Goal: Answer question/provide support: Share knowledge or assist other users

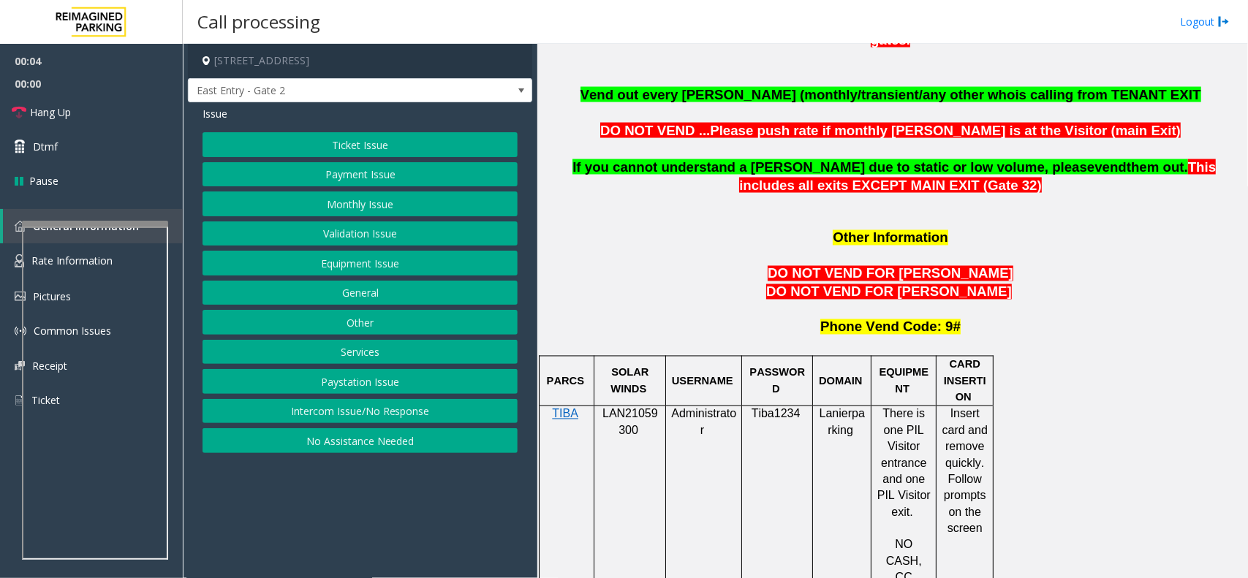
scroll to position [1097, 0]
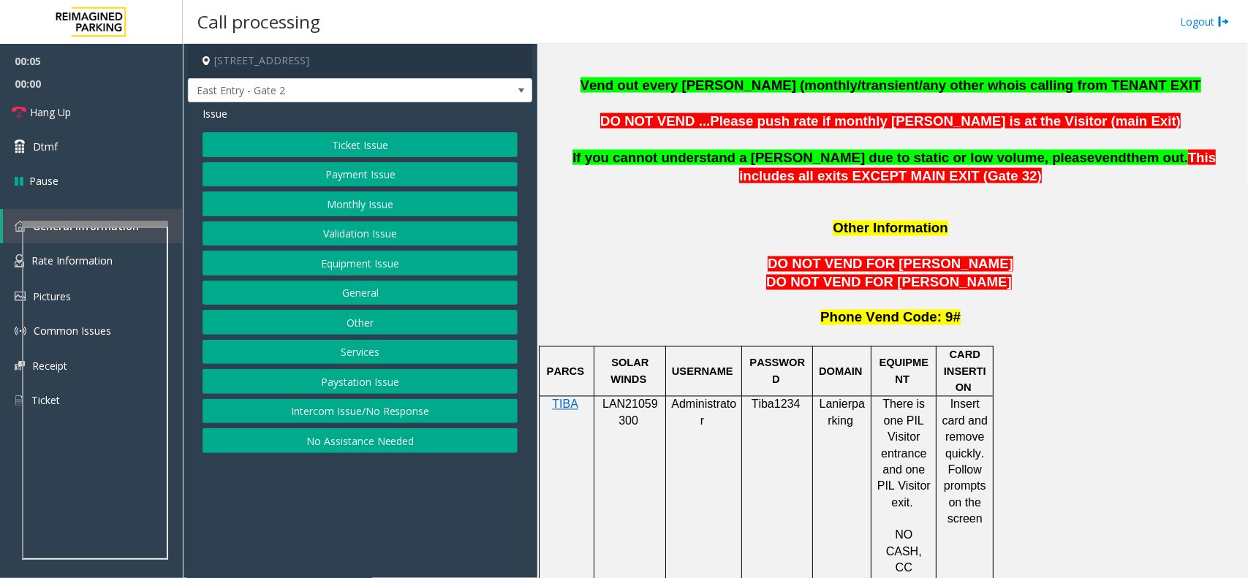
click at [649, 398] on span "LAN21059300" at bounding box center [630, 412] width 56 height 29
copy p "LAN21059300"
click at [404, 413] on button "Intercom Issue/No Response" at bounding box center [360, 411] width 315 height 25
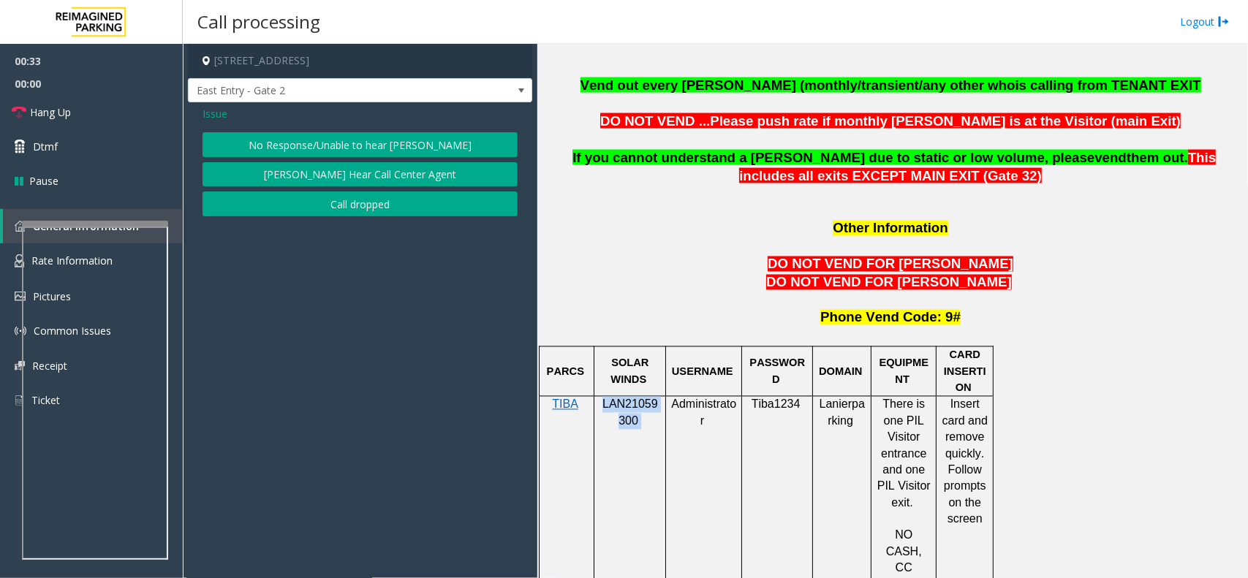
click at [351, 145] on button "No Response/Unable to hear [PERSON_NAME]" at bounding box center [360, 144] width 315 height 25
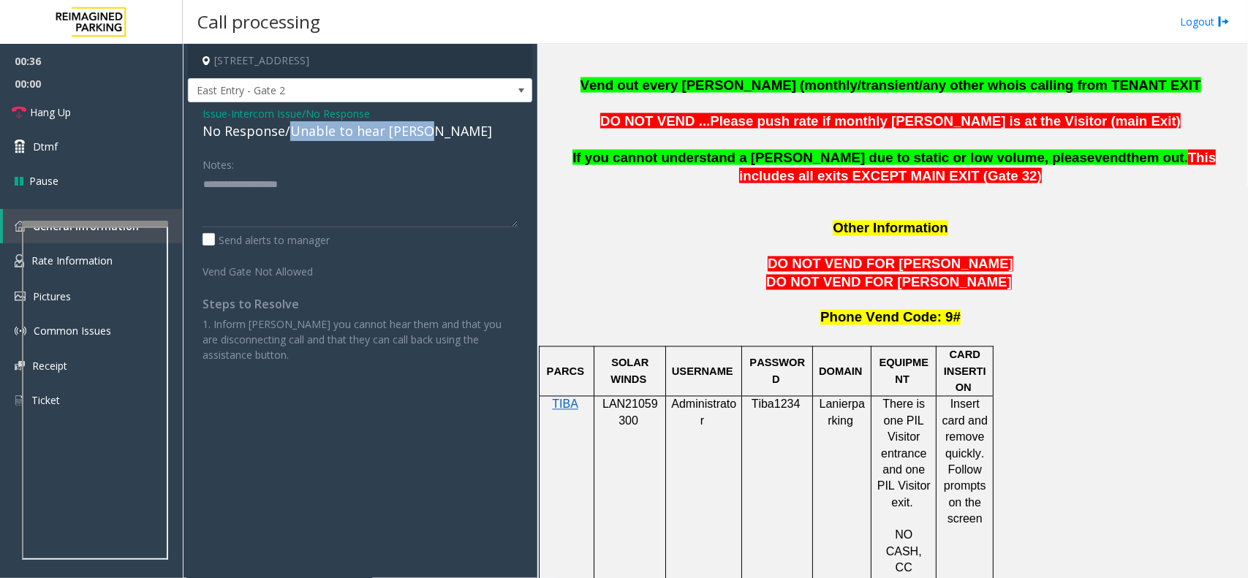
drag, startPoint x: 289, startPoint y: 133, endPoint x: 439, endPoint y: 129, distance: 150.0
click at [439, 129] on div "No Response/Unable to hear [PERSON_NAME]" at bounding box center [360, 131] width 315 height 20
click at [213, 111] on span "Issue" at bounding box center [215, 113] width 25 height 15
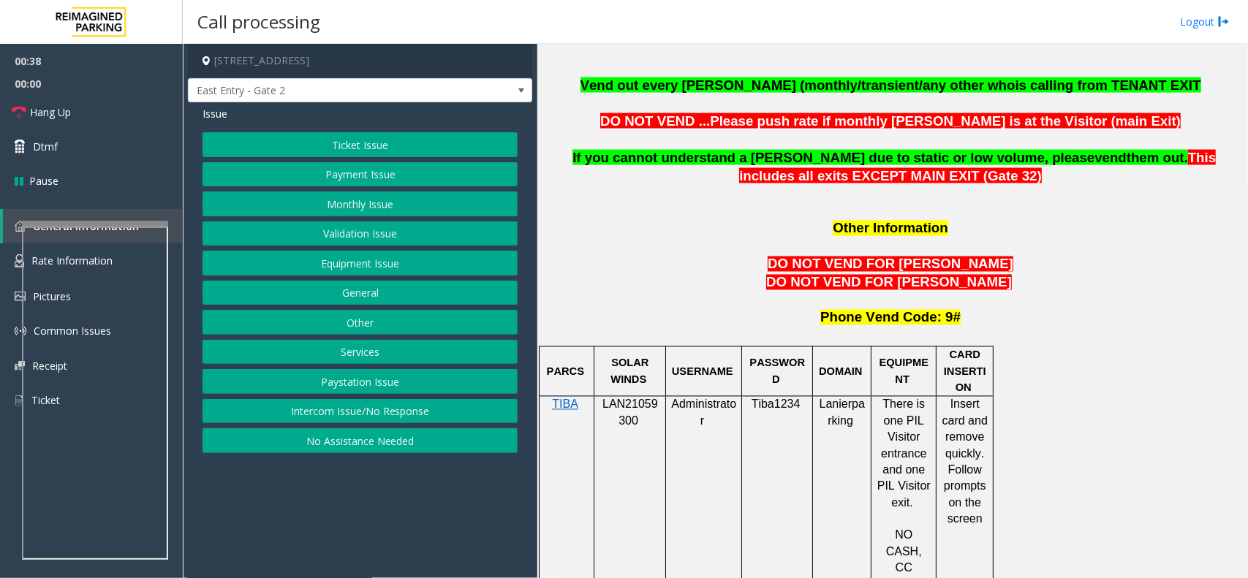
click at [340, 407] on button "Intercom Issue/No Response" at bounding box center [360, 411] width 315 height 25
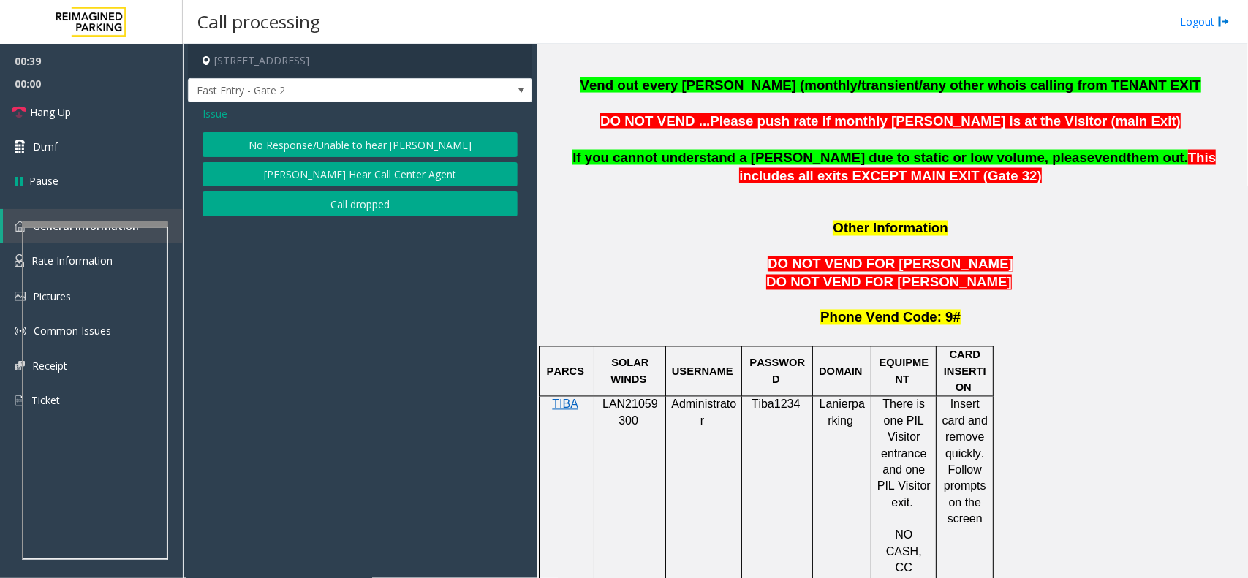
click at [353, 167] on button "[PERSON_NAME] Hear Call Center Agent" at bounding box center [360, 174] width 315 height 25
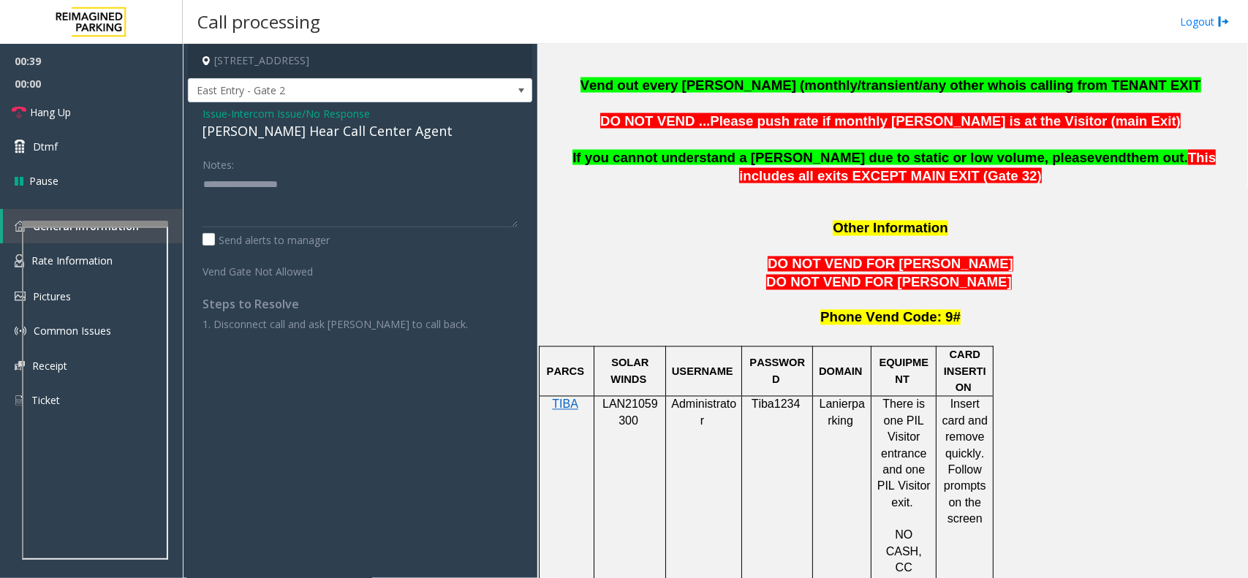
click at [368, 132] on div "[PERSON_NAME] Hear Call Center Agent" at bounding box center [360, 131] width 315 height 20
click at [37, 108] on span "Hang Up" at bounding box center [50, 112] width 41 height 15
click at [407, 178] on textarea at bounding box center [360, 200] width 315 height 55
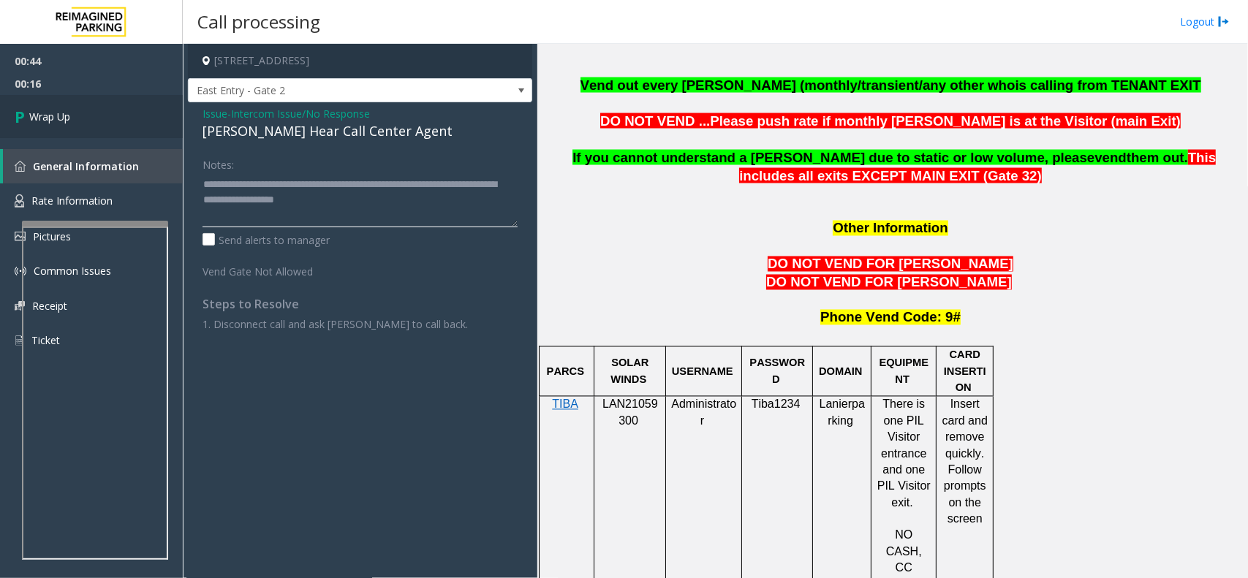
type textarea "**********"
click at [99, 111] on link "Wrap Up" at bounding box center [91, 116] width 183 height 43
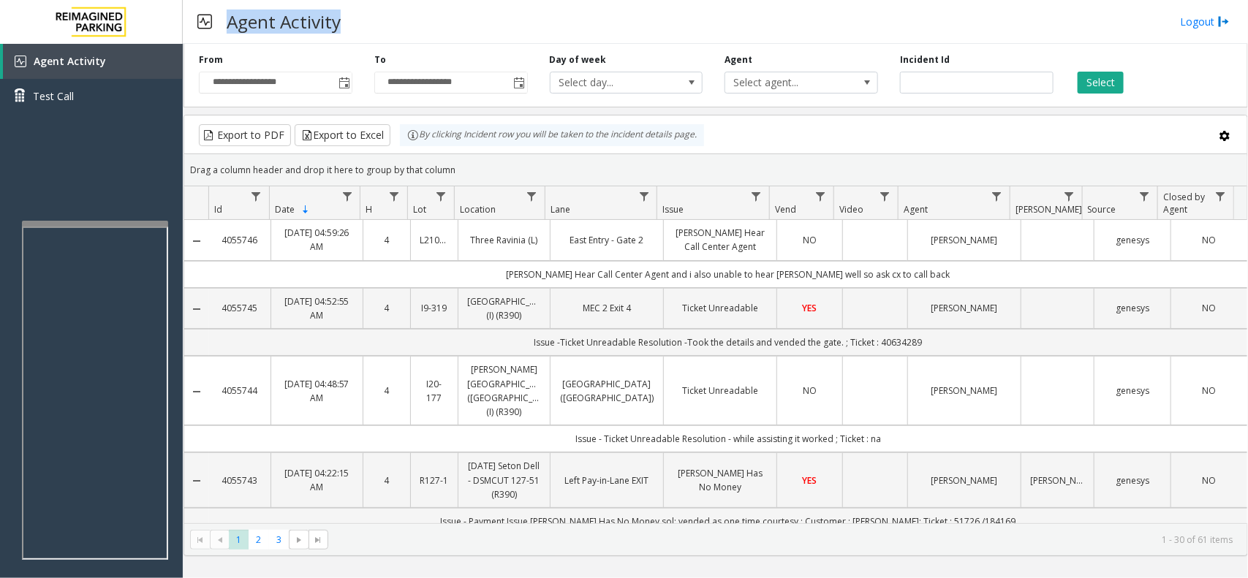
drag, startPoint x: 229, startPoint y: 13, endPoint x: 423, endPoint y: 20, distance: 193.9
click at [423, 20] on div "Agent Activity Logout" at bounding box center [715, 22] width 1065 height 44
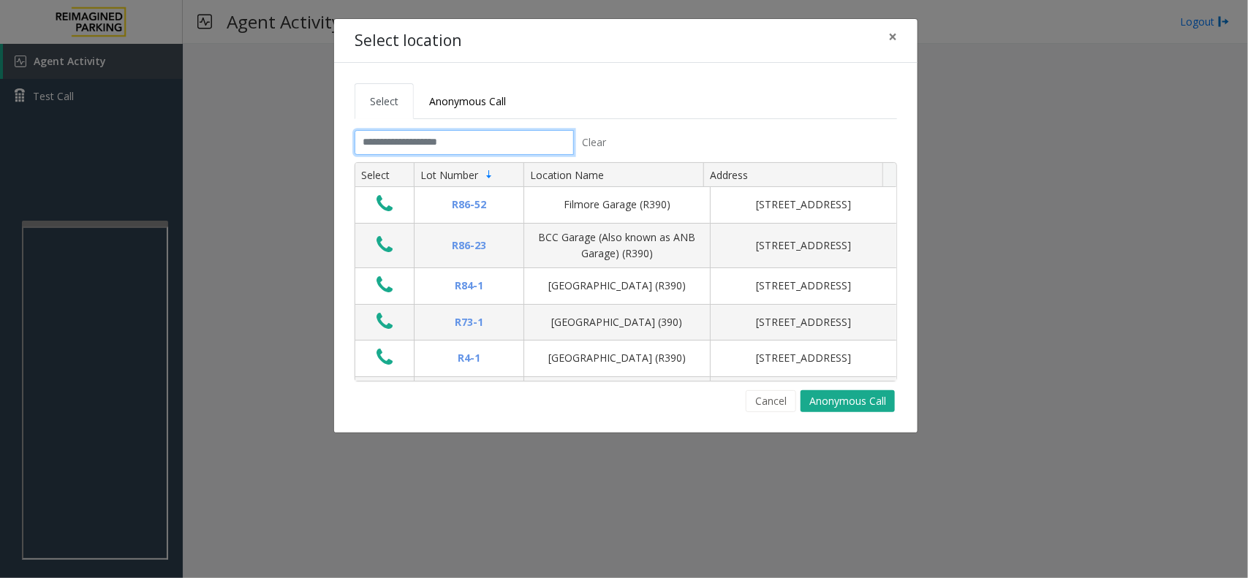
click at [505, 151] on input "text" at bounding box center [464, 142] width 219 height 25
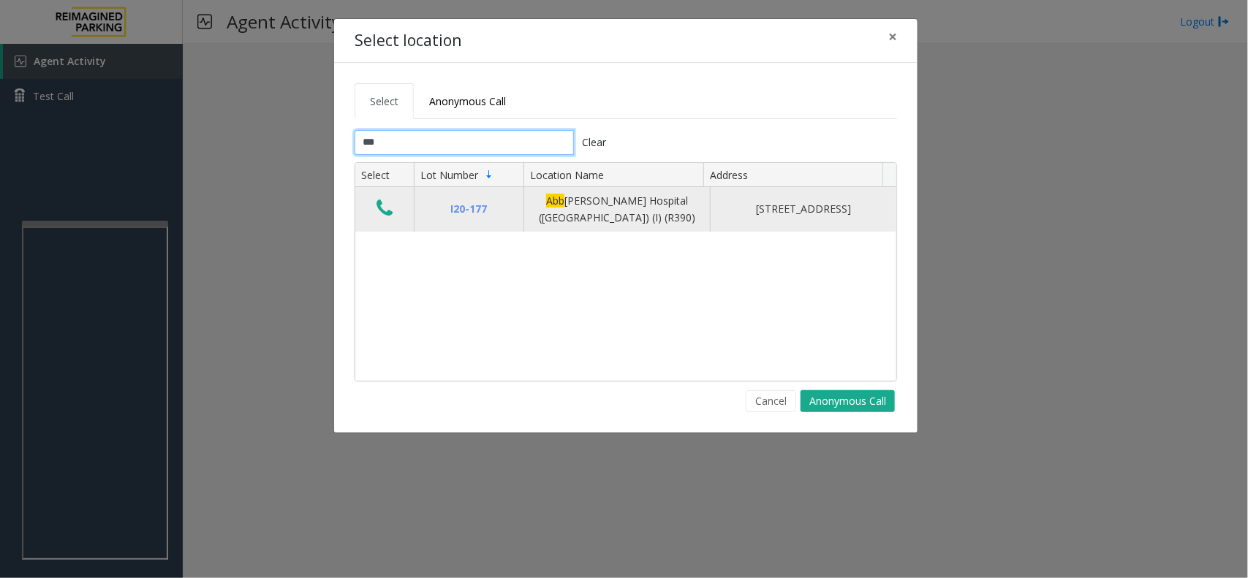
type input "***"
click at [385, 216] on icon "Data table" at bounding box center [385, 208] width 16 height 20
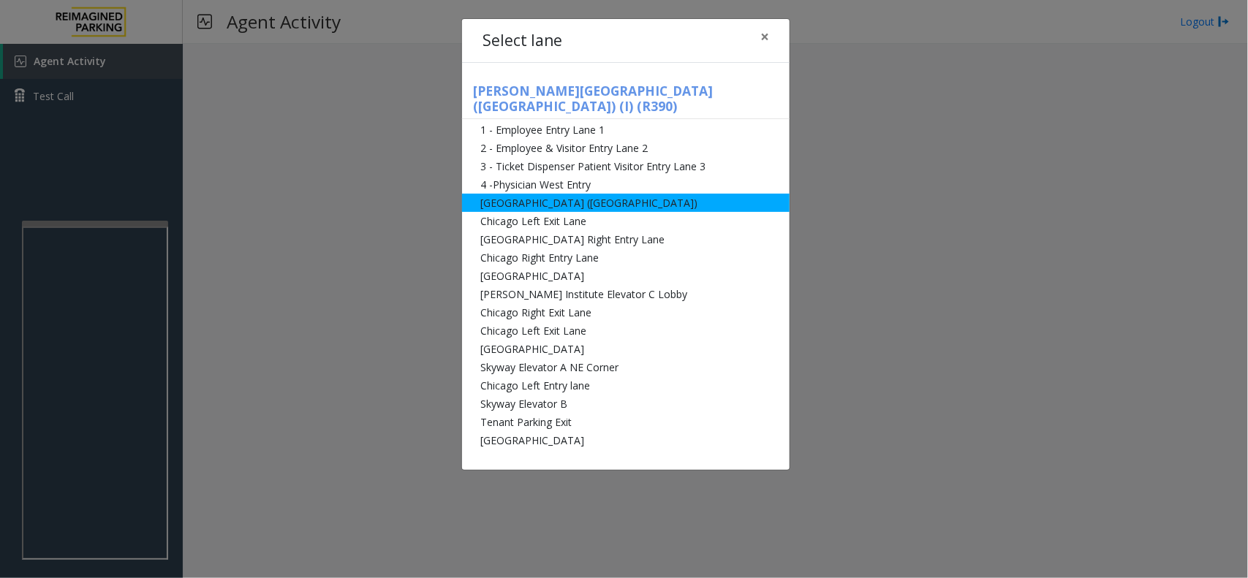
click at [520, 194] on li "[GEOGRAPHIC_DATA] ([GEOGRAPHIC_DATA])" at bounding box center [626, 203] width 328 height 18
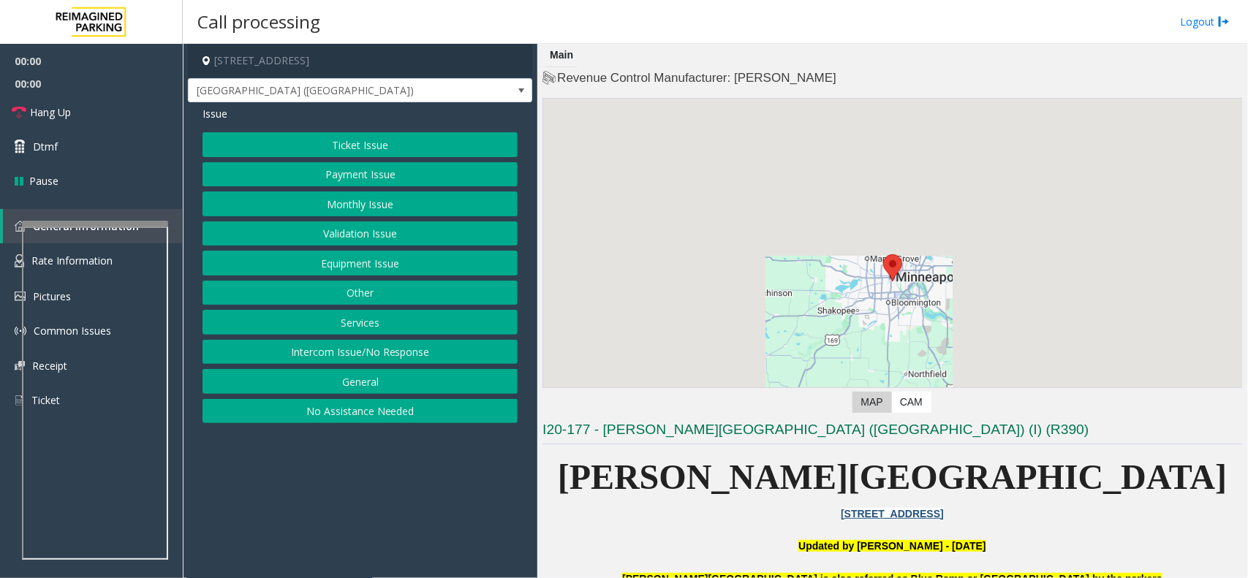
click at [378, 209] on button "Monthly Issue" at bounding box center [360, 204] width 315 height 25
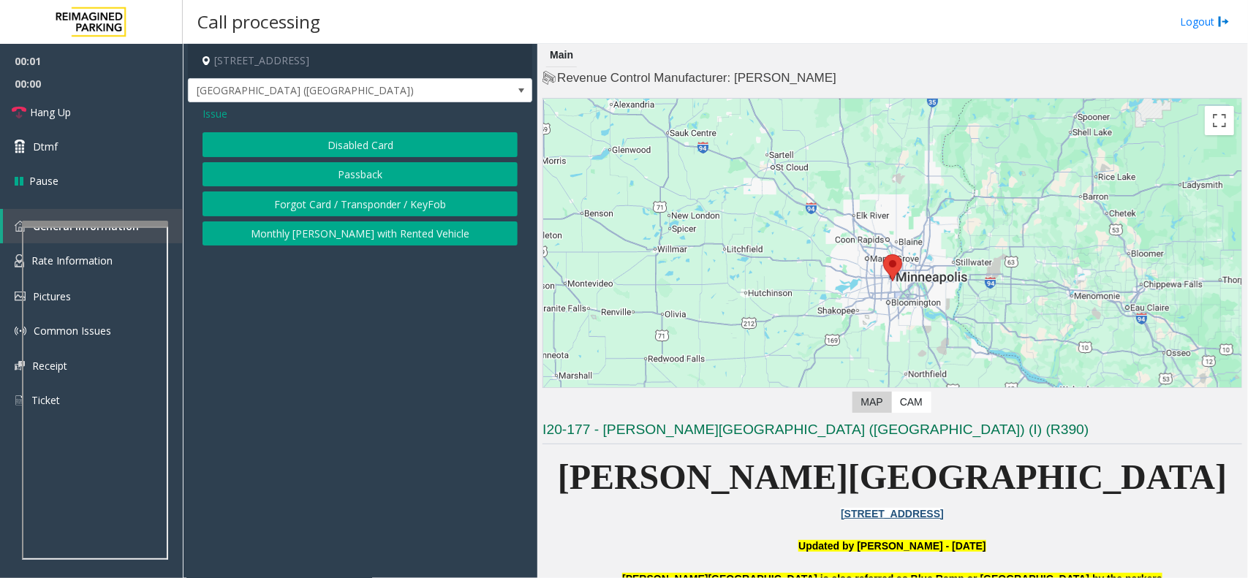
click at [386, 148] on button "Disabled Card" at bounding box center [360, 144] width 315 height 25
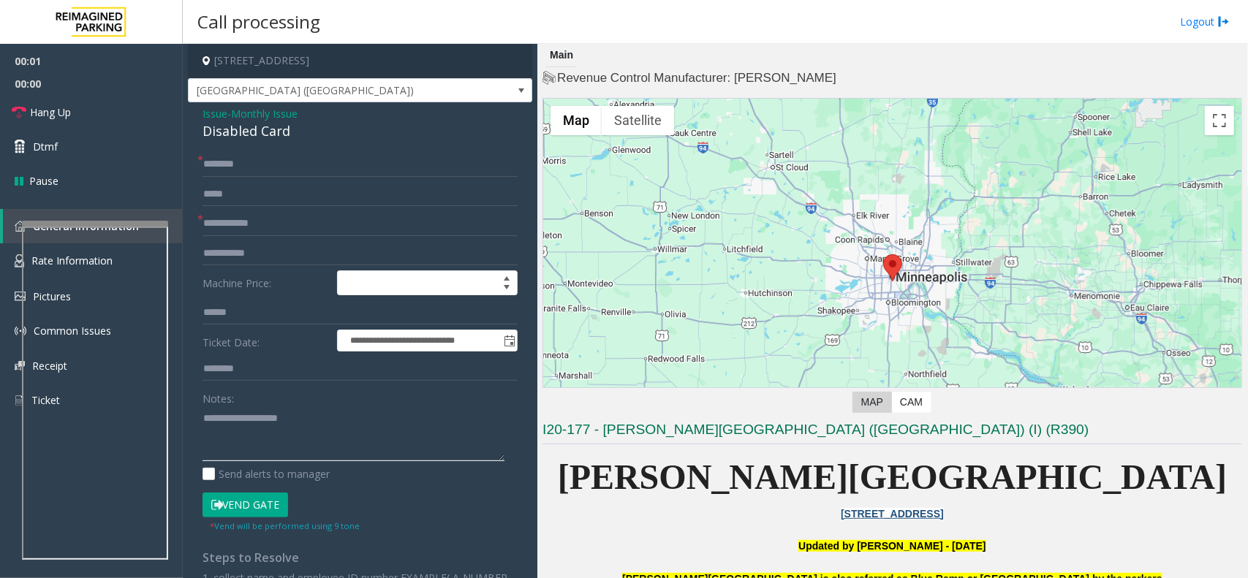
click at [297, 448] on textarea at bounding box center [354, 434] width 302 height 55
click at [265, 129] on div "Disabled Card" at bounding box center [360, 131] width 315 height 20
copy div "Disabled Card"
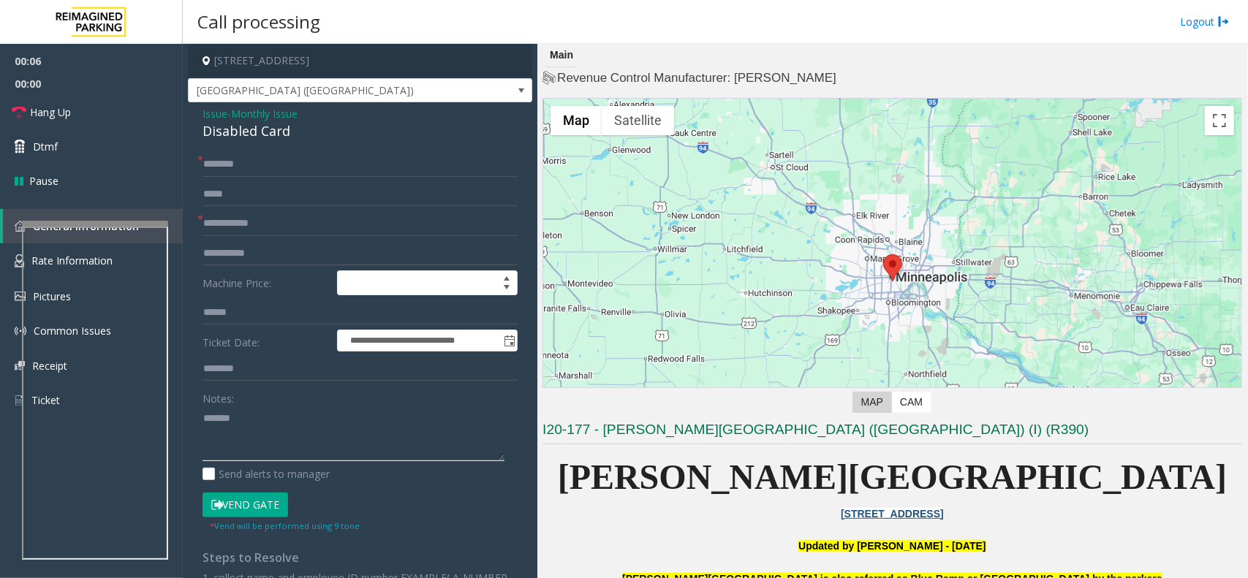
click at [269, 414] on textarea at bounding box center [354, 434] width 302 height 55
paste textarea "**********"
type textarea "**********"
click at [282, 223] on input "text" at bounding box center [360, 223] width 315 height 25
type input "*****"
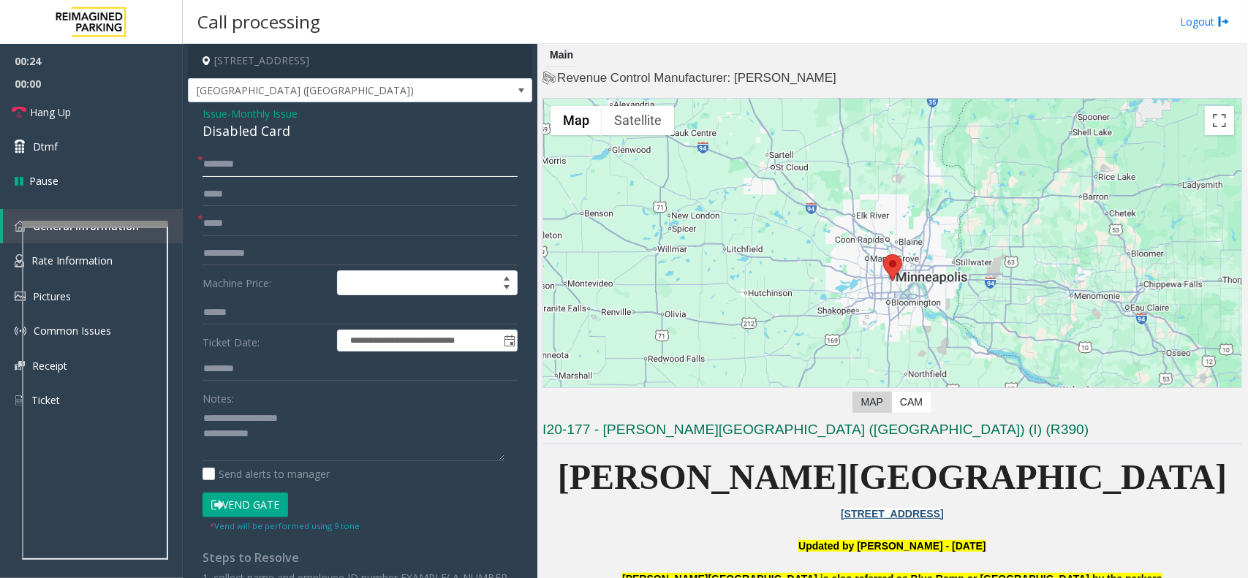
click at [273, 163] on input "text" at bounding box center [360, 164] width 315 height 25
click at [254, 225] on input "*****" at bounding box center [360, 223] width 315 height 25
click at [261, 177] on form "**********" at bounding box center [360, 342] width 315 height 380
click at [263, 173] on input "text" at bounding box center [360, 164] width 315 height 25
type input "******"
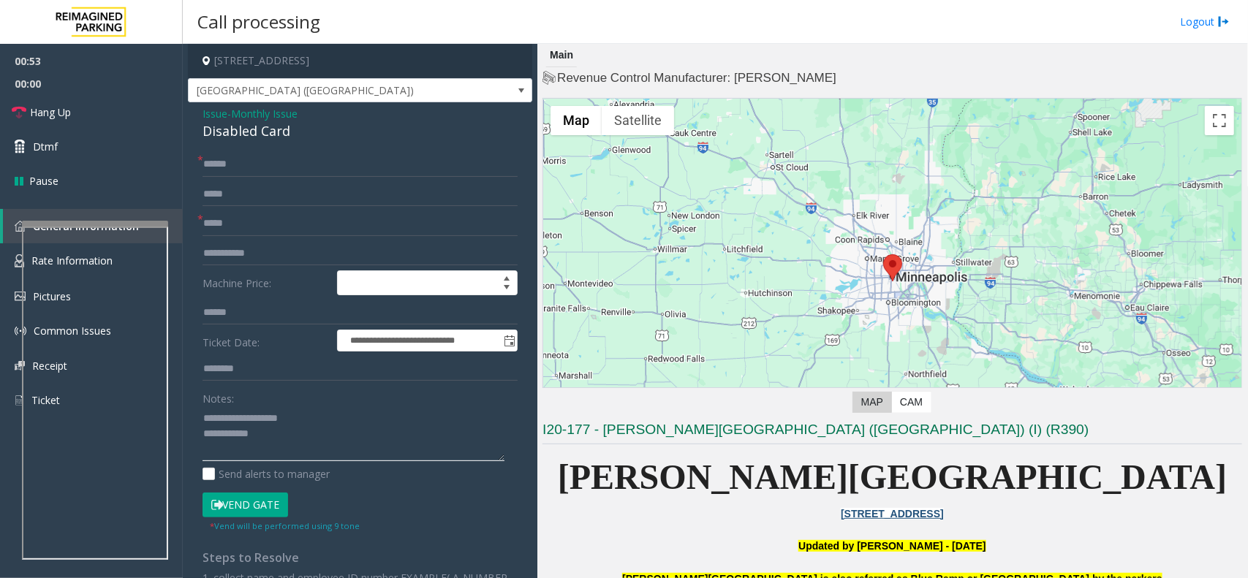
click at [268, 450] on textarea at bounding box center [354, 434] width 302 height 55
type textarea "**********"
click at [236, 506] on button "Vend Gate" at bounding box center [246, 505] width 86 height 25
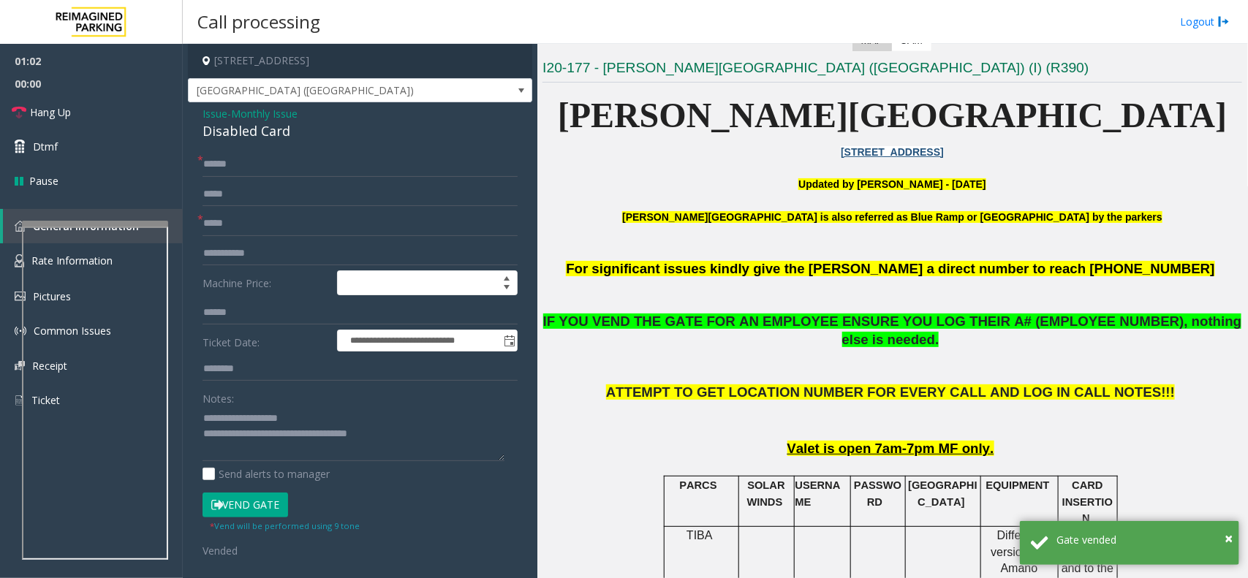
scroll to position [366, 0]
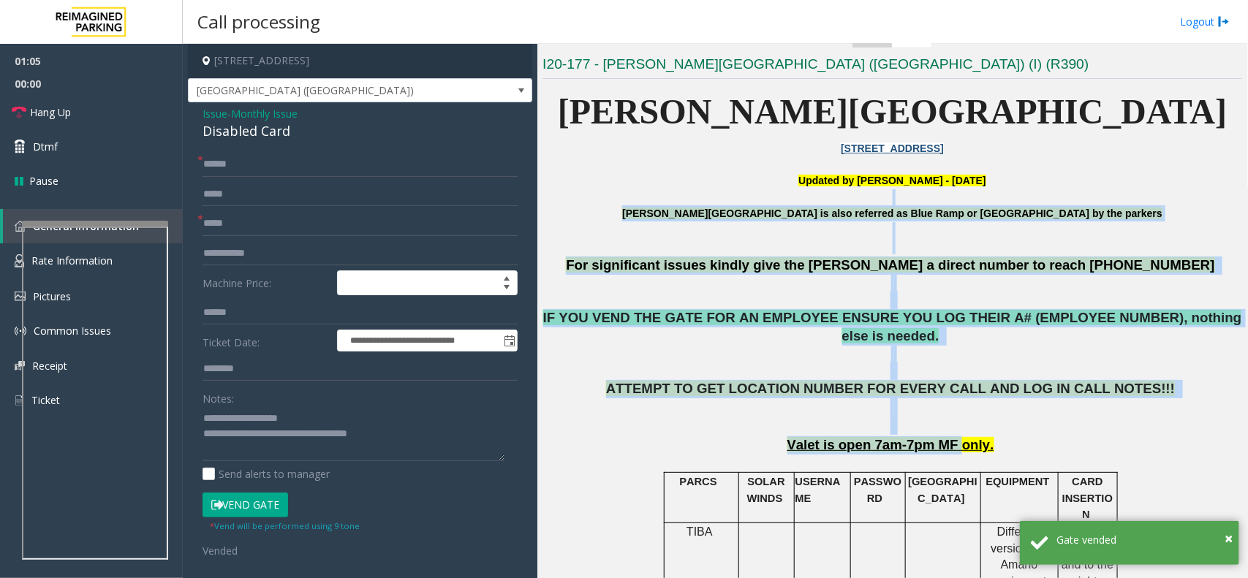
drag, startPoint x: 648, startPoint y: 203, endPoint x: 988, endPoint y: 426, distance: 406.2
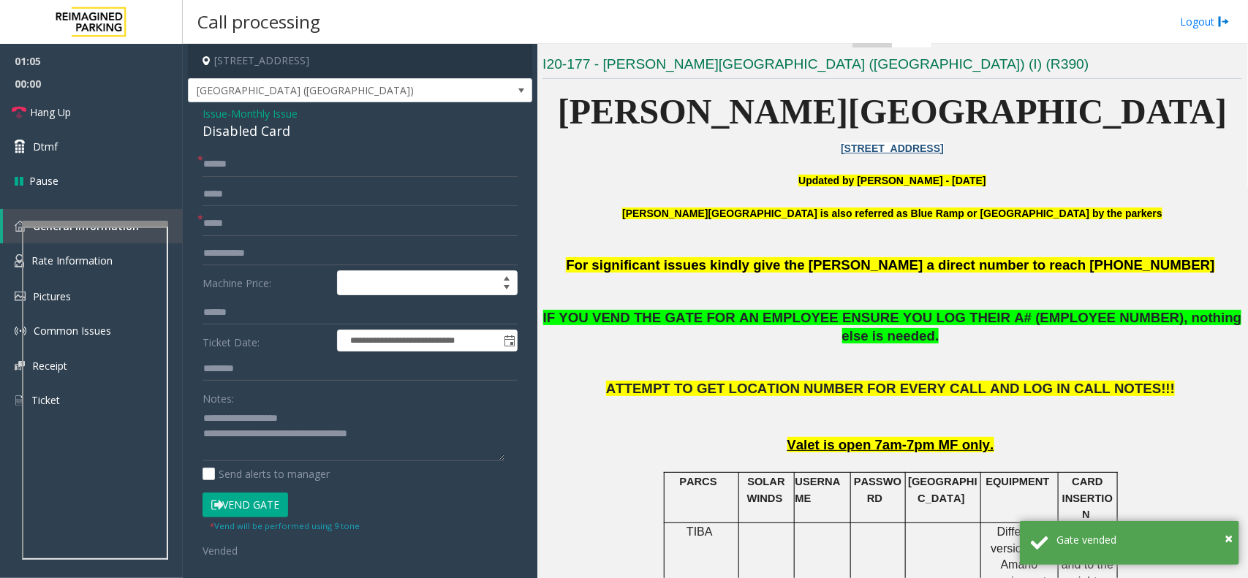
click at [991, 437] on p "Valet is open 7am-7pm MF only." at bounding box center [893, 446] width 700 height 18
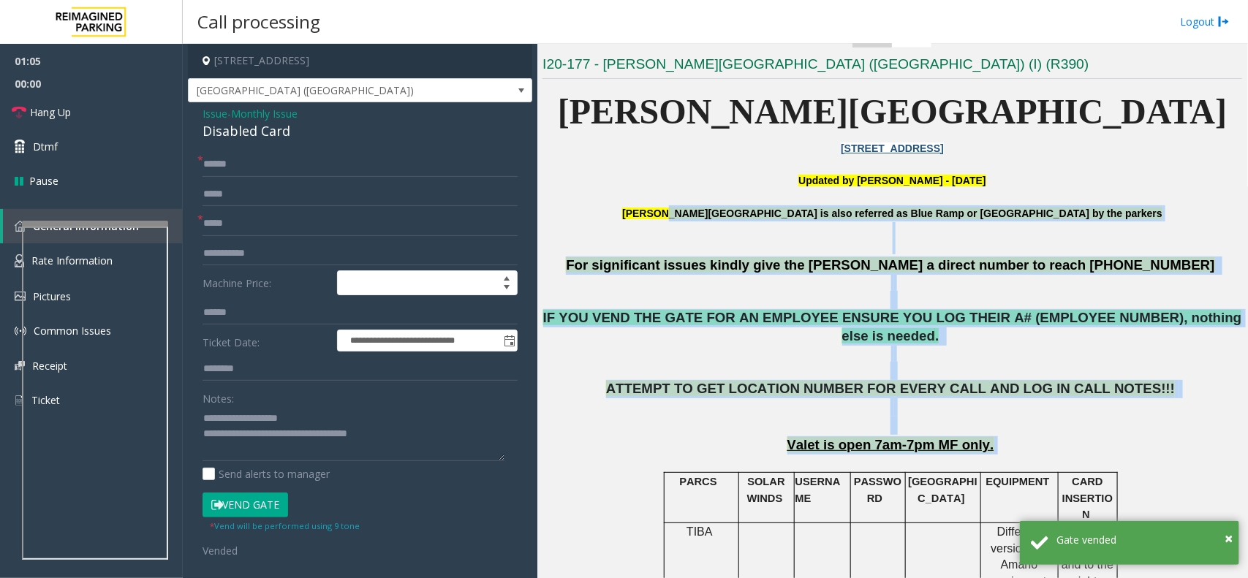
drag, startPoint x: 1000, startPoint y: 435, endPoint x: 718, endPoint y: 213, distance: 359.3
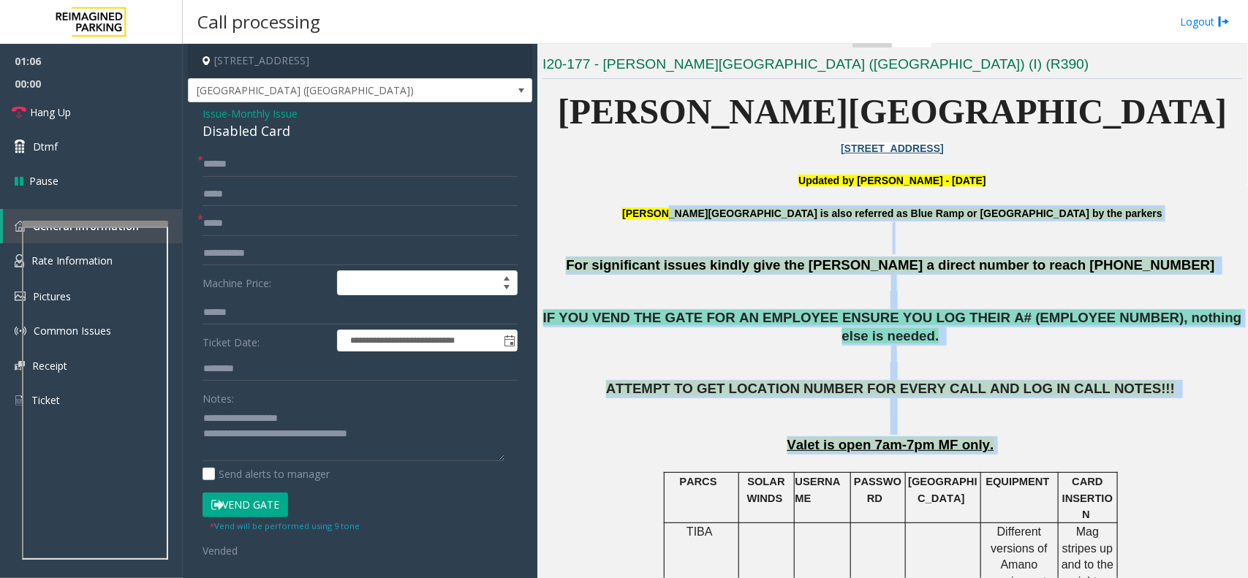
click at [680, 213] on p "Abbott Hospital is also referred as Blue Ramp or Children's Hospital by the par…" at bounding box center [893, 221] width 700 height 33
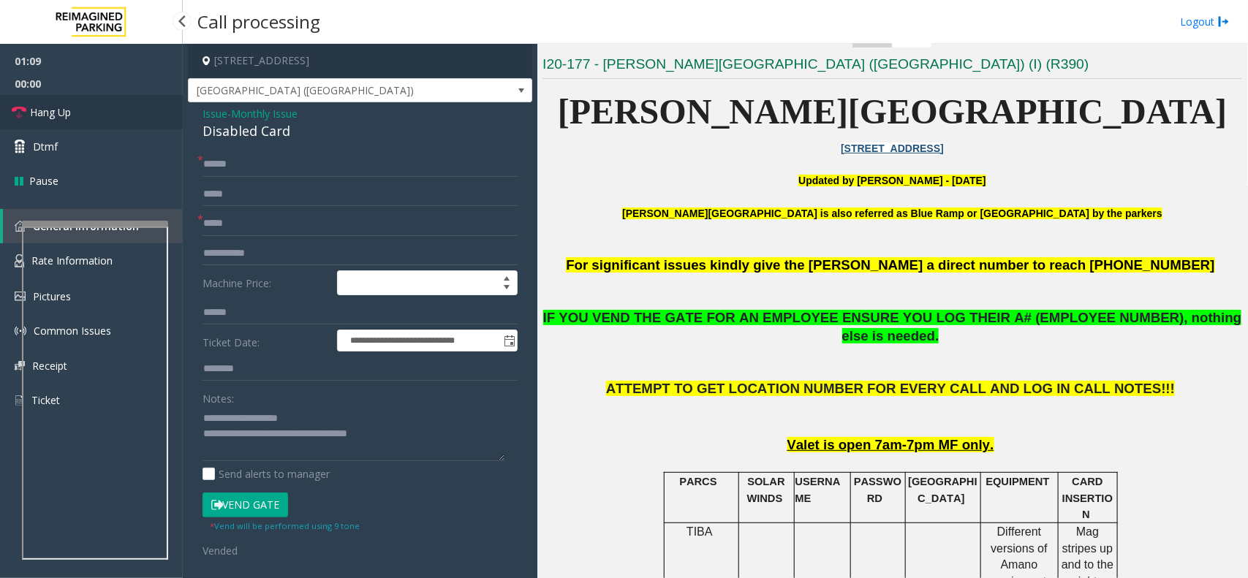
click at [102, 112] on link "Hang Up" at bounding box center [91, 112] width 183 height 34
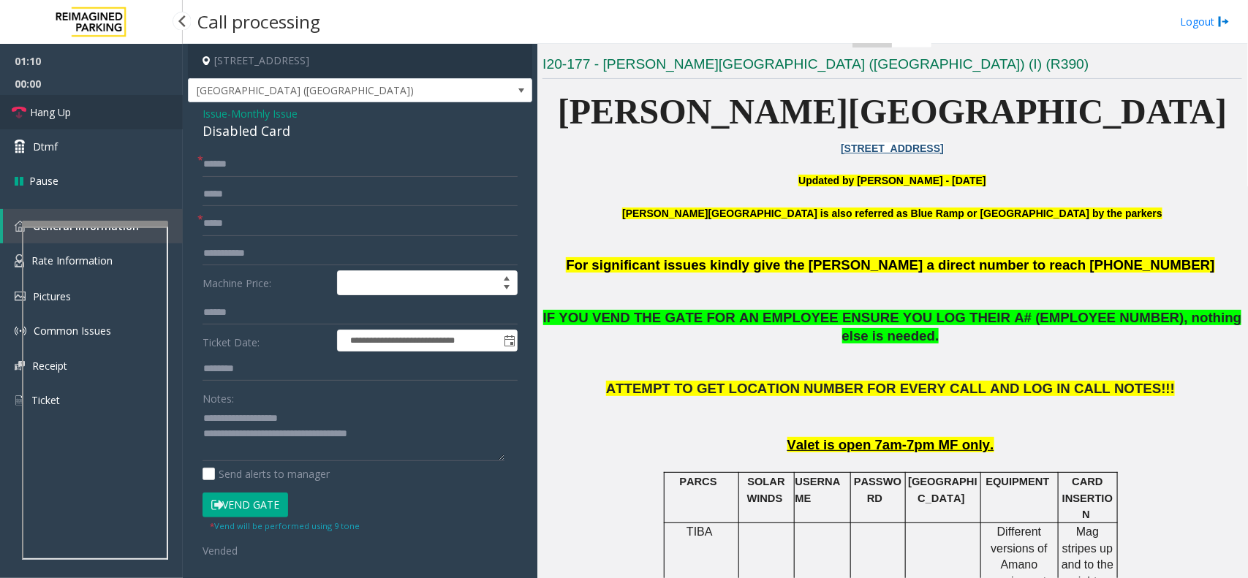
click at [102, 112] on link "Hang Up" at bounding box center [91, 112] width 183 height 34
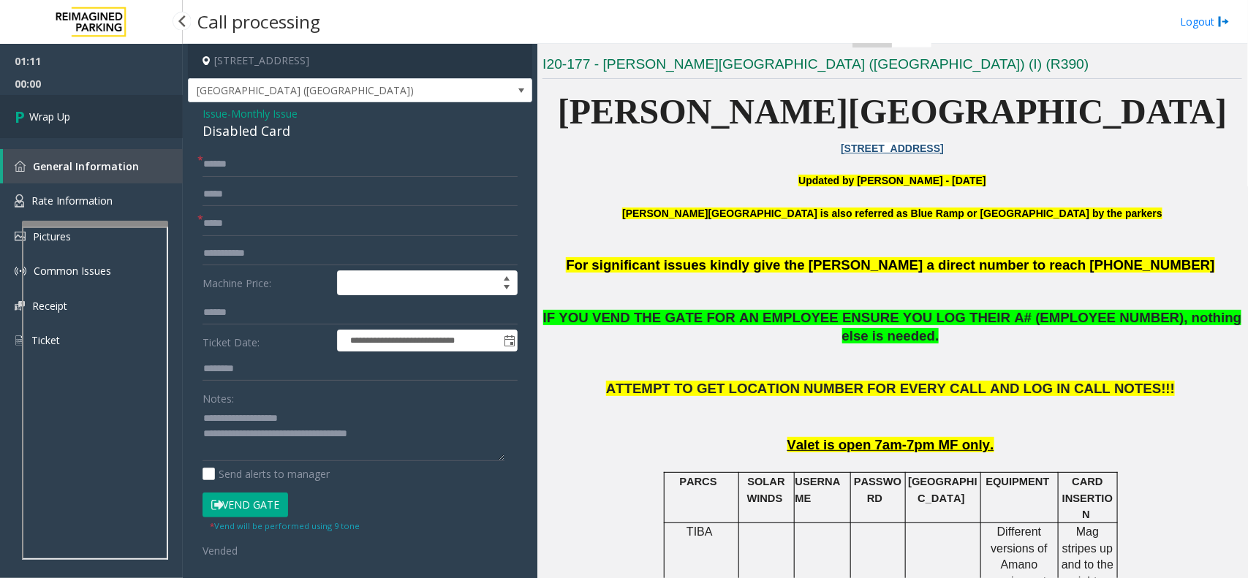
click at [102, 112] on link "Wrap Up" at bounding box center [91, 116] width 183 height 43
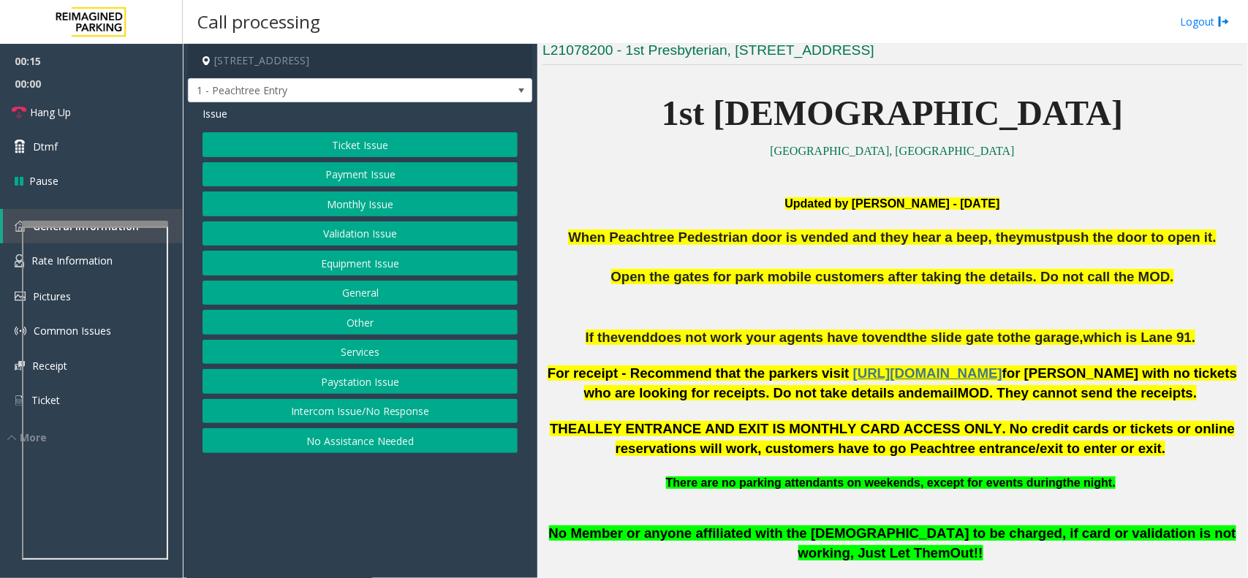
scroll to position [274, 0]
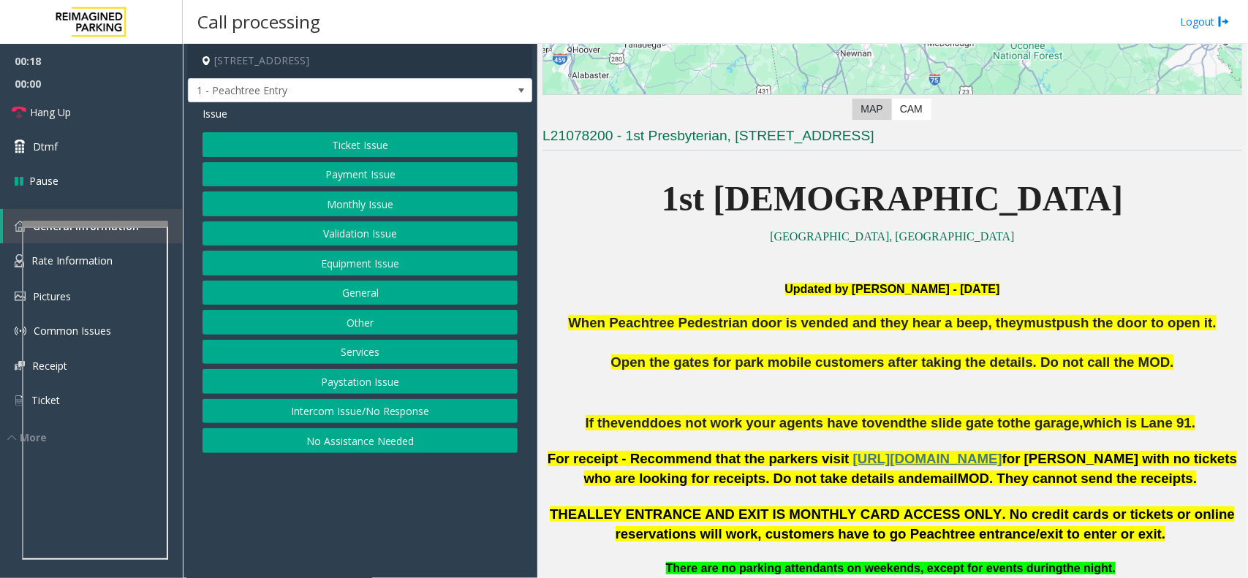
click at [415, 415] on button "Intercom Issue/No Response" at bounding box center [360, 411] width 315 height 25
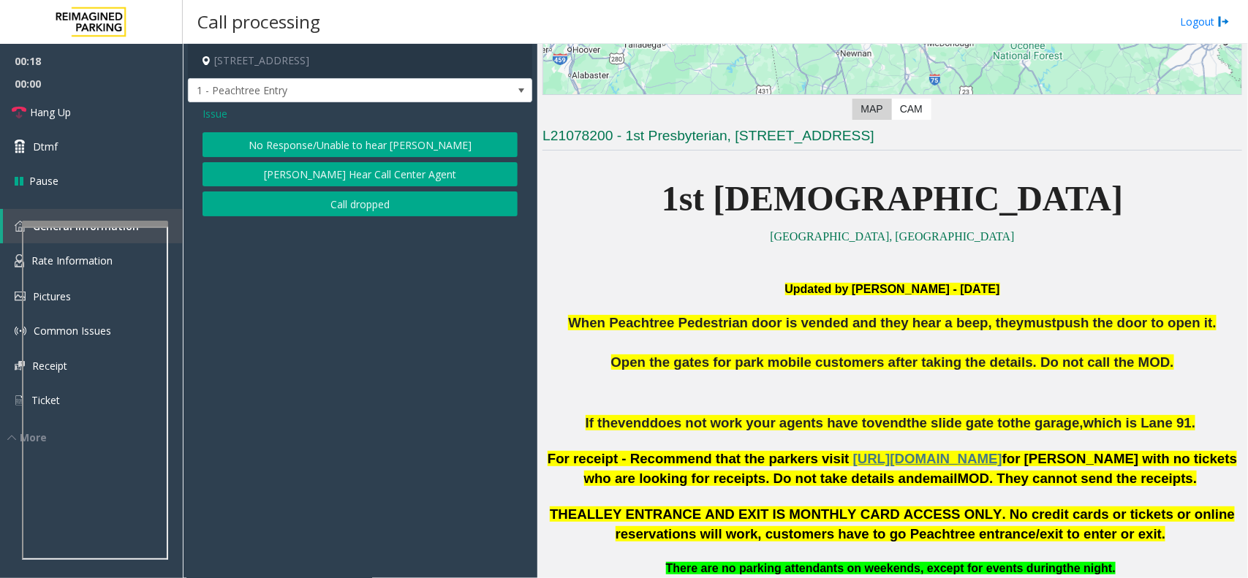
click at [359, 135] on button "No Response/Unable to hear parker" at bounding box center [360, 144] width 315 height 25
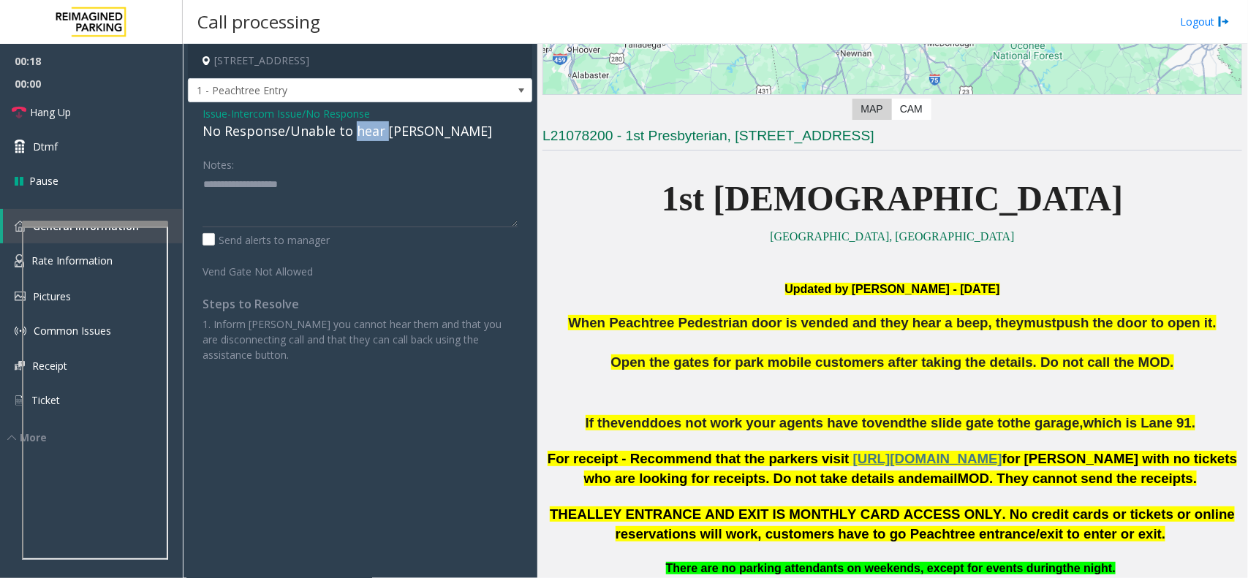
click at [359, 135] on div "No Response/Unable to hear parker" at bounding box center [360, 131] width 315 height 20
click at [422, 174] on textarea at bounding box center [360, 200] width 315 height 55
type textarea "**********"
click at [137, 119] on link "Hang Up" at bounding box center [91, 112] width 183 height 34
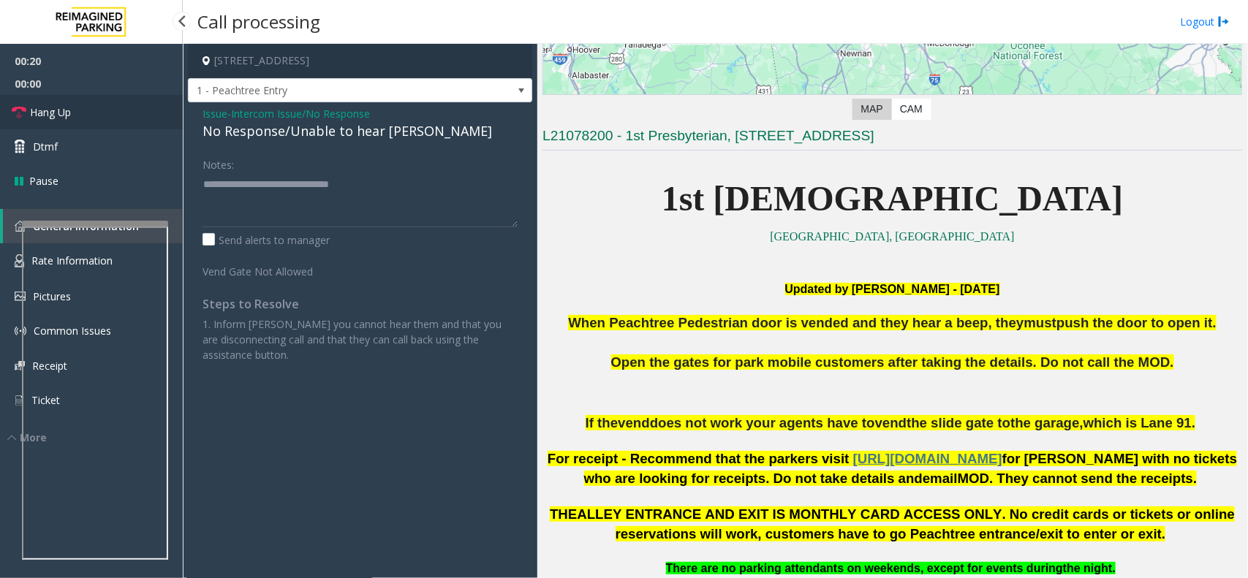
click at [137, 119] on link "Hang Up" at bounding box center [91, 112] width 183 height 34
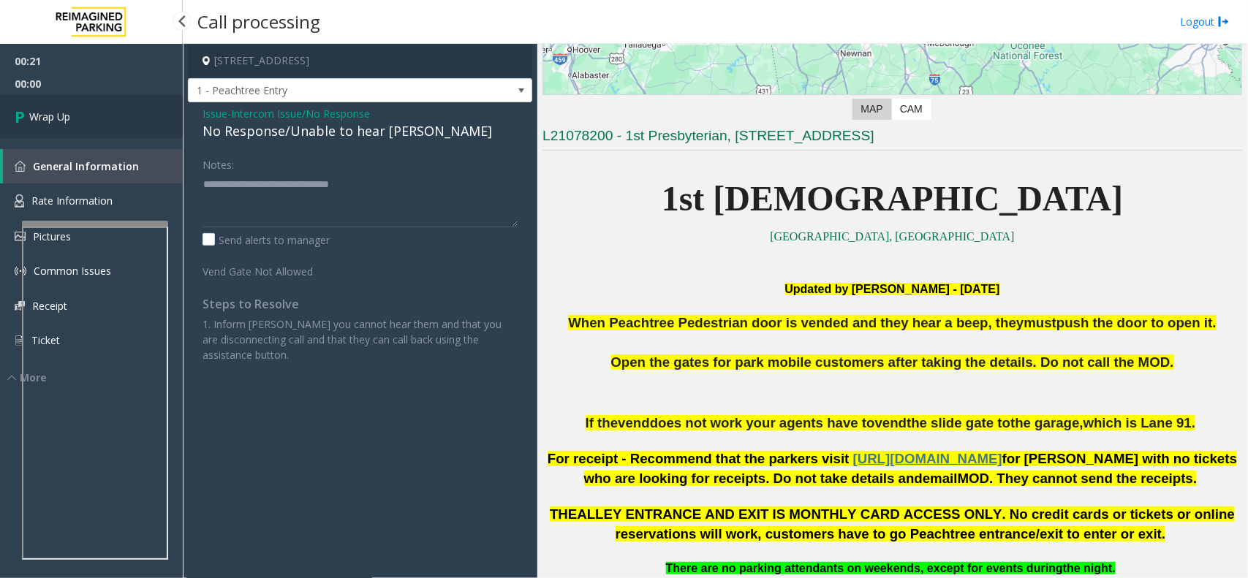
click at [137, 119] on link "Wrap Up" at bounding box center [91, 116] width 183 height 43
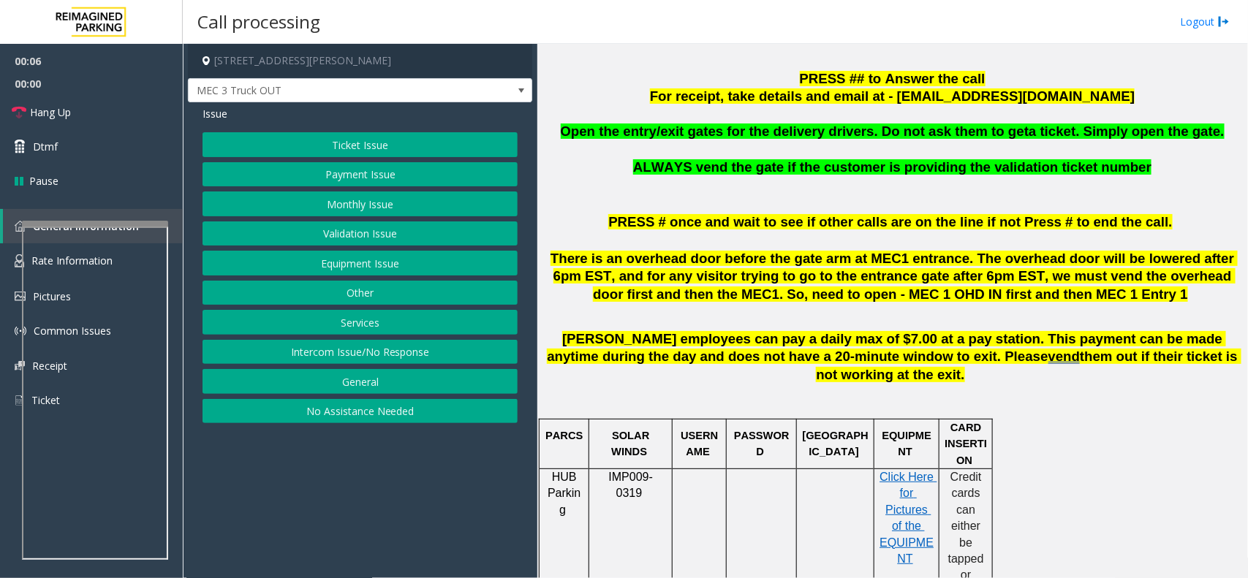
scroll to position [457, 0]
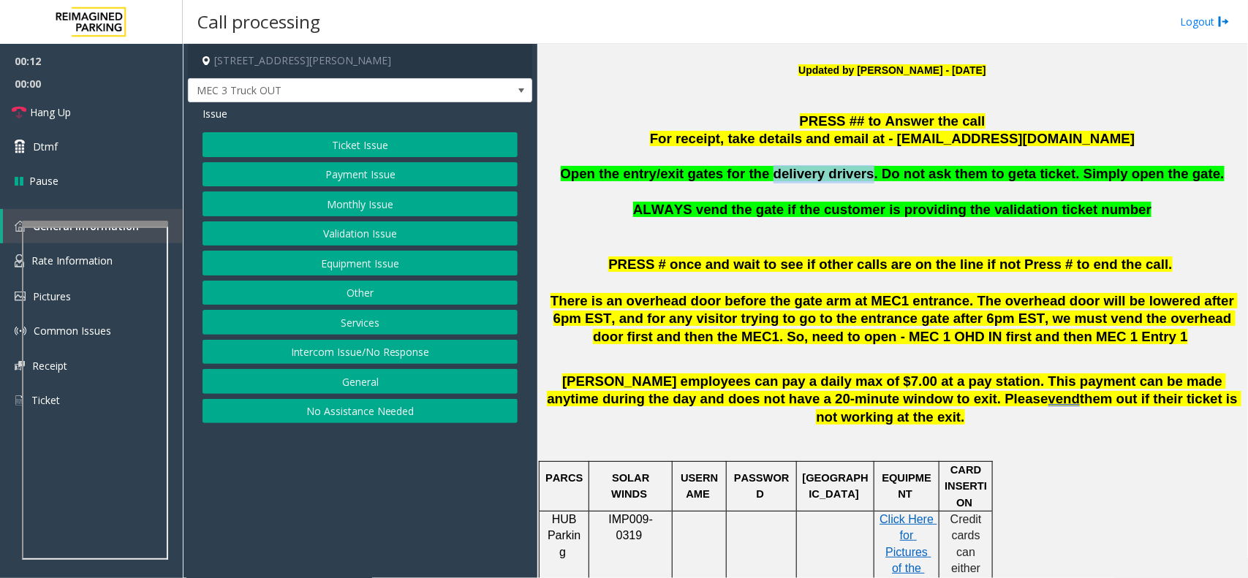
copy span "delivery drivers"
drag, startPoint x: 869, startPoint y: 175, endPoint x: 785, endPoint y: 181, distance: 84.2
click at [785, 181] on span "Open the entry/exit gates for the delivery drivers. Do not ask them to get" at bounding box center [795, 173] width 469 height 15
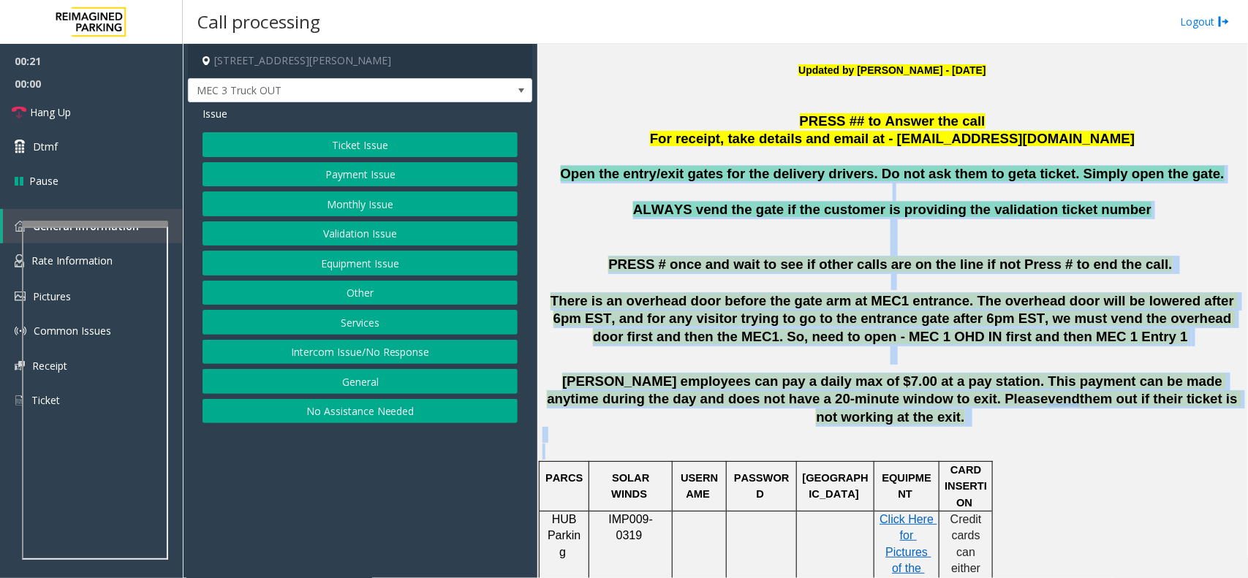
drag, startPoint x: 576, startPoint y: 166, endPoint x: 1174, endPoint y: 433, distance: 655.0
click at [896, 356] on p "There is an overhead door before the gate arm at MEC1 entrance. The overhead do…" at bounding box center [893, 328] width 700 height 72
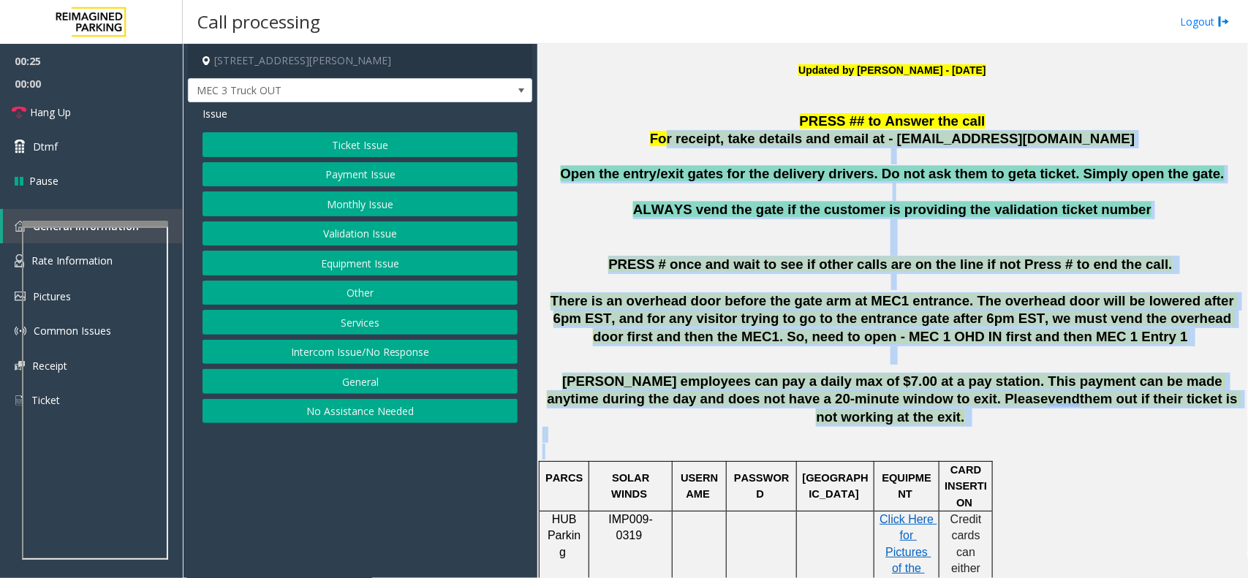
drag, startPoint x: 1190, startPoint y: 410, endPoint x: 715, endPoint y: 144, distance: 544.1
click at [371, 260] on button "Equipment Issue" at bounding box center [360, 263] width 315 height 25
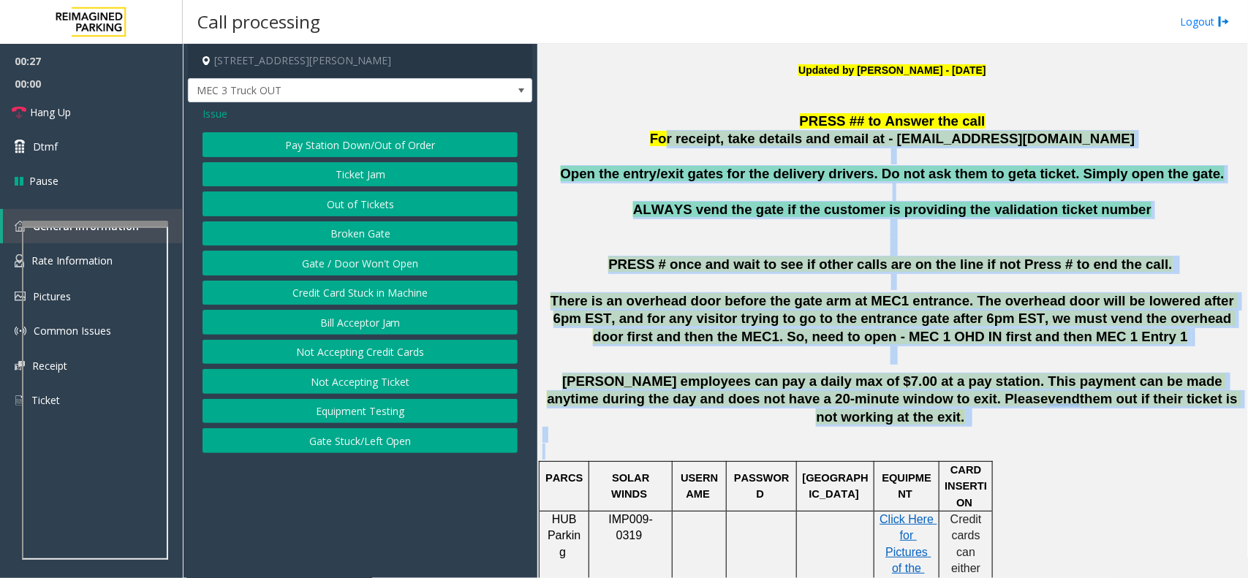
click at [371, 260] on button "Gate / Door Won't Open" at bounding box center [360, 263] width 315 height 25
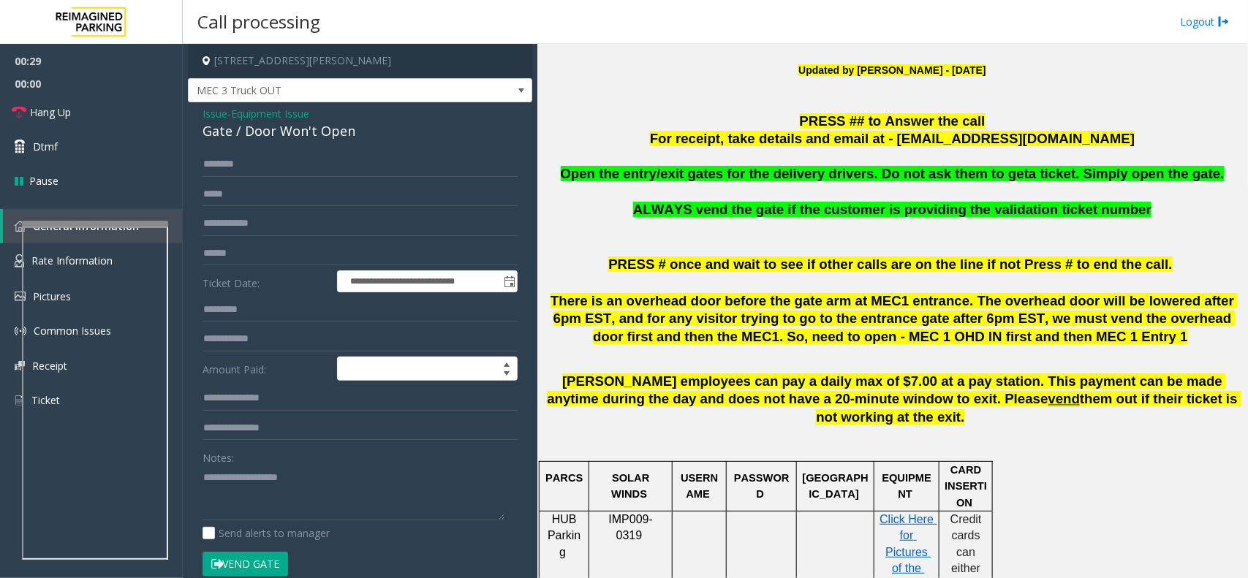
click at [216, 116] on span "Issue" at bounding box center [215, 113] width 25 height 15
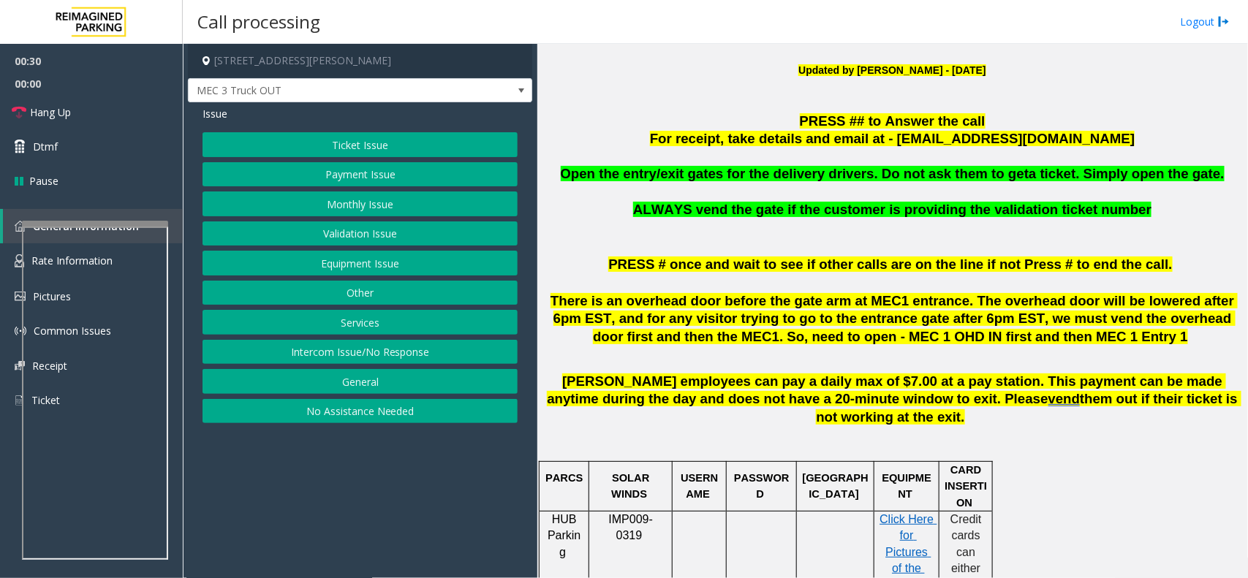
click at [366, 326] on button "Services" at bounding box center [360, 322] width 315 height 25
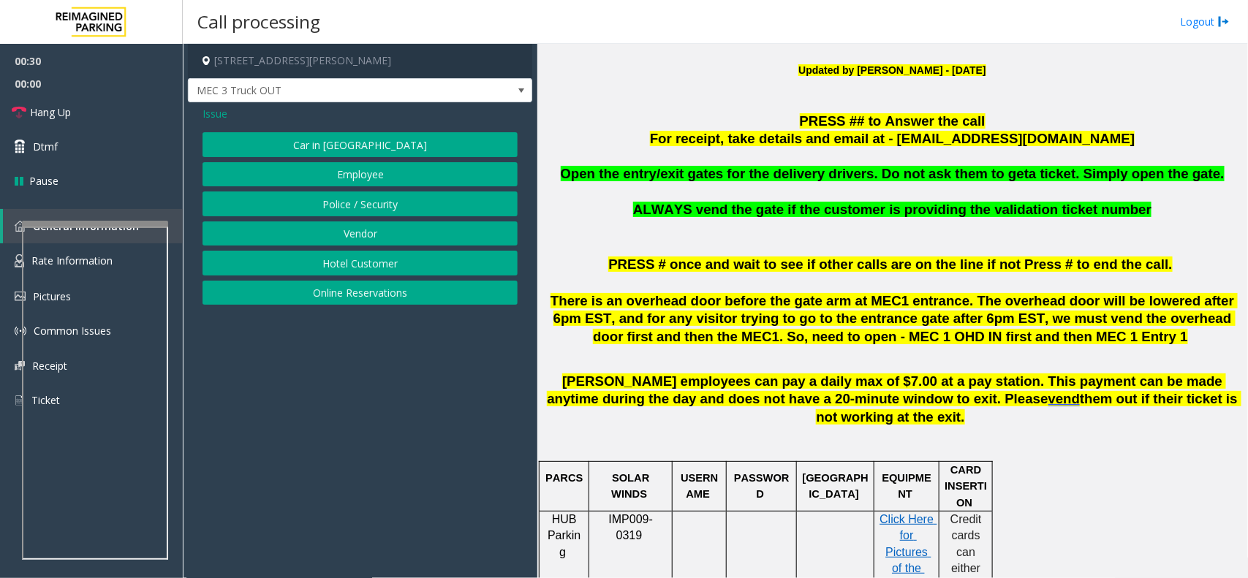
click at [360, 234] on button "Vendor" at bounding box center [360, 234] width 315 height 25
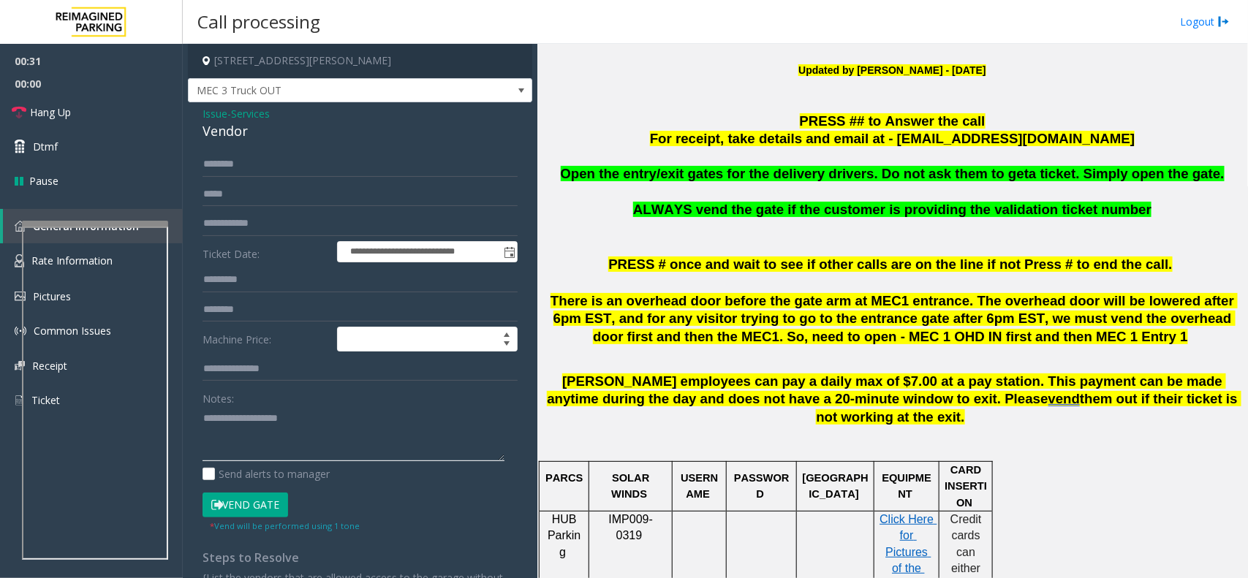
click at [293, 420] on textarea at bounding box center [354, 434] width 302 height 55
paste textarea "**********"
click at [253, 505] on button "Vend Gate" at bounding box center [246, 505] width 86 height 25
click at [317, 439] on textarea at bounding box center [354, 434] width 302 height 55
type textarea "**********"
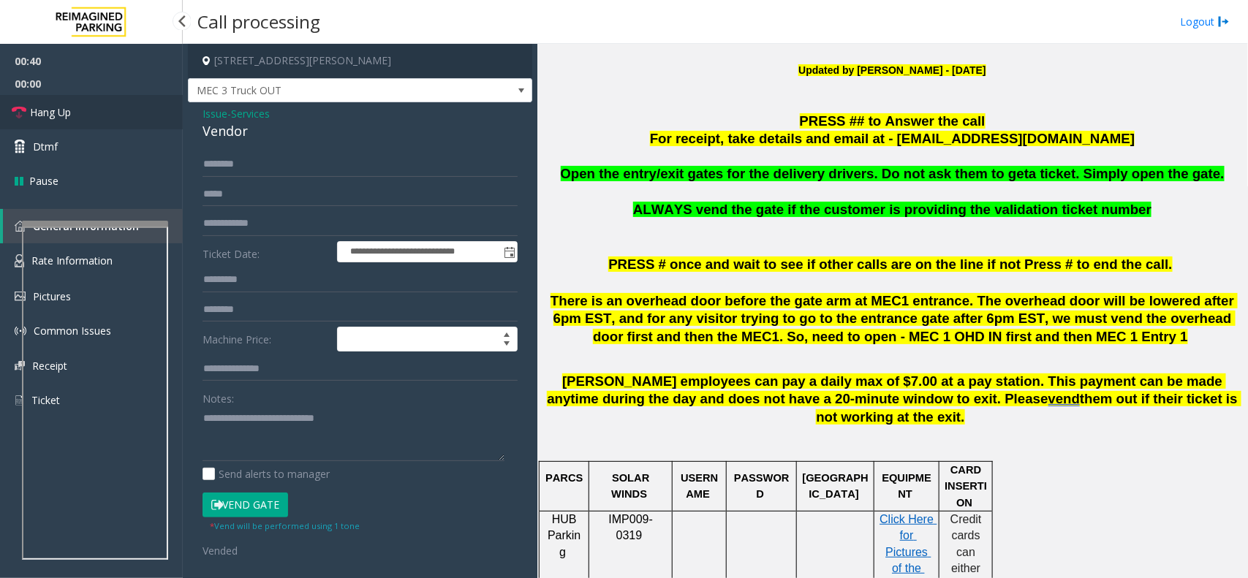
click at [119, 115] on link "Hang Up" at bounding box center [91, 112] width 183 height 34
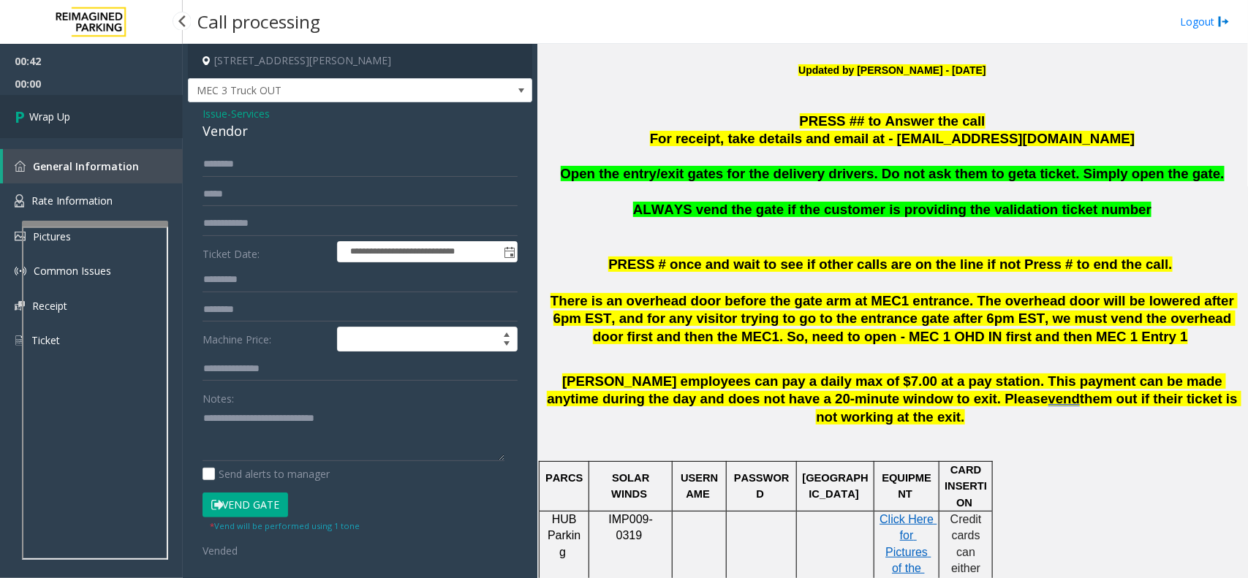
click at [119, 115] on link "Wrap Up" at bounding box center [91, 116] width 183 height 43
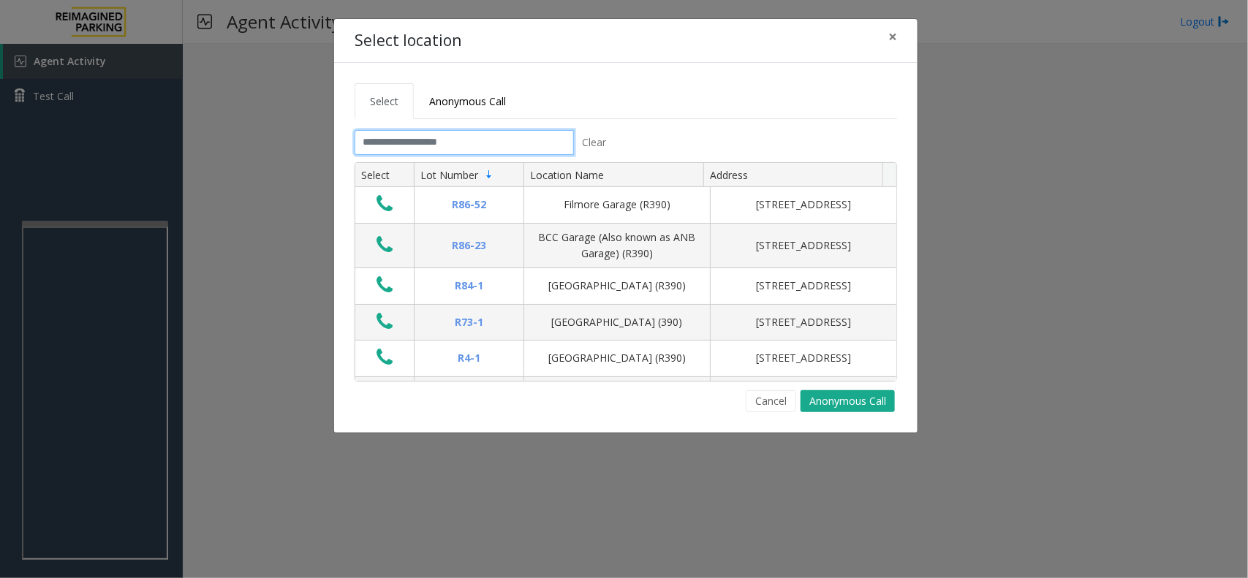
click at [401, 140] on input "text" at bounding box center [464, 142] width 219 height 25
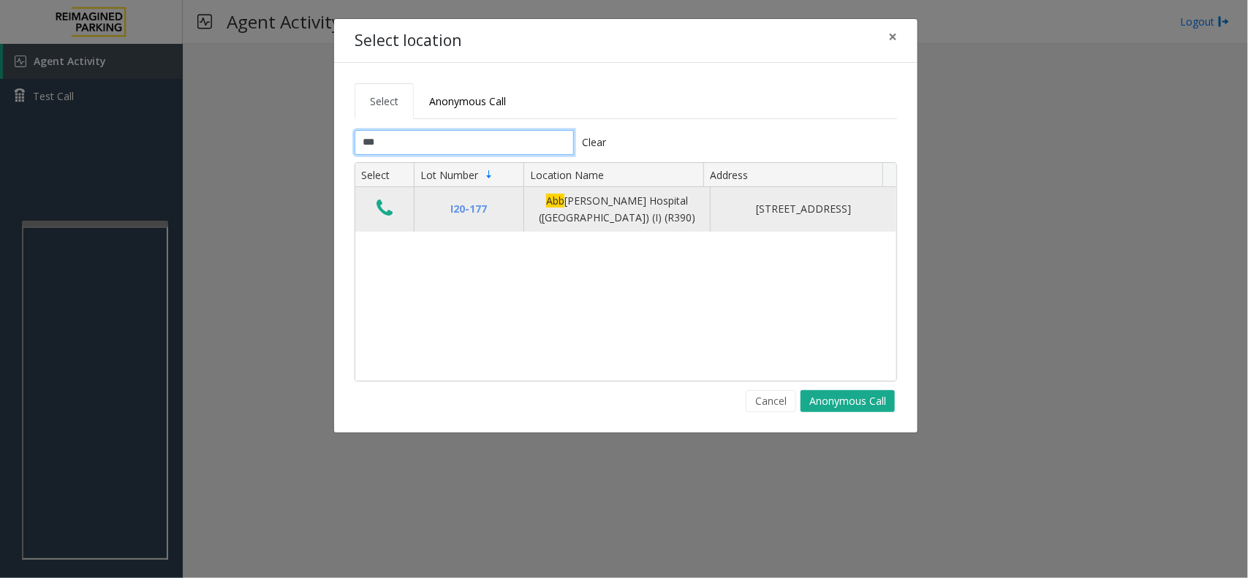
type input "***"
click at [370, 208] on td "Data table" at bounding box center [384, 209] width 58 height 45
click at [377, 207] on icon "Data table" at bounding box center [385, 208] width 16 height 20
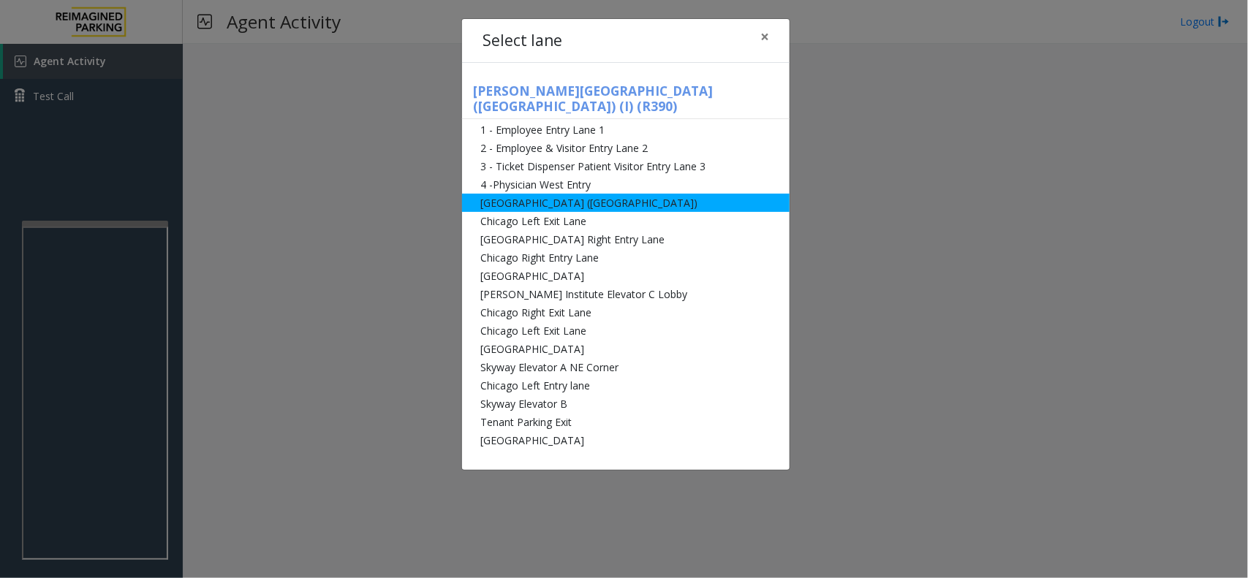
click at [517, 194] on li "[GEOGRAPHIC_DATA] ([GEOGRAPHIC_DATA])" at bounding box center [626, 203] width 328 height 18
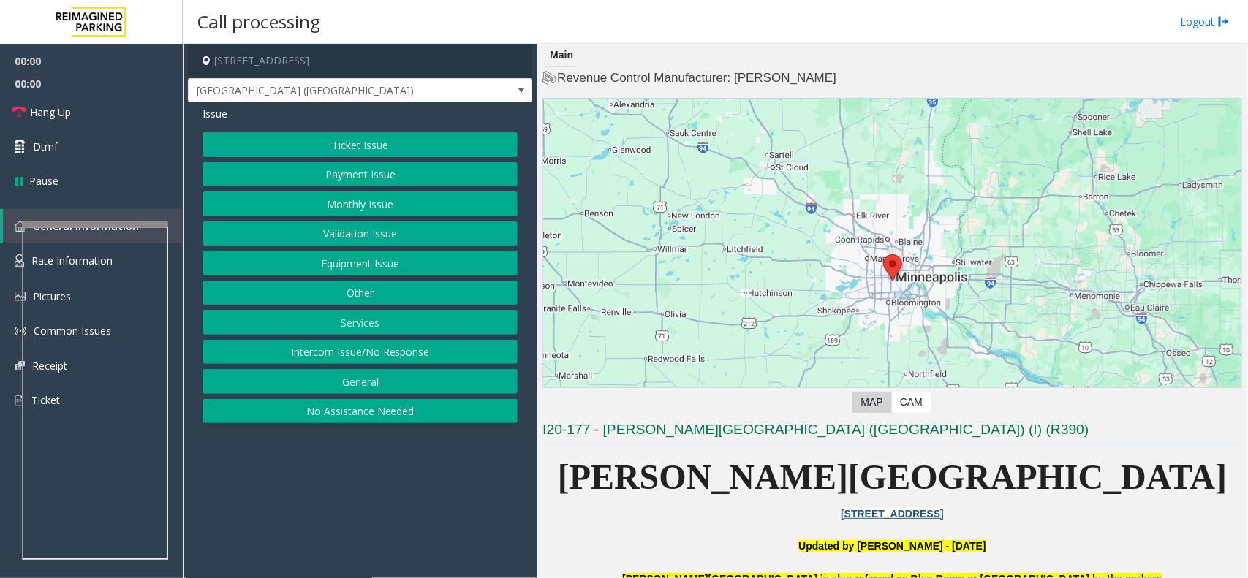
click at [353, 206] on button "Monthly Issue" at bounding box center [360, 204] width 315 height 25
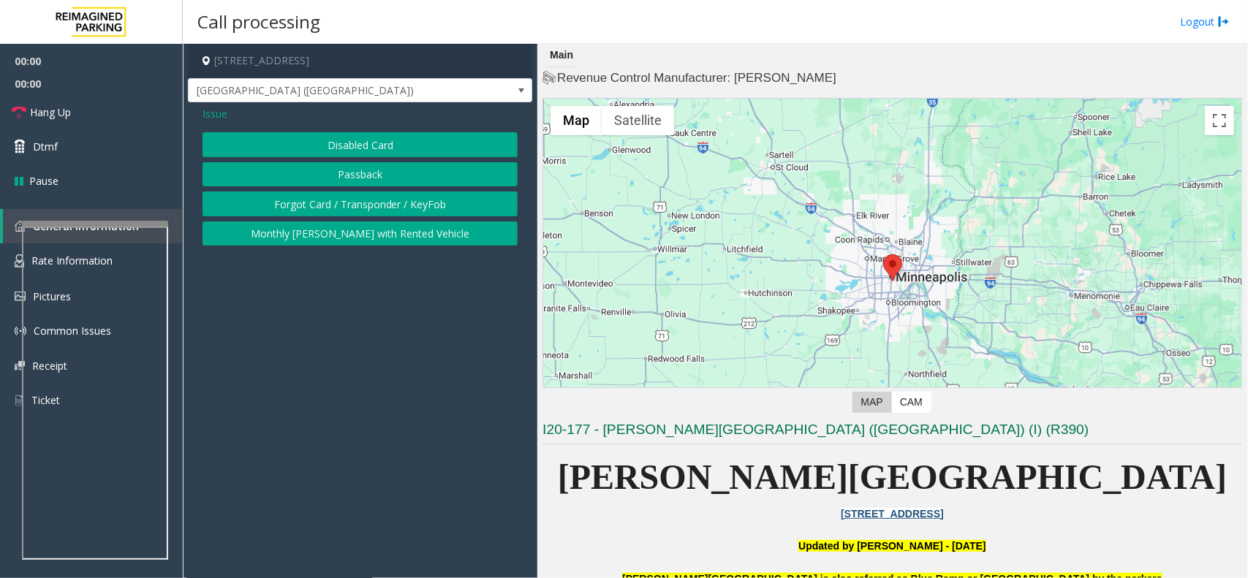
click at [369, 151] on button "Disabled Card" at bounding box center [360, 144] width 315 height 25
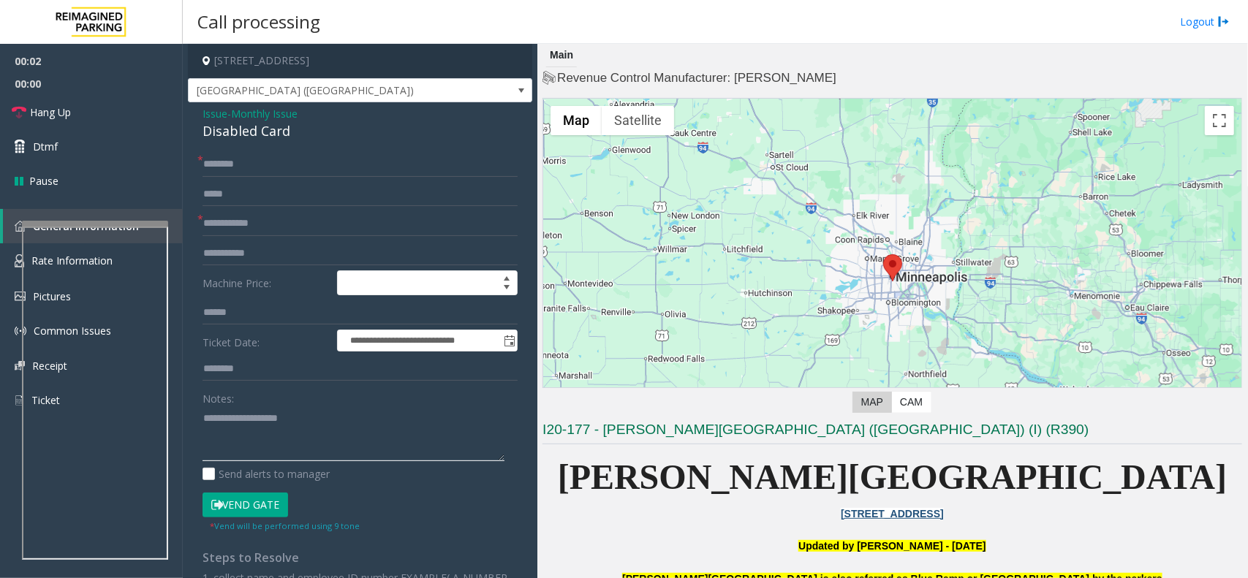
click at [252, 448] on textarea at bounding box center [354, 434] width 302 height 55
click at [278, 139] on div "Disabled Card" at bounding box center [360, 131] width 315 height 20
copy div "Disabled Card"
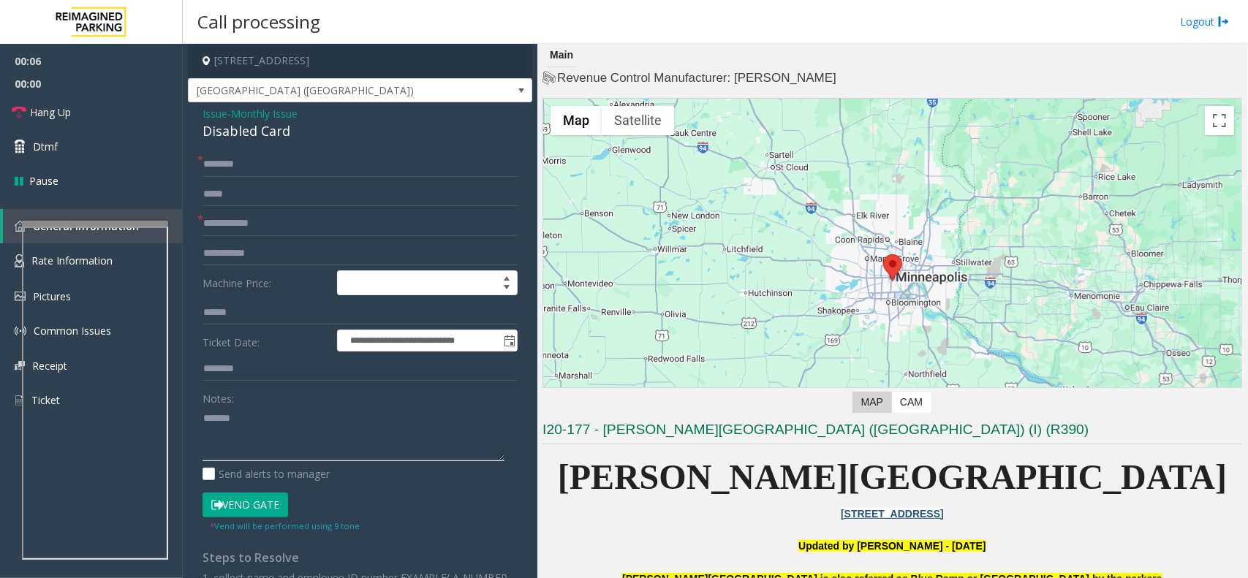
click at [283, 434] on textarea at bounding box center [354, 434] width 302 height 55
paste textarea "**********"
click at [260, 223] on input "text" at bounding box center [360, 223] width 315 height 25
click at [235, 439] on textarea at bounding box center [354, 434] width 302 height 55
type textarea "**********"
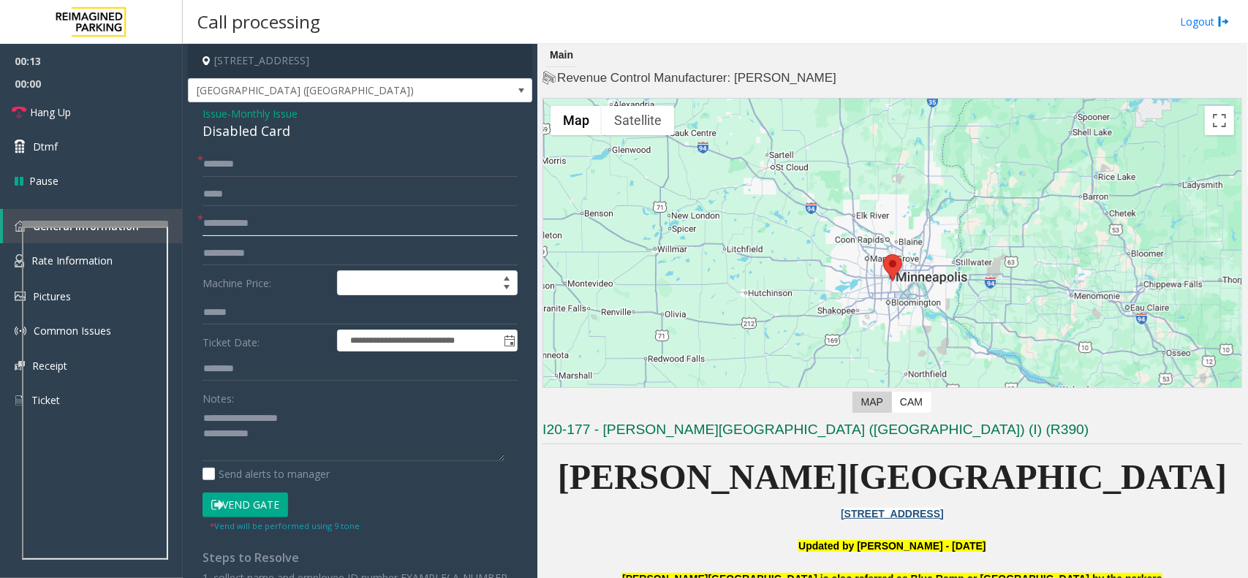
click at [274, 216] on input "text" at bounding box center [360, 223] width 315 height 25
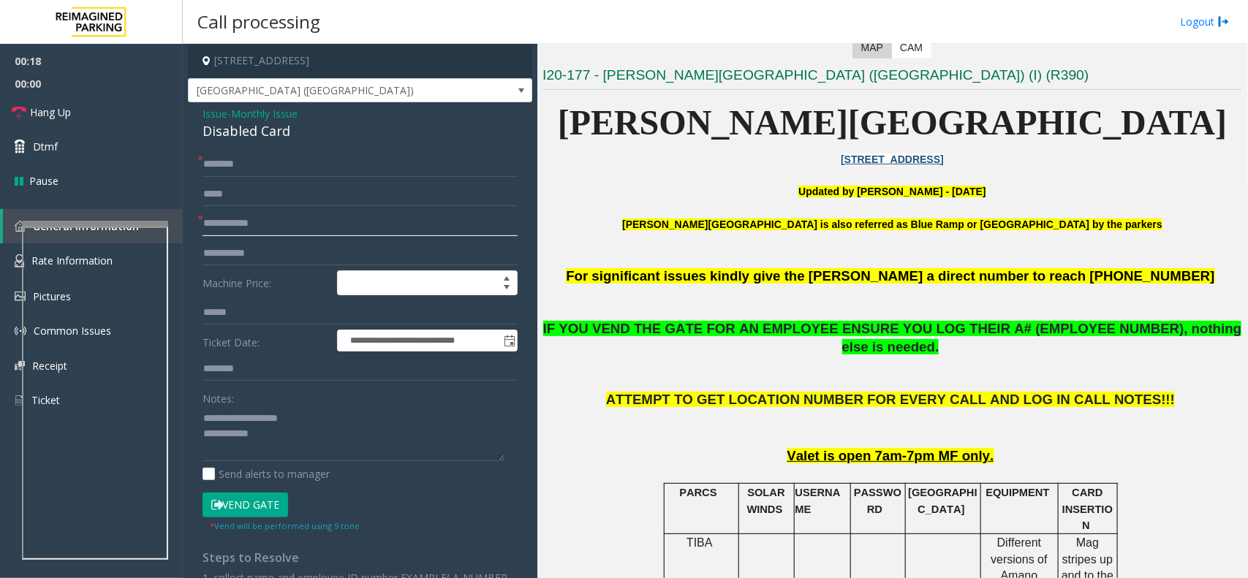
scroll to position [366, 0]
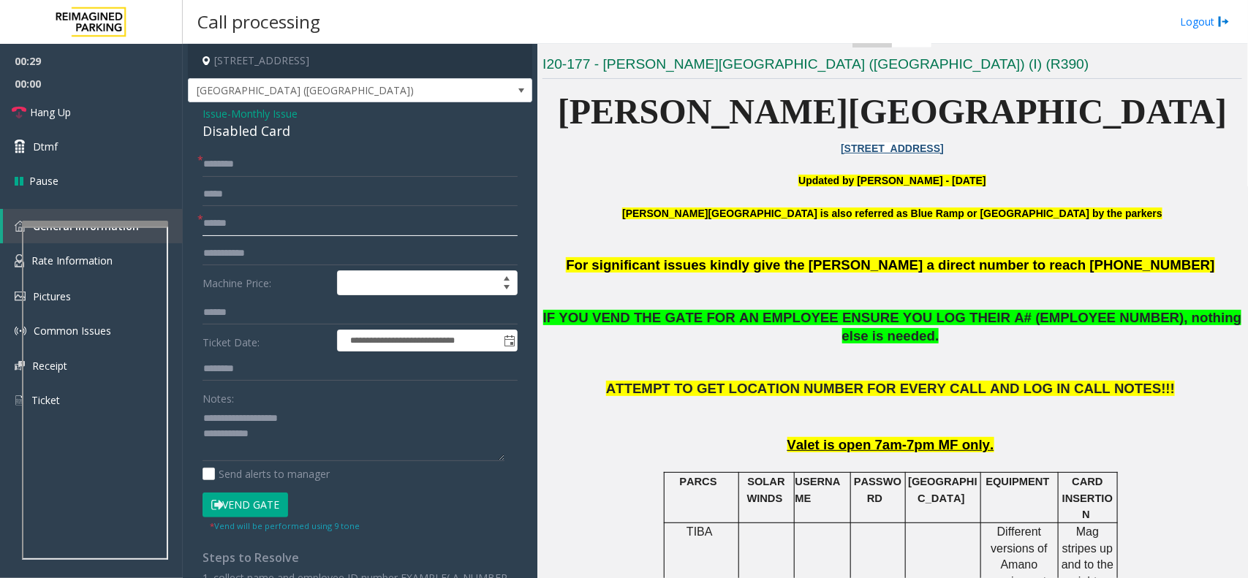
type input "******"
click at [269, 173] on input "text" at bounding box center [360, 164] width 315 height 25
type input "*"
type input "***"
click at [294, 439] on textarea at bounding box center [354, 434] width 302 height 55
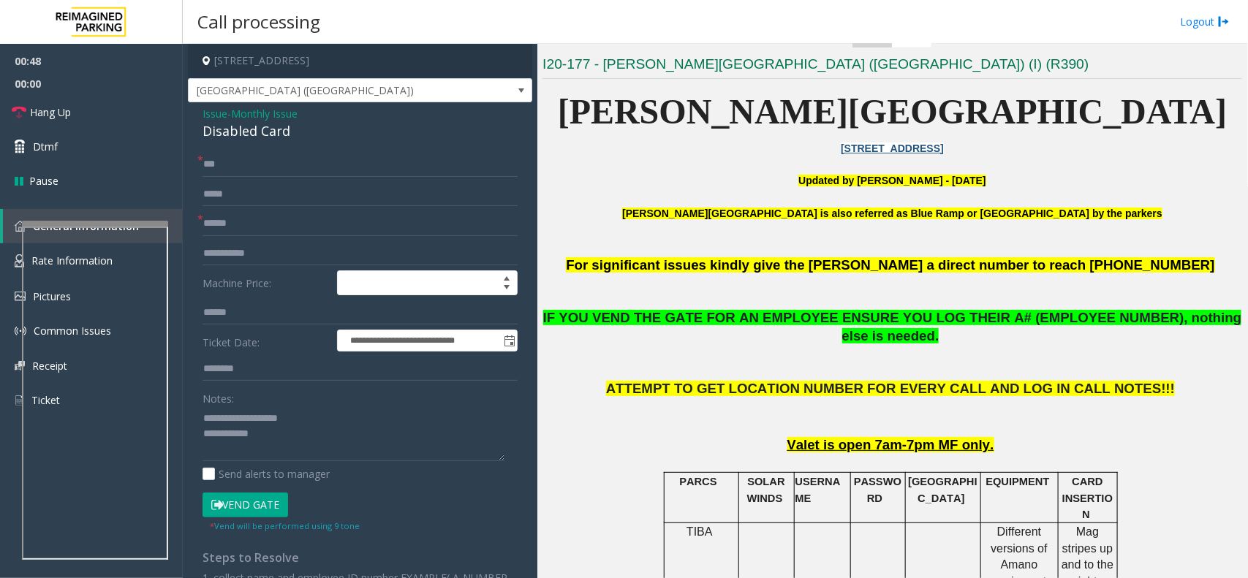
click at [265, 510] on button "Vend Gate" at bounding box center [246, 505] width 86 height 25
click at [297, 445] on textarea at bounding box center [354, 434] width 302 height 55
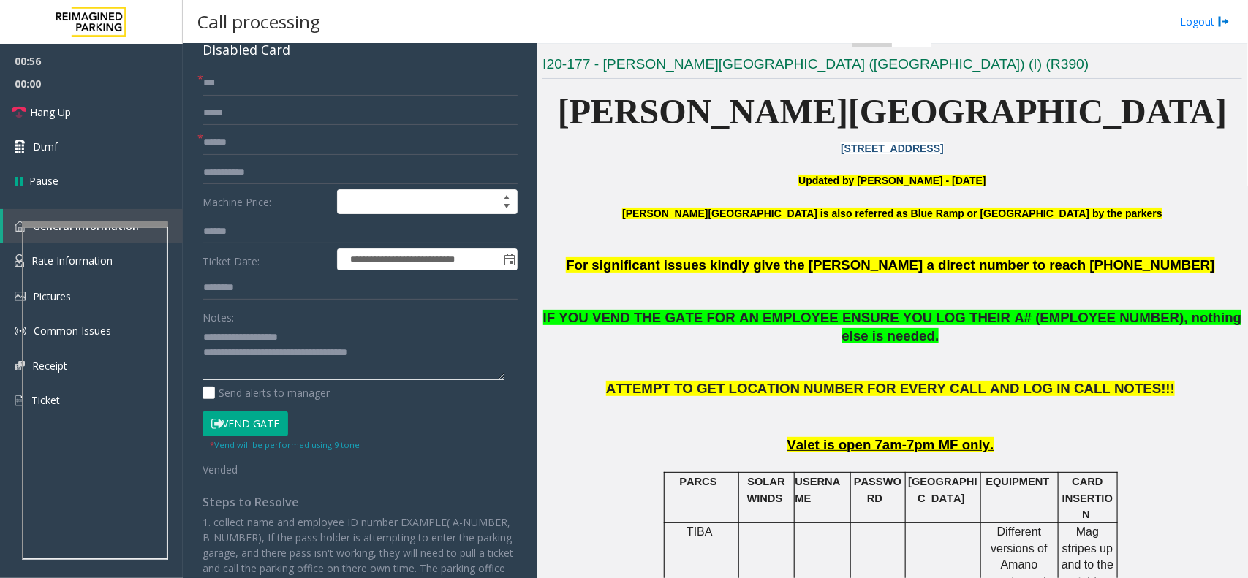
scroll to position [0, 0]
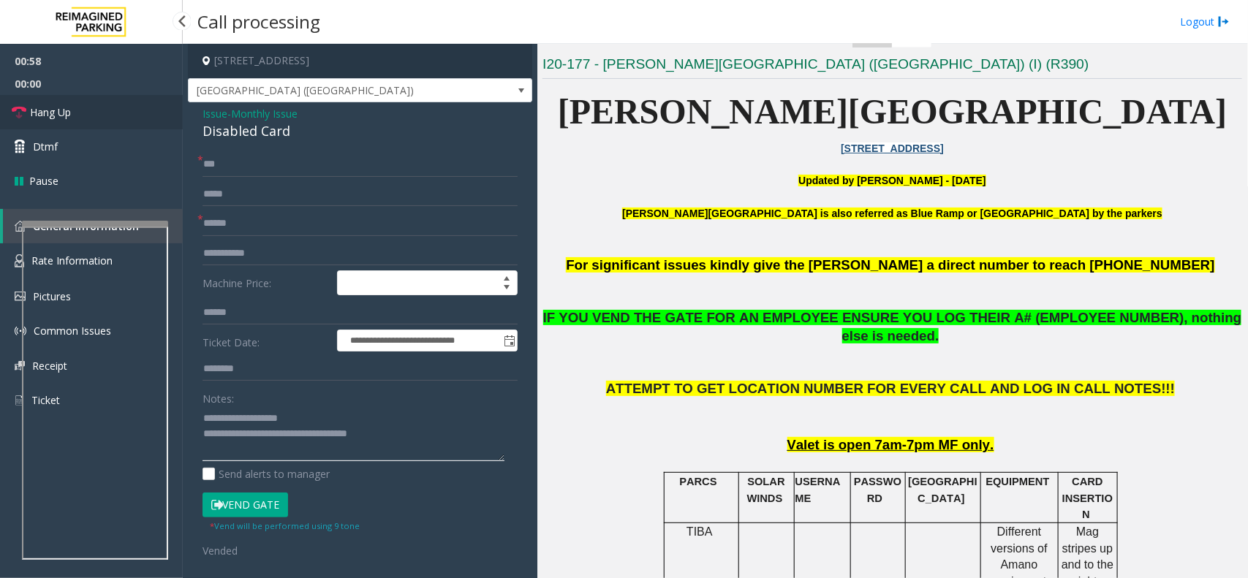
type textarea "**********"
click at [110, 121] on link "Hang Up" at bounding box center [91, 112] width 183 height 34
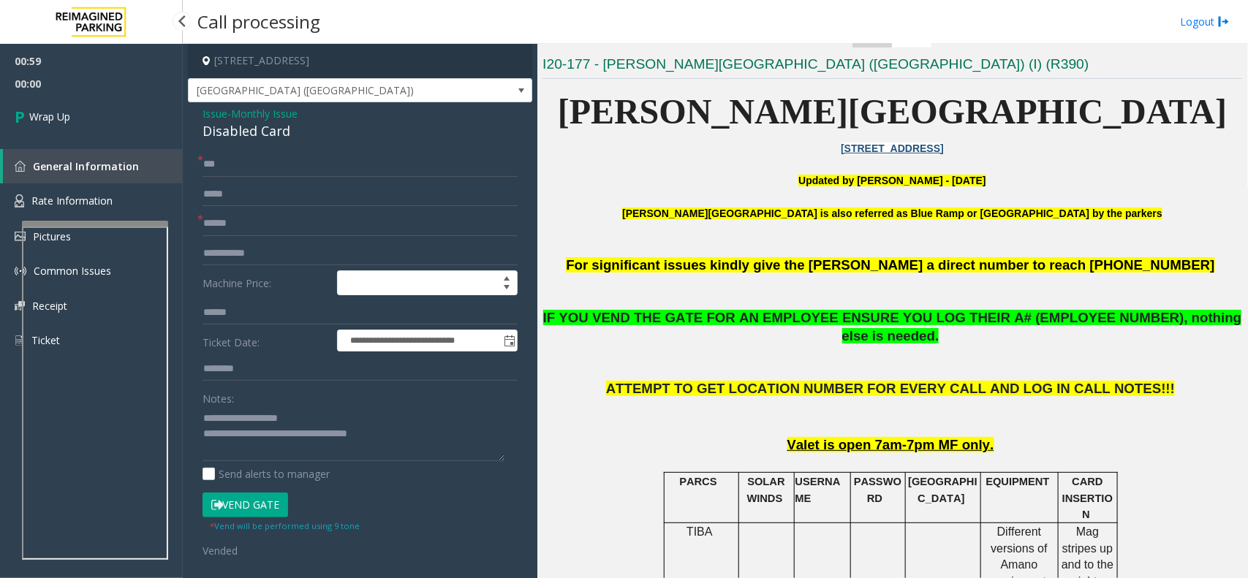
click at [110, 121] on link "Wrap Up" at bounding box center [91, 116] width 183 height 43
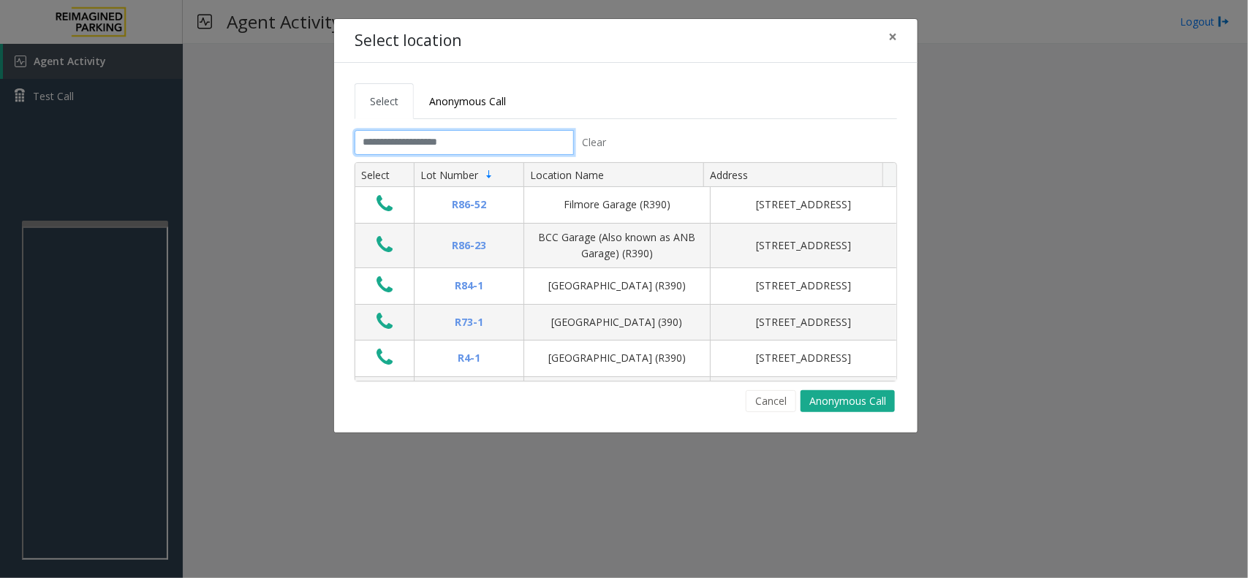
click at [492, 132] on input "text" at bounding box center [464, 142] width 219 height 25
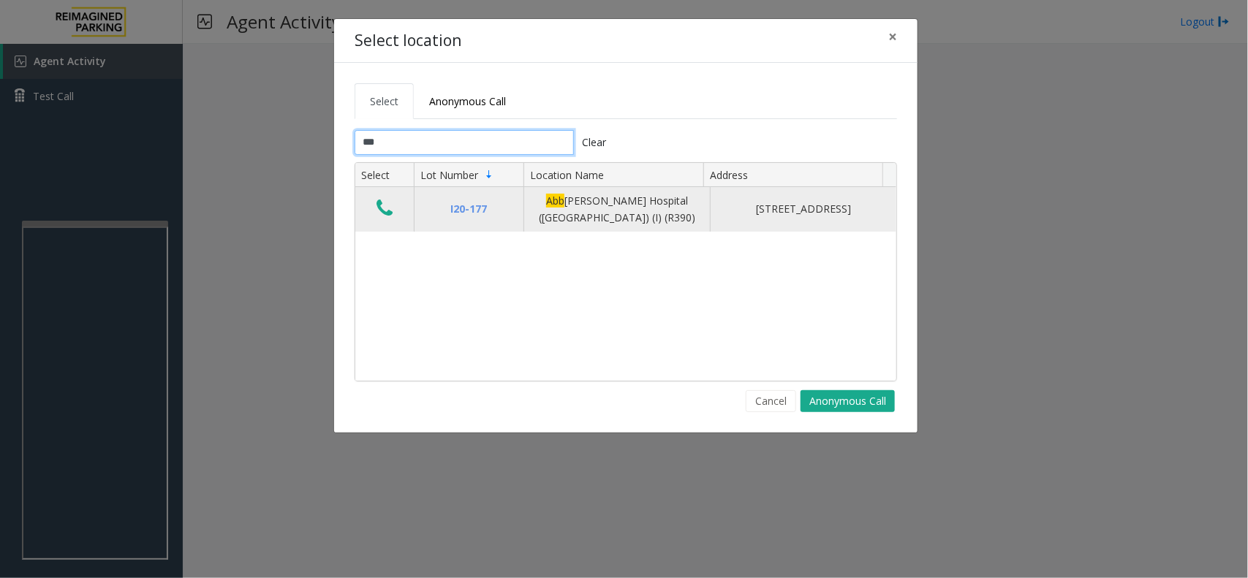
type input "***"
click at [380, 205] on icon "Data table" at bounding box center [385, 208] width 16 height 20
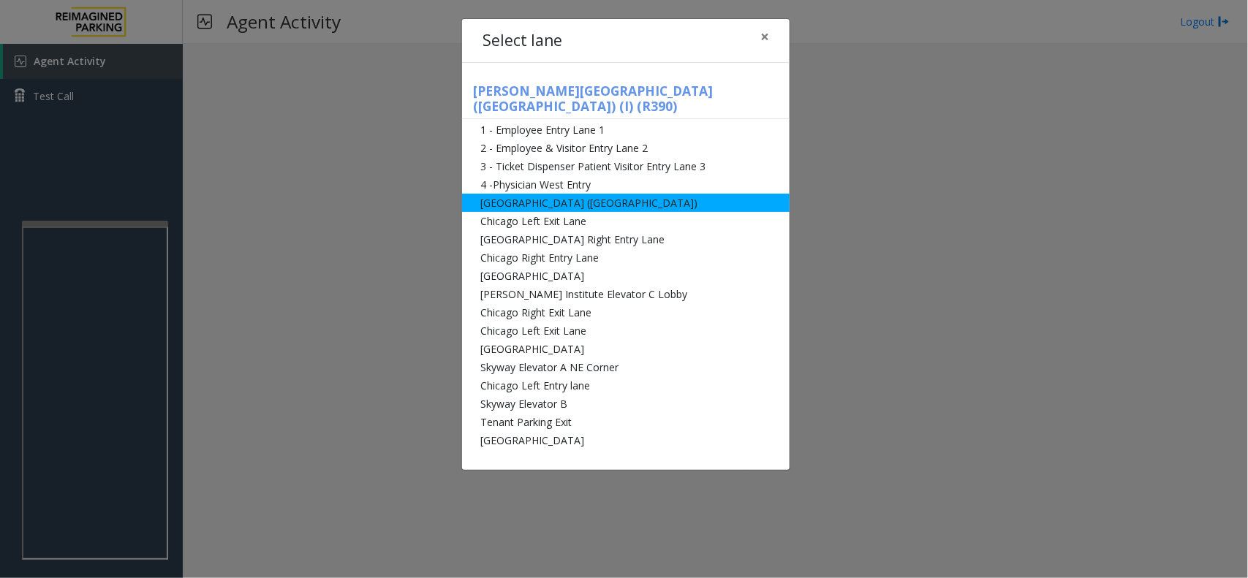
click at [630, 194] on li "[GEOGRAPHIC_DATA] ([GEOGRAPHIC_DATA])" at bounding box center [626, 203] width 328 height 18
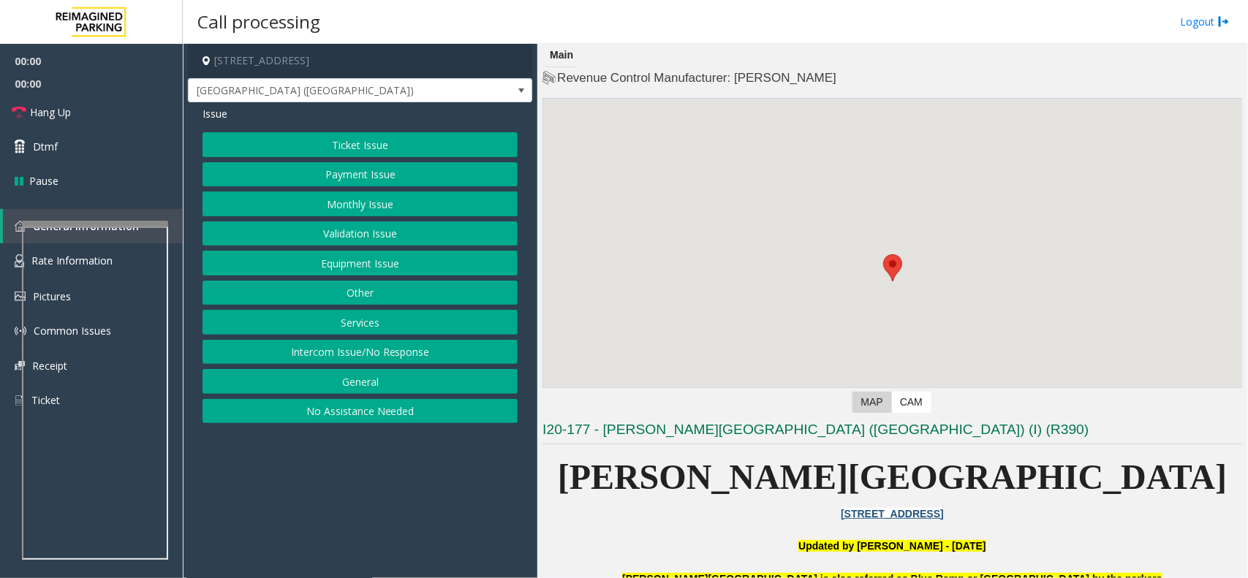
click at [366, 201] on button "Monthly Issue" at bounding box center [360, 204] width 315 height 25
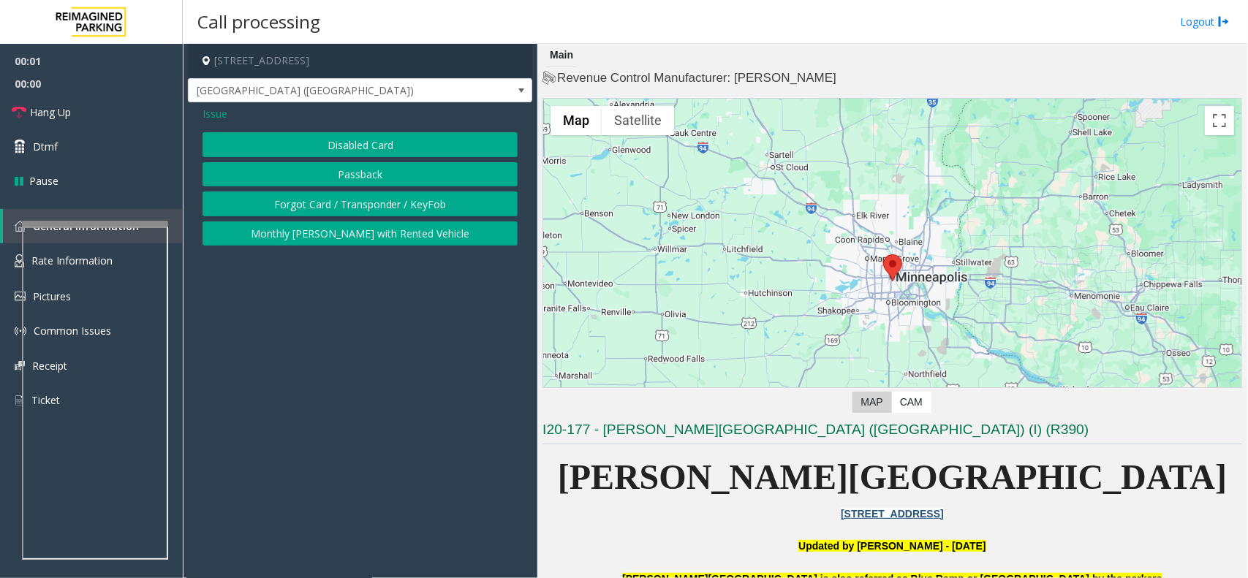
click at [388, 143] on button "Disabled Card" at bounding box center [360, 144] width 315 height 25
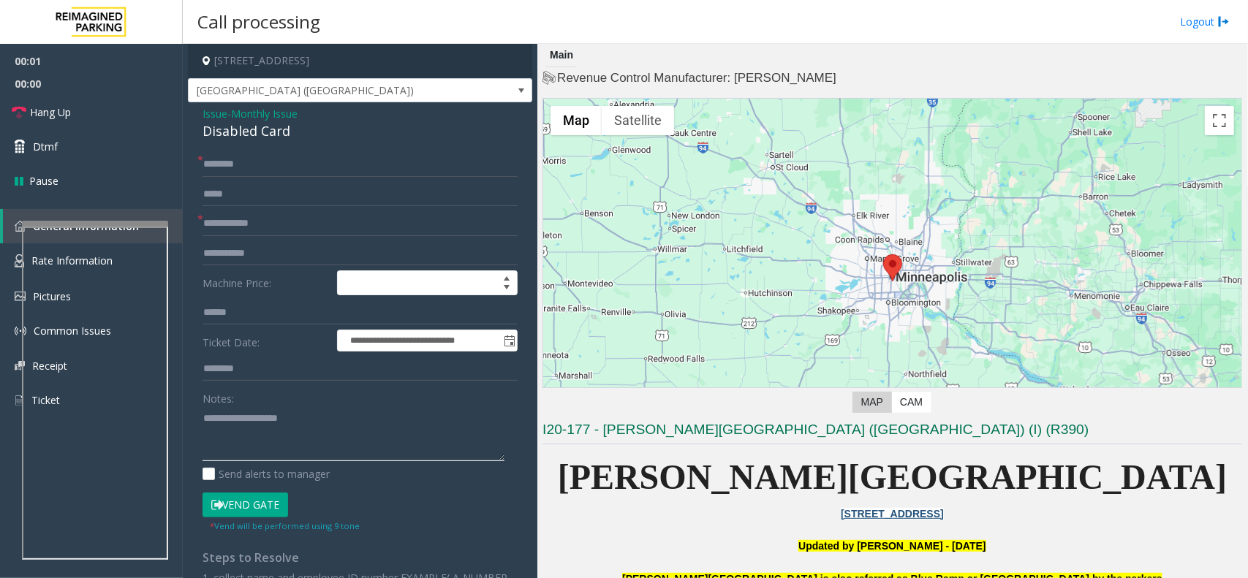
click at [301, 418] on textarea at bounding box center [354, 434] width 302 height 55
click at [279, 133] on div "Disabled Card" at bounding box center [360, 131] width 315 height 20
copy div "Disabled Card"
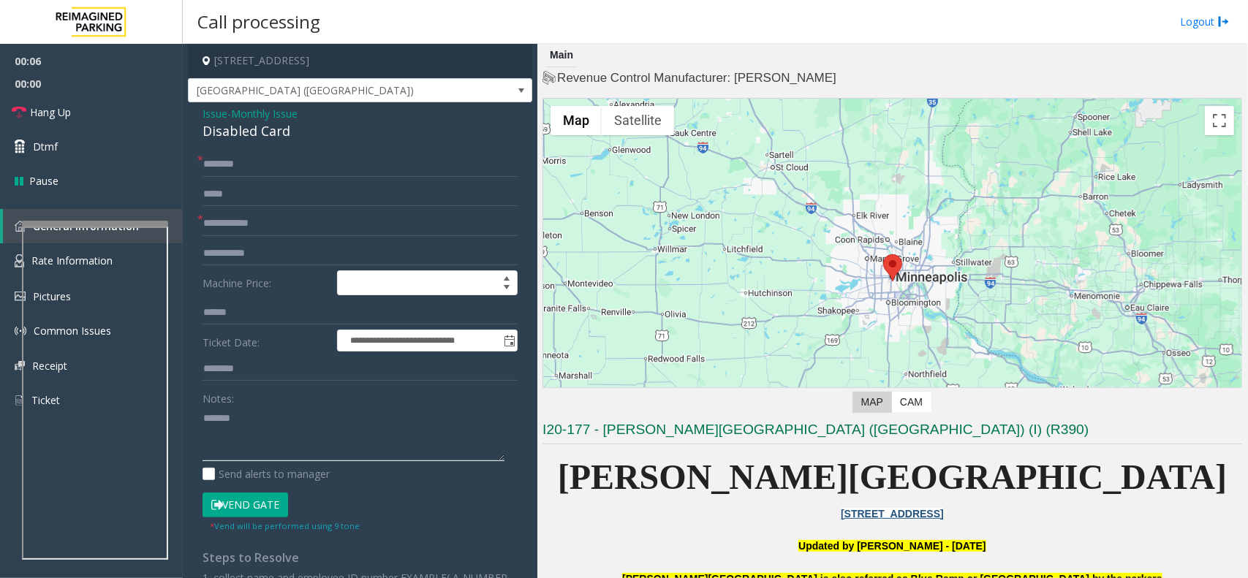
click at [284, 458] on textarea at bounding box center [354, 434] width 302 height 55
paste textarea "**********"
type textarea "**********"
click at [213, 229] on input "text" at bounding box center [360, 223] width 315 height 25
type input "*****"
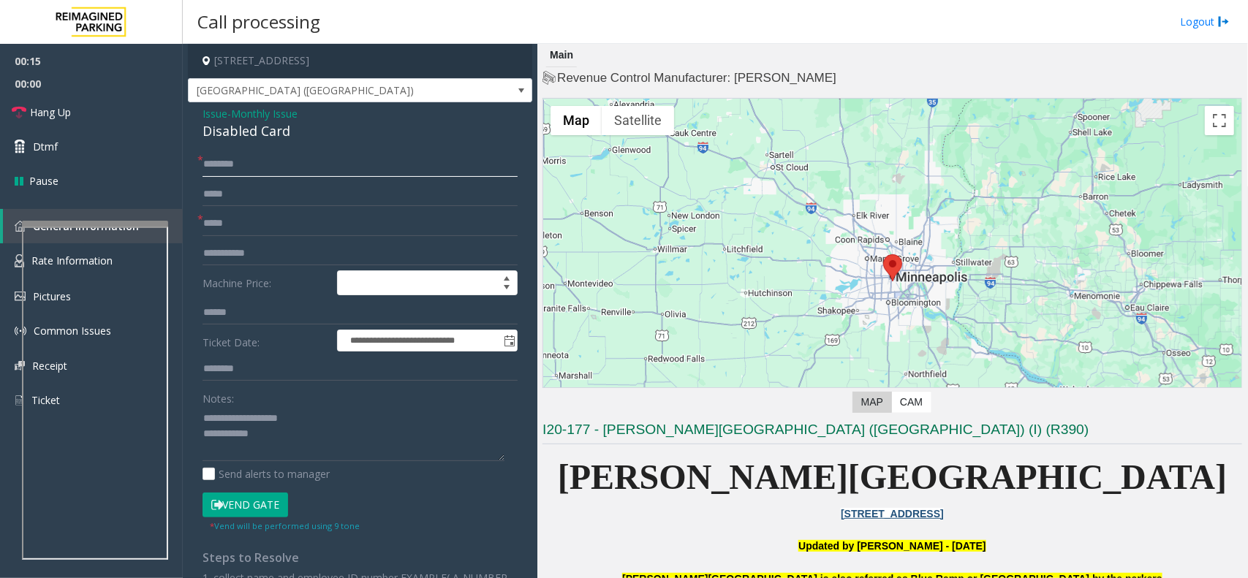
click at [231, 170] on input "text" at bounding box center [360, 164] width 315 height 25
type input "**"
click at [307, 447] on textarea at bounding box center [354, 434] width 302 height 55
click at [268, 509] on button "Vend Gate" at bounding box center [246, 505] width 86 height 25
click at [308, 451] on textarea at bounding box center [354, 434] width 302 height 55
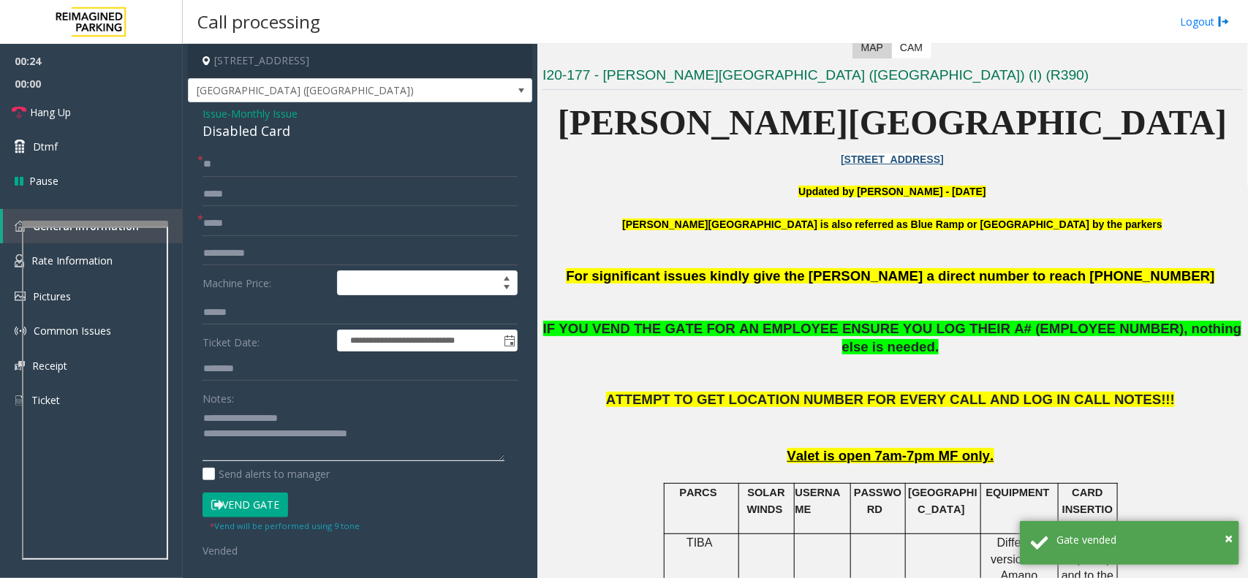
scroll to position [366, 0]
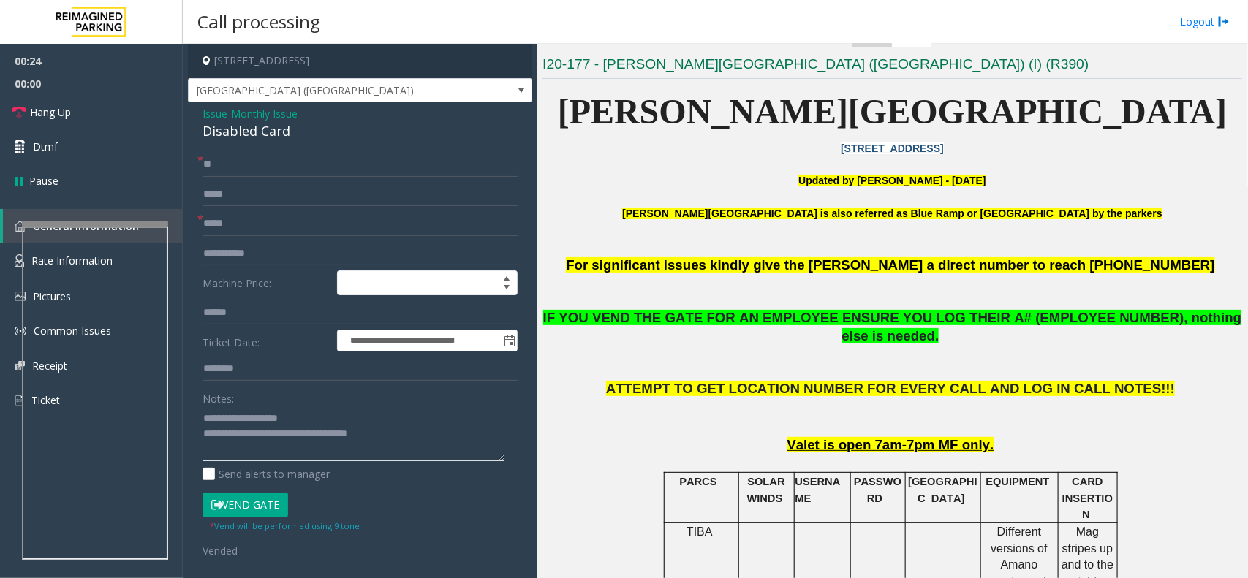
type textarea "**********"
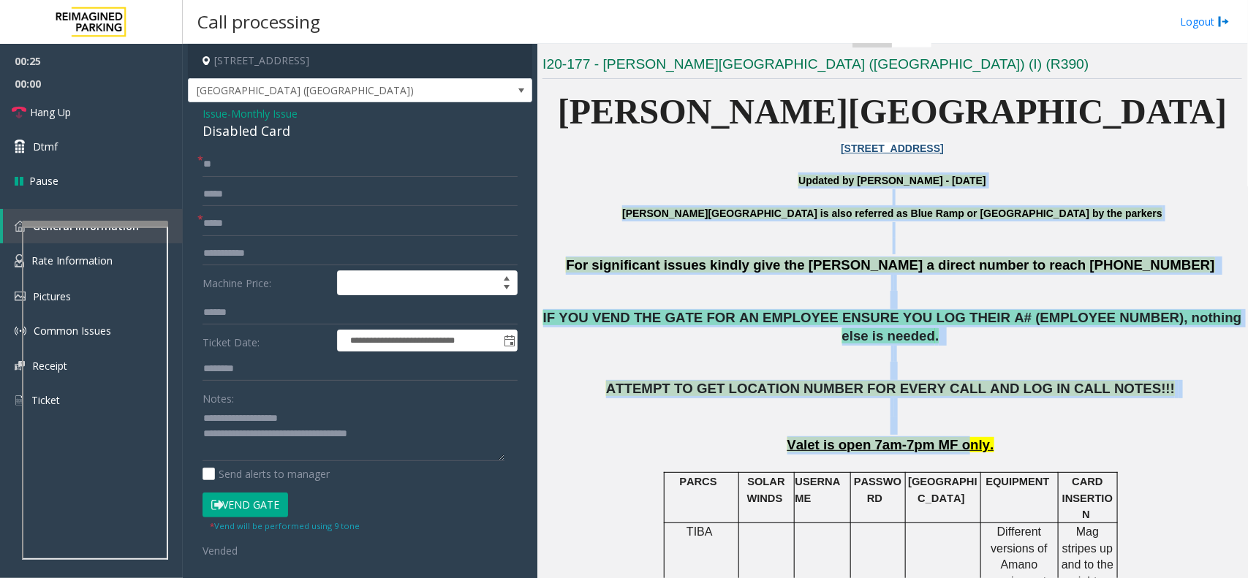
drag, startPoint x: 698, startPoint y: 177, endPoint x: 958, endPoint y: 418, distance: 354.4
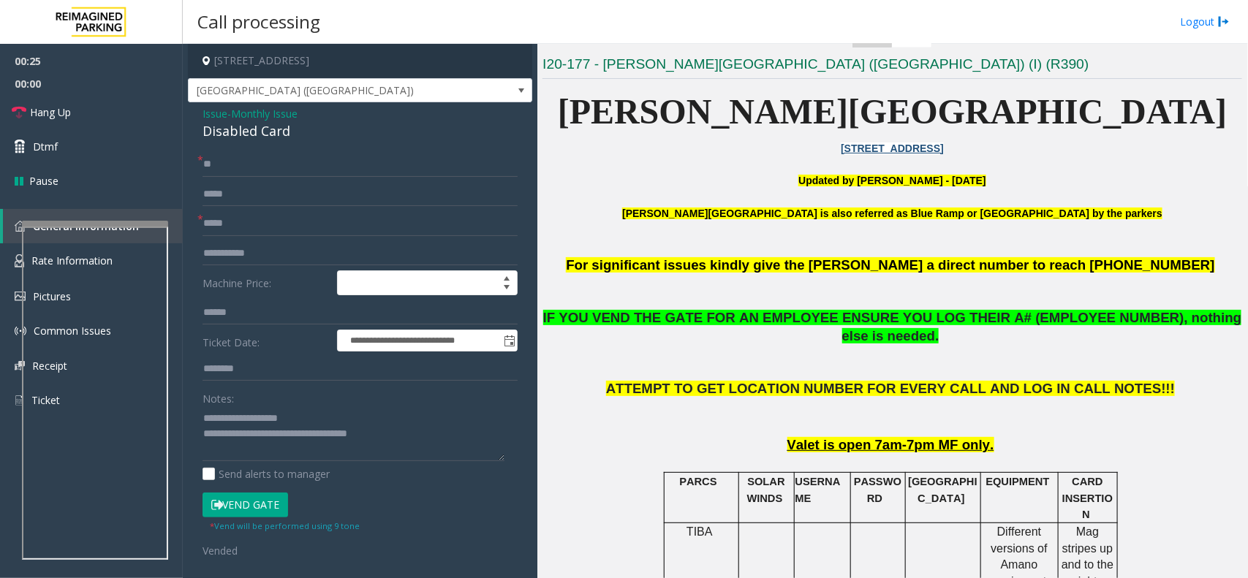
click at [1051, 437] on p "Valet is open 7am-7pm MF only." at bounding box center [893, 446] width 700 height 18
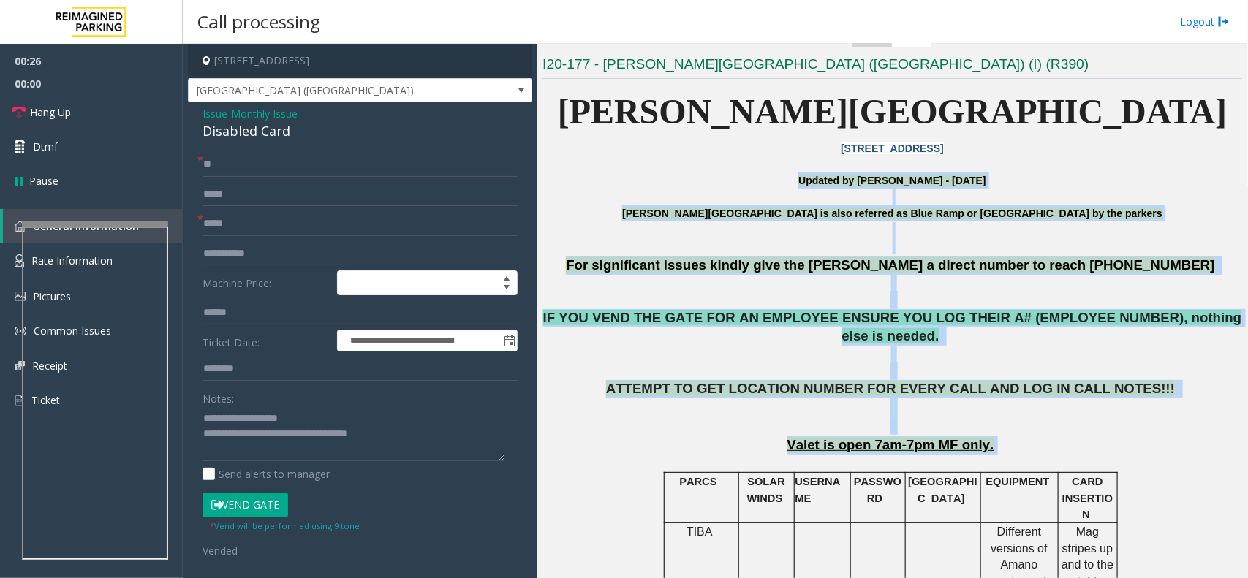
drag, startPoint x: 1051, startPoint y: 426, endPoint x: 676, endPoint y: 176, distance: 449.8
click at [676, 176] on p "Updated by [PERSON_NAME] - [DATE]" at bounding box center [893, 181] width 700 height 16
drag, startPoint x: 681, startPoint y: 168, endPoint x: 1053, endPoint y: 415, distance: 446.1
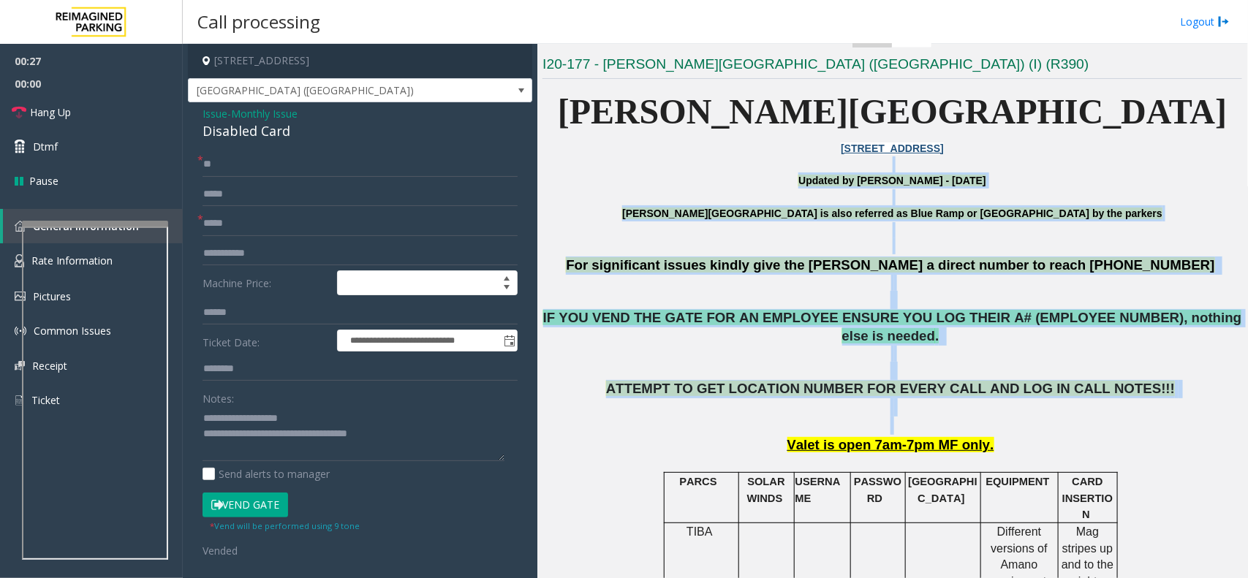
click at [1053, 415] on p "ATTEMPT TO GET LOCATION NUMBER FOR EVERY CALL AND LOG IN CALL NOTES!!!" at bounding box center [893, 407] width 700 height 54
drag, startPoint x: 1053, startPoint y: 415, endPoint x: 759, endPoint y: 201, distance: 363.7
click at [708, 191] on p at bounding box center [893, 197] width 700 height 16
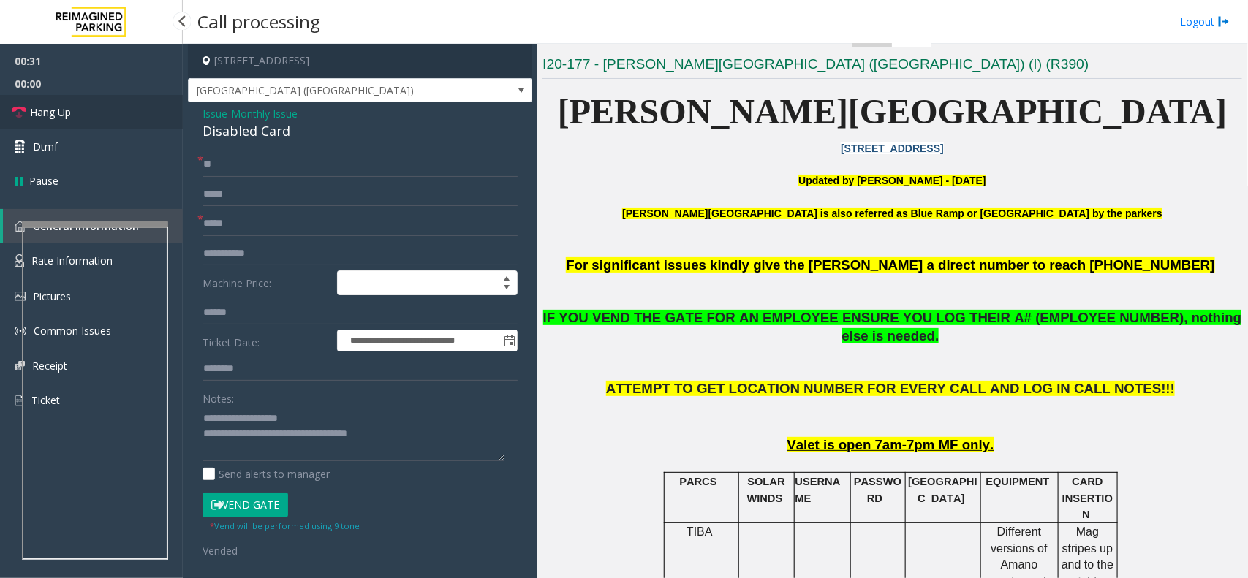
click at [73, 115] on link "Hang Up" at bounding box center [91, 112] width 183 height 34
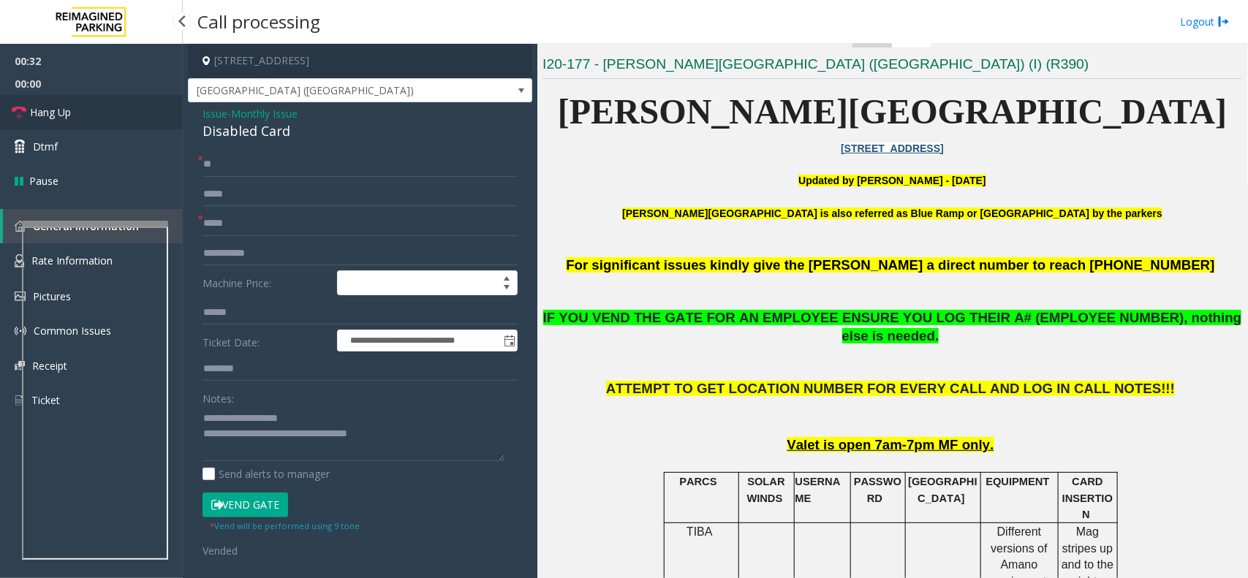
click at [73, 115] on link "Hang Up" at bounding box center [91, 112] width 183 height 34
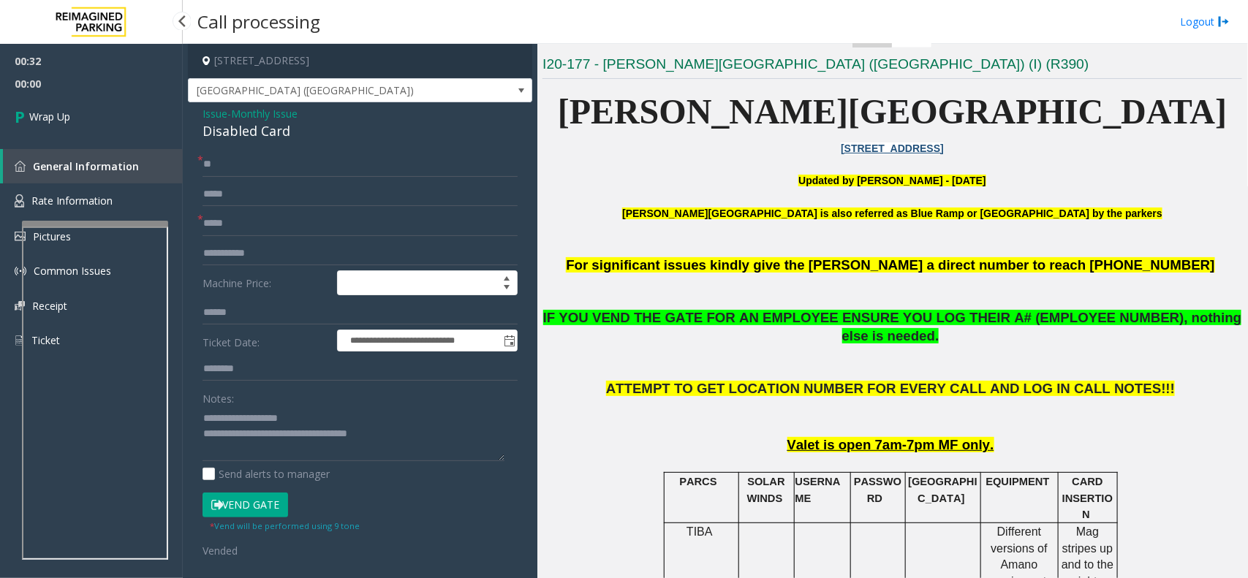
click at [73, 115] on link "Wrap Up" at bounding box center [91, 116] width 183 height 43
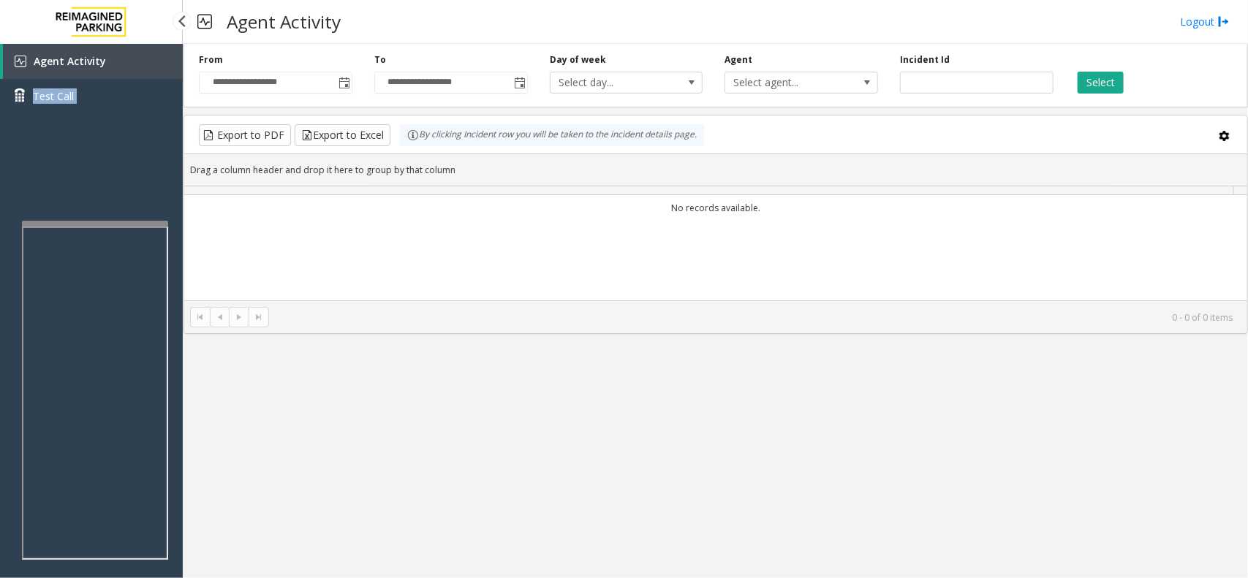
click at [73, 115] on div "Agent Activity Test Call" at bounding box center [91, 84] width 183 height 80
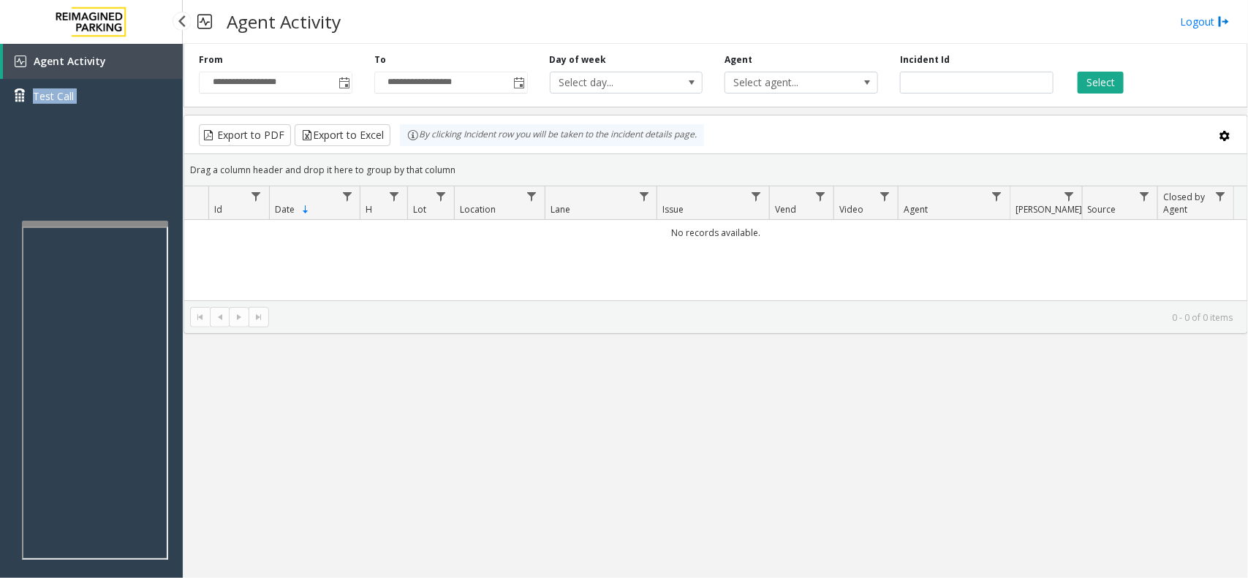
click at [88, 158] on div "Agent Activity Test Call" at bounding box center [91, 333] width 183 height 578
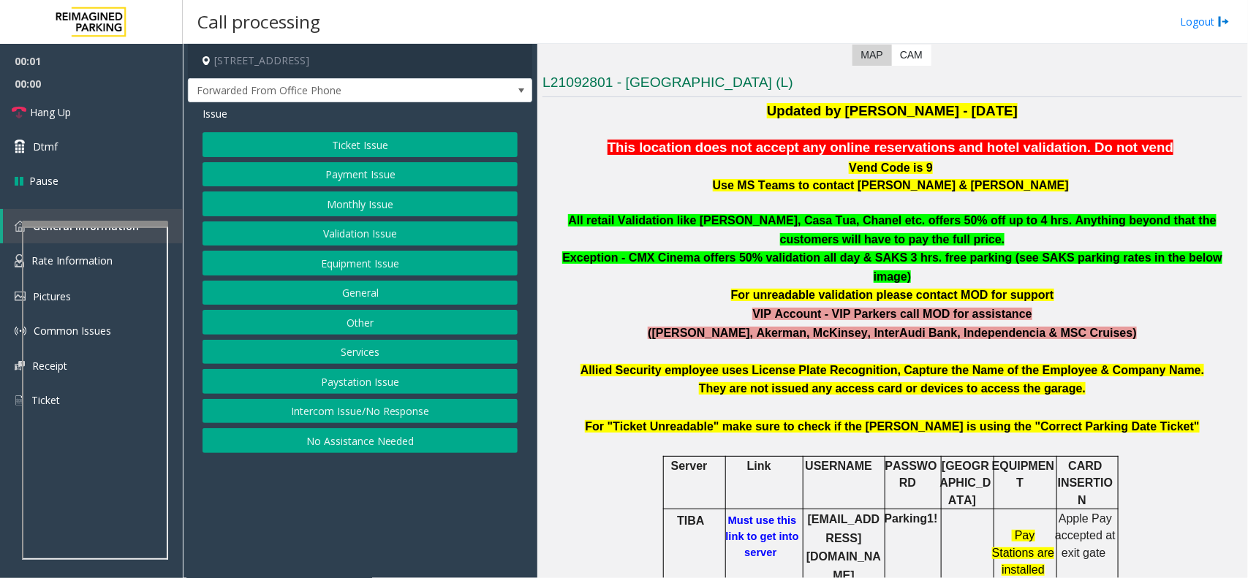
scroll to position [366, 0]
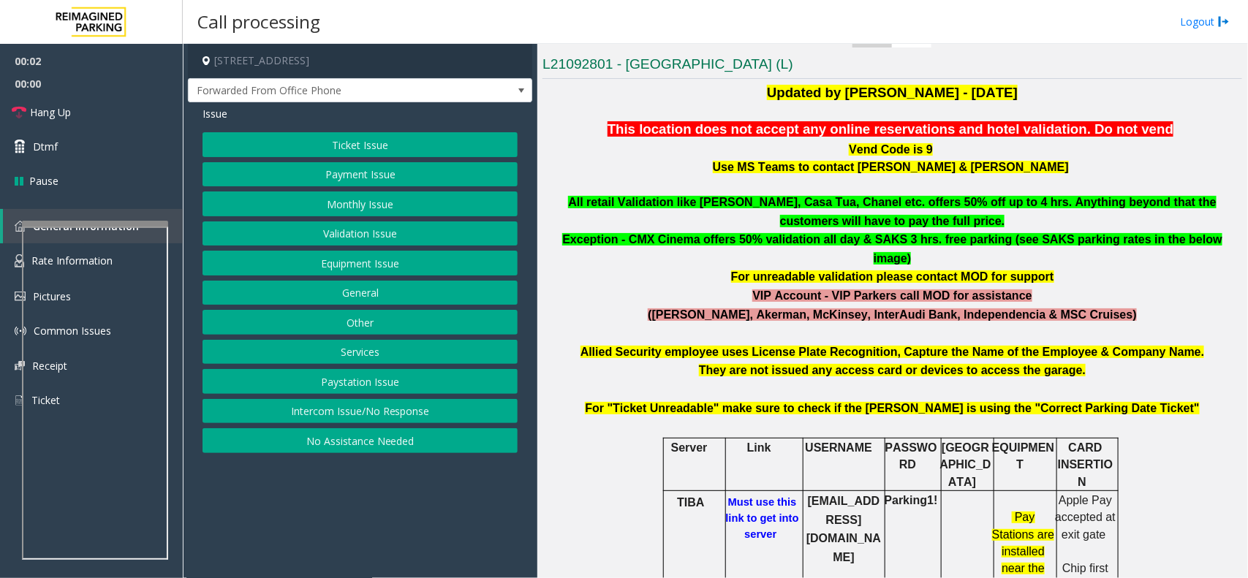
click at [753, 494] on h6 "Must use this link to get into server" at bounding box center [762, 518] width 79 height 48
click at [750, 496] on b "Must use this link to get into server" at bounding box center [762, 518] width 73 height 44
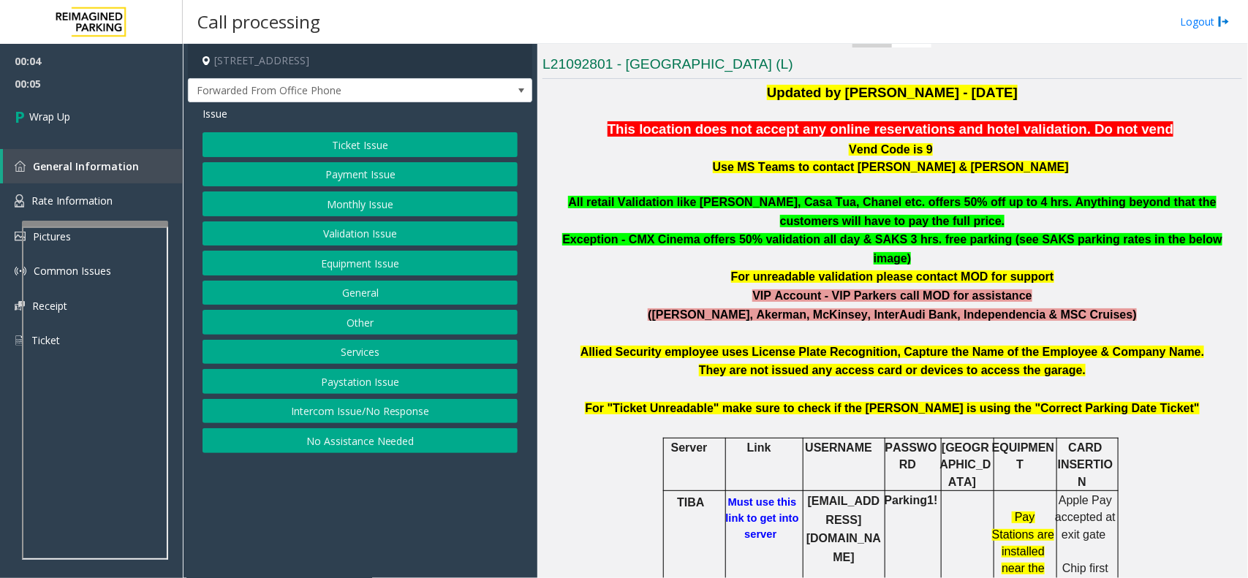
click at [379, 404] on button "Intercom Issue/No Response" at bounding box center [360, 411] width 315 height 25
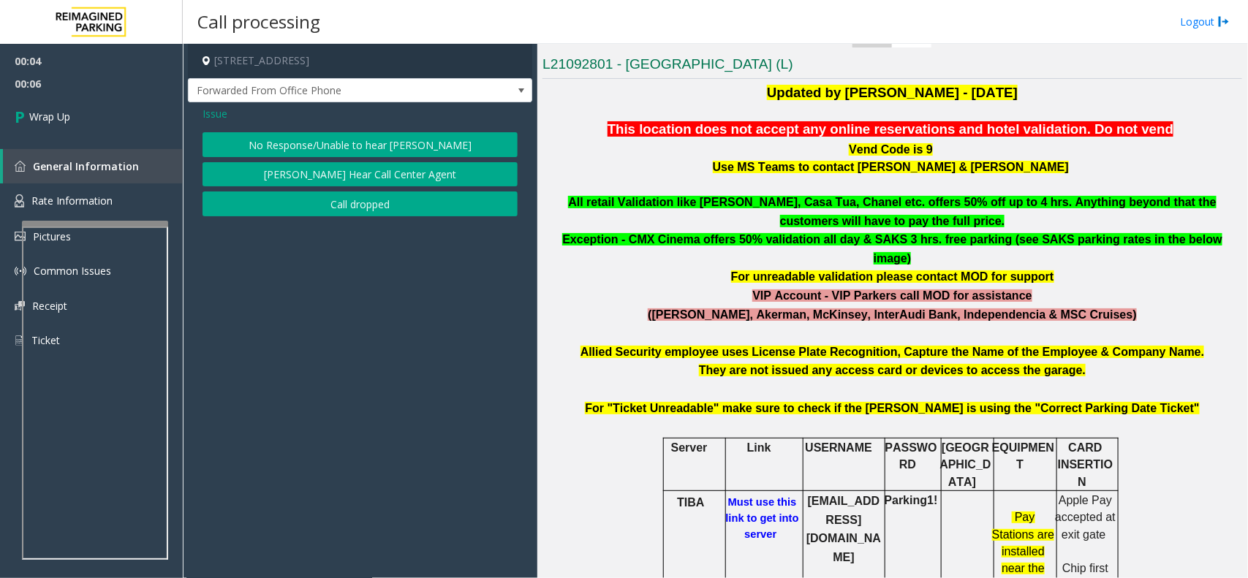
click at [330, 203] on button "Call dropped" at bounding box center [360, 204] width 315 height 25
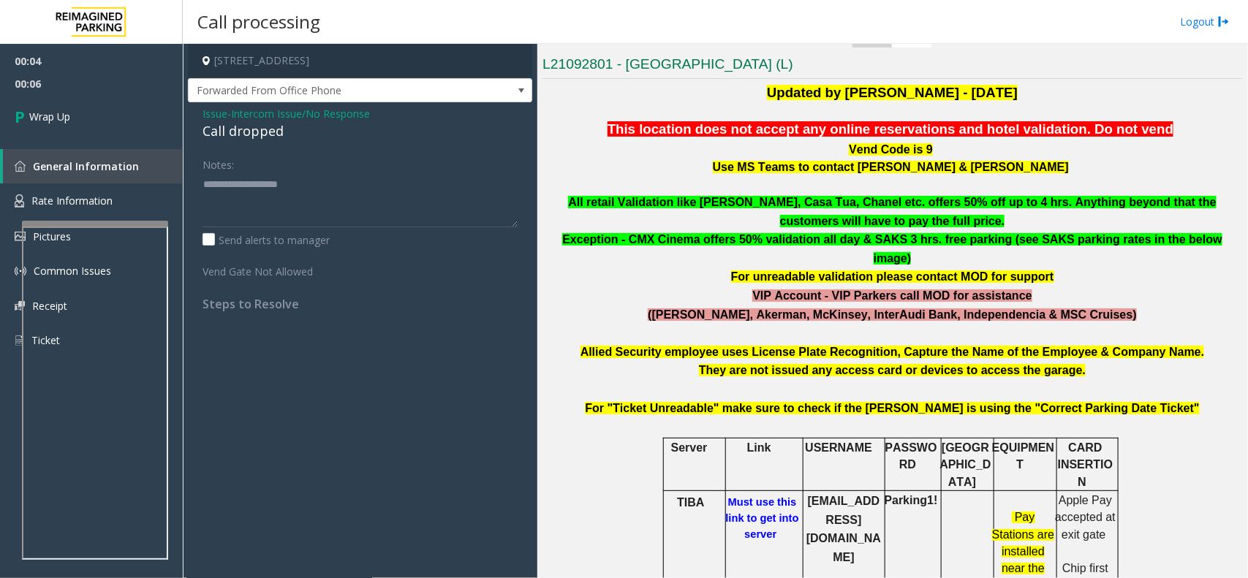
click at [235, 132] on div "Call dropped" at bounding box center [360, 131] width 315 height 20
type textarea "**********"
click at [110, 140] on div "00:04 00:07 Wrap Up General Information Rate Information Pictures Common Issues…" at bounding box center [91, 207] width 183 height 326
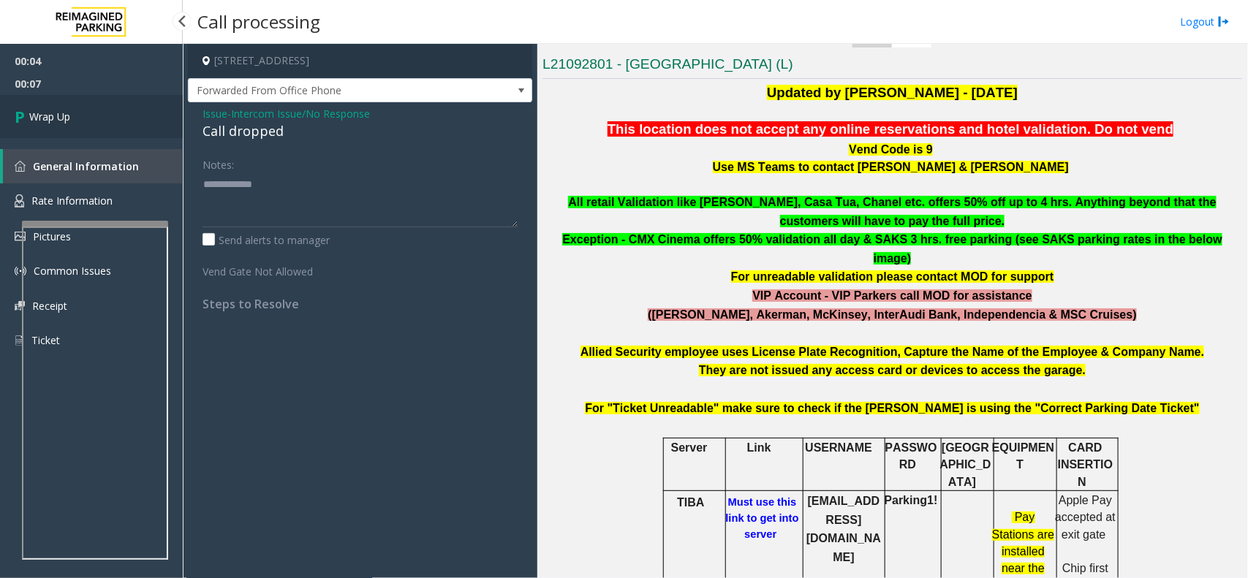
click at [99, 114] on link "Wrap Up" at bounding box center [91, 116] width 183 height 43
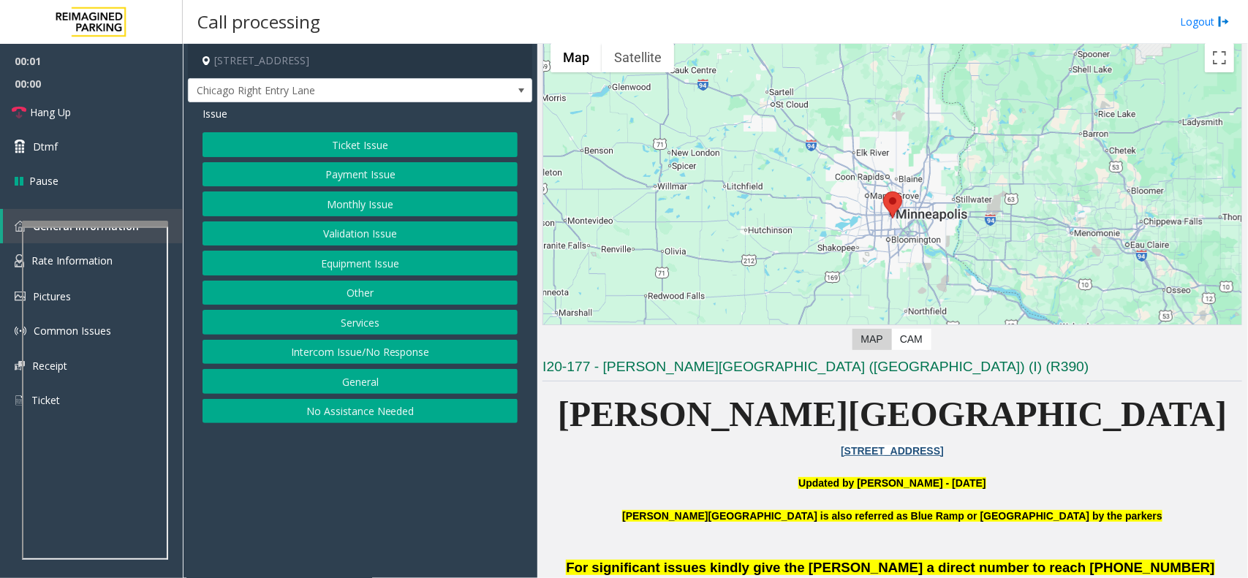
scroll to position [91, 0]
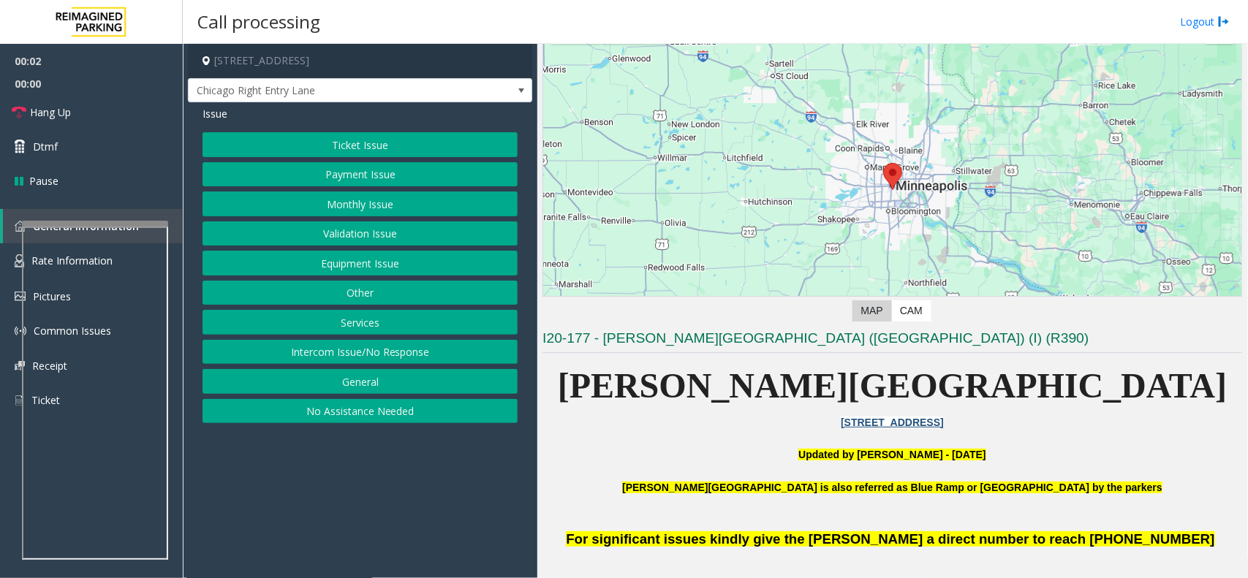
click at [352, 198] on button "Monthly Issue" at bounding box center [360, 204] width 315 height 25
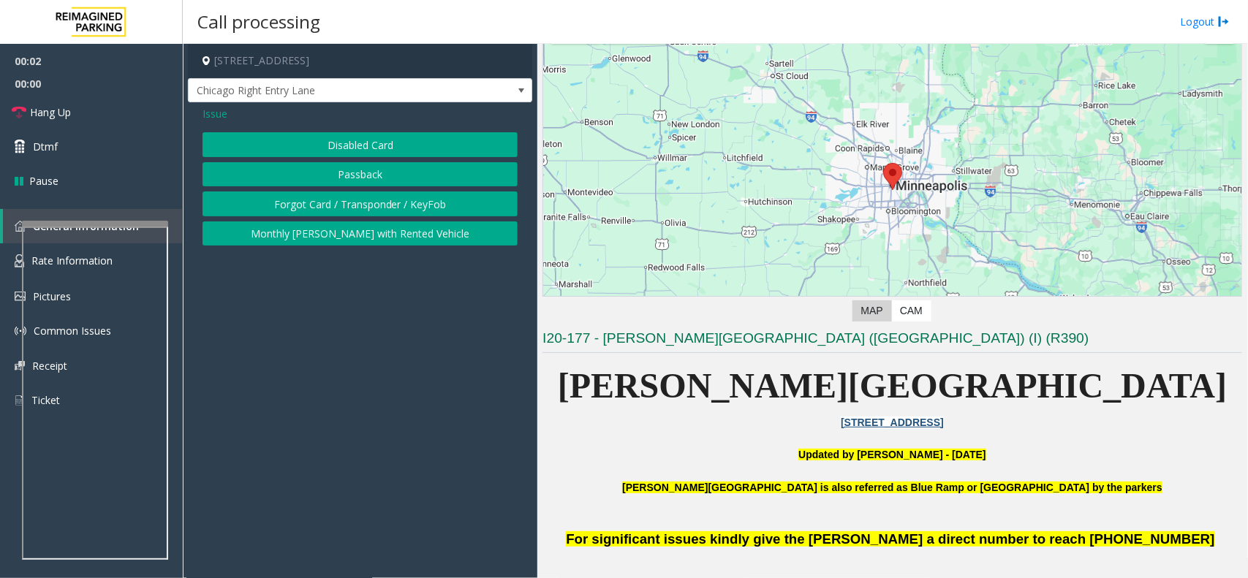
click at [352, 132] on div "Issue Disabled Card Passback Forgot Card / Transponder / KeyFob Monthly Parker …" at bounding box center [360, 177] width 344 height 151
click at [345, 143] on button "Disabled Card" at bounding box center [360, 144] width 315 height 25
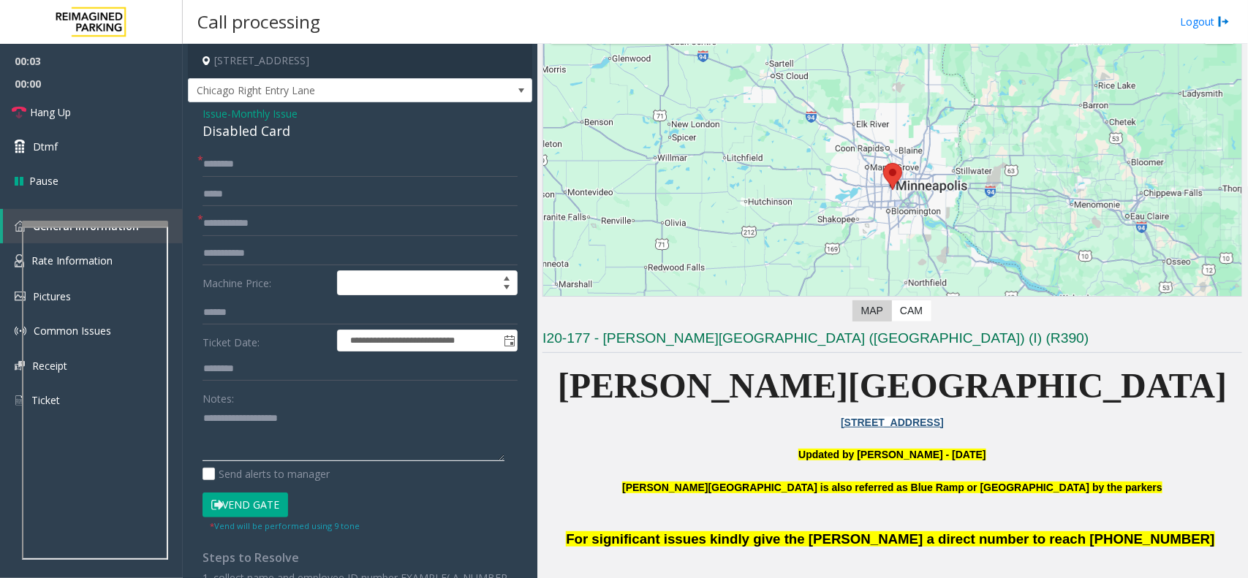
click at [296, 434] on textarea at bounding box center [354, 434] width 302 height 55
click at [264, 129] on div "Disabled Card" at bounding box center [360, 131] width 315 height 20
copy div "Disabled Card"
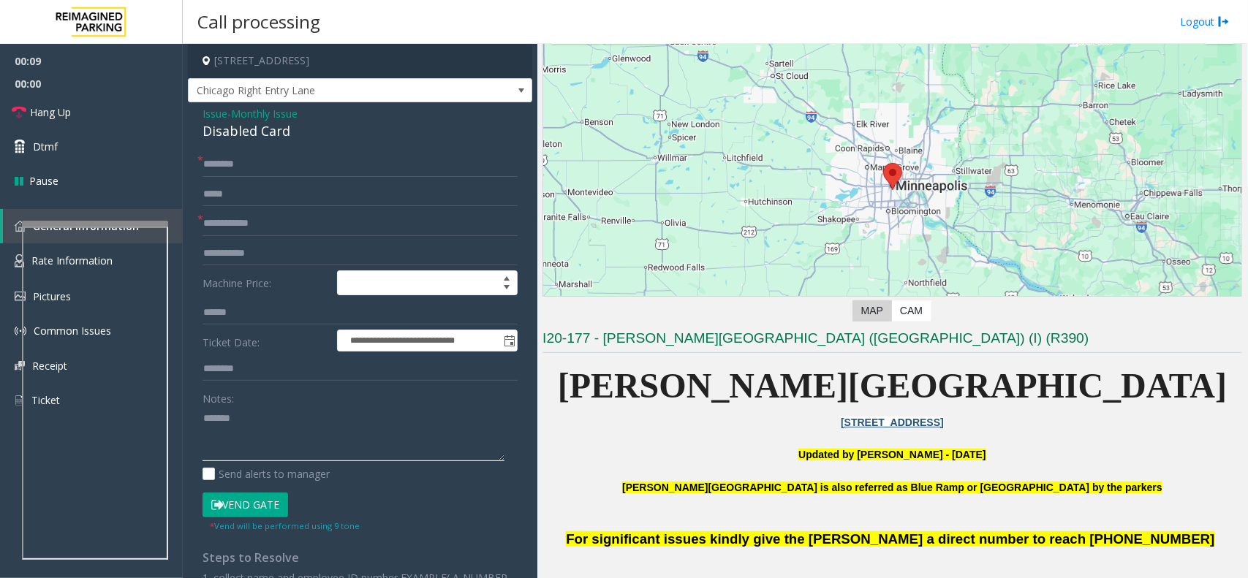
click at [278, 415] on textarea at bounding box center [354, 434] width 302 height 55
paste textarea "**********"
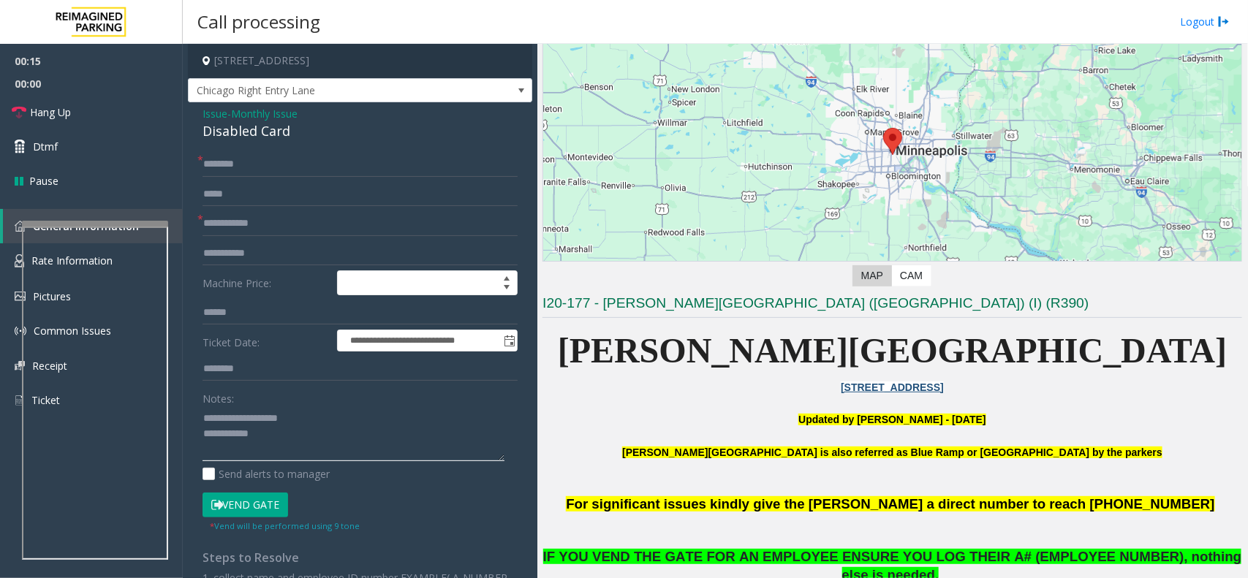
scroll to position [274, 0]
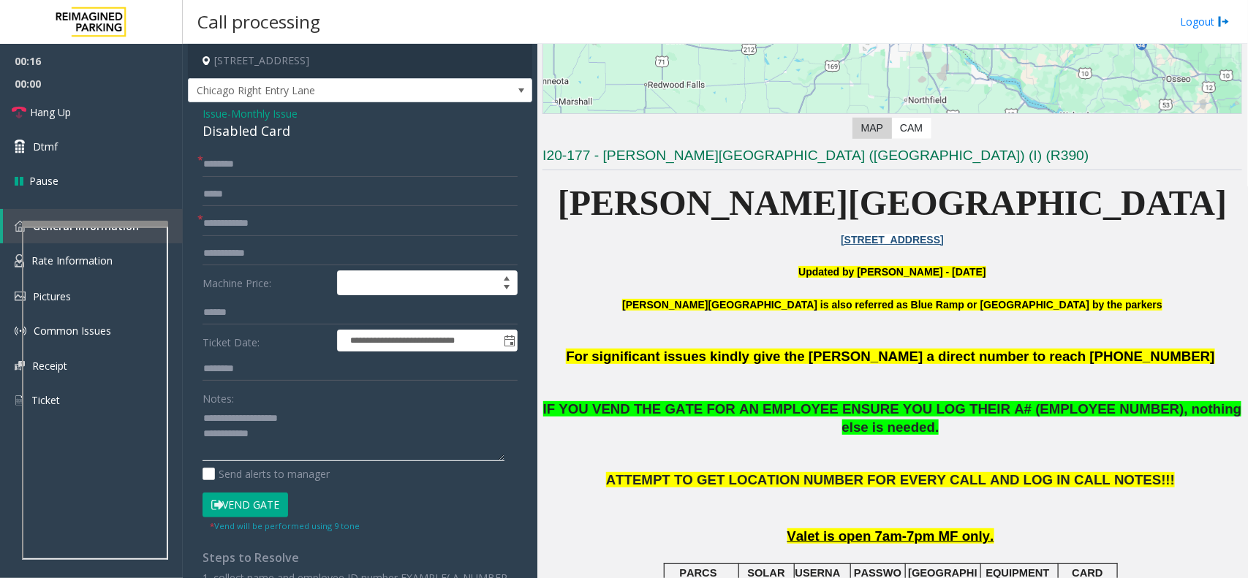
type textarea "**********"
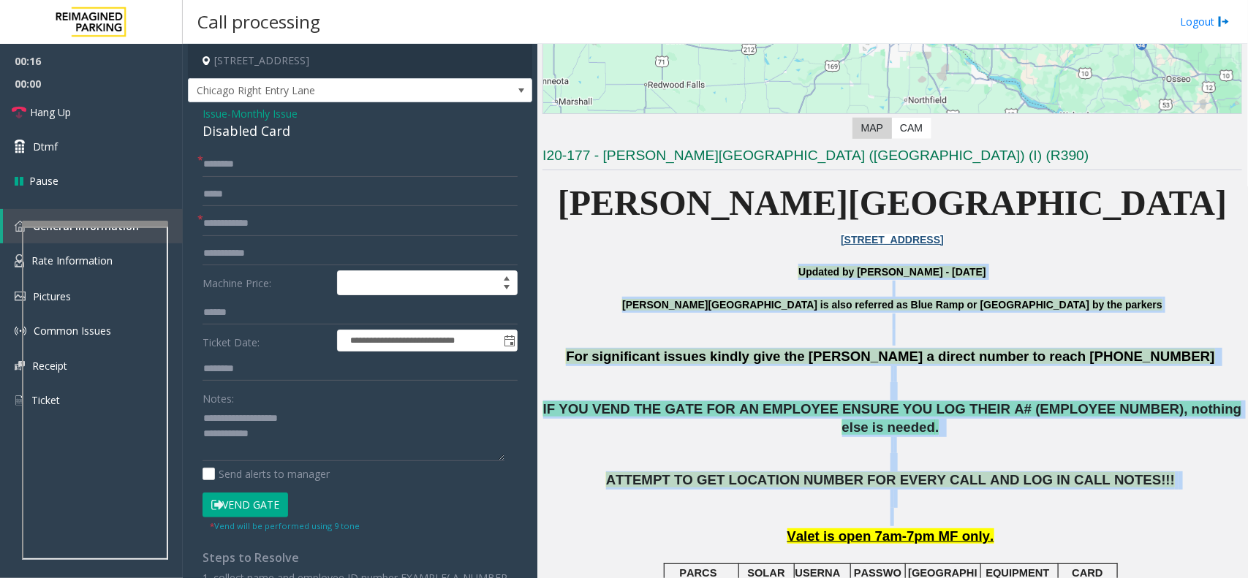
drag, startPoint x: 662, startPoint y: 265, endPoint x: 1058, endPoint y: 494, distance: 457.4
click at [1058, 494] on p "ATTEMPT TO GET LOCATION NUMBER FOR EVERY CALL AND LOG IN CALL NOTES!!!" at bounding box center [893, 499] width 700 height 54
drag, startPoint x: 1060, startPoint y: 494, endPoint x: 684, endPoint y: 303, distance: 421.5
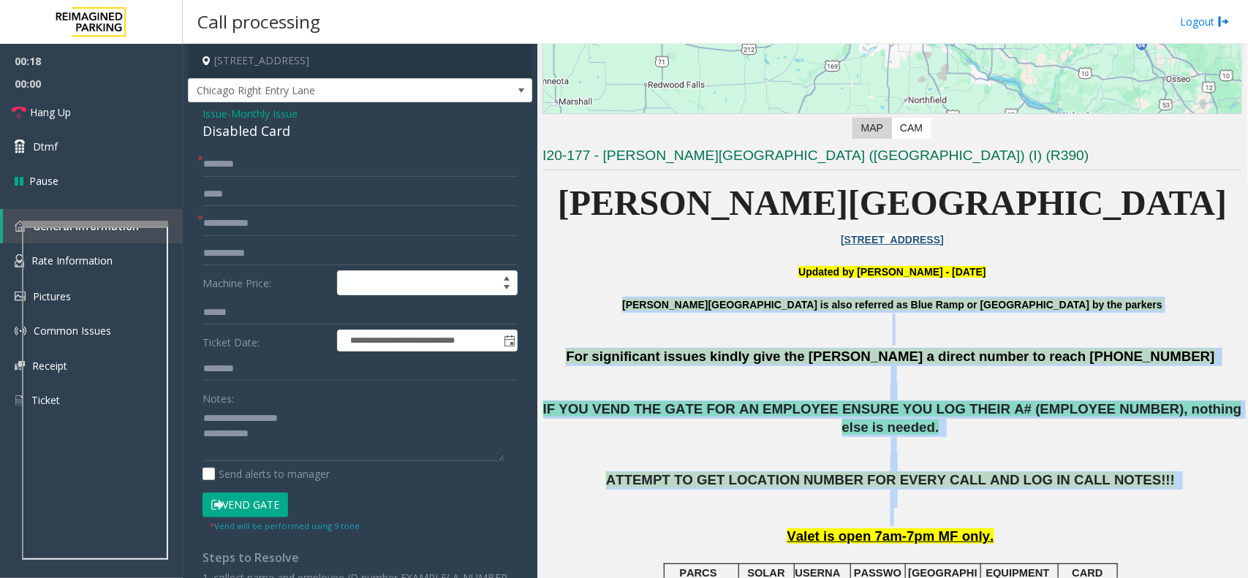
click at [644, 302] on p "[PERSON_NAME][GEOGRAPHIC_DATA] is also referred as Blue Ramp or [GEOGRAPHIC_DAT…" at bounding box center [893, 313] width 700 height 33
drag, startPoint x: 653, startPoint y: 290, endPoint x: 1101, endPoint y: 476, distance: 485.2
click at [1112, 477] on p "ATTEMPT TO GET LOCATION NUMBER FOR EVERY CALL AND LOG IN CALL NOTES!!!" at bounding box center [893, 499] width 700 height 54
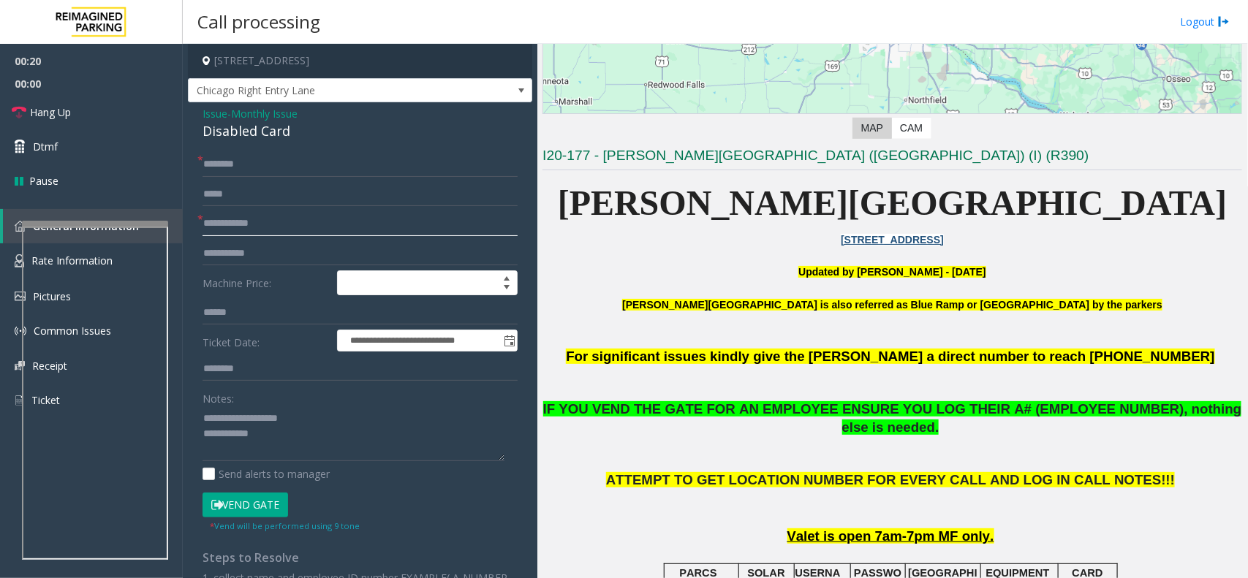
click at [282, 223] on input "text" at bounding box center [360, 223] width 315 height 25
click at [323, 453] on textarea at bounding box center [354, 434] width 302 height 55
click at [268, 502] on button "Vend Gate" at bounding box center [246, 505] width 86 height 25
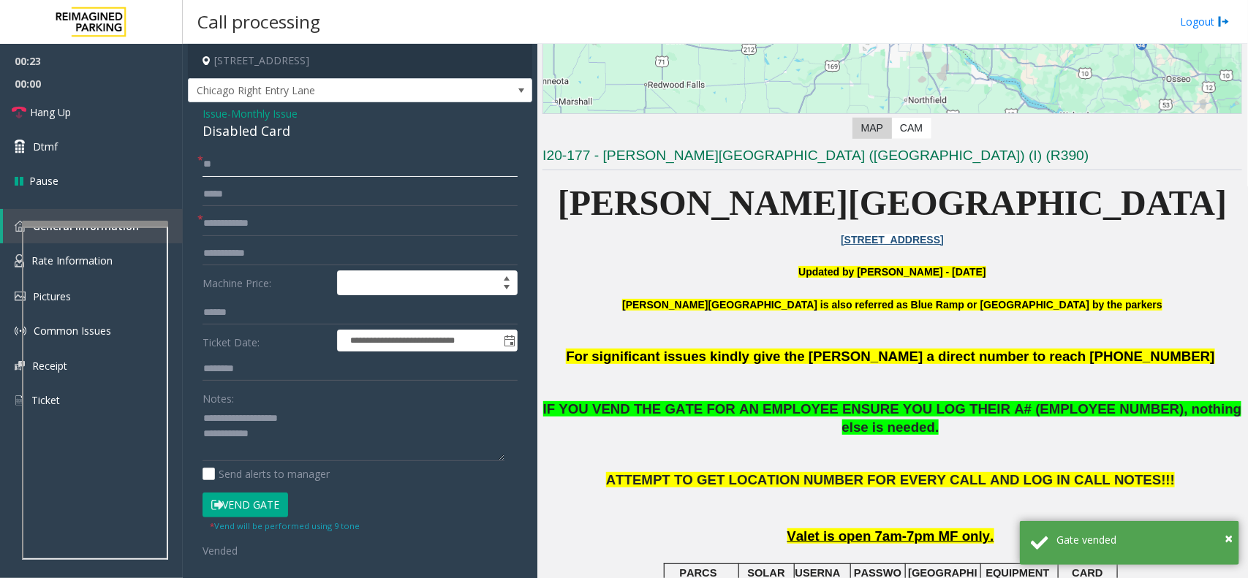
type input "**"
click at [264, 230] on input "text" at bounding box center [360, 223] width 315 height 25
type input "**"
click at [289, 442] on textarea at bounding box center [354, 434] width 302 height 55
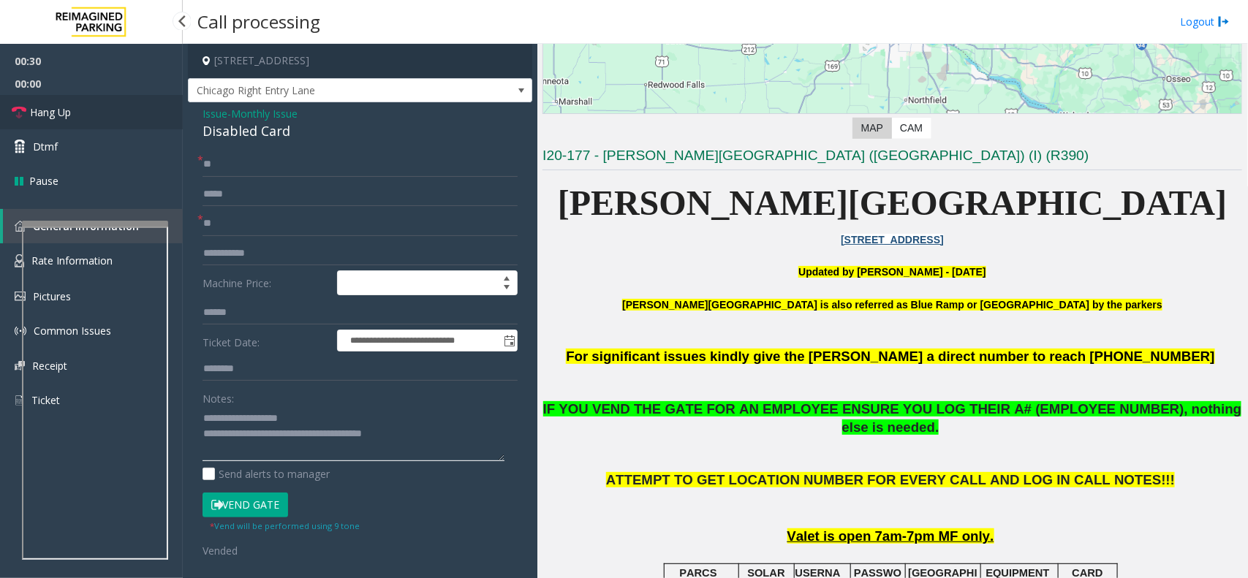
type textarea "**********"
click at [64, 105] on span "Hang Up" at bounding box center [50, 112] width 41 height 15
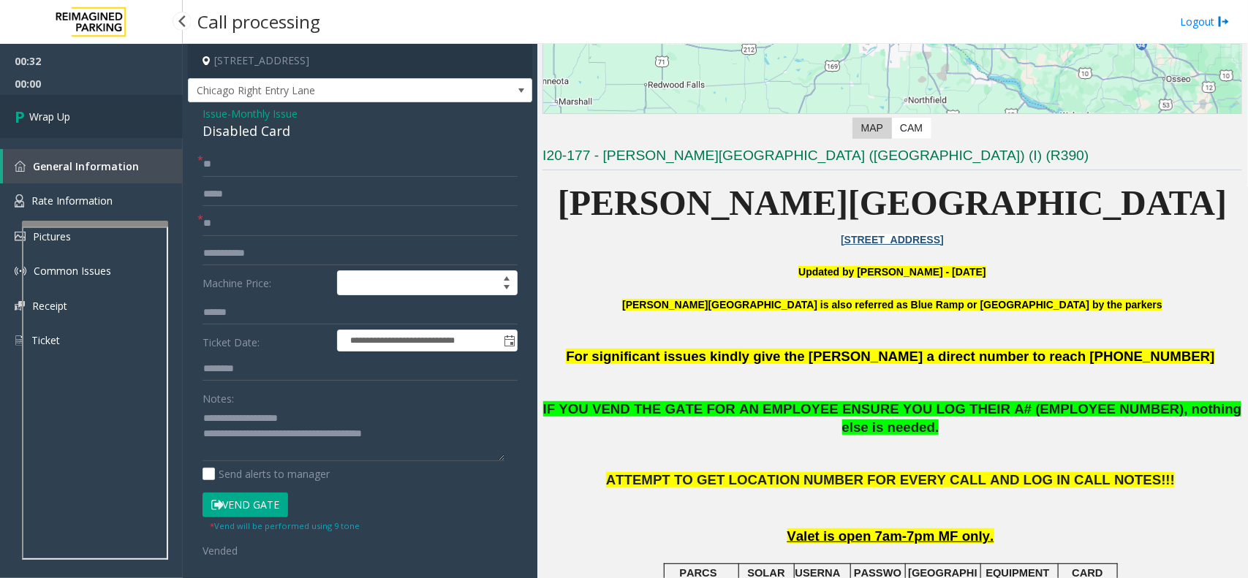
click at [64, 104] on link "Wrap Up" at bounding box center [91, 116] width 183 height 43
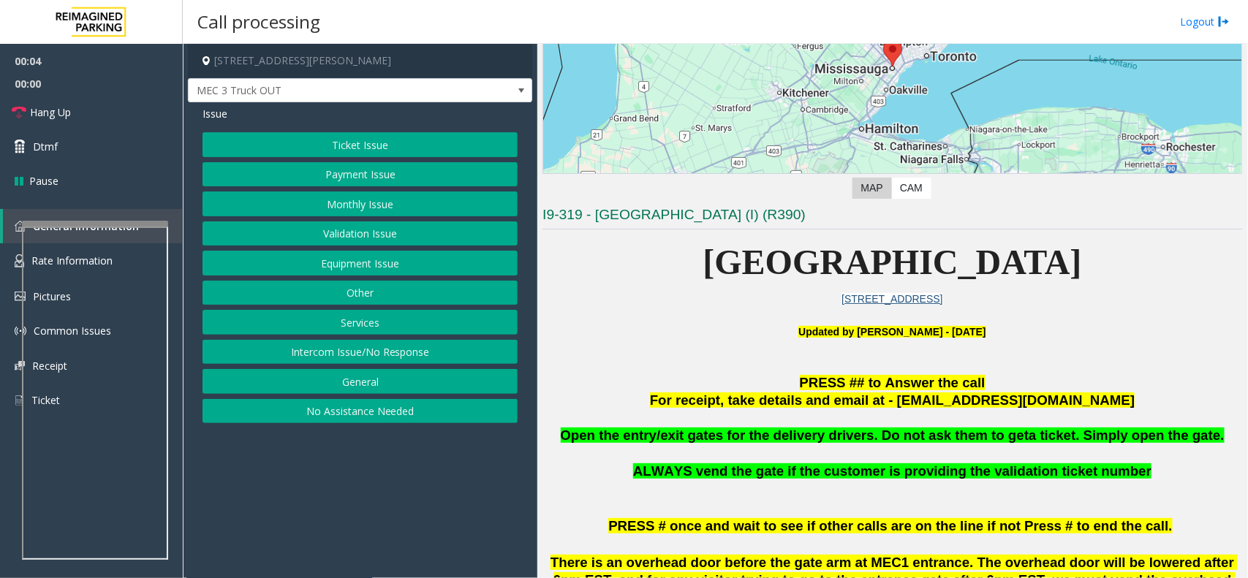
scroll to position [366, 0]
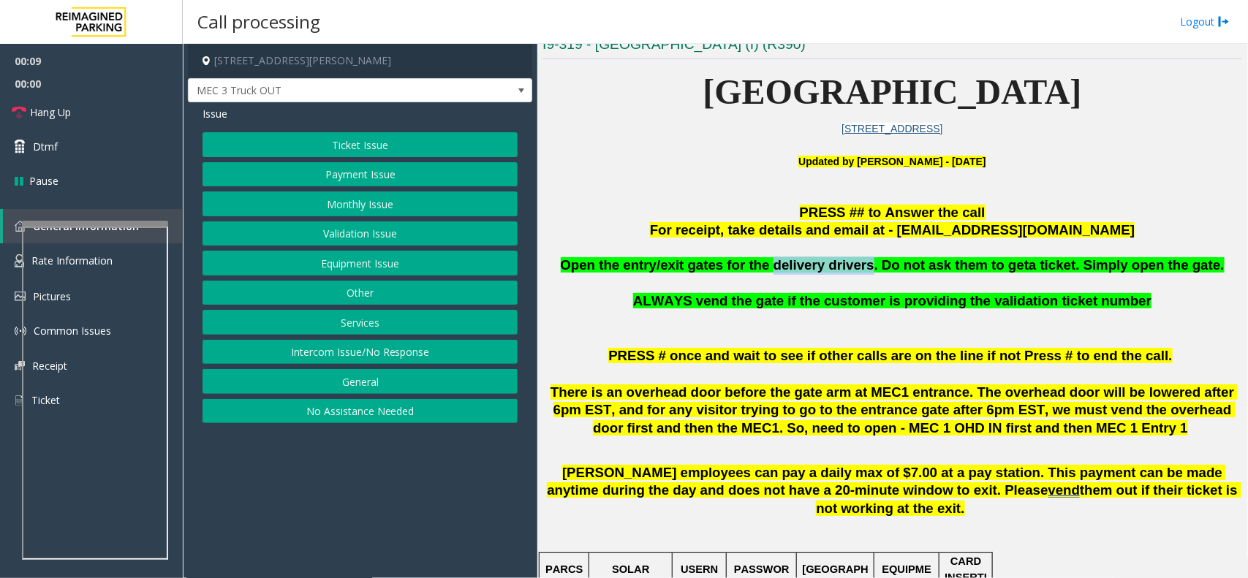
drag, startPoint x: 867, startPoint y: 272, endPoint x: 781, endPoint y: 267, distance: 86.4
click at [781, 267] on span "Open the entry/exit gates for the delivery drivers. Do not ask them to get" at bounding box center [795, 264] width 469 height 15
click at [821, 287] on p at bounding box center [893, 283] width 700 height 18
drag, startPoint x: 866, startPoint y: 268, endPoint x: 803, endPoint y: 271, distance: 63.7
click at [809, 271] on span "Open the entry/exit gates for the delivery drivers. Do not ask them to get" at bounding box center [795, 264] width 469 height 15
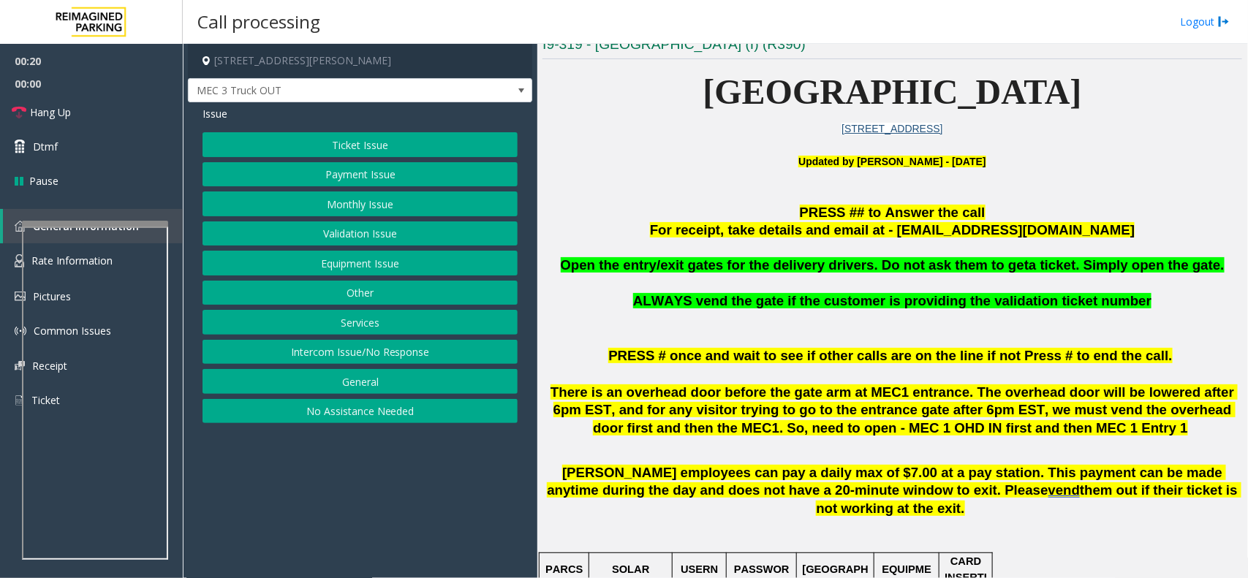
click at [785, 272] on span "Open the entry/exit gates for the delivery drivers. Do not ask them to get" at bounding box center [795, 264] width 469 height 15
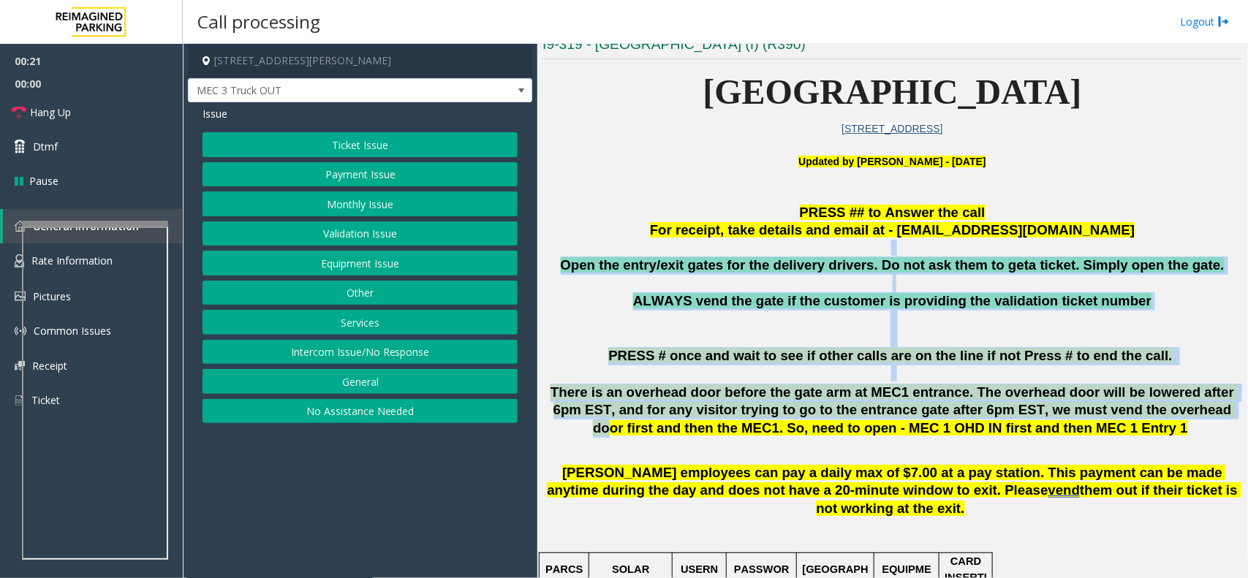
drag, startPoint x: 586, startPoint y: 250, endPoint x: 1079, endPoint y: 412, distance: 518.6
click at [1079, 412] on span "There is an overhead door before the gate arm at MEC1 entrance. The overhead do…" at bounding box center [894, 411] width 687 height 52
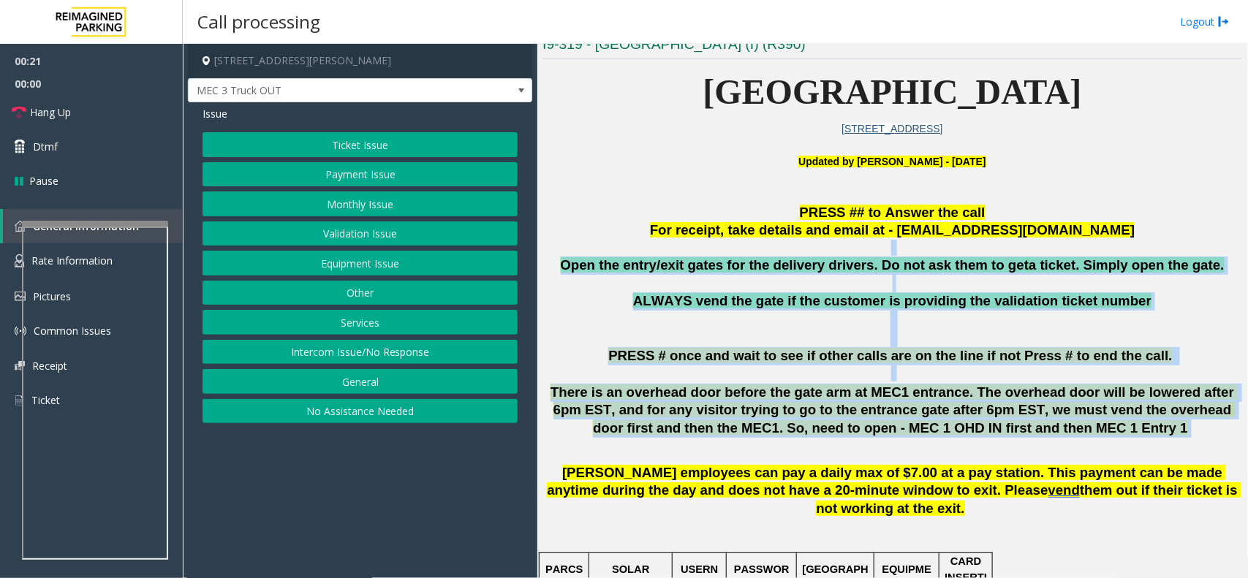
drag, startPoint x: 1091, startPoint y: 426, endPoint x: 760, endPoint y: 240, distance: 379.5
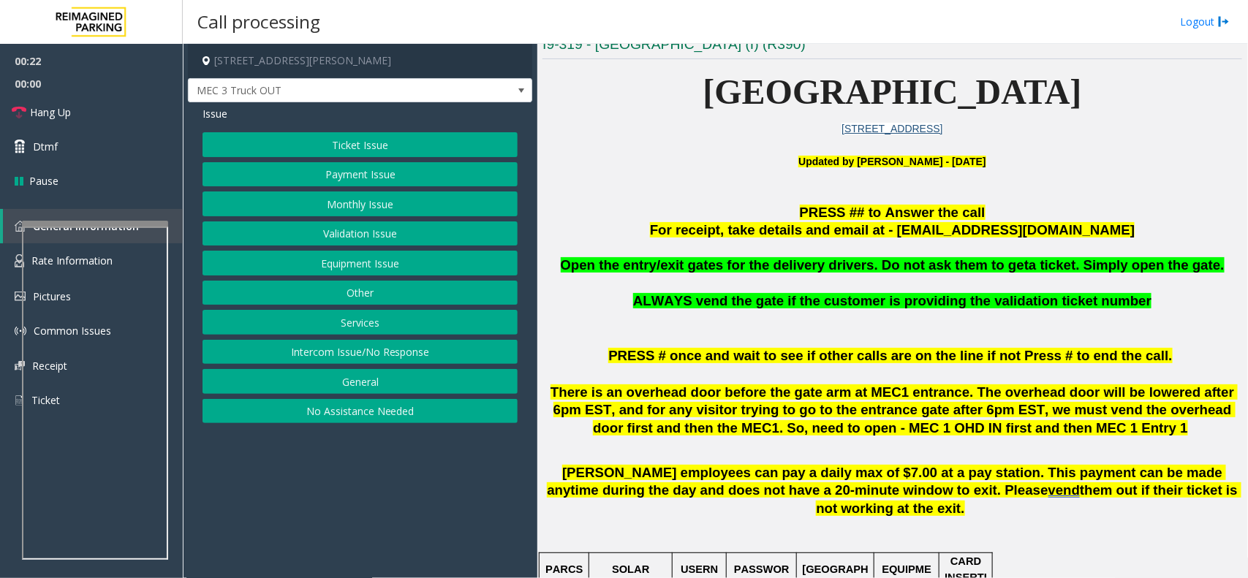
click at [737, 239] on p "For receipt, take details and email at - mecparking@impark.com" at bounding box center [893, 231] width 700 height 18
click at [352, 360] on button "Intercom Issue/No Response" at bounding box center [360, 352] width 315 height 25
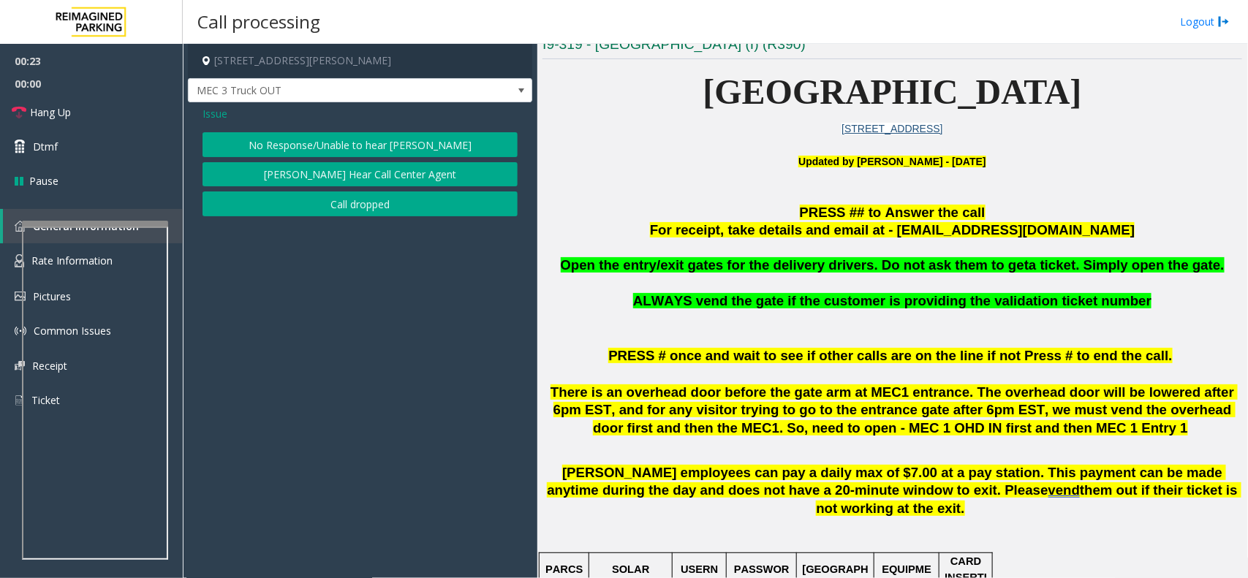
click at [333, 140] on button "No Response/Unable to hear [PERSON_NAME]" at bounding box center [360, 144] width 315 height 25
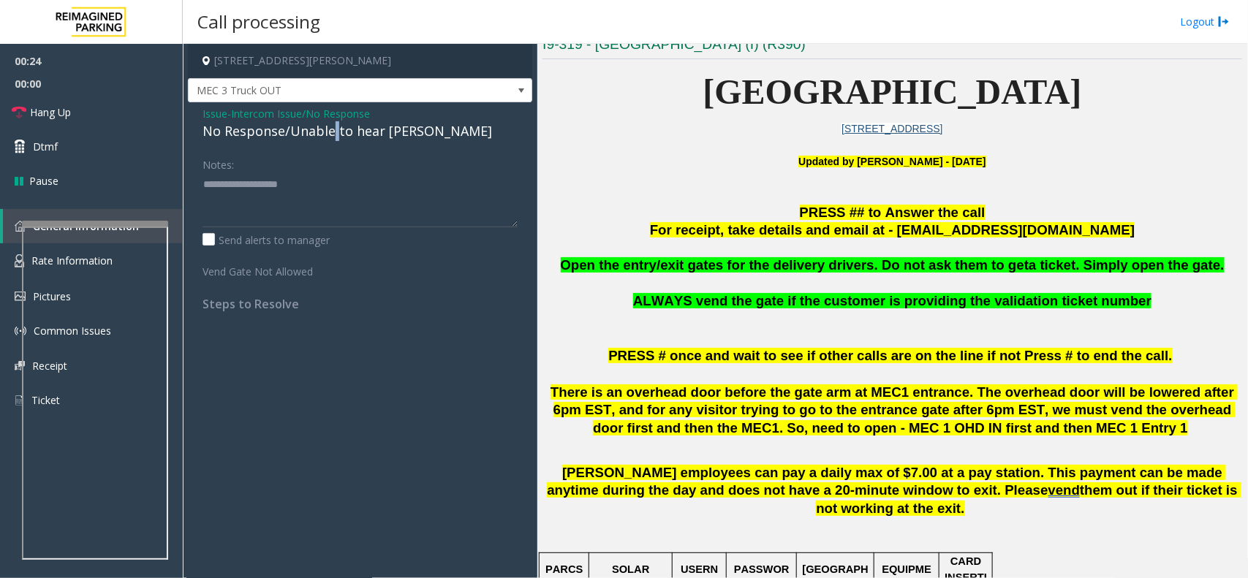
click at [333, 140] on div "No Response/Unable to hear [PERSON_NAME]" at bounding box center [360, 131] width 315 height 20
click at [407, 190] on textarea at bounding box center [360, 200] width 315 height 55
type textarea "**********"
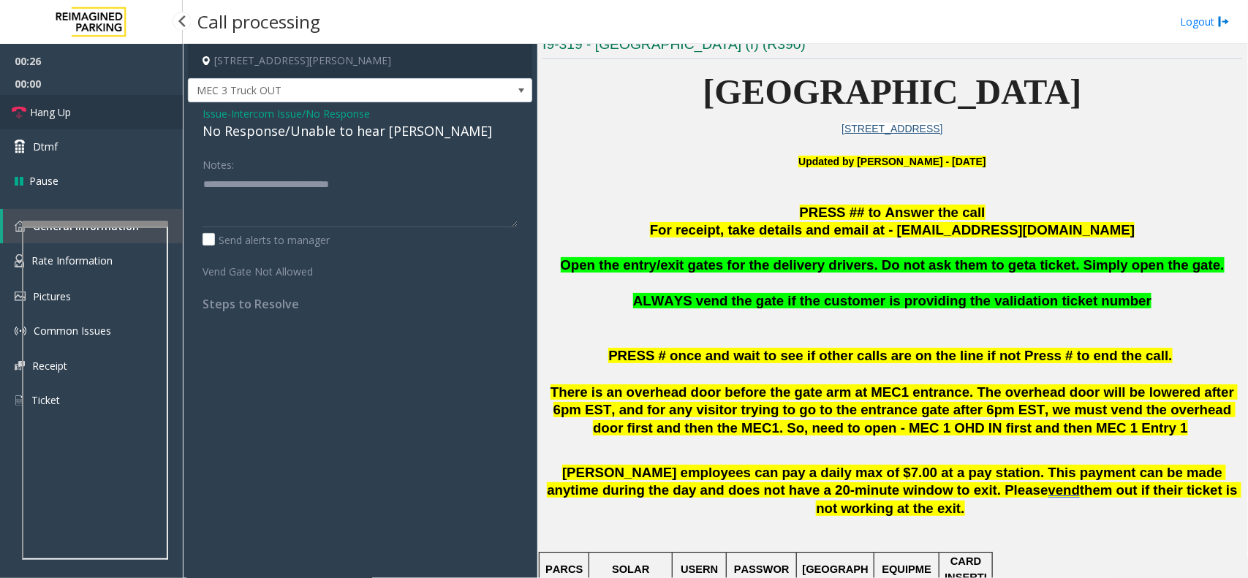
click at [68, 105] on span "Hang Up" at bounding box center [50, 112] width 41 height 15
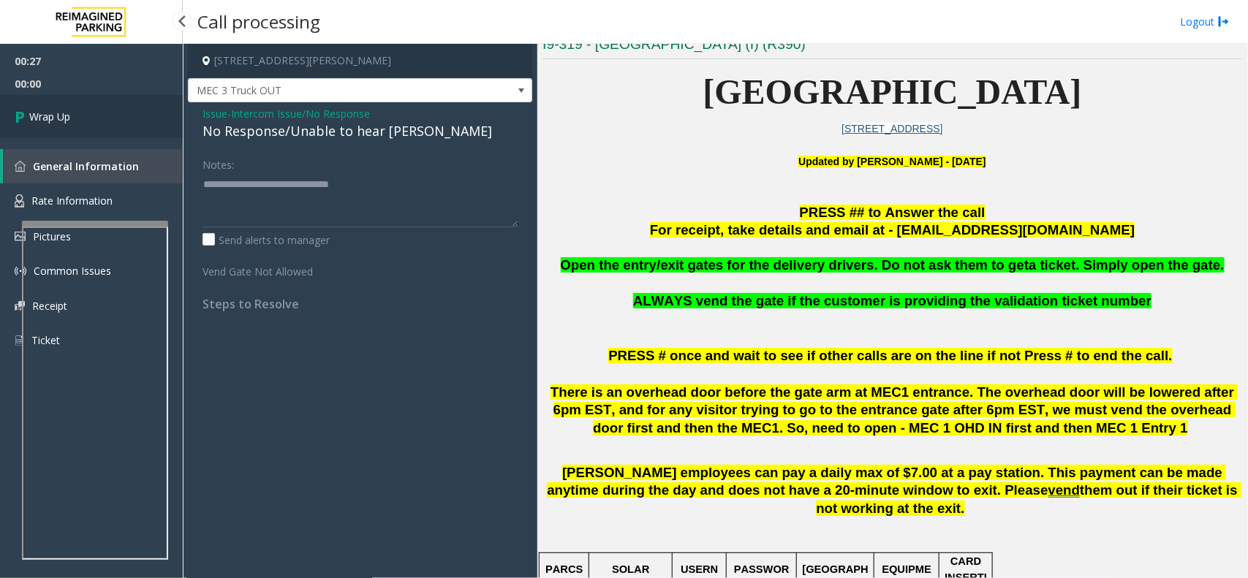
click at [68, 105] on link "Wrap Up" at bounding box center [91, 116] width 183 height 43
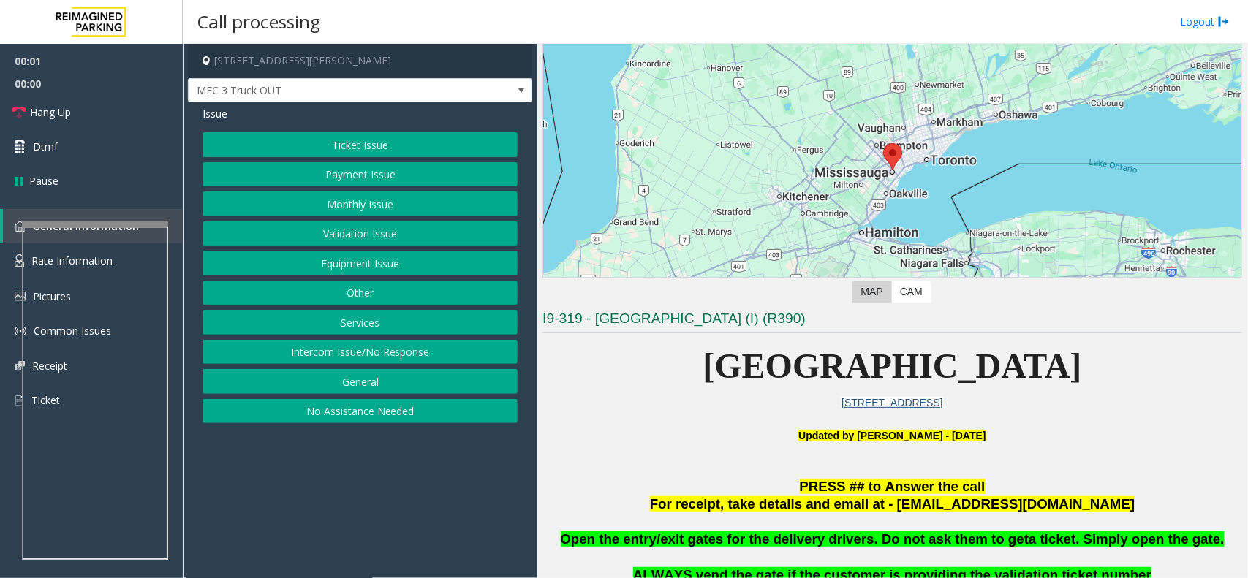
scroll to position [366, 0]
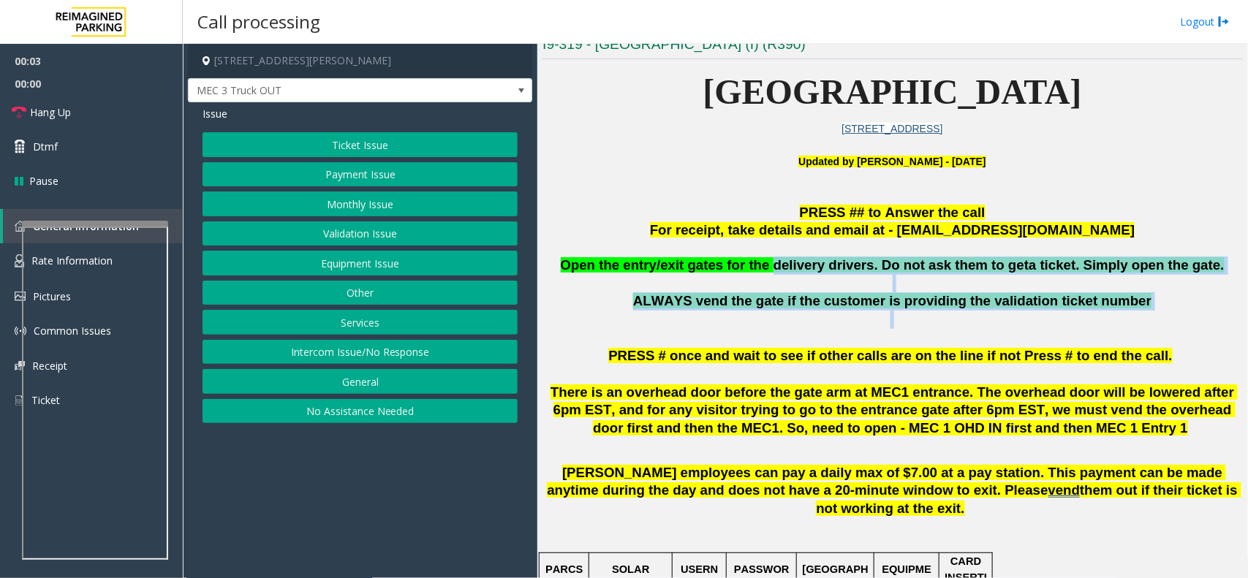
drag, startPoint x: 783, startPoint y: 268, endPoint x: 878, endPoint y: 346, distance: 122.6
click at [673, 319] on p "ALWAYS vend the gate if the customer is providing the validation ticket number" at bounding box center [893, 310] width 700 height 37
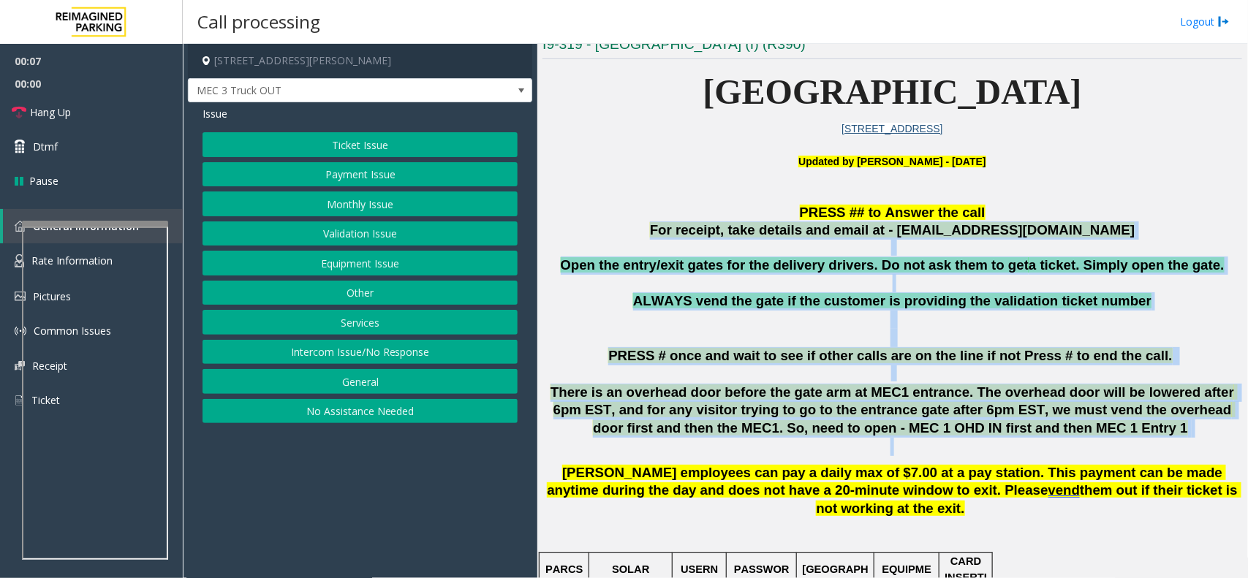
drag, startPoint x: 677, startPoint y: 239, endPoint x: 956, endPoint y: 447, distance: 347.5
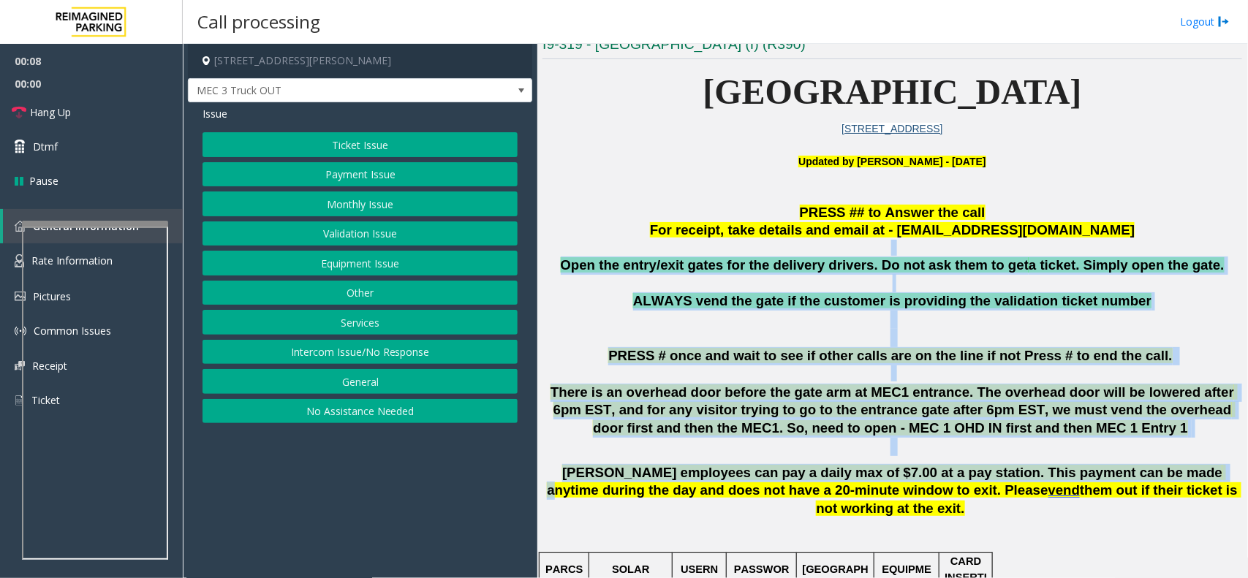
drag, startPoint x: 1114, startPoint y: 477, endPoint x: 686, endPoint y: 241, distance: 488.3
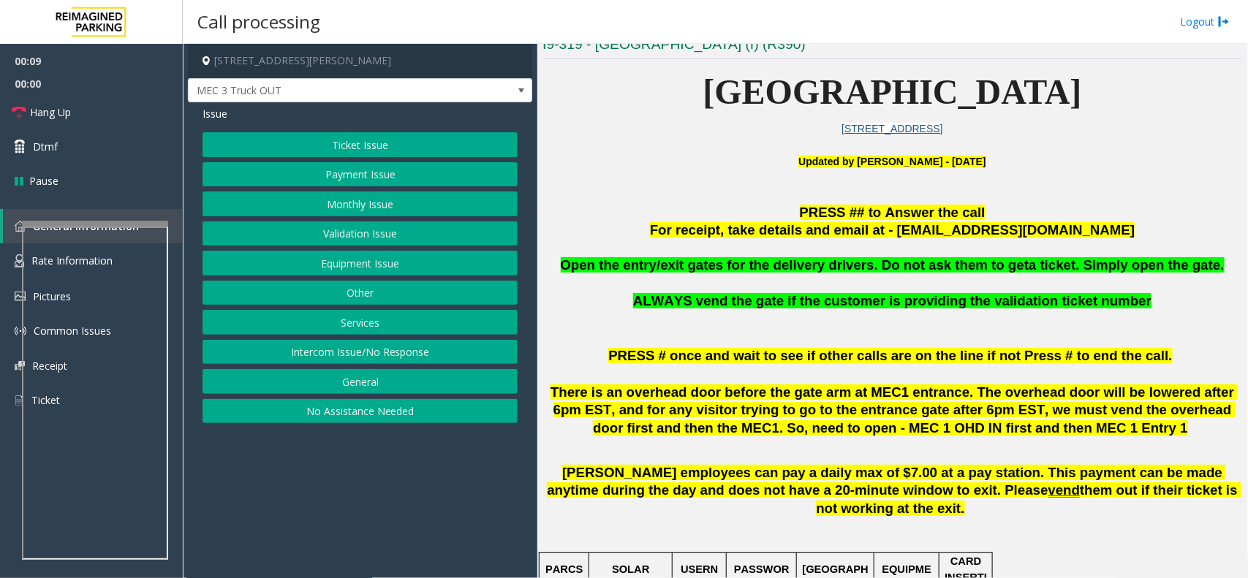
click at [615, 227] on p "For receipt, take details and email at - mecparking@impark.com" at bounding box center [893, 231] width 700 height 18
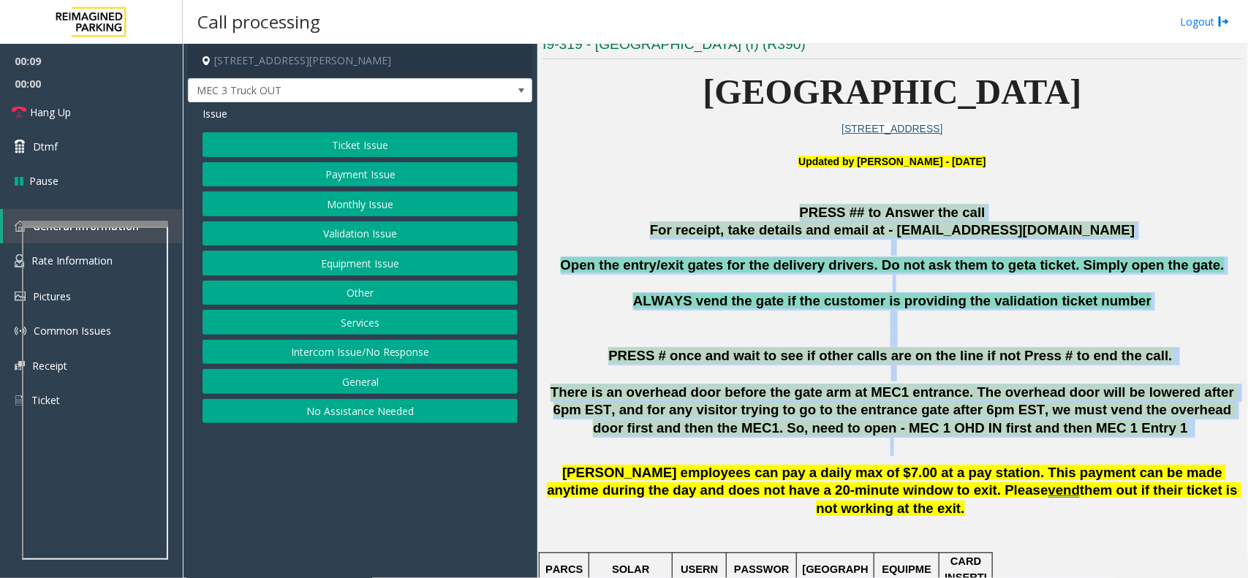
drag, startPoint x: 658, startPoint y: 207, endPoint x: 965, endPoint y: 443, distance: 387.4
click at [1065, 445] on p "There is an overhead door before the gate arm at MEC1 entrance. The overhead do…" at bounding box center [893, 420] width 700 height 72
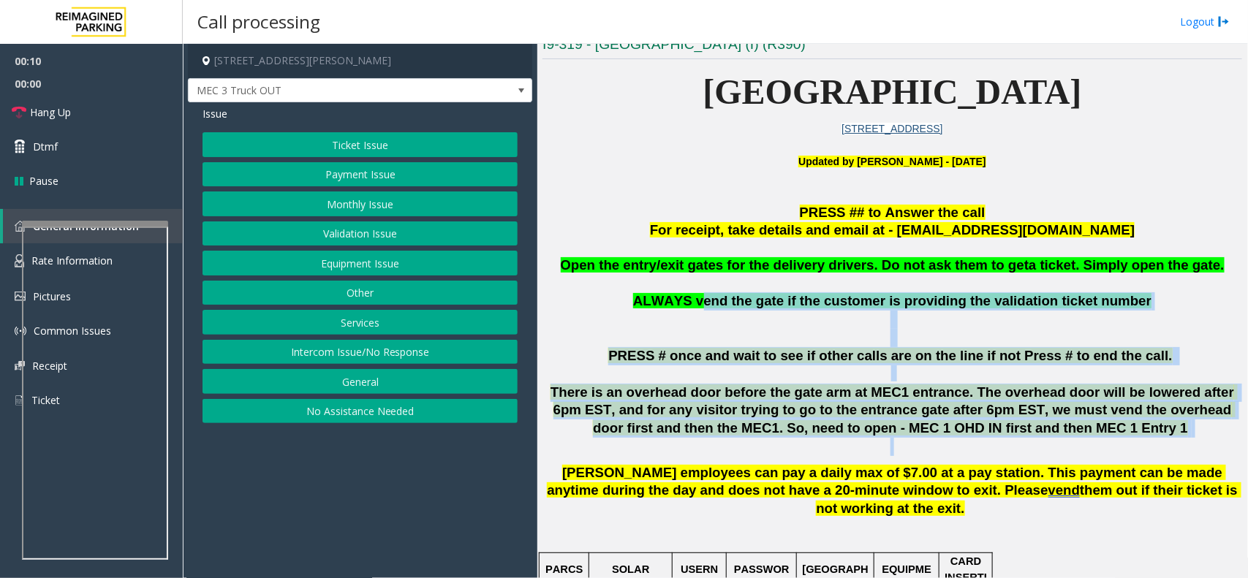
drag, startPoint x: 1029, startPoint y: 430, endPoint x: 717, endPoint y: 293, distance: 340.8
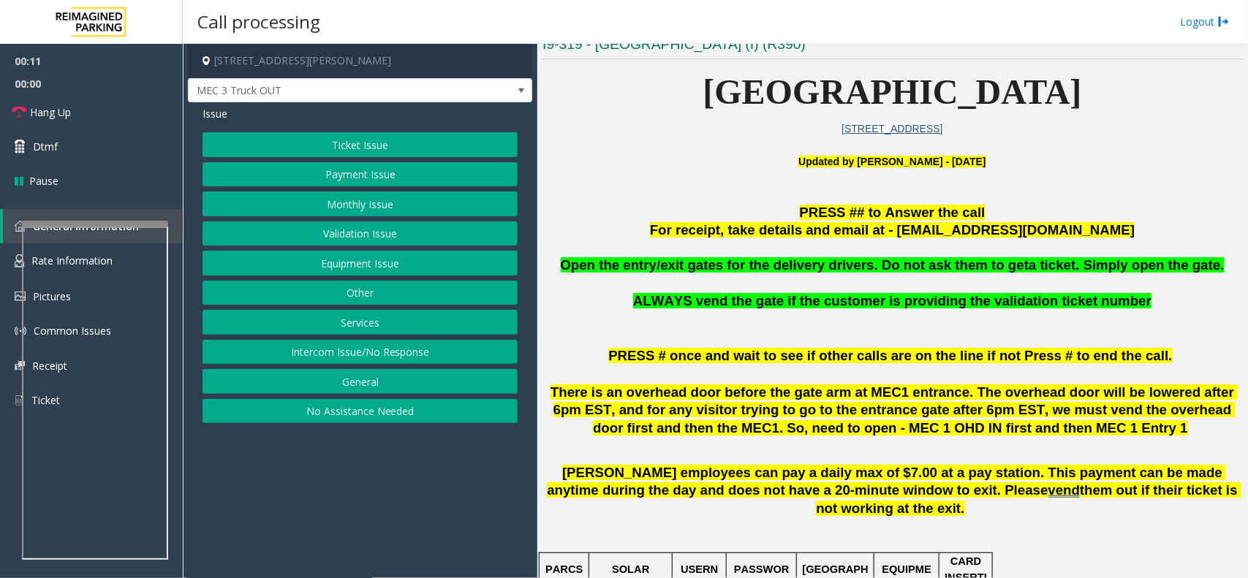
click at [630, 225] on p "For receipt, take details and email at - mecparking@impark.com" at bounding box center [893, 231] width 700 height 18
click at [379, 358] on button "Intercom Issue/No Response" at bounding box center [360, 352] width 315 height 25
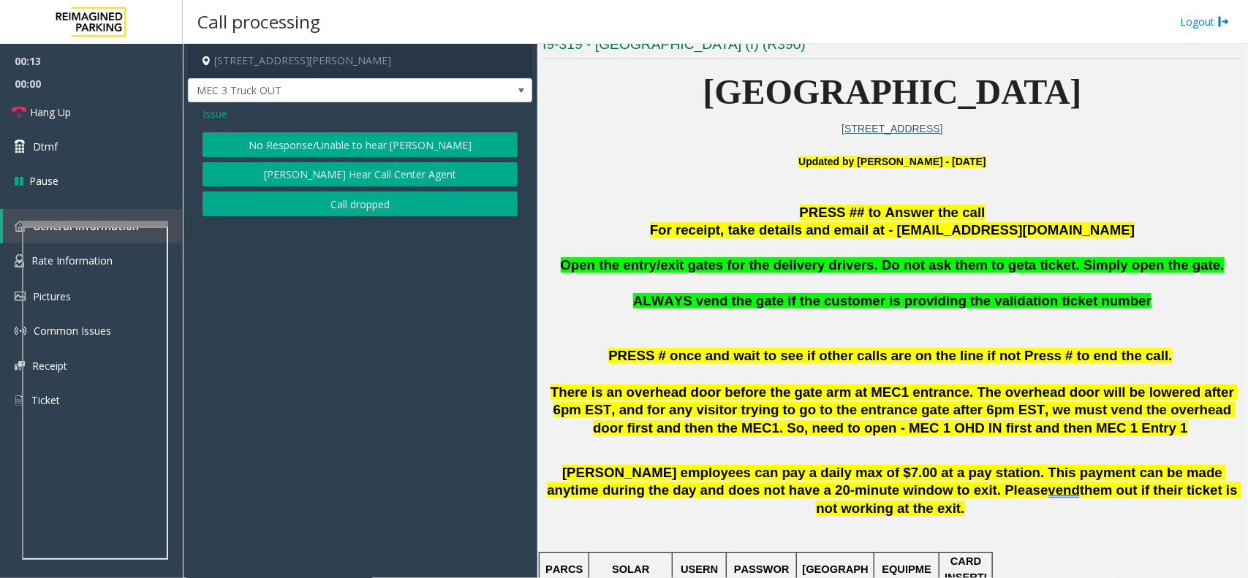
click at [351, 140] on button "No Response/Unable to hear parker" at bounding box center [360, 144] width 315 height 25
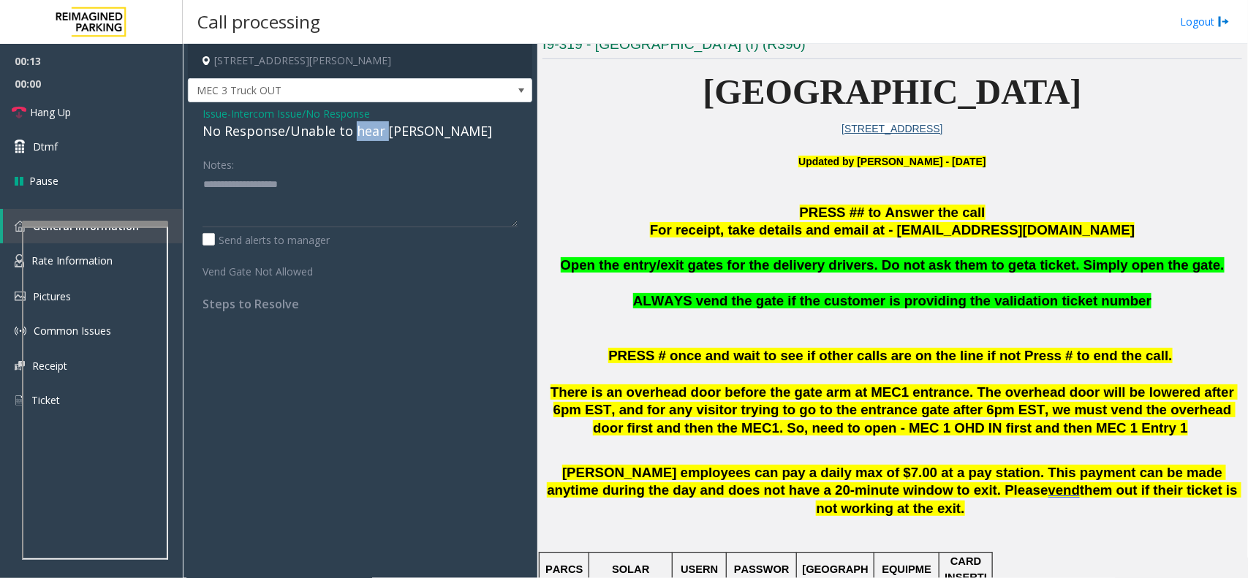
click at [351, 140] on div "No Response/Unable to hear parker" at bounding box center [360, 131] width 315 height 20
click at [404, 181] on textarea at bounding box center [360, 200] width 315 height 55
type textarea "**********"
click at [95, 116] on link "Hang Up" at bounding box center [91, 112] width 183 height 34
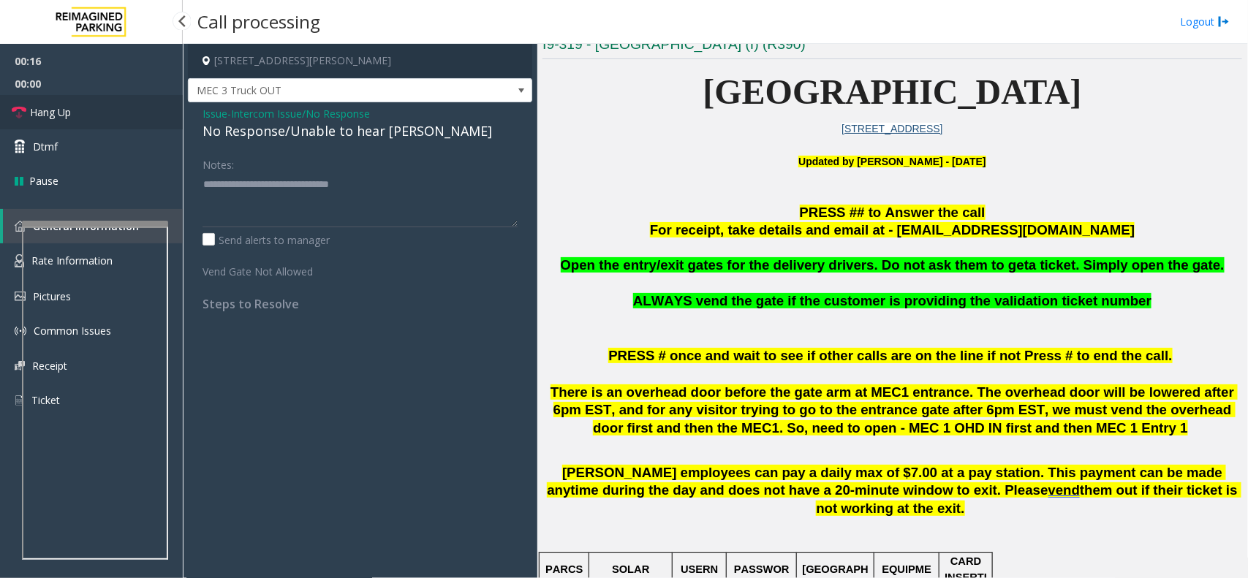
click at [95, 116] on link "Hang Up" at bounding box center [91, 112] width 183 height 34
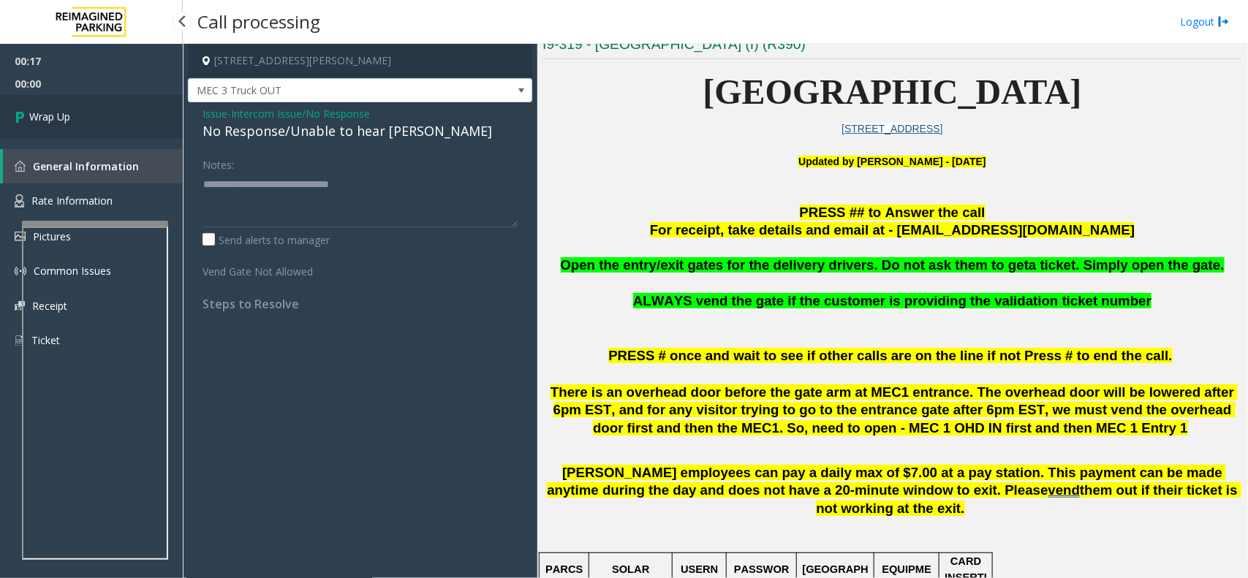
click at [95, 116] on link "Wrap Up" at bounding box center [91, 116] width 183 height 43
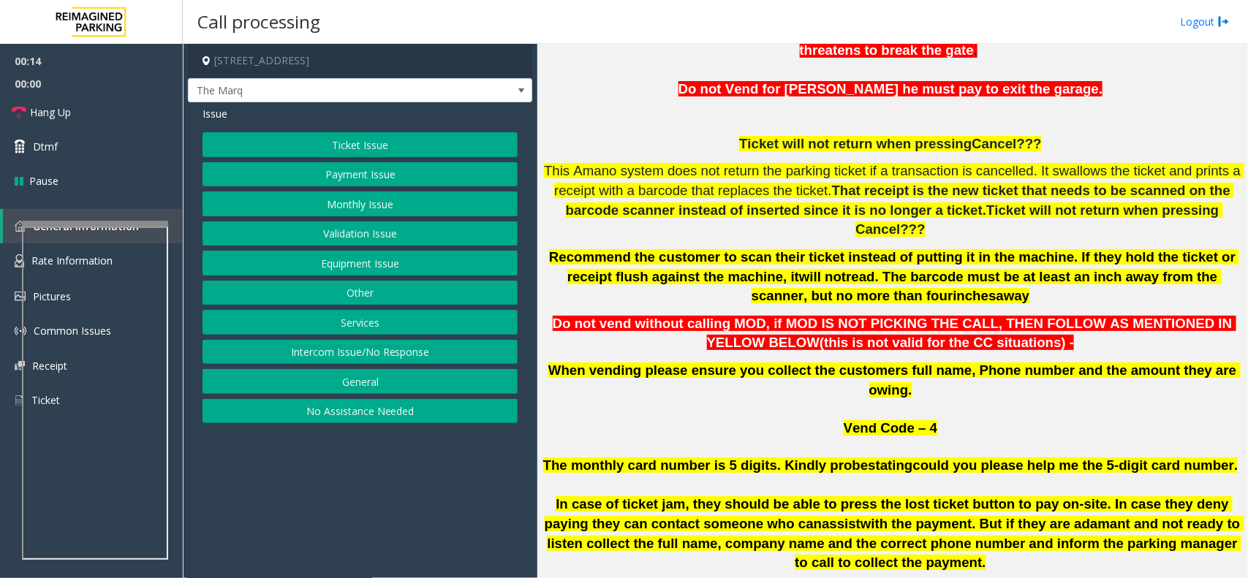
scroll to position [616, 0]
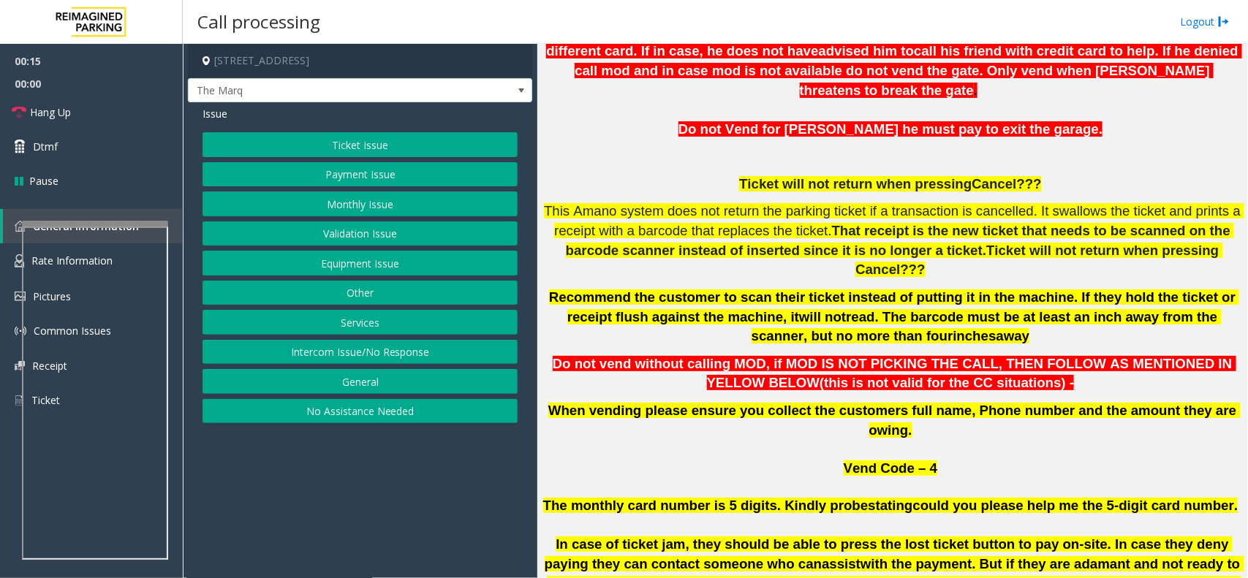
click at [337, 355] on button "Intercom Issue/No Response" at bounding box center [360, 352] width 315 height 25
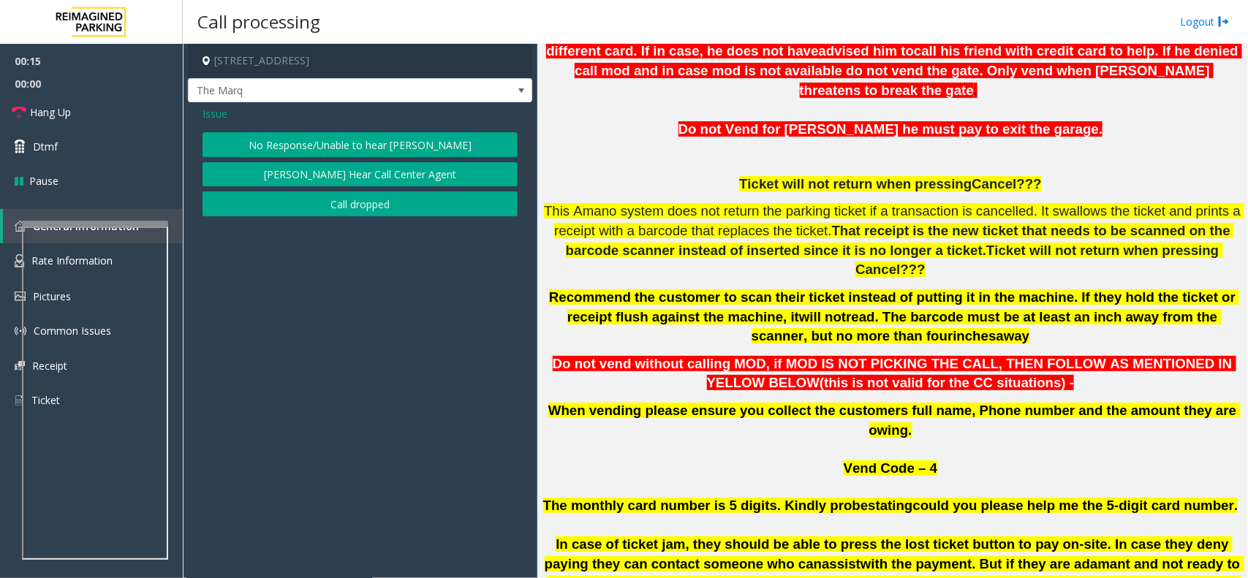
click at [358, 129] on div "Issue No Response/Unable to hear parker Parker Cannot Hear Call Center Agent Ca…" at bounding box center [360, 162] width 344 height 121
click at [340, 145] on button "No Response/Unable to hear parker" at bounding box center [360, 144] width 315 height 25
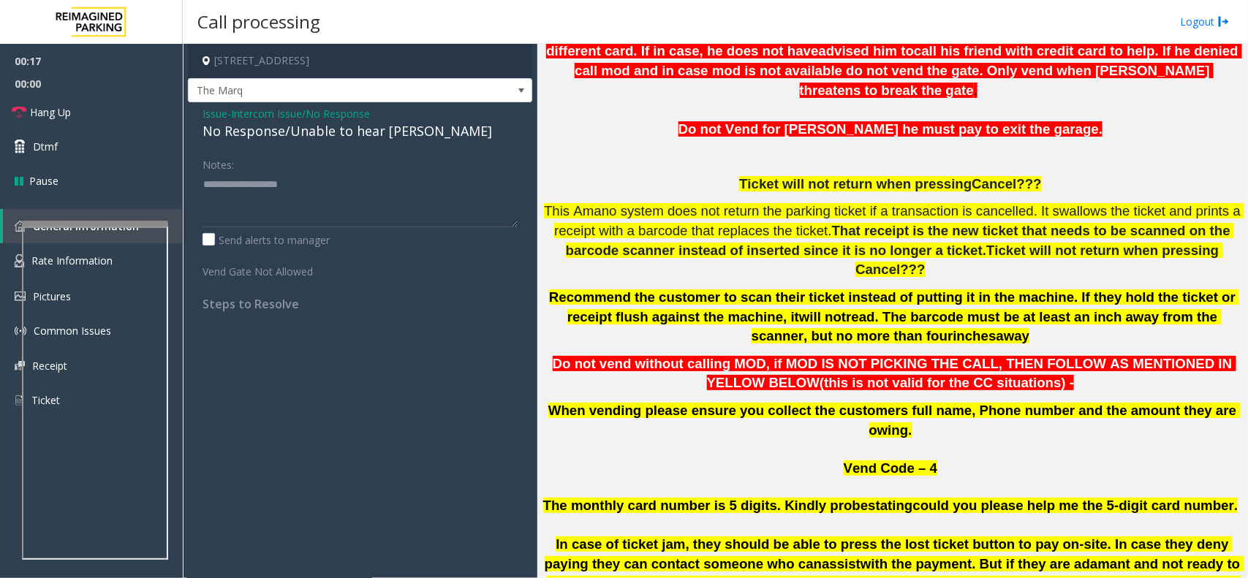
click at [347, 137] on div "No Response/Unable to hear parker" at bounding box center [360, 131] width 315 height 20
click at [419, 179] on textarea at bounding box center [360, 200] width 315 height 55
type textarea "**********"
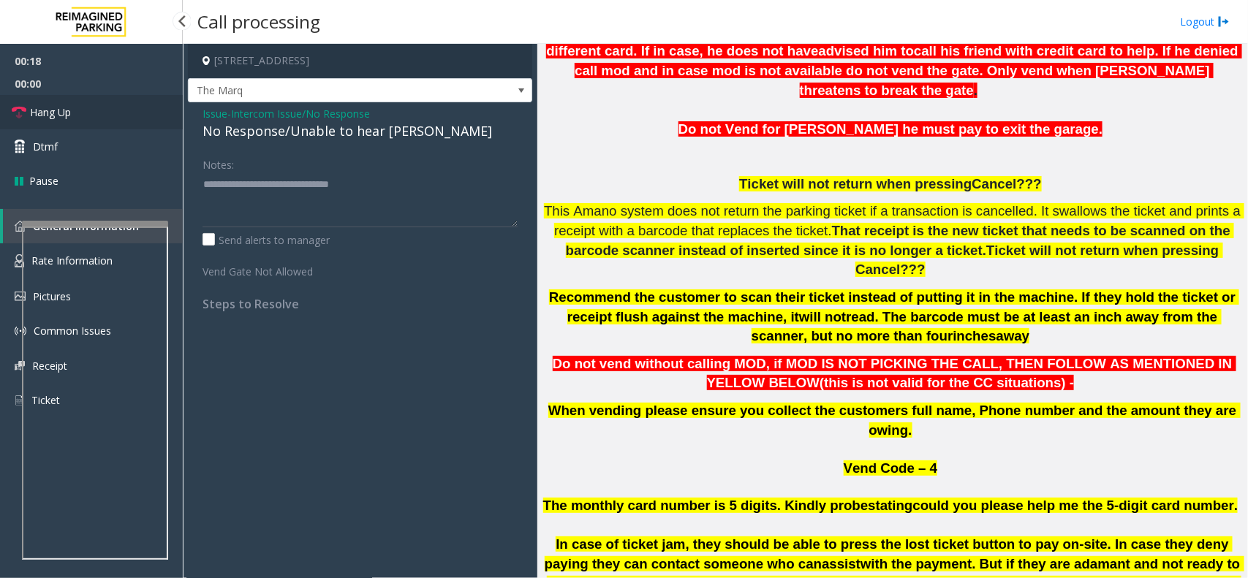
click at [112, 110] on link "Hang Up" at bounding box center [91, 112] width 183 height 34
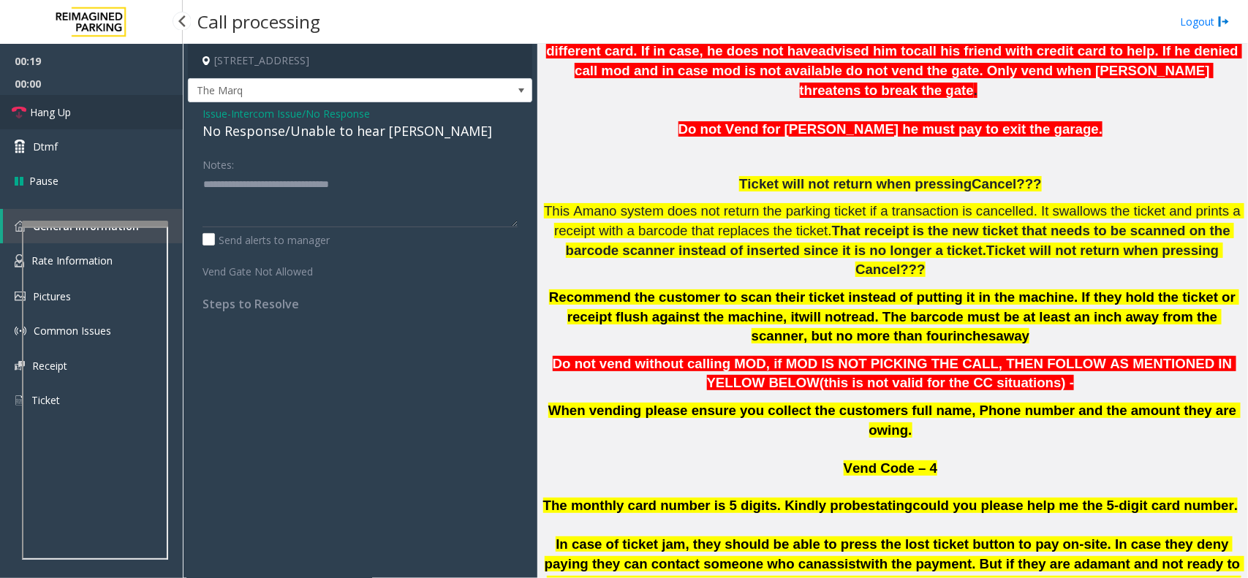
click at [112, 110] on link "Hang Up" at bounding box center [91, 112] width 183 height 34
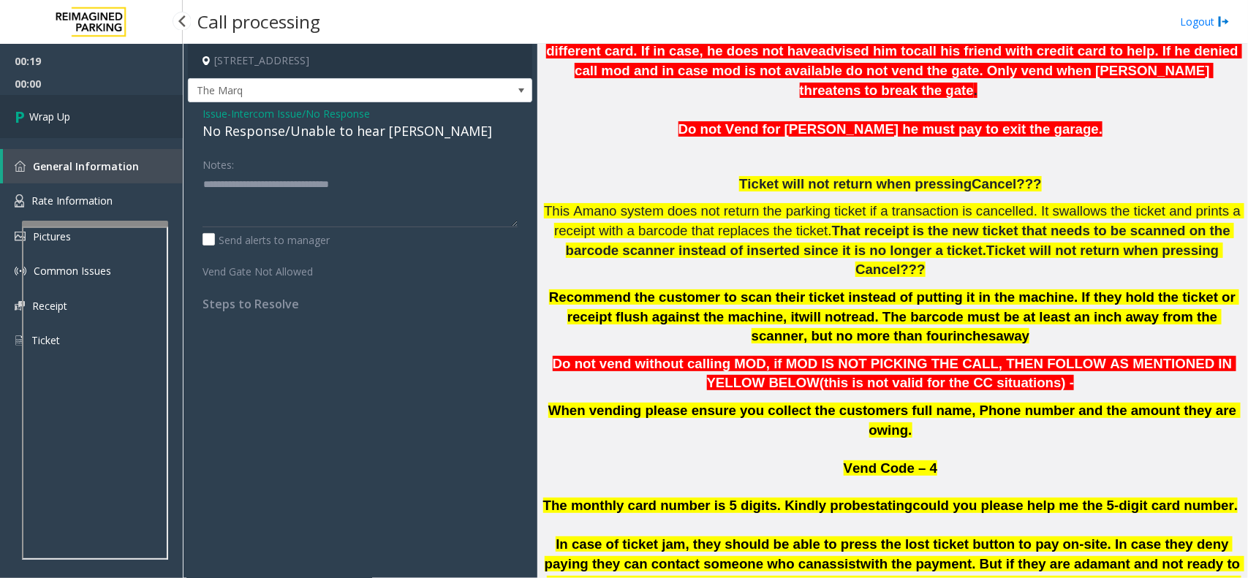
click at [112, 110] on link "Wrap Up" at bounding box center [91, 116] width 183 height 43
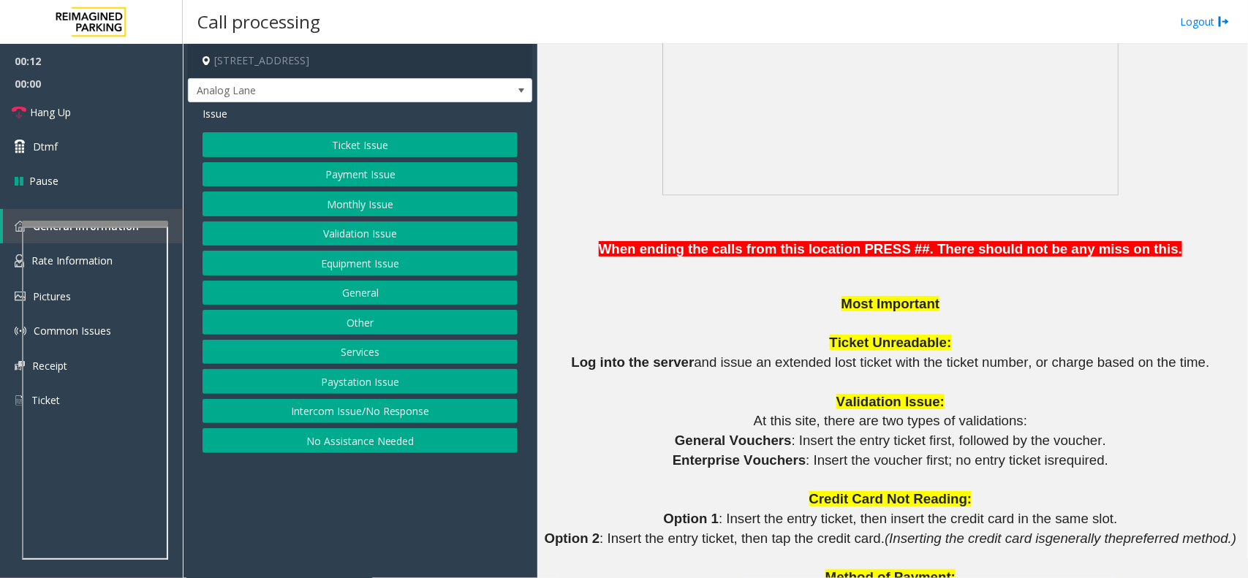
scroll to position [969, 0]
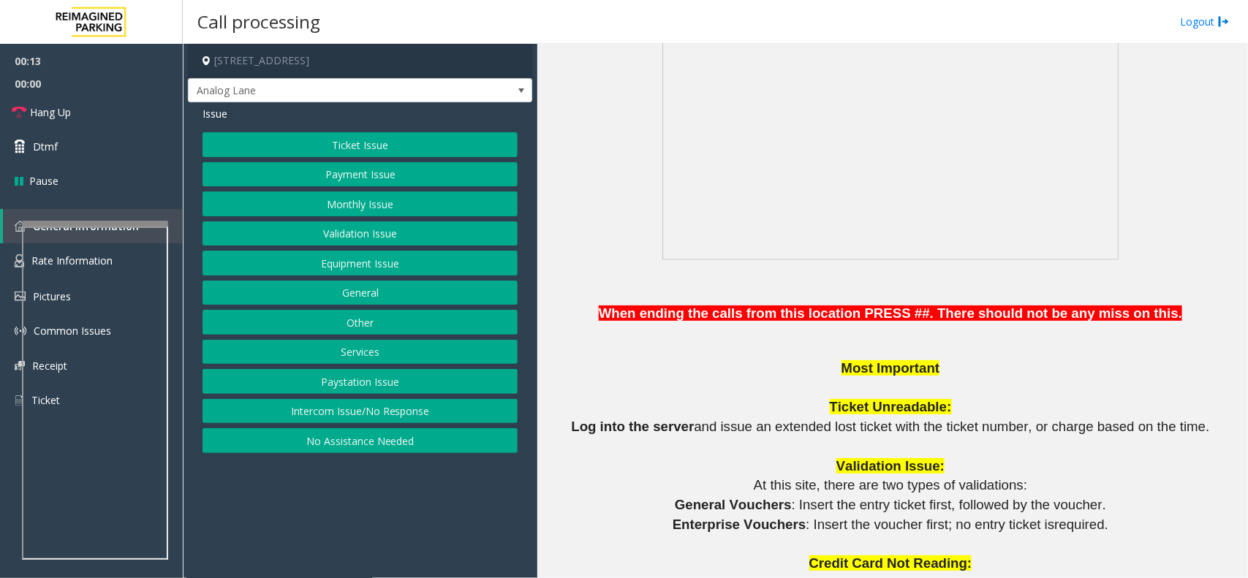
click at [379, 417] on button "Intercom Issue/No Response" at bounding box center [360, 411] width 315 height 25
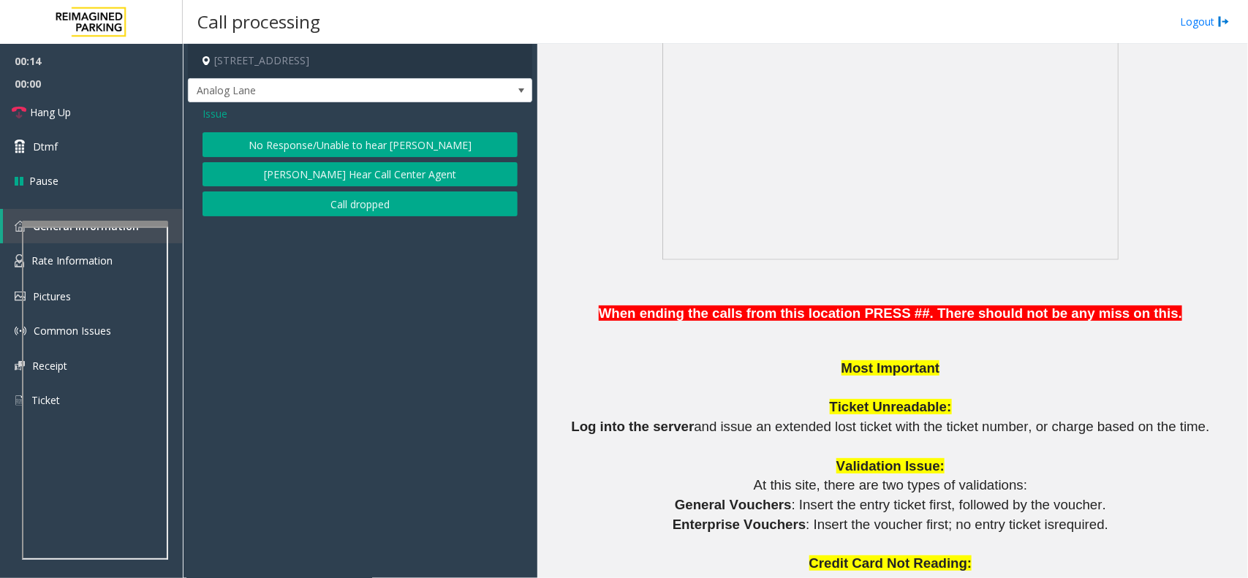
click at [367, 135] on button "No Response/Unable to hear parker" at bounding box center [360, 144] width 315 height 25
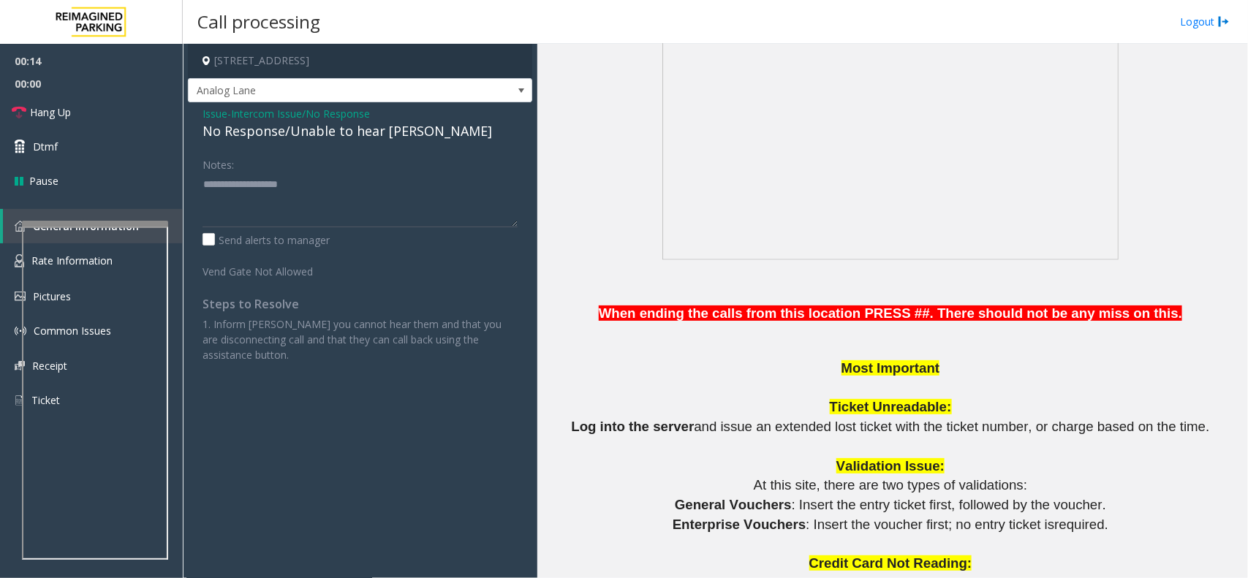
click at [367, 135] on div "No Response/Unable to hear parker" at bounding box center [360, 131] width 315 height 20
click at [437, 195] on textarea at bounding box center [360, 200] width 315 height 55
type textarea "**********"
click at [70, 107] on span "Hang Up" at bounding box center [50, 112] width 41 height 15
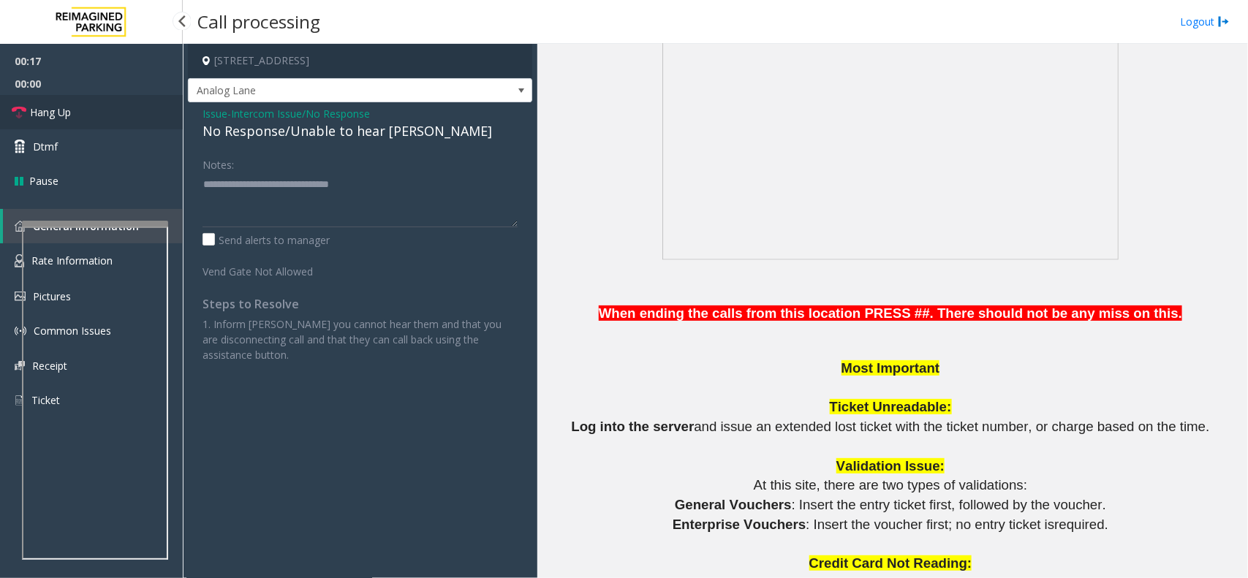
click at [70, 107] on span "Hang Up" at bounding box center [50, 112] width 41 height 15
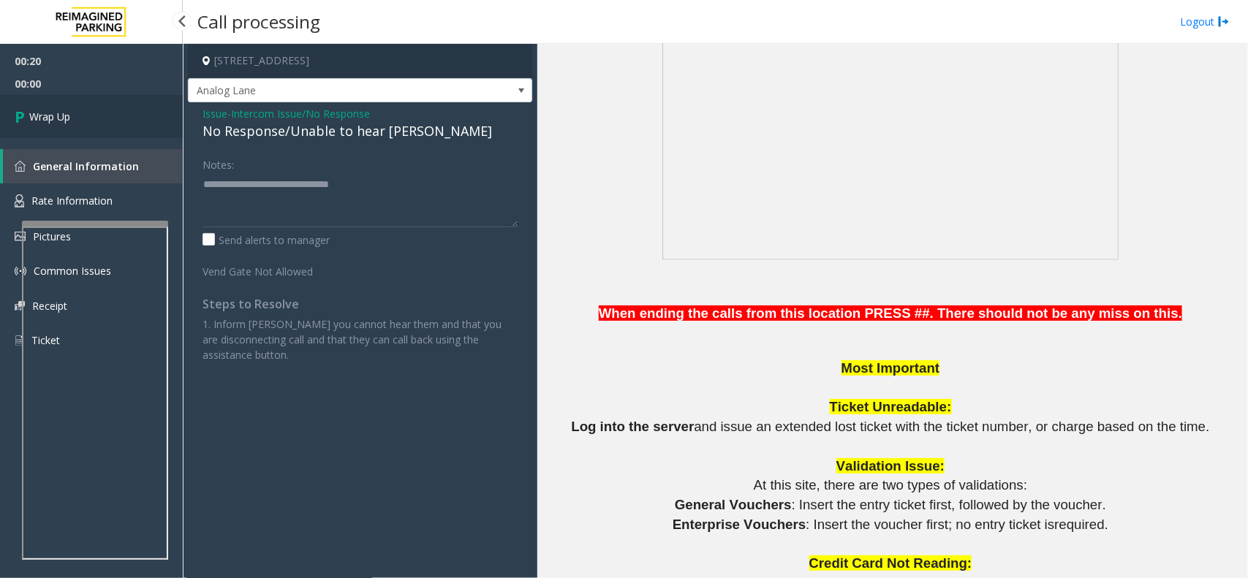
click at [70, 107] on link "Wrap Up" at bounding box center [91, 116] width 183 height 43
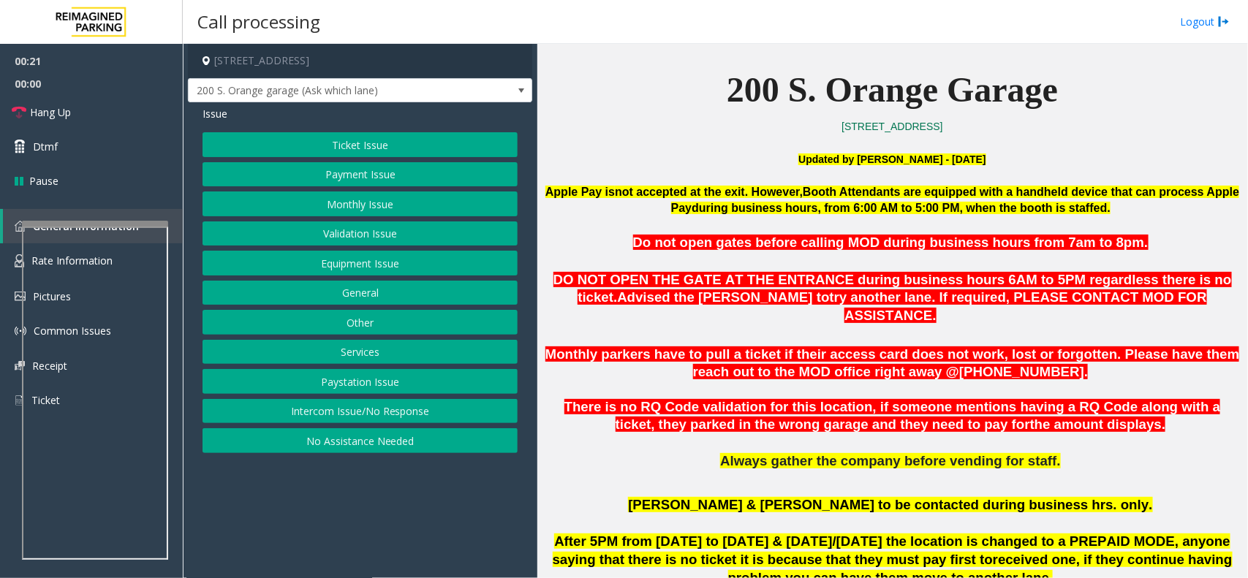
scroll to position [398, 0]
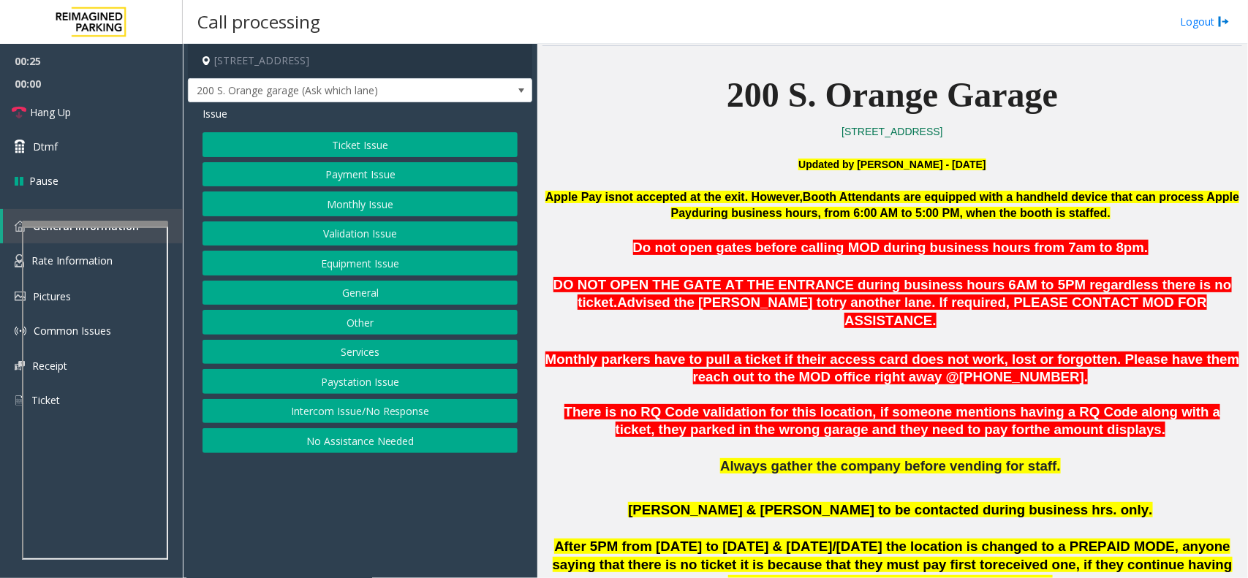
click at [373, 263] on button "Equipment Issue" at bounding box center [360, 263] width 315 height 25
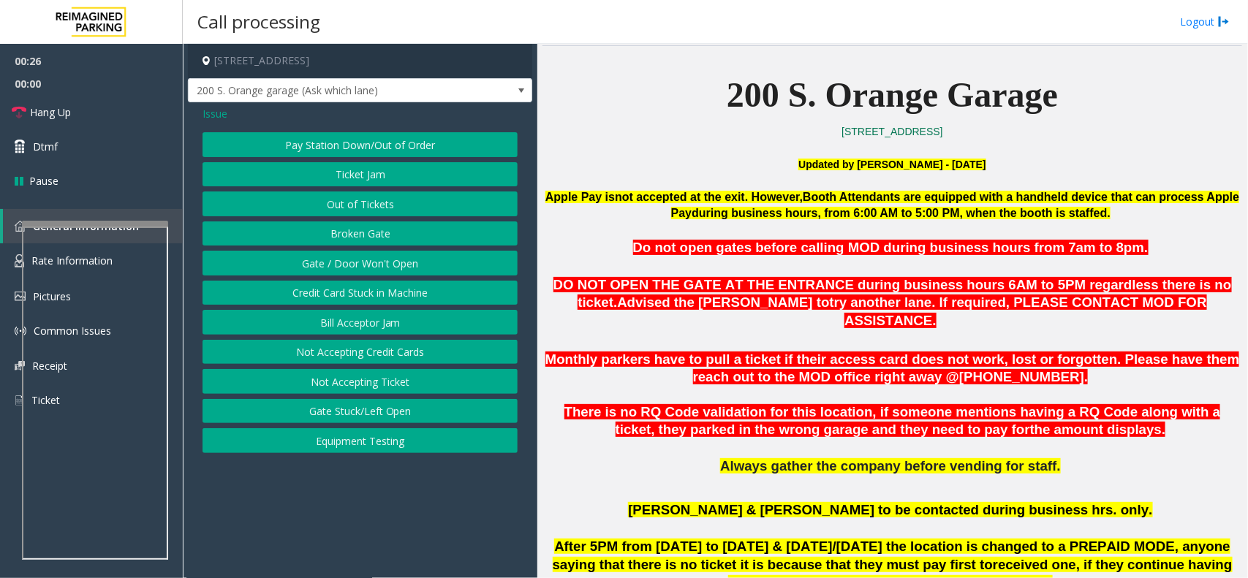
click at [344, 265] on button "Gate / Door Won't Open" at bounding box center [360, 263] width 315 height 25
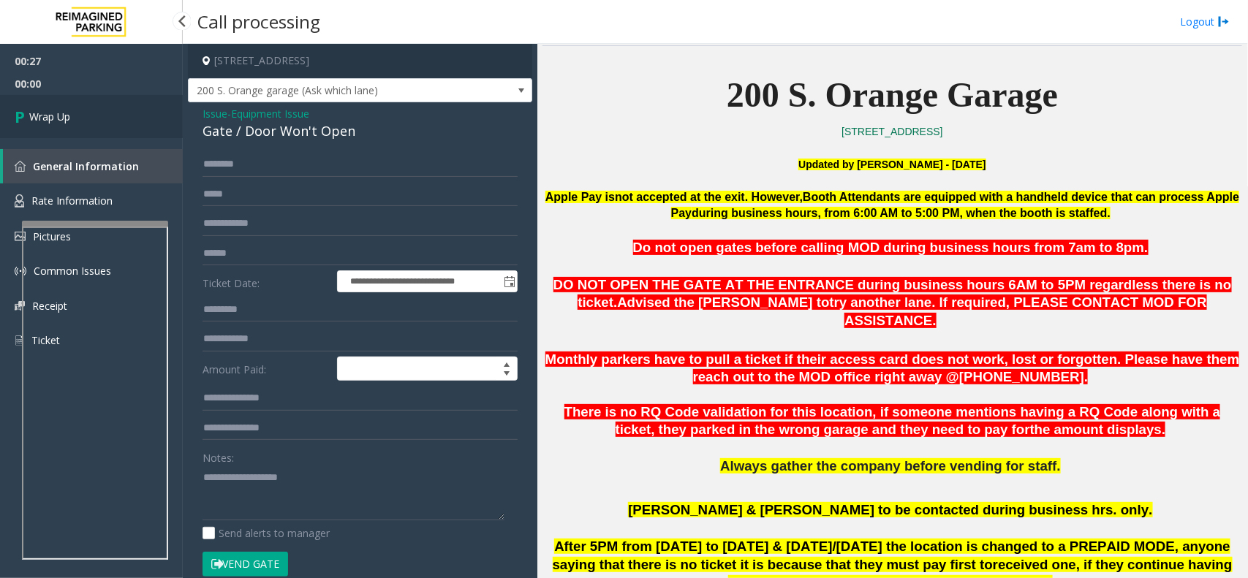
click at [97, 128] on link "Wrap Up" at bounding box center [91, 116] width 183 height 43
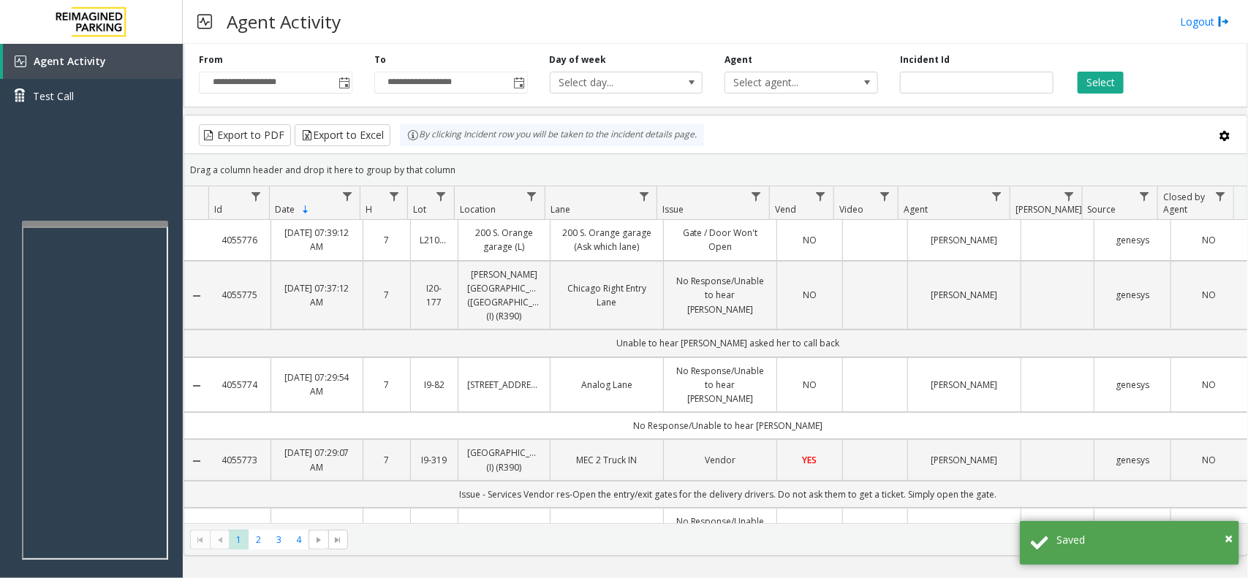
click at [782, 249] on td "NO" at bounding box center [809, 240] width 65 height 40
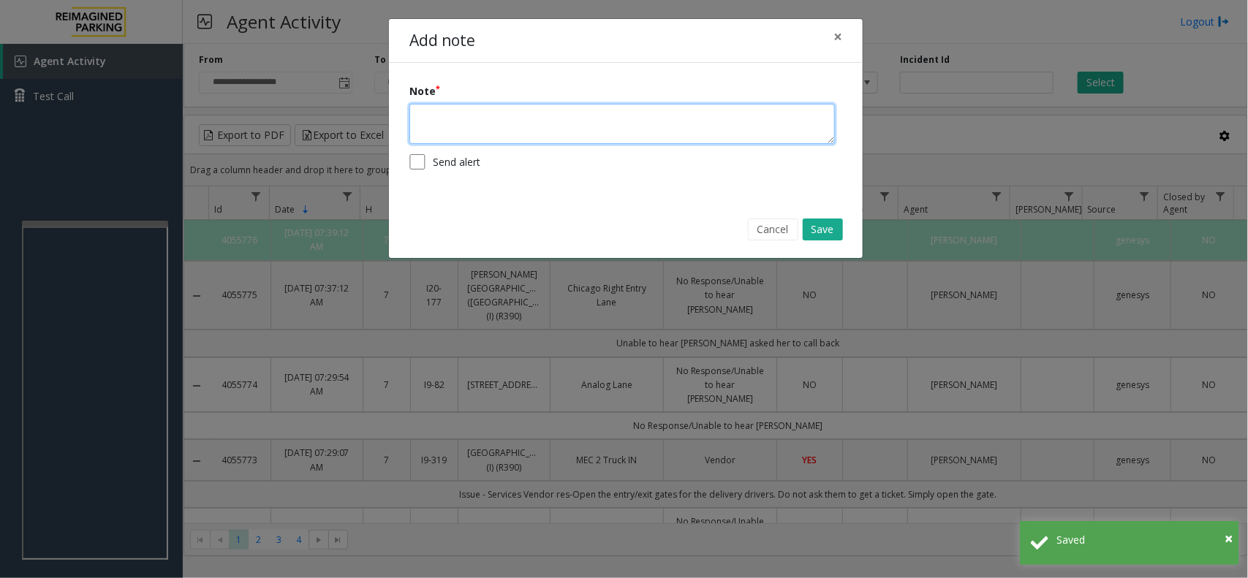
click at [654, 143] on textarea at bounding box center [622, 124] width 426 height 40
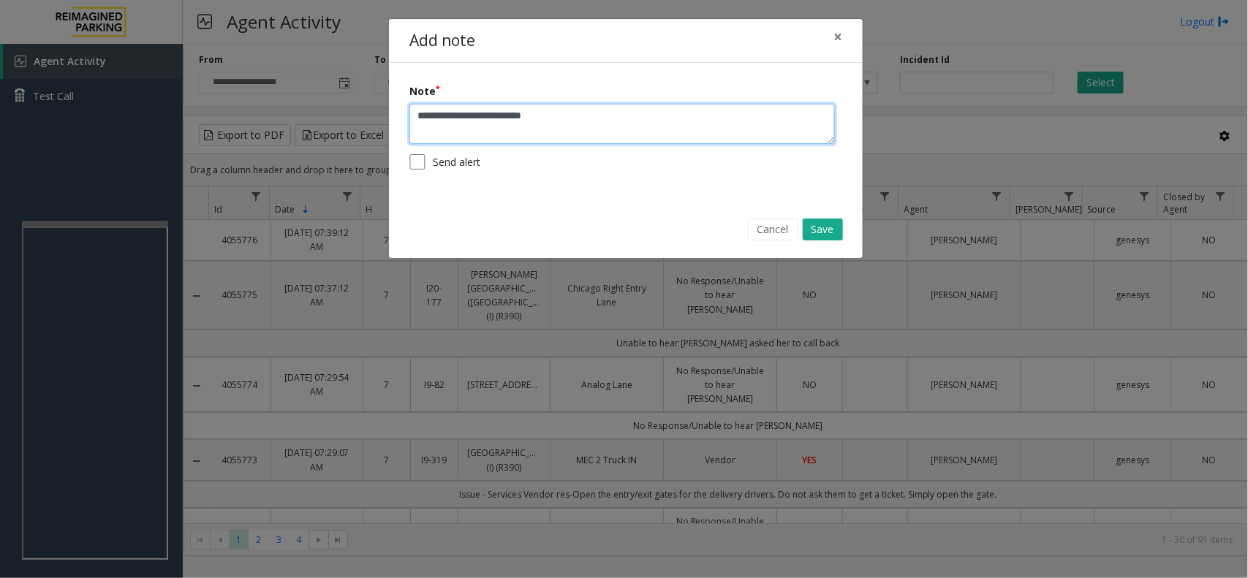
click at [487, 122] on textarea "**********" at bounding box center [622, 124] width 426 height 40
click at [608, 114] on textarea "**********" at bounding box center [622, 124] width 426 height 40
click at [654, 135] on textarea "**********" at bounding box center [622, 124] width 426 height 40
type textarea "**********"
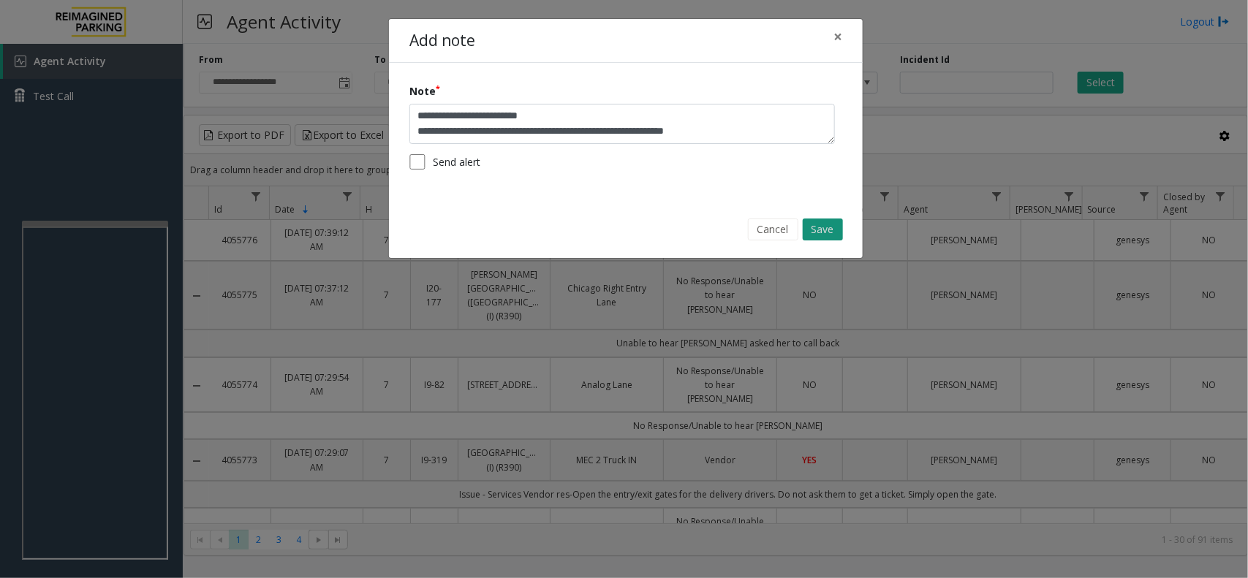
click at [817, 231] on button "Save" at bounding box center [823, 230] width 40 height 22
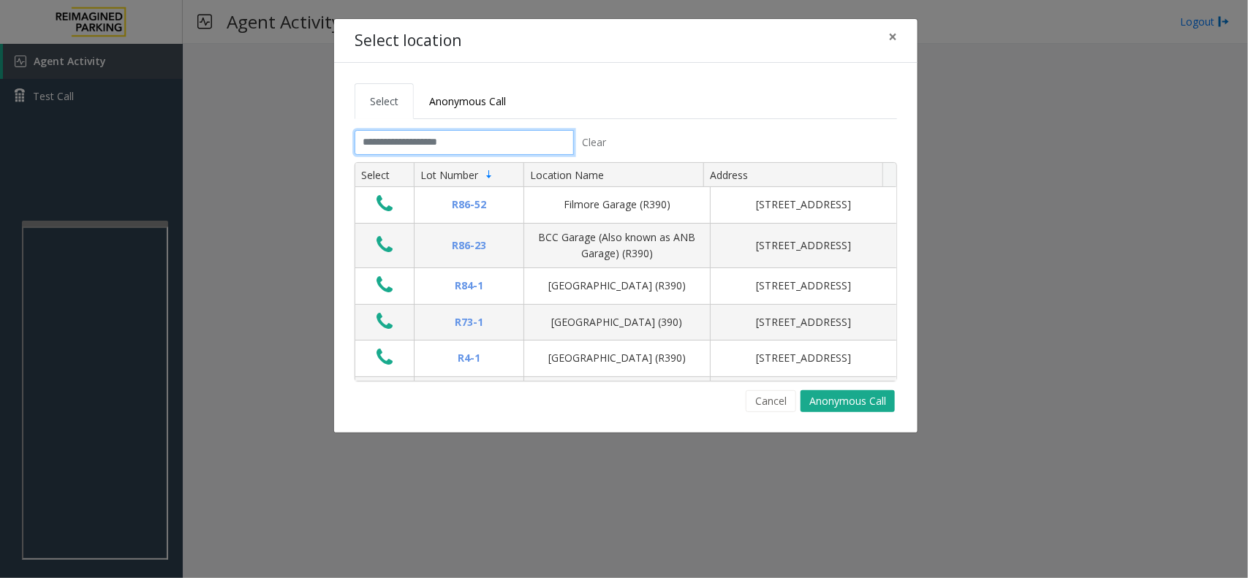
click at [469, 146] on input "text" at bounding box center [464, 142] width 219 height 25
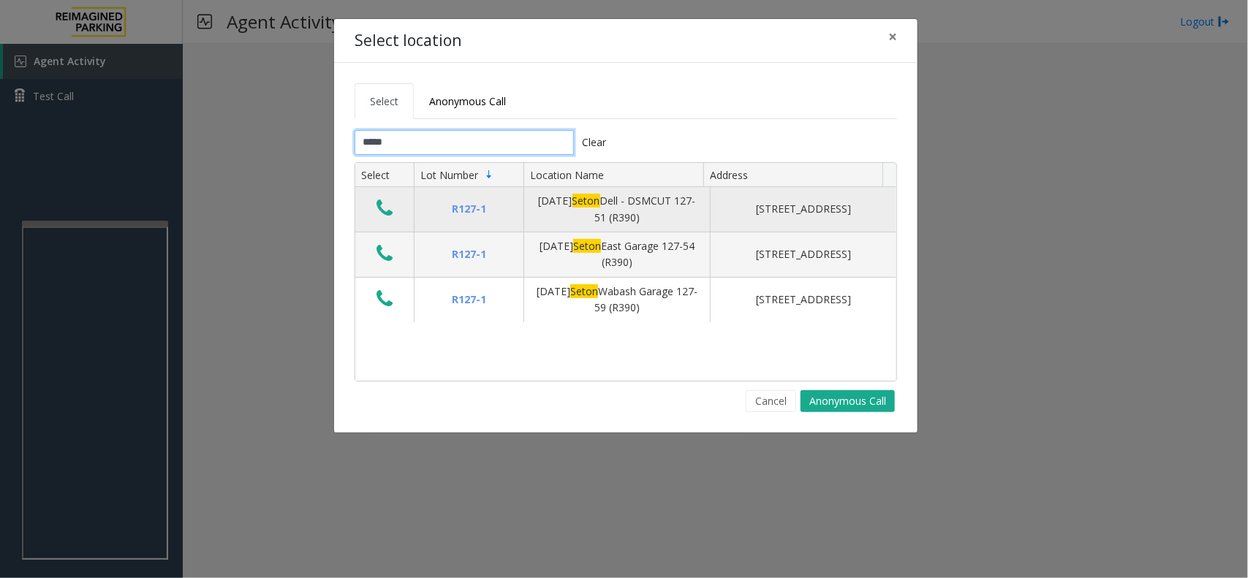
type input "*****"
click at [381, 203] on icon "Data table" at bounding box center [385, 208] width 16 height 20
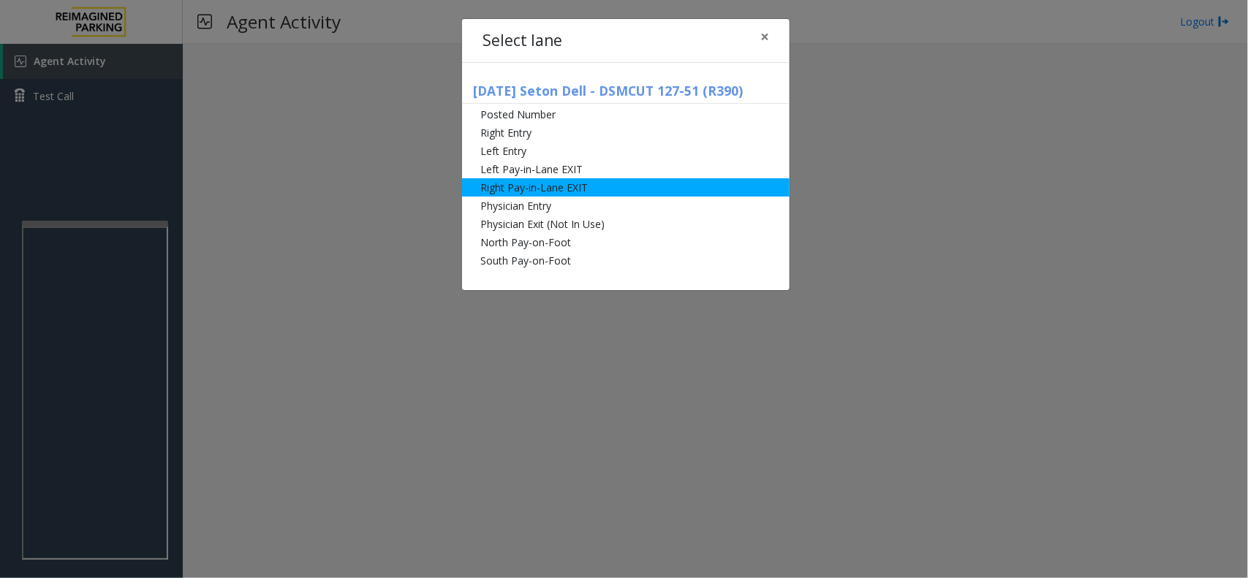
click at [640, 183] on li "Right Pay-in-Lane EXIT" at bounding box center [626, 187] width 328 height 18
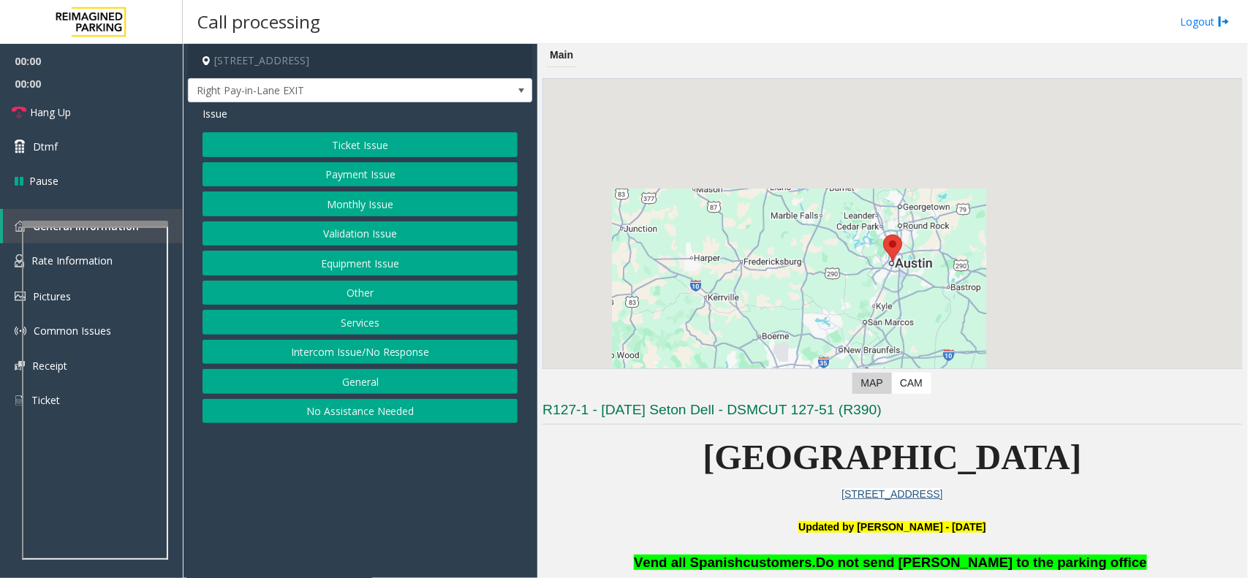
click at [371, 315] on button "Services" at bounding box center [360, 322] width 315 height 25
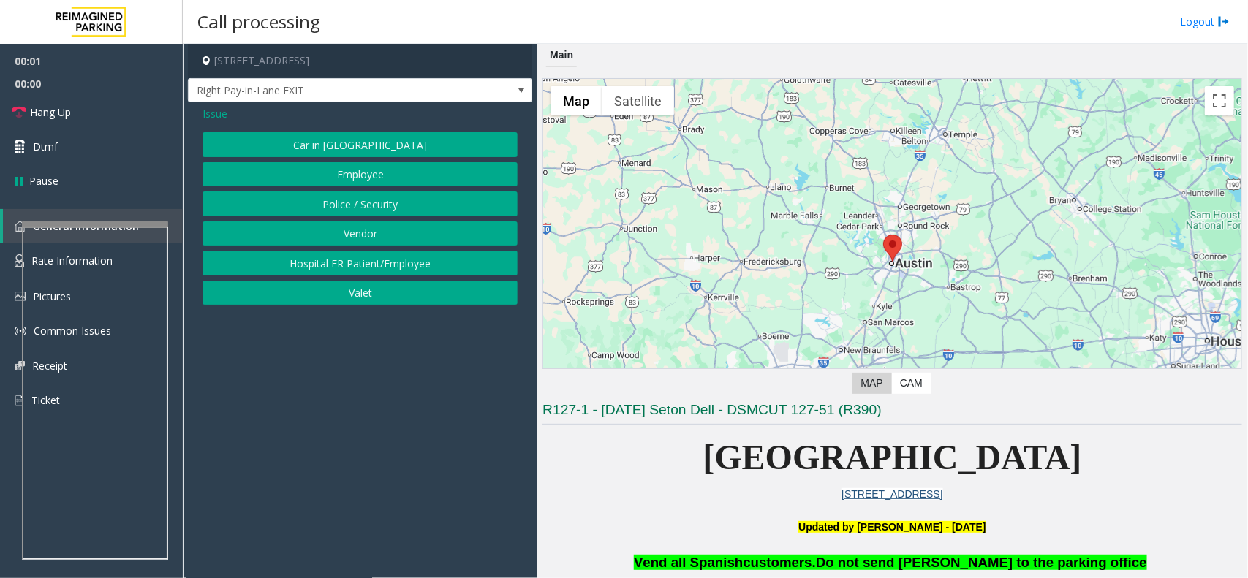
click at [366, 198] on button "Police / Security" at bounding box center [360, 204] width 315 height 25
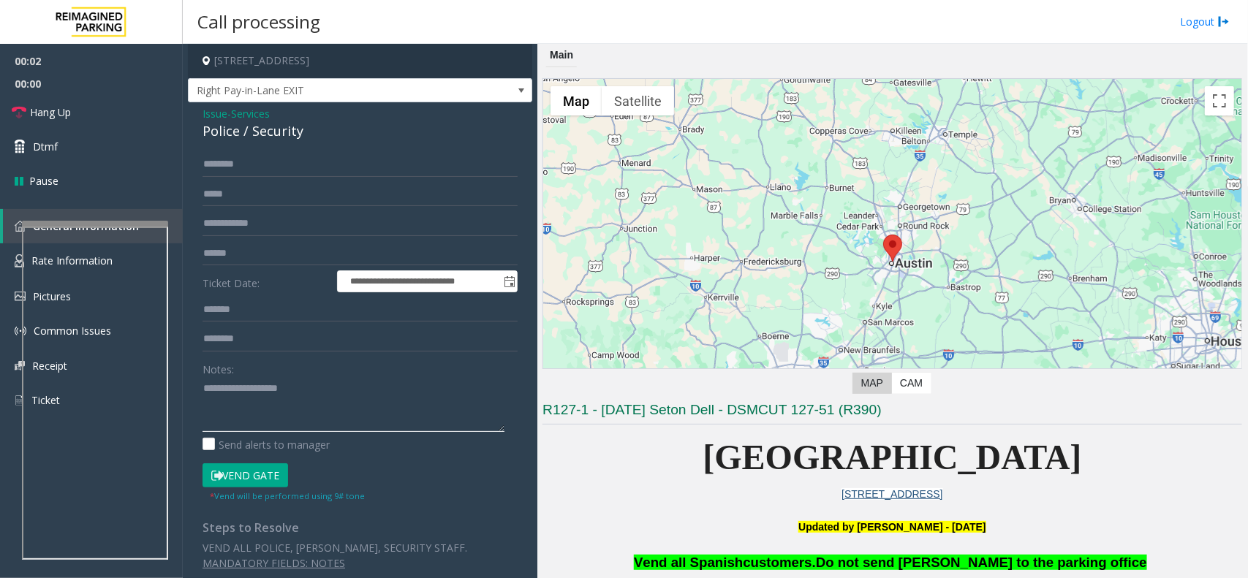
click at [285, 390] on textarea at bounding box center [354, 404] width 302 height 55
click at [211, 129] on div "Police / Security" at bounding box center [360, 131] width 315 height 20
copy div "Police"
click at [272, 398] on textarea at bounding box center [354, 404] width 302 height 55
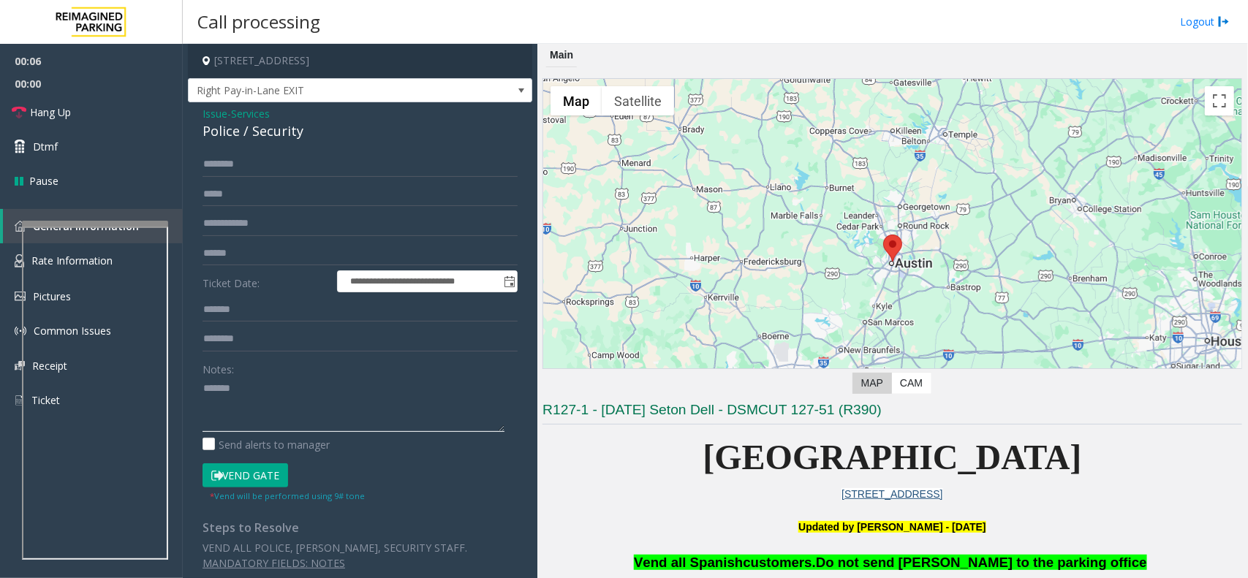
paste textarea "*******"
type textarea "**********"
click at [267, 224] on input "text" at bounding box center [360, 223] width 315 height 25
type input "**********"
click at [278, 406] on textarea at bounding box center [354, 404] width 302 height 55
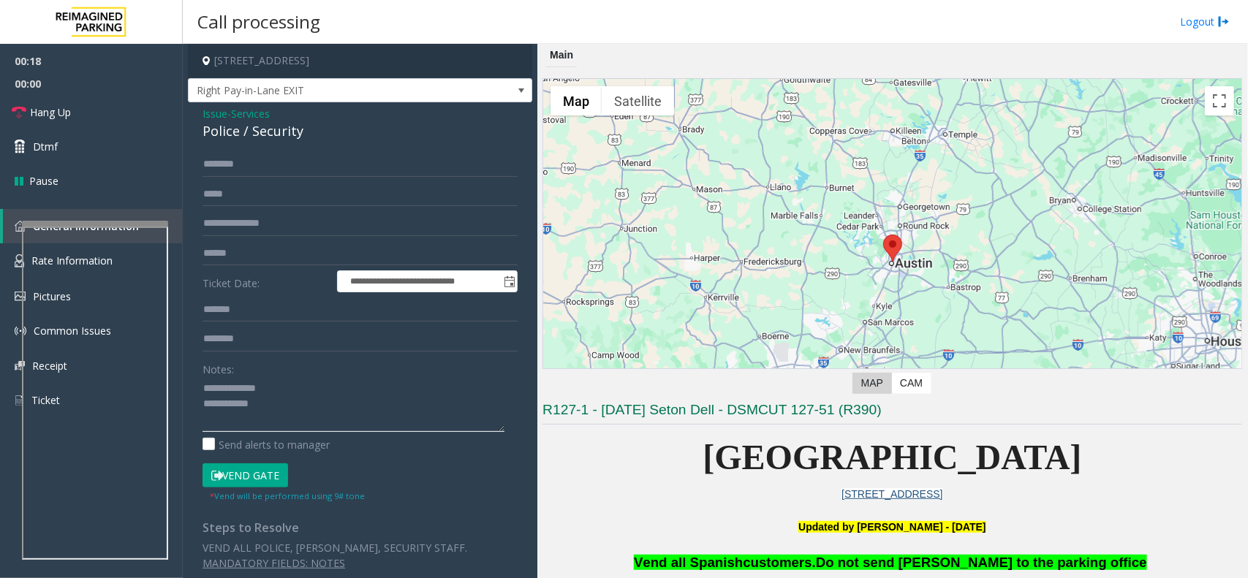
type textarea "**********"
click at [274, 169] on input "text" at bounding box center [360, 164] width 315 height 25
type input "*****"
drag, startPoint x: 221, startPoint y: 169, endPoint x: 484, endPoint y: 151, distance: 263.9
click at [485, 151] on div "**********" at bounding box center [360, 343] width 344 height 483
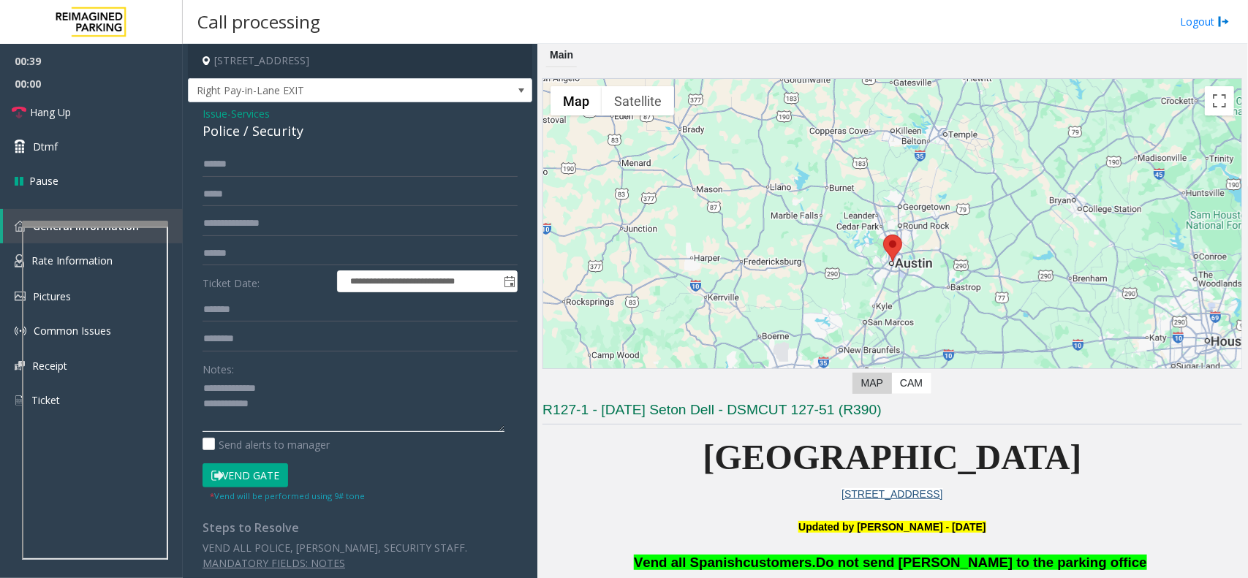
click at [284, 404] on textarea at bounding box center [354, 404] width 302 height 55
click at [290, 412] on textarea at bounding box center [354, 404] width 302 height 55
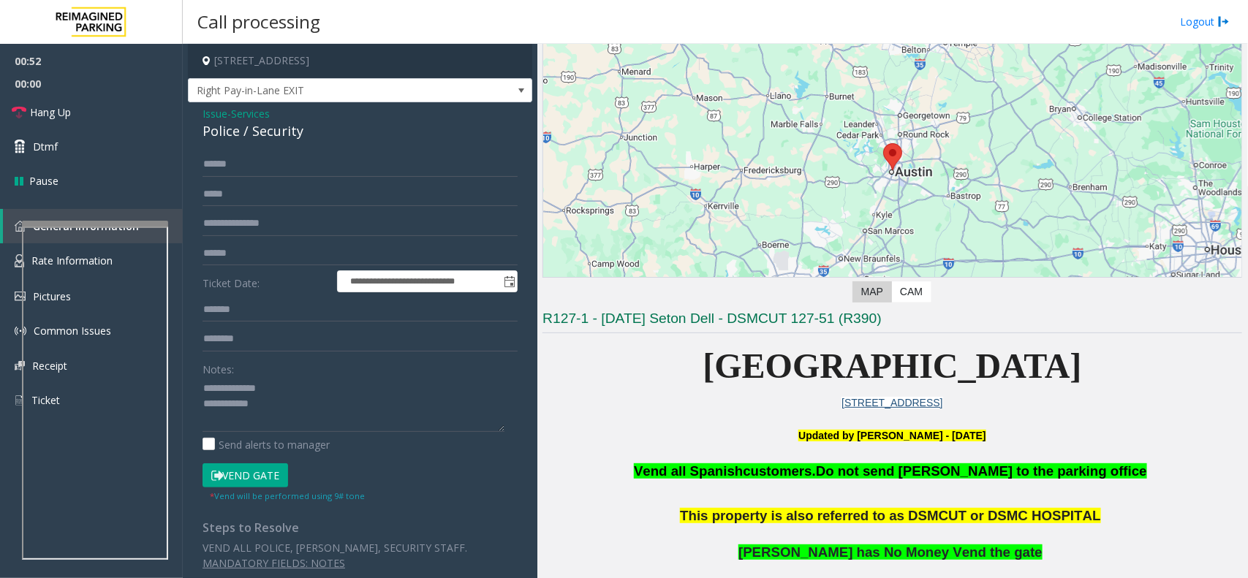
click at [274, 474] on button "Vend Gate" at bounding box center [246, 476] width 86 height 25
click at [307, 426] on textarea at bounding box center [354, 404] width 302 height 55
type textarea "**********"
click at [122, 118] on link "Hang Up" at bounding box center [91, 112] width 183 height 34
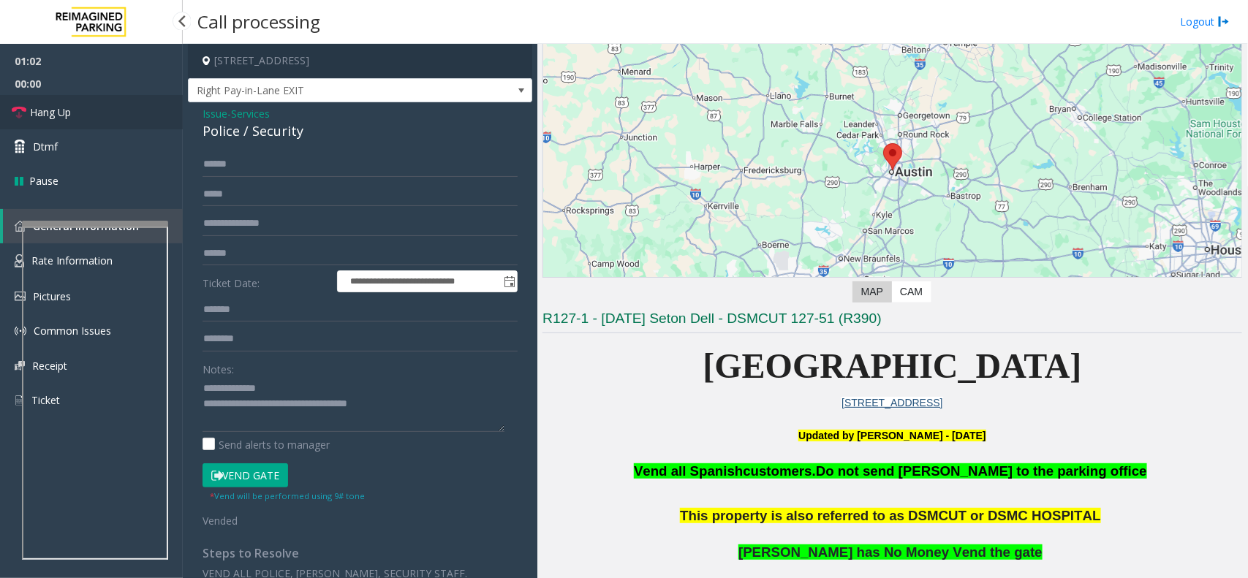
click at [122, 118] on link "Hang Up" at bounding box center [91, 112] width 183 height 34
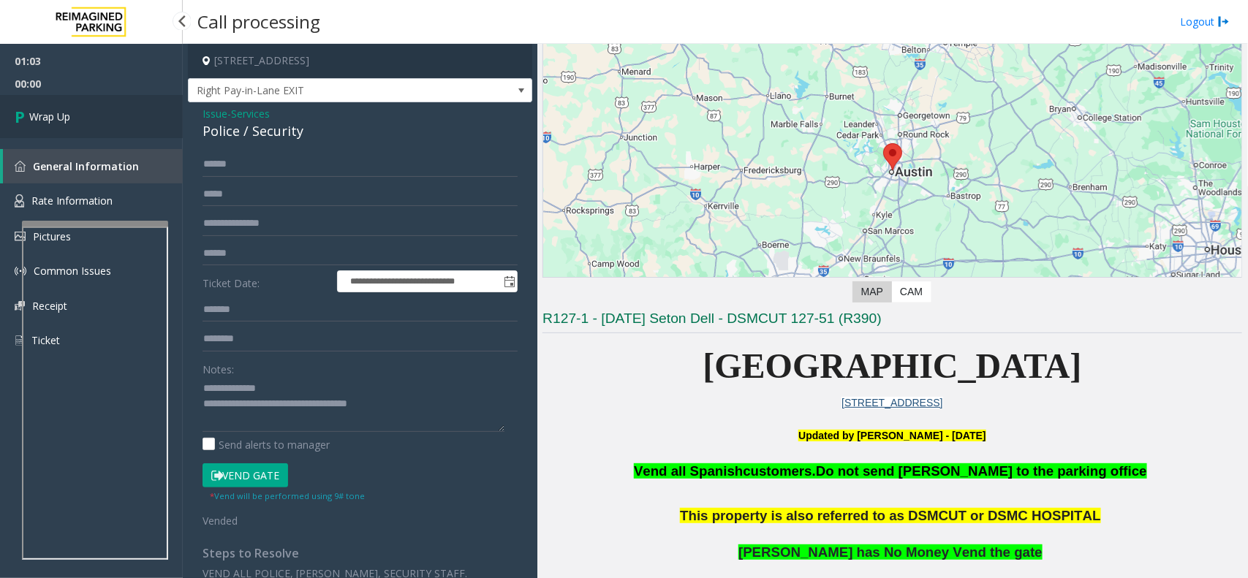
click at [122, 118] on link "Wrap Up" at bounding box center [91, 116] width 183 height 43
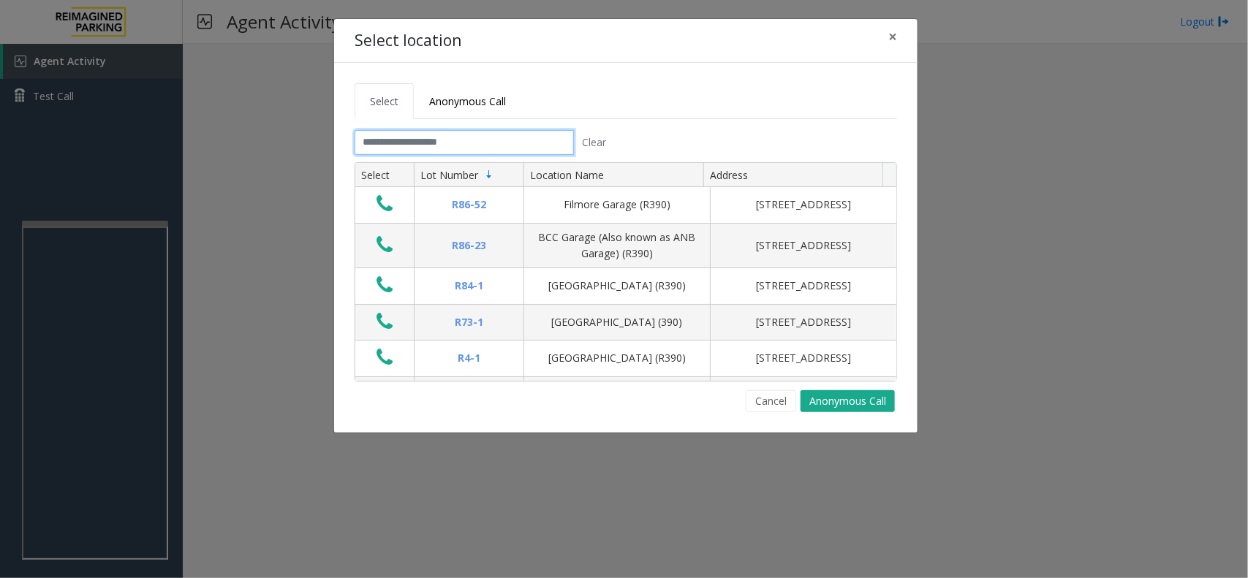
click at [429, 144] on input "text" at bounding box center [464, 142] width 219 height 25
click at [473, 99] on span "Anonymous Call" at bounding box center [467, 101] width 77 height 14
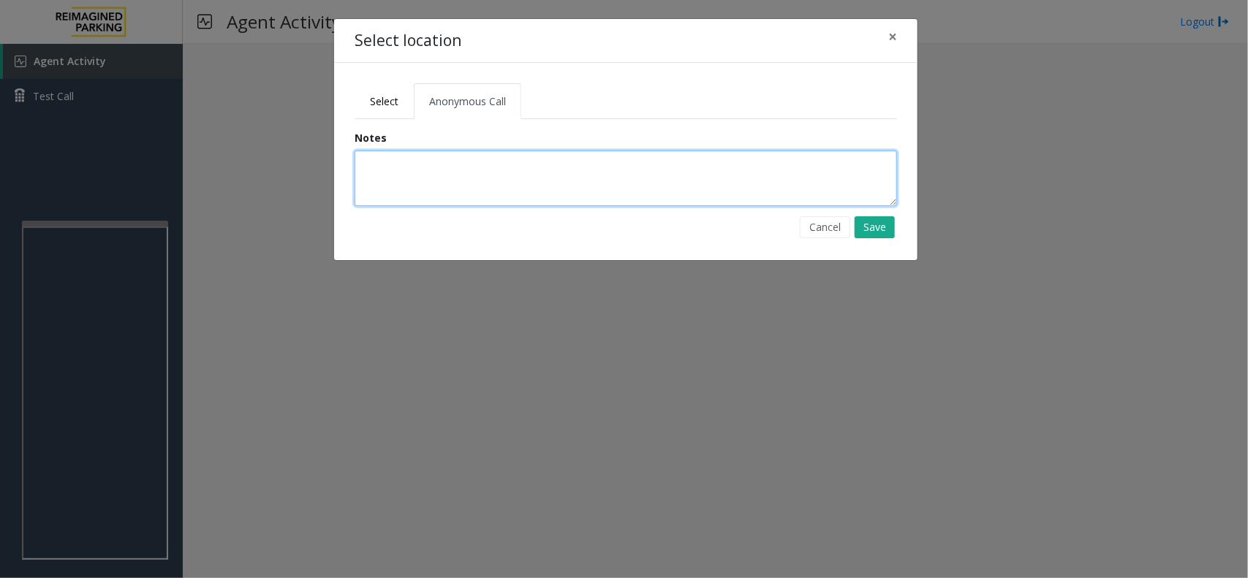
click at [458, 157] on textarea at bounding box center [626, 179] width 543 height 56
type textarea "**********"
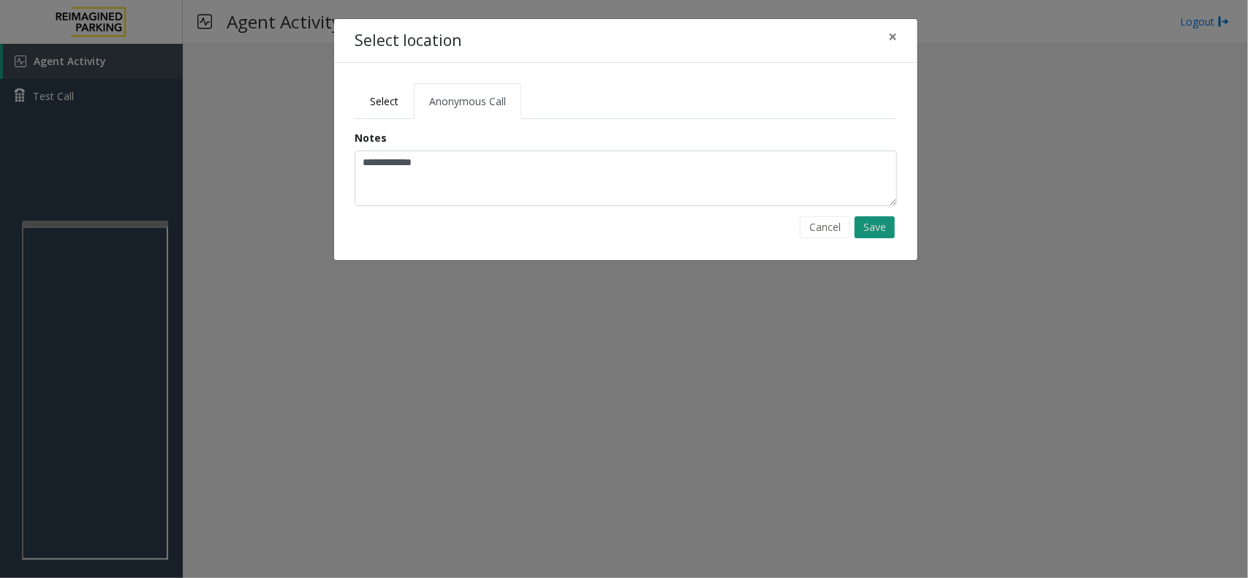
click at [879, 221] on button "Save" at bounding box center [875, 227] width 40 height 22
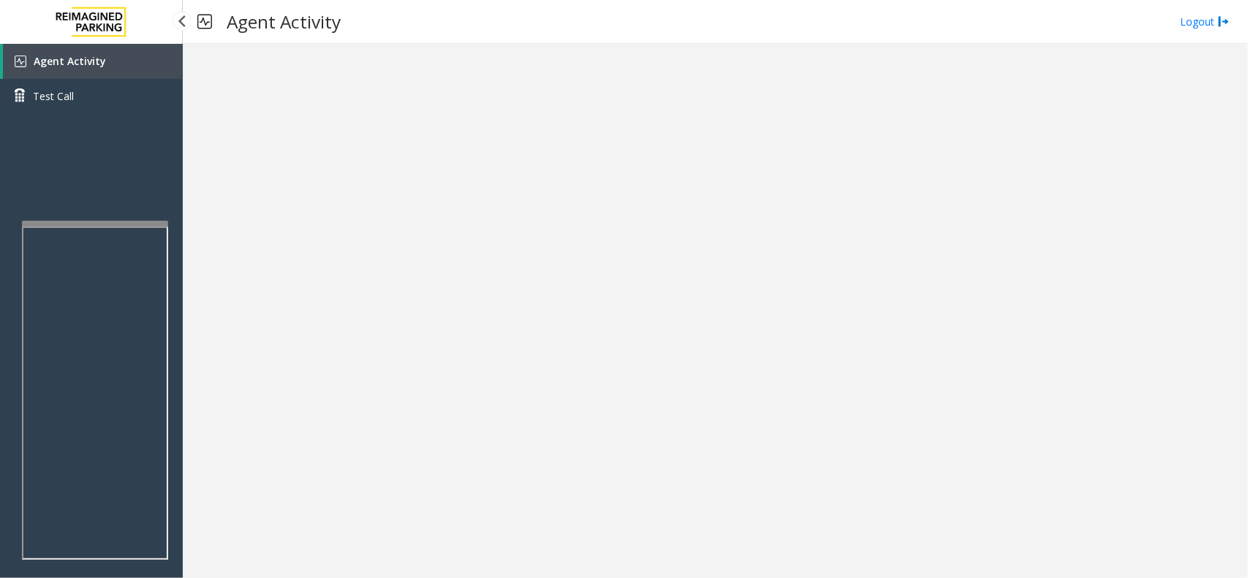
click at [107, 64] on link "Agent Activity" at bounding box center [93, 61] width 180 height 35
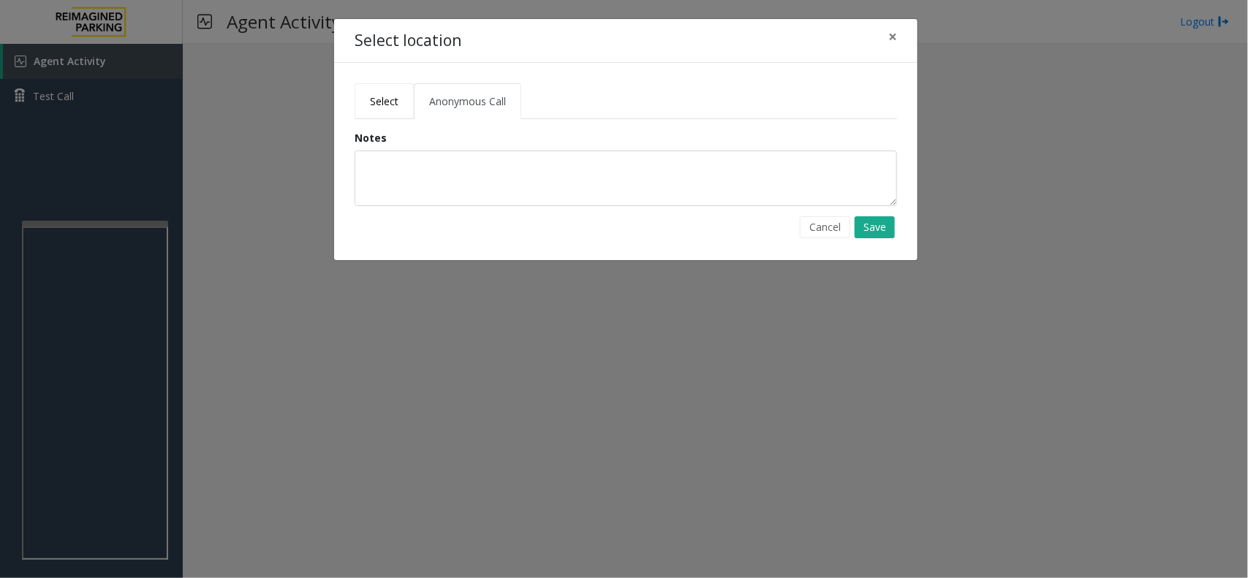
click at [393, 91] on link "Select" at bounding box center [384, 101] width 59 height 36
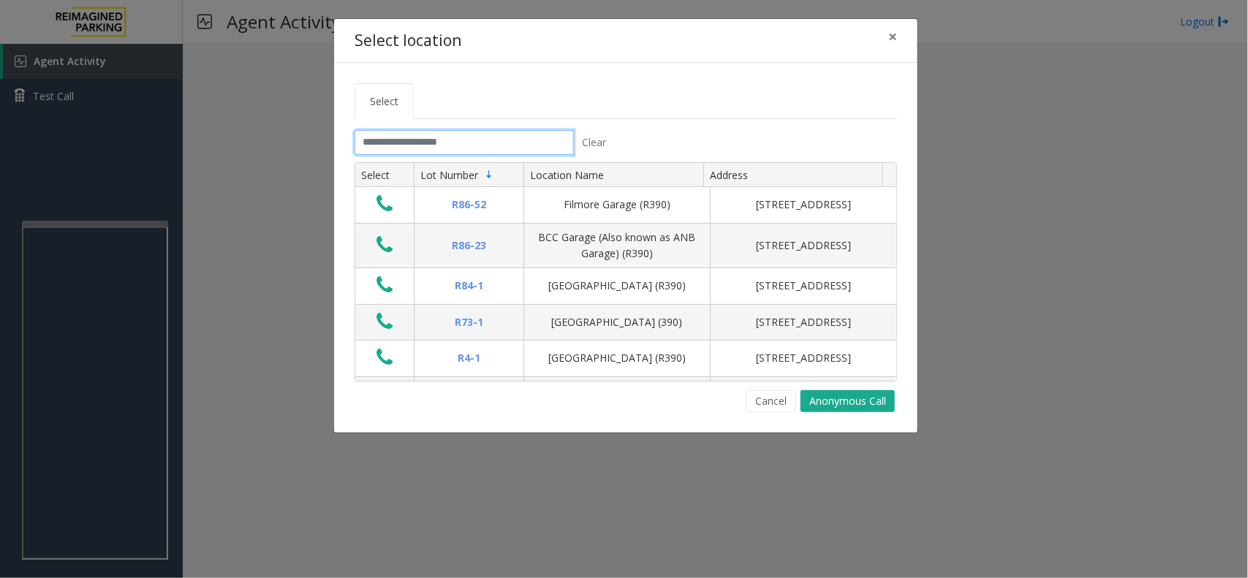
click at [414, 147] on input "text" at bounding box center [464, 142] width 219 height 25
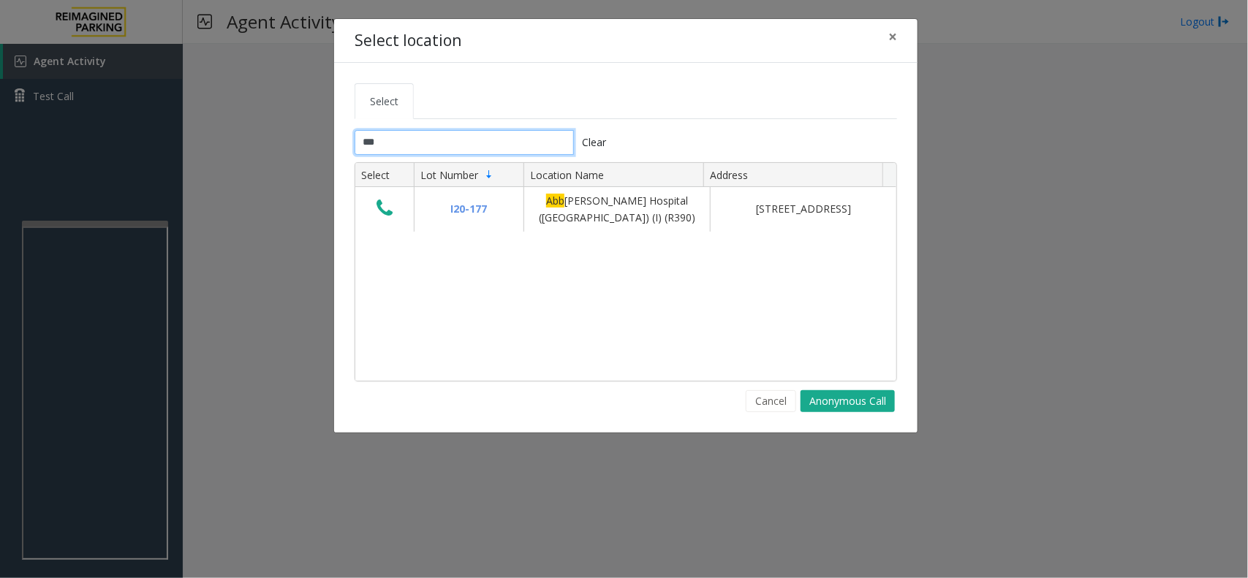
type input "***"
click at [891, 37] on span "×" at bounding box center [892, 36] width 9 height 20
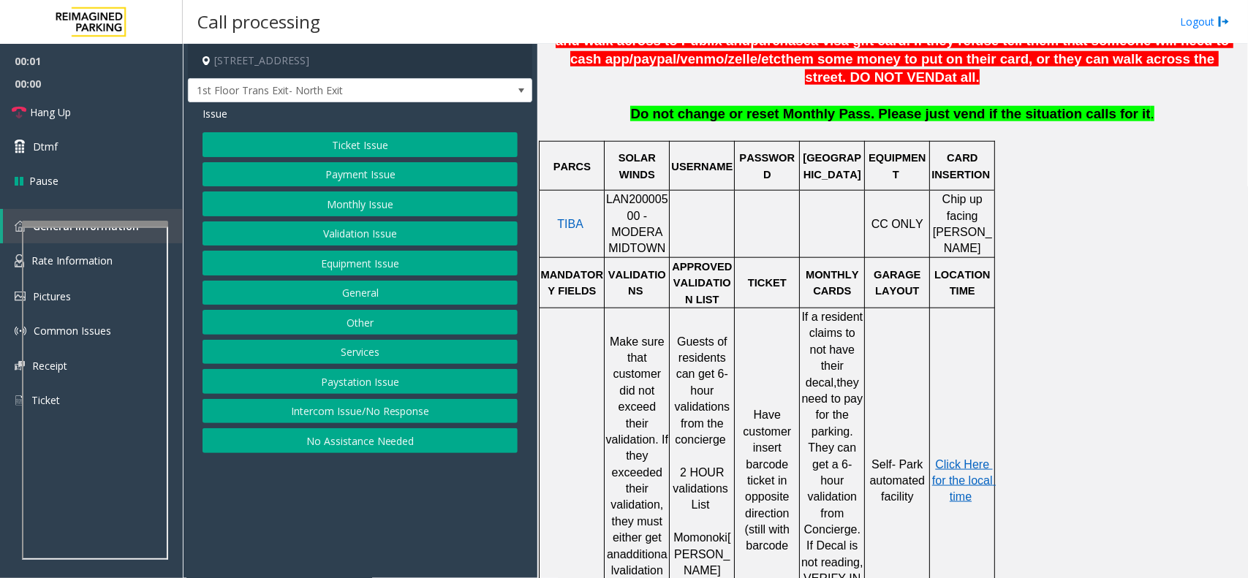
scroll to position [640, 0]
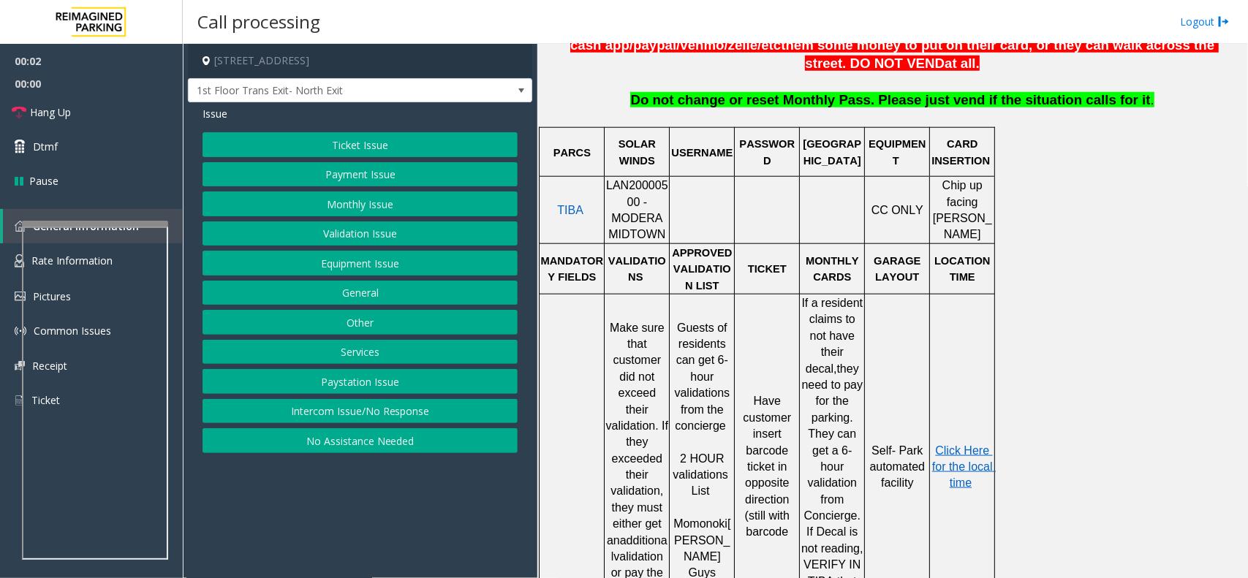
click at [632, 191] on span "LAN20000500 - MODERA MIDTOWN" at bounding box center [637, 209] width 62 height 61
copy span "LAN20000500"
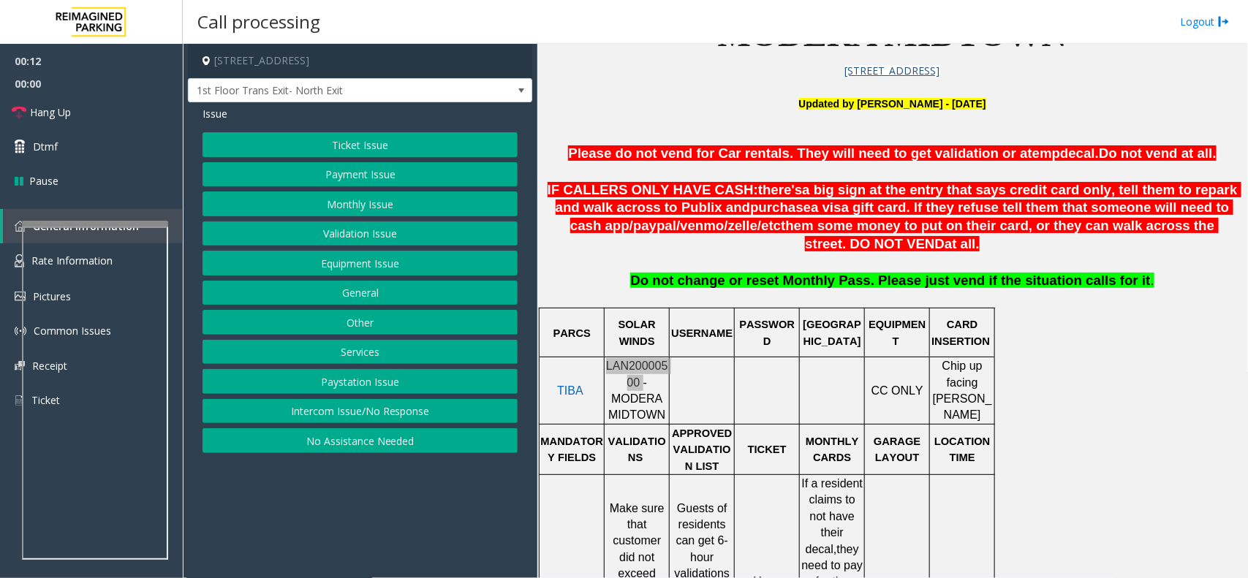
scroll to position [457, 0]
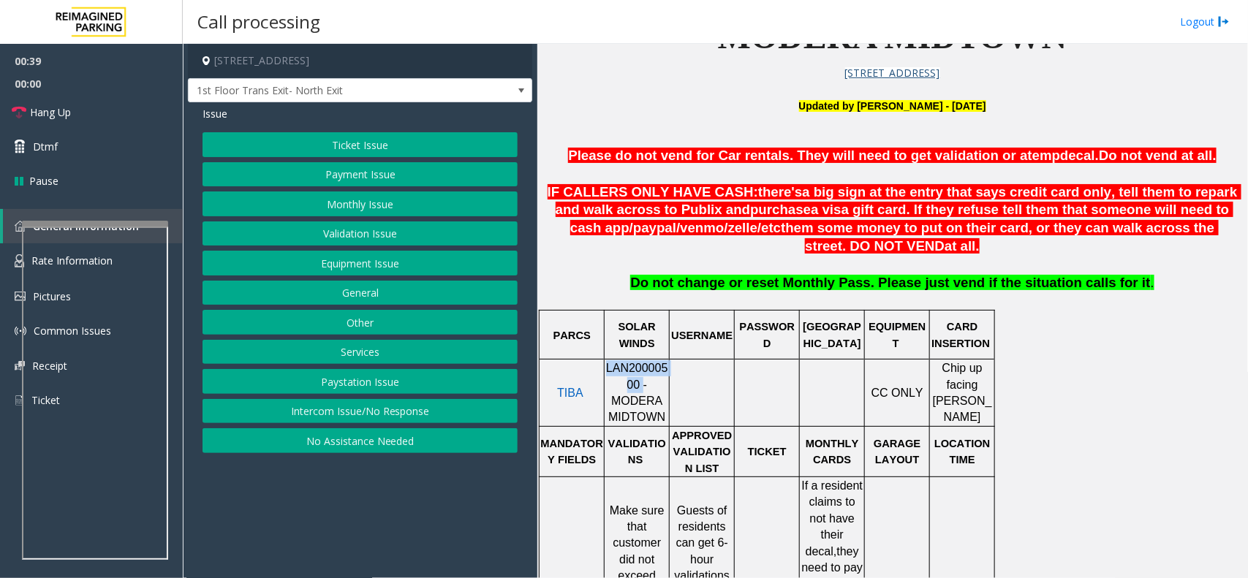
click at [384, 184] on button "Payment Issue" at bounding box center [360, 174] width 315 height 25
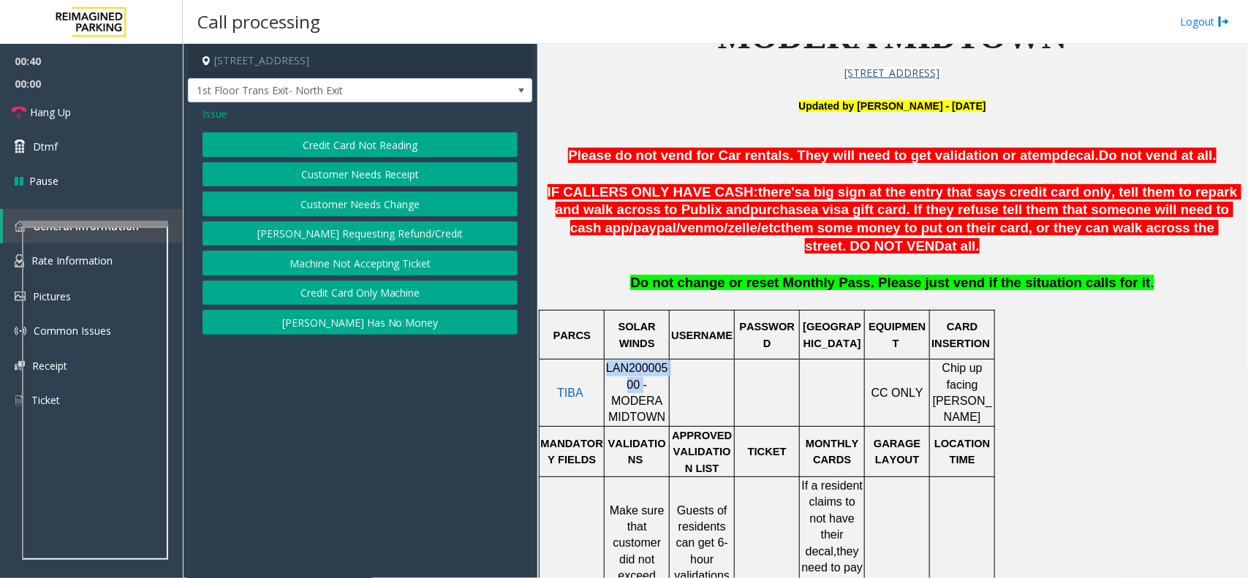
click at [391, 297] on button "Credit Card Only Machine" at bounding box center [360, 293] width 315 height 25
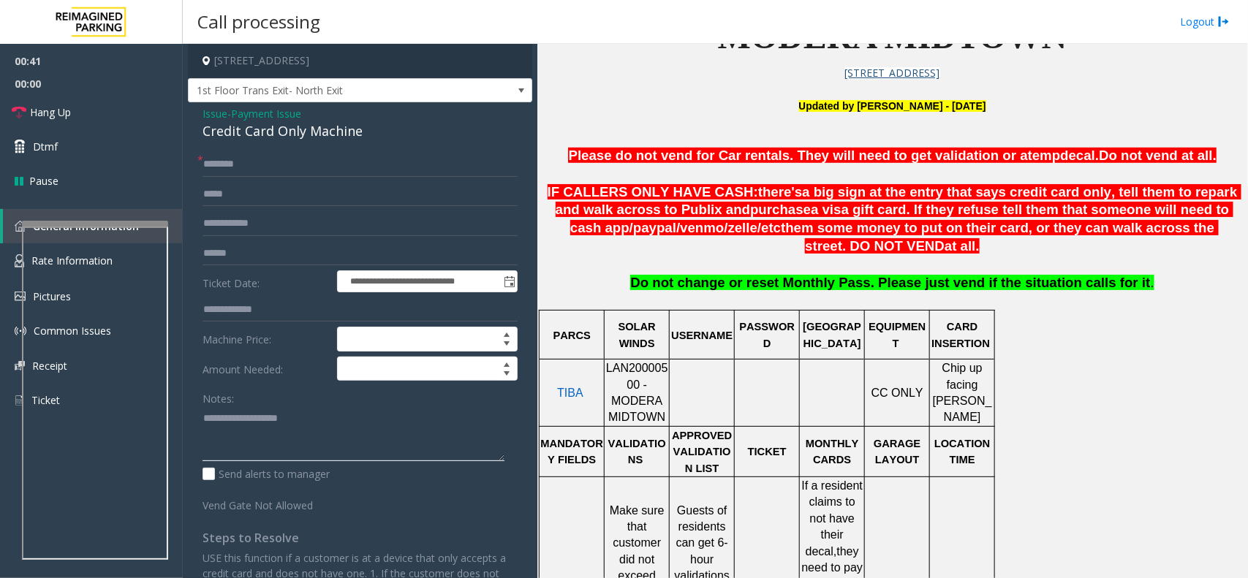
click at [279, 441] on textarea at bounding box center [354, 434] width 302 height 55
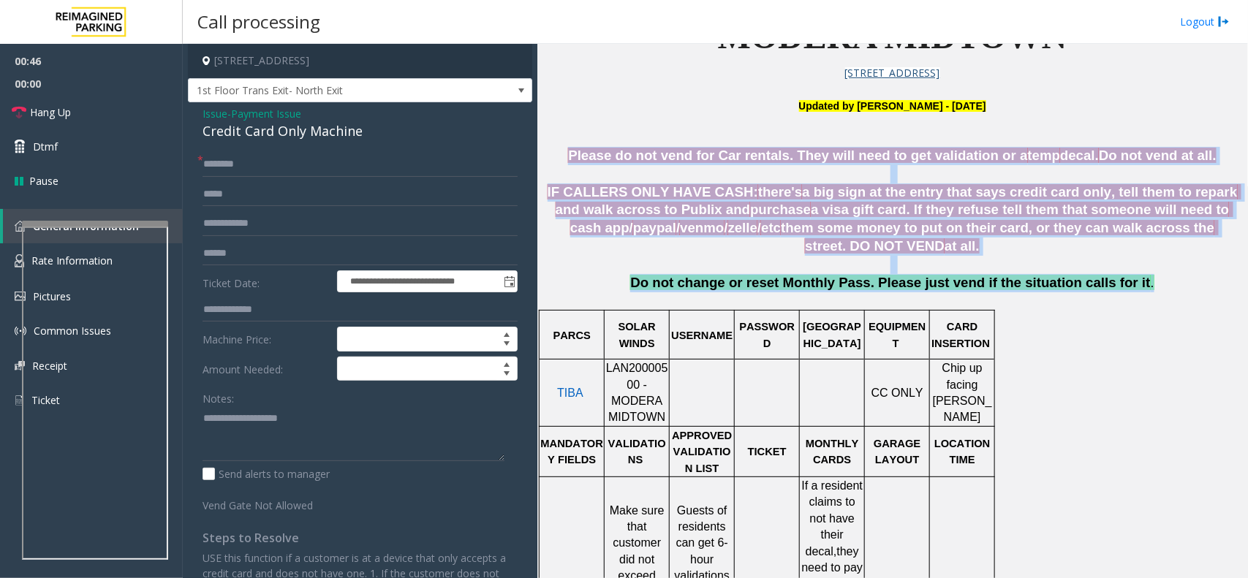
drag, startPoint x: 586, startPoint y: 154, endPoint x: 1132, endPoint y: 284, distance: 561.3
click at [1131, 286] on p "Do not change or reset Monthly Pass. Please just vend if the situation calls fo…" at bounding box center [893, 291] width 700 height 34
drag, startPoint x: 1122, startPoint y: 301, endPoint x: 603, endPoint y: 152, distance: 540.1
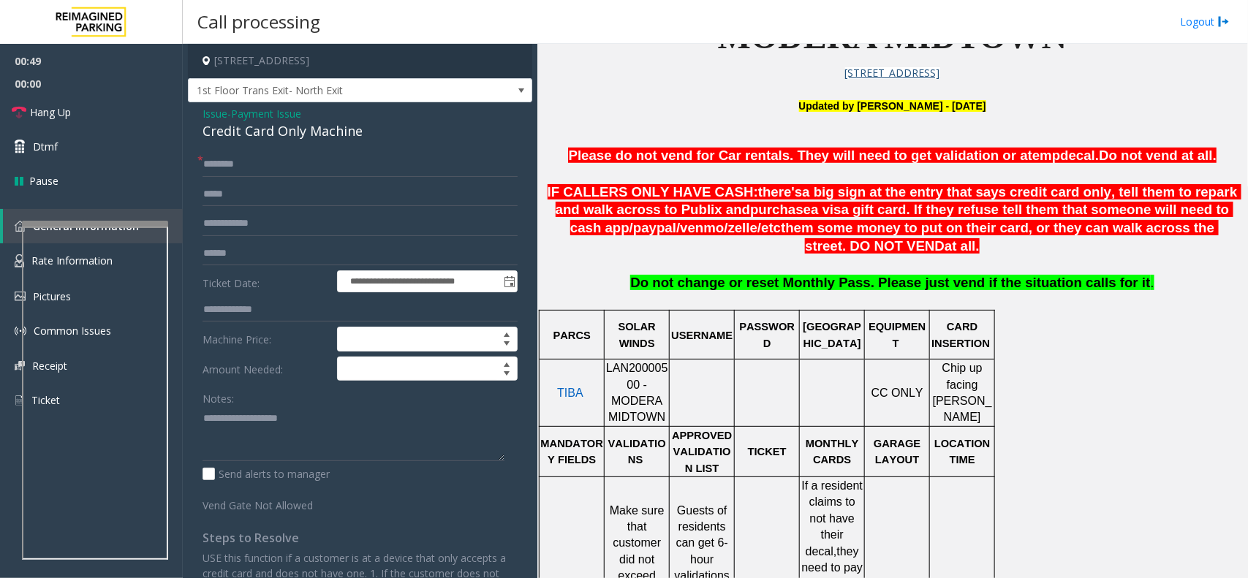
click at [593, 154] on p "Please do not vend for Car rentals. They will need to get validation or a temp …" at bounding box center [893, 156] width 700 height 18
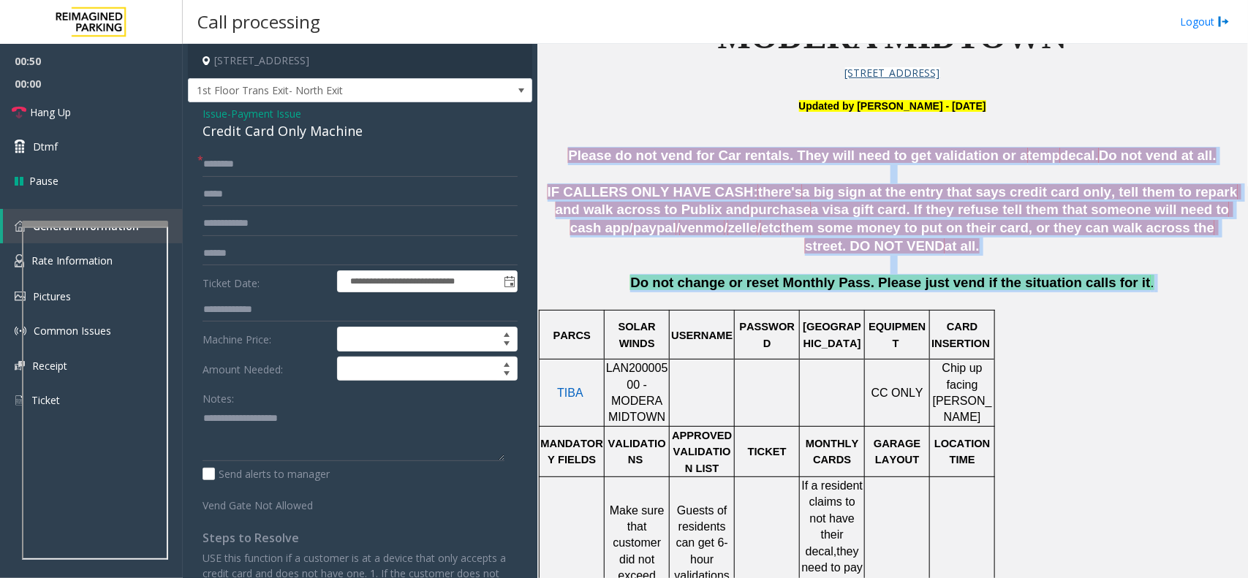
drag, startPoint x: 593, startPoint y: 154, endPoint x: 1153, endPoint y: 283, distance: 574.7
click at [1144, 287] on p "Do not change or reset Monthly Pass. Please just vend if the situation calls fo…" at bounding box center [893, 291] width 700 height 34
drag, startPoint x: 1130, startPoint y: 297, endPoint x: 619, endPoint y: 146, distance: 532.8
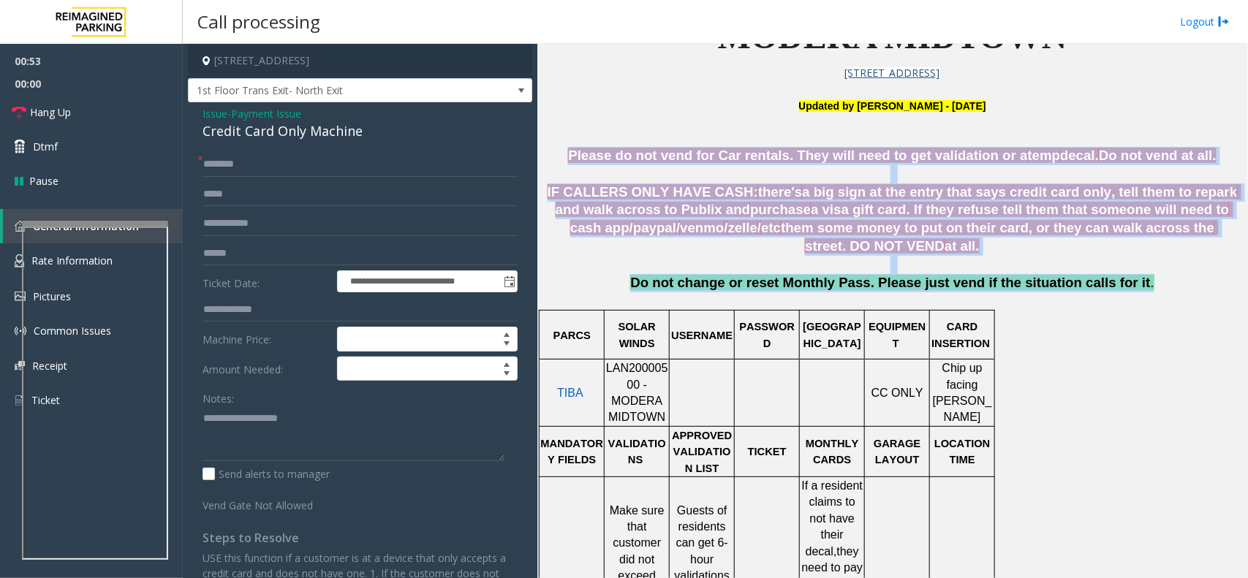
click at [591, 158] on p "Please do not vend for Car rentals. They will need to get validation or a temp …" at bounding box center [893, 156] width 700 height 18
drag, startPoint x: 591, startPoint y: 155, endPoint x: 1165, endPoint y: 297, distance: 591.3
click at [1163, 297] on p "Do not change or reset Monthly Pass. Please just vend if the situation calls fo…" at bounding box center [893, 291] width 700 height 34
drag, startPoint x: 1133, startPoint y: 293, endPoint x: 587, endPoint y: 148, distance: 565.2
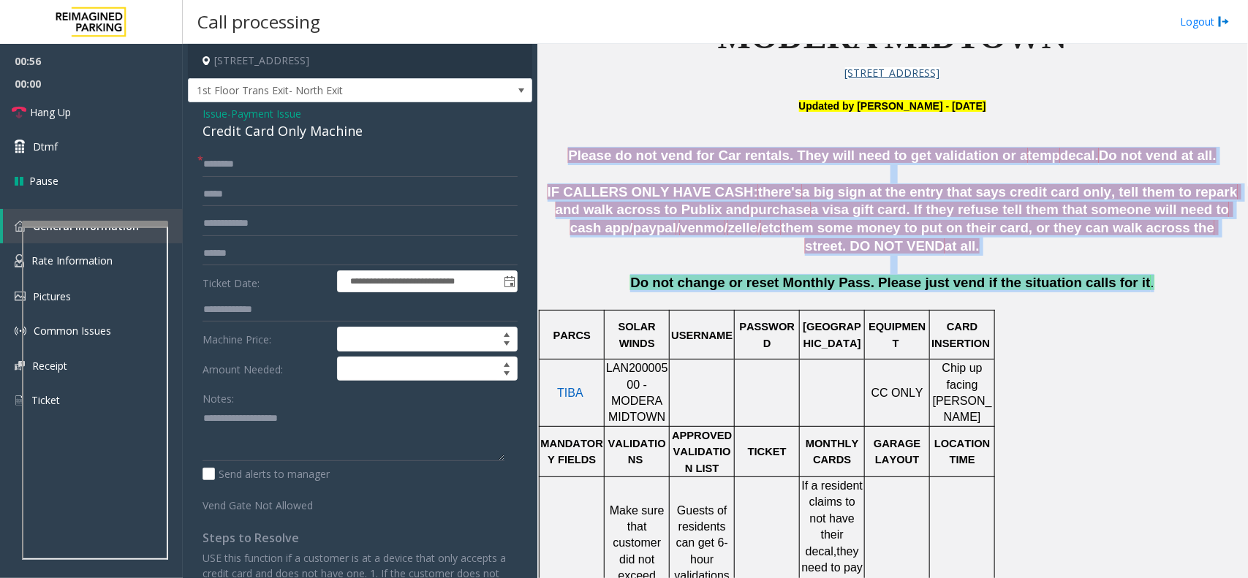
click at [589, 165] on p "Please do not vend for Car rentals. They will need to get validation or a temp …" at bounding box center [893, 156] width 700 height 18
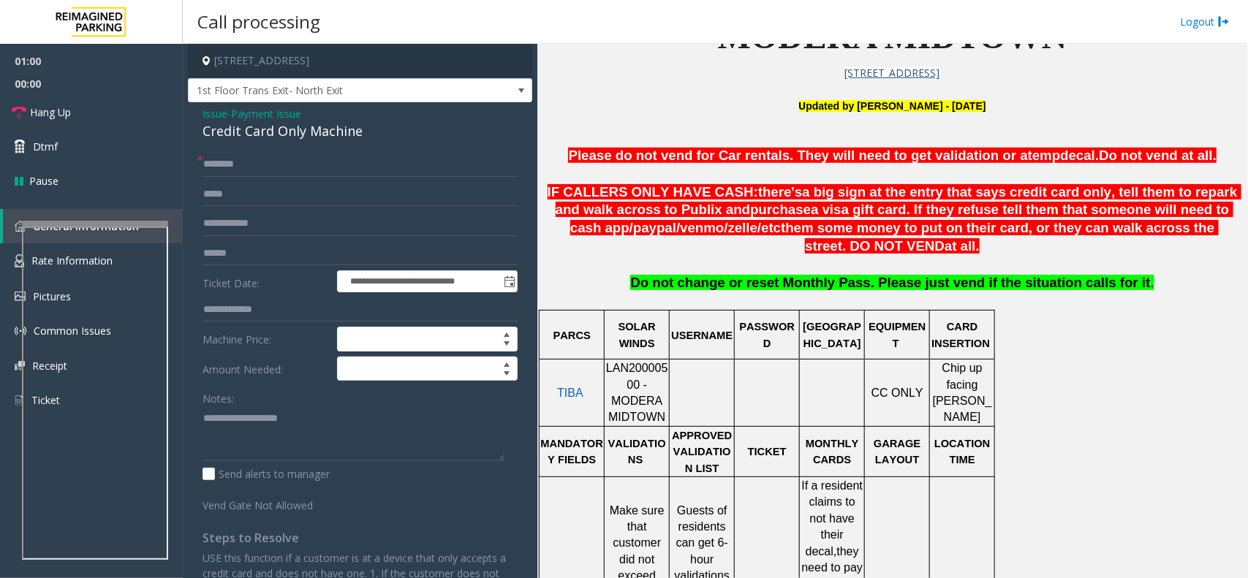
click at [207, 112] on span "Issue" at bounding box center [215, 113] width 25 height 15
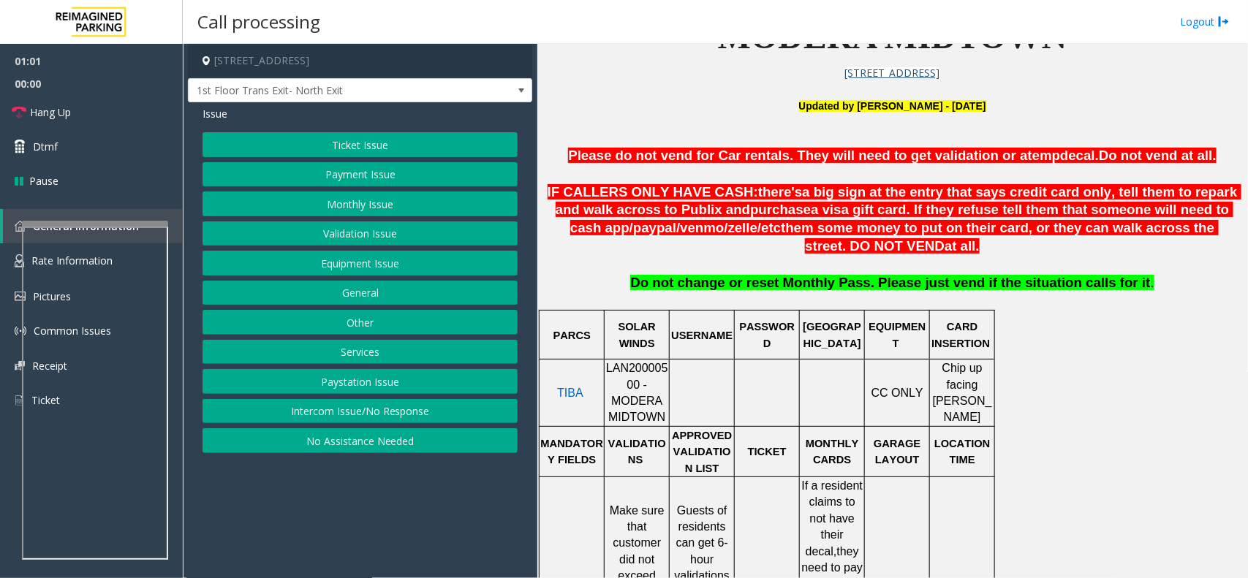
click at [398, 177] on button "Payment Issue" at bounding box center [360, 174] width 315 height 25
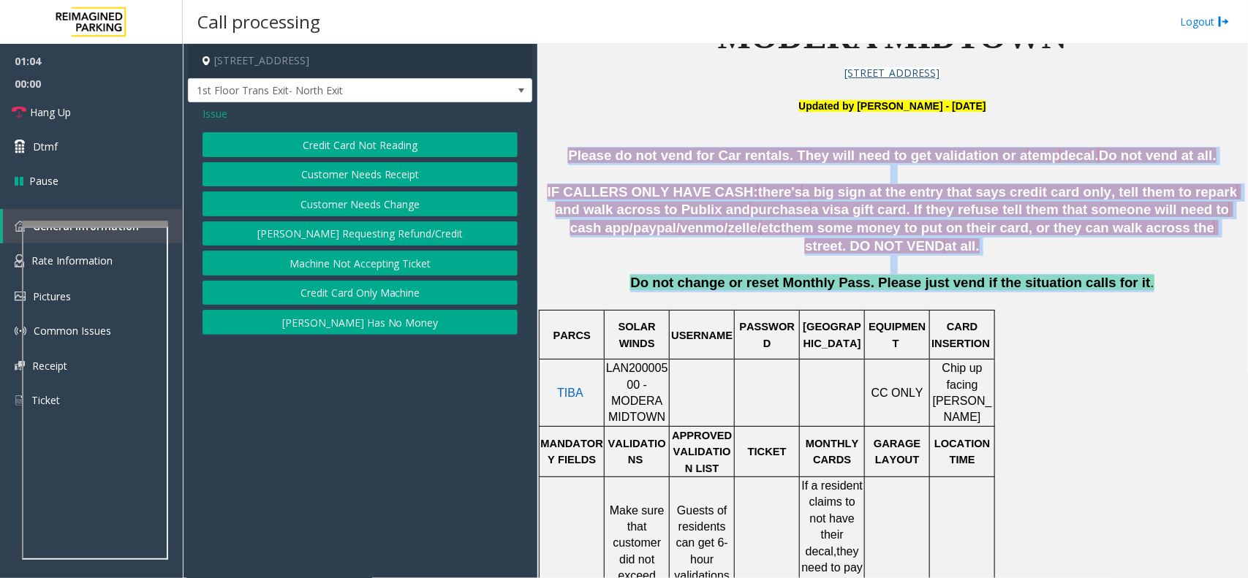
drag, startPoint x: 586, startPoint y: 151, endPoint x: 1159, endPoint y: 292, distance: 589.7
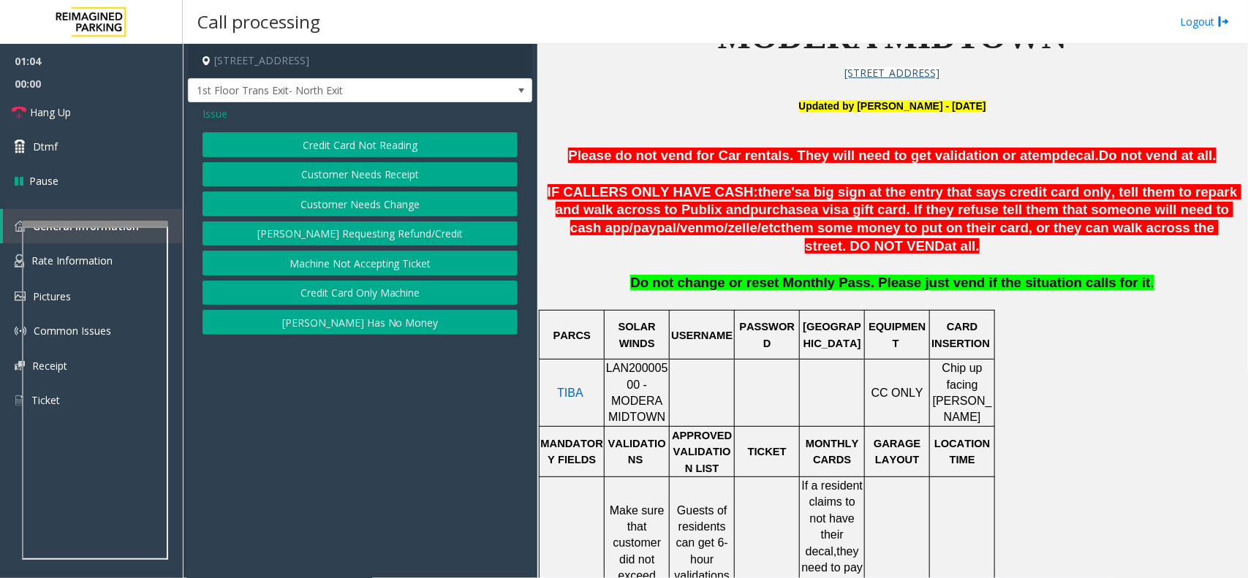
click at [1130, 301] on p "Do not change or reset Monthly Pass. Please just vend if the situation calls fo…" at bounding box center [893, 291] width 700 height 34
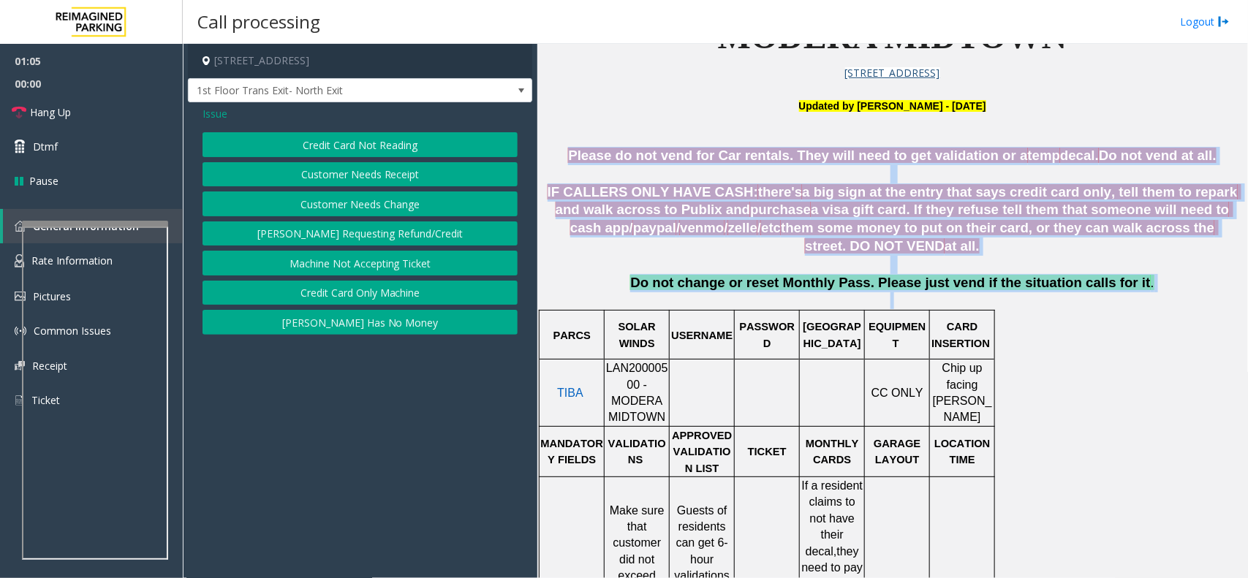
drag, startPoint x: 1130, startPoint y: 301, endPoint x: 622, endPoint y: 129, distance: 536.4
click at [589, 159] on p "Please do not vend for Car rentals. They will need to get validation or a temp …" at bounding box center [893, 156] width 700 height 18
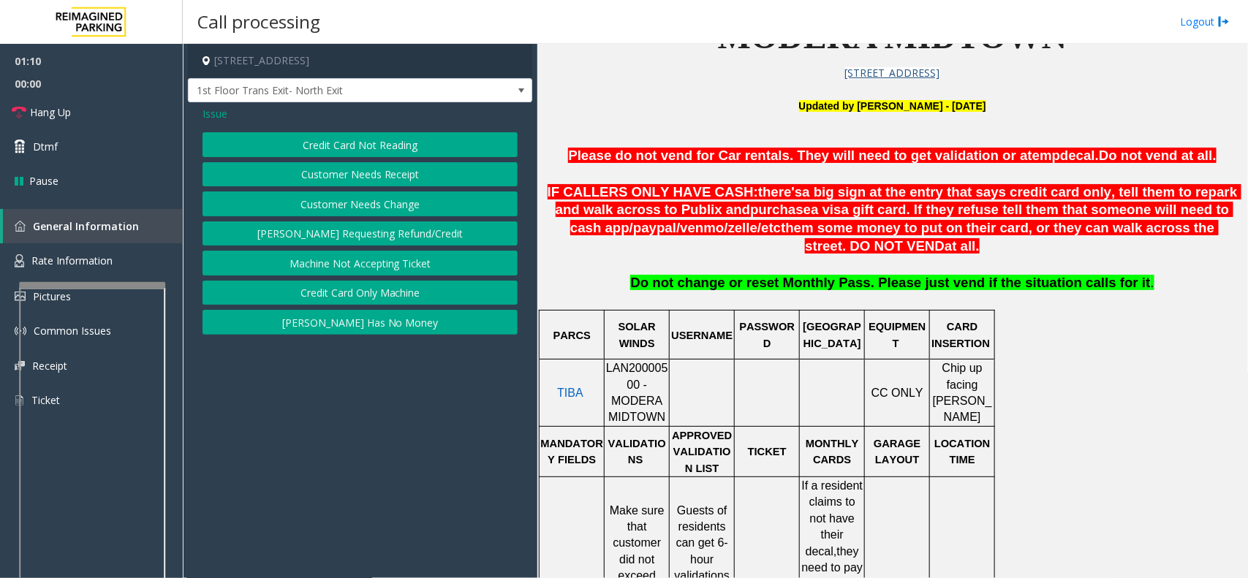
click at [151, 283] on div at bounding box center [92, 285] width 146 height 6
click at [137, 265] on link "Rate Information" at bounding box center [91, 261] width 183 height 36
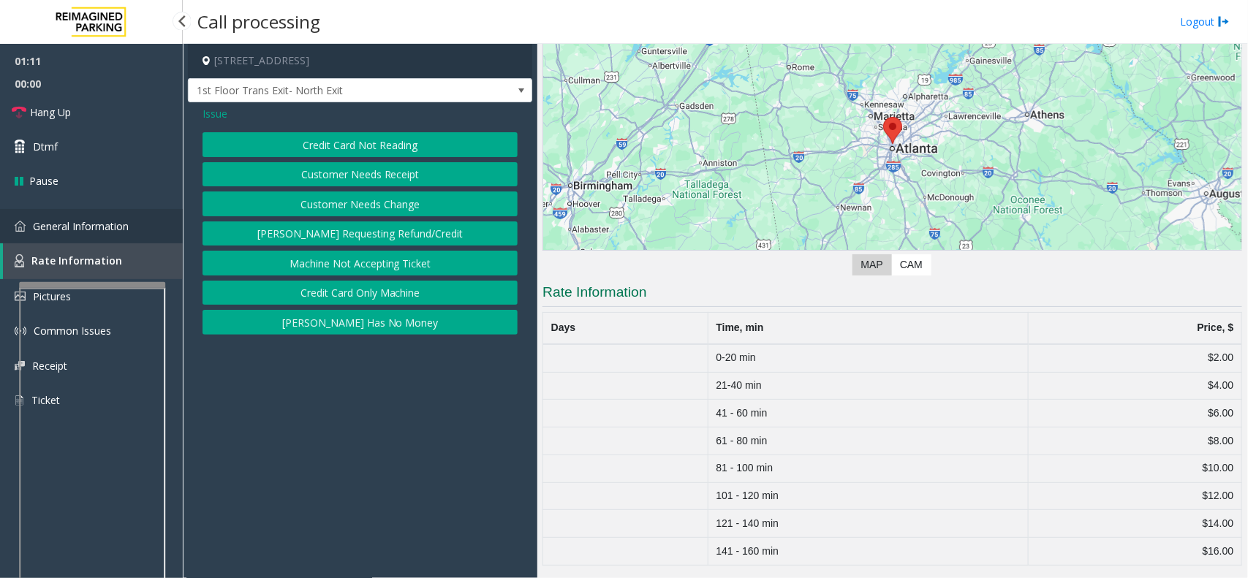
click at [104, 216] on link "General Information" at bounding box center [91, 226] width 183 height 34
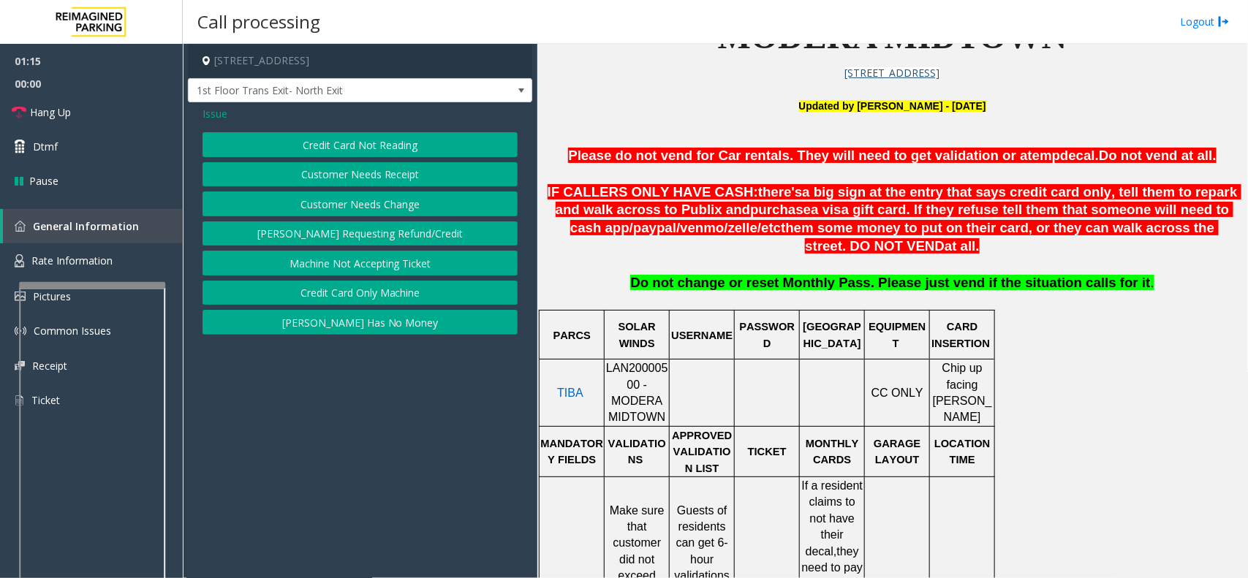
click at [407, 283] on button "Credit Card Only Machine" at bounding box center [360, 293] width 315 height 25
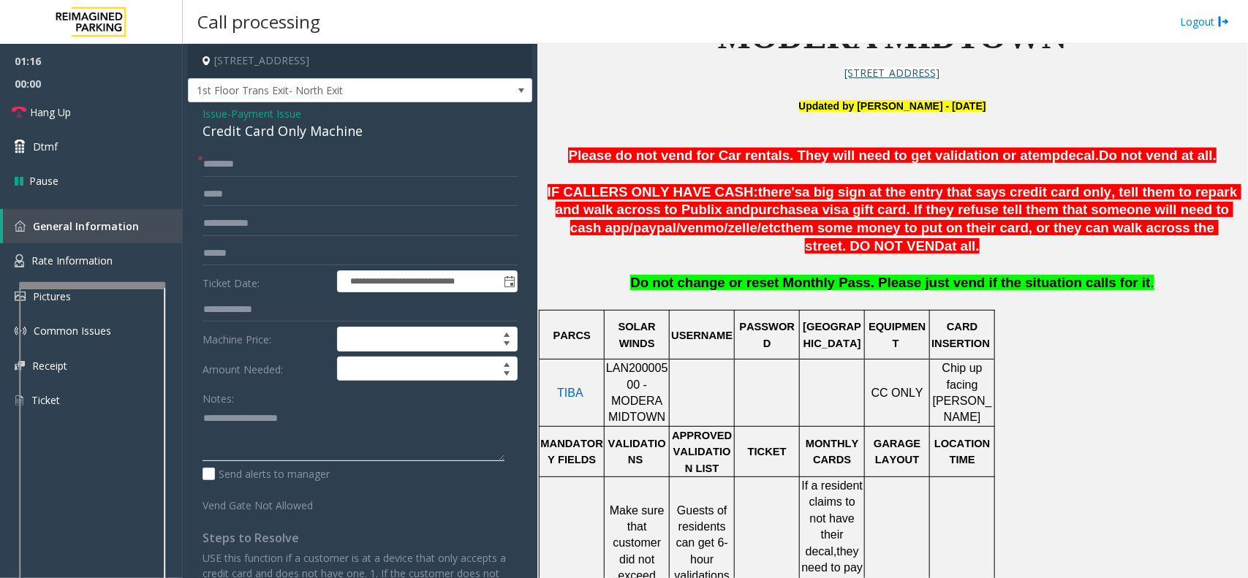
click at [308, 439] on textarea at bounding box center [354, 434] width 302 height 55
click at [115, 111] on link "Hang Up" at bounding box center [91, 112] width 183 height 34
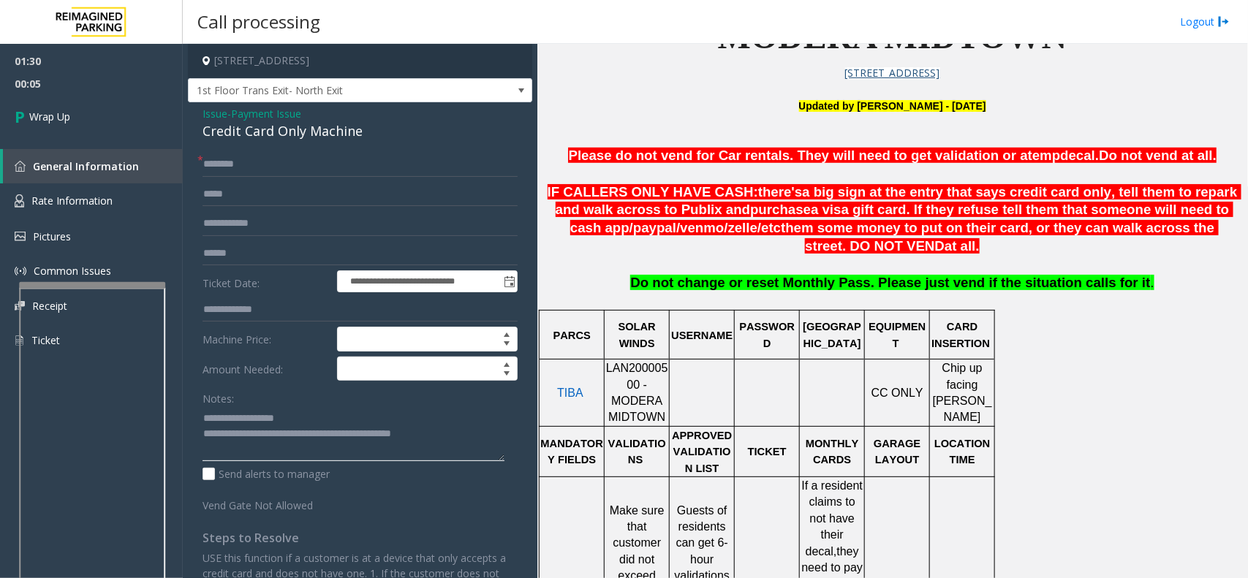
type textarea "**********"
click at [279, 170] on input "text" at bounding box center [360, 164] width 315 height 25
type input "**"
click at [117, 110] on link "Wrap Up" at bounding box center [91, 116] width 183 height 43
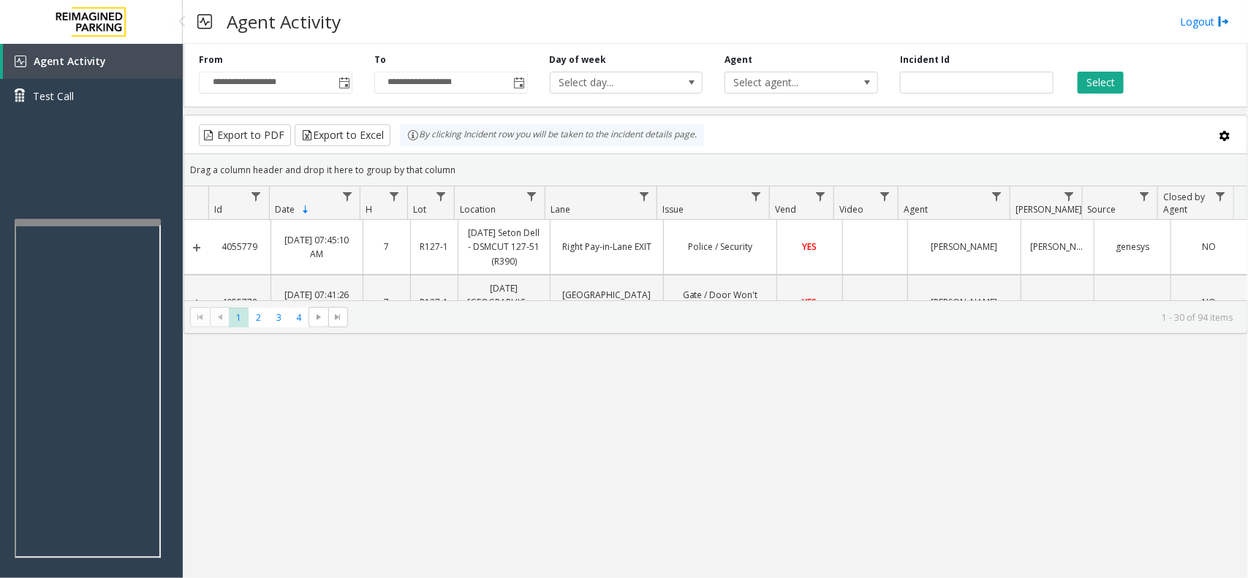
click at [108, 216] on app-root "**********" at bounding box center [624, 289] width 1248 height 578
click at [137, 74] on link "Agent Activity" at bounding box center [93, 61] width 180 height 35
click at [1126, 84] on div "Select" at bounding box center [1152, 73] width 175 height 40
click at [1108, 88] on button "Select" at bounding box center [1101, 83] width 46 height 22
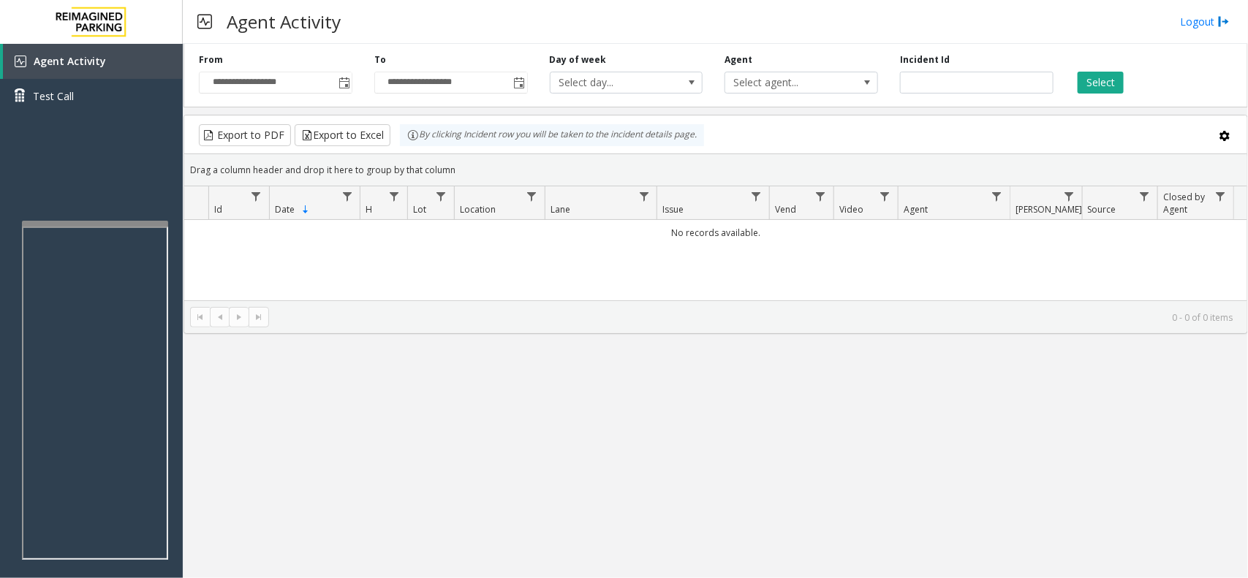
drag, startPoint x: 457, startPoint y: 165, endPoint x: 414, endPoint y: 144, distance: 47.8
click at [414, 144] on kendo-grid "Export to PDF Export to Excel By clicking Incident row you will be taken to the…" at bounding box center [716, 224] width 1065 height 219
click at [466, 167] on div "Drag a column header and drop it here to group by that column" at bounding box center [715, 170] width 1063 height 26
click at [466, 166] on div "Drag a column header and drop it here to group by that column" at bounding box center [715, 170] width 1063 height 26
drag, startPoint x: 465, startPoint y: 168, endPoint x: 404, endPoint y: 133, distance: 70.7
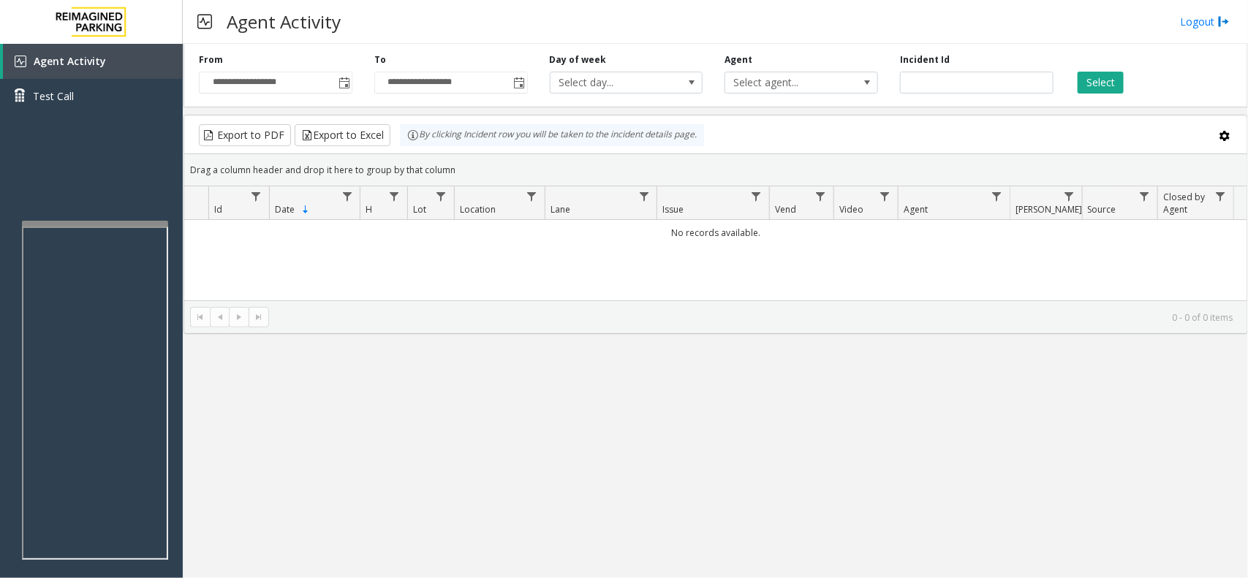
click at [404, 133] on kendo-grid "Export to PDF Export to Excel By clicking Incident row you will be taken to the…" at bounding box center [716, 224] width 1065 height 219
click at [461, 165] on div "Drag a column header and drop it here to group by that column" at bounding box center [715, 170] width 1063 height 26
drag, startPoint x: 459, startPoint y: 167, endPoint x: 401, endPoint y: 140, distance: 64.4
click at [401, 140] on kendo-grid "Export to PDF Export to Excel By clicking Incident row you will be taken to the…" at bounding box center [716, 224] width 1065 height 219
click at [469, 159] on div "Drag a column header and drop it here to group by that column" at bounding box center [715, 170] width 1063 height 26
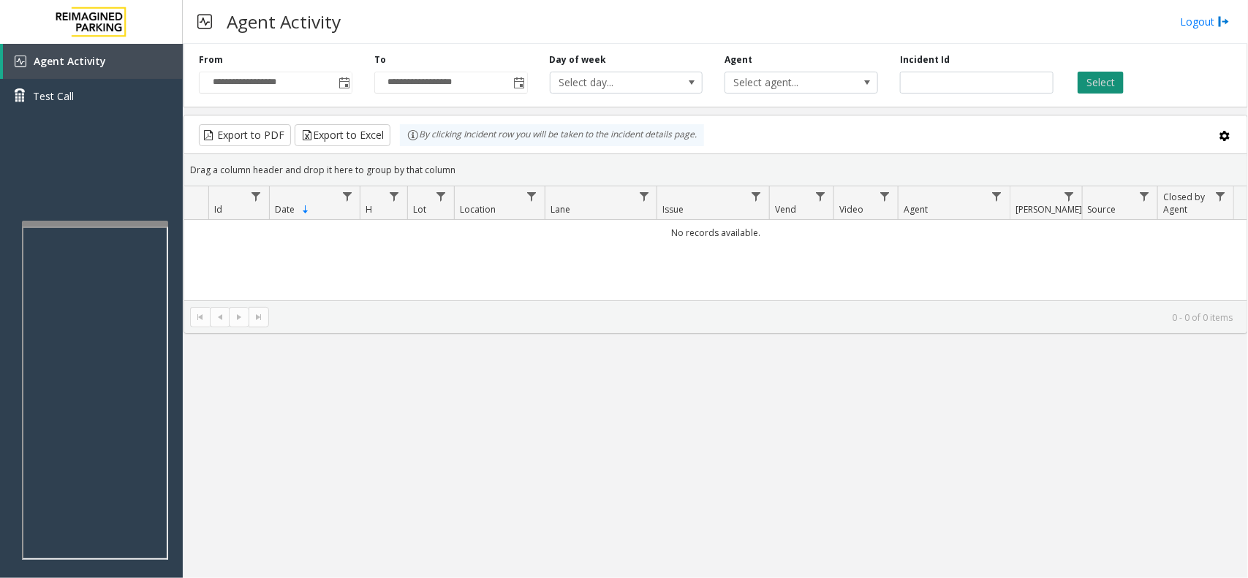
click at [1091, 88] on button "Select" at bounding box center [1101, 83] width 46 height 22
click at [1097, 84] on button "Select" at bounding box center [1101, 83] width 46 height 22
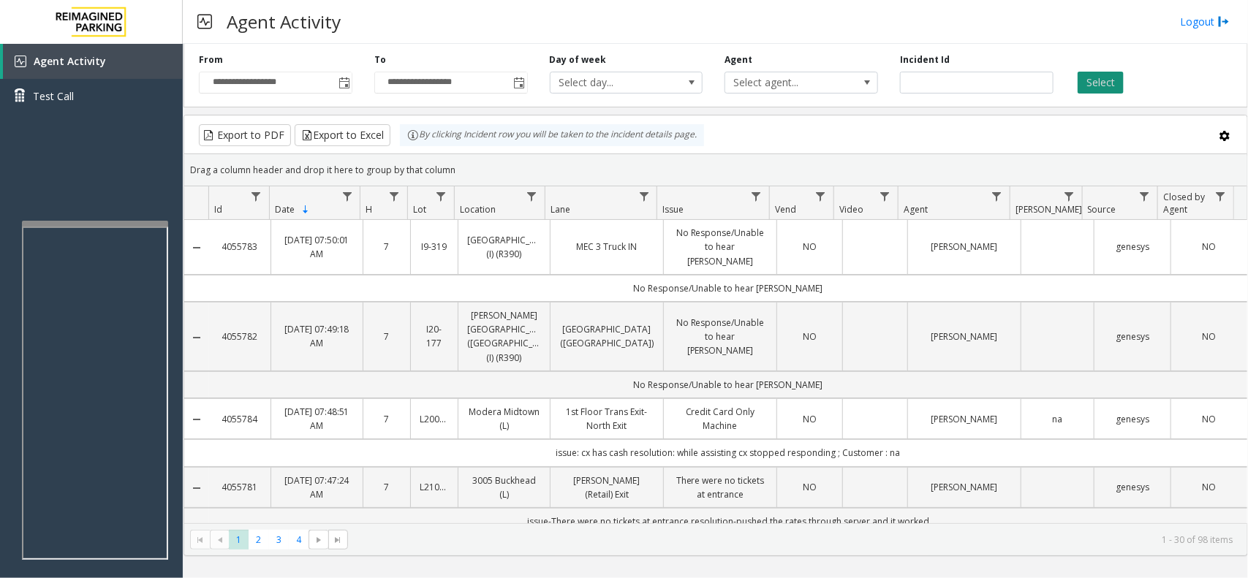
click at [1104, 78] on button "Select" at bounding box center [1101, 83] width 46 height 22
drag, startPoint x: 453, startPoint y: 169, endPoint x: 412, endPoint y: 129, distance: 57.4
click at [412, 129] on kendo-grid "Export to PDF Export to Excel By clicking Incident row you will be taken to the…" at bounding box center [716, 336] width 1065 height 442
click at [455, 165] on div "Drag a column header and drop it here to group by that column" at bounding box center [715, 170] width 1063 height 26
click at [390, 141] on kendo-grid "Export to PDF Export to Excel By clicking Incident row you will be taken to the…" at bounding box center [716, 336] width 1065 height 442
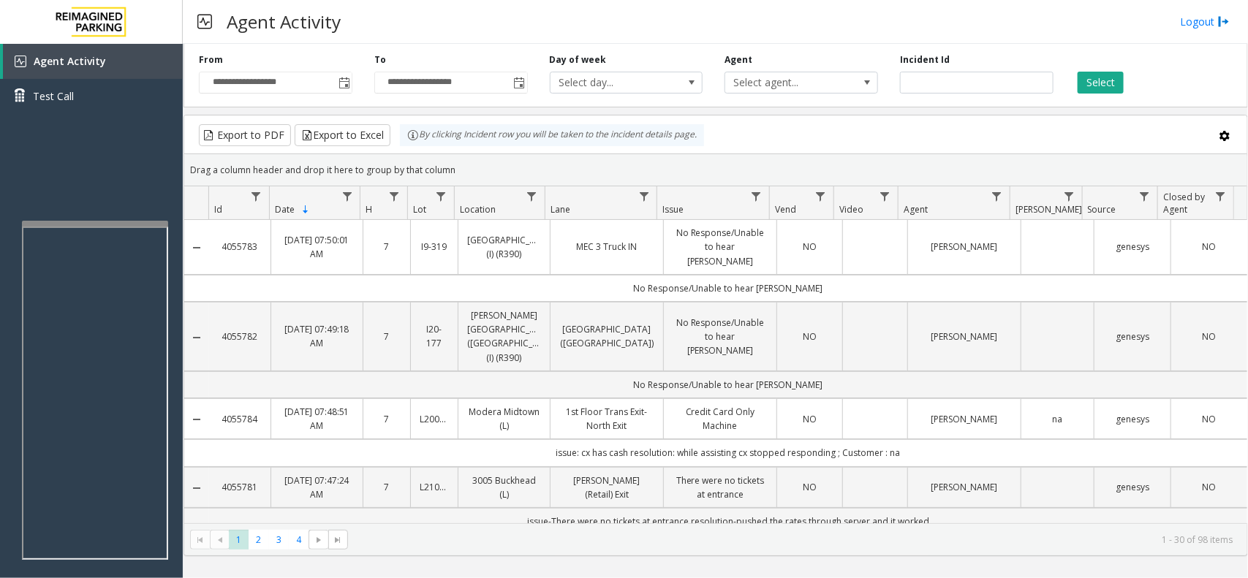
click at [461, 162] on div "Drag a column header and drop it here to group by that column" at bounding box center [715, 170] width 1063 height 26
drag, startPoint x: 451, startPoint y: 163, endPoint x: 402, endPoint y: 132, distance: 58.2
click at [402, 132] on kendo-grid "Export to PDF Export to Excel By clicking Incident row you will be taken to the…" at bounding box center [716, 336] width 1065 height 442
click at [465, 165] on div "Drag a column header and drop it here to group by that column" at bounding box center [715, 170] width 1063 height 26
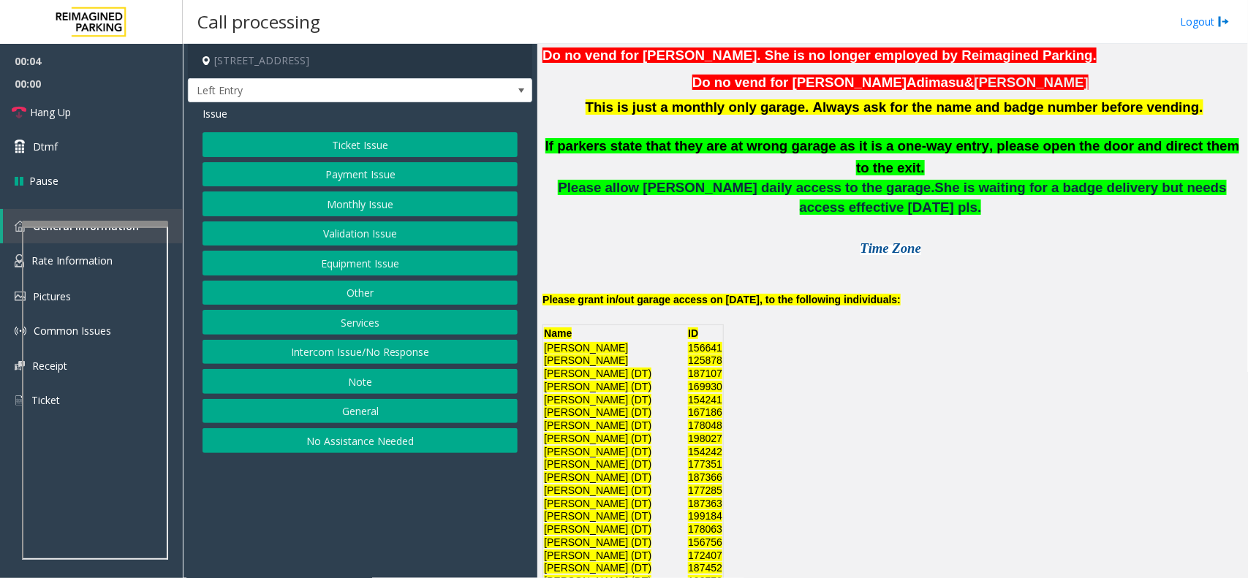
scroll to position [457, 0]
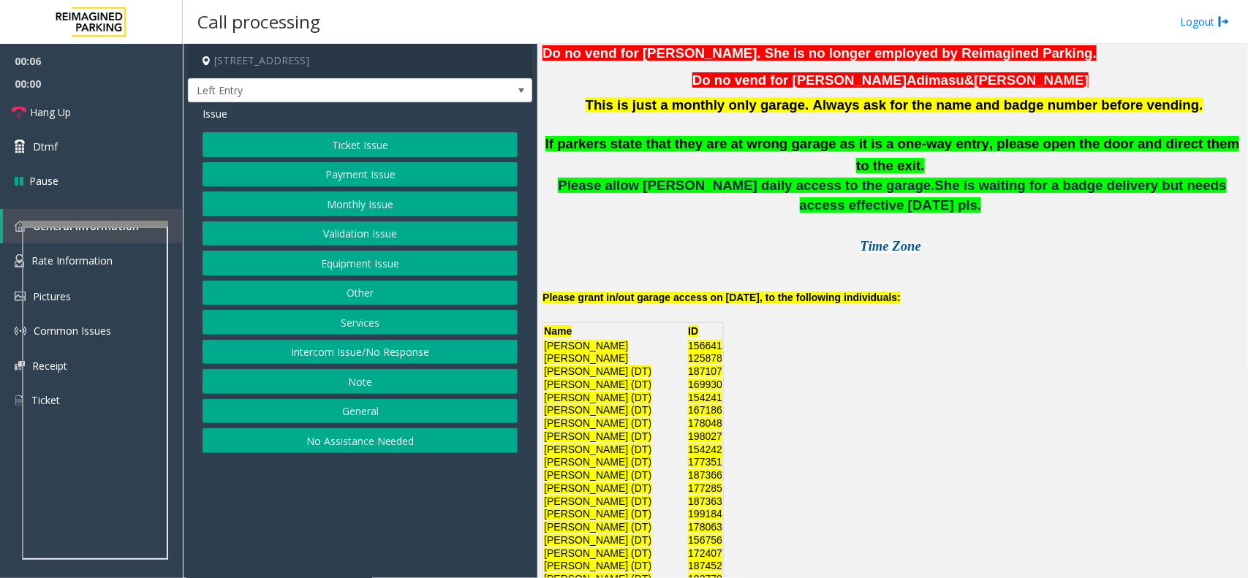
click at [388, 208] on button "Monthly Issue" at bounding box center [360, 204] width 315 height 25
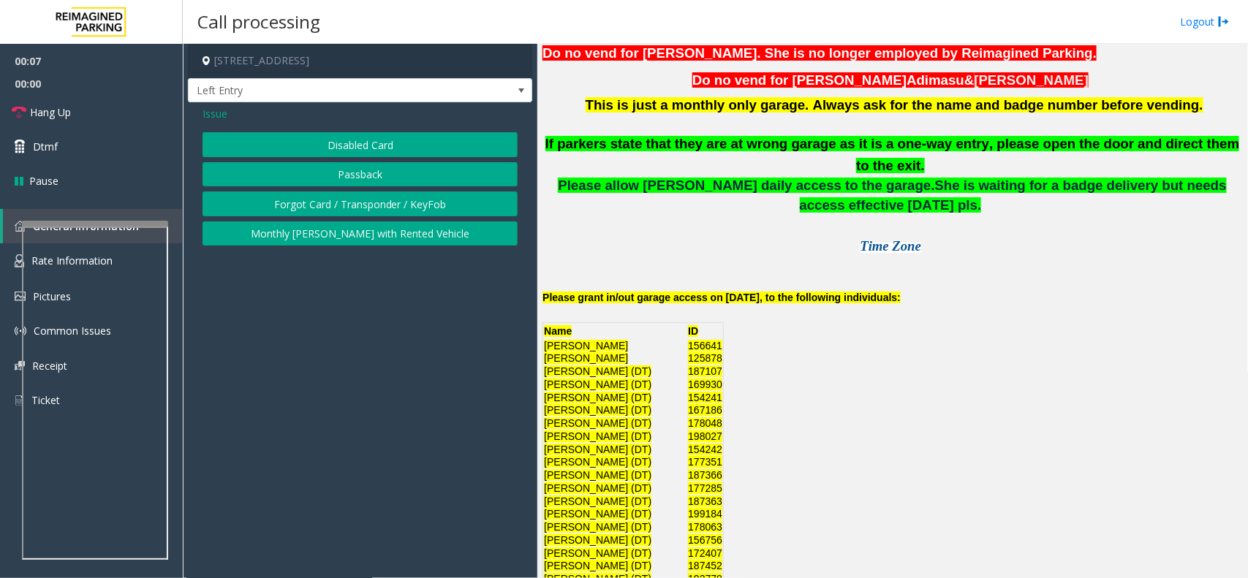
click at [384, 133] on button "Disabled Card" at bounding box center [360, 144] width 315 height 25
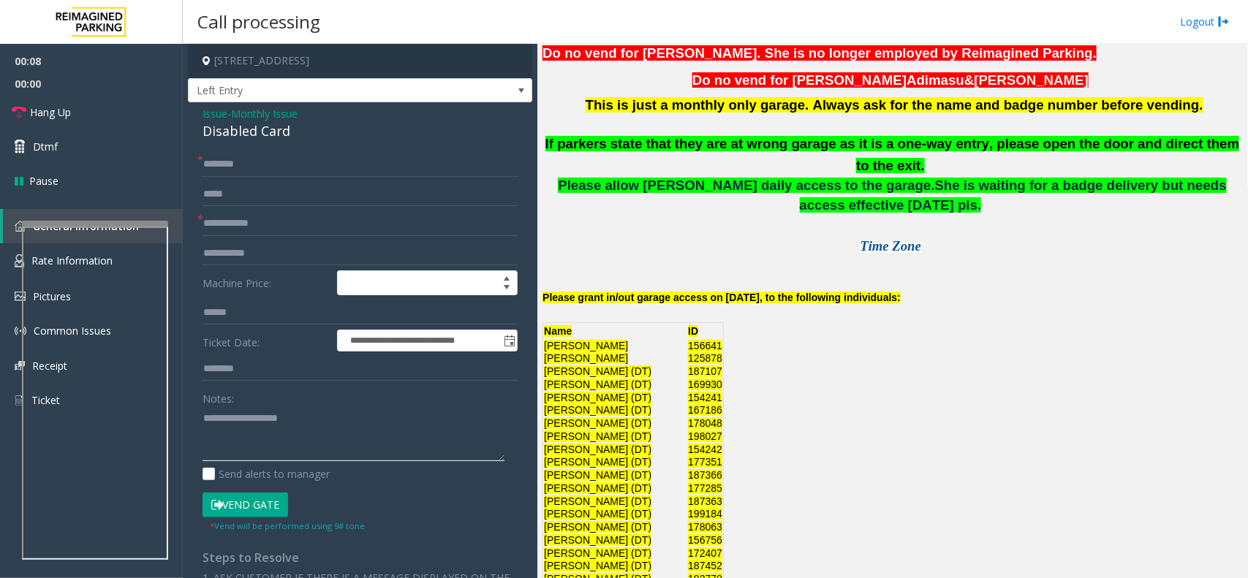
click at [314, 418] on textarea at bounding box center [354, 434] width 302 height 55
click at [272, 137] on div "Disabled Card" at bounding box center [360, 131] width 315 height 20
copy div "Disabled Card"
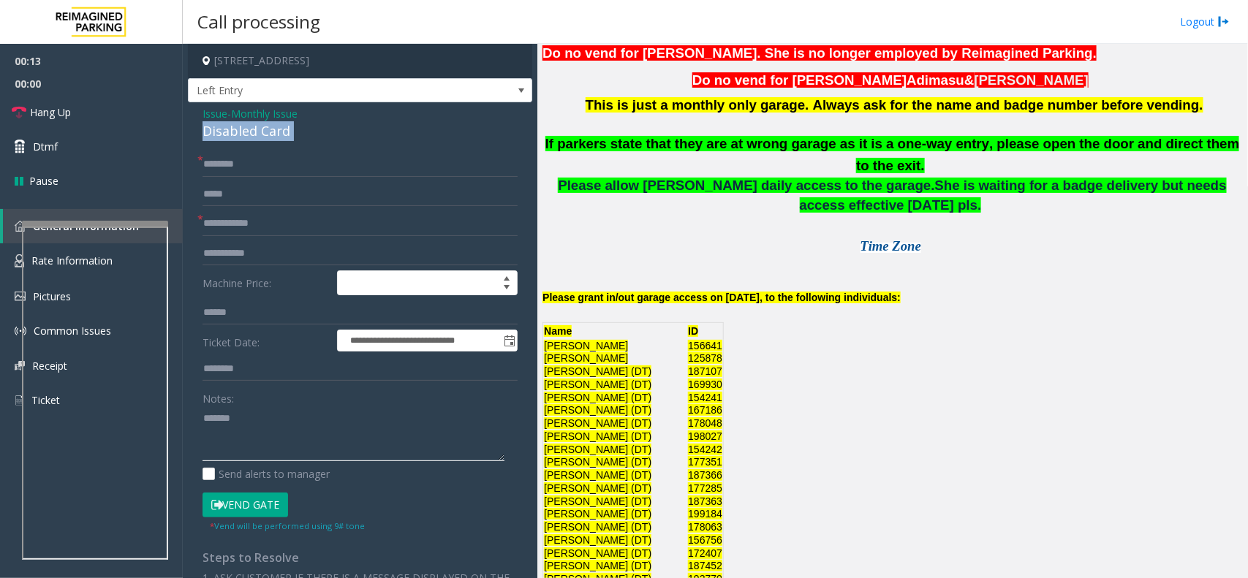
paste textarea "**********"
click at [275, 419] on textarea at bounding box center [354, 434] width 302 height 55
type textarea "**********"
click at [276, 235] on input "text" at bounding box center [360, 223] width 315 height 25
type input "******"
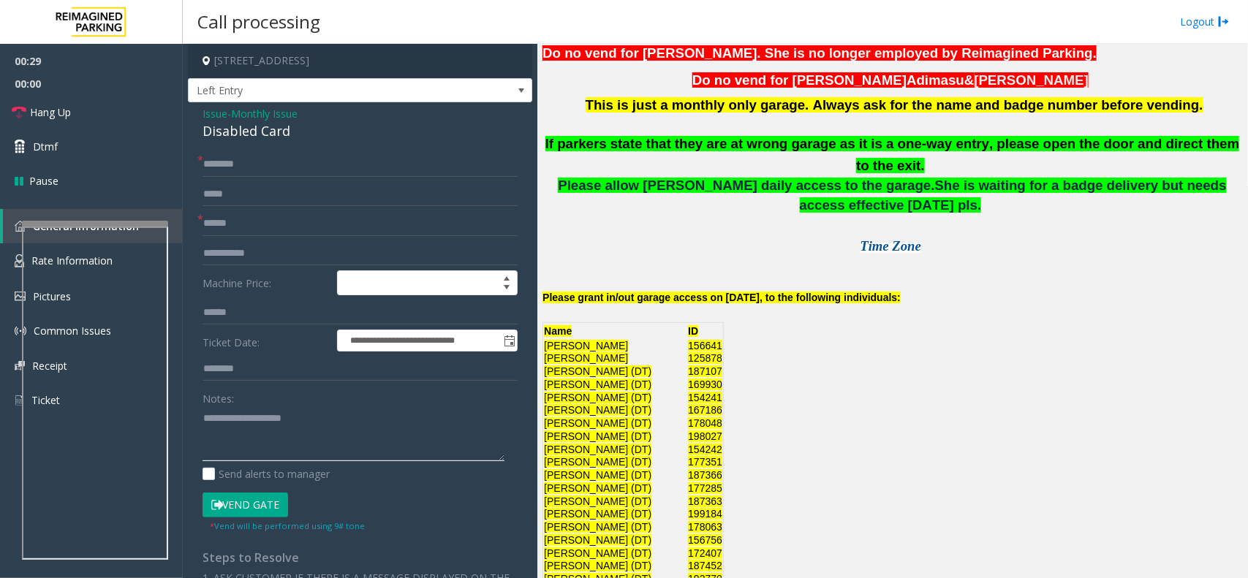
click at [260, 440] on textarea at bounding box center [354, 434] width 302 height 55
type textarea "**********"
click at [254, 146] on div "**********" at bounding box center [360, 496] width 344 height 789
click at [250, 170] on input "text" at bounding box center [360, 164] width 315 height 25
type input "*******"
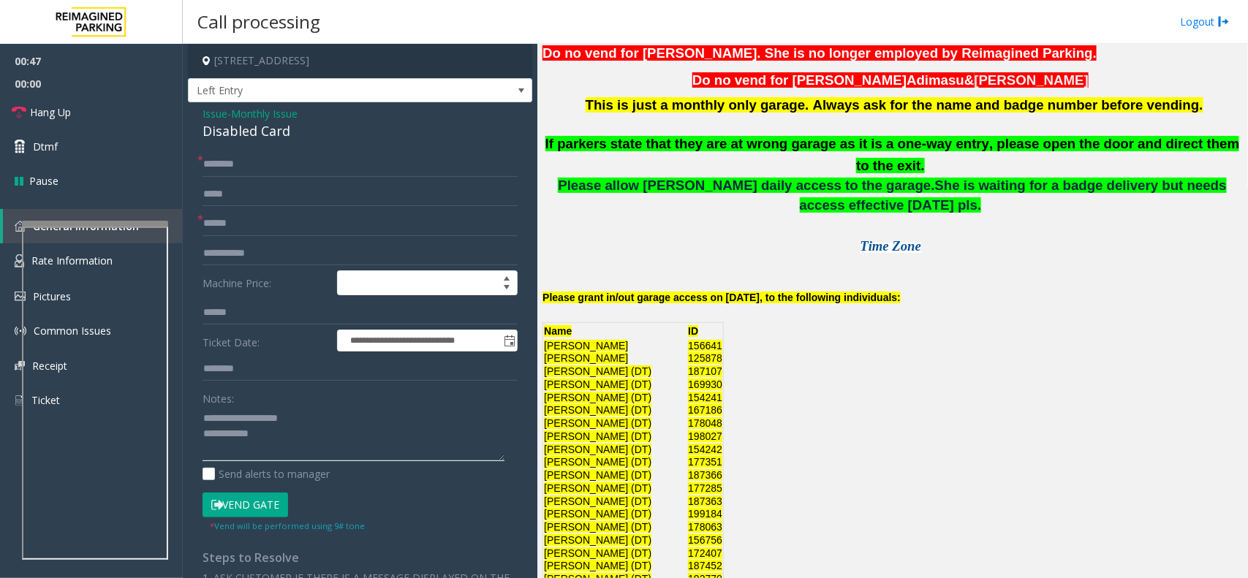
click at [291, 443] on textarea at bounding box center [354, 434] width 302 height 55
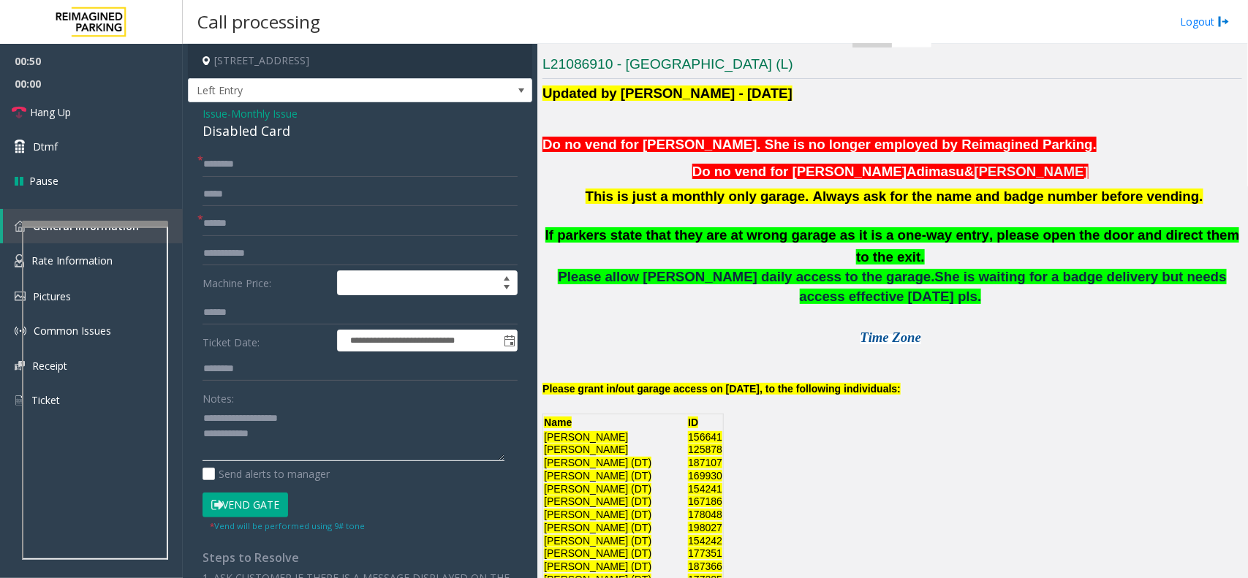
scroll to position [640, 0]
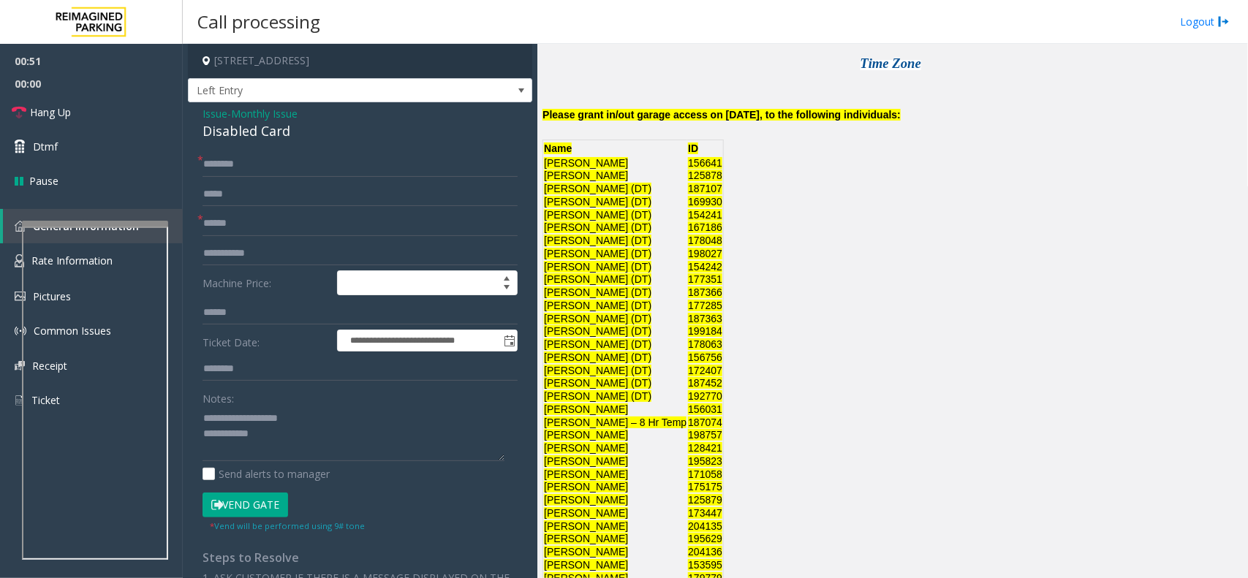
click at [253, 510] on button "Vend Gate" at bounding box center [246, 505] width 86 height 25
click at [295, 445] on textarea at bounding box center [354, 434] width 302 height 55
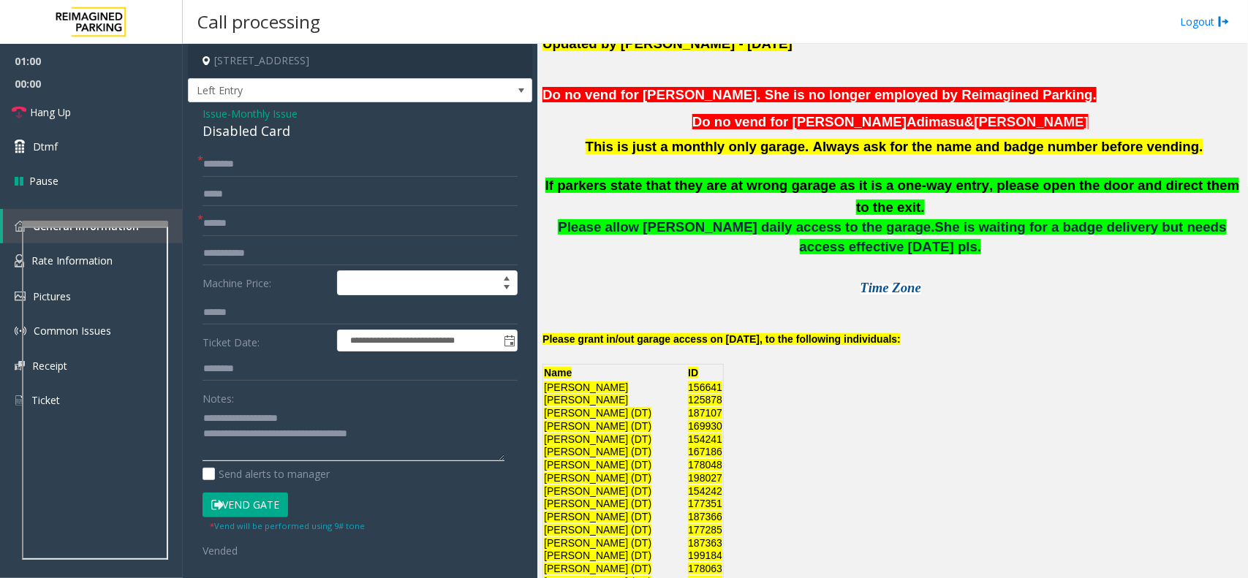
scroll to position [366, 0]
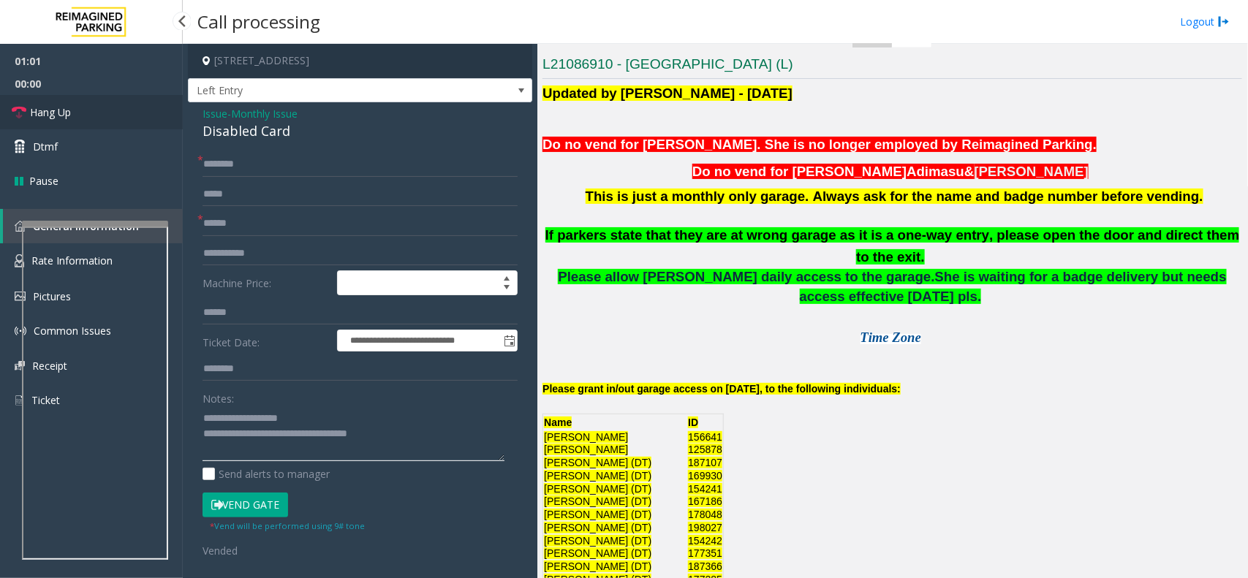
type textarea "**********"
click at [101, 121] on link "Hang Up" at bounding box center [91, 112] width 183 height 34
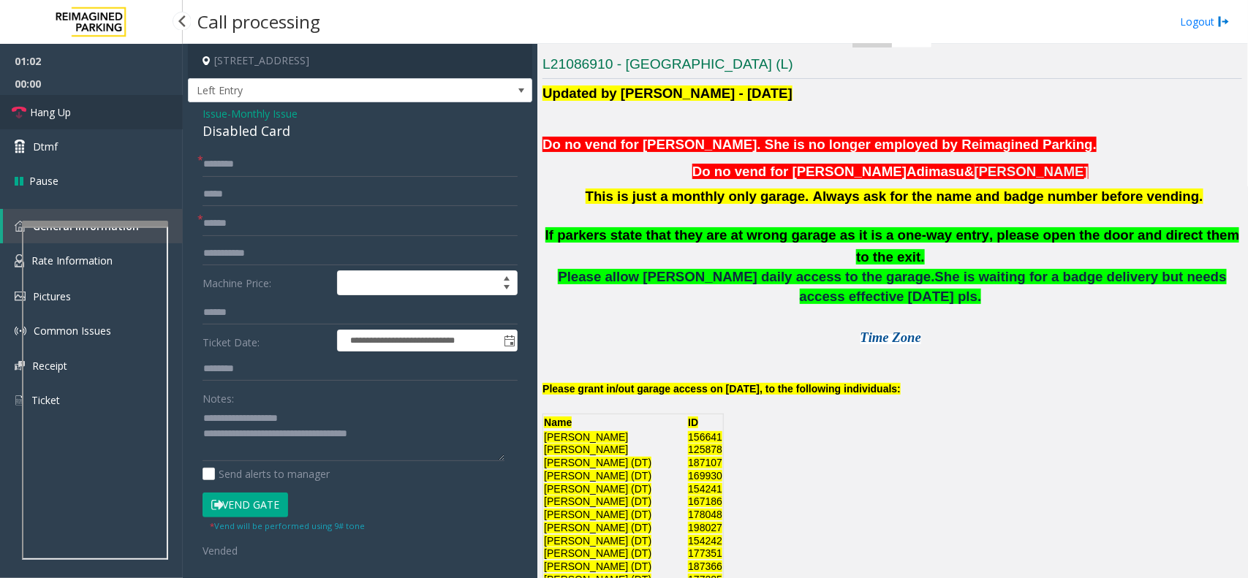
click at [101, 121] on link "Hang Up" at bounding box center [91, 112] width 183 height 34
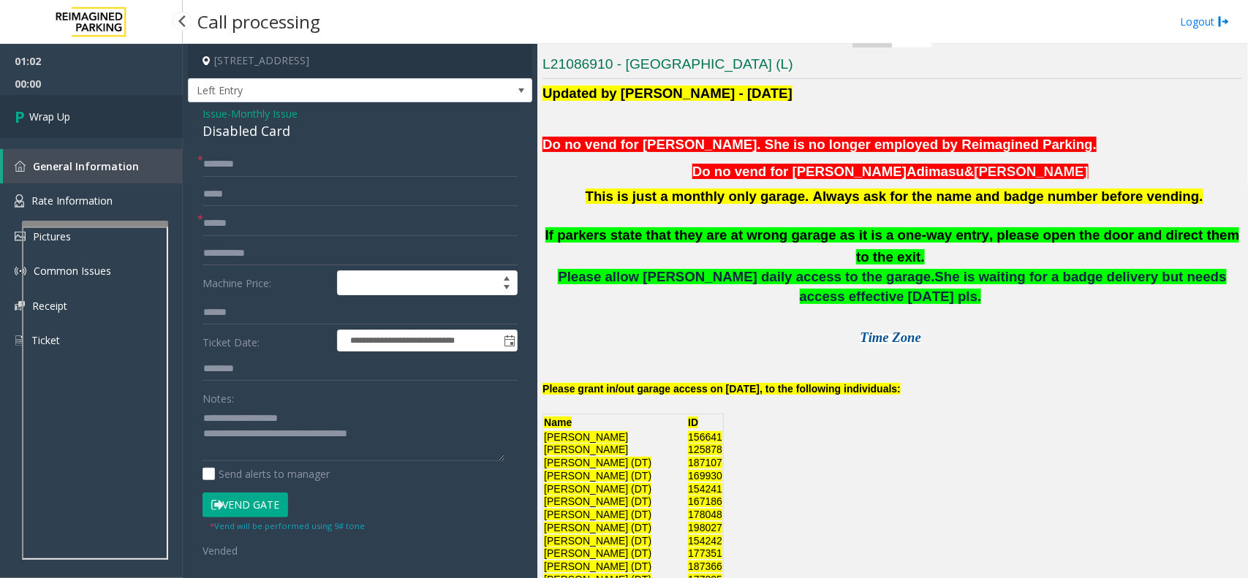
click at [101, 121] on link "Wrap Up" at bounding box center [91, 116] width 183 height 43
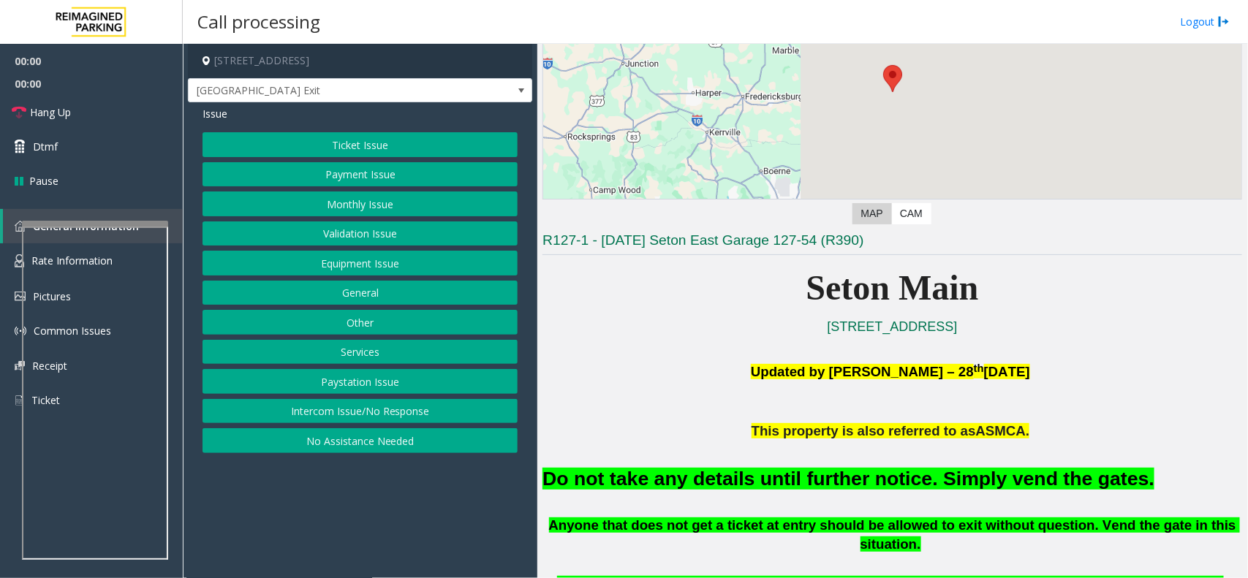
scroll to position [183, 0]
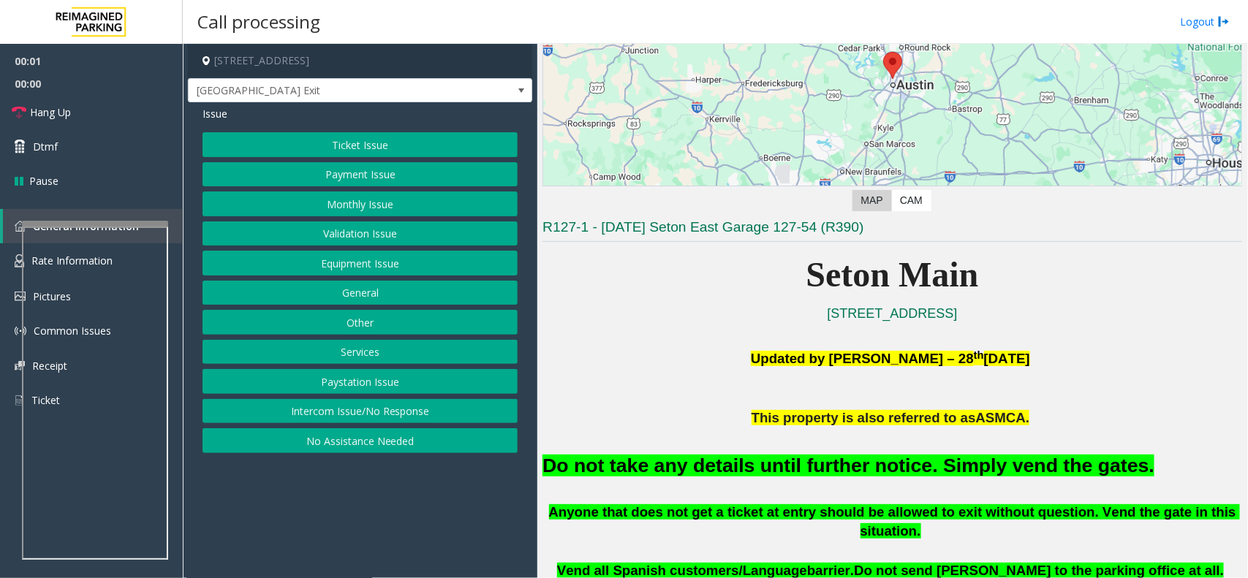
click at [808, 468] on font "Do not take any details until further notice. Simply vend the gates." at bounding box center [849, 466] width 612 height 22
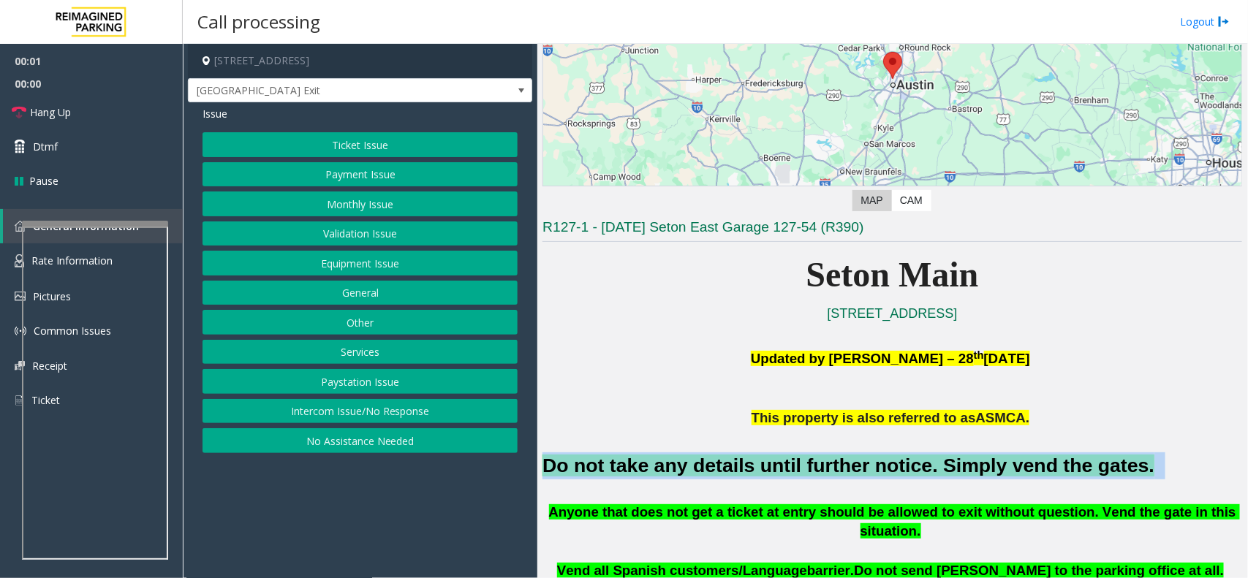
click at [808, 468] on font "Do not take any details until further notice. Simply vend the gates." at bounding box center [849, 466] width 612 height 22
copy h2 "Do not take any details until further notice. Simply vend the gates."
click at [350, 268] on button "Equipment Issue" at bounding box center [360, 263] width 315 height 25
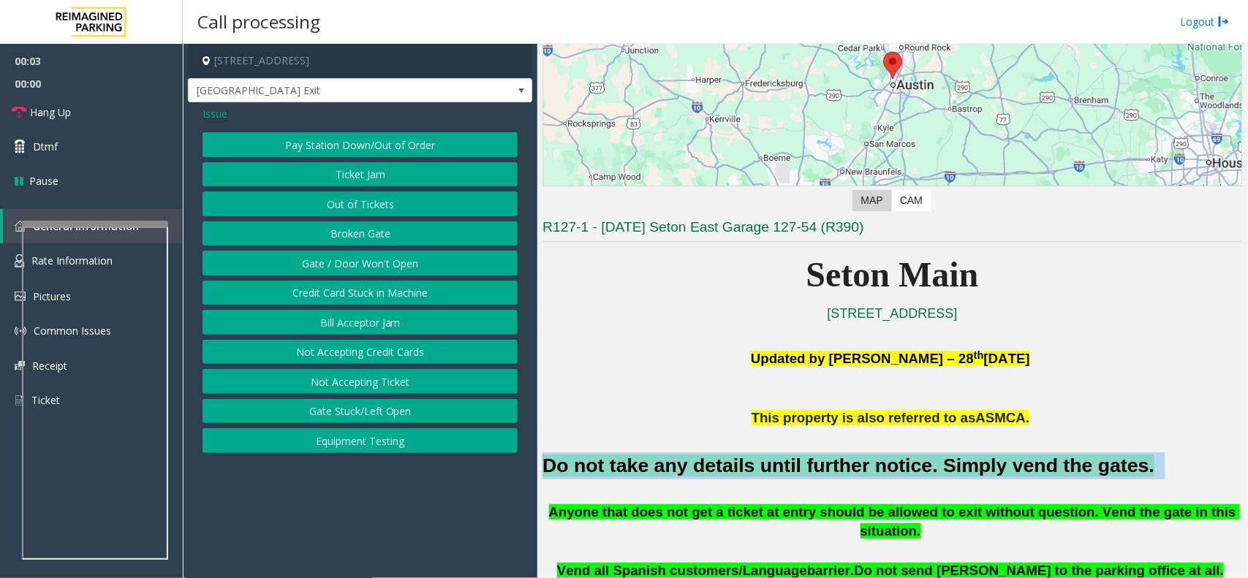
click at [350, 268] on button "Gate / Door Won't Open" at bounding box center [360, 263] width 315 height 25
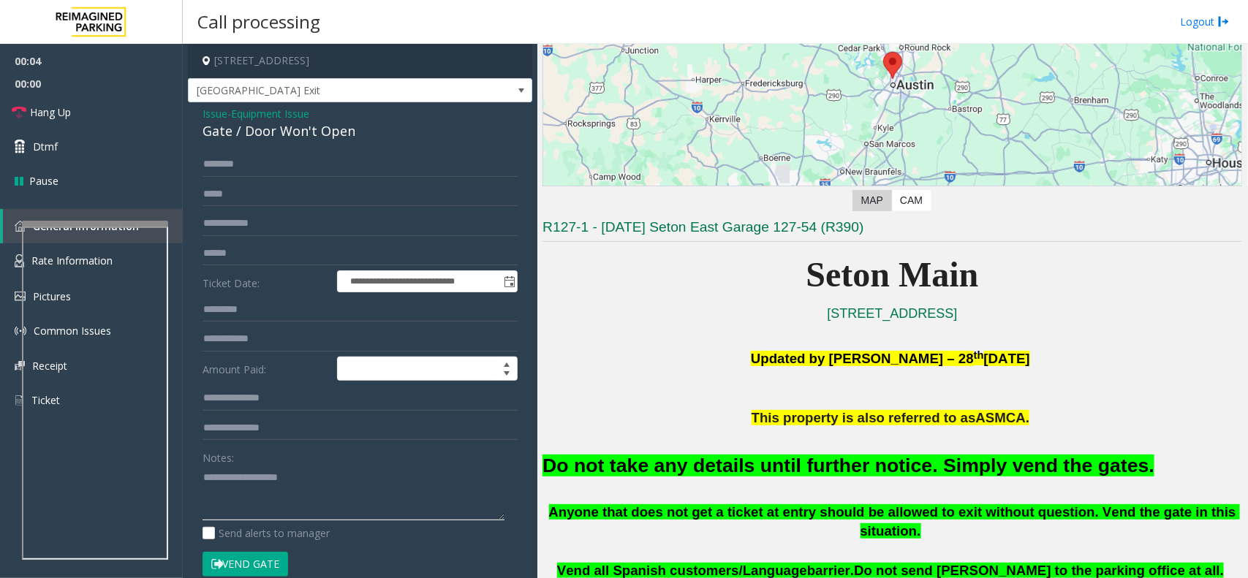
click at [279, 472] on textarea at bounding box center [354, 493] width 302 height 55
paste textarea "**********"
type textarea "**********"
click at [238, 557] on button "Vend Gate" at bounding box center [246, 564] width 86 height 25
click at [214, 115] on span "Issue" at bounding box center [215, 113] width 25 height 15
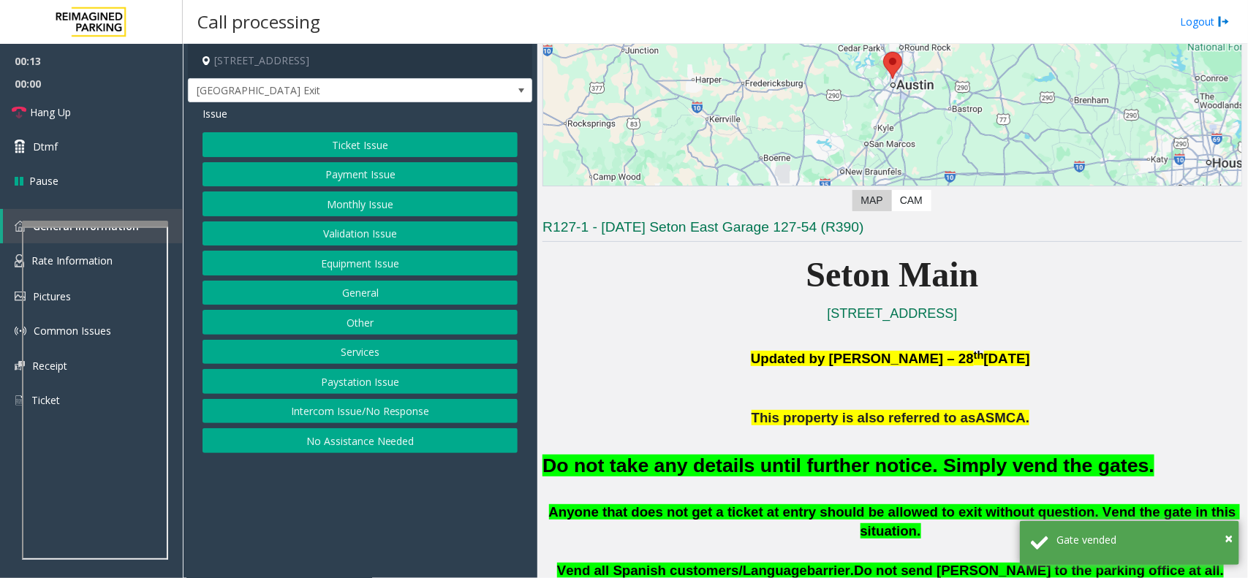
click at [382, 349] on button "Services" at bounding box center [360, 352] width 315 height 25
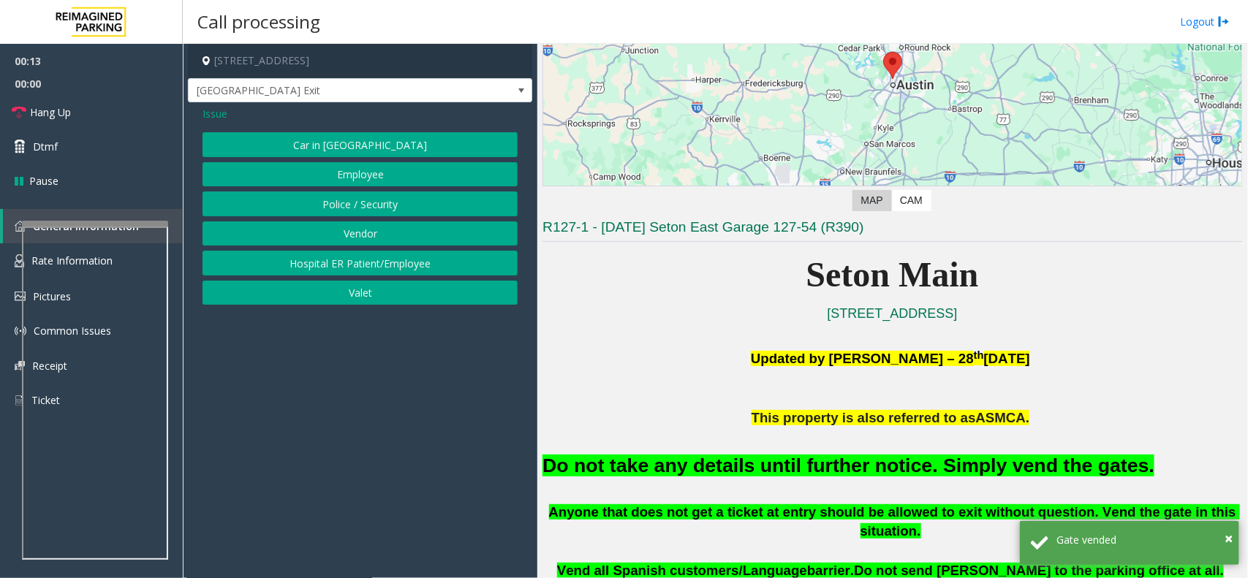
click at [377, 238] on button "Vendor" at bounding box center [360, 234] width 315 height 25
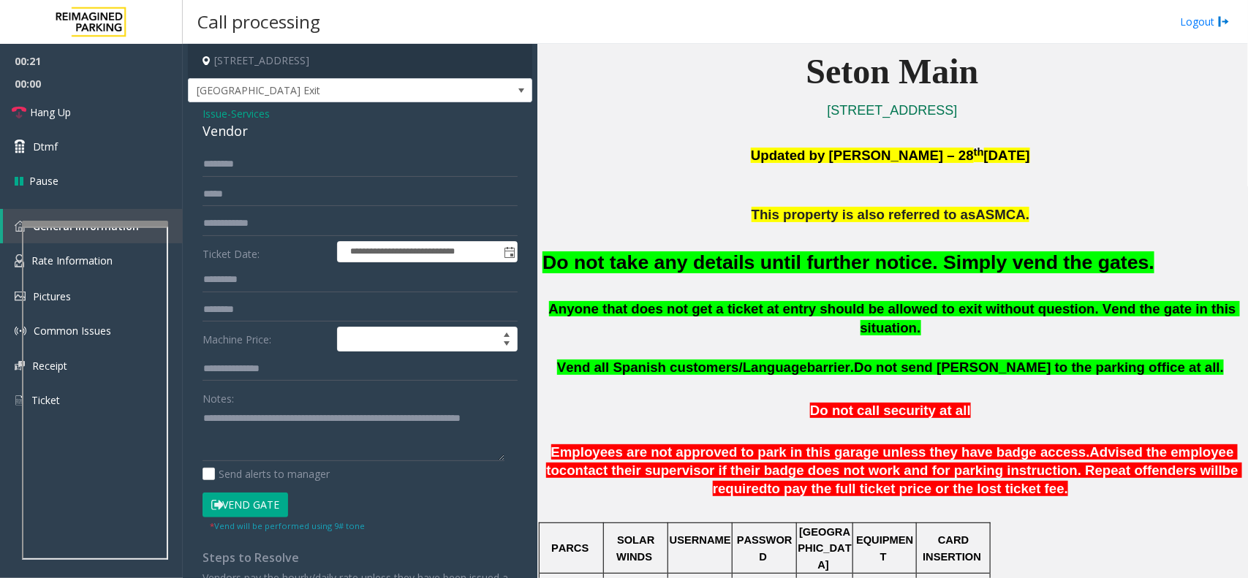
scroll to position [366, 0]
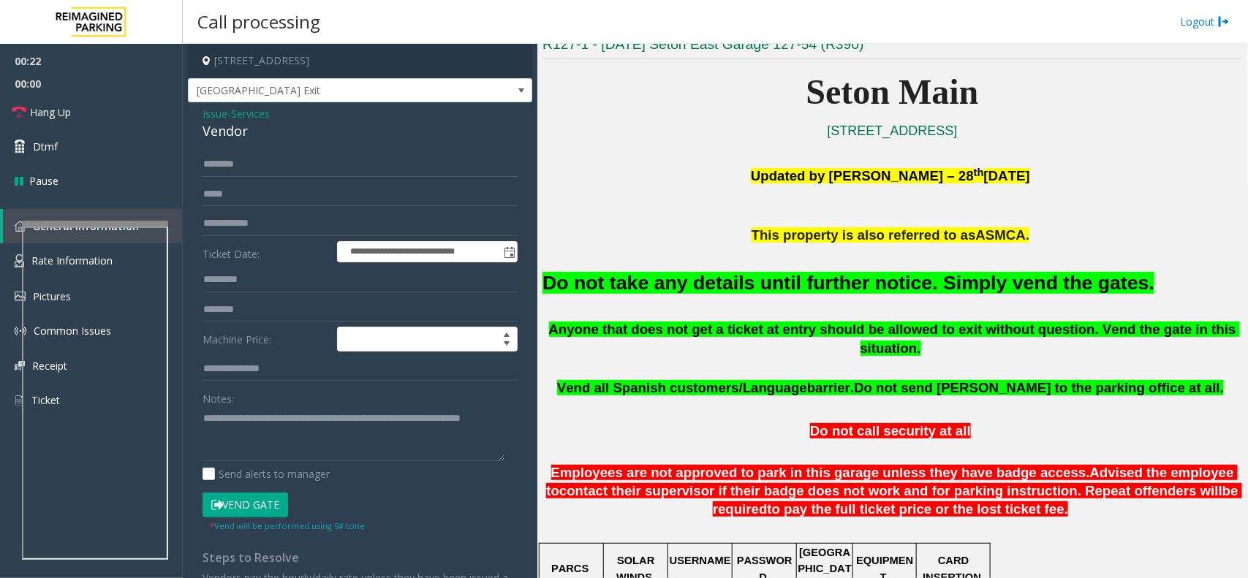
click at [258, 514] on button "Vend Gate" at bounding box center [246, 505] width 86 height 25
click at [70, 159] on link "Dtmf" at bounding box center [91, 146] width 183 height 34
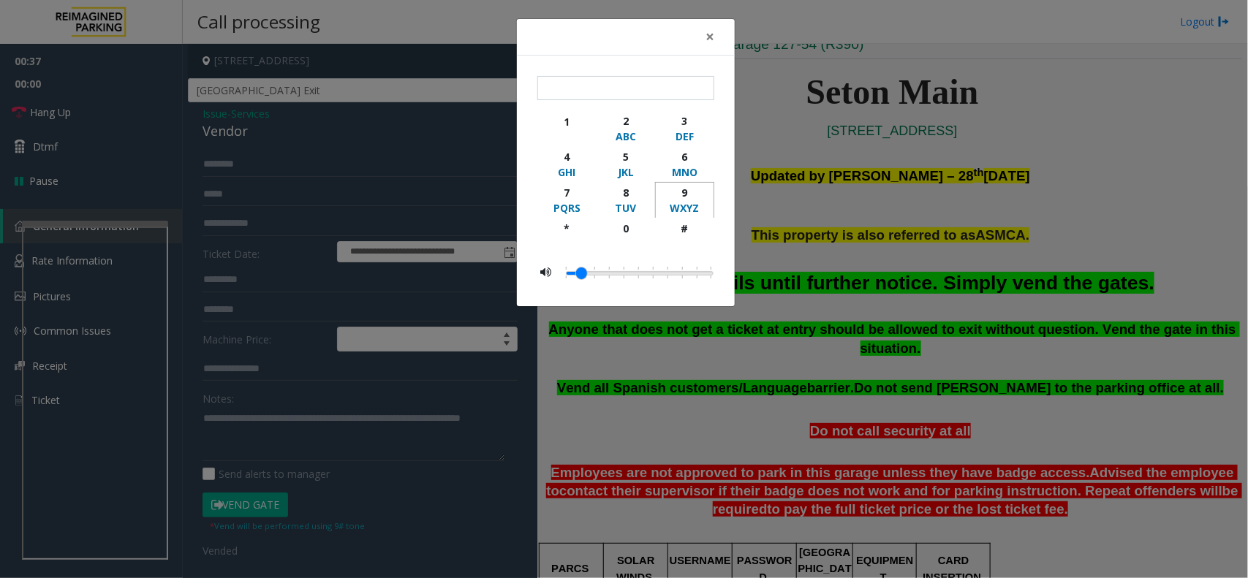
click at [681, 197] on div "9" at bounding box center [685, 192] width 40 height 15
click at [676, 233] on div "#" at bounding box center [685, 228] width 40 height 15
type input "**"
click at [711, 37] on span "×" at bounding box center [710, 36] width 9 height 20
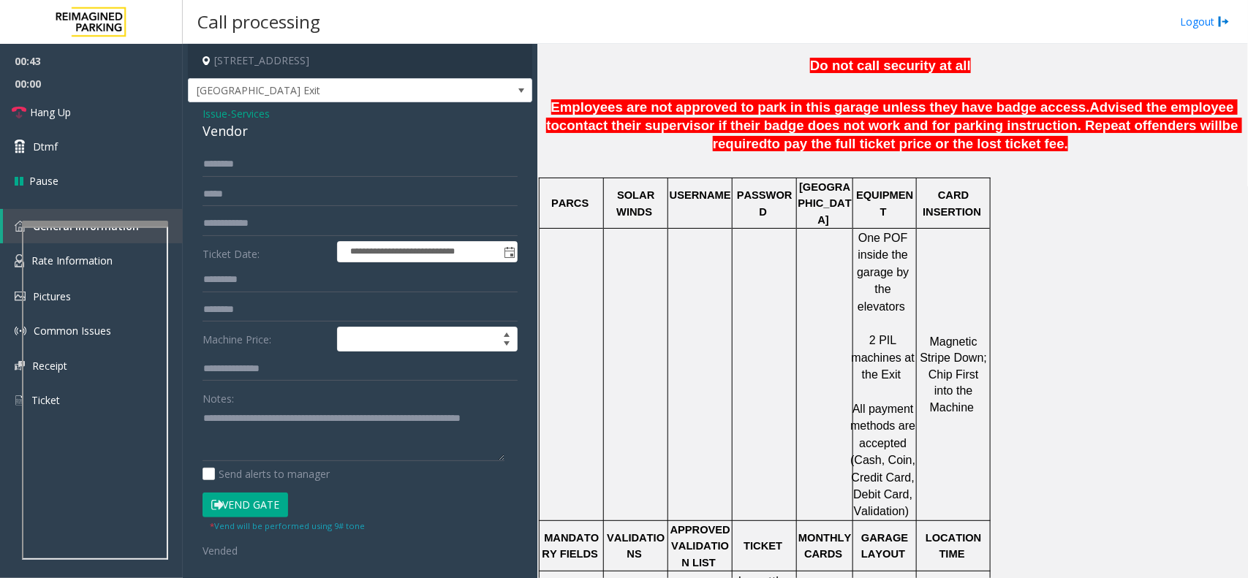
scroll to position [731, 0]
click at [273, 494] on button "Vend Gate" at bounding box center [246, 505] width 86 height 25
click at [317, 455] on textarea at bounding box center [354, 434] width 302 height 55
click at [124, 115] on link "Hang Up" at bounding box center [91, 112] width 183 height 34
click at [347, 444] on textarea at bounding box center [354, 434] width 302 height 55
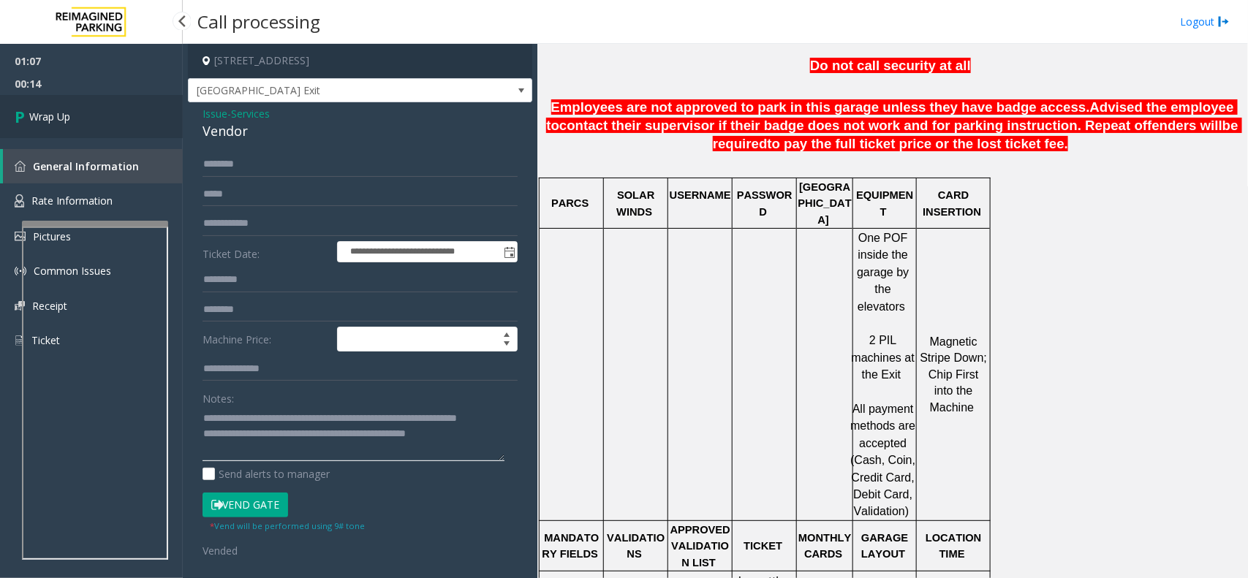
type textarea "**********"
click at [84, 125] on link "Wrap Up" at bounding box center [91, 116] width 183 height 43
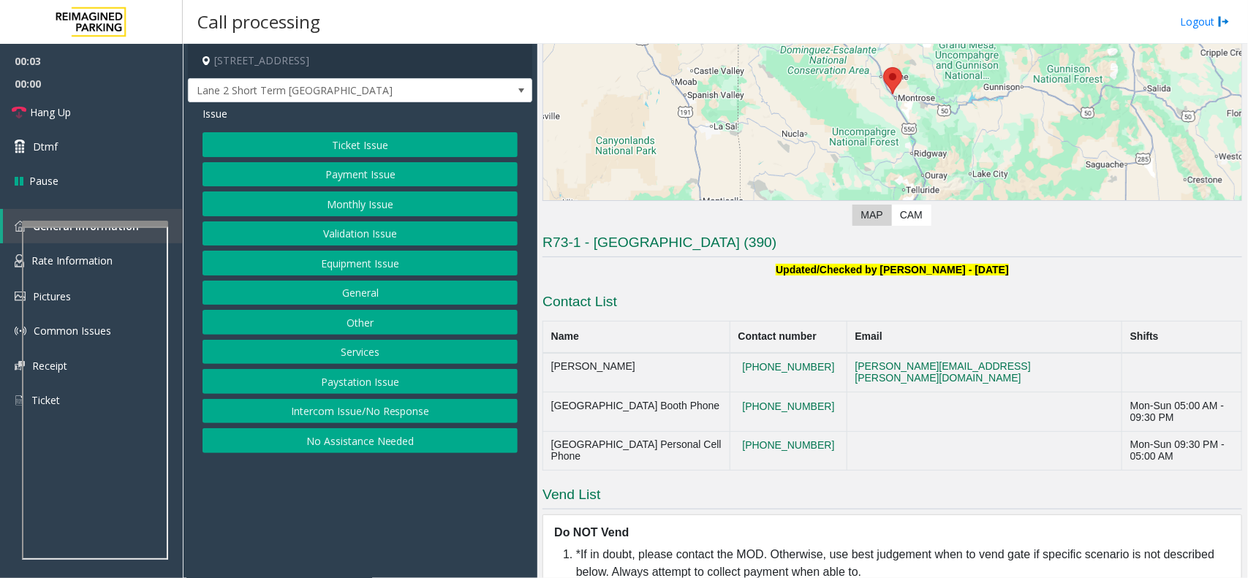
scroll to position [187, 0]
click at [377, 326] on button "Other" at bounding box center [360, 322] width 315 height 25
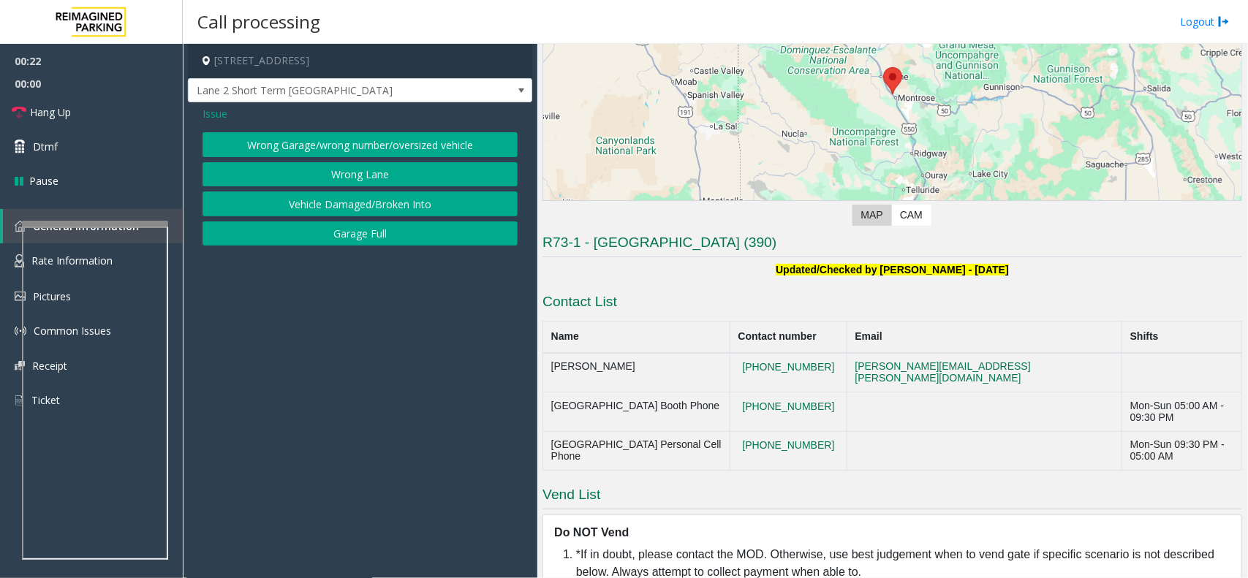
click at [375, 168] on button "Wrong Lane" at bounding box center [360, 174] width 315 height 25
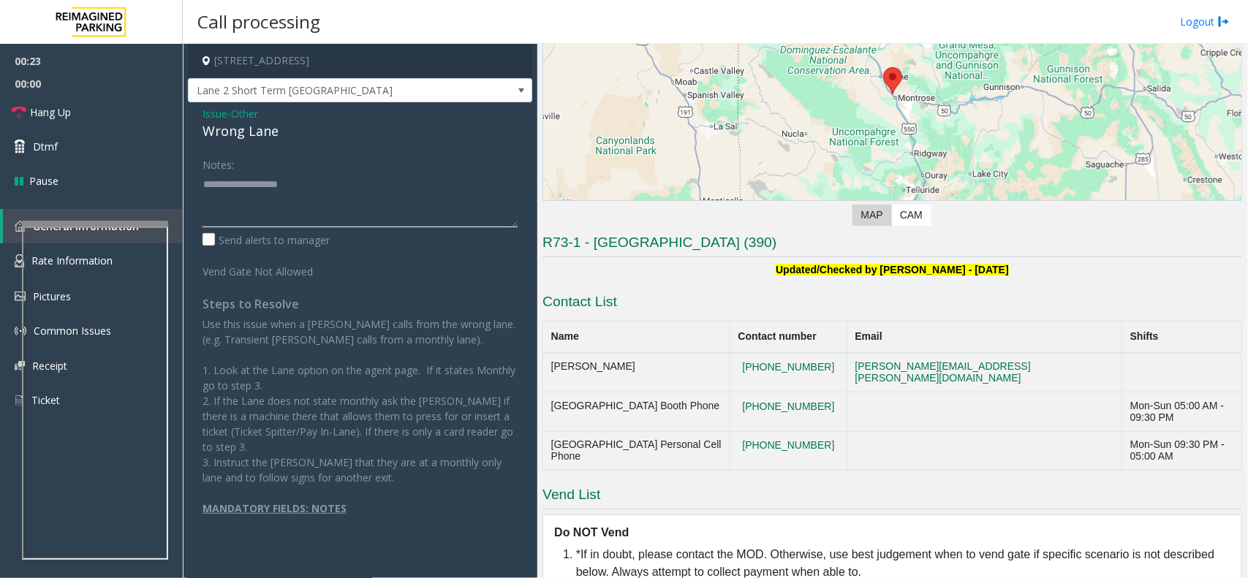
drag, startPoint x: 357, startPoint y: 188, endPoint x: 371, endPoint y: 187, distance: 13.9
click at [359, 189] on textarea at bounding box center [360, 200] width 315 height 55
click at [246, 134] on div "Wrong Lane" at bounding box center [360, 131] width 315 height 20
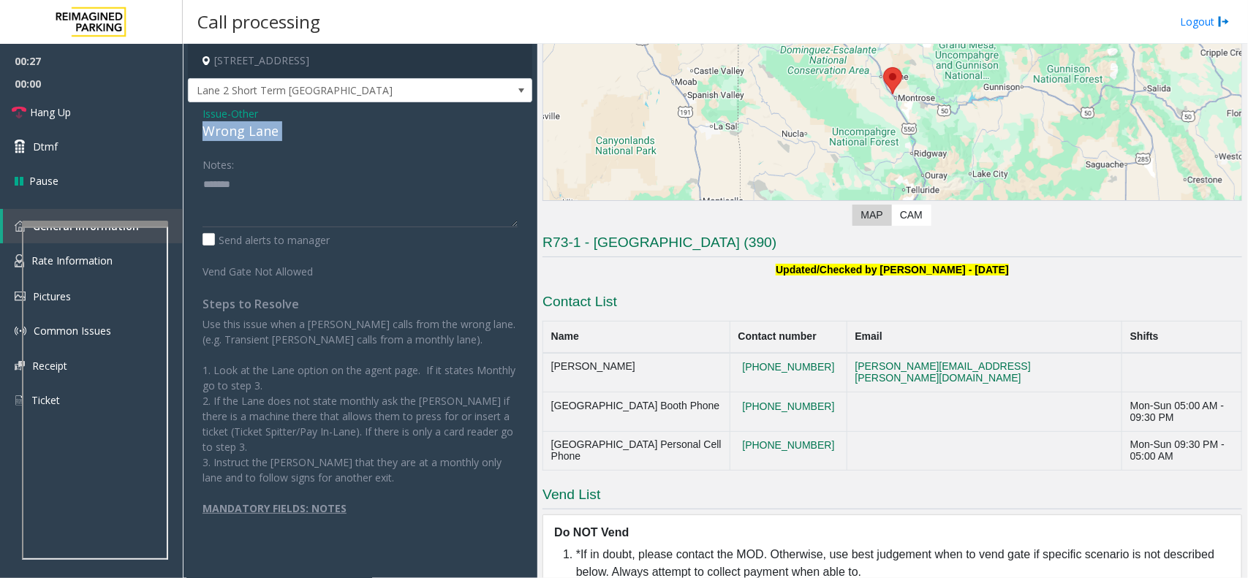
copy div "Wrong Lane"
click at [309, 212] on textarea at bounding box center [360, 200] width 315 height 55
paste textarea "**********"
type textarea "**********"
click at [118, 119] on link "Hang Up" at bounding box center [91, 112] width 183 height 34
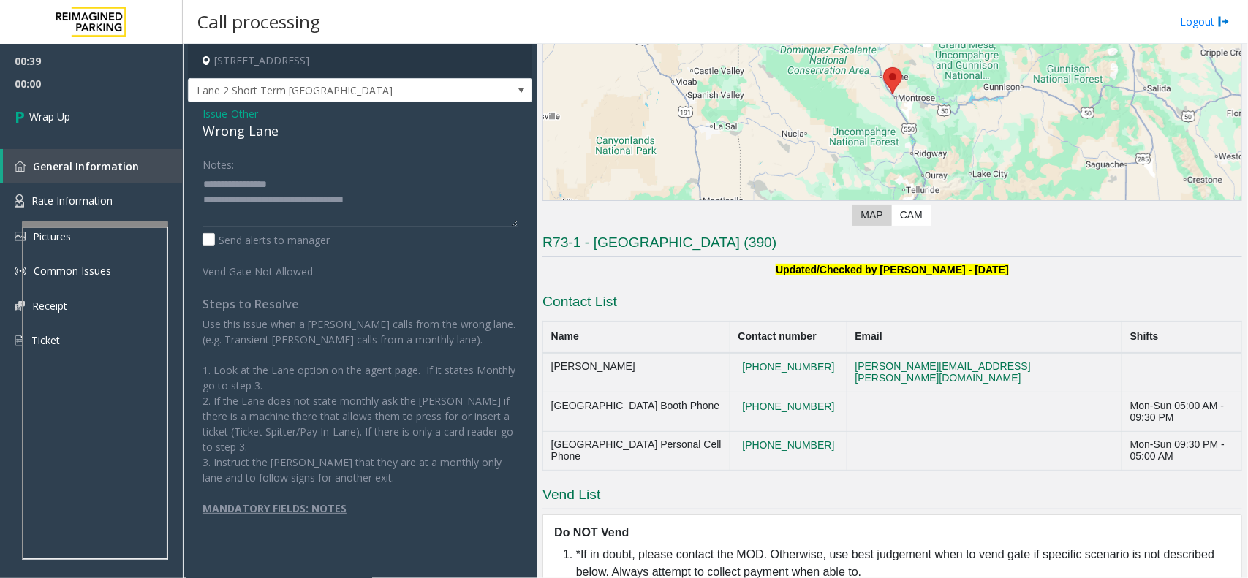
click at [381, 198] on textarea at bounding box center [360, 200] width 315 height 55
click at [132, 124] on link "Wrap Up" at bounding box center [91, 116] width 183 height 43
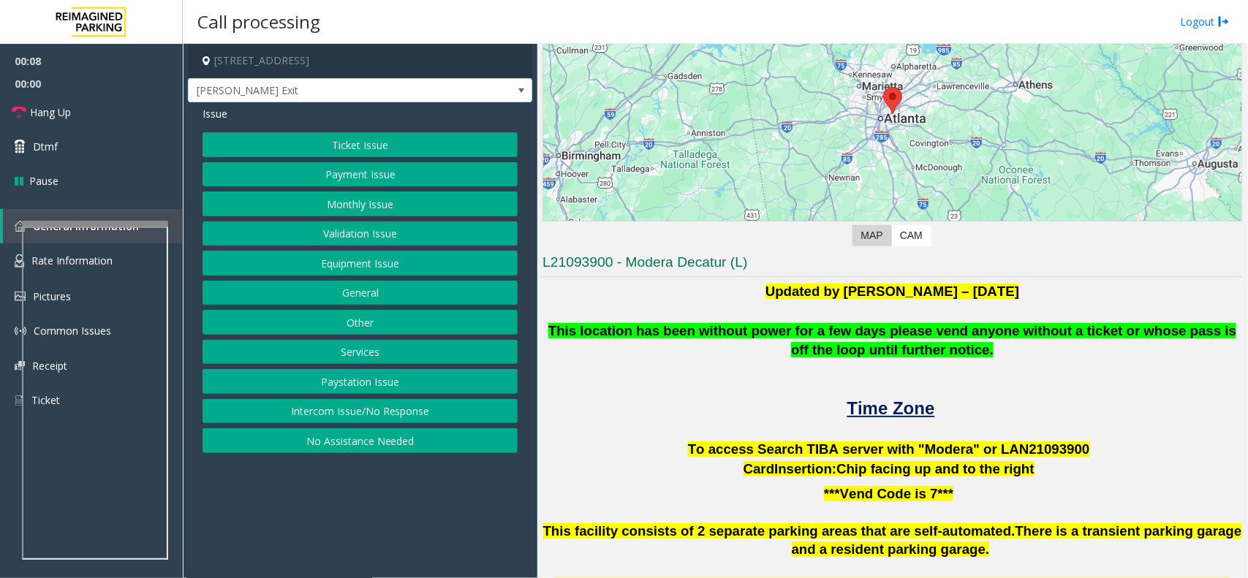
scroll to position [108, 0]
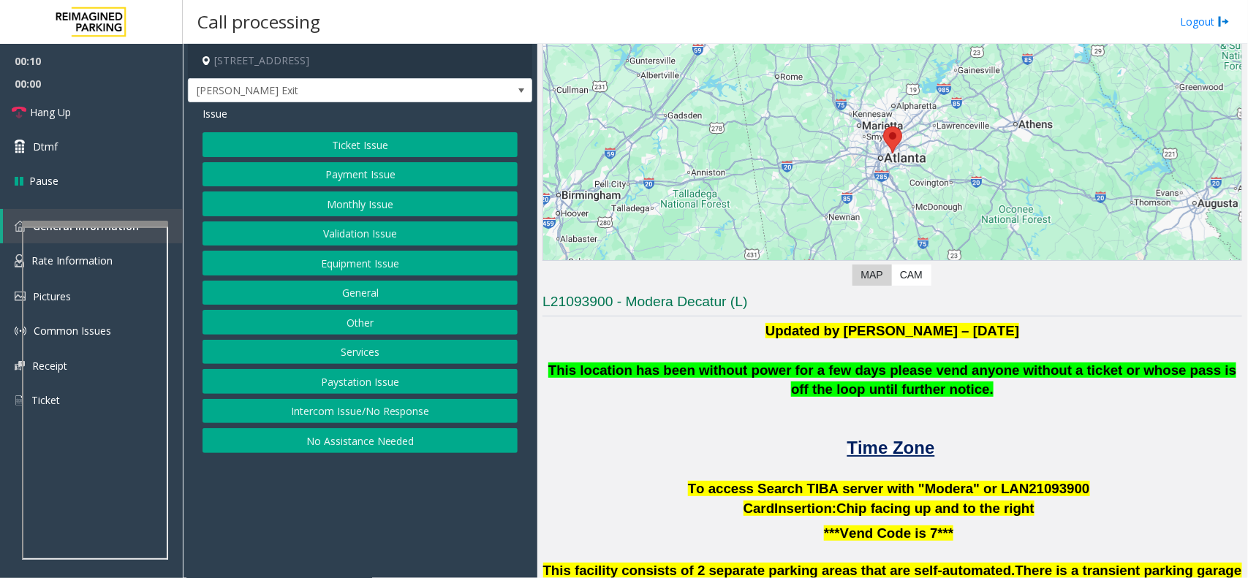
click at [340, 411] on button "Intercom Issue/No Response" at bounding box center [360, 411] width 315 height 25
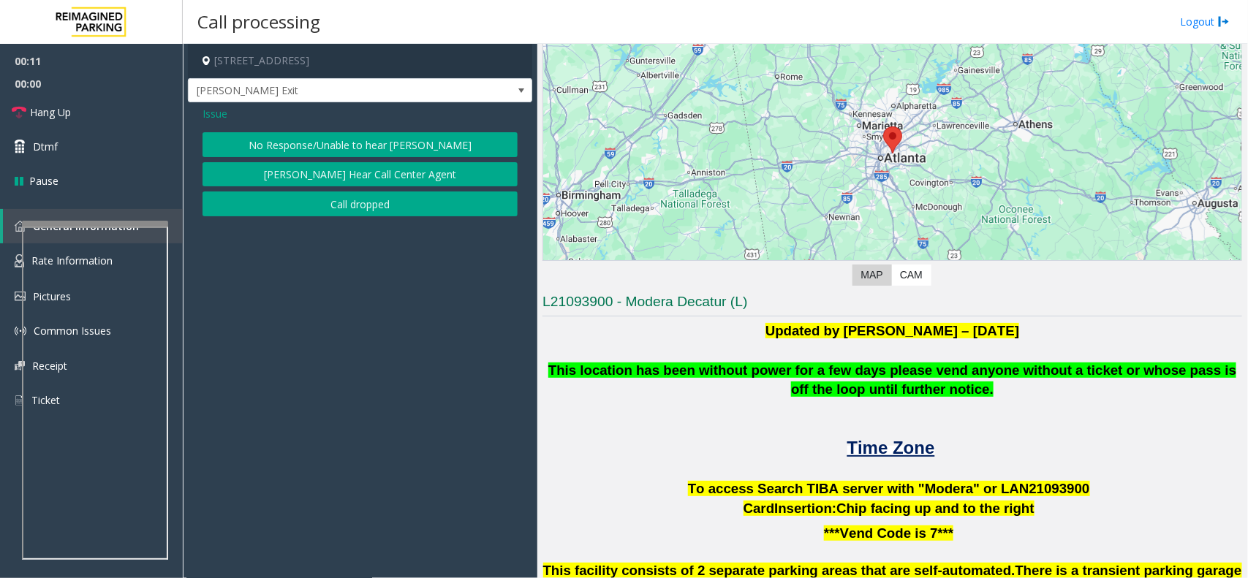
click at [339, 123] on div "Issue No Response/Unable to hear parker Parker Cannot Hear Call Center Agent Ca…" at bounding box center [360, 162] width 344 height 121
click at [334, 134] on button "No Response/Unable to hear parker" at bounding box center [360, 144] width 315 height 25
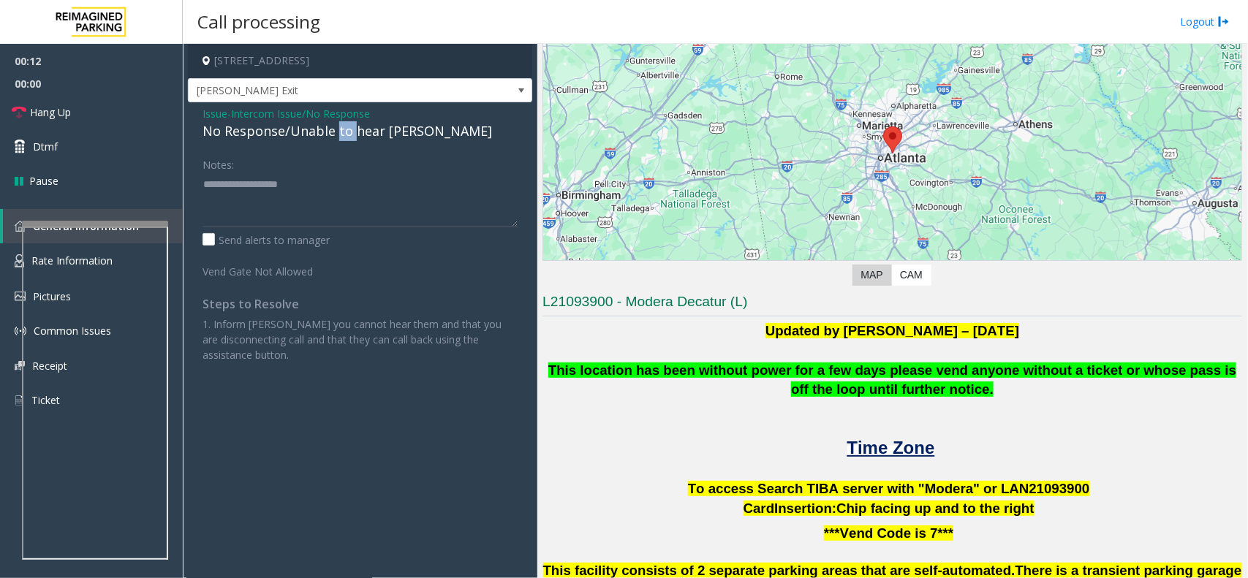
click at [334, 134] on div "No Response/Unable to hear parker" at bounding box center [360, 131] width 315 height 20
click at [420, 184] on textarea at bounding box center [360, 200] width 315 height 55
type textarea "**********"
click at [50, 103] on link "Hang Up" at bounding box center [91, 112] width 183 height 34
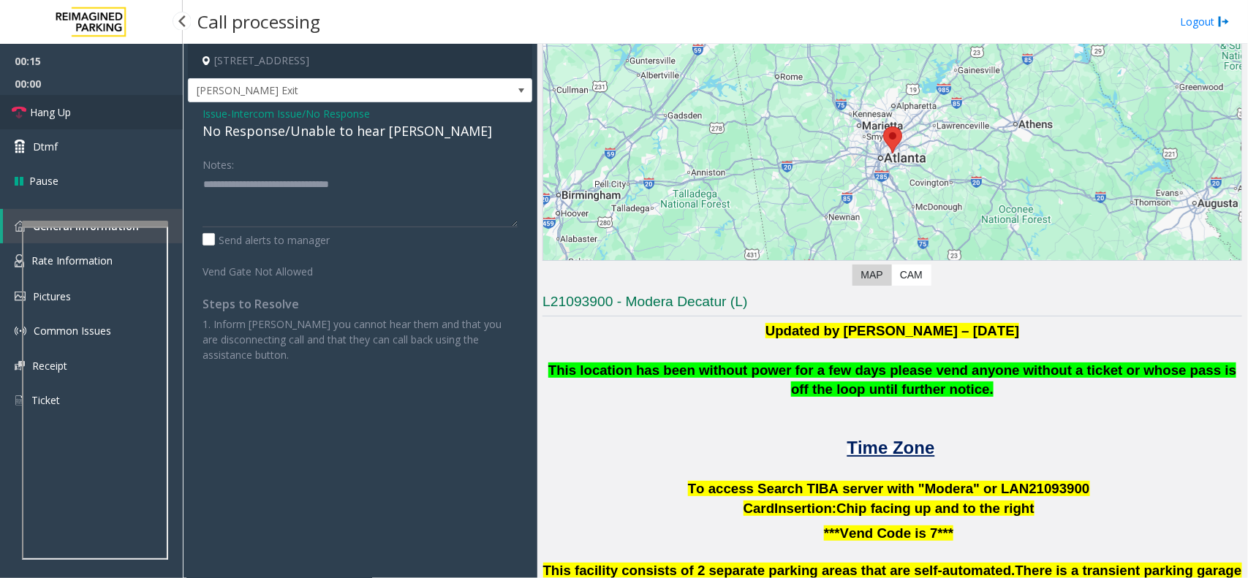
click at [50, 103] on link "Hang Up" at bounding box center [91, 112] width 183 height 34
click at [53, 111] on span "Hang Up" at bounding box center [50, 112] width 41 height 15
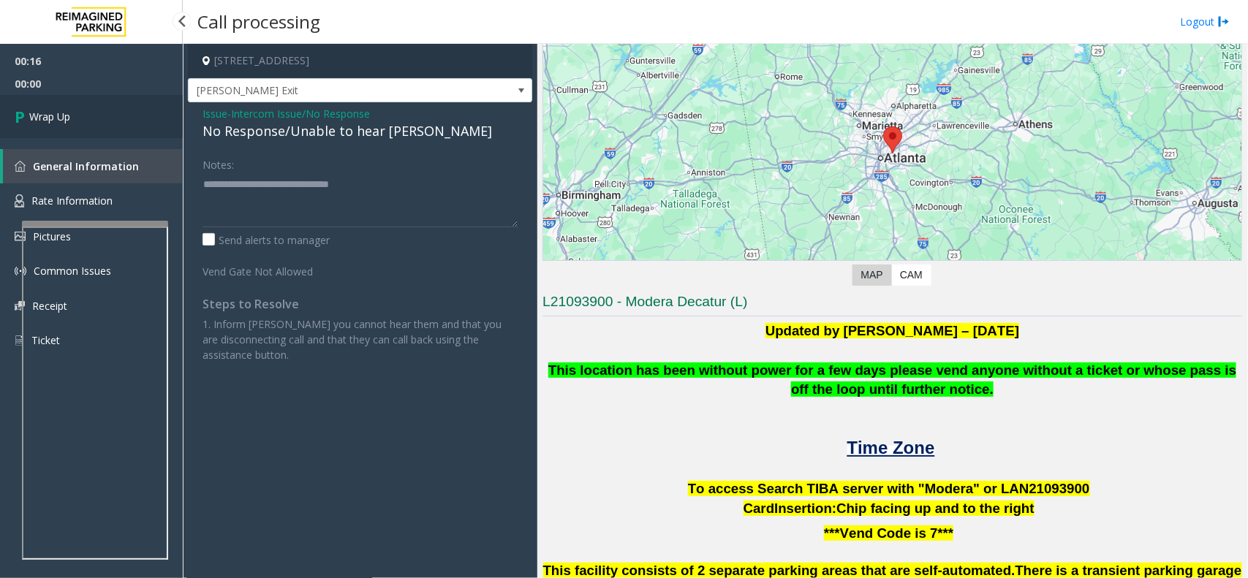
click at [53, 111] on span "Wrap Up" at bounding box center [49, 116] width 41 height 15
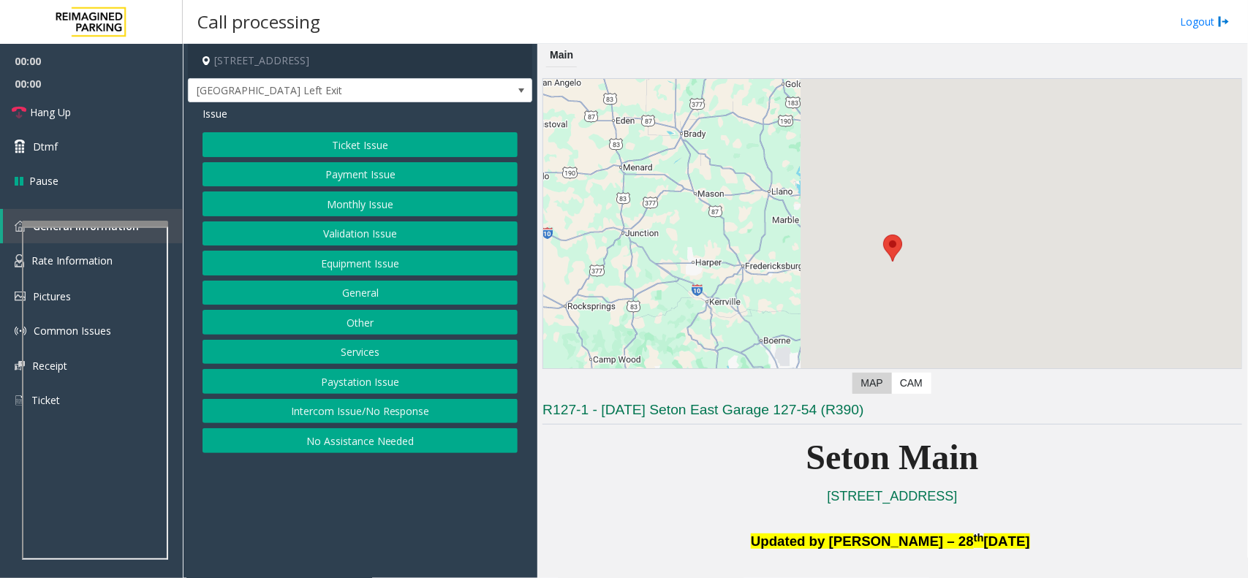
scroll to position [183, 0]
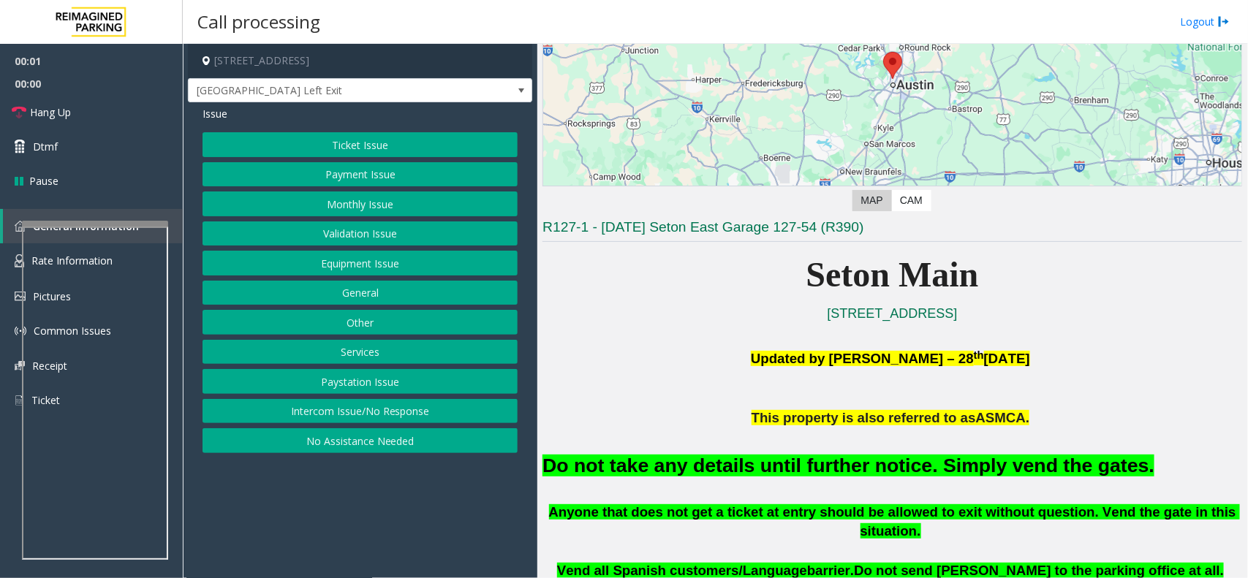
click at [775, 466] on font "Do not take any details until further notice. Simply vend the gates." at bounding box center [849, 466] width 612 height 22
click at [773, 463] on font "Do not take any details until further notice. Simply vend the gates." at bounding box center [849, 466] width 612 height 22
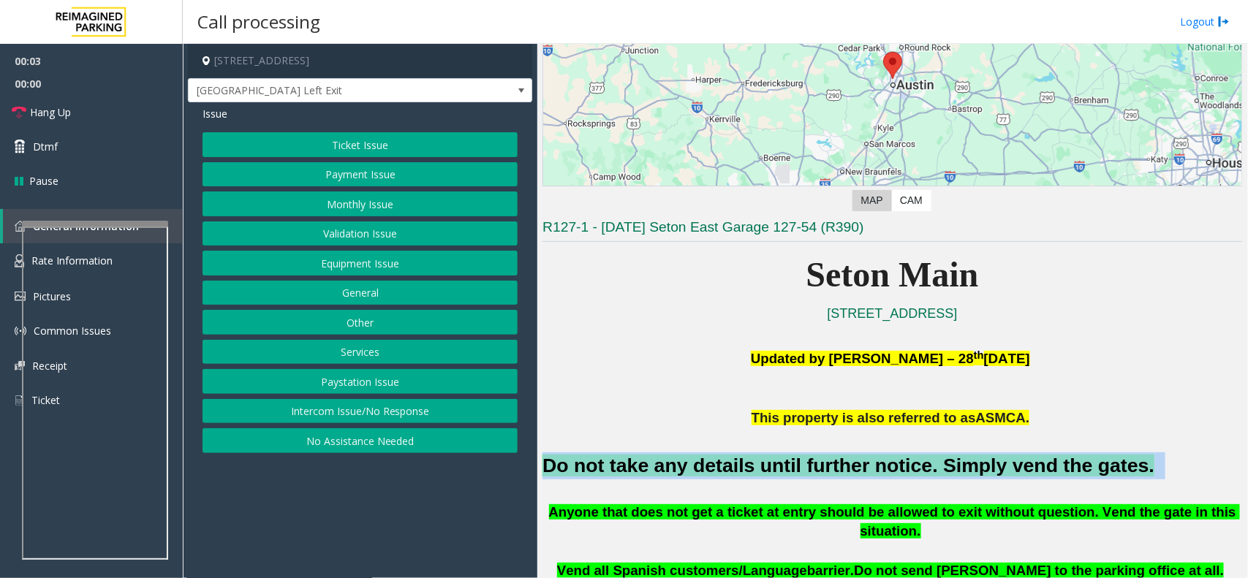
click at [773, 463] on font "Do not take any details until further notice. Simply vend the gates." at bounding box center [849, 466] width 612 height 22
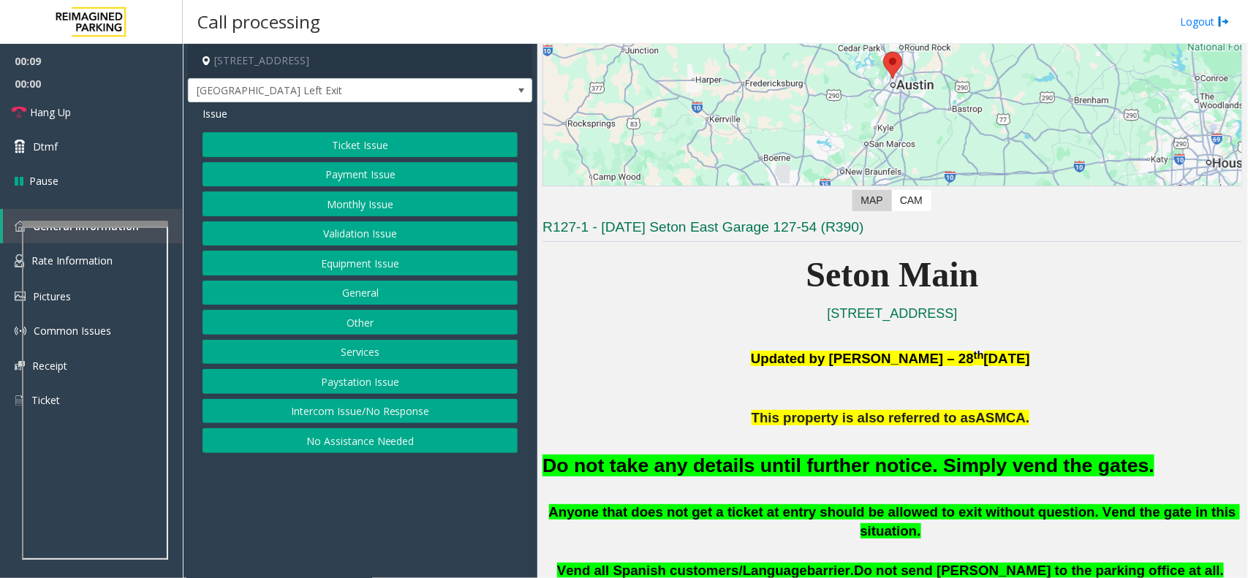
drag, startPoint x: 770, startPoint y: 457, endPoint x: 684, endPoint y: 390, distance: 108.8
click at [684, 390] on p at bounding box center [893, 399] width 700 height 20
click at [385, 413] on button "Intercom Issue/No Response" at bounding box center [360, 411] width 315 height 25
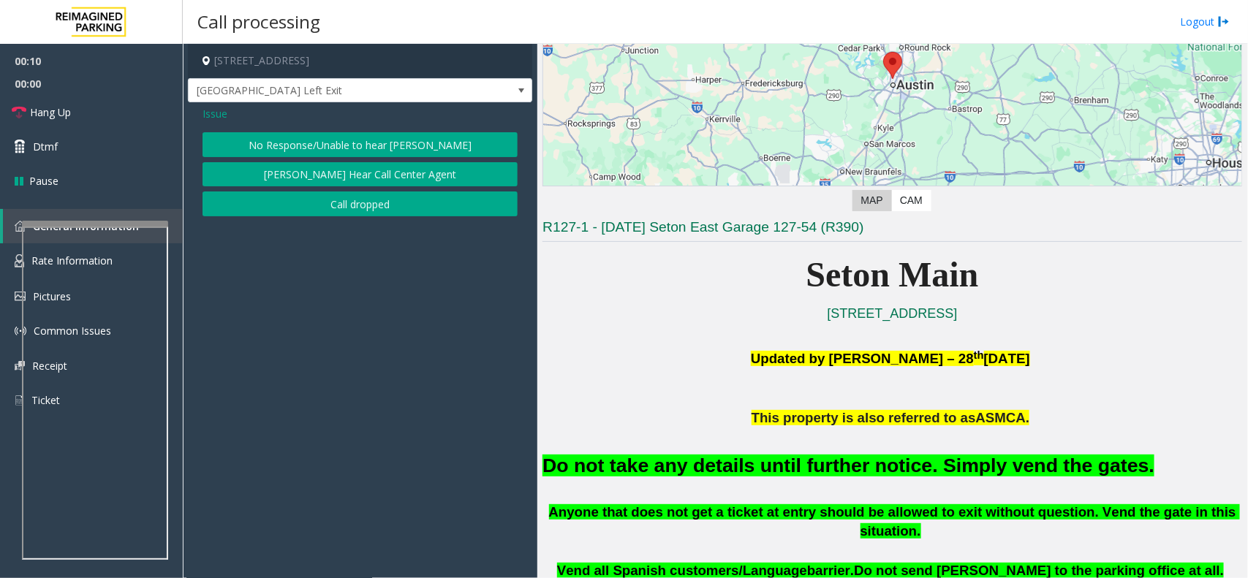
click at [369, 140] on button "No Response/Unable to hear parker" at bounding box center [360, 144] width 315 height 25
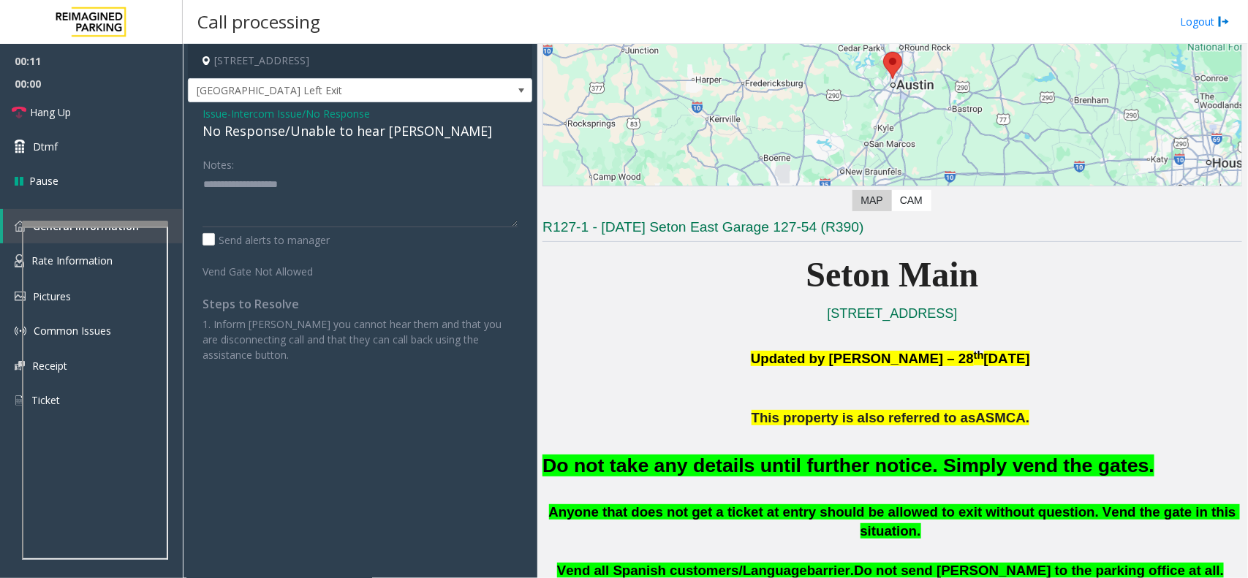
click at [369, 132] on div "No Response/Unable to hear parker" at bounding box center [360, 131] width 315 height 20
click at [431, 194] on textarea at bounding box center [360, 200] width 315 height 55
click at [424, 190] on textarea at bounding box center [360, 200] width 315 height 55
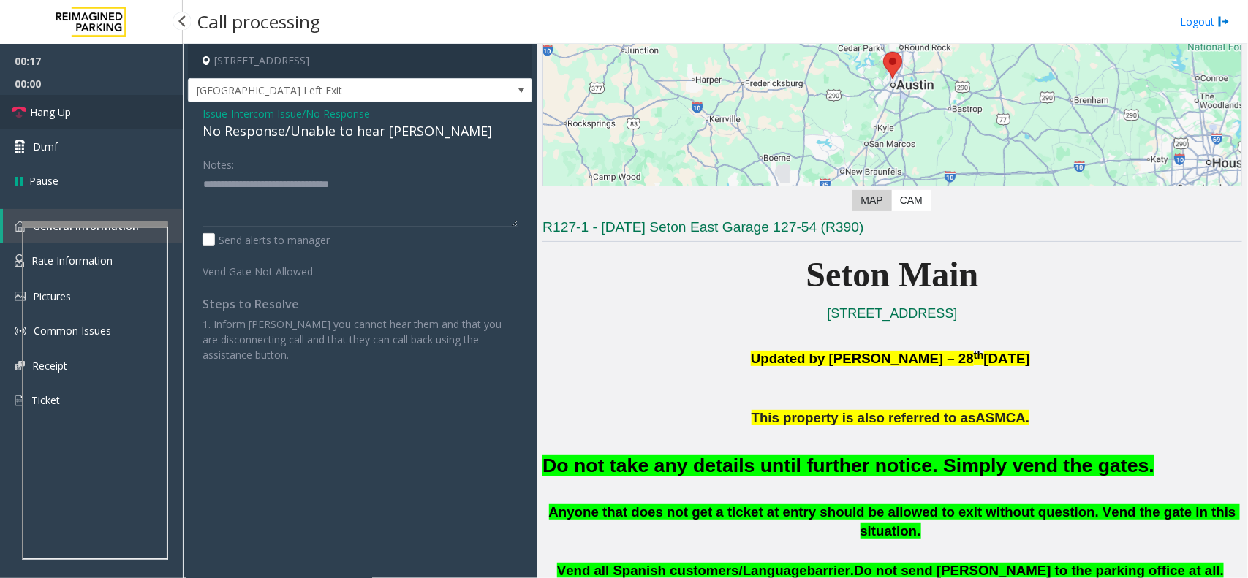
type textarea "**********"
click at [99, 112] on link "Hang Up" at bounding box center [91, 112] width 183 height 34
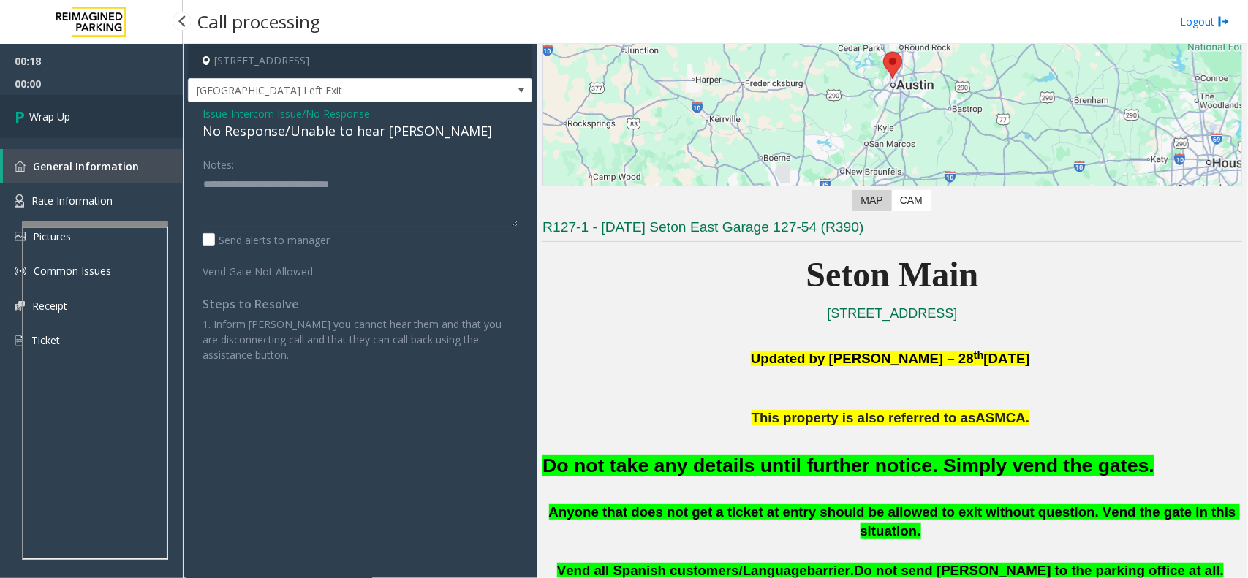
click at [99, 112] on link "Wrap Up" at bounding box center [91, 116] width 183 height 43
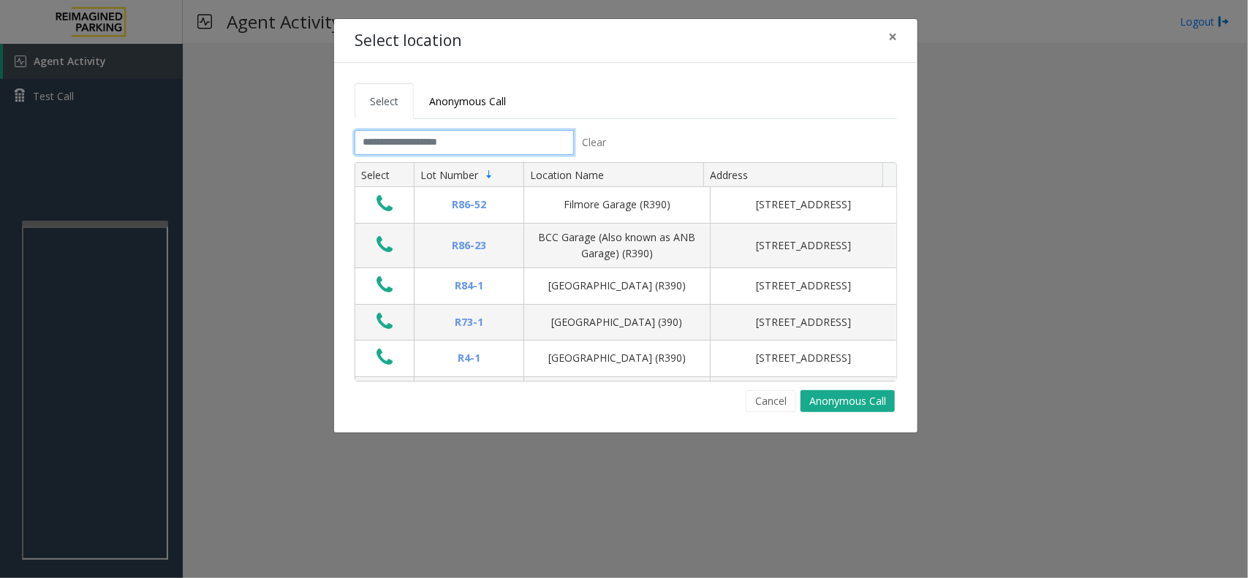
click at [492, 144] on input "text" at bounding box center [464, 142] width 219 height 25
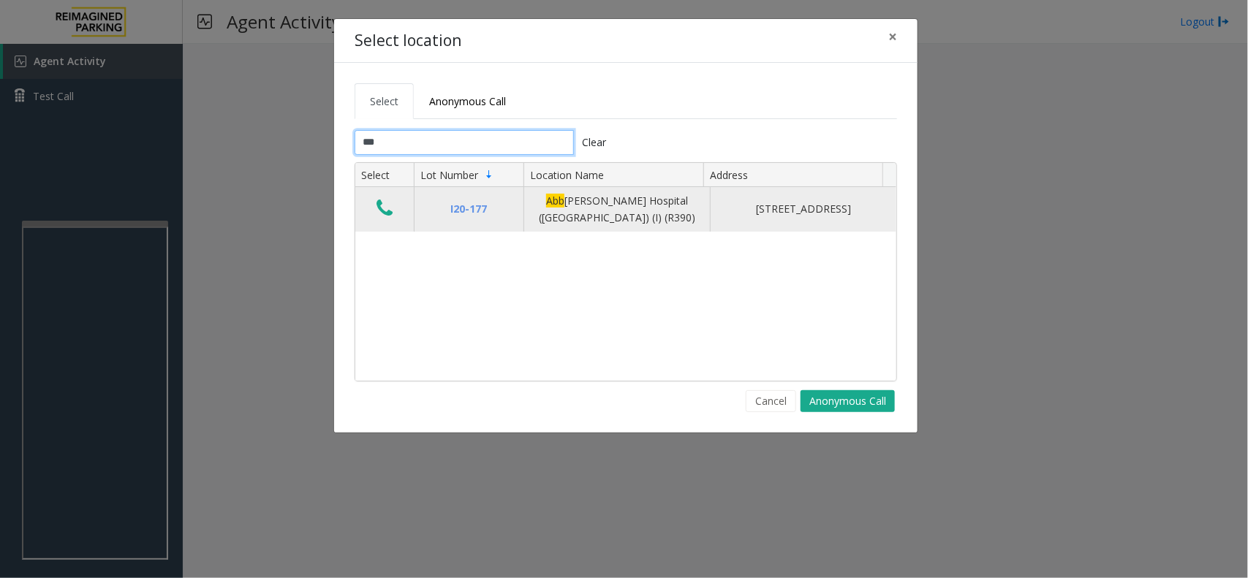
type input "***"
click at [378, 211] on icon "Data table" at bounding box center [385, 208] width 16 height 20
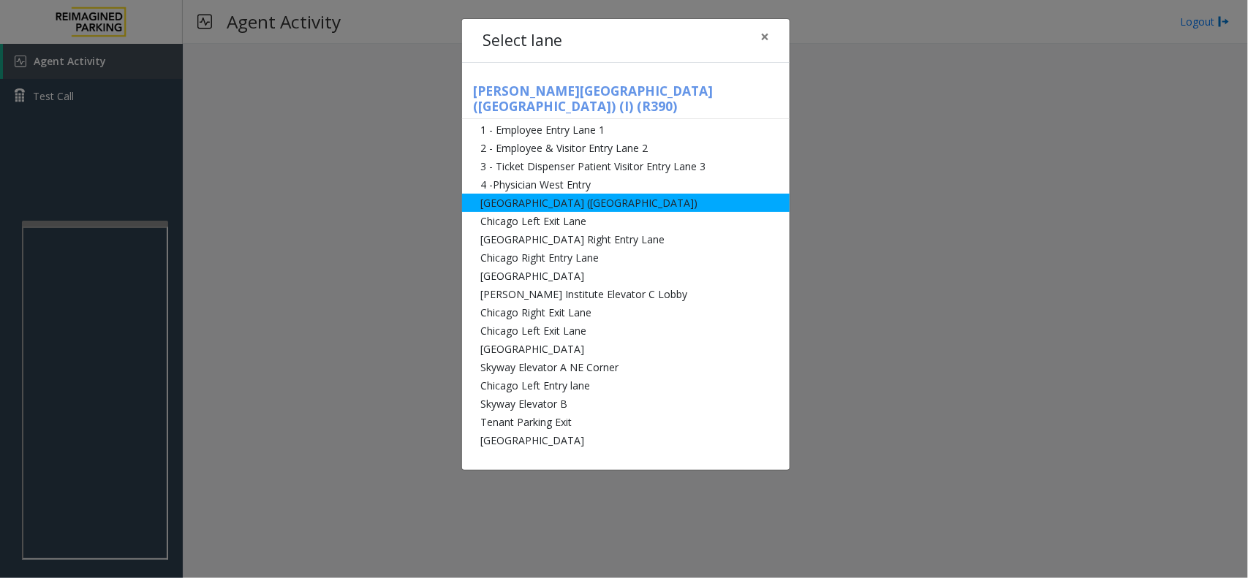
click at [562, 194] on li "Abbot Hospital (Main Hospital)" at bounding box center [626, 203] width 328 height 18
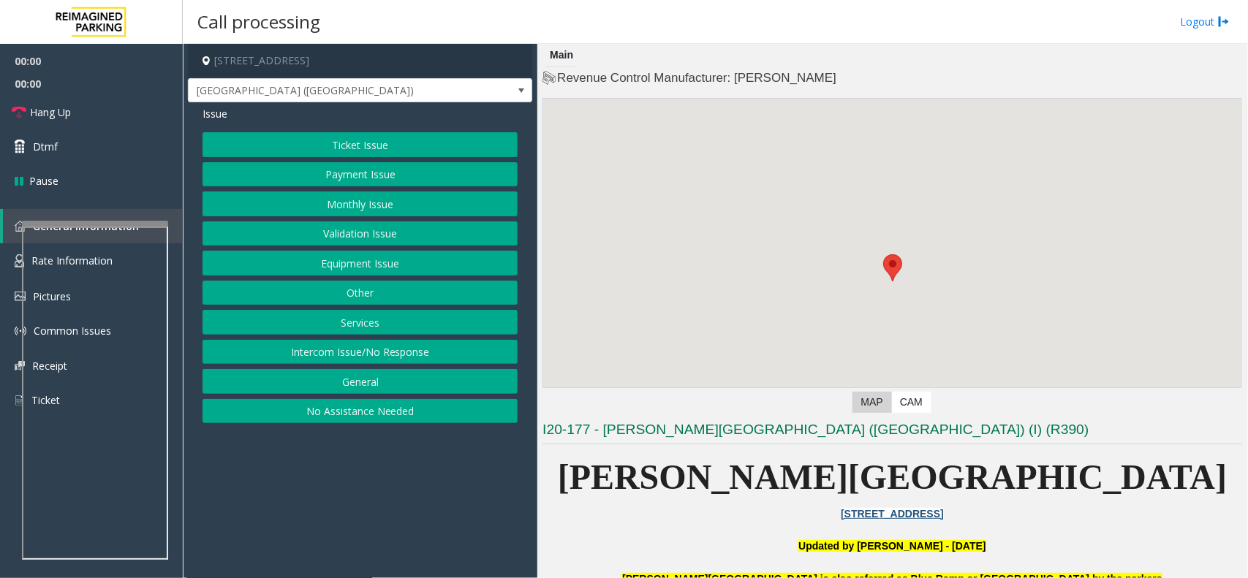
click at [442, 205] on button "Monthly Issue" at bounding box center [360, 204] width 315 height 25
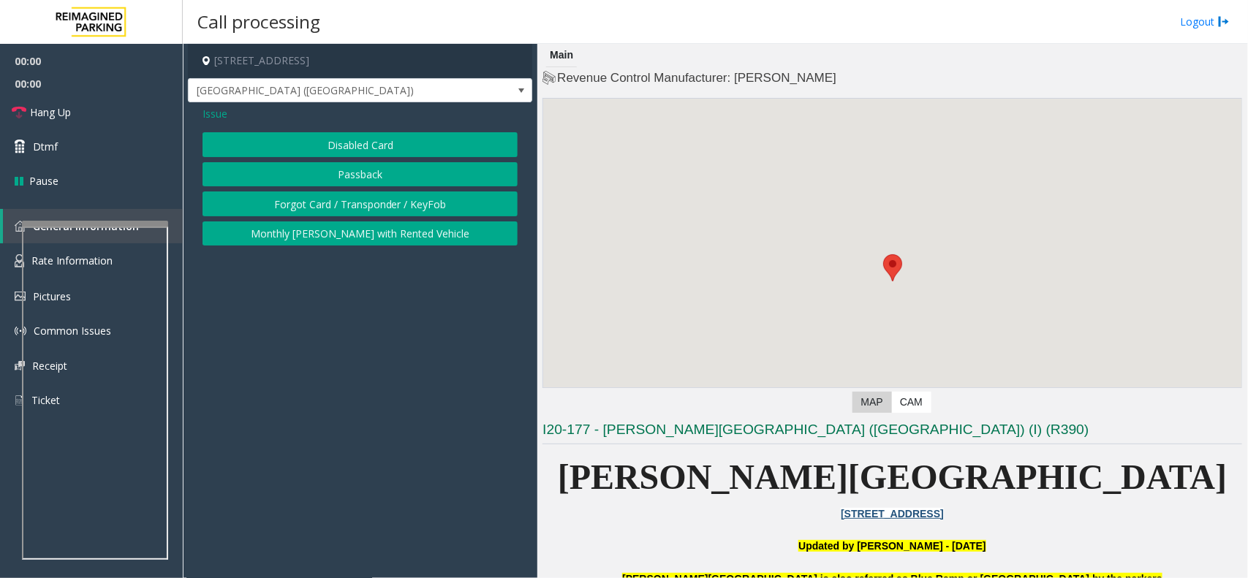
click at [398, 139] on button "Disabled Card" at bounding box center [360, 144] width 315 height 25
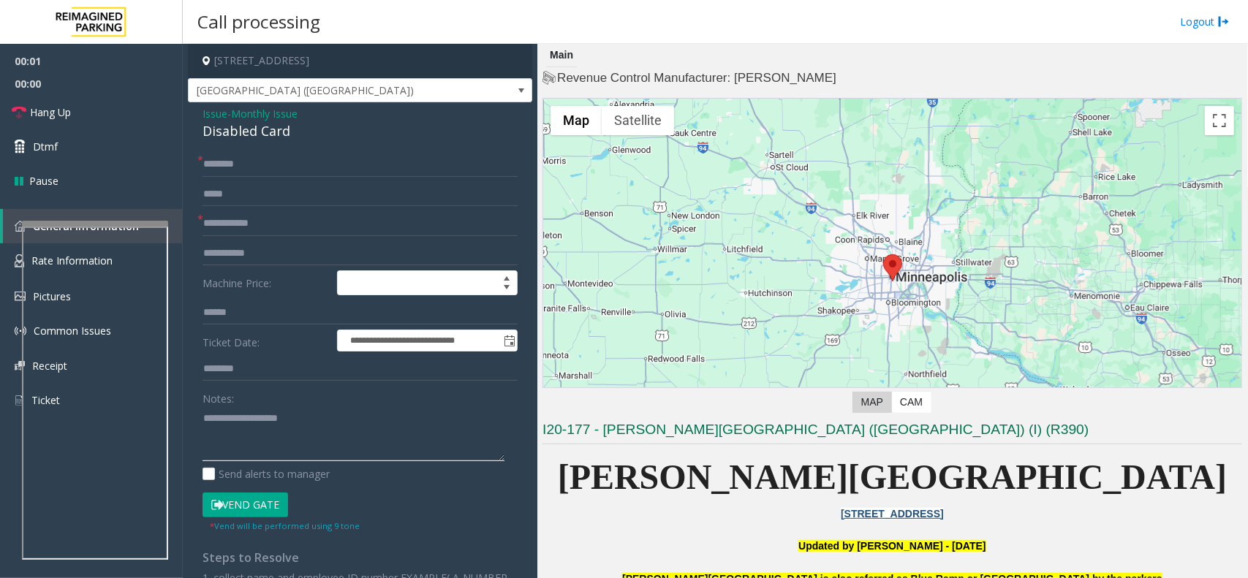
click at [275, 425] on textarea at bounding box center [354, 434] width 302 height 55
click at [272, 132] on div "Disabled Card" at bounding box center [360, 131] width 315 height 20
copy div "Disabled Card"
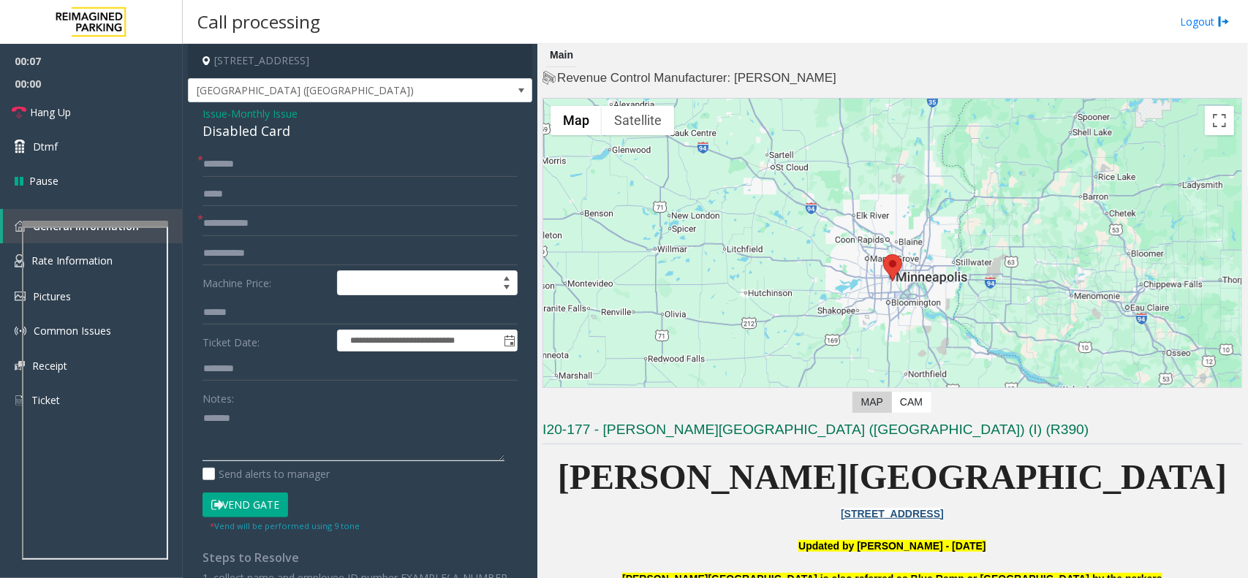
click at [326, 429] on textarea at bounding box center [354, 434] width 302 height 55
paste textarea "**********"
type textarea "**********"
click at [283, 227] on input "text" at bounding box center [360, 223] width 315 height 25
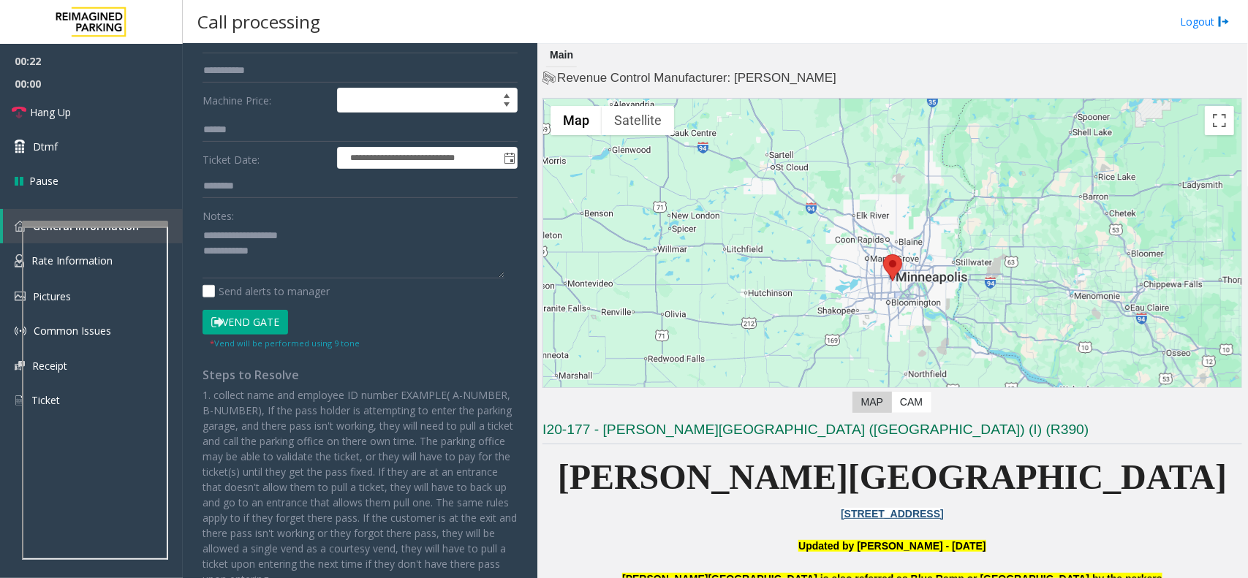
click at [265, 315] on button "Vend Gate" at bounding box center [246, 322] width 86 height 25
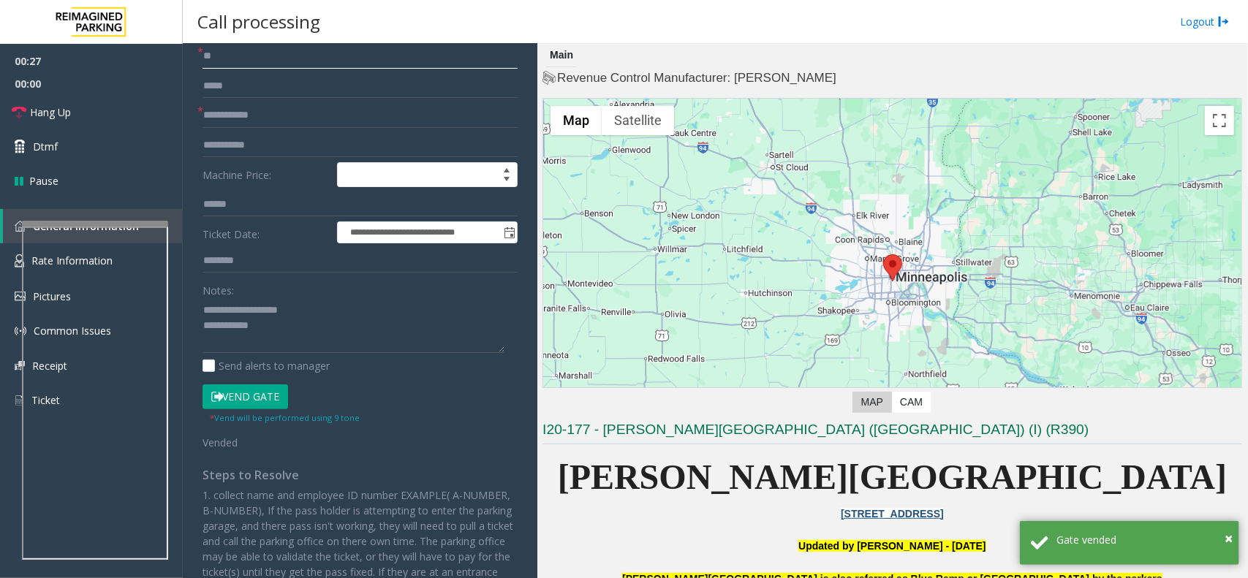
type input "**"
click at [356, 105] on input "text" at bounding box center [360, 115] width 315 height 25
type input "**"
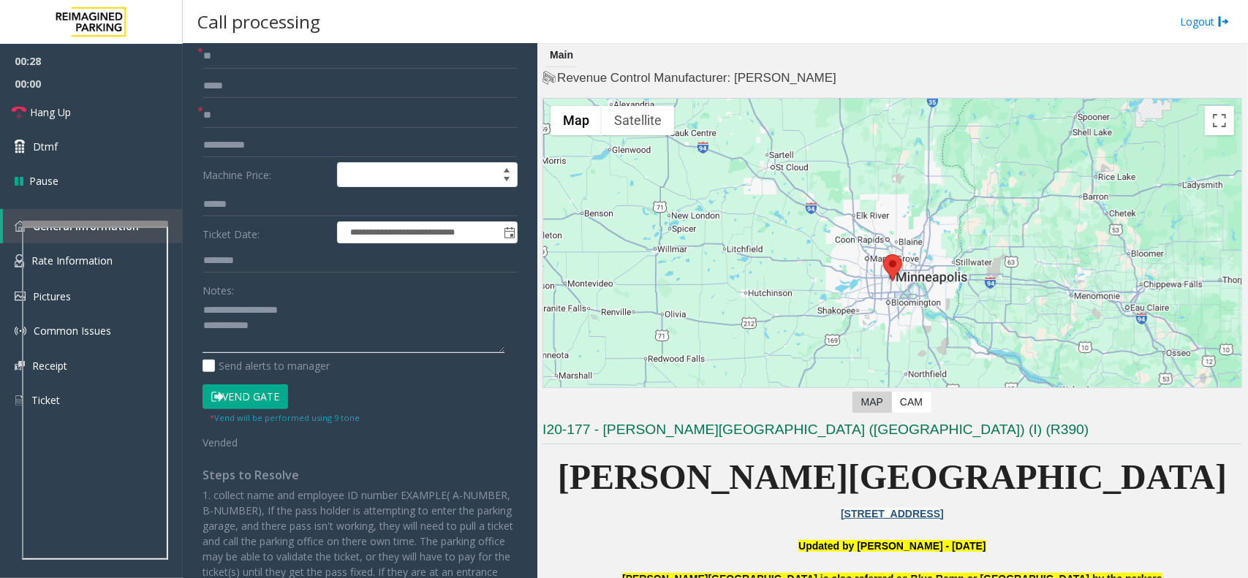
click at [287, 341] on textarea at bounding box center [354, 325] width 302 height 55
type textarea "**********"
click at [141, 118] on link "Hang Up" at bounding box center [91, 112] width 183 height 34
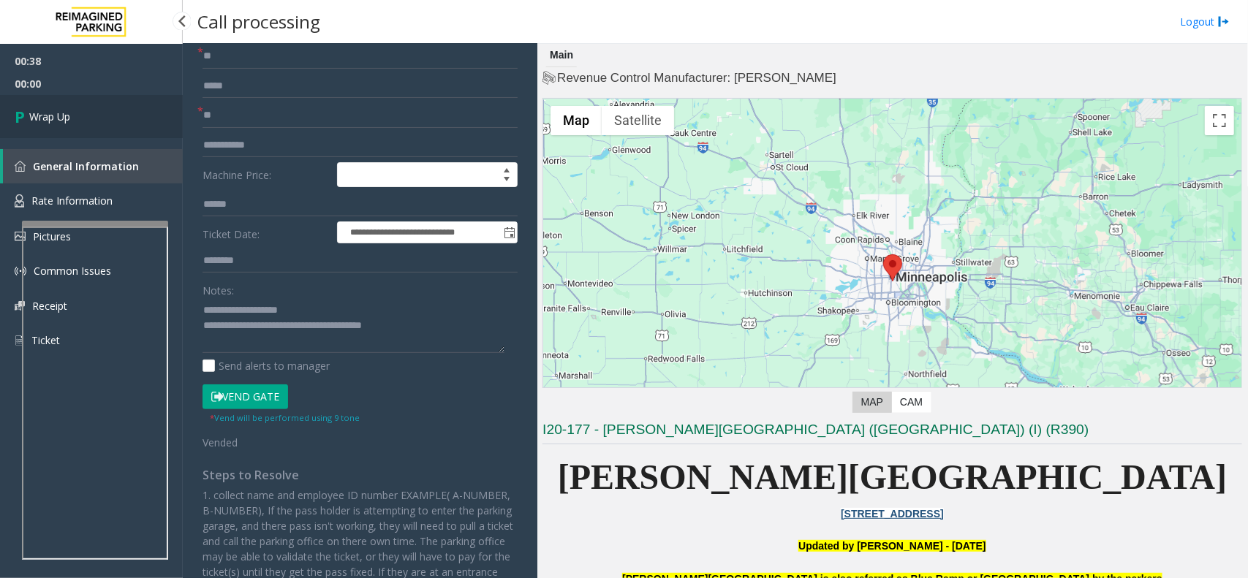
click at [141, 129] on link "Wrap Up" at bounding box center [91, 116] width 183 height 43
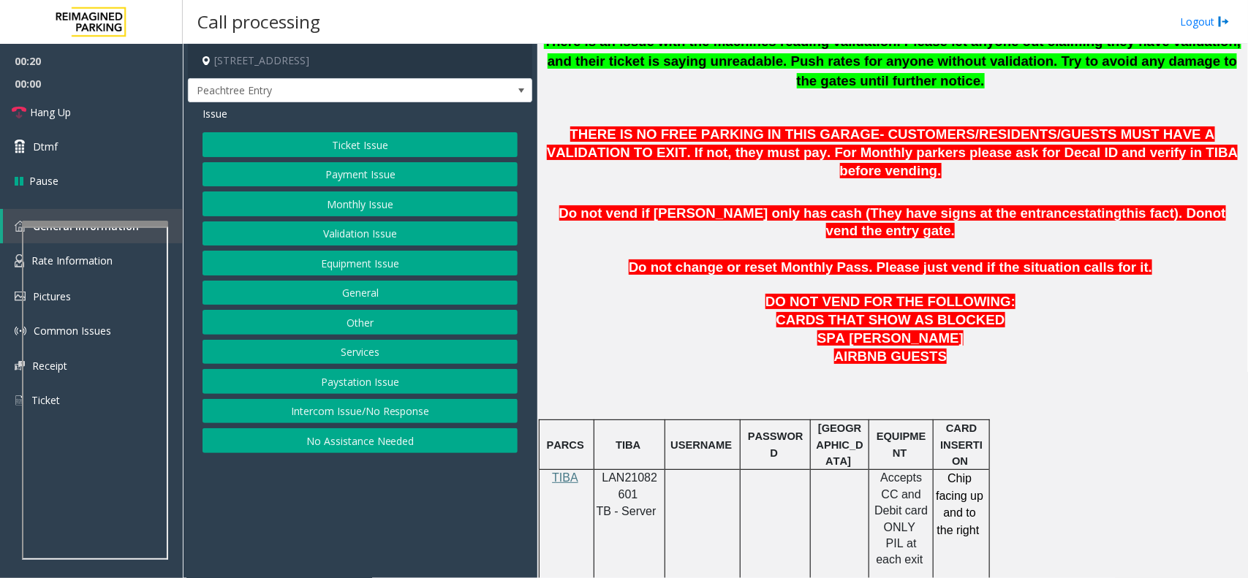
scroll to position [457, 0]
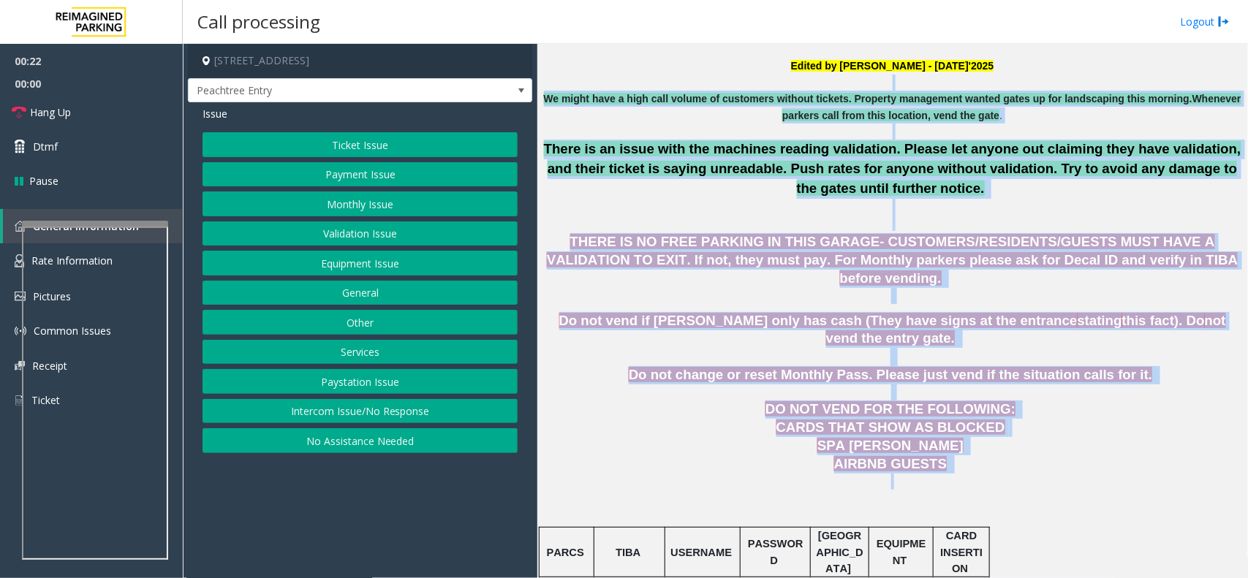
drag, startPoint x: 580, startPoint y: 84, endPoint x: 996, endPoint y: 447, distance: 551.9
click at [981, 474] on p at bounding box center [893, 482] width 700 height 16
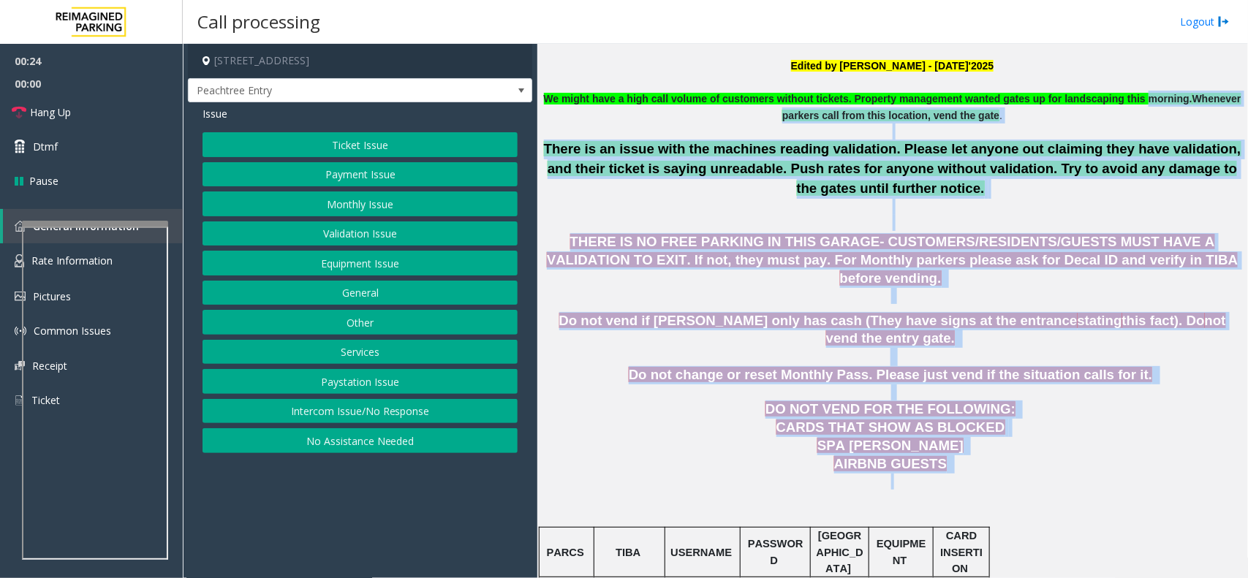
drag, startPoint x: 976, startPoint y: 443, endPoint x: 679, endPoint y: 113, distance: 444.2
click at [657, 115] on p "We might have a high call volume of customers without tickets. Property managem…" at bounding box center [893, 107] width 700 height 33
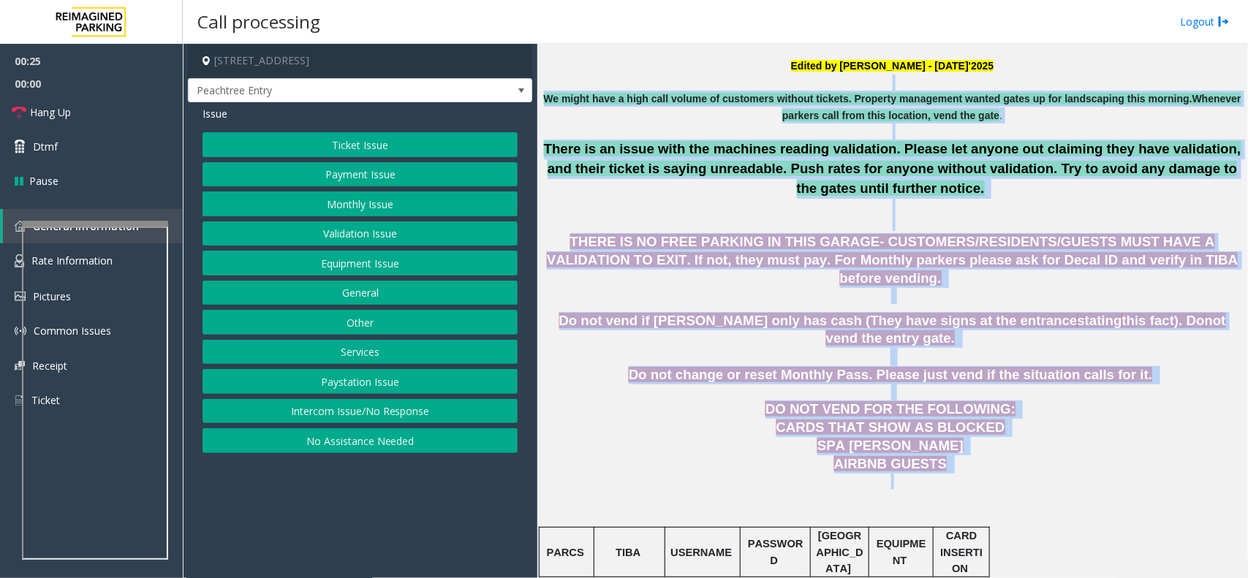
drag, startPoint x: 587, startPoint y: 89, endPoint x: 959, endPoint y: 439, distance: 510.5
click at [959, 474] on p at bounding box center [893, 482] width 700 height 16
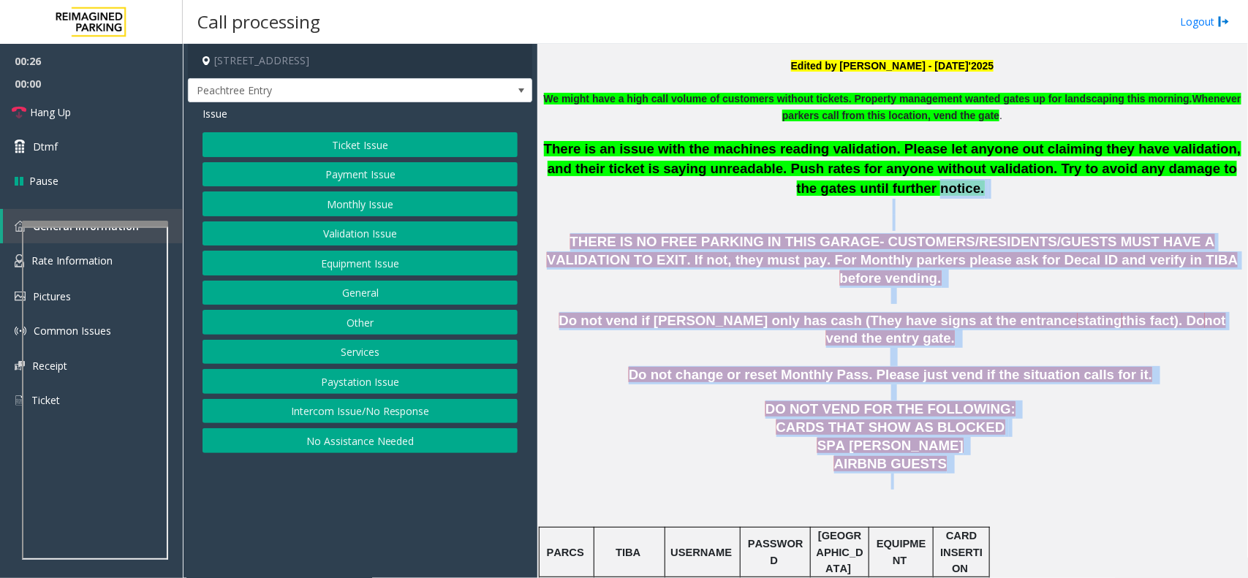
drag, startPoint x: 955, startPoint y: 439, endPoint x: 757, endPoint y: 181, distance: 325.4
click at [757, 181] on p "There is an issue with the machines reading validation. Please let anyone out c…" at bounding box center [893, 185] width 700 height 91
drag, startPoint x: 757, startPoint y: 181, endPoint x: 916, endPoint y: 444, distance: 307.1
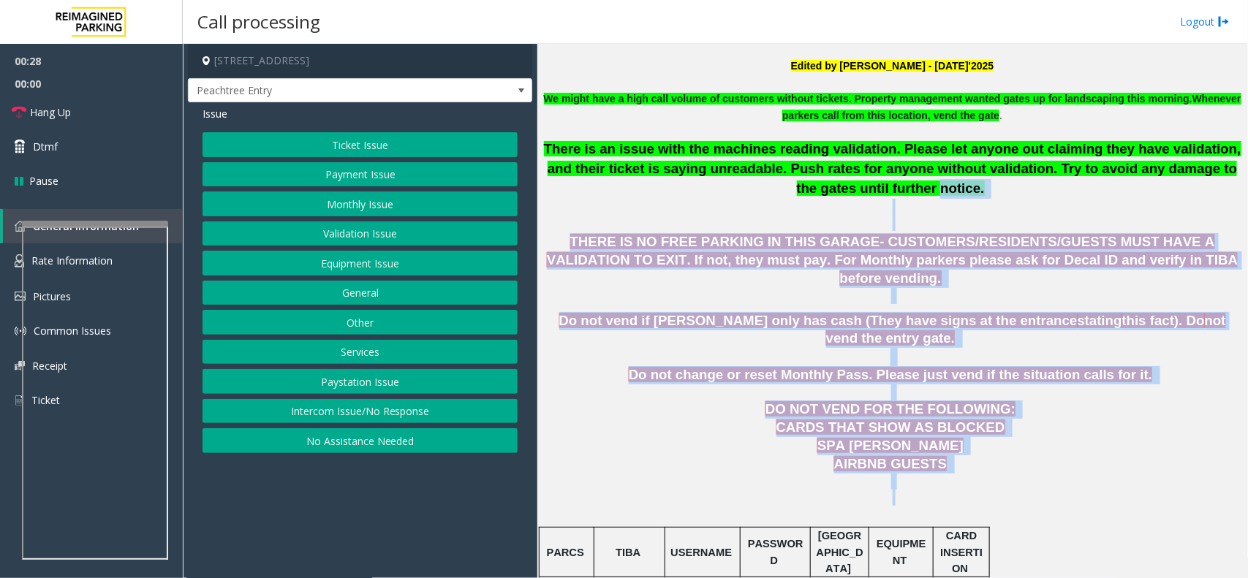
click at [930, 474] on p at bounding box center [893, 482] width 700 height 16
drag, startPoint x: 938, startPoint y: 439, endPoint x: 681, endPoint y: 197, distance: 352.8
click at [681, 197] on p "There is an issue with the machines reading validation. Please let anyone out c…" at bounding box center [893, 185] width 700 height 91
drag, startPoint x: 681, startPoint y: 197, endPoint x: 940, endPoint y: 434, distance: 350.4
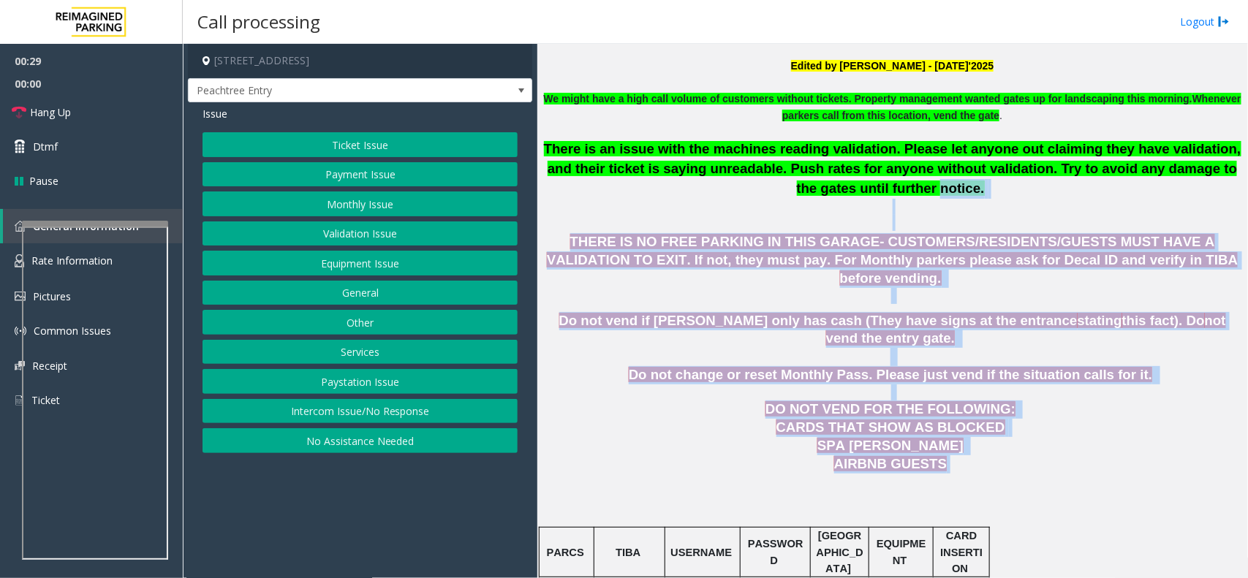
click at [940, 456] on p "AIRBNB GUESTS" at bounding box center [893, 465] width 700 height 18
drag, startPoint x: 940, startPoint y: 434, endPoint x: 737, endPoint y: 186, distance: 319.5
click at [737, 186] on p "There is an issue with the machines reading validation. Please let anyone out c…" at bounding box center [893, 185] width 700 height 91
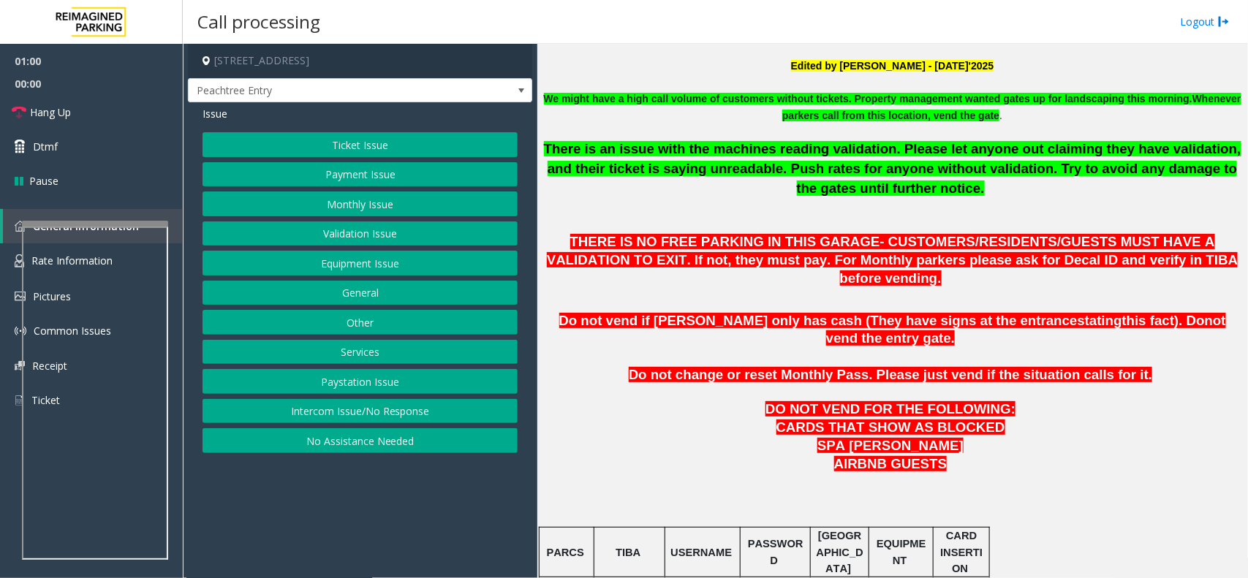
click at [411, 262] on button "Equipment Issue" at bounding box center [360, 263] width 315 height 25
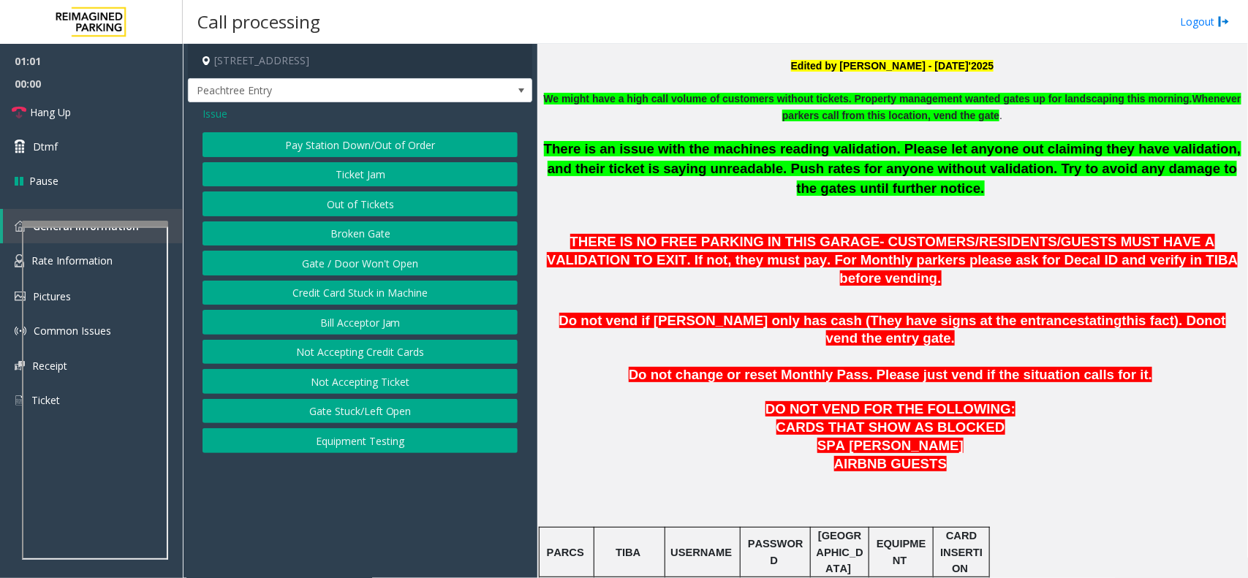
click at [411, 262] on button "Gate / Door Won't Open" at bounding box center [360, 263] width 315 height 25
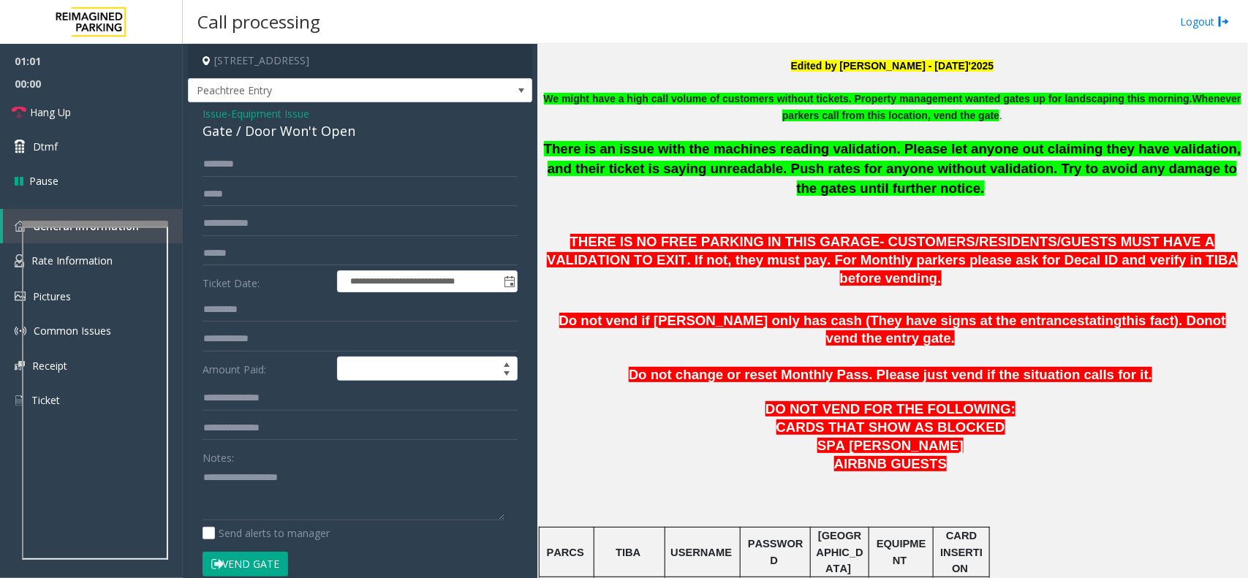
click at [345, 455] on div "Notes:" at bounding box center [360, 482] width 315 height 75
click at [335, 477] on textarea at bounding box center [354, 493] width 302 height 55
click at [328, 129] on div "Gate / Door Won't Open" at bounding box center [360, 131] width 315 height 20
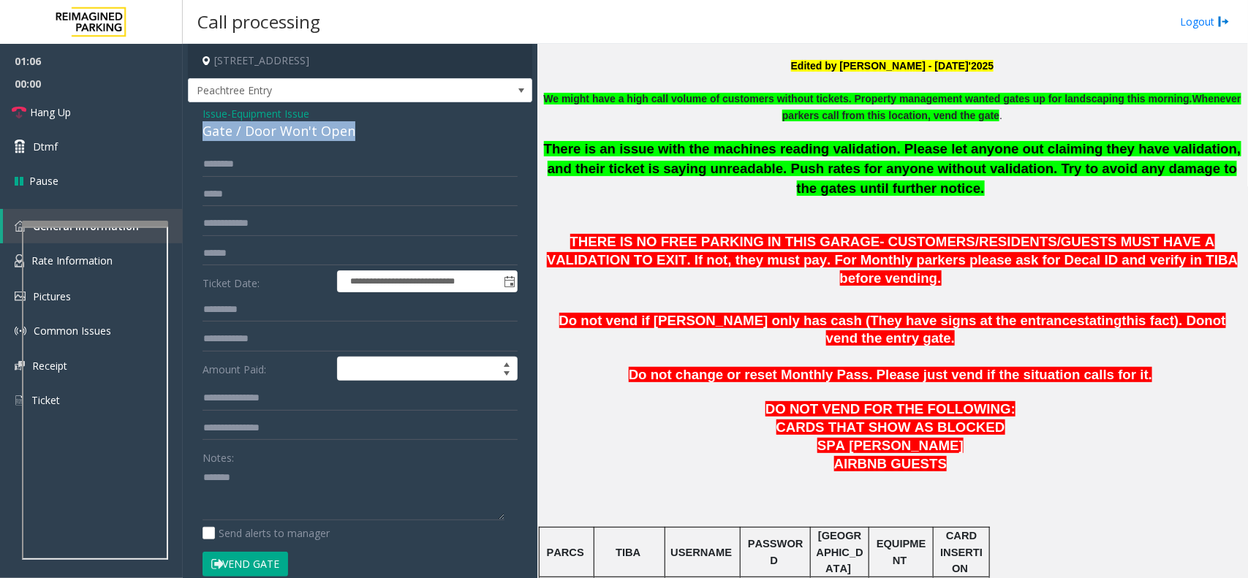
copy div "Gate / Door Won't Open"
click at [320, 483] on textarea at bounding box center [354, 493] width 302 height 55
paste textarea "**********"
click at [154, 117] on link "Hang Up" at bounding box center [91, 112] width 183 height 34
click at [263, 510] on textarea at bounding box center [354, 493] width 302 height 55
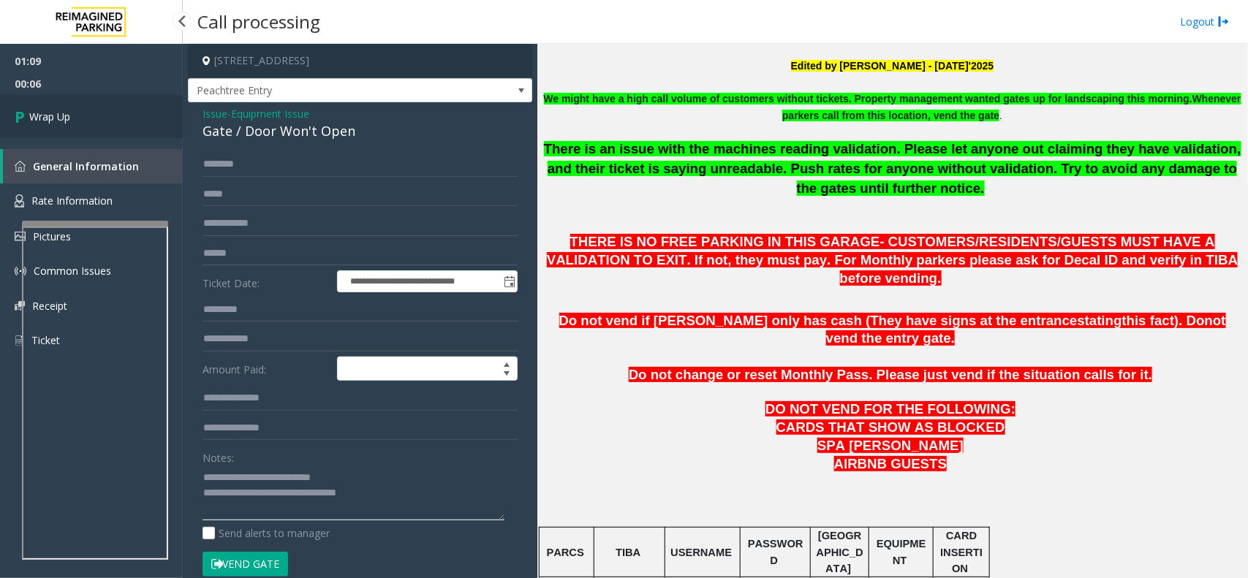
type textarea "**********"
click at [130, 106] on link "Wrap Up" at bounding box center [91, 116] width 183 height 43
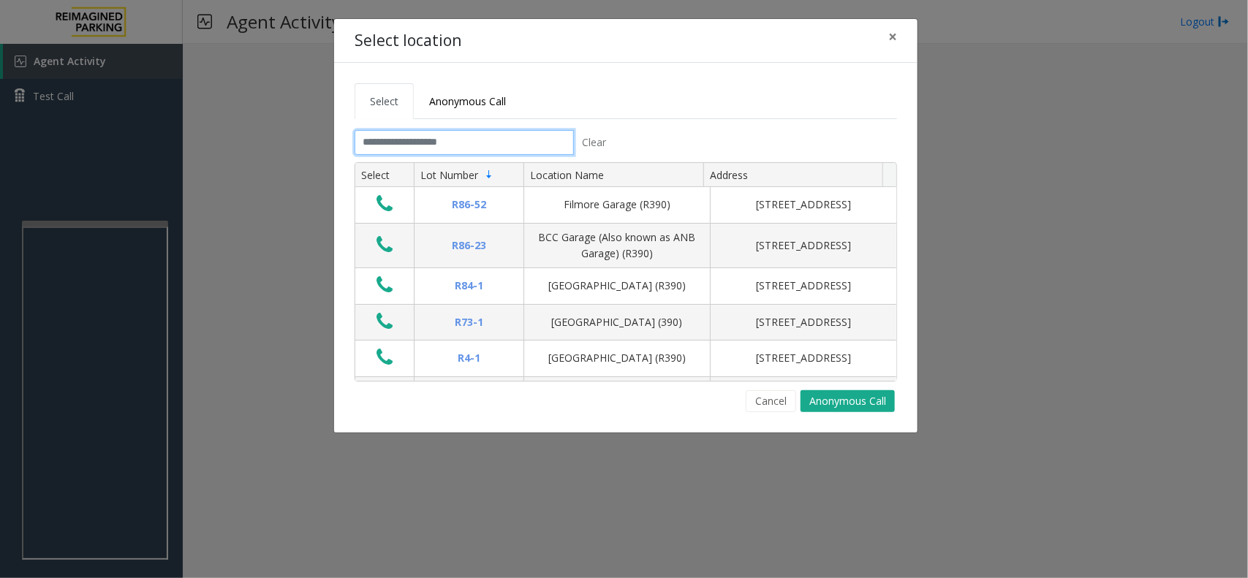
click at [452, 136] on input "text" at bounding box center [464, 142] width 219 height 25
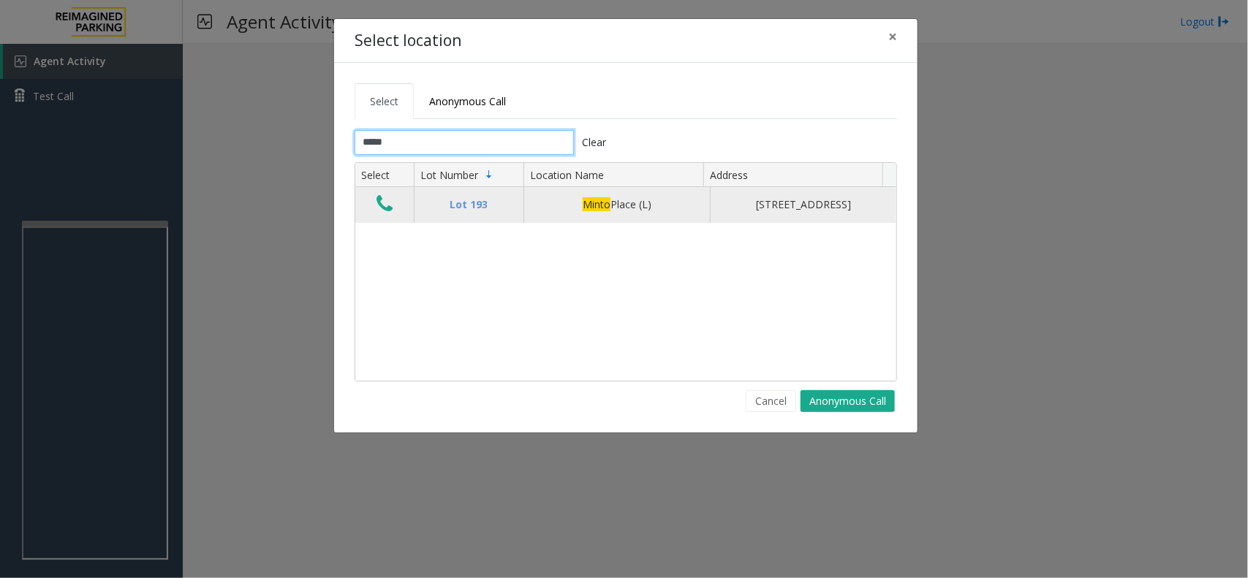
type input "*****"
click at [385, 206] on icon "Data table" at bounding box center [385, 204] width 16 height 20
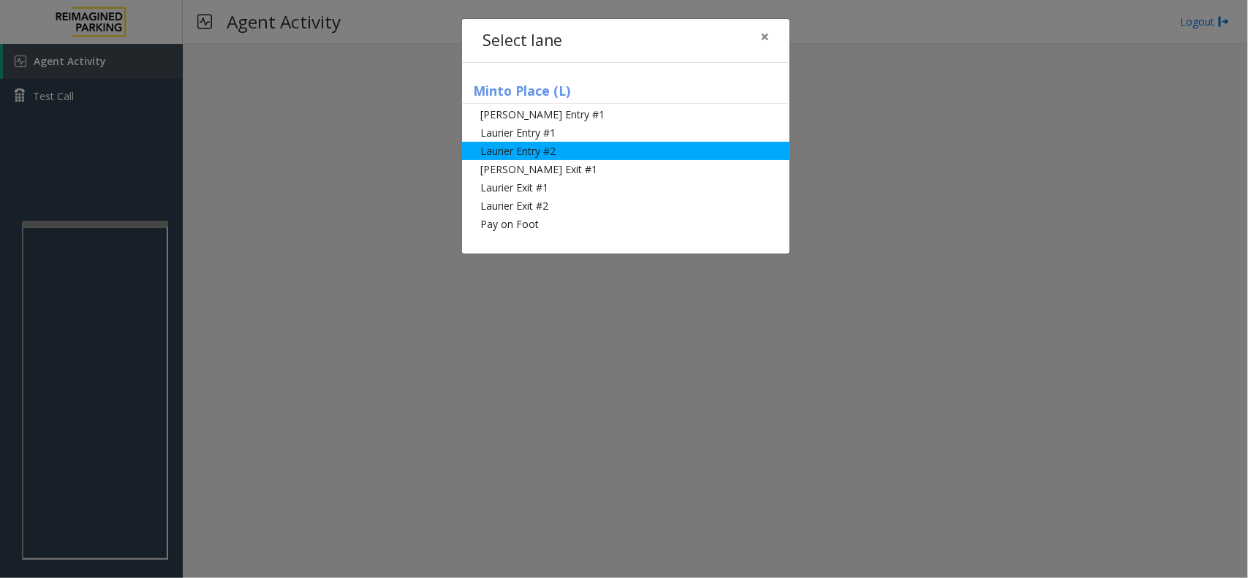
click at [563, 142] on li "Laurier Entry #2" at bounding box center [626, 151] width 328 height 18
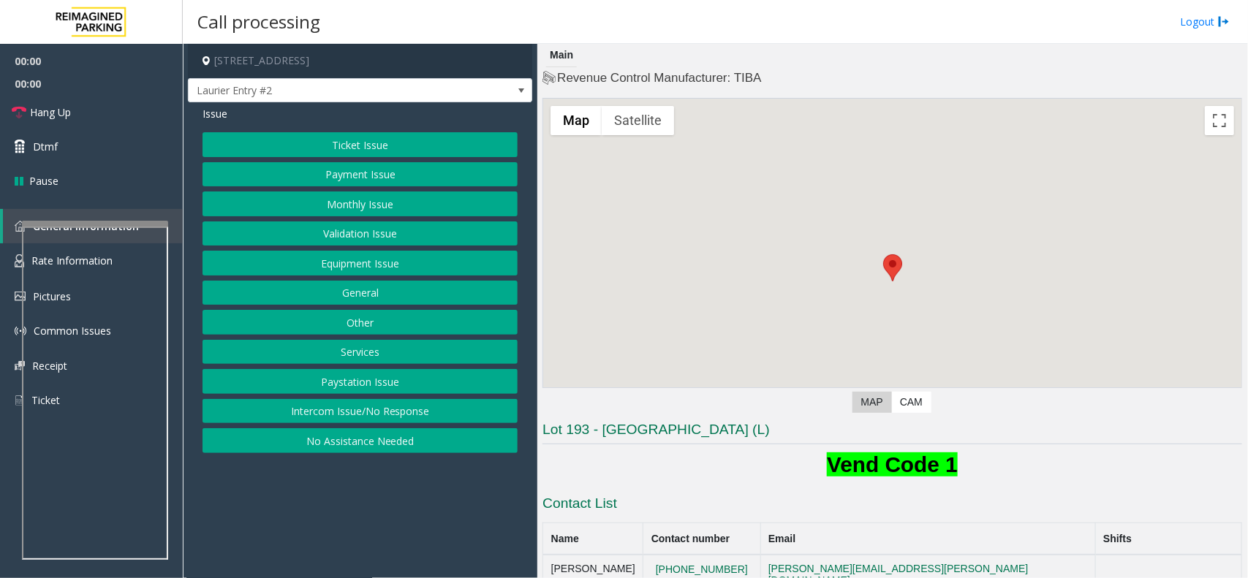
click at [362, 198] on button "Monthly Issue" at bounding box center [360, 204] width 315 height 25
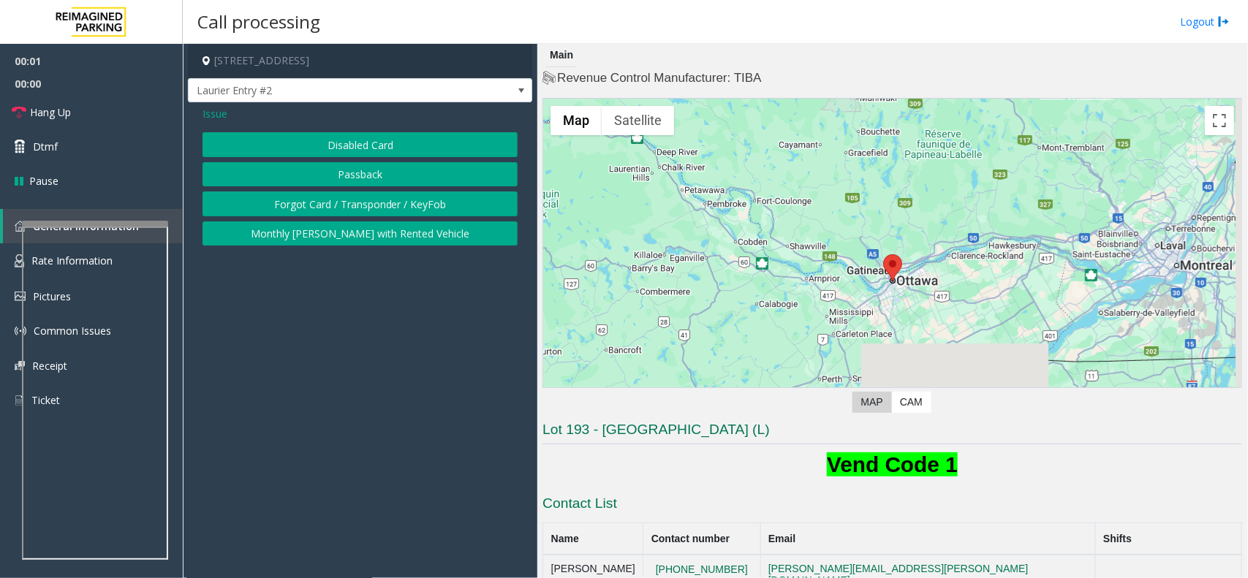
click at [357, 198] on button "Forgot Card / Transponder / KeyFob" at bounding box center [360, 204] width 315 height 25
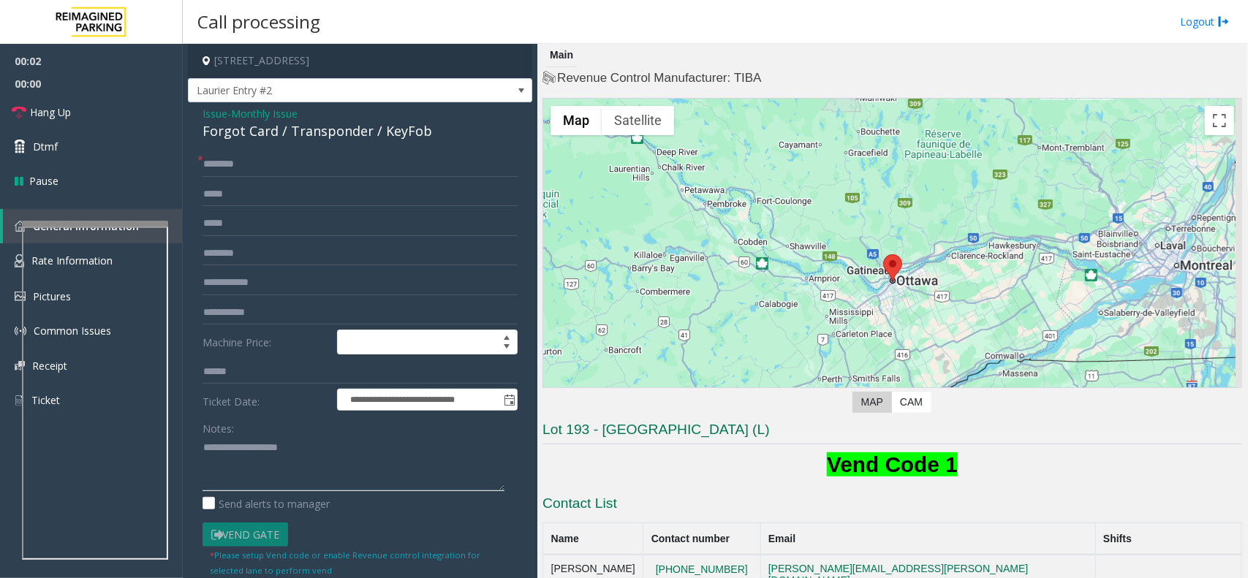
click at [282, 442] on textarea at bounding box center [354, 464] width 302 height 55
click at [306, 136] on div "Forgot Card / Transponder / KeyFob" at bounding box center [360, 131] width 315 height 20
copy div "Forgot Card / Transponder / KeyFob"
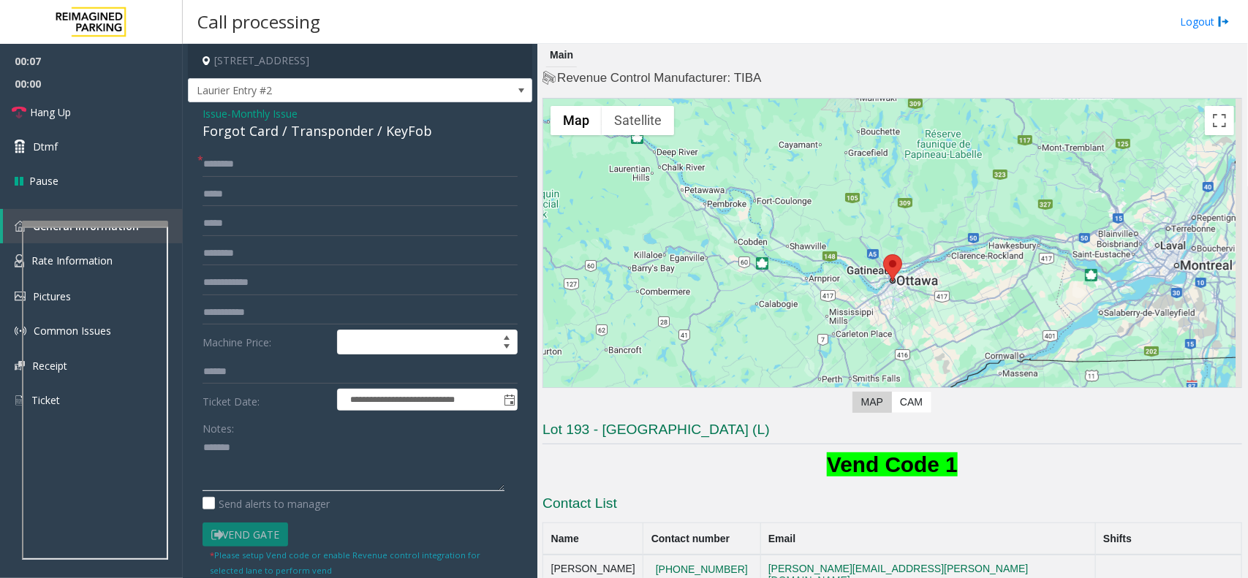
click at [328, 458] on textarea at bounding box center [354, 464] width 302 height 55
paste textarea "**********"
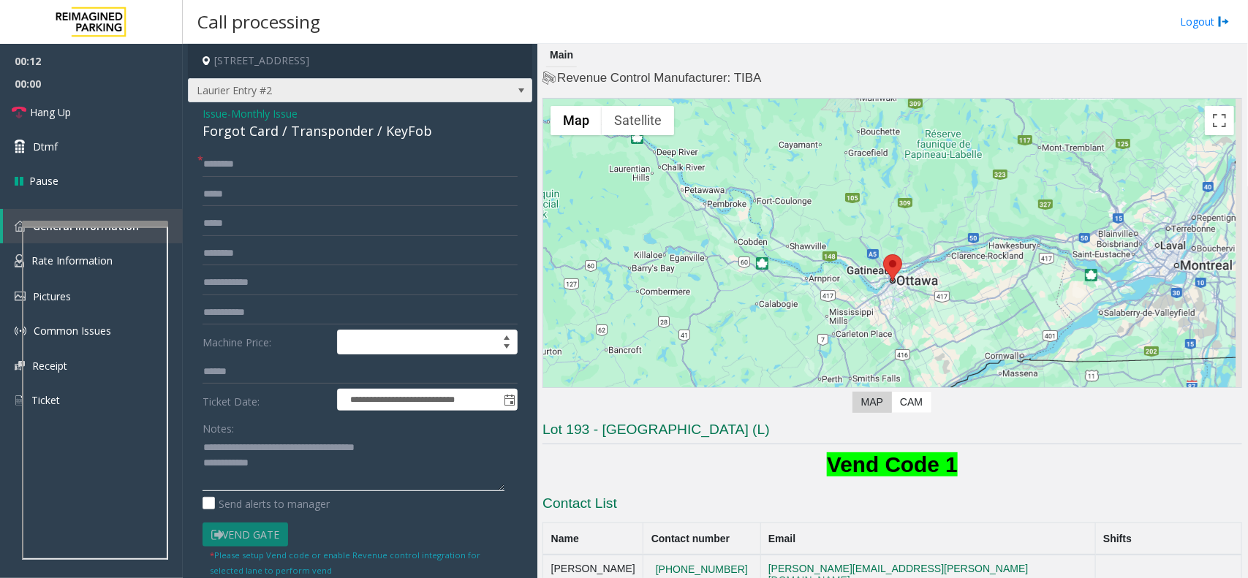
type textarea "**********"
click at [379, 102] on span "Laurier Entry #2" at bounding box center [360, 90] width 344 height 25
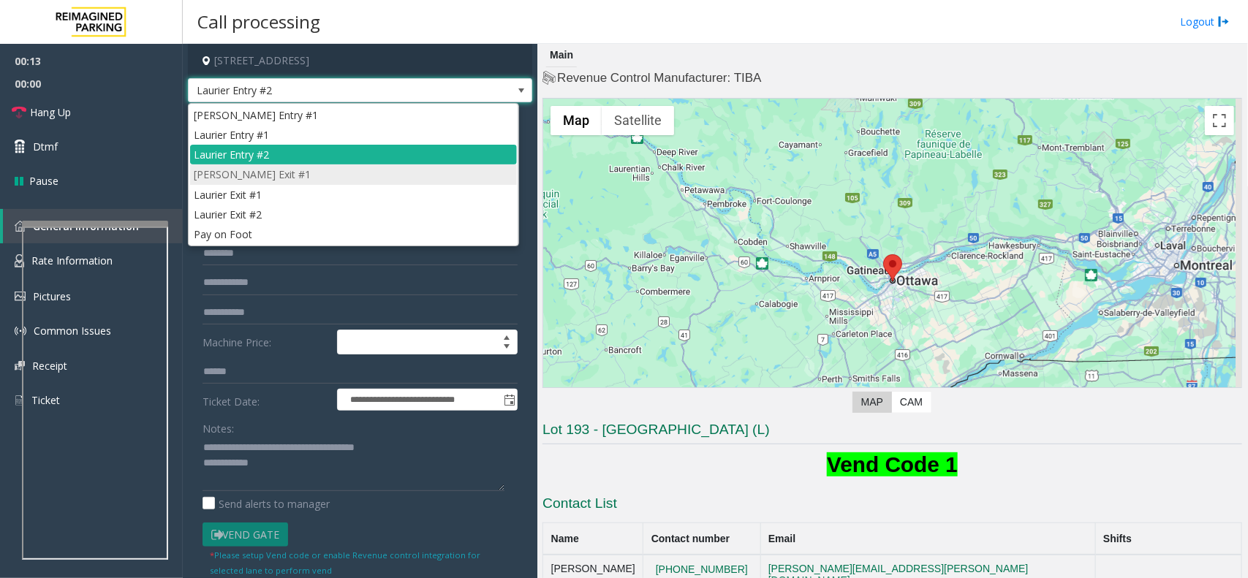
click at [347, 181] on li "Slater Exit #1" at bounding box center [353, 175] width 327 height 20
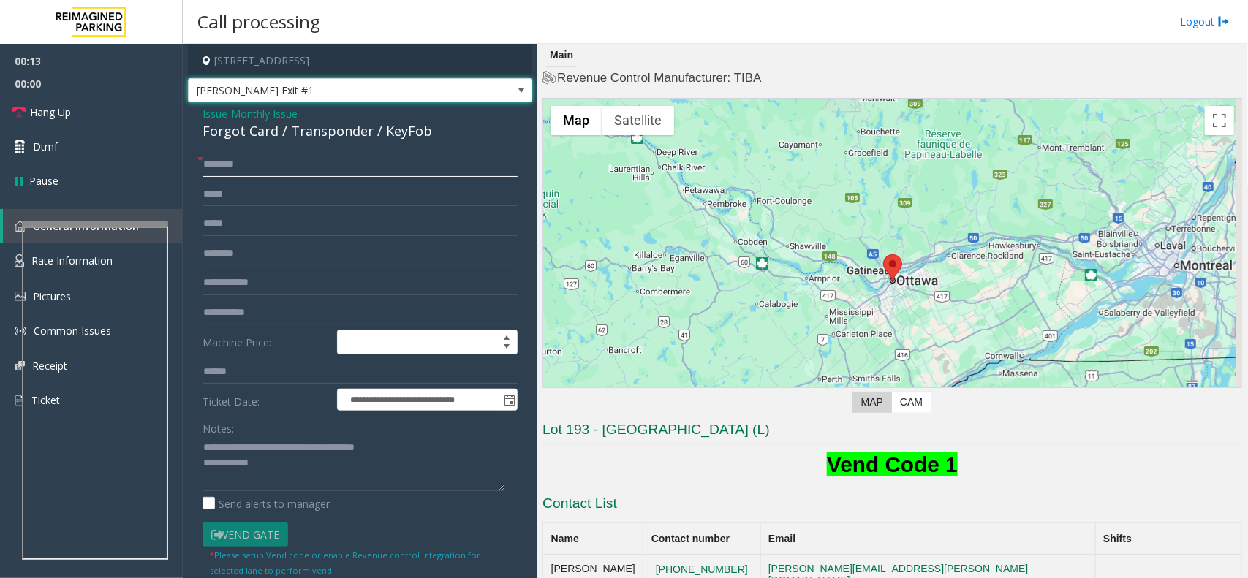
click at [271, 155] on input "text" at bounding box center [360, 164] width 315 height 25
click at [295, 472] on textarea at bounding box center [354, 464] width 302 height 55
click at [238, 166] on input "text" at bounding box center [360, 164] width 315 height 25
type input "****"
click at [261, 476] on textarea at bounding box center [354, 464] width 302 height 55
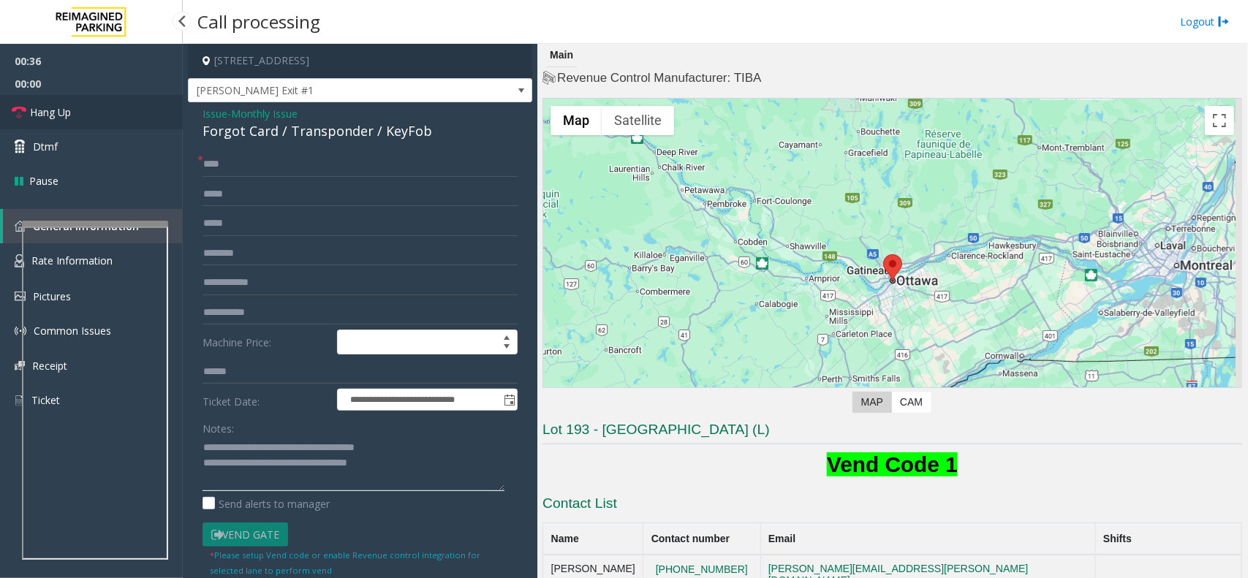
type textarea "**********"
click at [156, 110] on link "Hang Up" at bounding box center [91, 112] width 183 height 34
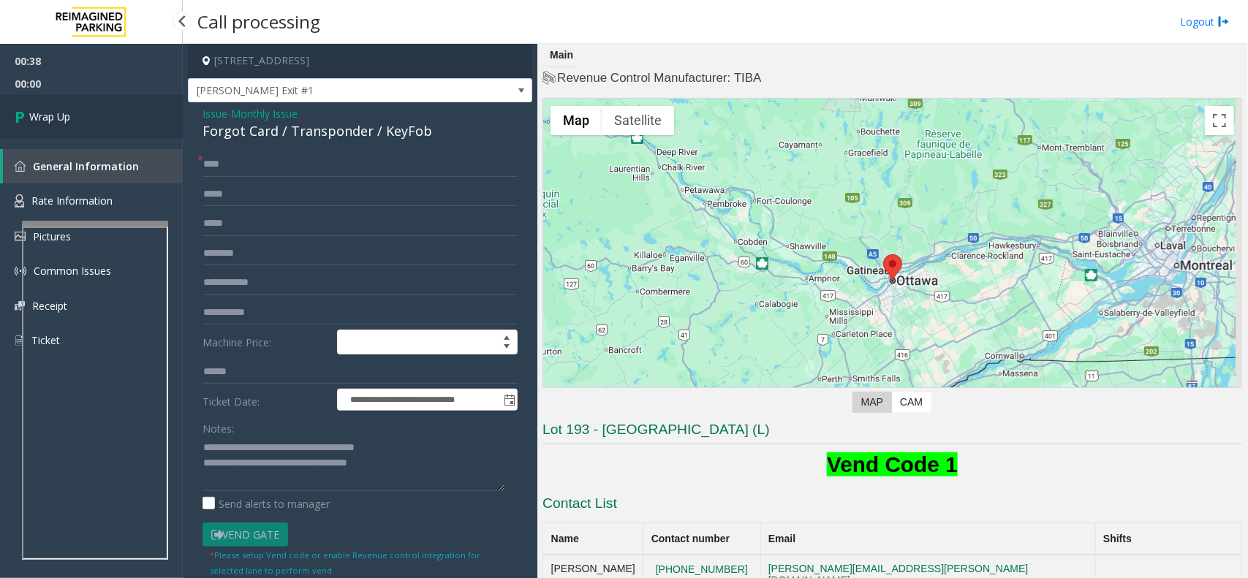
click at [174, 124] on link "Wrap Up" at bounding box center [91, 116] width 183 height 43
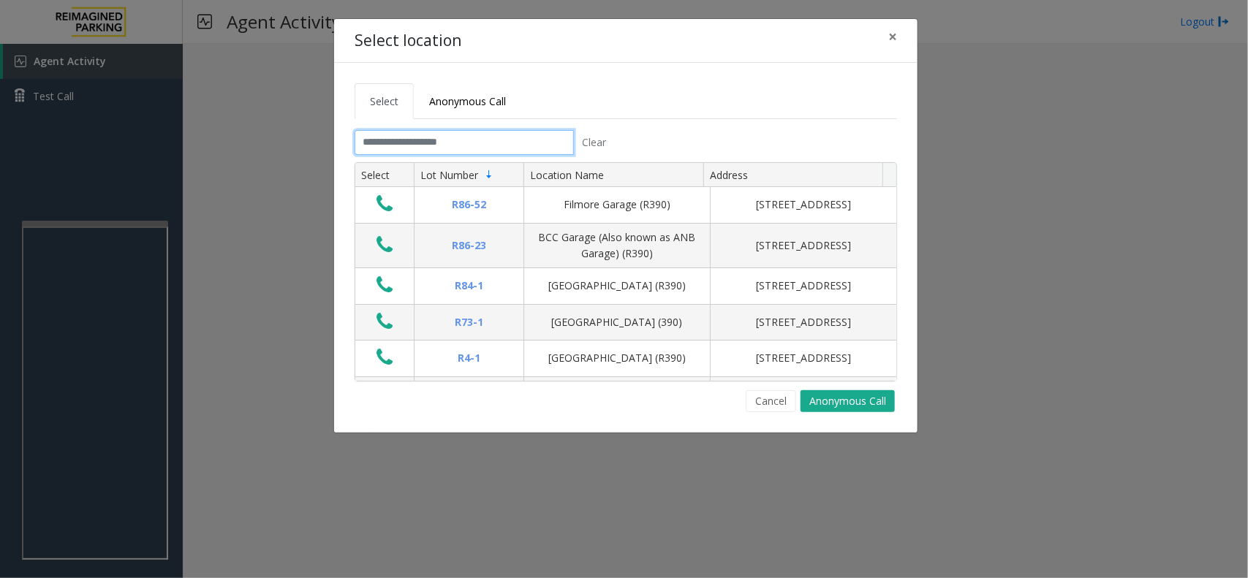
click at [448, 132] on input "text" at bounding box center [464, 142] width 219 height 25
click at [897, 31] on button "×" at bounding box center [892, 37] width 29 height 36
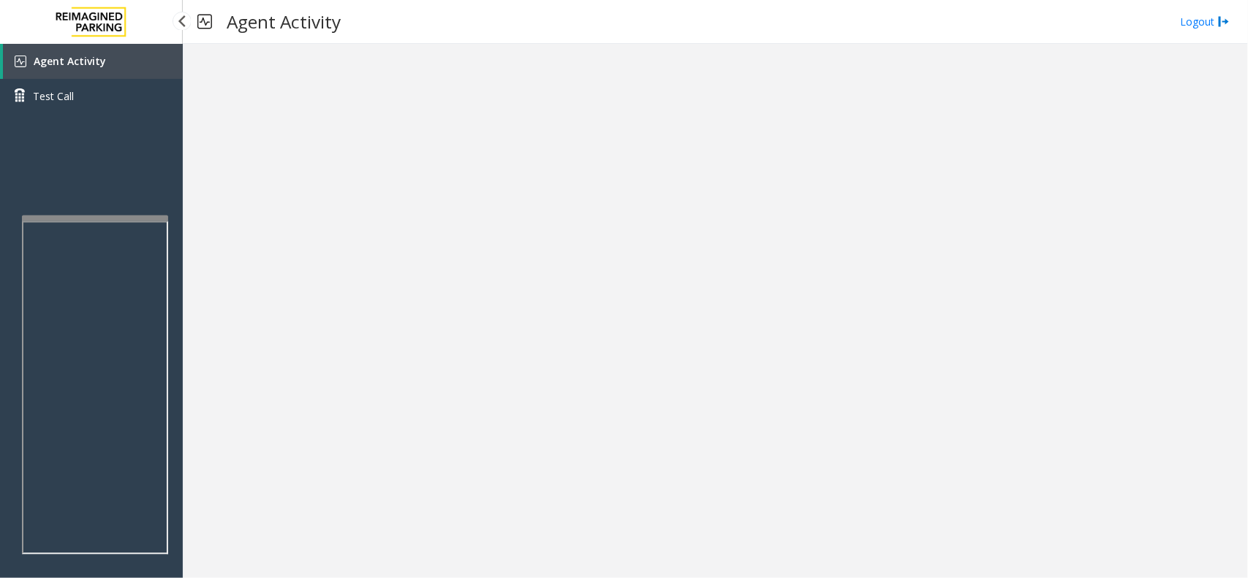
click at [110, 216] on div at bounding box center [95, 219] width 146 height 6
click at [126, 70] on link "Agent Activity" at bounding box center [93, 61] width 180 height 35
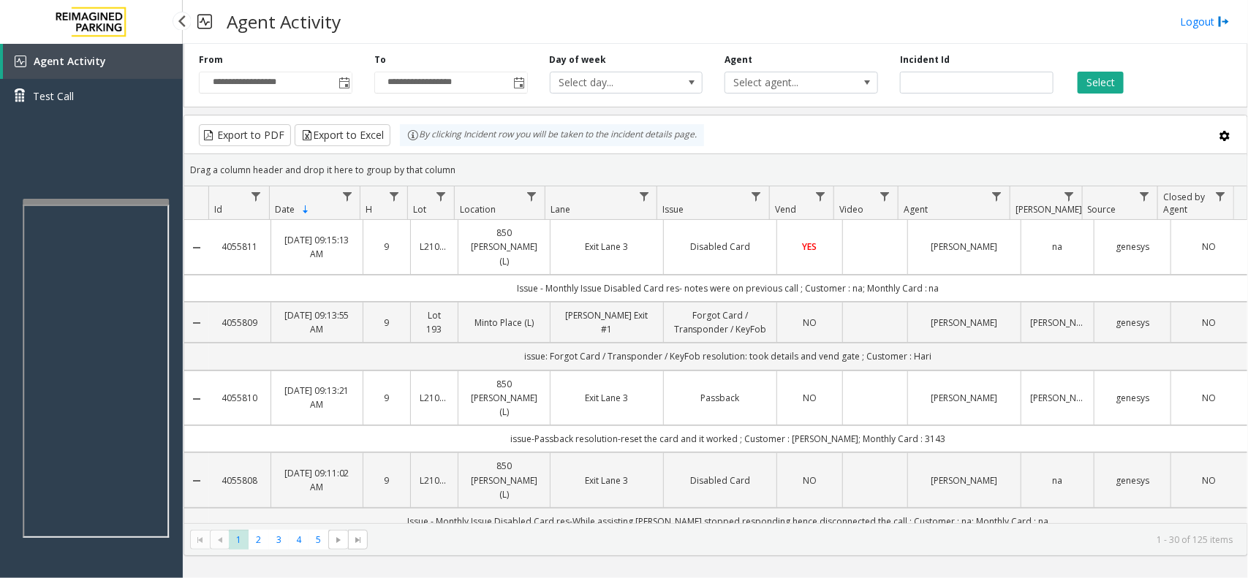
click at [137, 67] on link "Agent Activity" at bounding box center [93, 61] width 180 height 35
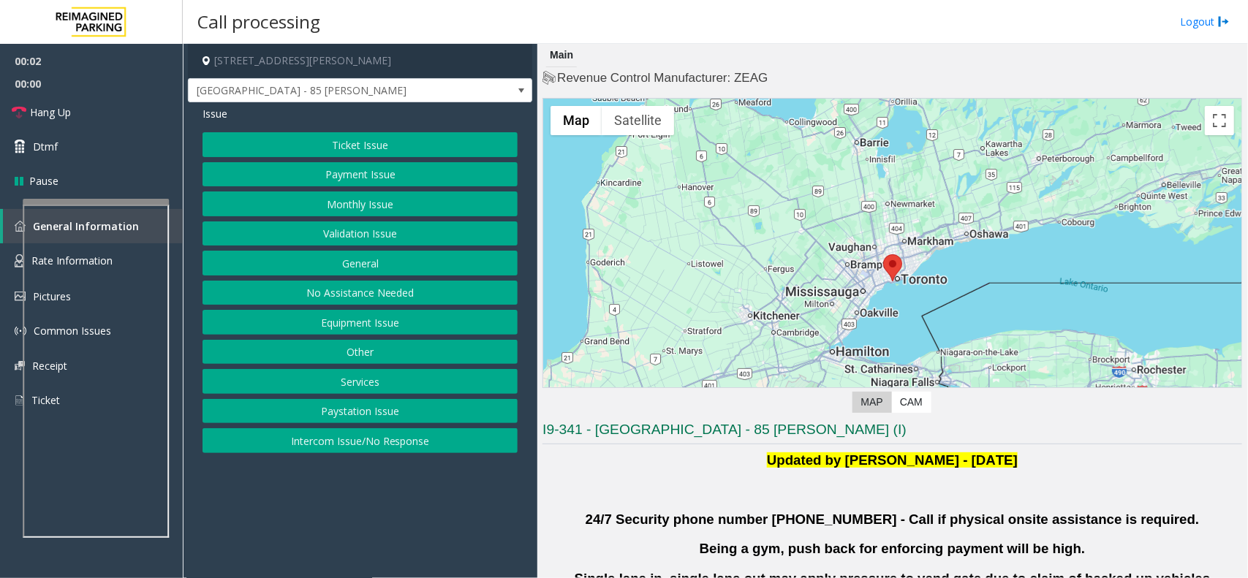
click at [360, 236] on button "Validation Issue" at bounding box center [360, 234] width 315 height 25
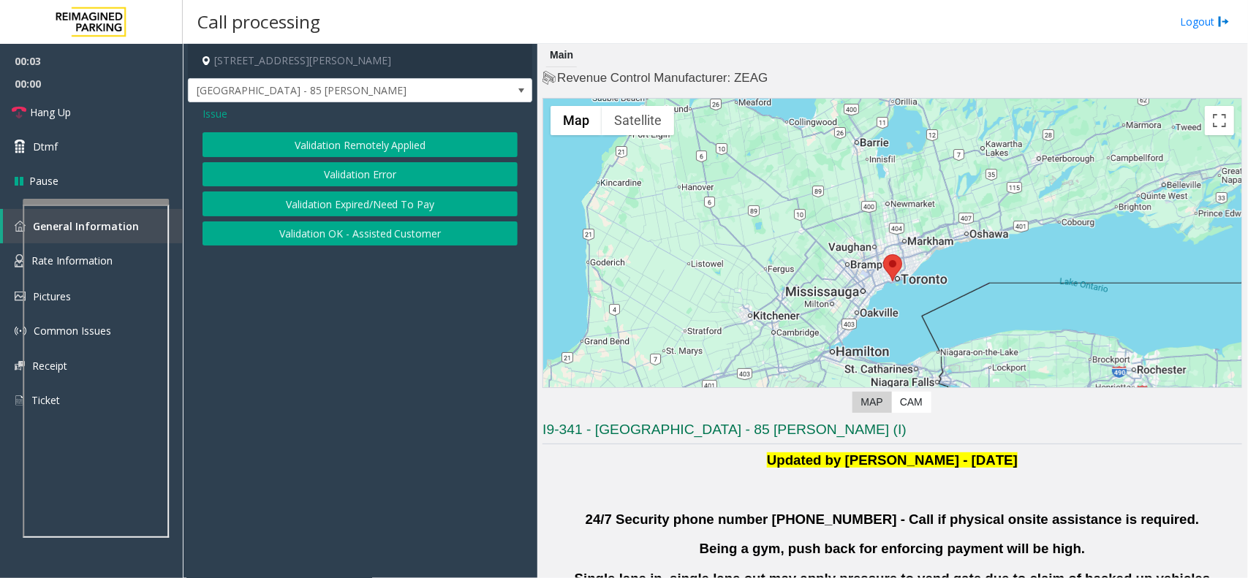
click at [373, 177] on button "Validation Error" at bounding box center [360, 174] width 315 height 25
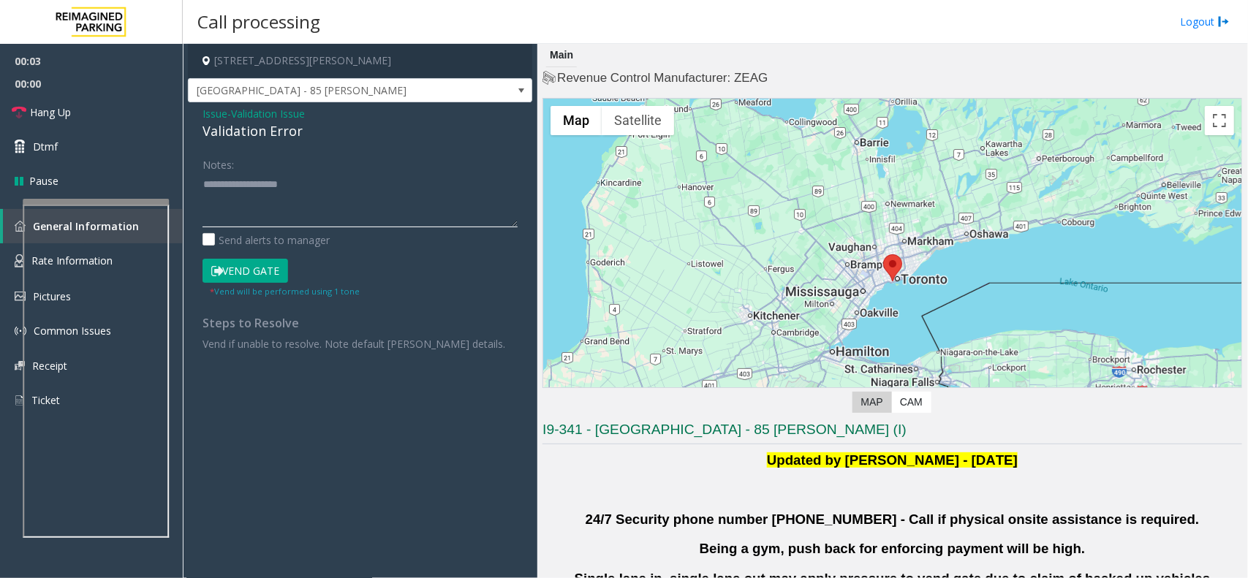
click at [364, 185] on textarea at bounding box center [360, 200] width 315 height 55
click at [262, 136] on div "Validation Error" at bounding box center [360, 131] width 315 height 20
copy div "Validation Error"
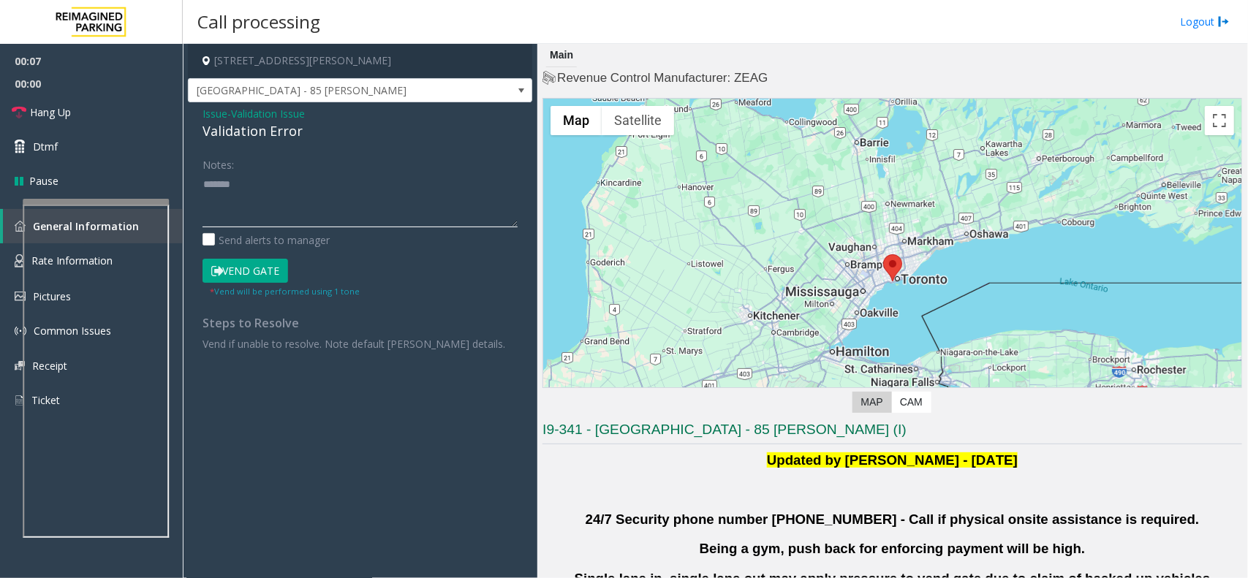
click at [297, 201] on textarea at bounding box center [360, 200] width 315 height 55
paste textarea "**********"
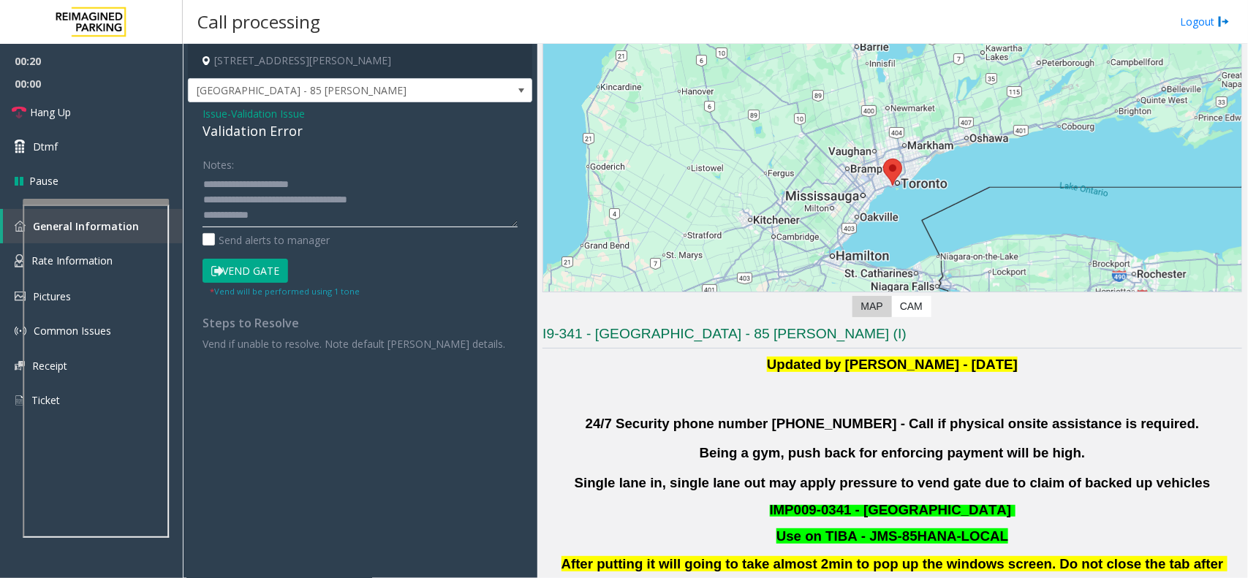
scroll to position [274, 0]
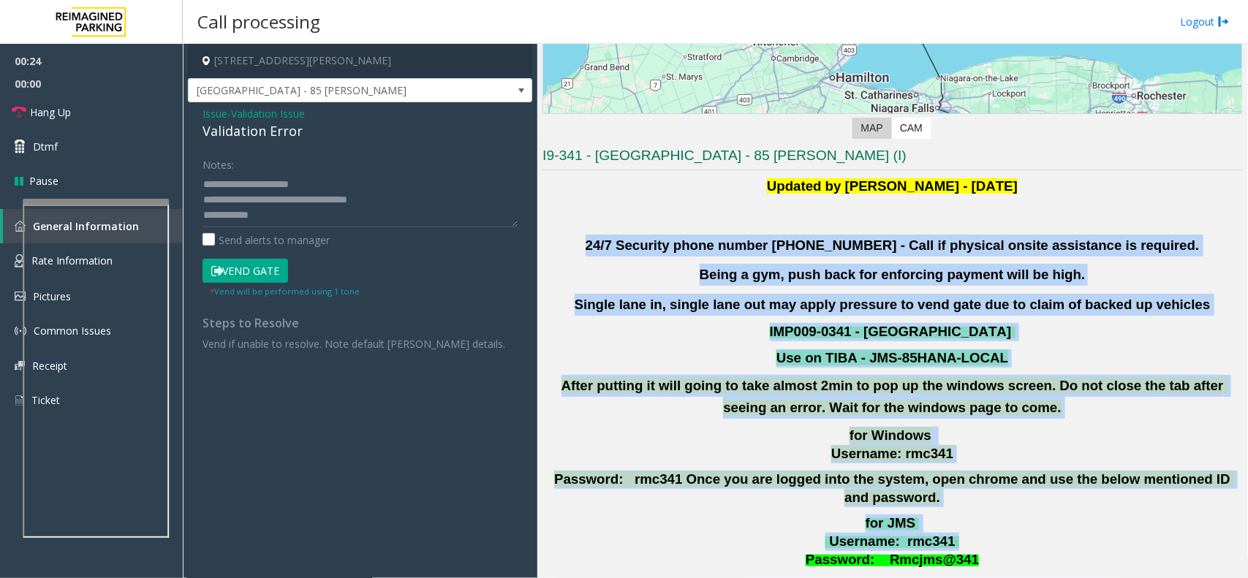
drag, startPoint x: 625, startPoint y: 245, endPoint x: 1021, endPoint y: 531, distance: 488.7
click at [1021, 531] on div "Updated by Pranav Babbar - 28th Jan 2025 24/7 Security phone number 416.534.343…" at bounding box center [893, 391] width 700 height 432
click at [1021, 531] on p "for JMS Username : rmc341 Password: Rmcjms@341" at bounding box center [892, 542] width 703 height 54
drag, startPoint x: 1018, startPoint y: 521, endPoint x: 732, endPoint y: 228, distance: 409.0
click at [732, 228] on div "Updated by Pranav Babbar - 28th Jan 2025 24/7 Security phone number 416.534.343…" at bounding box center [893, 391] width 700 height 432
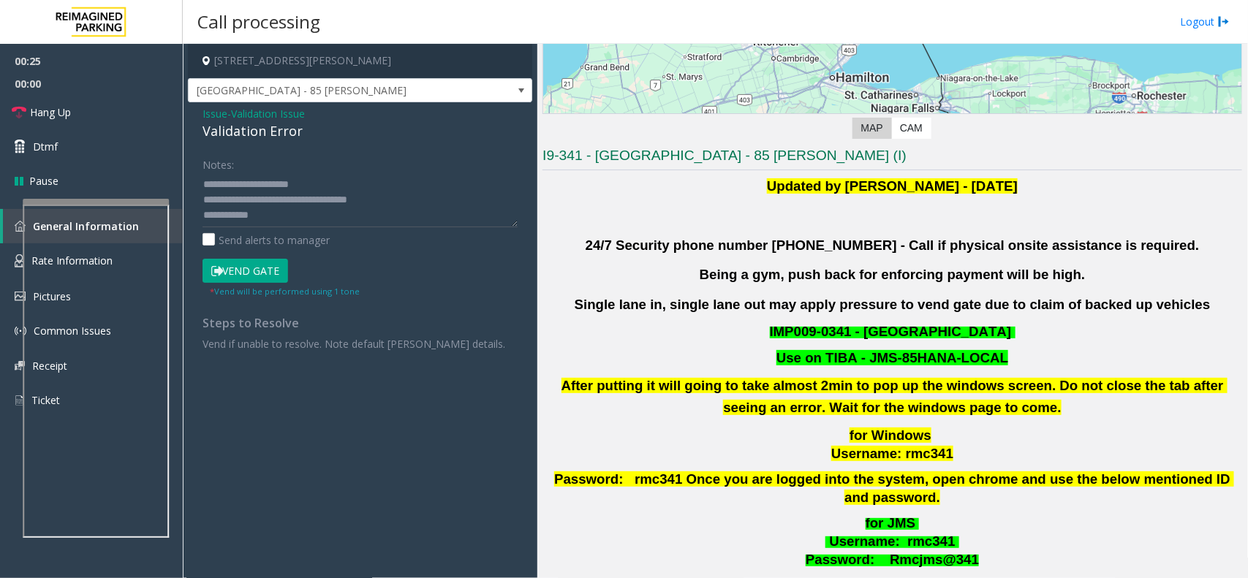
click at [622, 233] on div "Updated by Pranav Babbar - 28th Jan 2025 24/7 Security phone number 416.534.343…" at bounding box center [893, 391] width 700 height 432
click at [290, 221] on textarea at bounding box center [360, 200] width 315 height 55
click at [374, 184] on textarea at bounding box center [360, 200] width 315 height 55
click at [324, 210] on textarea at bounding box center [360, 200] width 315 height 55
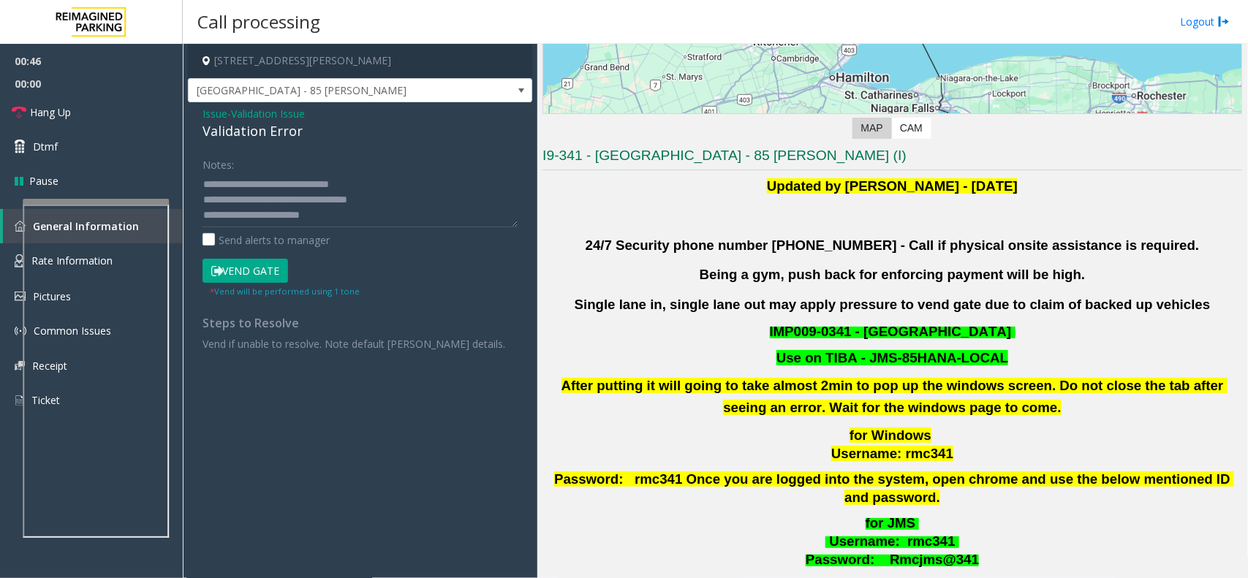
click at [253, 264] on button "Vend Gate" at bounding box center [246, 271] width 86 height 25
click at [330, 217] on textarea at bounding box center [360, 200] width 315 height 55
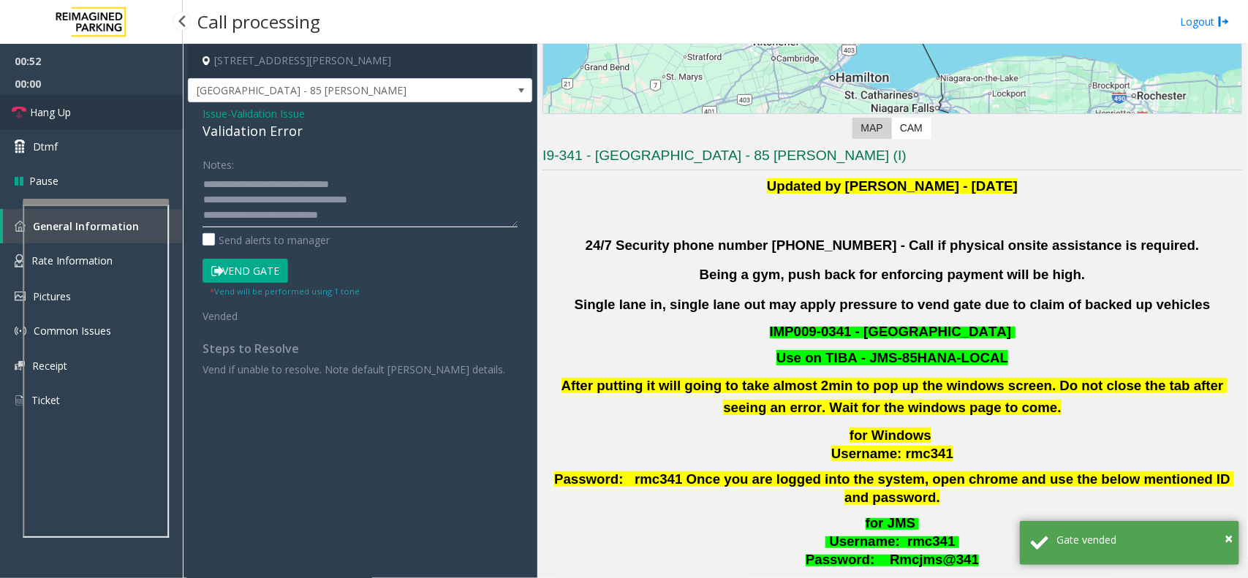
type textarea "**********"
click at [122, 105] on link "Hang Up" at bounding box center [91, 112] width 183 height 34
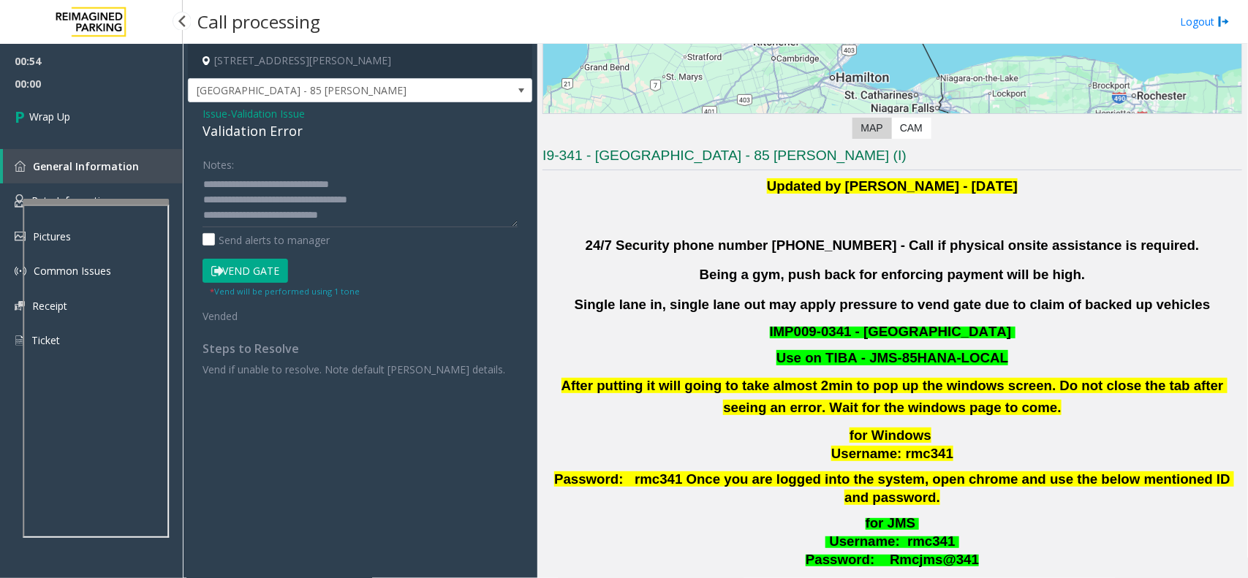
click at [126, 113] on link "Wrap Up" at bounding box center [91, 116] width 183 height 43
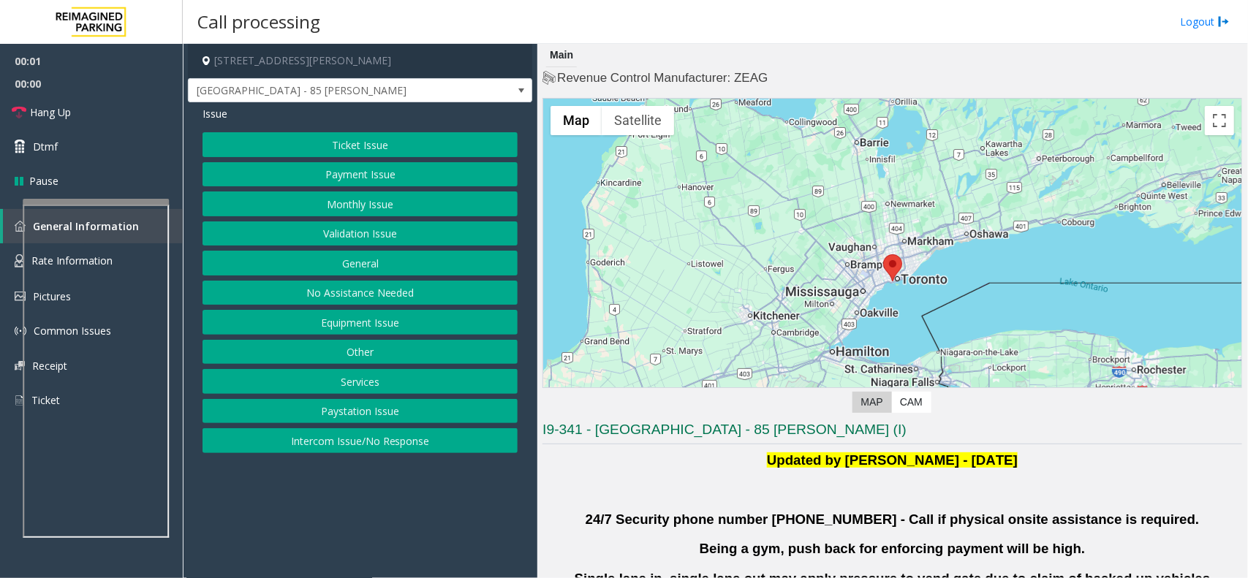
click at [393, 246] on button "Validation Issue" at bounding box center [360, 234] width 315 height 25
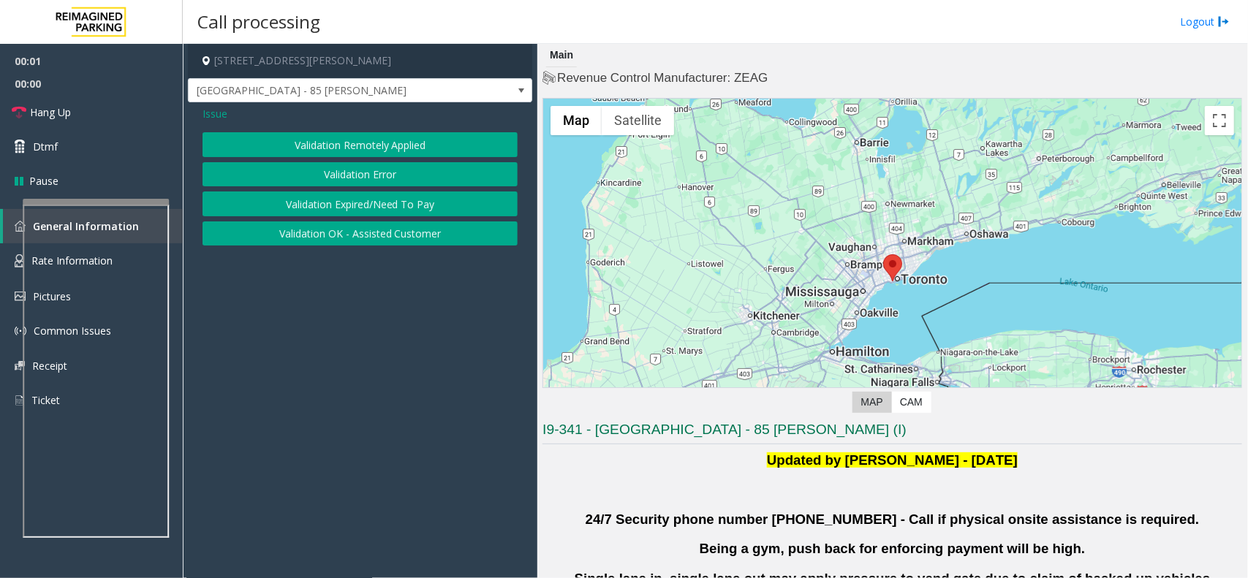
click at [391, 172] on button "Validation Error" at bounding box center [360, 174] width 315 height 25
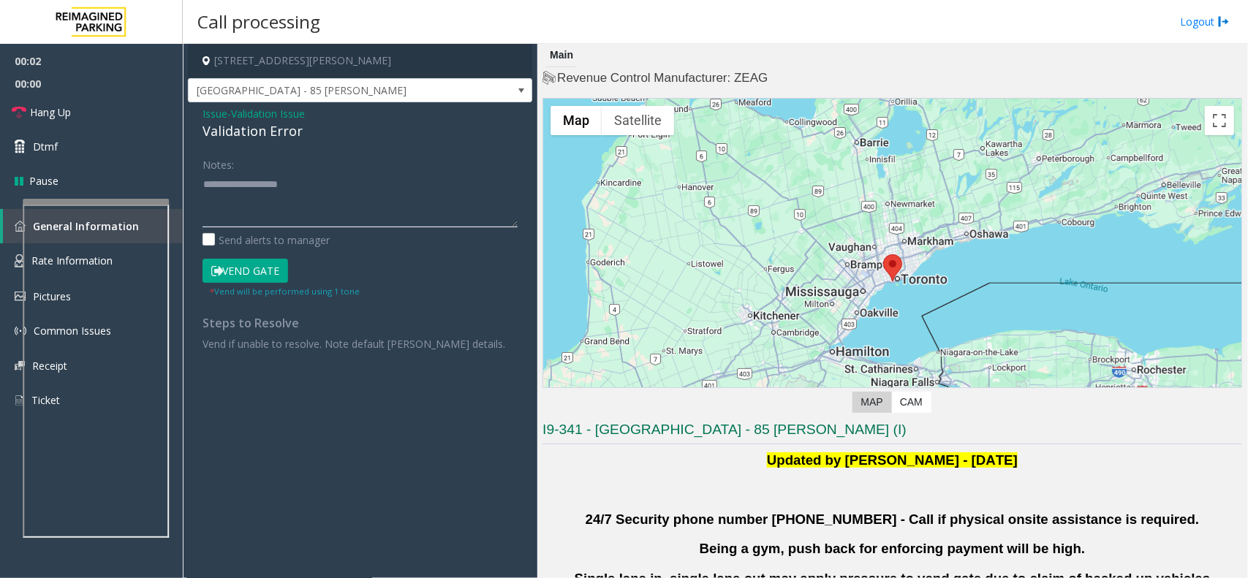
click at [373, 211] on textarea at bounding box center [360, 200] width 315 height 55
click at [278, 140] on div "Validation Error" at bounding box center [360, 131] width 315 height 20
copy div "Validation Error"
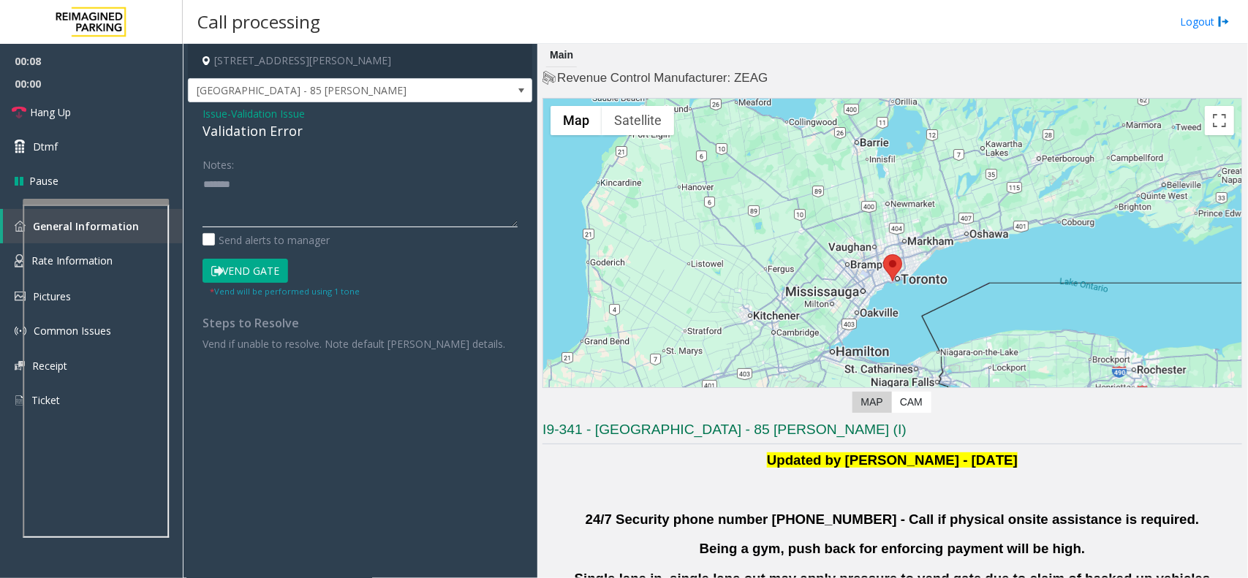
click at [279, 183] on textarea at bounding box center [360, 200] width 315 height 55
paste textarea "**********"
click at [329, 189] on textarea at bounding box center [360, 200] width 315 height 55
click at [330, 218] on textarea at bounding box center [360, 200] width 315 height 55
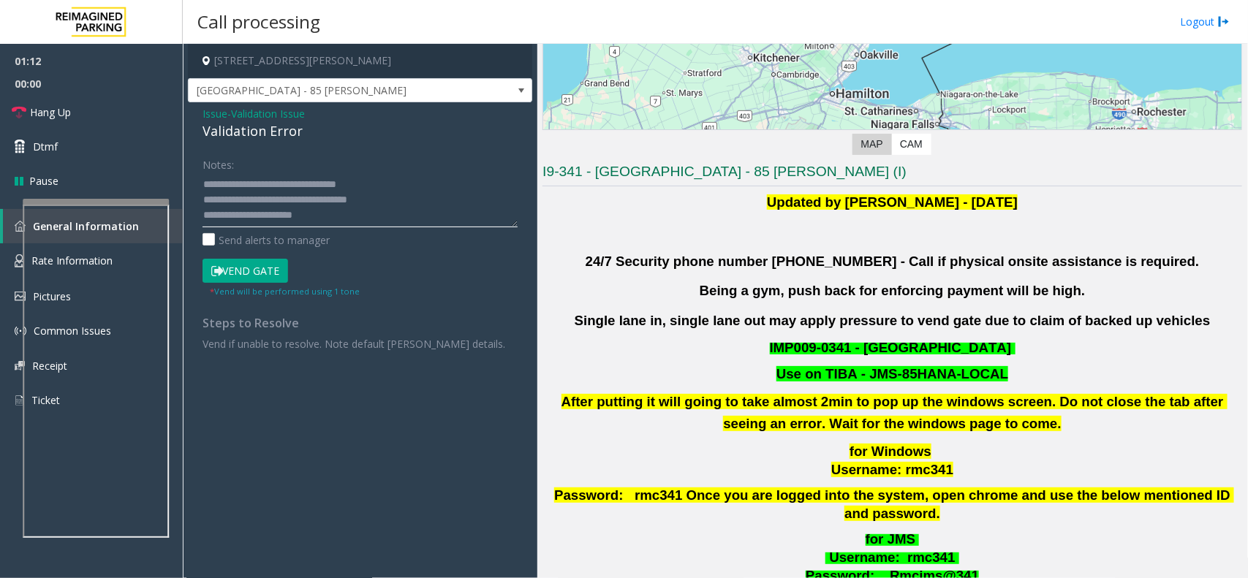
scroll to position [548, 0]
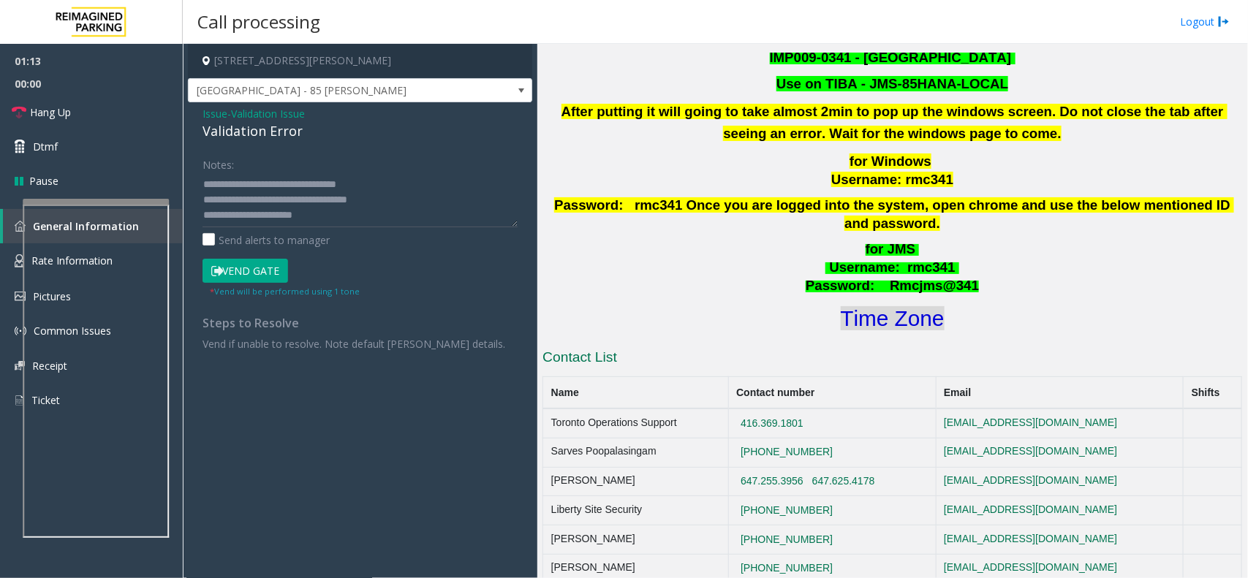
click at [880, 307] on font "Time Zone" at bounding box center [893, 318] width 104 height 24
click at [393, 213] on textarea at bounding box center [360, 200] width 315 height 55
type textarea "**********"
click at [249, 269] on button "Vend Gate" at bounding box center [246, 271] width 86 height 25
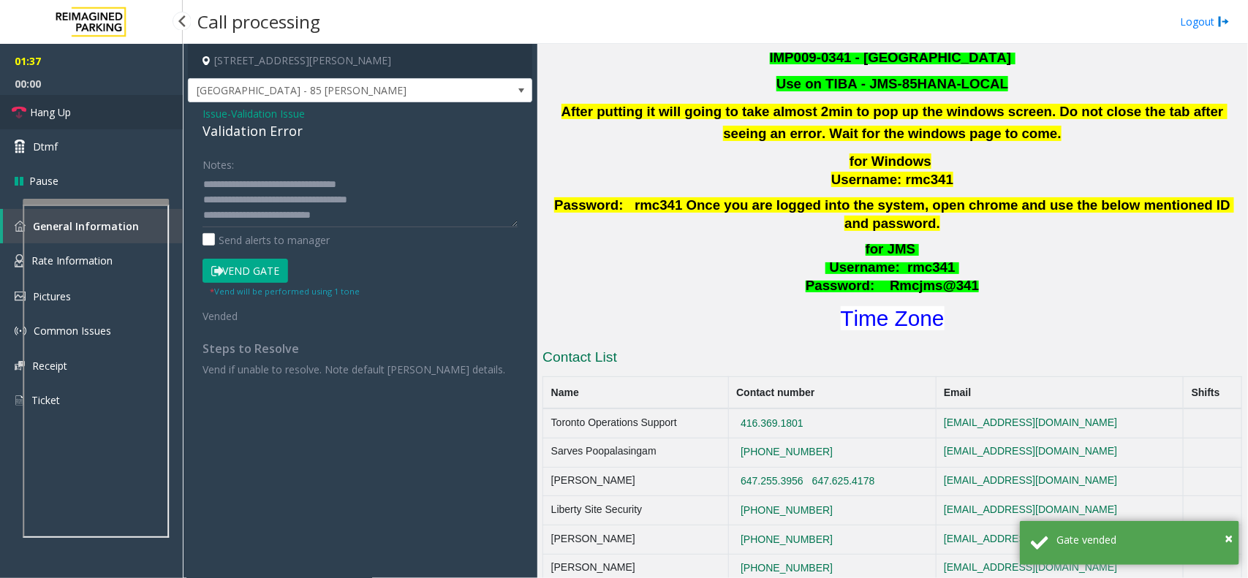
click at [136, 105] on link "Hang Up" at bounding box center [91, 112] width 183 height 34
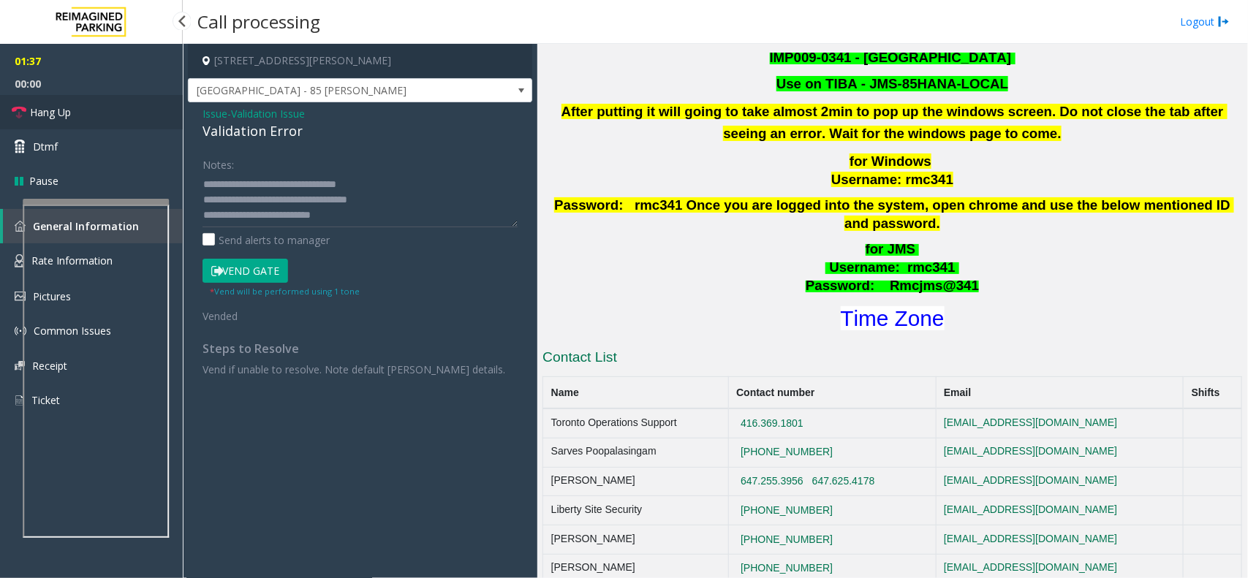
click at [136, 105] on link "Hang Up" at bounding box center [91, 112] width 183 height 34
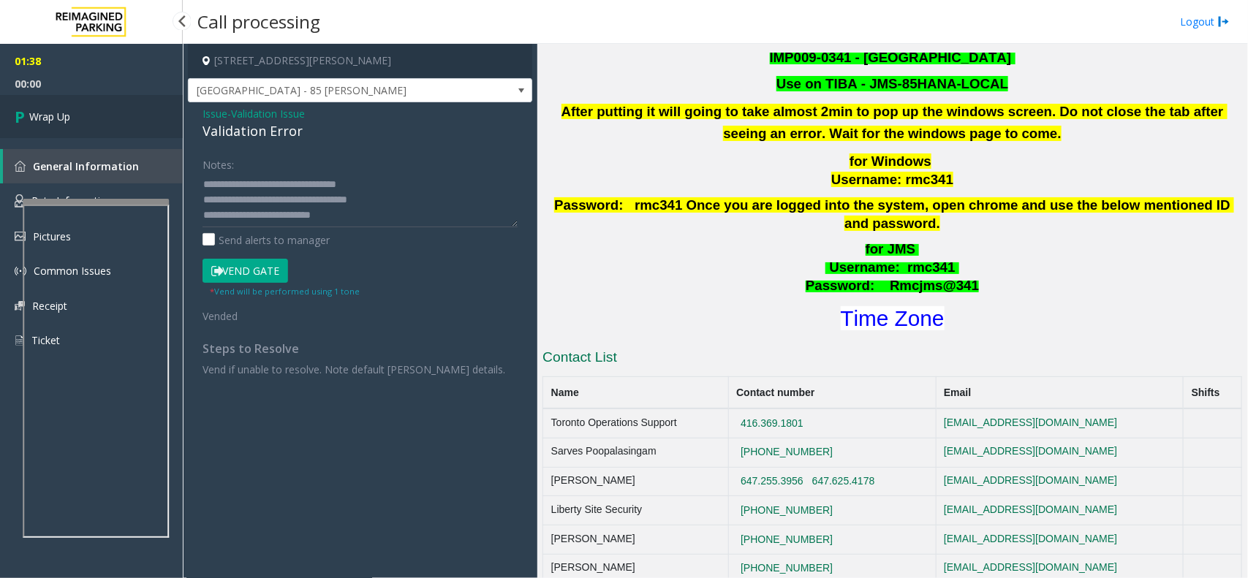
click at [136, 105] on link "Wrap Up" at bounding box center [91, 116] width 183 height 43
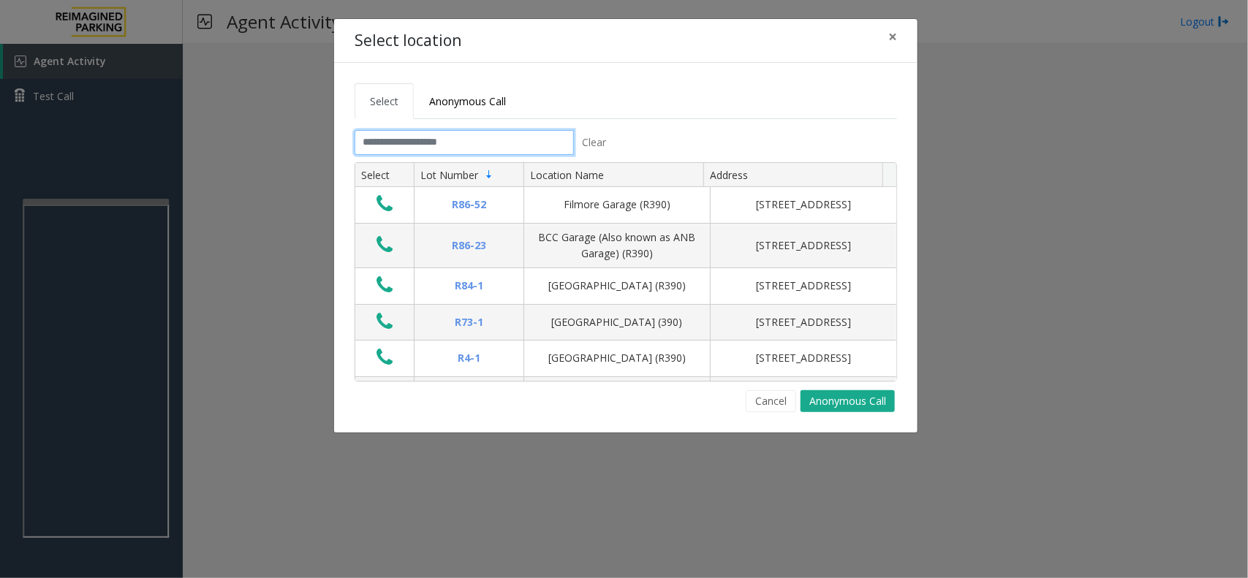
click at [381, 137] on input "text" at bounding box center [464, 142] width 219 height 25
click at [463, 88] on link "Anonymous Call" at bounding box center [467, 101] width 107 height 36
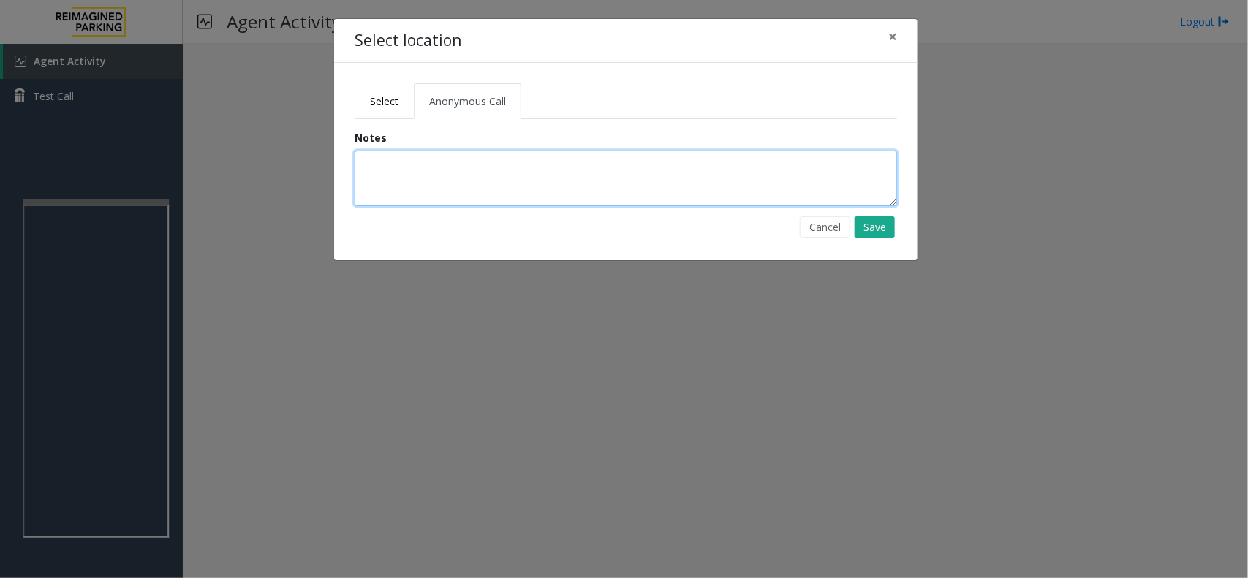
click at [410, 196] on textarea at bounding box center [626, 179] width 543 height 56
type textarea "**********"
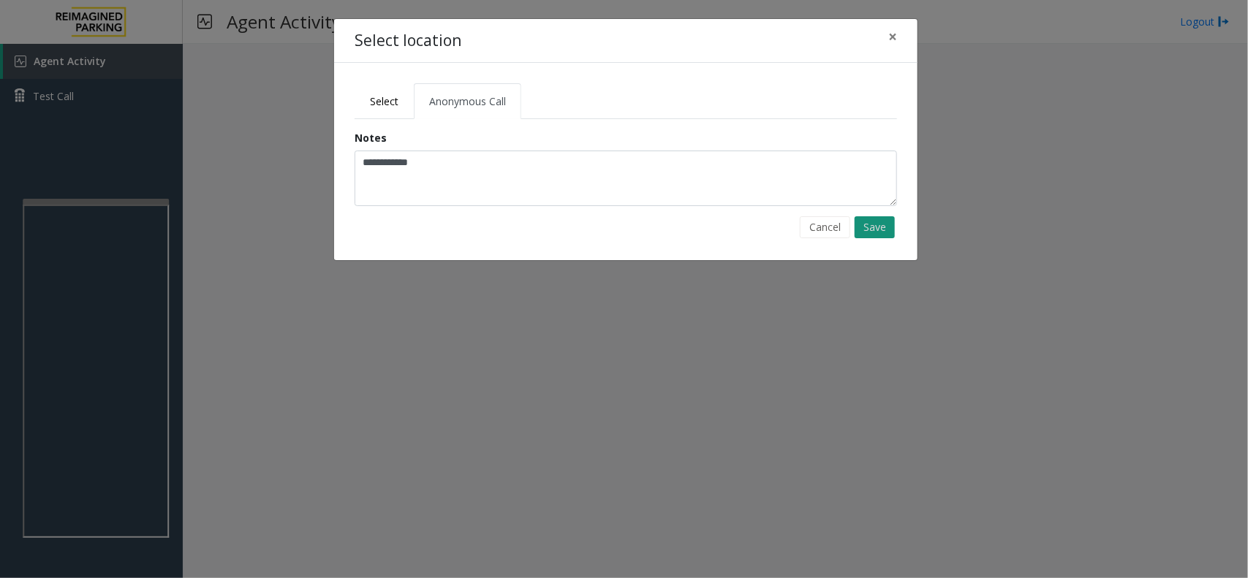
click at [874, 233] on button "Save" at bounding box center [875, 227] width 40 height 22
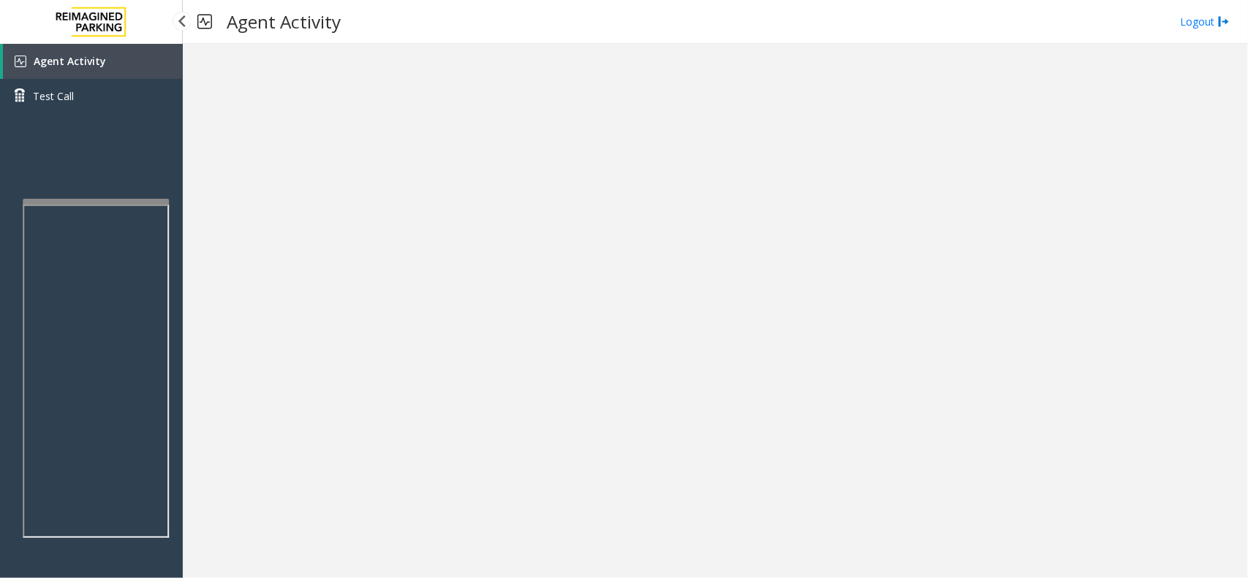
click at [129, 75] on link "Agent Activity" at bounding box center [93, 61] width 180 height 35
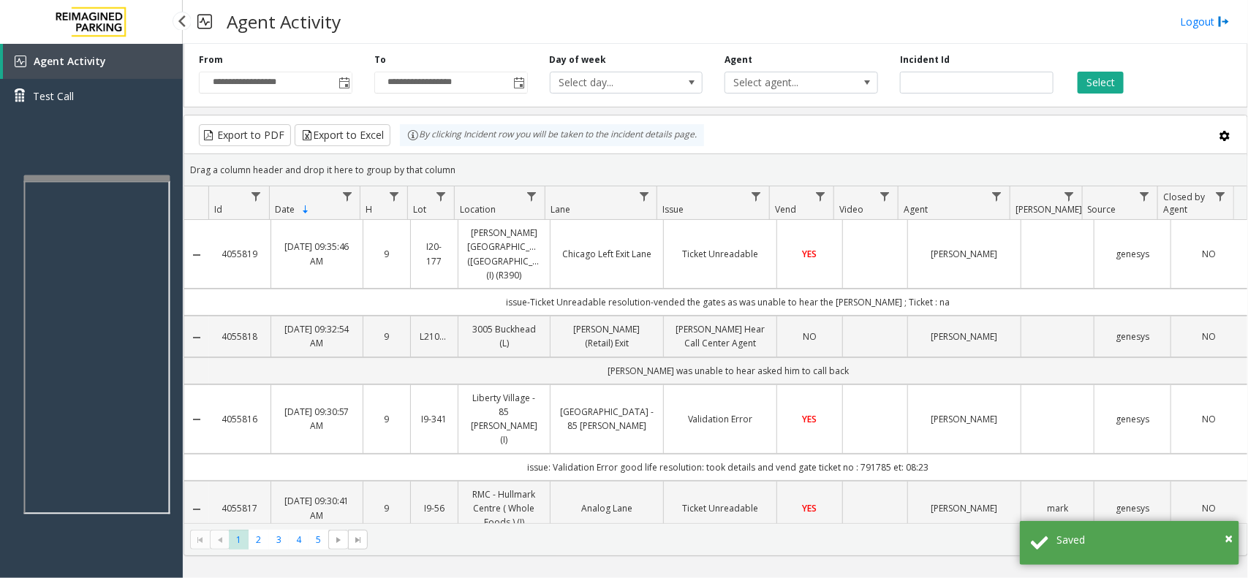
click at [132, 168] on app-root "**********" at bounding box center [624, 289] width 1248 height 578
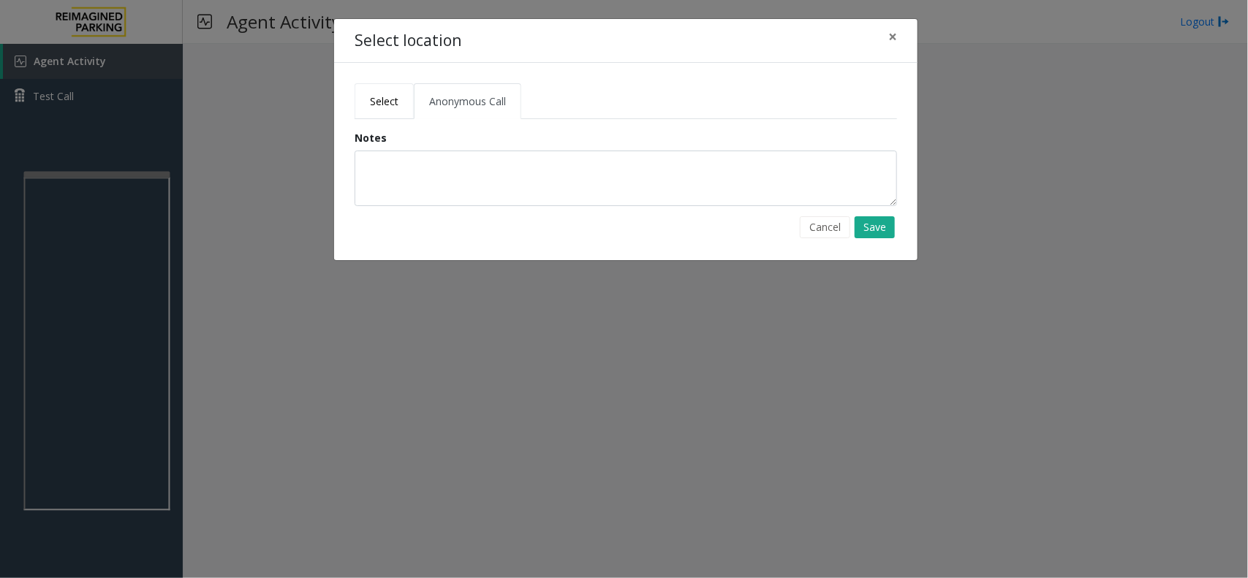
click at [382, 104] on span "Select" at bounding box center [384, 101] width 29 height 14
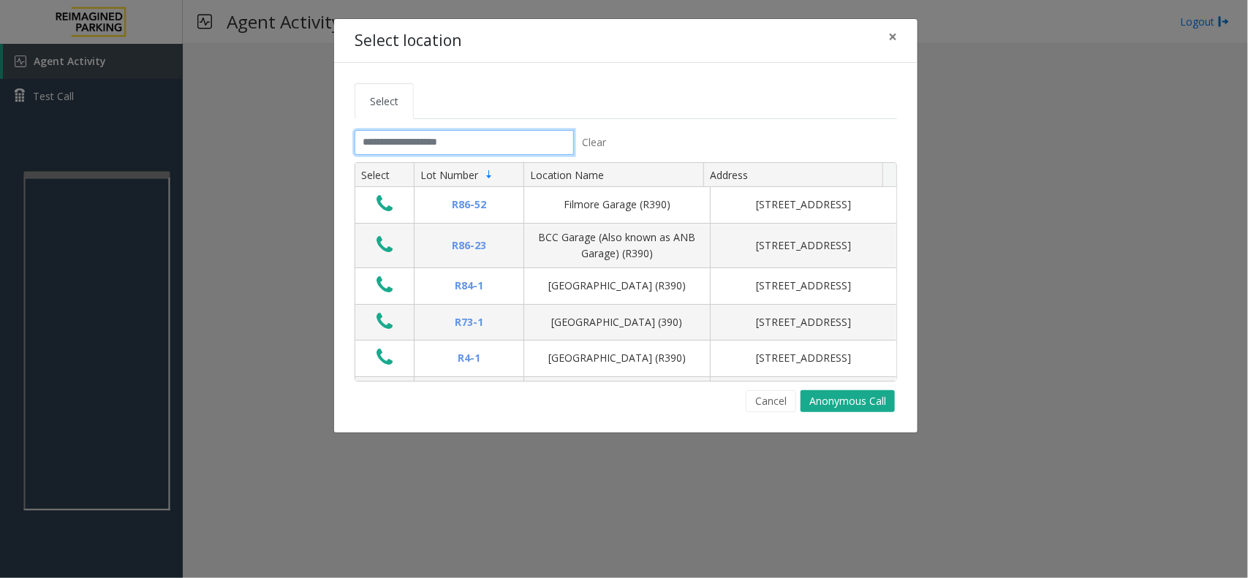
click at [400, 151] on input "text" at bounding box center [464, 142] width 219 height 25
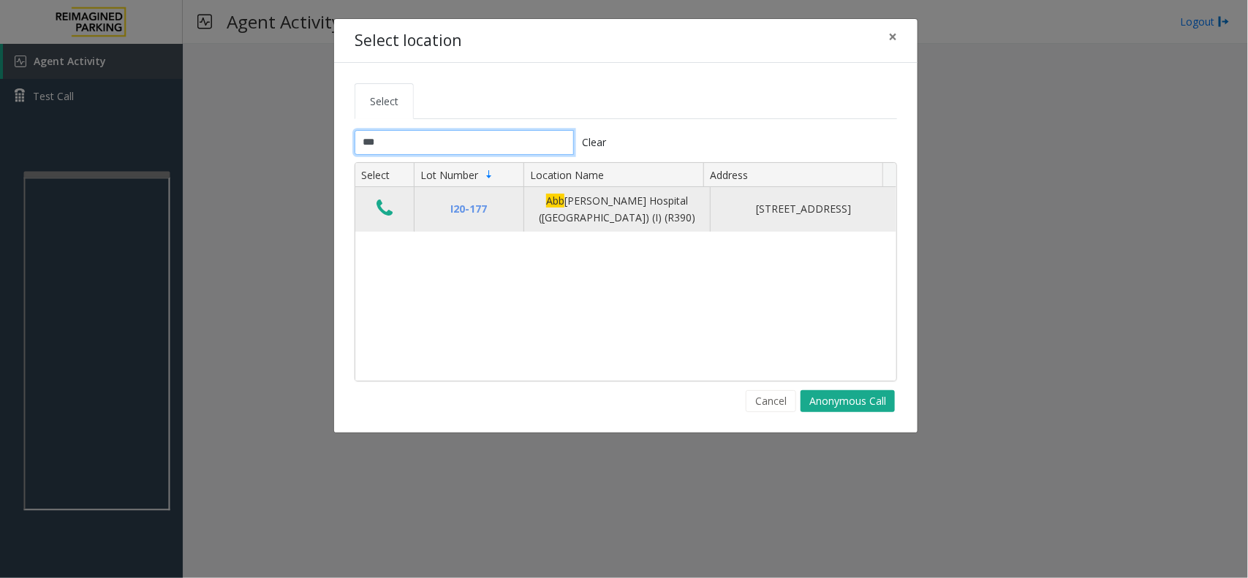
type input "***"
click at [388, 208] on icon "Data table" at bounding box center [385, 208] width 16 height 20
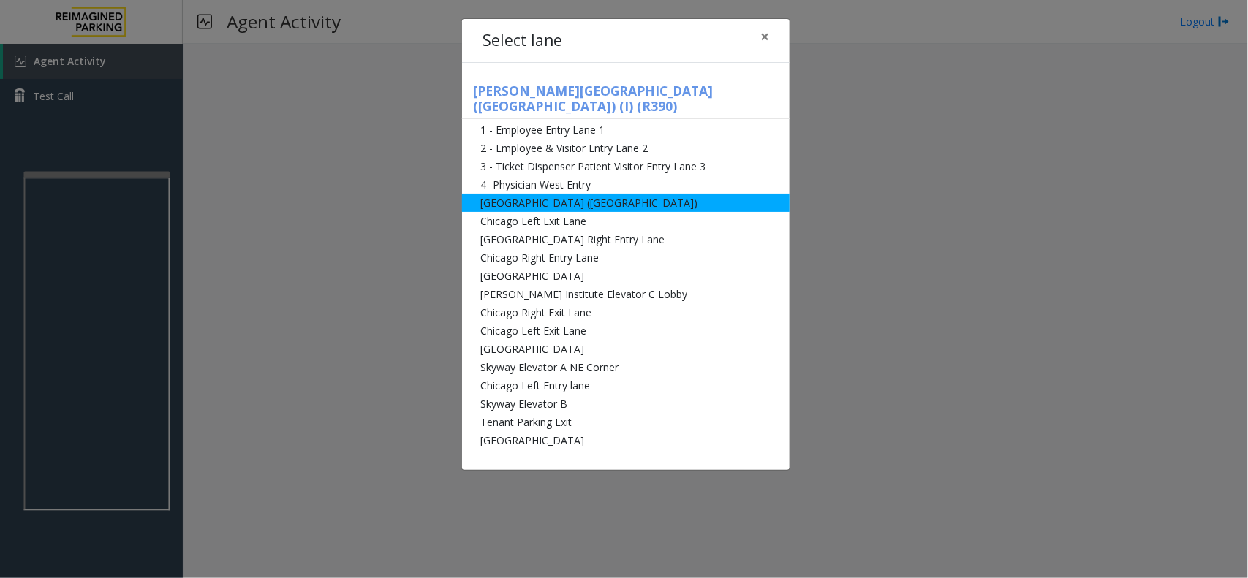
click at [536, 194] on li "Abbot Hospital (Main Hospital)" at bounding box center [626, 203] width 328 height 18
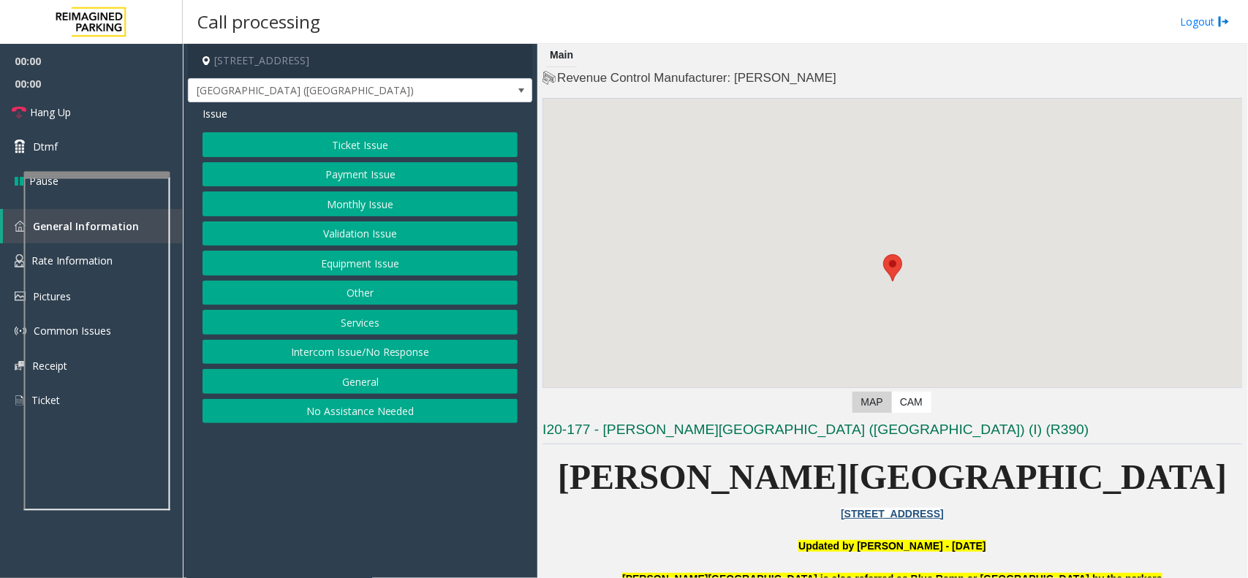
click at [435, 254] on button "Equipment Issue" at bounding box center [360, 263] width 315 height 25
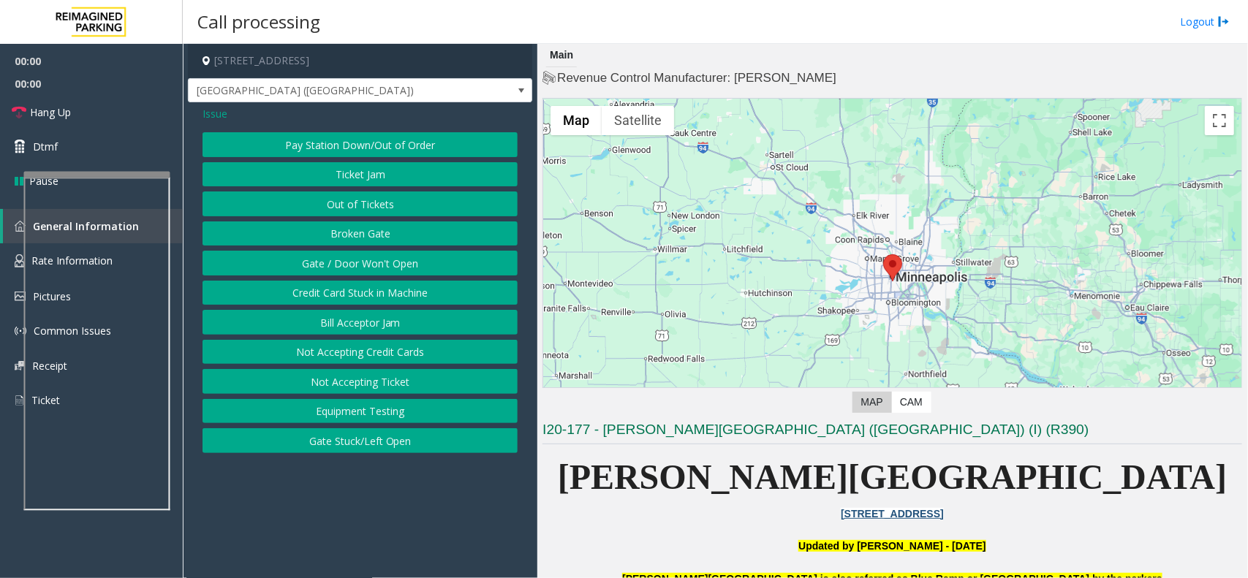
click at [435, 254] on button "Gate / Door Won't Open" at bounding box center [360, 263] width 315 height 25
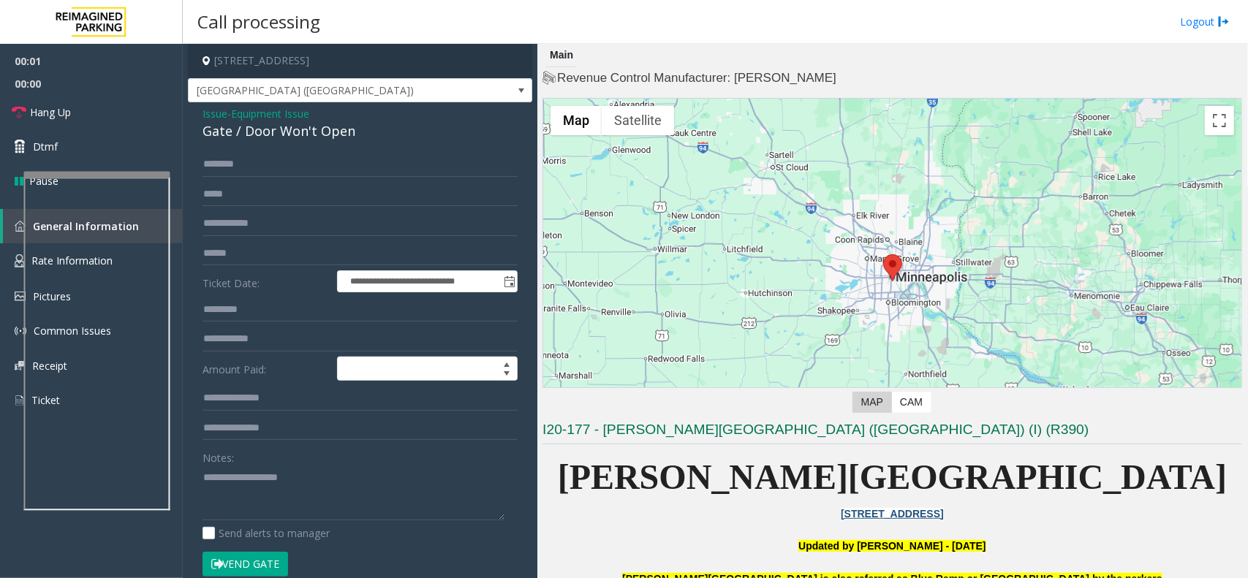
click at [324, 463] on div "Notes:" at bounding box center [360, 482] width 315 height 75
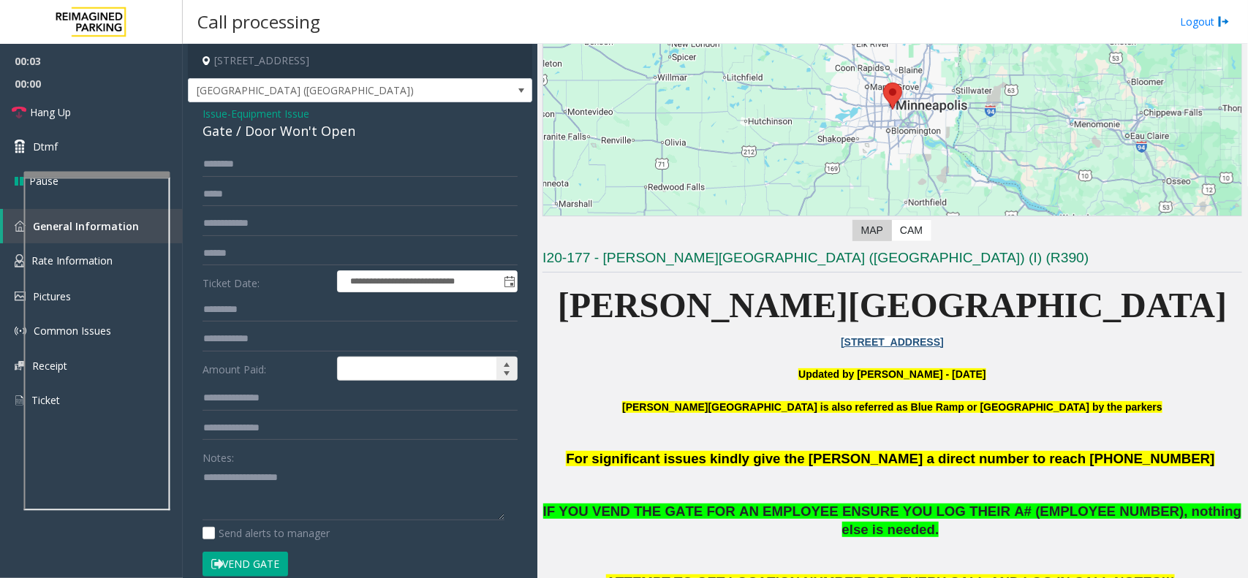
scroll to position [183, 0]
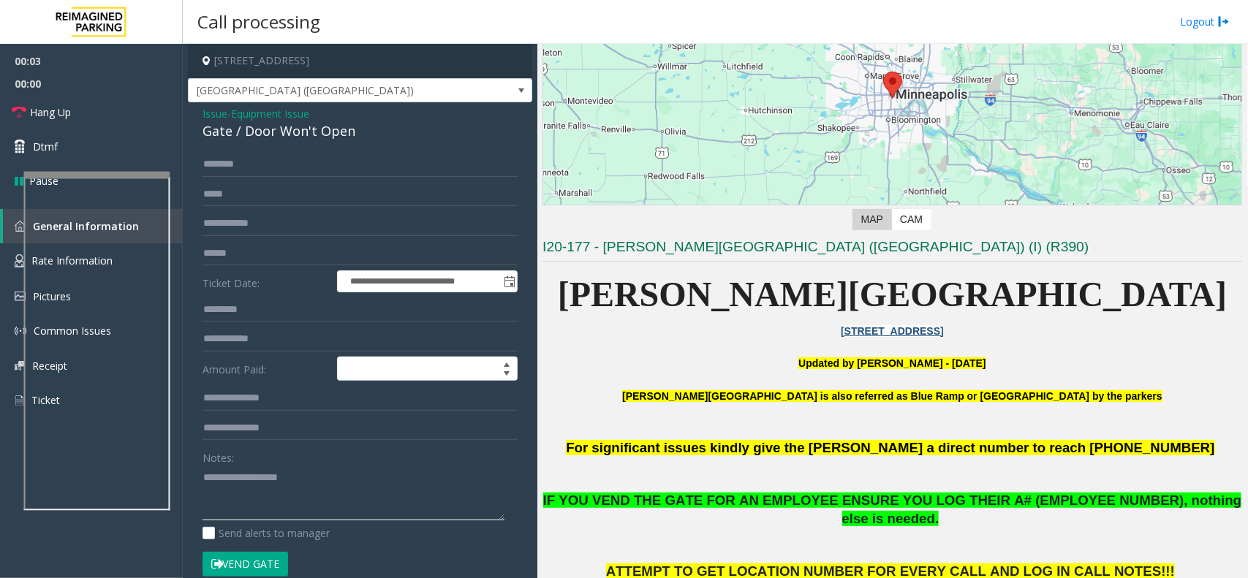
click at [301, 477] on textarea at bounding box center [354, 493] width 302 height 55
click at [297, 144] on div "**********" at bounding box center [360, 472] width 344 height 741
click at [309, 133] on div "Gate / Door Won't Open" at bounding box center [360, 131] width 315 height 20
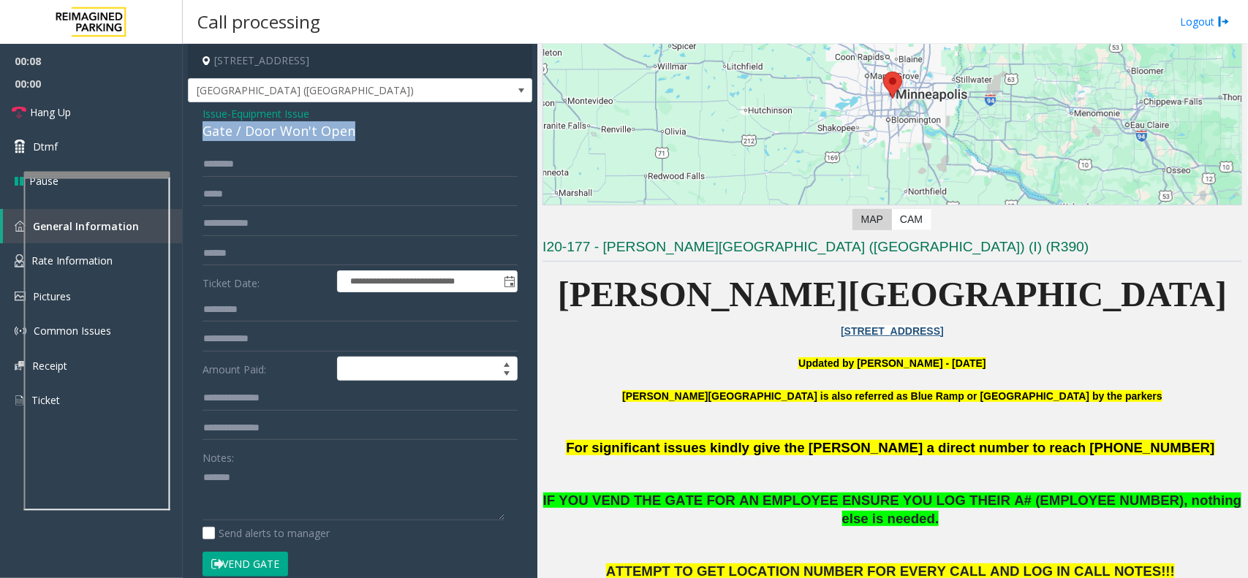
copy div "Gate / Door Won't Open"
click at [287, 498] on textarea at bounding box center [354, 493] width 302 height 55
paste textarea "**********"
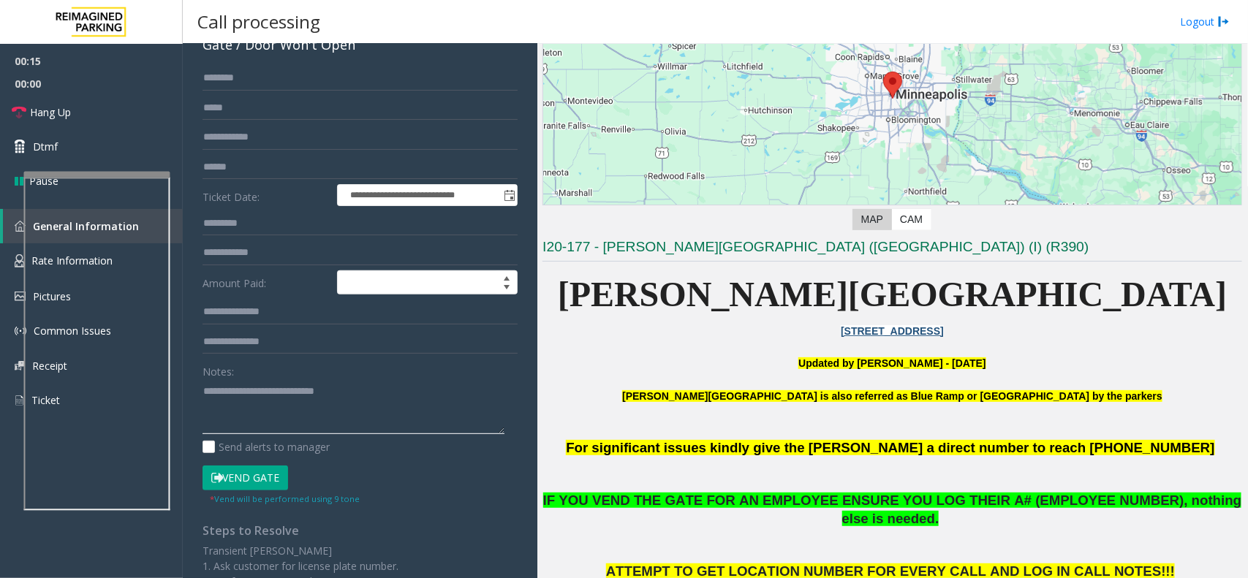
scroll to position [83, 0]
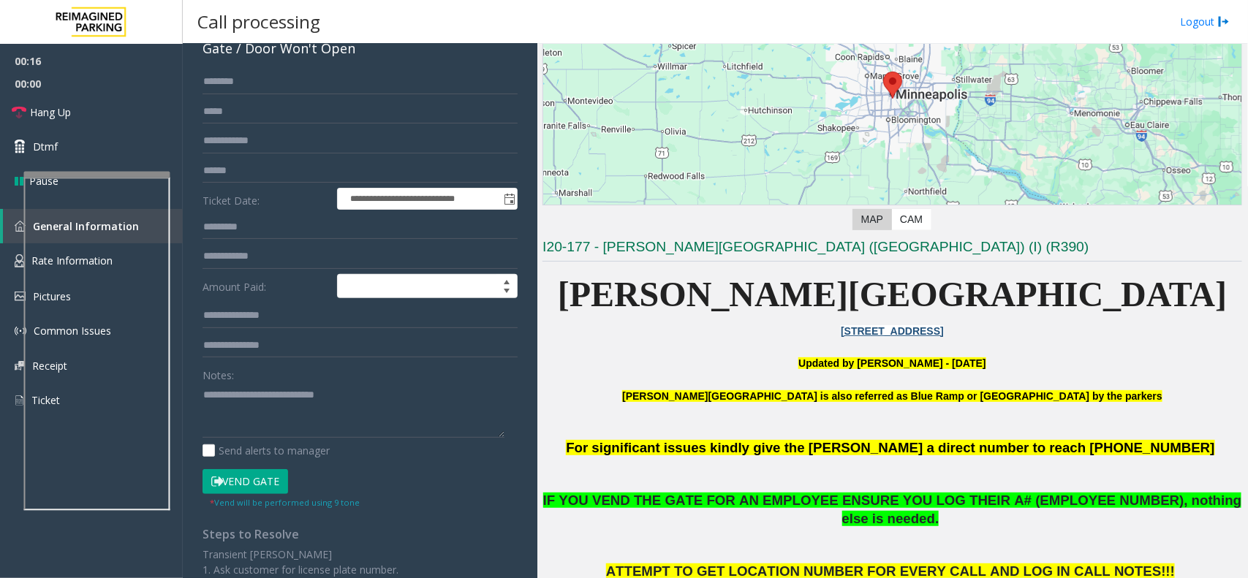
click at [240, 474] on button "Vend Gate" at bounding box center [246, 481] width 86 height 25
click at [273, 415] on textarea at bounding box center [354, 410] width 302 height 55
type textarea "**********"
click at [114, 126] on link "Hang Up" at bounding box center [91, 112] width 183 height 34
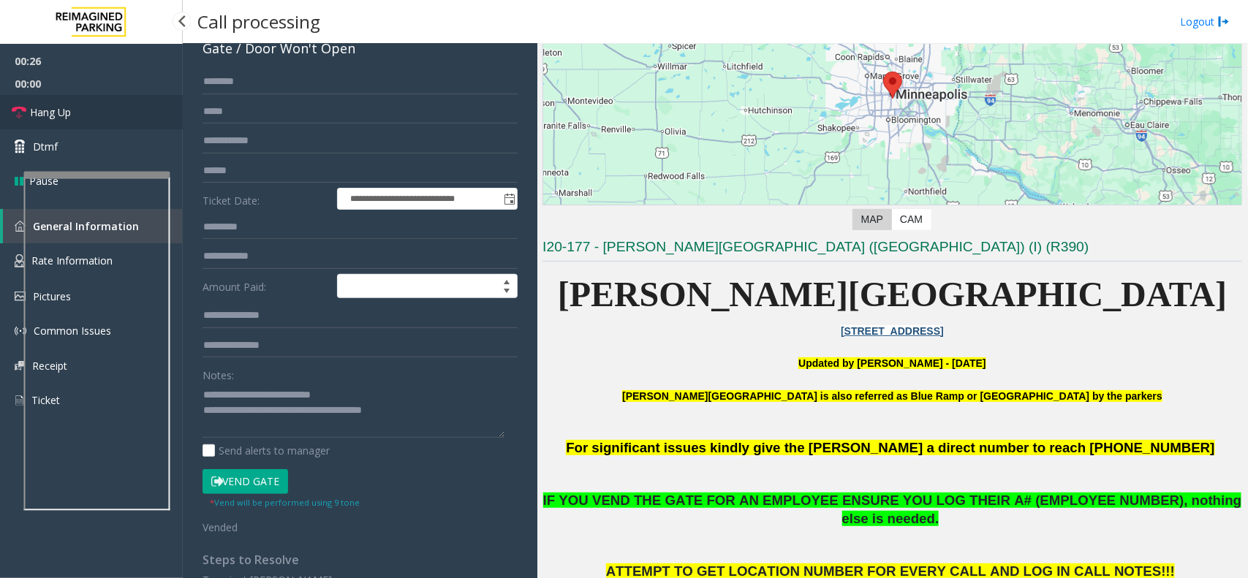
click at [114, 126] on link "Hang Up" at bounding box center [91, 112] width 183 height 34
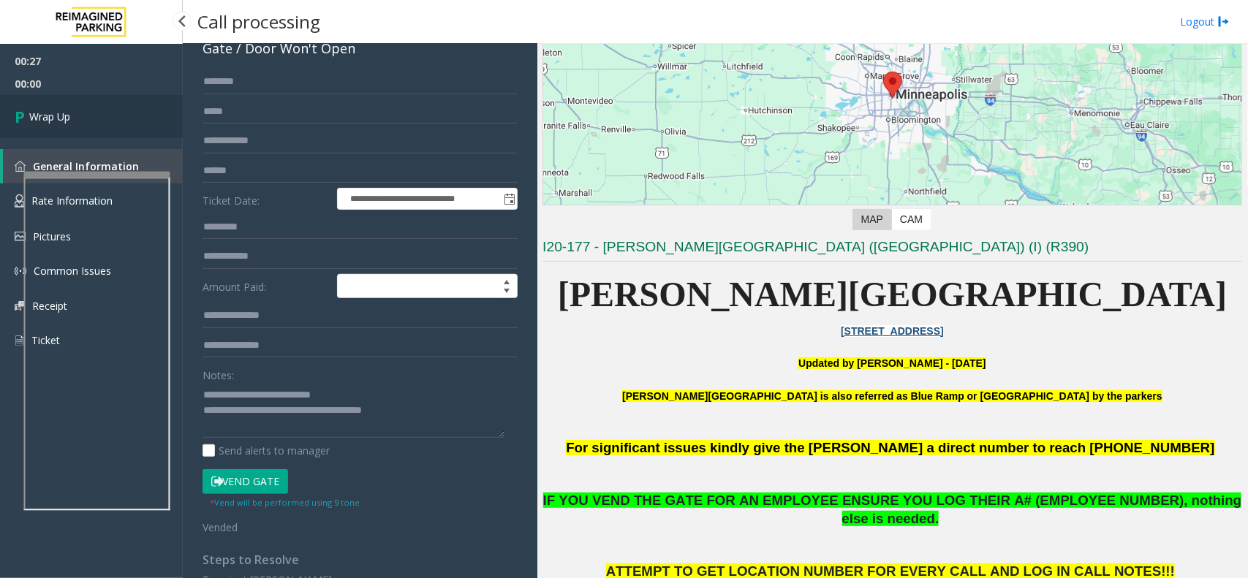
click at [114, 126] on link "Wrap Up" at bounding box center [91, 116] width 183 height 43
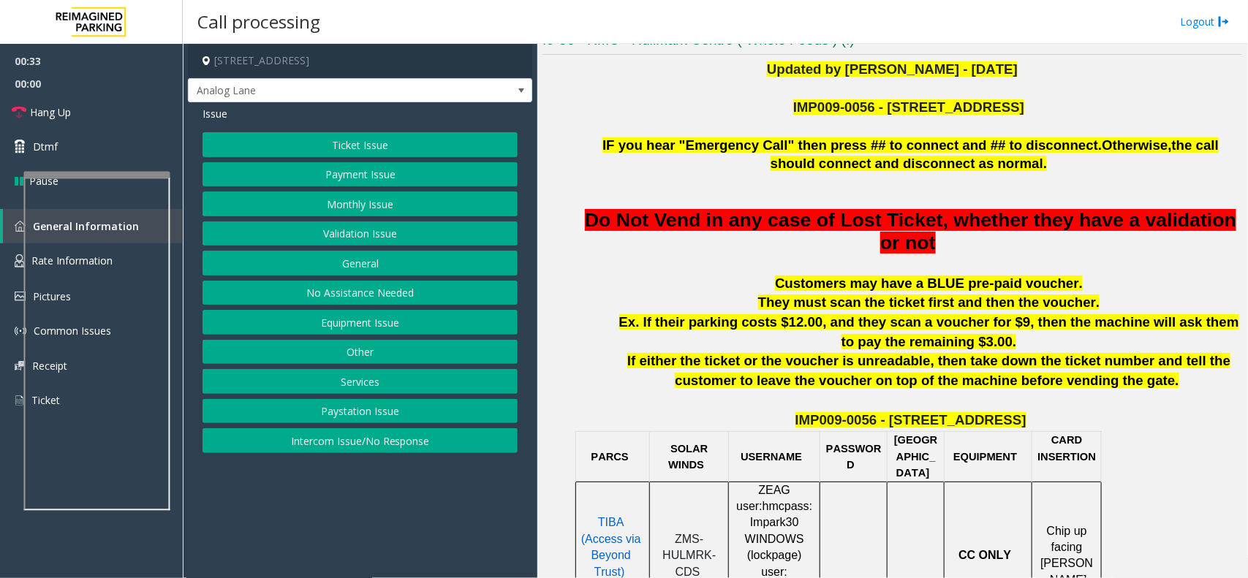
scroll to position [374, 0]
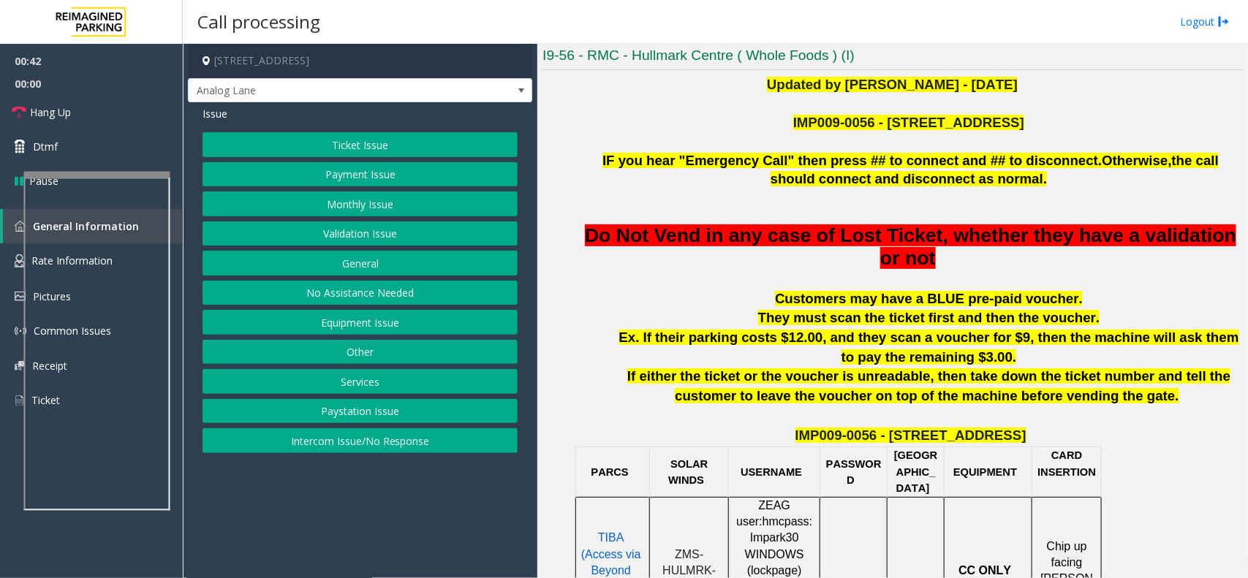
click at [384, 154] on button "Ticket Issue" at bounding box center [360, 144] width 315 height 25
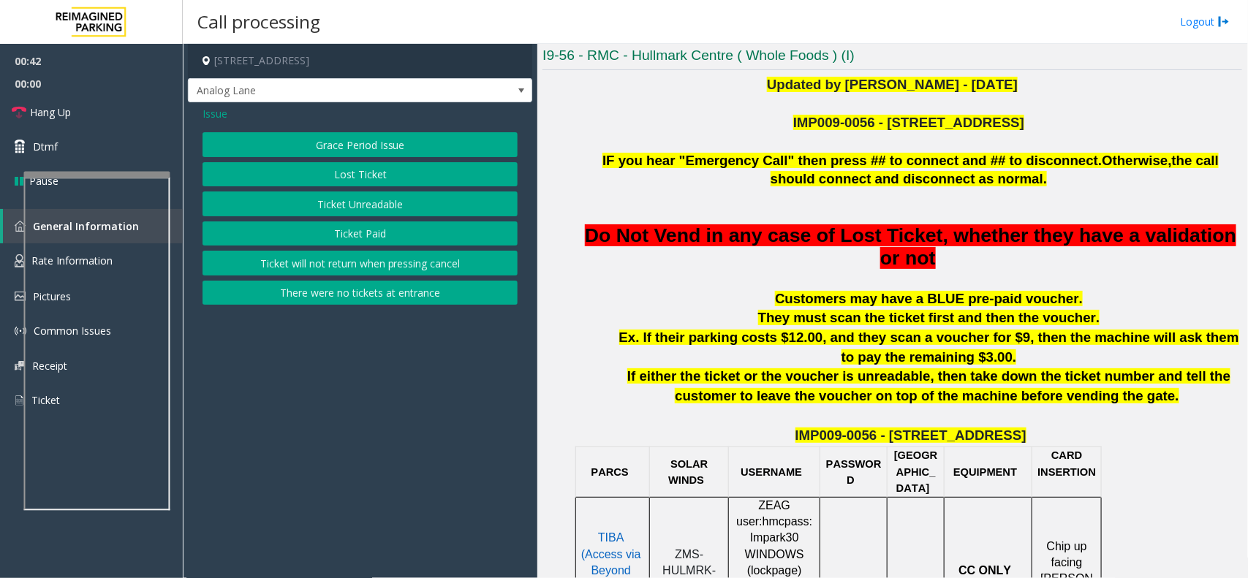
click at [392, 203] on button "Ticket Unreadable" at bounding box center [360, 204] width 315 height 25
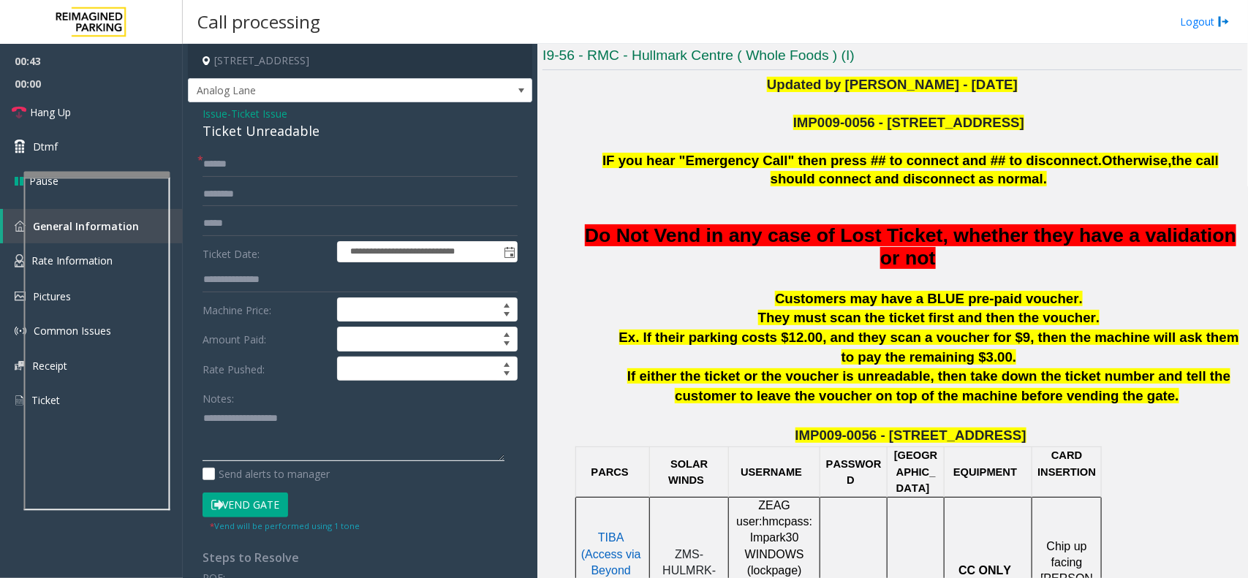
click at [286, 422] on textarea at bounding box center [354, 434] width 302 height 55
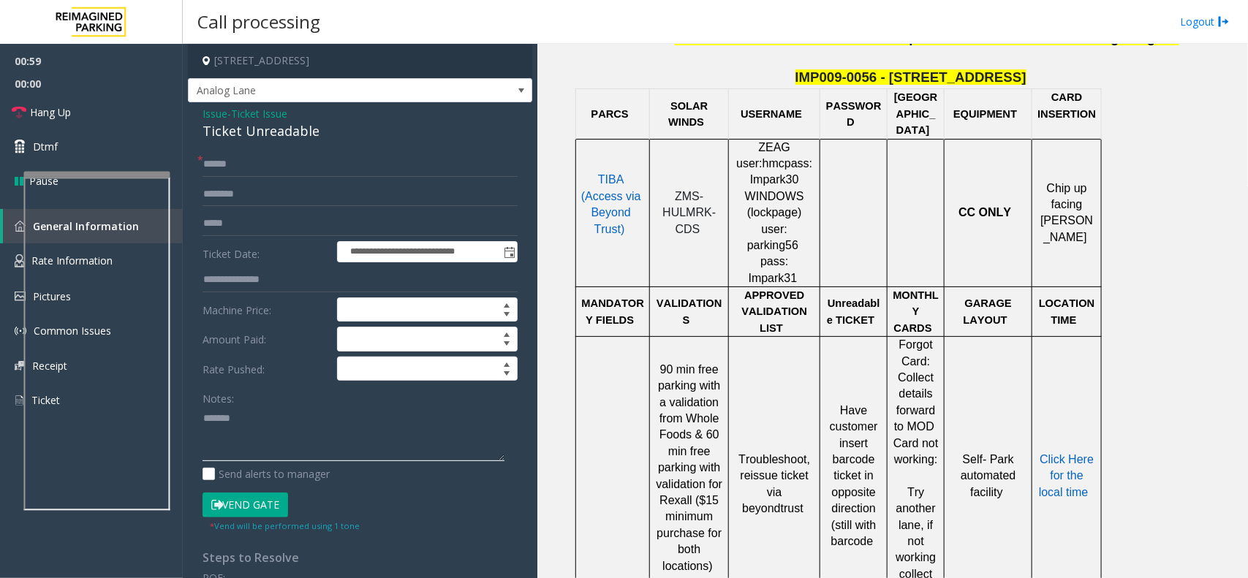
scroll to position [740, 0]
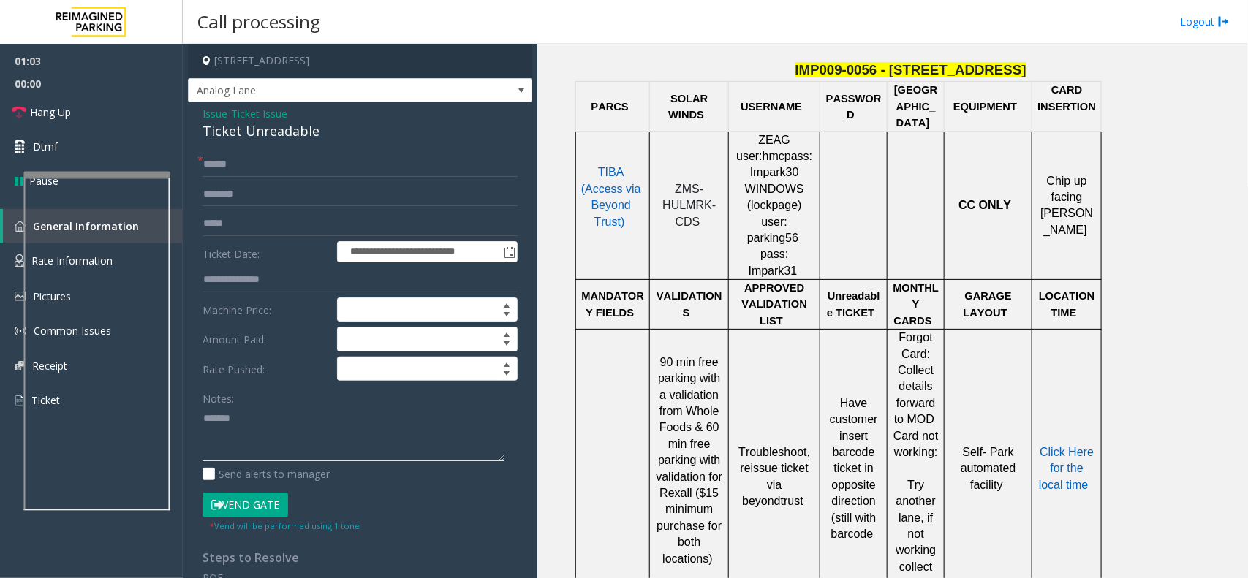
click at [274, 441] on textarea at bounding box center [354, 434] width 302 height 55
click at [283, 145] on div "**********" at bounding box center [360, 466] width 344 height 728
click at [286, 141] on div "Ticket Unreadable" at bounding box center [360, 131] width 315 height 20
click at [293, 132] on div "Ticket Unreadable" at bounding box center [360, 131] width 315 height 20
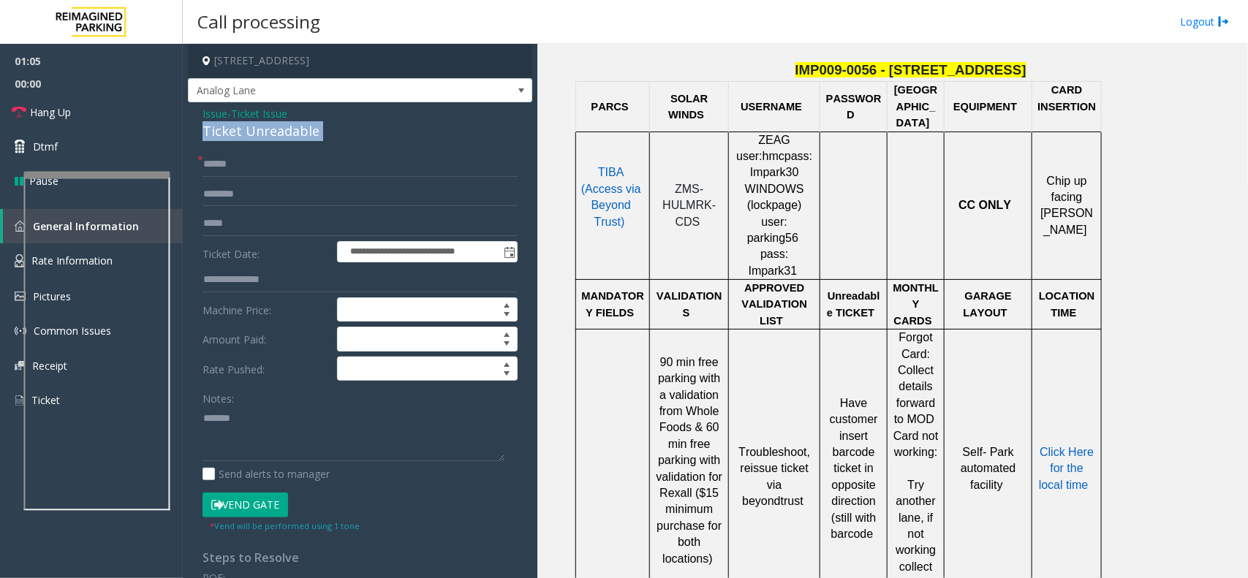
click at [293, 132] on div "Ticket Unreadable" at bounding box center [360, 131] width 315 height 20
copy div "Ticket Unreadable"
click at [286, 421] on textarea at bounding box center [354, 434] width 302 height 55
paste textarea "**********"
type textarea "**********"
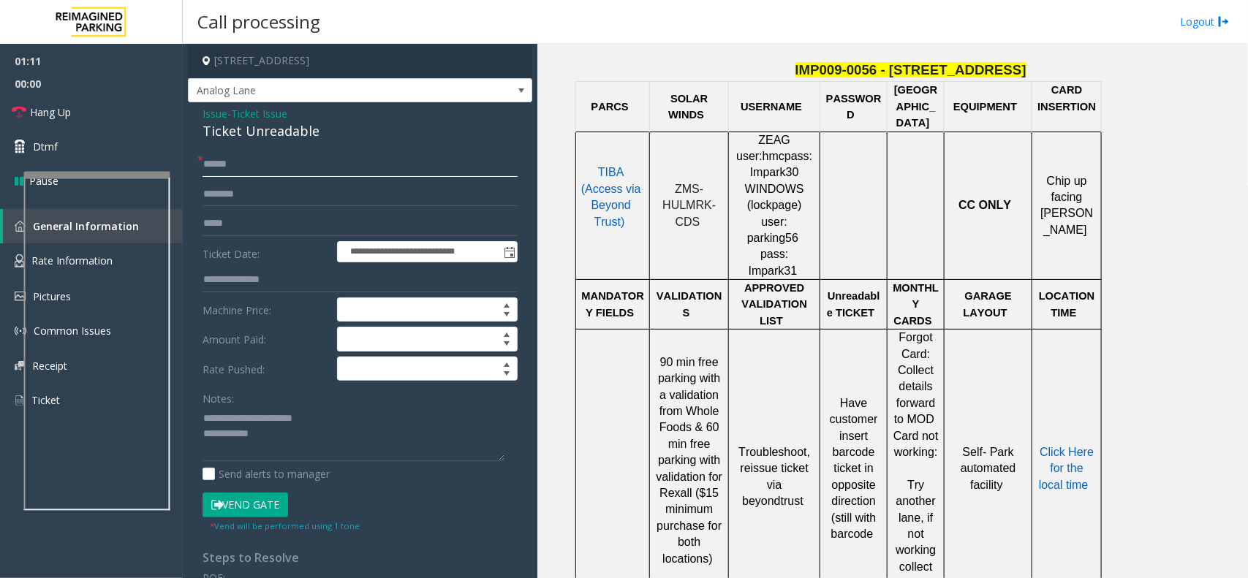
click at [231, 158] on input "text" at bounding box center [360, 164] width 315 height 25
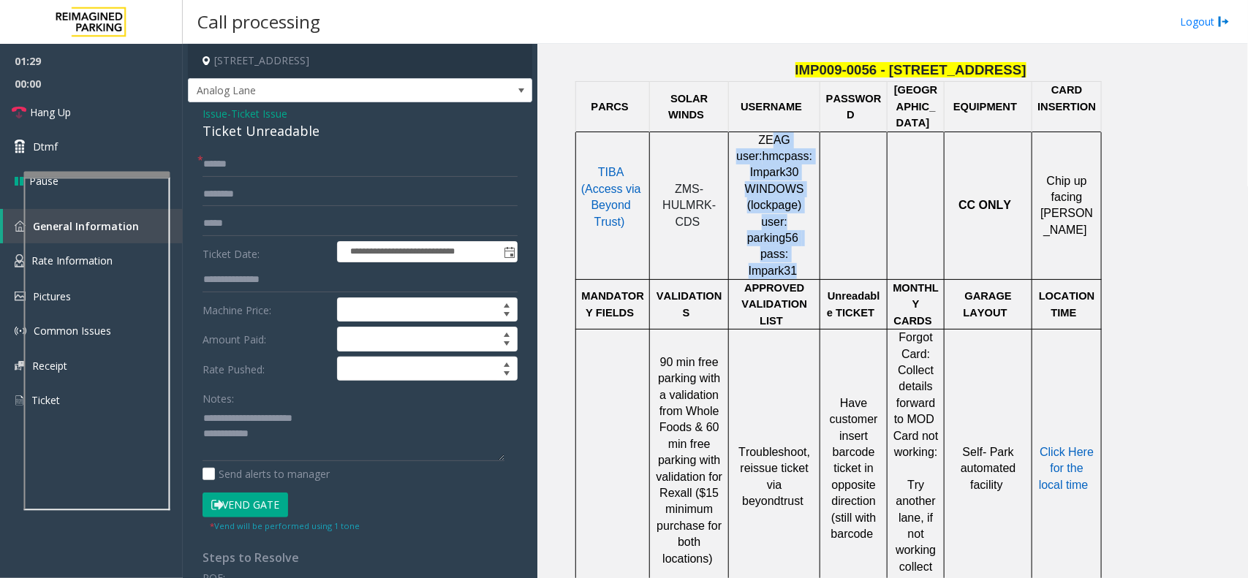
drag, startPoint x: 809, startPoint y: 224, endPoint x: 748, endPoint y: 141, distance: 103.5
click at [748, 141] on p "ZEAG user: hmc pass: Impark30 WINDOWS ( lockpage ) user: parking56 pass: Impark…" at bounding box center [774, 206] width 80 height 148
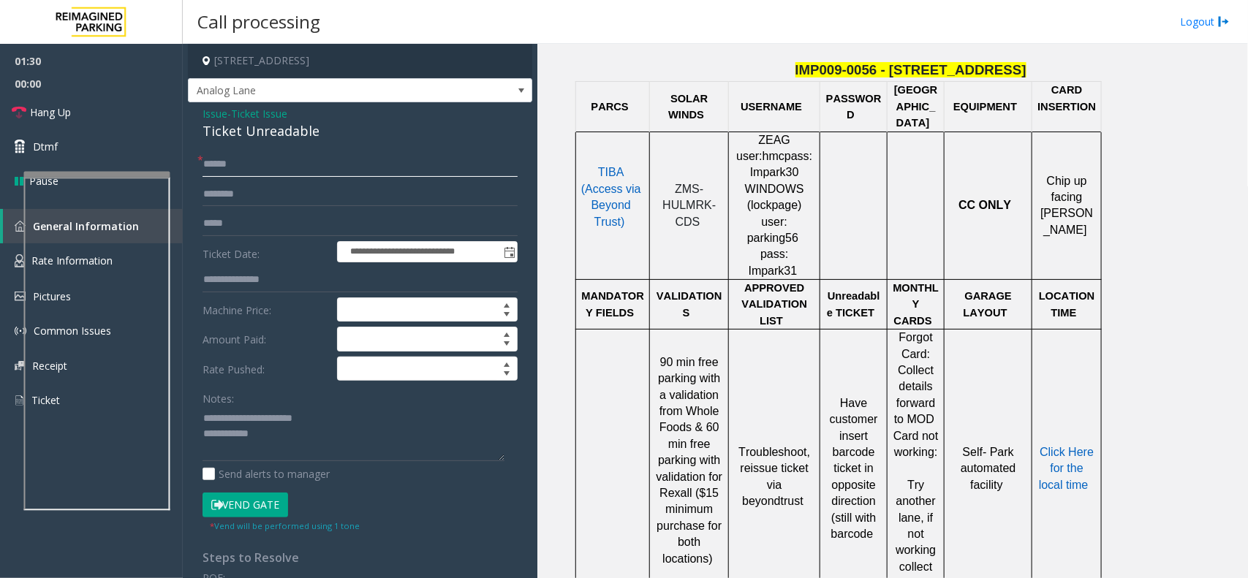
click at [246, 170] on input "******" at bounding box center [360, 164] width 315 height 25
type input "*"
type input "********"
click at [673, 183] on span "ZMS-HULMRK-CDS" at bounding box center [688, 205] width 53 height 45
click at [674, 183] on span "ZMS-HULMRK-CDS" at bounding box center [688, 205] width 53 height 45
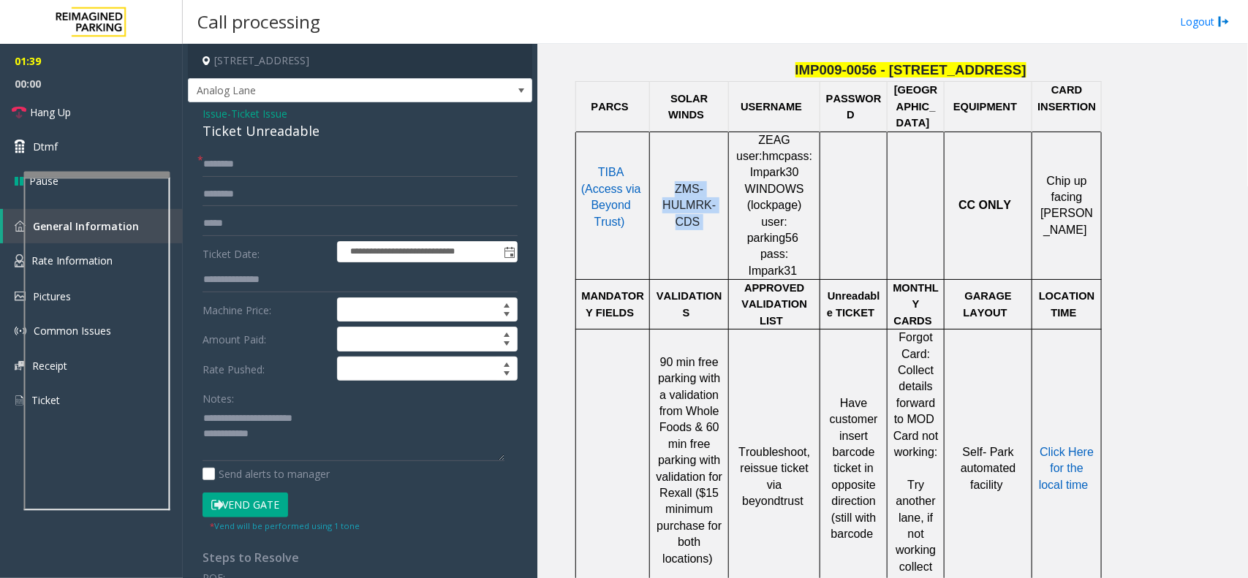
click at [674, 183] on span "ZMS-HULMRK-CDS" at bounding box center [688, 205] width 53 height 45
click at [268, 437] on textarea at bounding box center [354, 434] width 302 height 55
click at [315, 436] on textarea at bounding box center [354, 434] width 302 height 55
click at [144, 114] on link "Hang Up" at bounding box center [91, 112] width 183 height 34
click at [451, 437] on textarea at bounding box center [354, 434] width 302 height 55
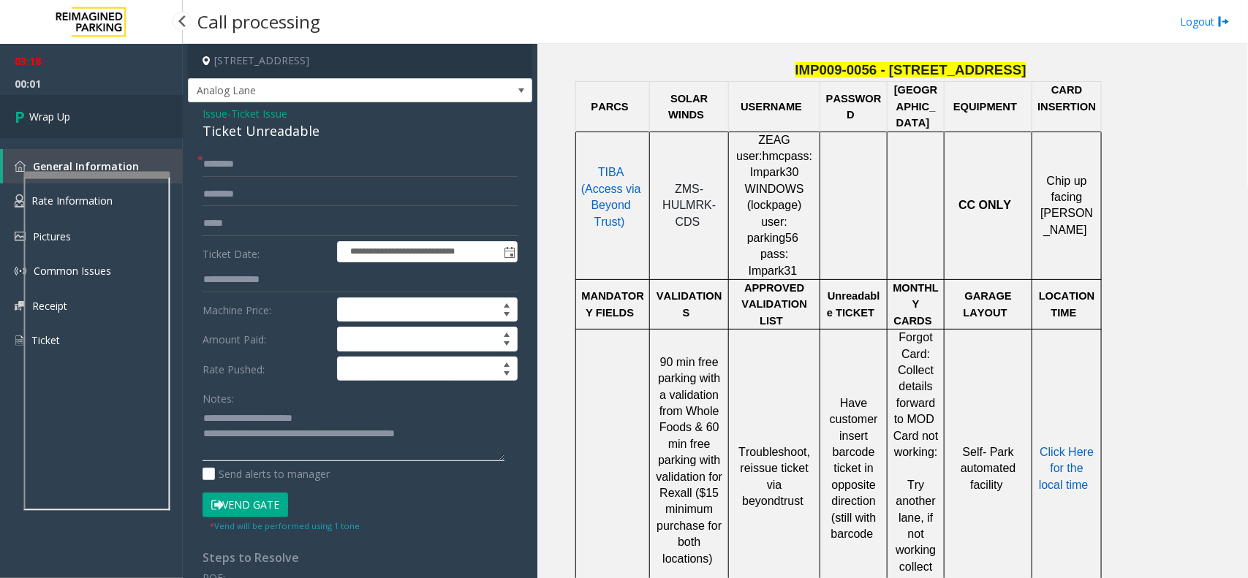
type textarea "**********"
click at [101, 117] on link "Wrap Up" at bounding box center [91, 116] width 183 height 43
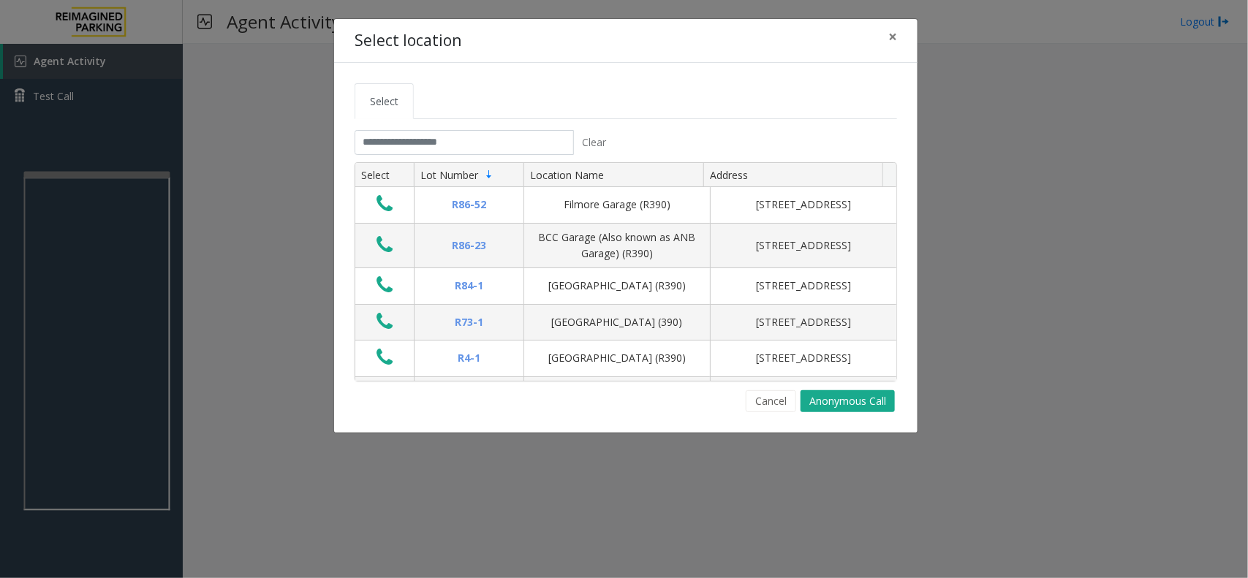
click at [537, 128] on tabset "Select Clear Select Lot Number Location Name Address R86-52 Filmore Garage (R39…" at bounding box center [626, 247] width 543 height 329
click at [541, 140] on input "text" at bounding box center [464, 142] width 219 height 25
click at [898, 40] on button "×" at bounding box center [892, 37] width 29 height 36
click at [444, 152] on input "text" at bounding box center [464, 142] width 219 height 25
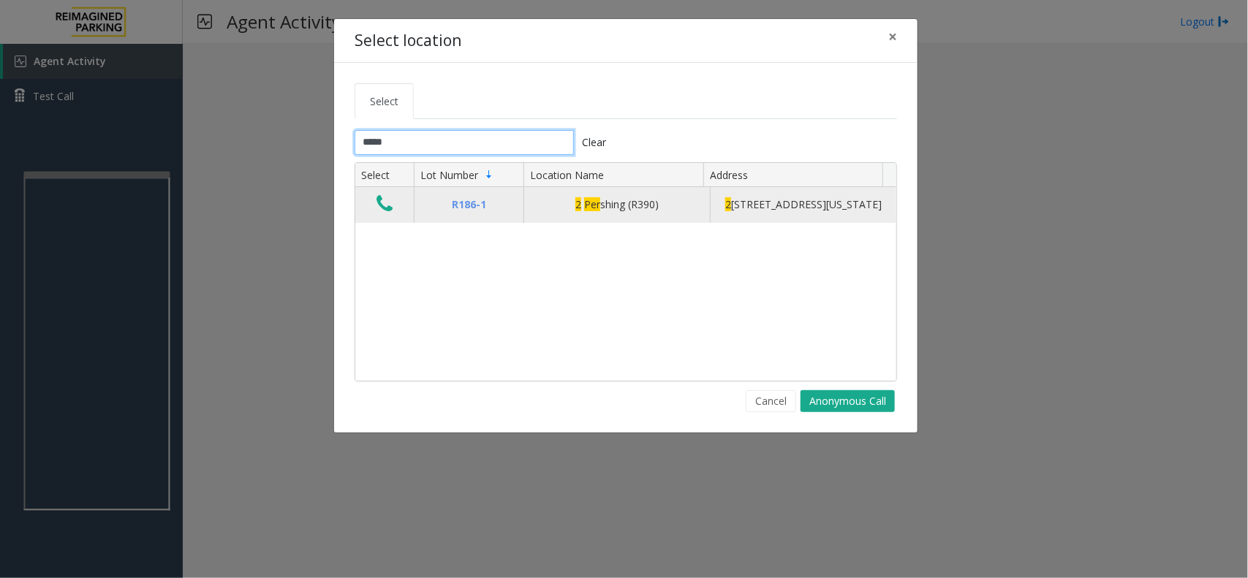
type input "*****"
click at [388, 213] on icon "Data table" at bounding box center [385, 204] width 16 height 20
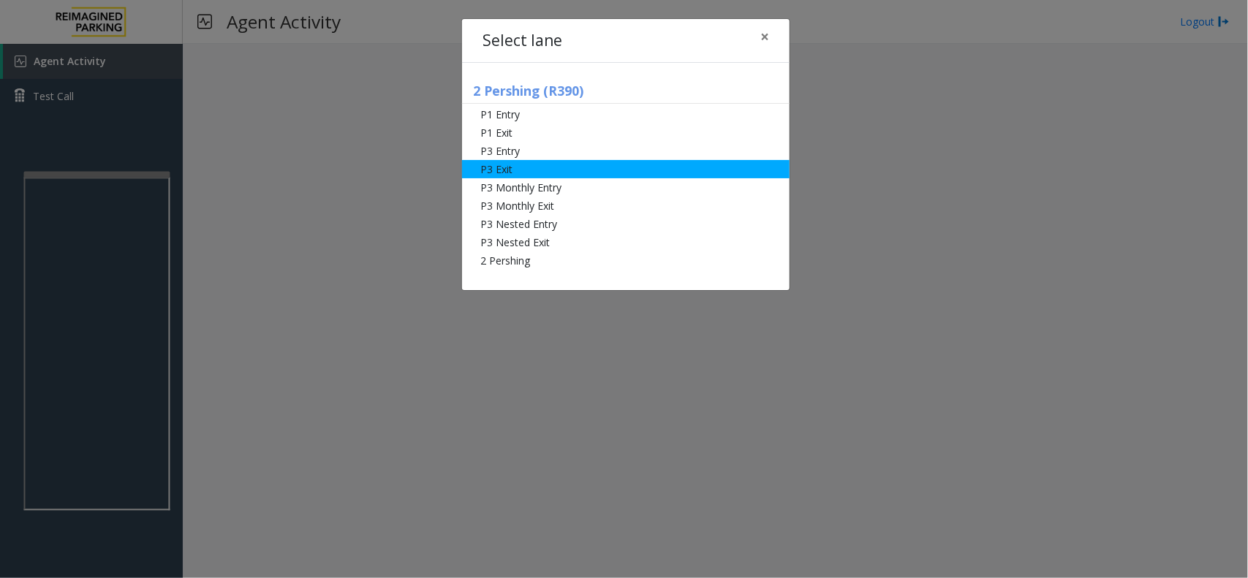
click at [574, 163] on li "P3 Exit" at bounding box center [626, 169] width 328 height 18
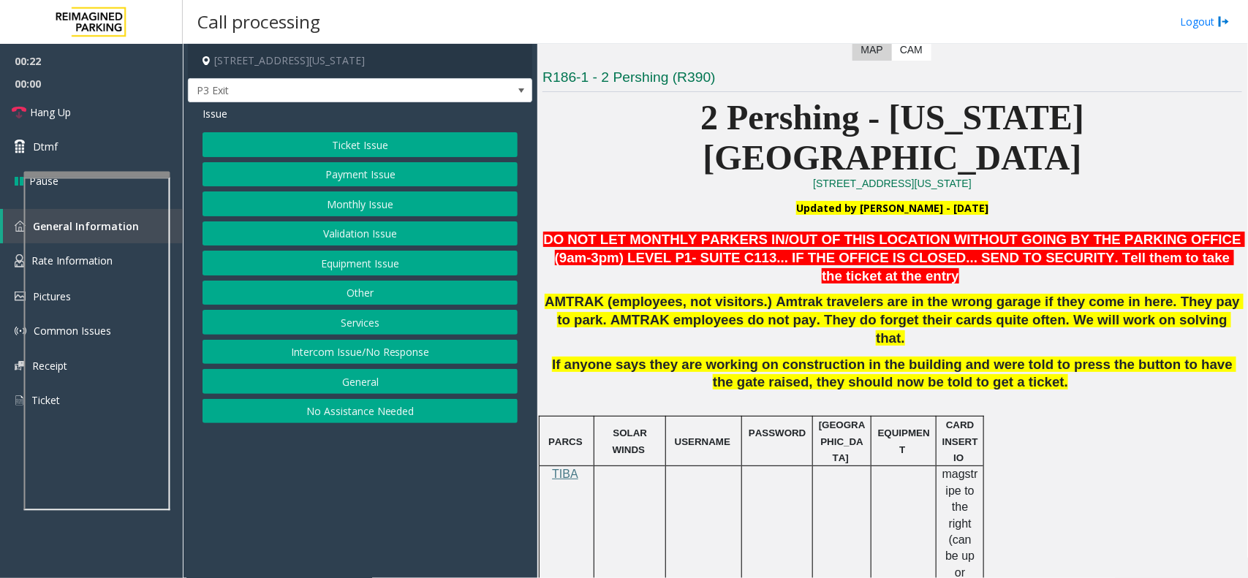
scroll to position [393, 0]
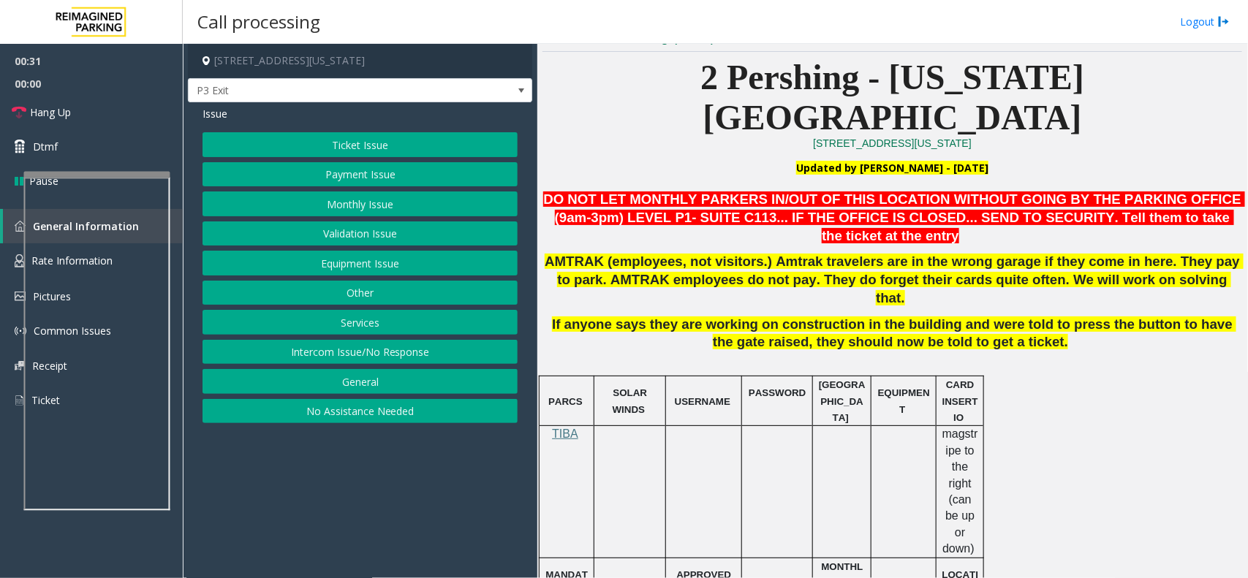
click at [360, 170] on button "Payment Issue" at bounding box center [360, 174] width 315 height 25
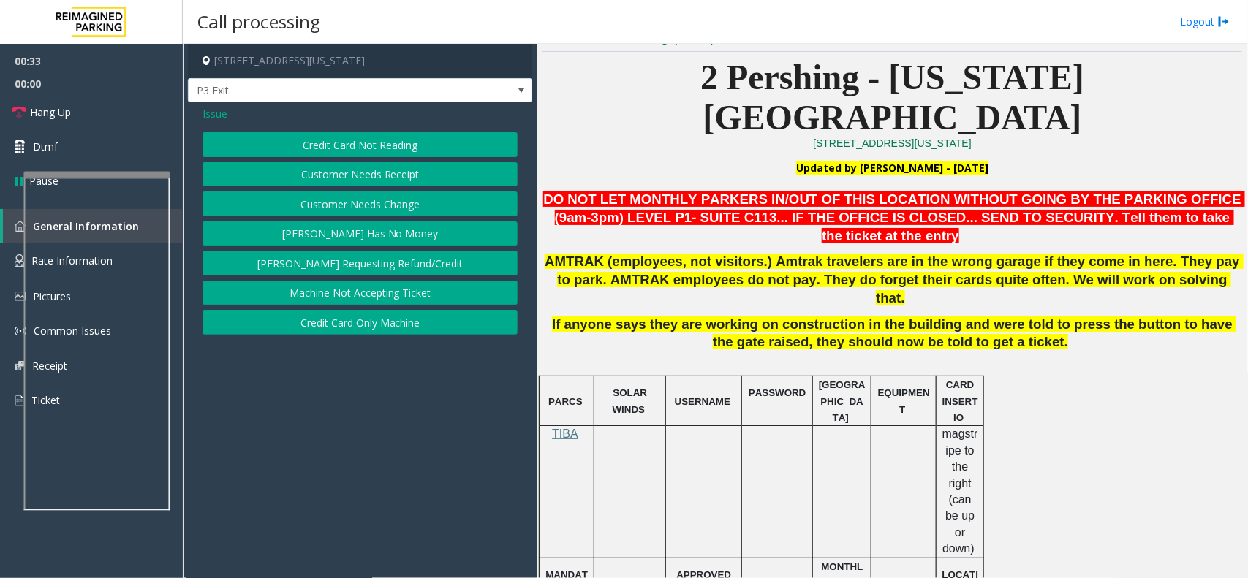
click at [389, 144] on button "Credit Card Not Reading" at bounding box center [360, 144] width 315 height 25
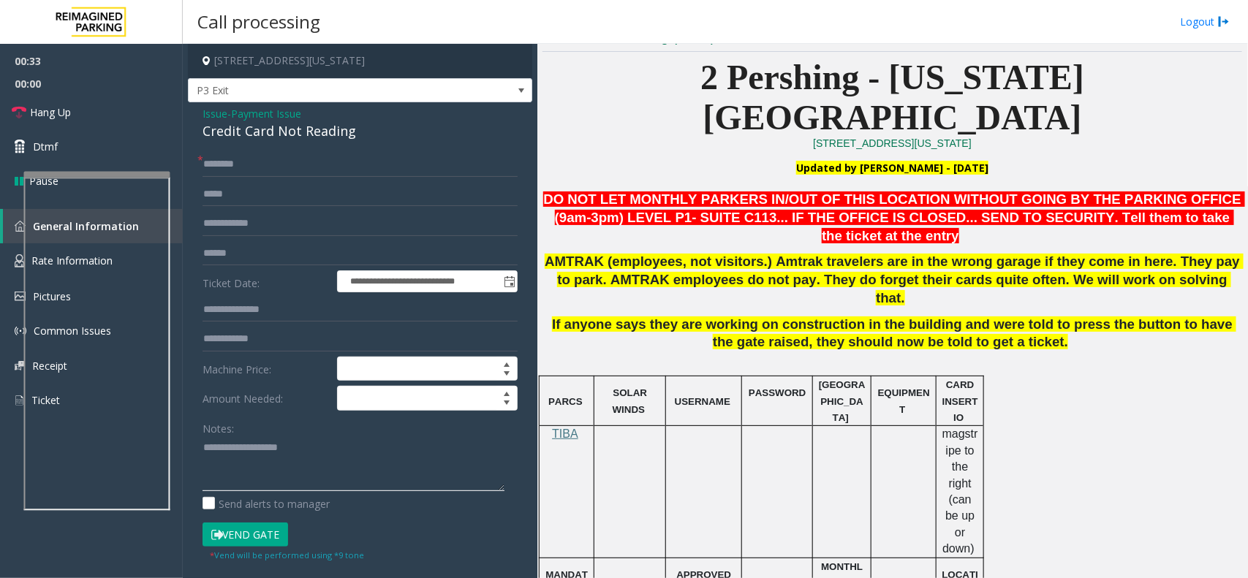
click at [287, 448] on textarea at bounding box center [354, 464] width 302 height 55
type textarea "******"
click at [278, 233] on input "text" at bounding box center [360, 223] width 315 height 25
click at [274, 246] on input "text" at bounding box center [360, 253] width 315 height 25
type input "*******"
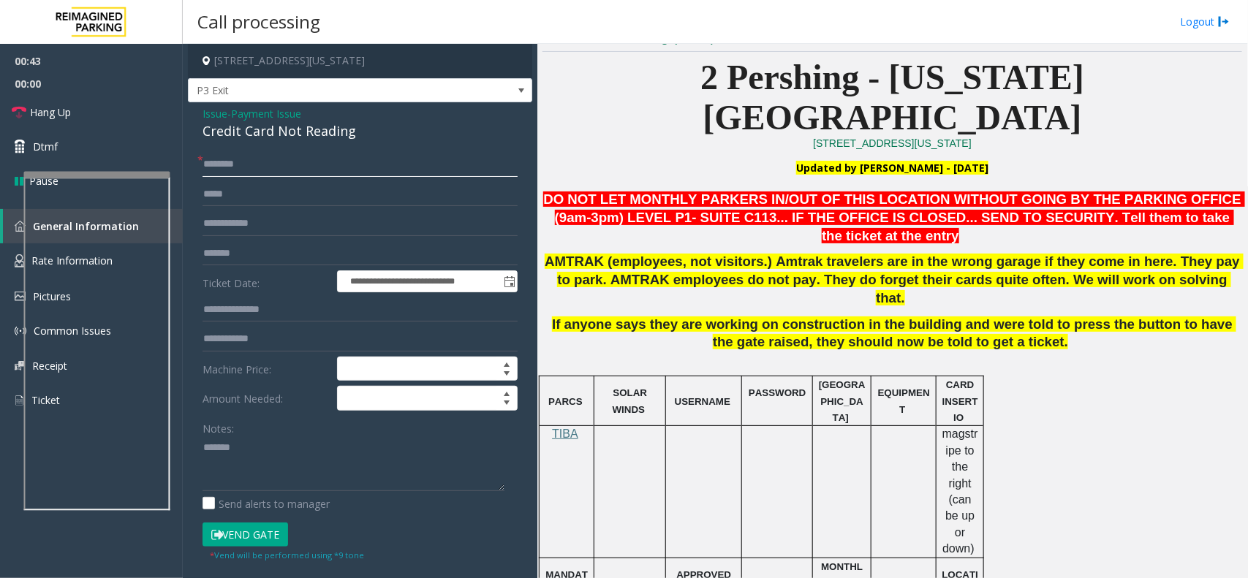
click at [264, 176] on input "text" at bounding box center [360, 164] width 315 height 25
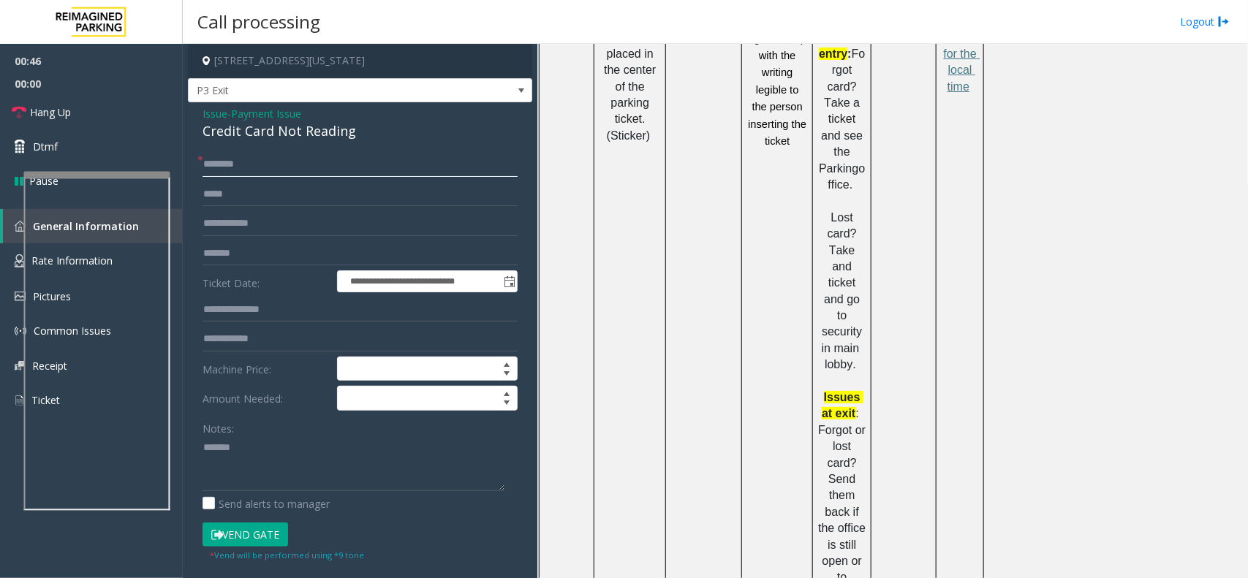
scroll to position [1032, 0]
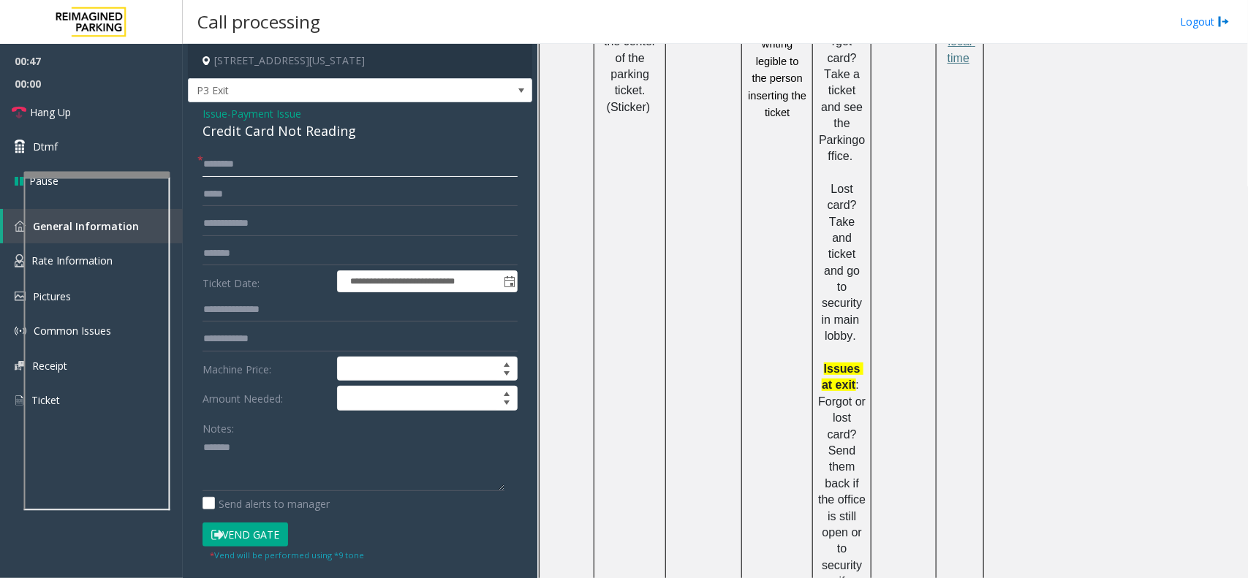
click at [276, 173] on input "text" at bounding box center [360, 164] width 315 height 25
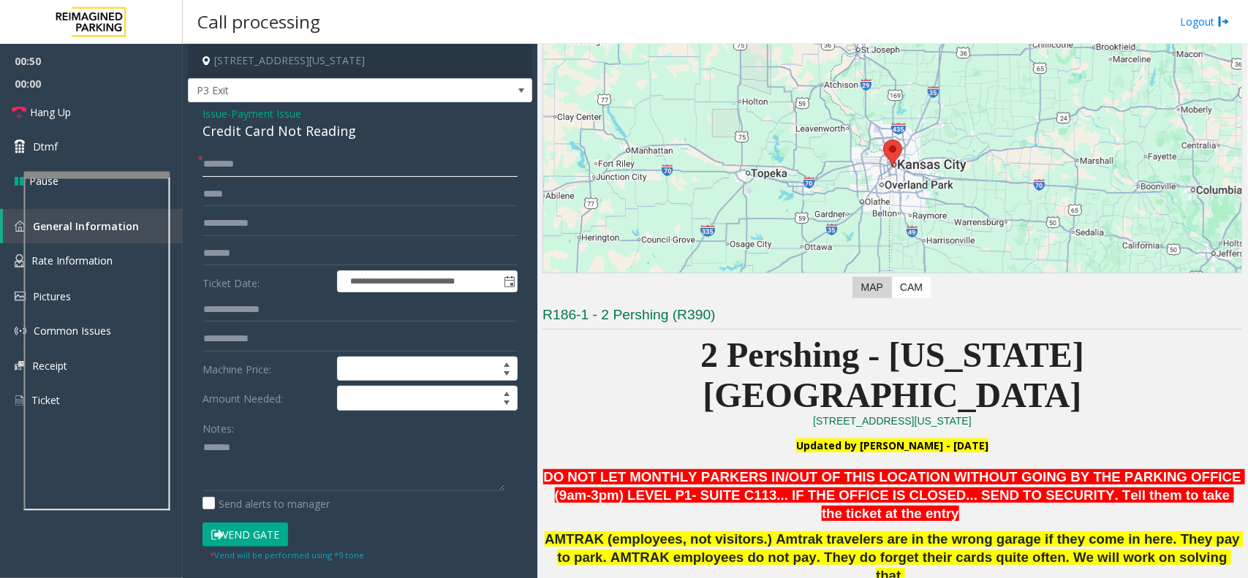
scroll to position [97, 0]
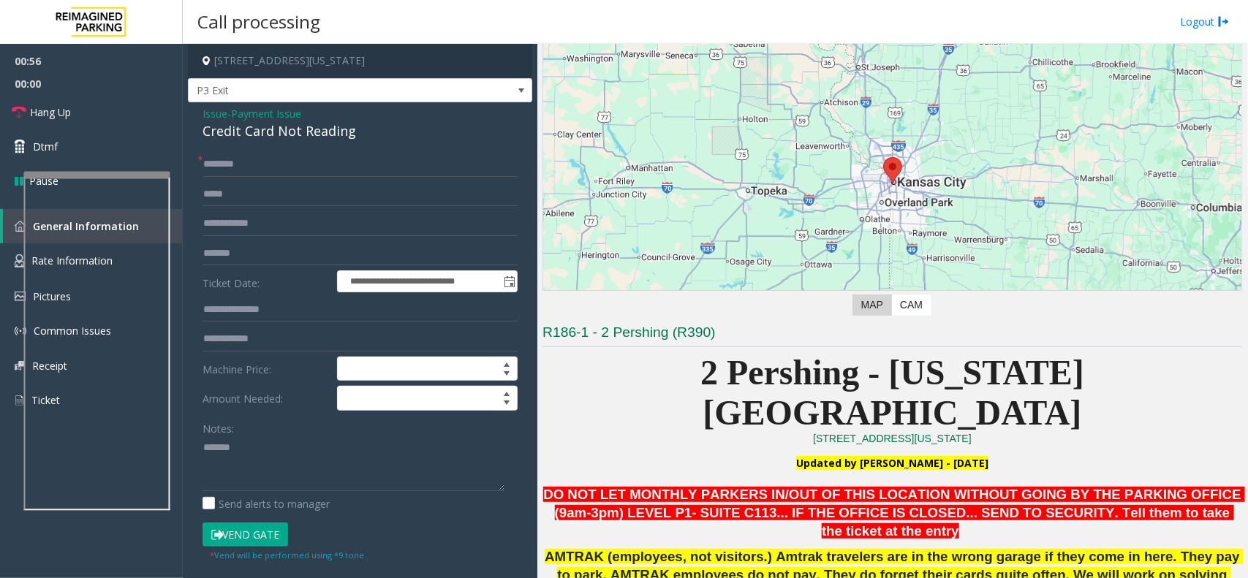
click at [308, 137] on div "Credit Card Not Reading" at bounding box center [360, 131] width 315 height 20
click at [306, 453] on textarea at bounding box center [354, 464] width 302 height 55
paste textarea "**********"
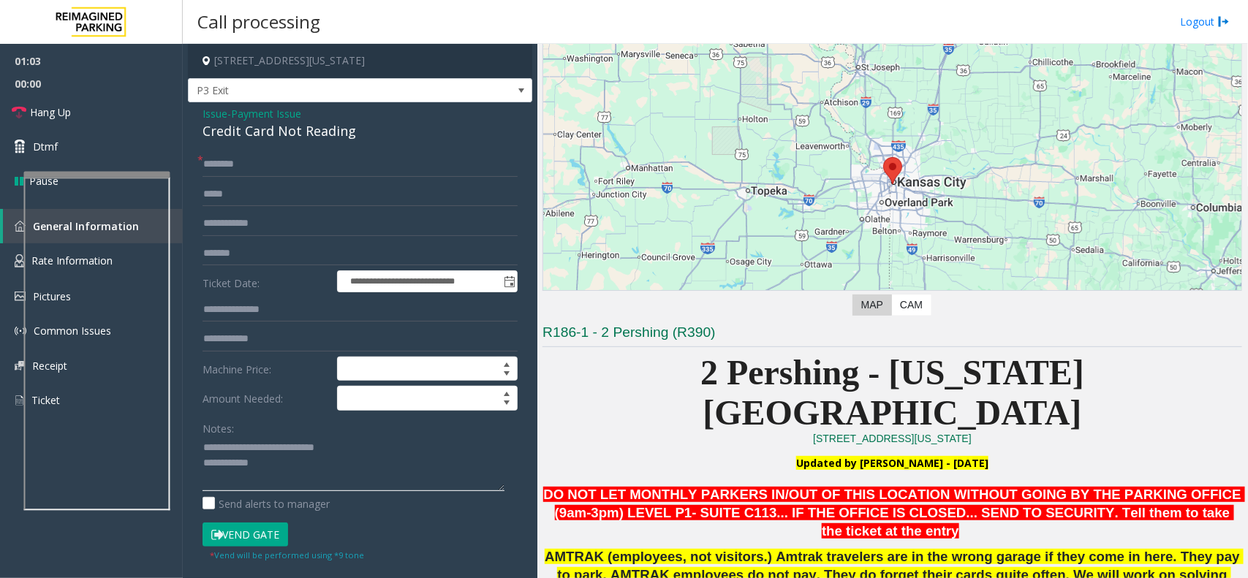
type textarea "**********"
click at [238, 159] on input "text" at bounding box center [360, 164] width 315 height 25
type input "*"
type input "*****"
click at [293, 470] on textarea at bounding box center [354, 464] width 302 height 55
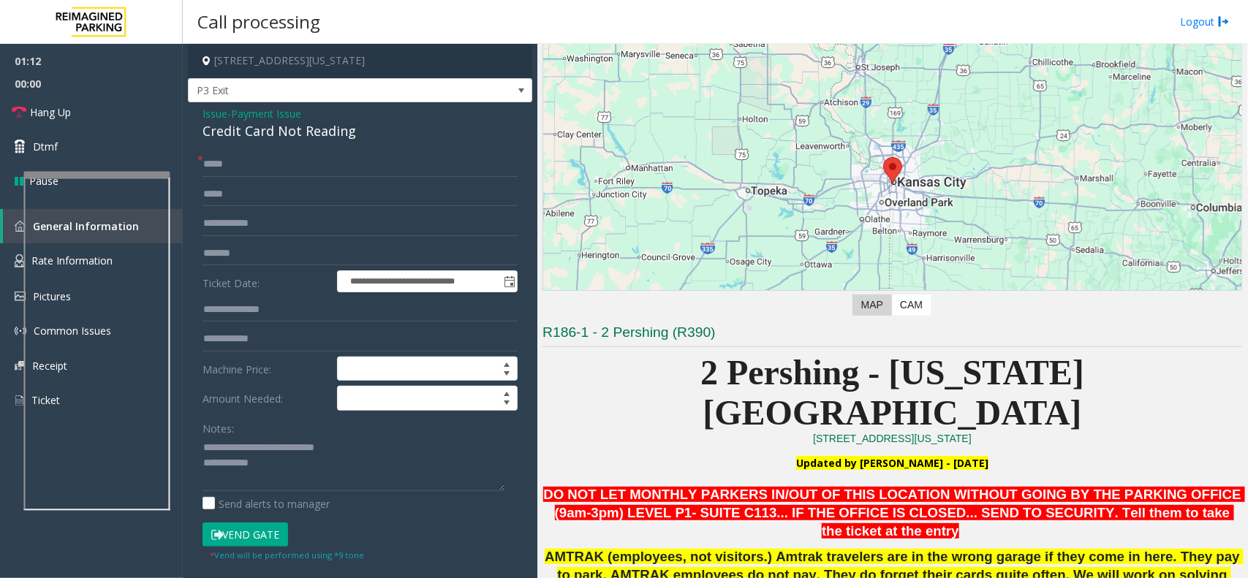
click at [247, 535] on button "Vend Gate" at bounding box center [246, 535] width 86 height 25
click at [298, 502] on label "Send alerts to manager" at bounding box center [266, 503] width 127 height 15
click at [309, 474] on textarea at bounding box center [354, 464] width 302 height 55
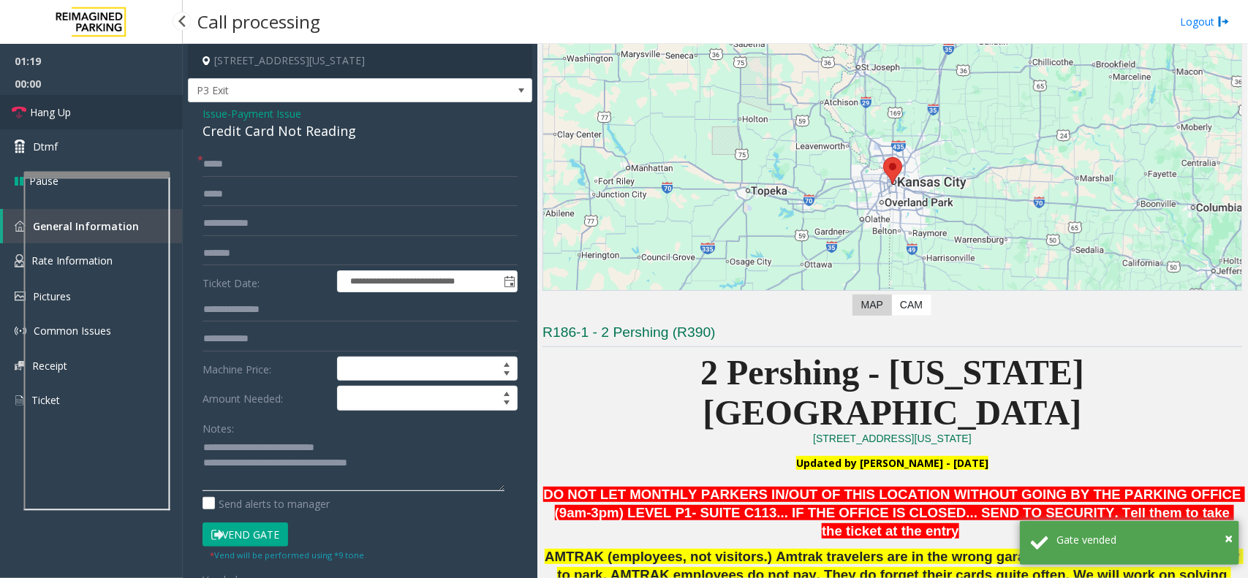
type textarea "**********"
click at [71, 110] on span "Hang Up" at bounding box center [50, 112] width 41 height 15
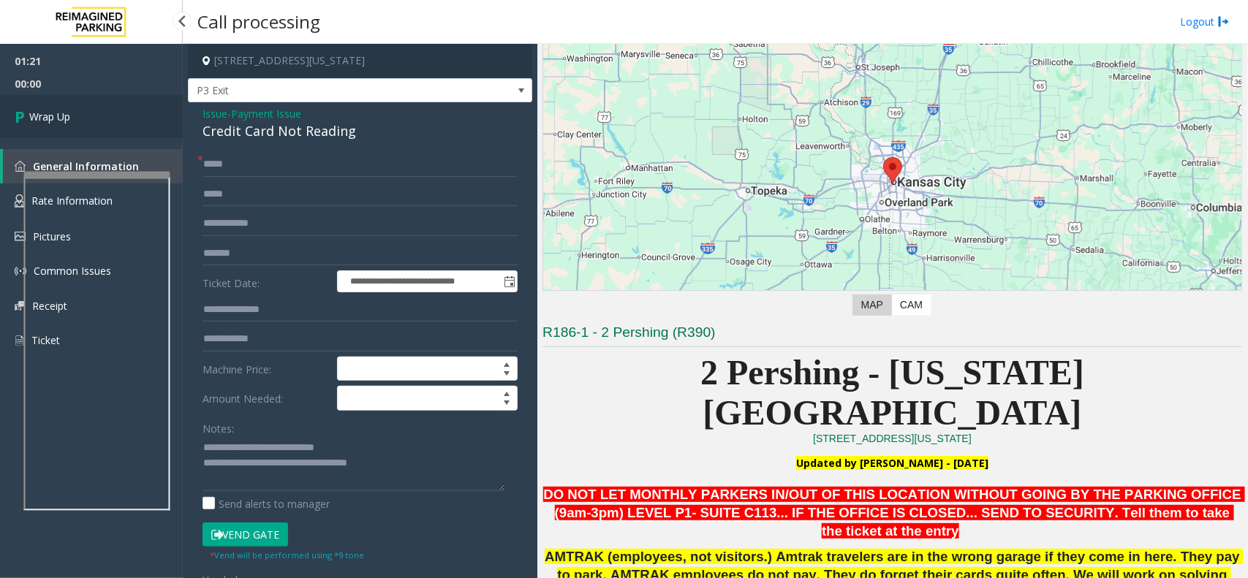
click at [71, 110] on link "Wrap Up" at bounding box center [91, 116] width 183 height 43
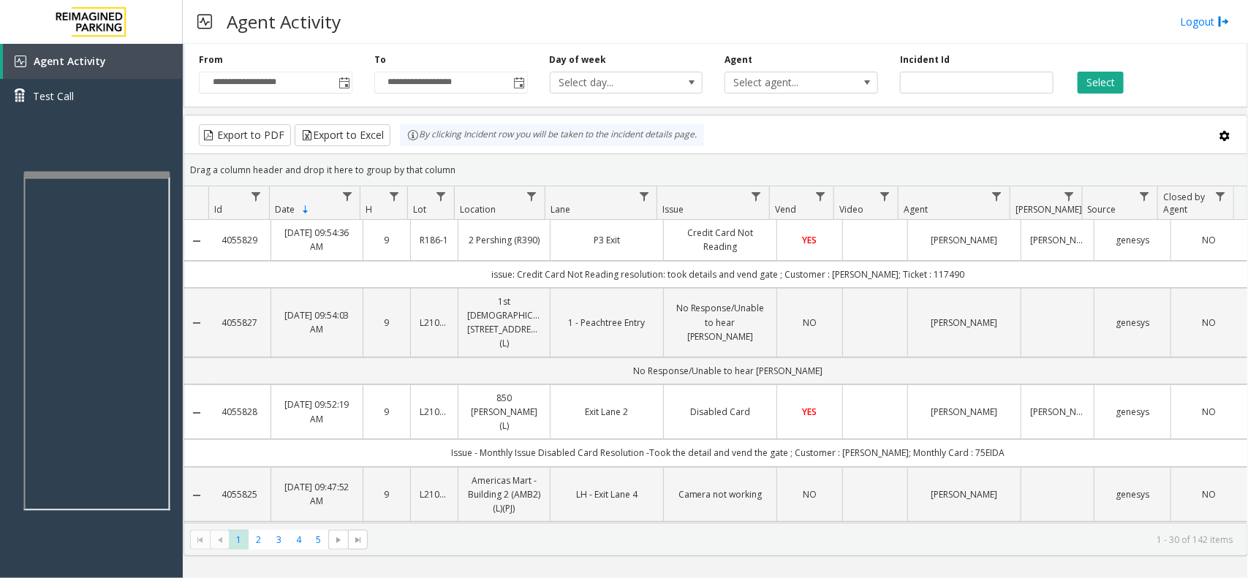
drag, startPoint x: 451, startPoint y: 168, endPoint x: 424, endPoint y: 141, distance: 38.3
click at [424, 141] on kendo-grid "Export to PDF Export to Excel By clicking Incident row you will be taken to the…" at bounding box center [716, 336] width 1065 height 442
click at [445, 156] on kendo-grid-group-panel "Drag a column header and drop it here to group by that column" at bounding box center [715, 170] width 1063 height 32
drag, startPoint x: 458, startPoint y: 168, endPoint x: 412, endPoint y: 140, distance: 54.4
click at [412, 140] on kendo-grid "Export to PDF Export to Excel By clicking Incident row you will be taken to the…" at bounding box center [716, 336] width 1065 height 442
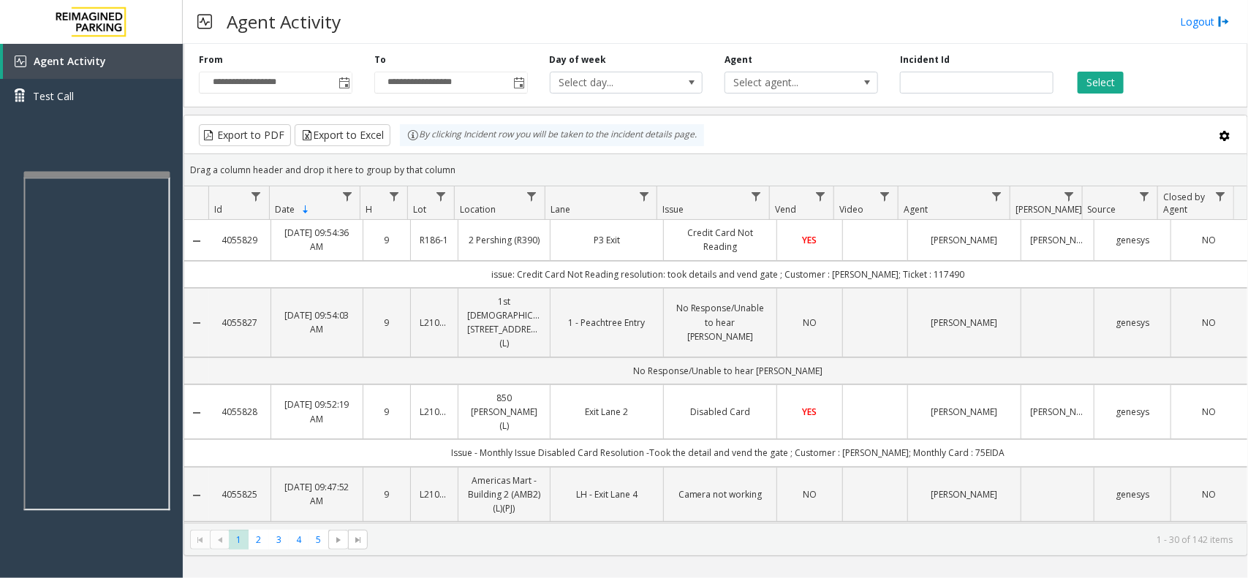
click at [453, 165] on div "Drag a column header and drop it here to group by that column" at bounding box center [715, 170] width 1063 height 26
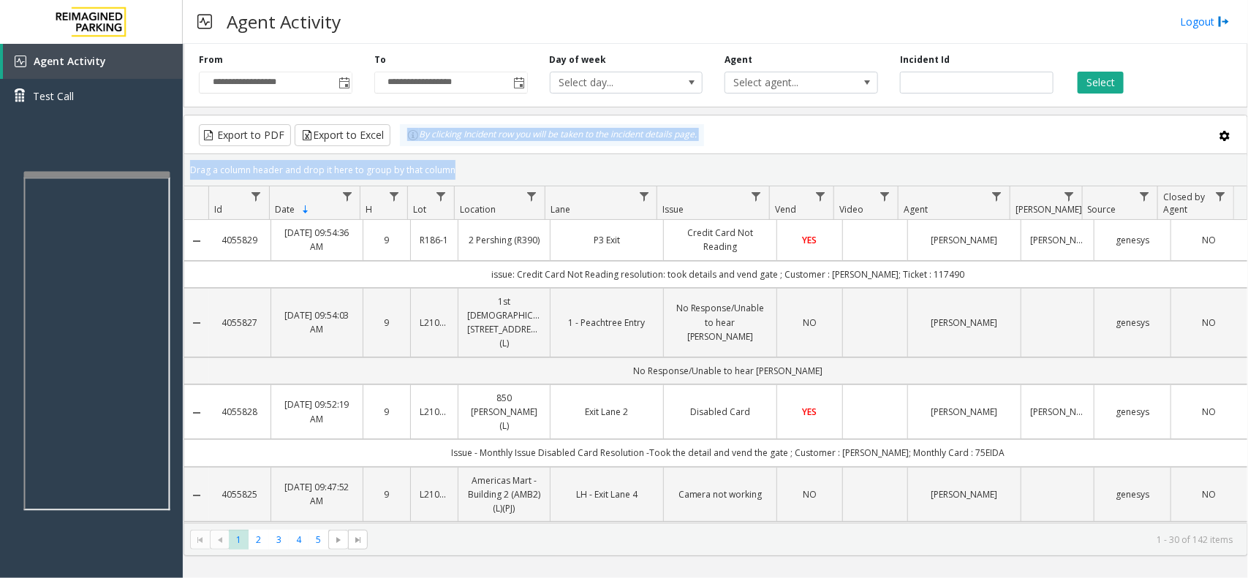
drag, startPoint x: 453, startPoint y: 165, endPoint x: 407, endPoint y: 137, distance: 54.8
click at [407, 137] on kendo-grid "Export to PDF Export to Excel By clicking Incident row you will be taken to the…" at bounding box center [716, 336] width 1065 height 442
click at [442, 159] on div "Drag a column header and drop it here to group by that column" at bounding box center [715, 170] width 1063 height 26
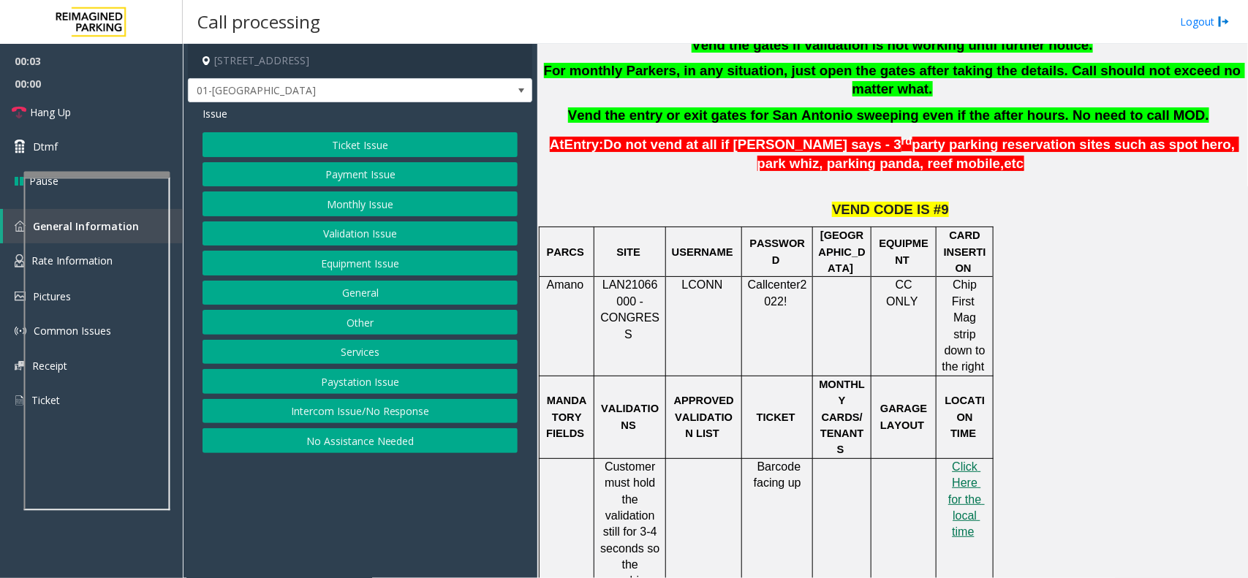
scroll to position [640, 0]
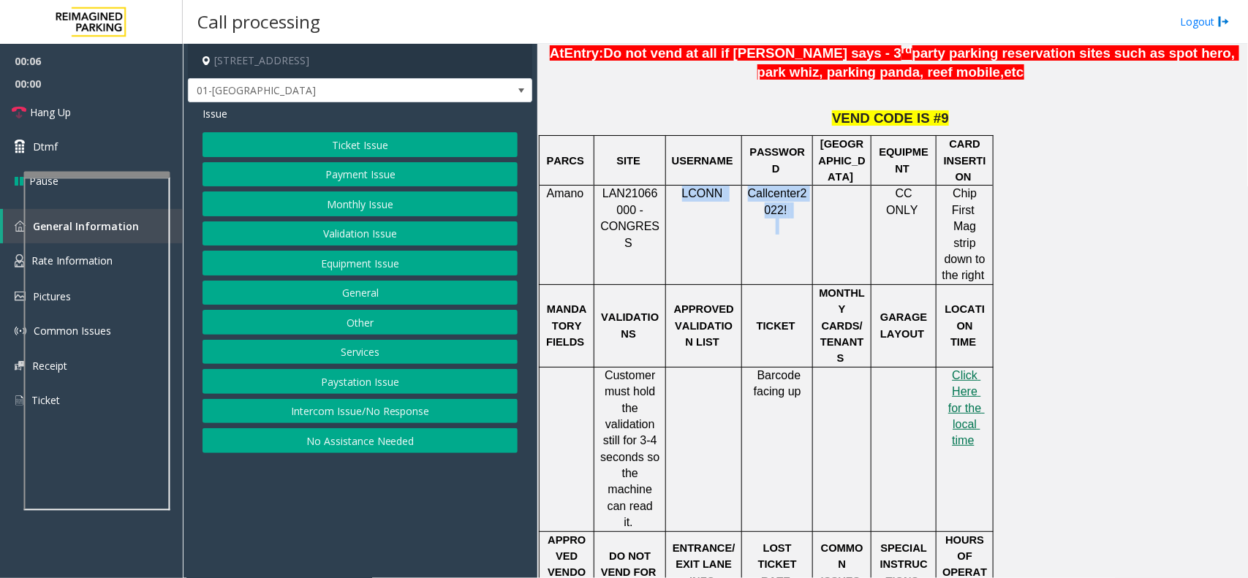
drag, startPoint x: 681, startPoint y: 194, endPoint x: 802, endPoint y: 233, distance: 126.7
click at [802, 233] on tr "Amano LAN21066000 - CONGRESS LCONN Callcenter2022! CC ONLY Chip First Mag strip…" at bounding box center [767, 235] width 454 height 99
click at [802, 233] on p "Callcenter2022!" at bounding box center [777, 210] width 60 height 49
drag, startPoint x: 684, startPoint y: 196, endPoint x: 812, endPoint y: 235, distance: 133.9
click at [812, 235] on tr "Amano LAN21066000 - CONGRESS LCONN Callcenter2022! CC ONLY Chip First Mag strip…" at bounding box center [767, 235] width 454 height 99
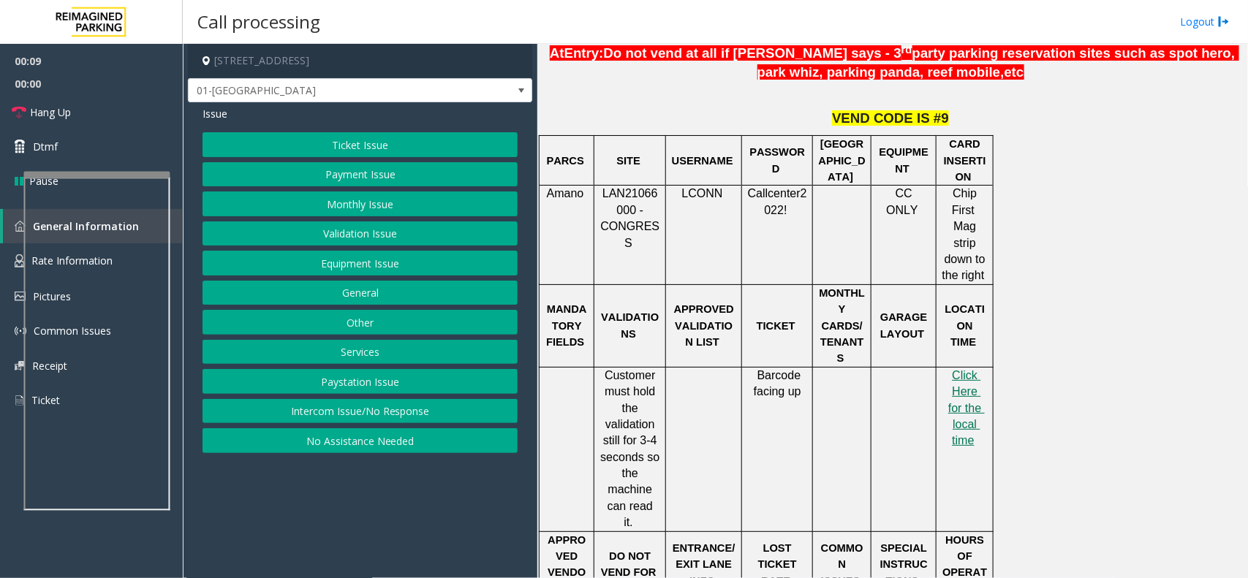
click at [803, 235] on p "Callcenter2022!" at bounding box center [777, 210] width 60 height 49
drag, startPoint x: 801, startPoint y: 220, endPoint x: 691, endPoint y: 192, distance: 114.0
click at [691, 192] on tr "Amano LAN21066000 - CONGRESS LCONN Callcenter2022! CC ONLY Chip First Mag strip…" at bounding box center [767, 235] width 454 height 99
click at [685, 192] on span "LCONN" at bounding box center [702, 193] width 41 height 12
drag, startPoint x: 682, startPoint y: 192, endPoint x: 787, endPoint y: 239, distance: 114.9
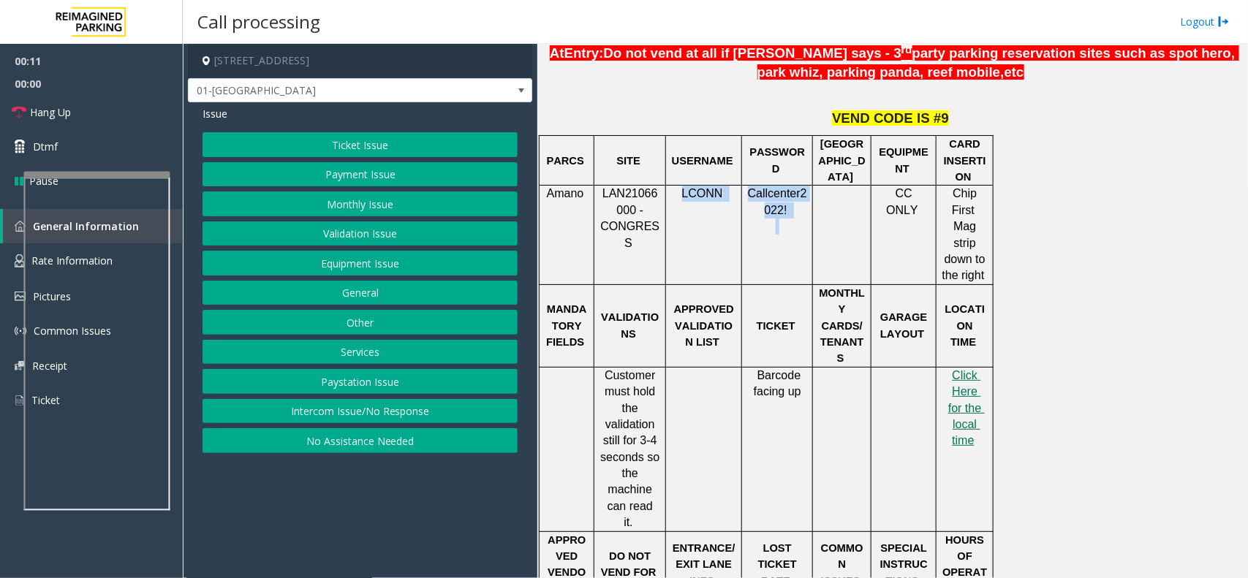
click at [787, 239] on tr "Amano LAN21066000 - CONGRESS LCONN Callcenter2022! CC ONLY Chip First Mag strip…" at bounding box center [767, 235] width 454 height 99
click at [787, 239] on td "Callcenter2022!" at bounding box center [777, 235] width 71 height 99
drag, startPoint x: 797, startPoint y: 224, endPoint x: 680, endPoint y: 194, distance: 120.8
click at [680, 194] on tr "Amano LAN21066000 - CONGRESS LCONN Callcenter2022! CC ONLY Chip First Mag strip…" at bounding box center [767, 235] width 454 height 99
click at [700, 211] on td "LCONN" at bounding box center [704, 235] width 76 height 99
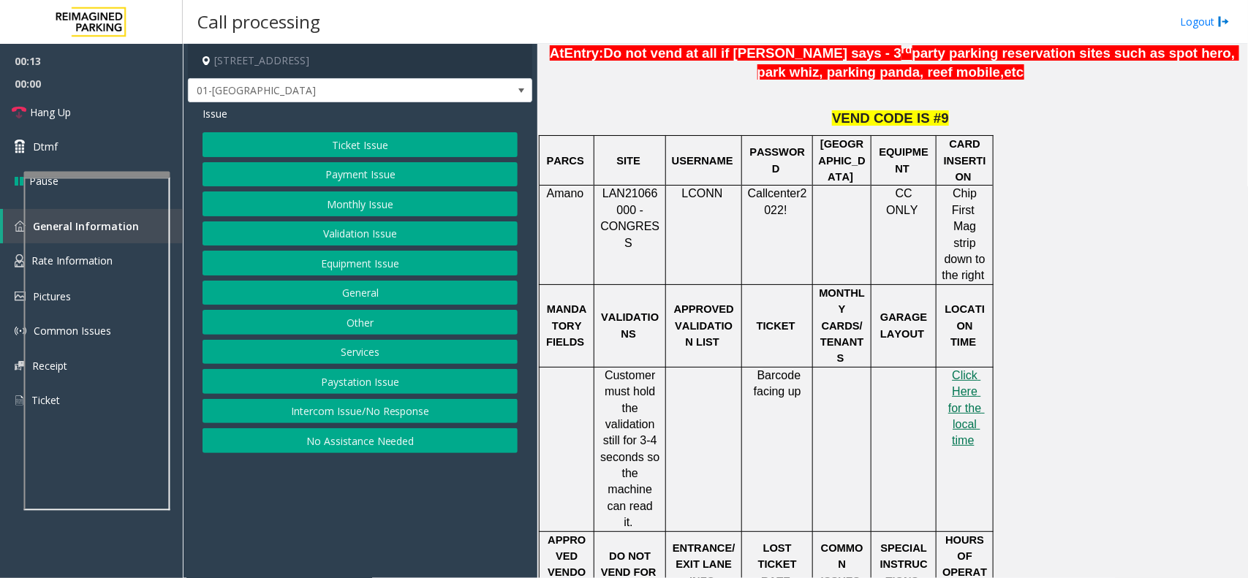
click at [337, 412] on button "Intercom Issue/No Response" at bounding box center [360, 411] width 315 height 25
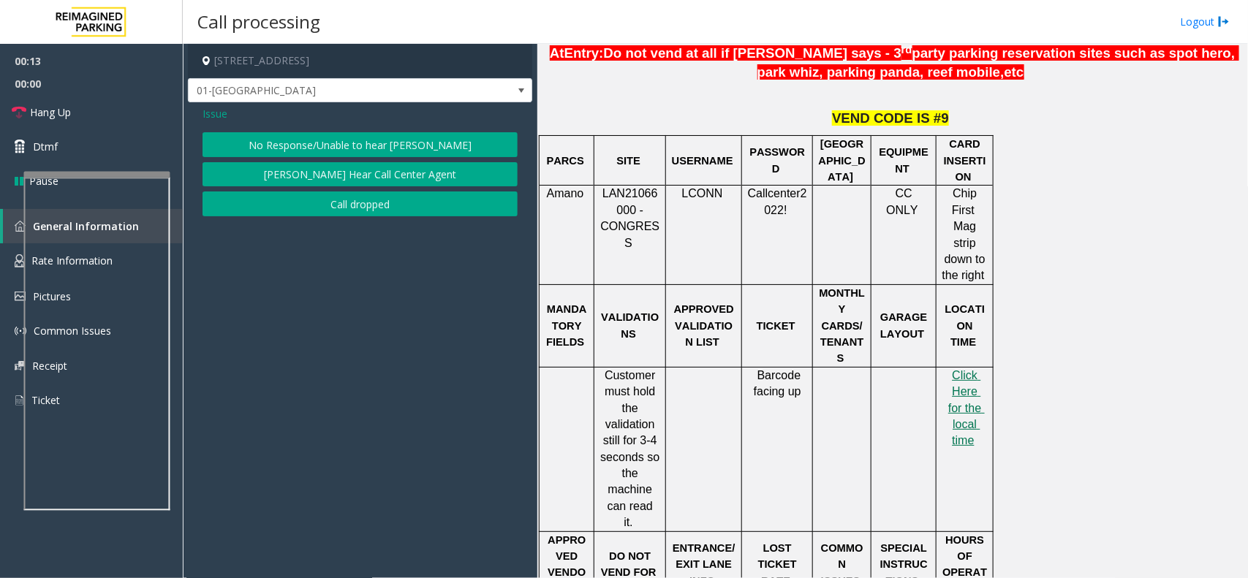
click at [355, 123] on div "Issue No Response/Unable to hear parker Parker Cannot Hear Call Center Agent Ca…" at bounding box center [360, 162] width 344 height 121
click at [355, 124] on div "Issue No Response/Unable to hear parker Parker Cannot Hear Call Center Agent Ca…" at bounding box center [360, 162] width 344 height 121
click at [346, 143] on button "No Response/Unable to hear parker" at bounding box center [360, 144] width 315 height 25
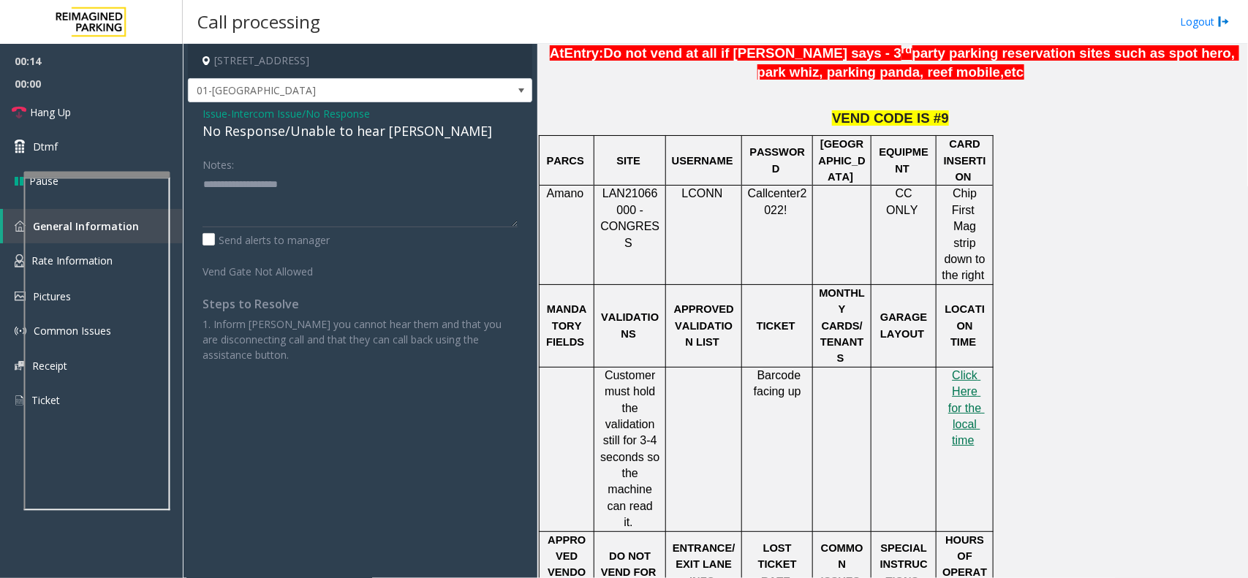
click at [346, 140] on div "No Response/Unable to hear parker" at bounding box center [360, 131] width 315 height 20
click at [371, 132] on div "No Response/Unable to hear parker" at bounding box center [360, 131] width 315 height 20
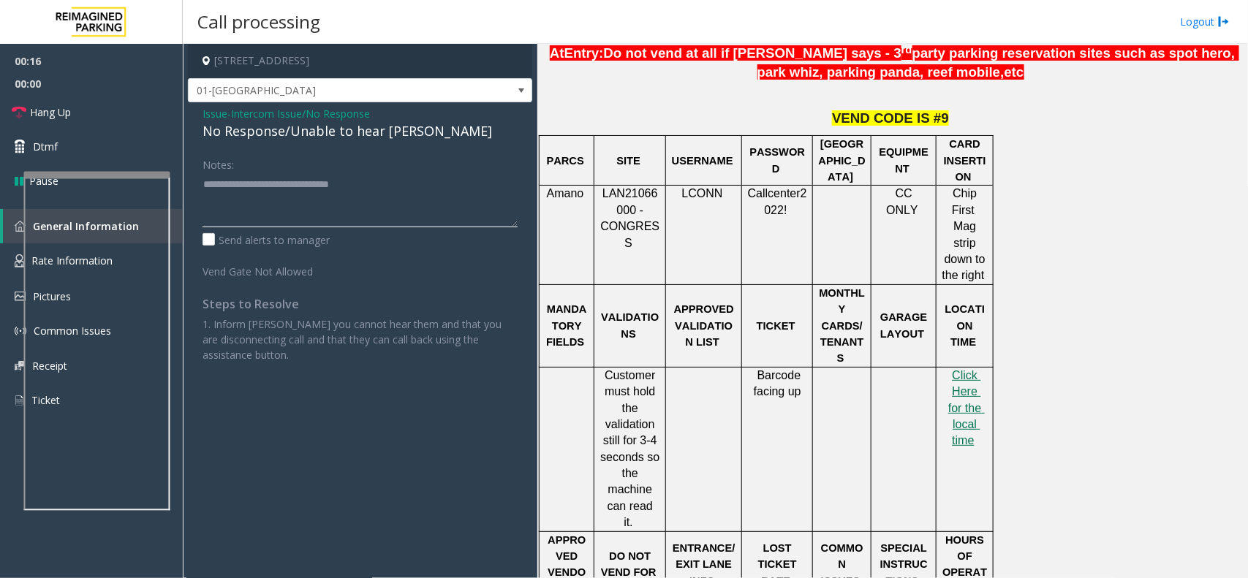
click at [411, 192] on textarea at bounding box center [360, 200] width 315 height 55
type textarea "**********"
click at [122, 107] on link "Hang Up" at bounding box center [91, 112] width 183 height 34
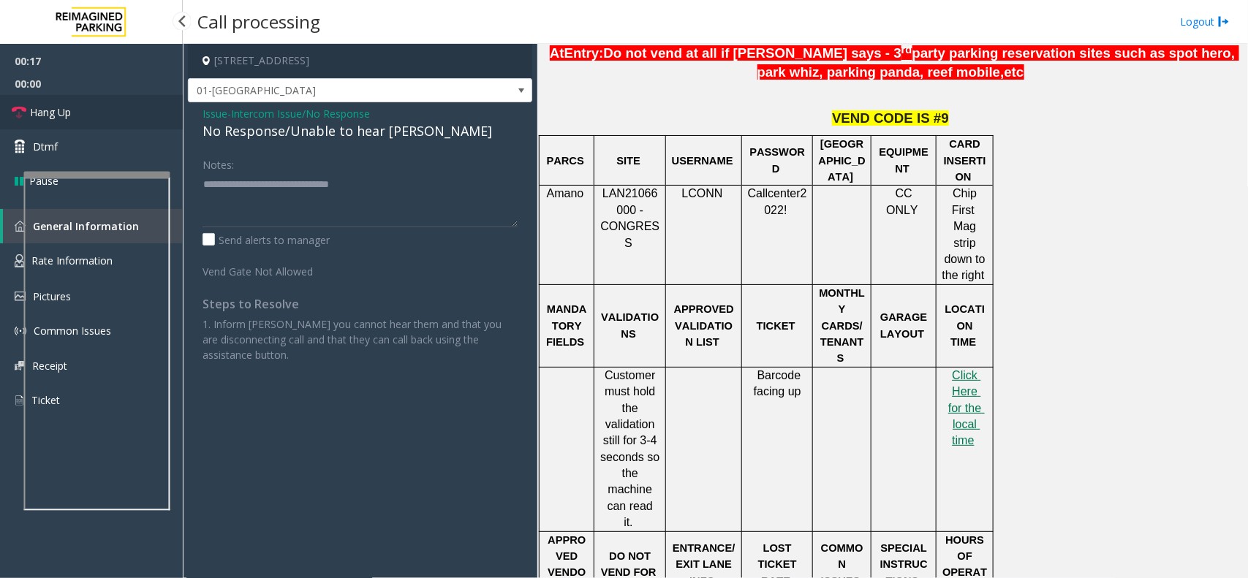
click at [122, 107] on link "Hang Up" at bounding box center [91, 112] width 183 height 34
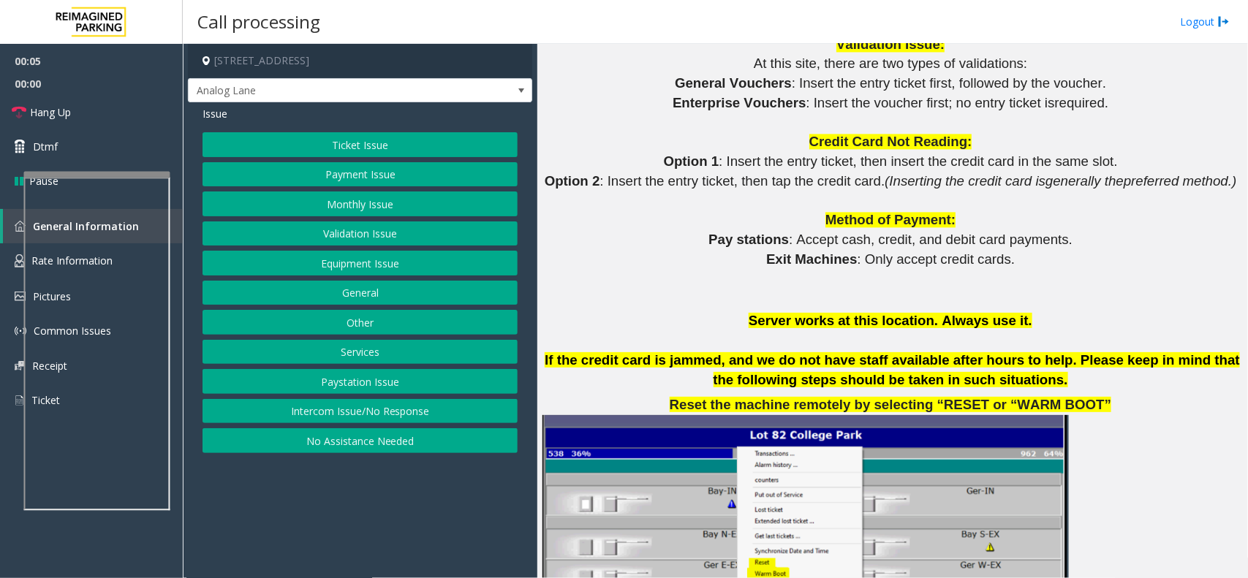
scroll to position [1371, 0]
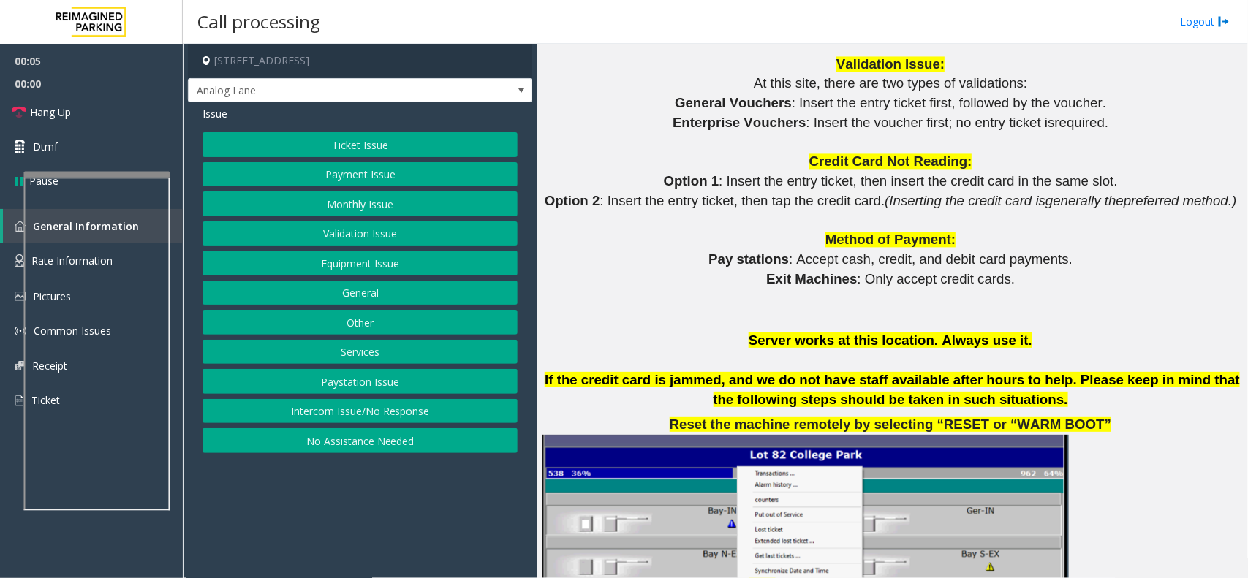
click at [352, 231] on button "Validation Issue" at bounding box center [360, 234] width 315 height 25
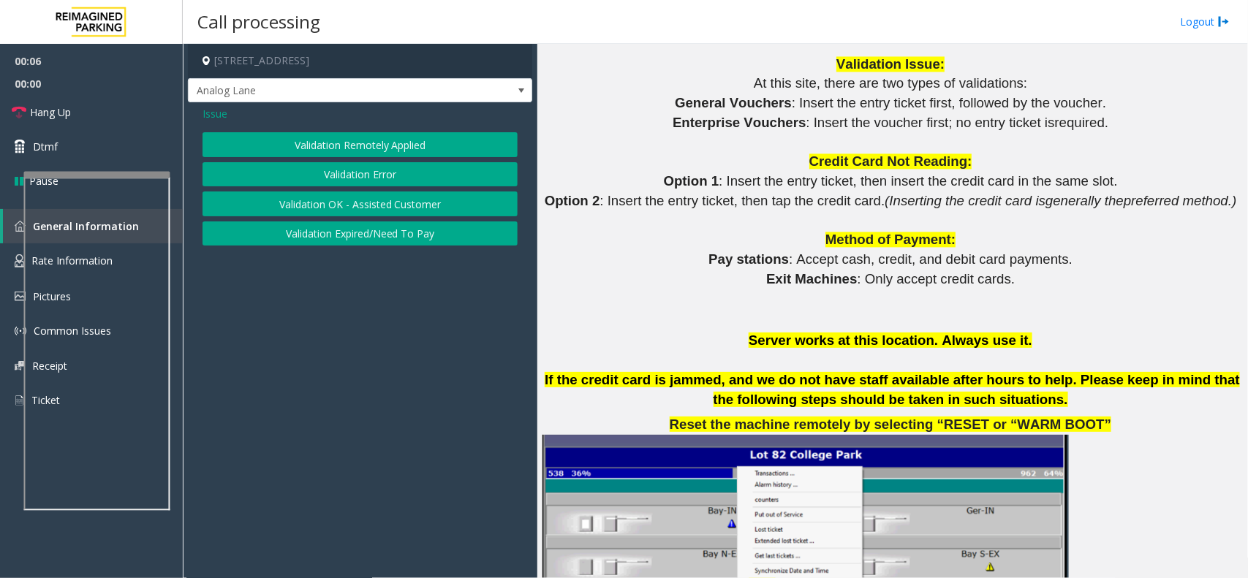
click at [374, 163] on button "Validation Error" at bounding box center [360, 174] width 315 height 25
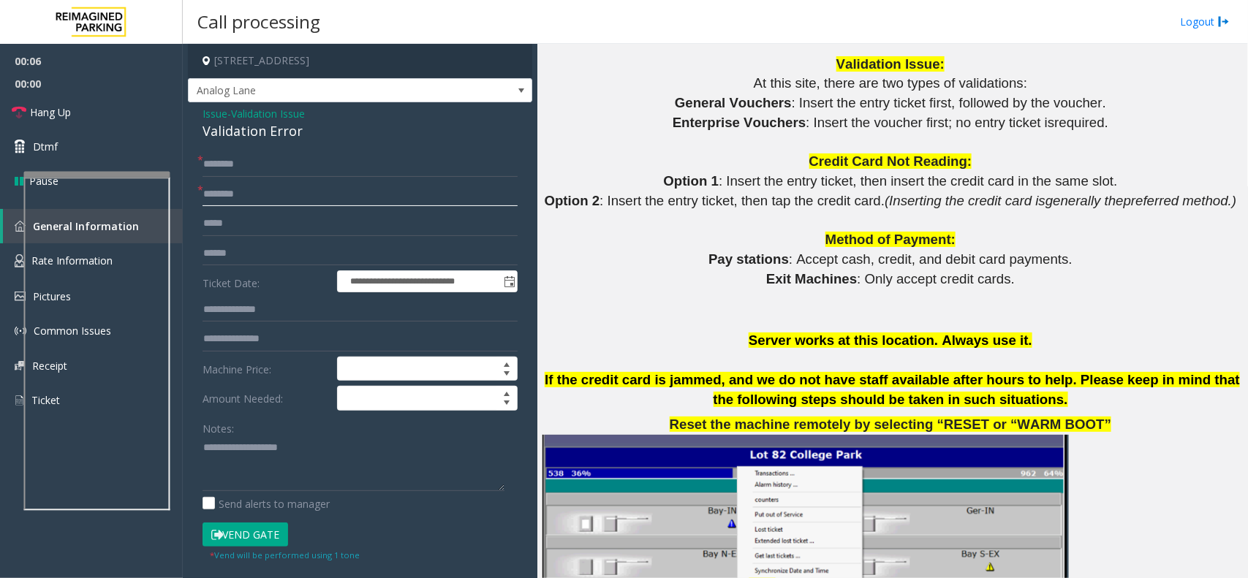
click at [326, 197] on input "text" at bounding box center [360, 194] width 315 height 25
type input "*********"
click at [203, 523] on button "Vend Gate" at bounding box center [246, 535] width 86 height 25
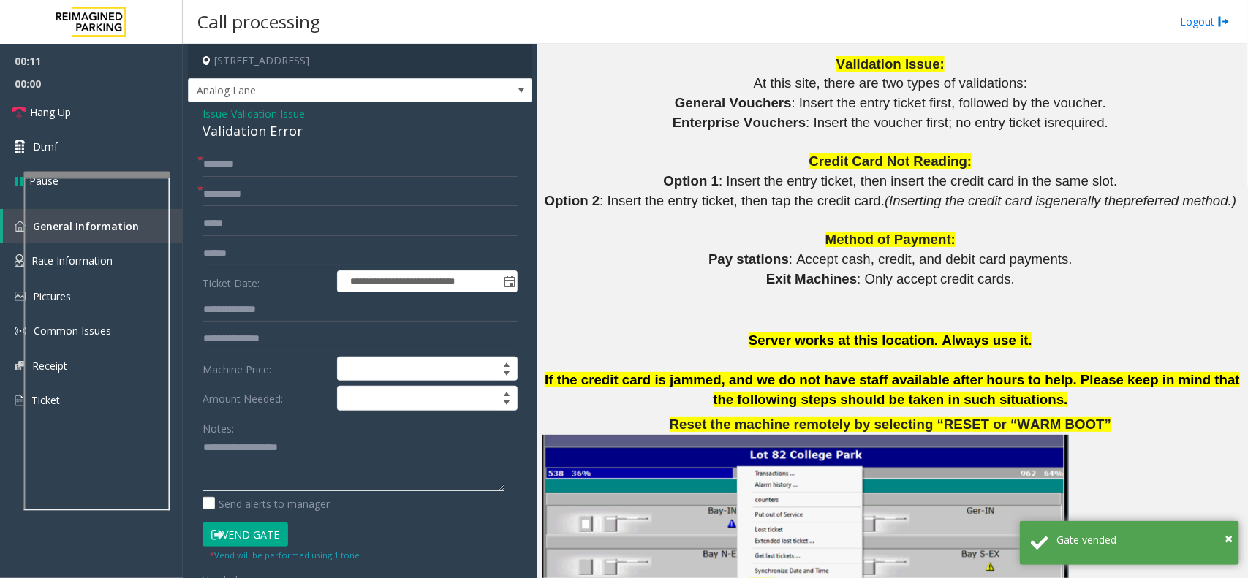
click at [260, 459] on textarea at bounding box center [354, 464] width 302 height 55
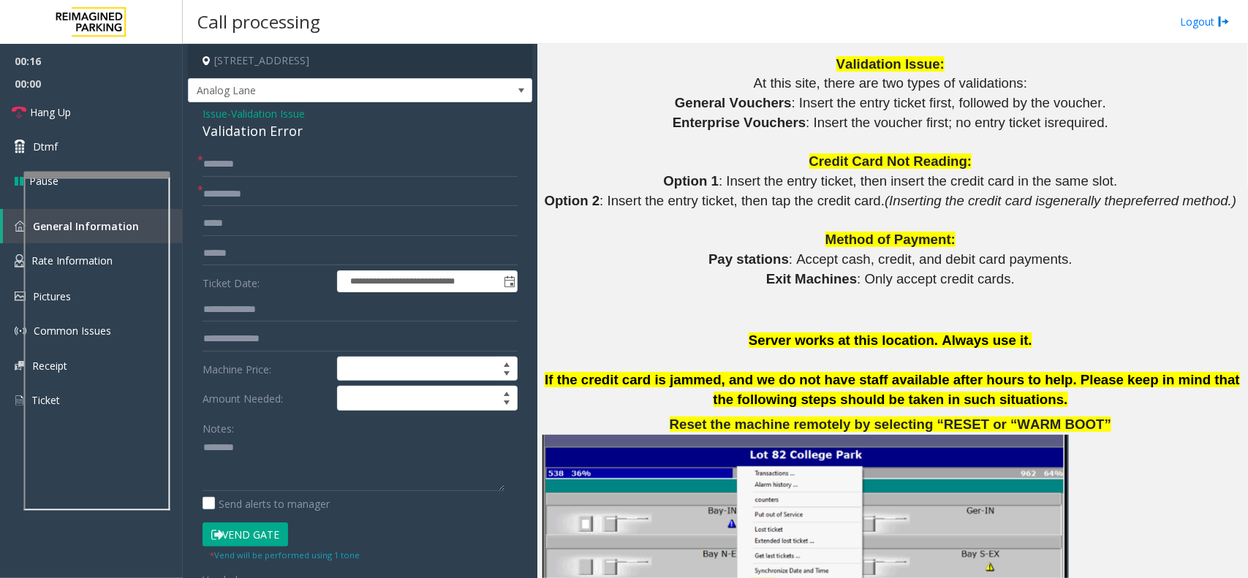
click at [280, 126] on div "Validation Error" at bounding box center [360, 131] width 315 height 20
paste textarea "**********"
click at [282, 447] on textarea at bounding box center [354, 464] width 302 height 55
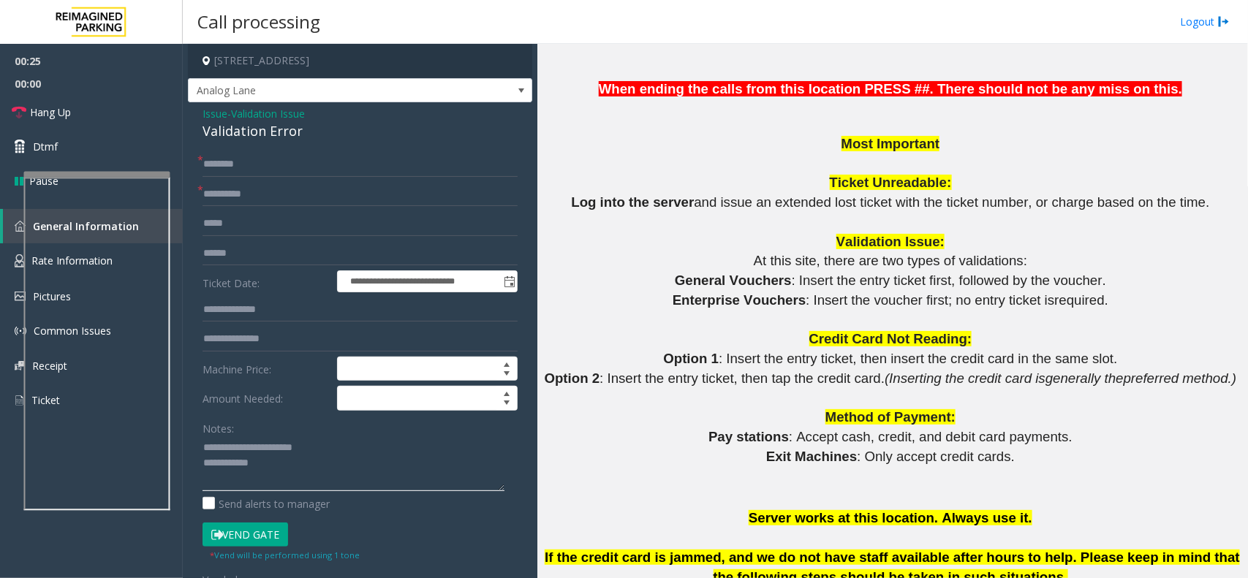
scroll to position [1097, 0]
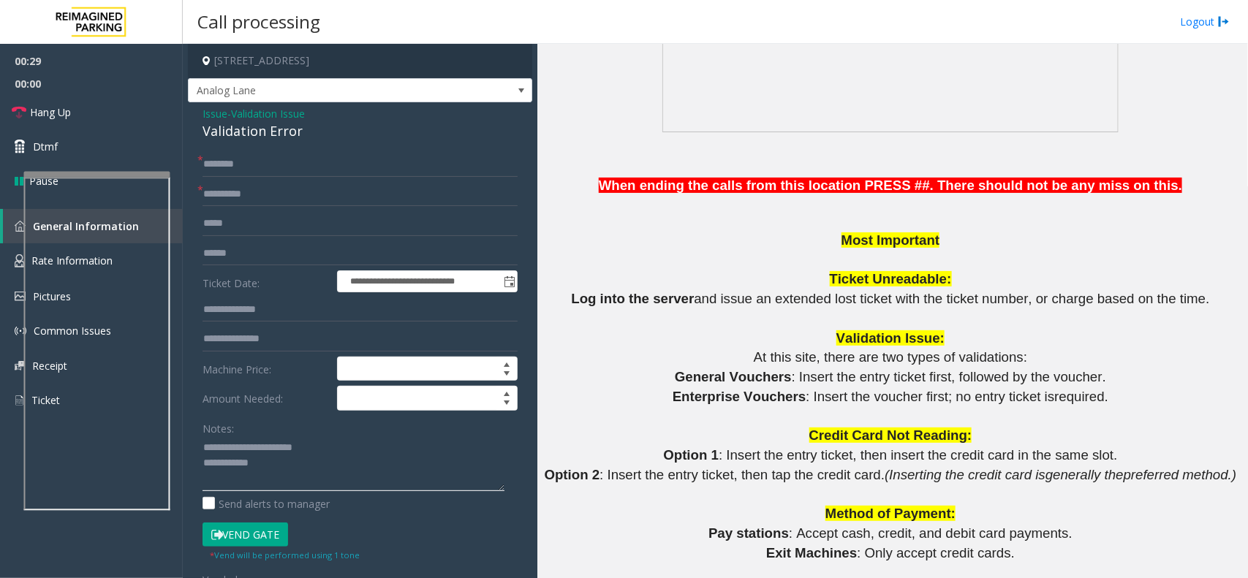
type textarea "**********"
click at [269, 262] on input "text" at bounding box center [360, 253] width 315 height 25
click at [268, 170] on input "text" at bounding box center [360, 164] width 315 height 25
type input "**"
click at [290, 458] on textarea at bounding box center [354, 464] width 302 height 55
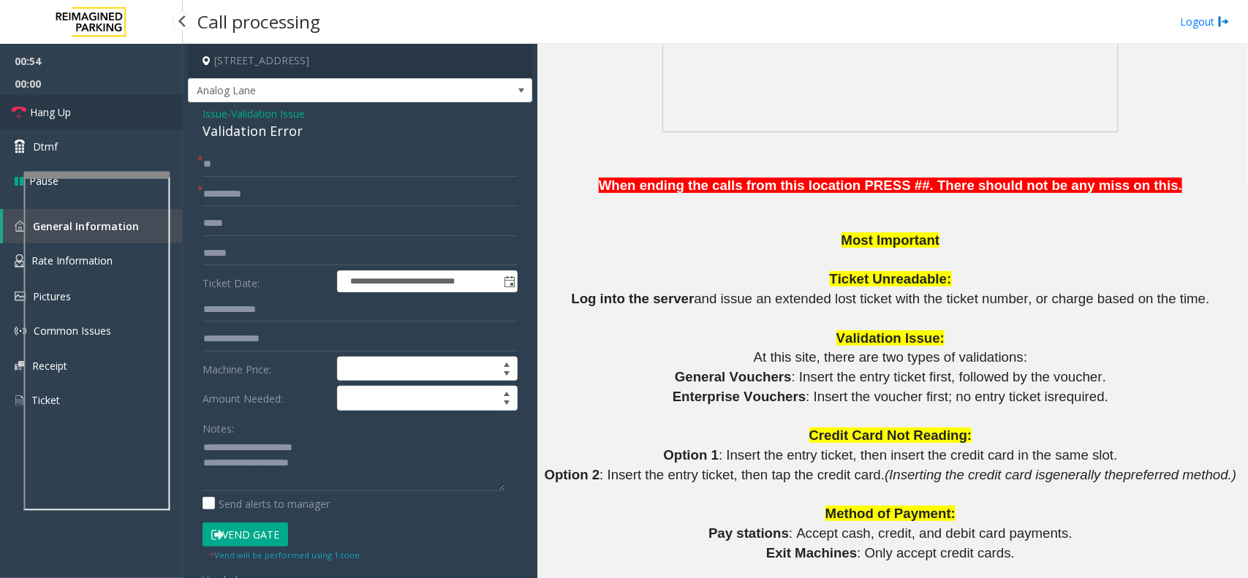
click at [91, 117] on link "Hang Up" at bounding box center [91, 112] width 183 height 34
click at [333, 469] on textarea at bounding box center [354, 464] width 302 height 55
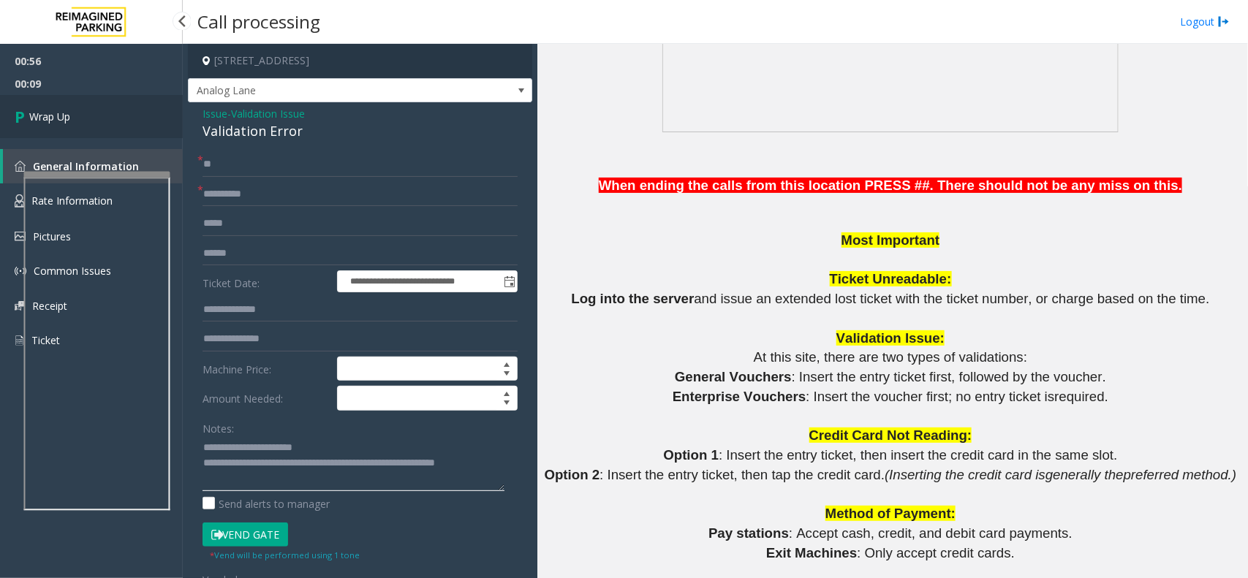
type textarea "**********"
click at [133, 126] on link "Wrap Up" at bounding box center [91, 116] width 183 height 43
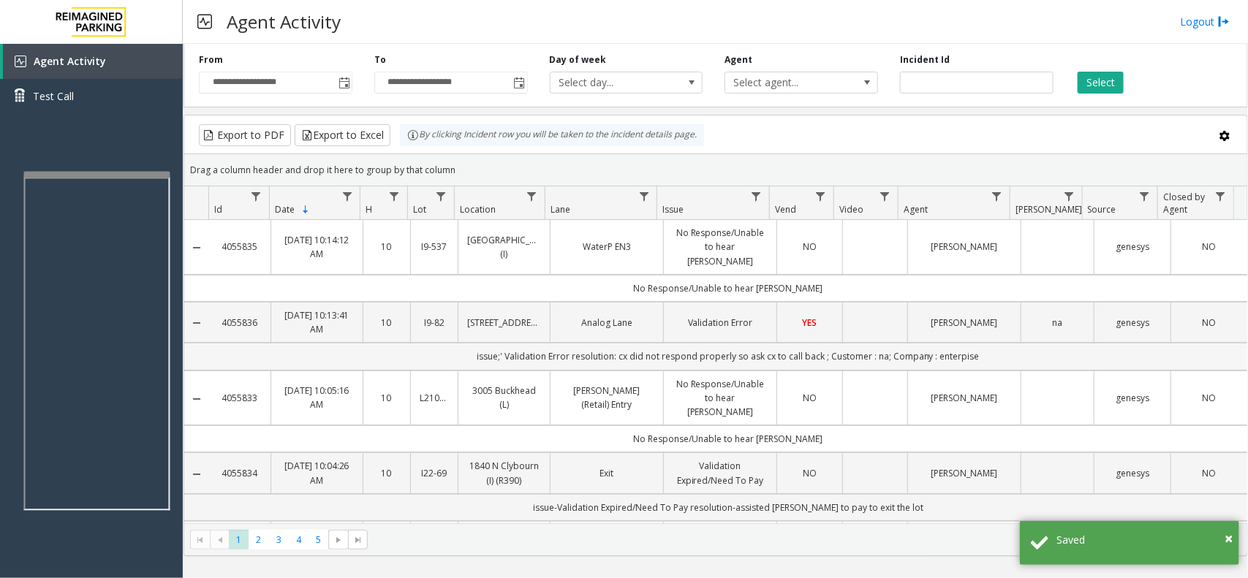
drag, startPoint x: 984, startPoint y: 342, endPoint x: 433, endPoint y: 338, distance: 551.3
click at [433, 343] on td "issue;' Validation Error resolution: cx did not respond properly so ask cx to c…" at bounding box center [728, 356] width 1038 height 27
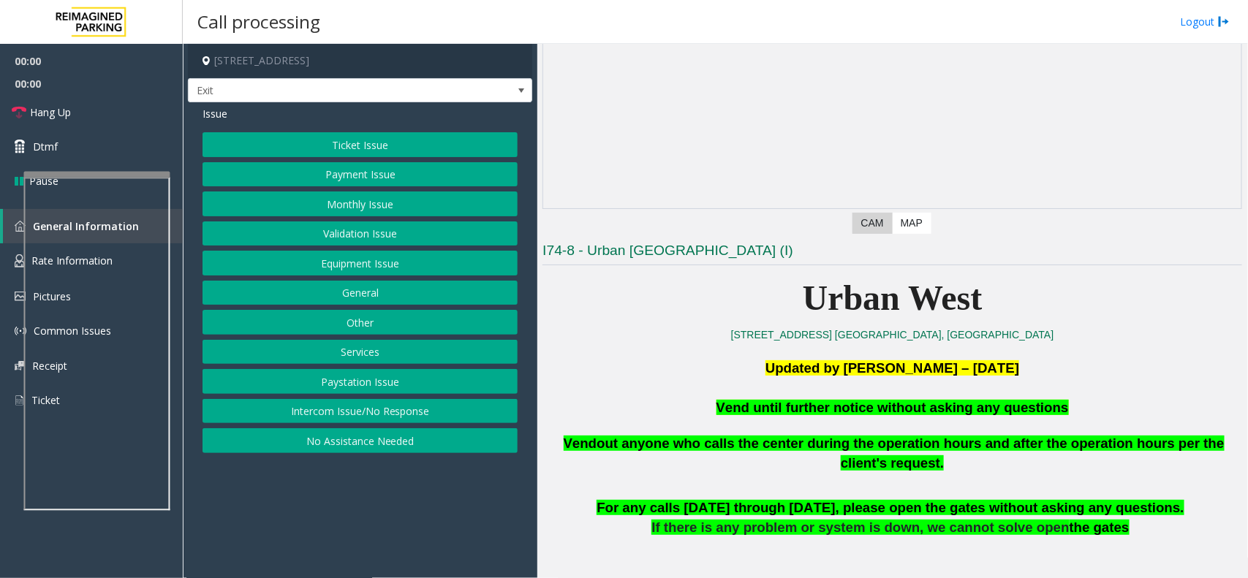
scroll to position [183, 0]
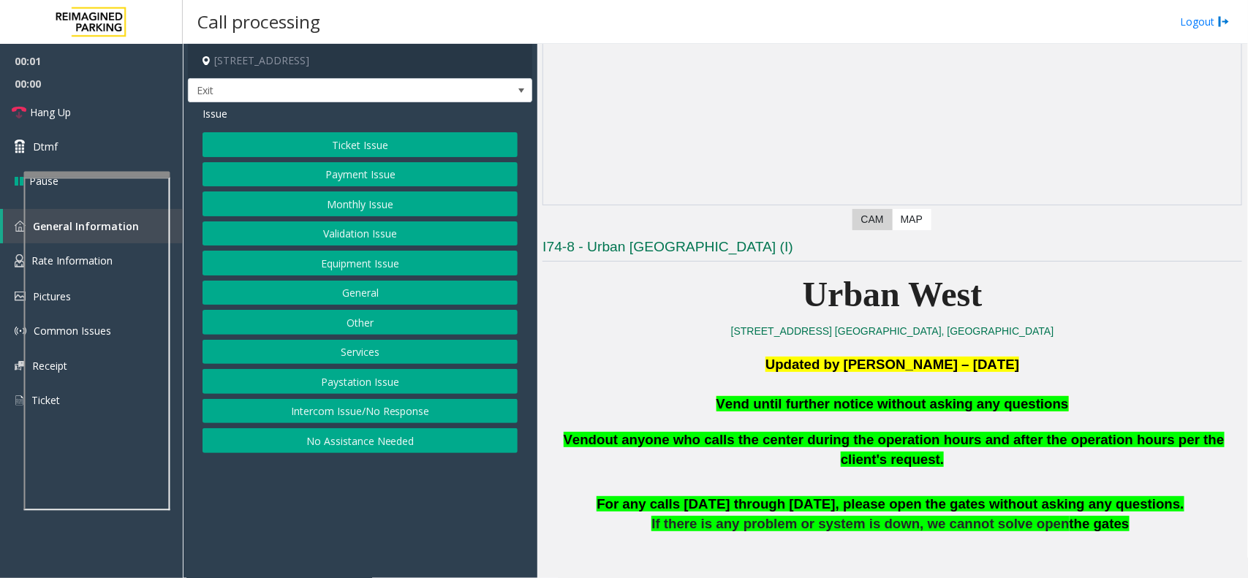
click at [875, 396] on span "Vend until further notice without asking any questions" at bounding box center [893, 403] width 352 height 15
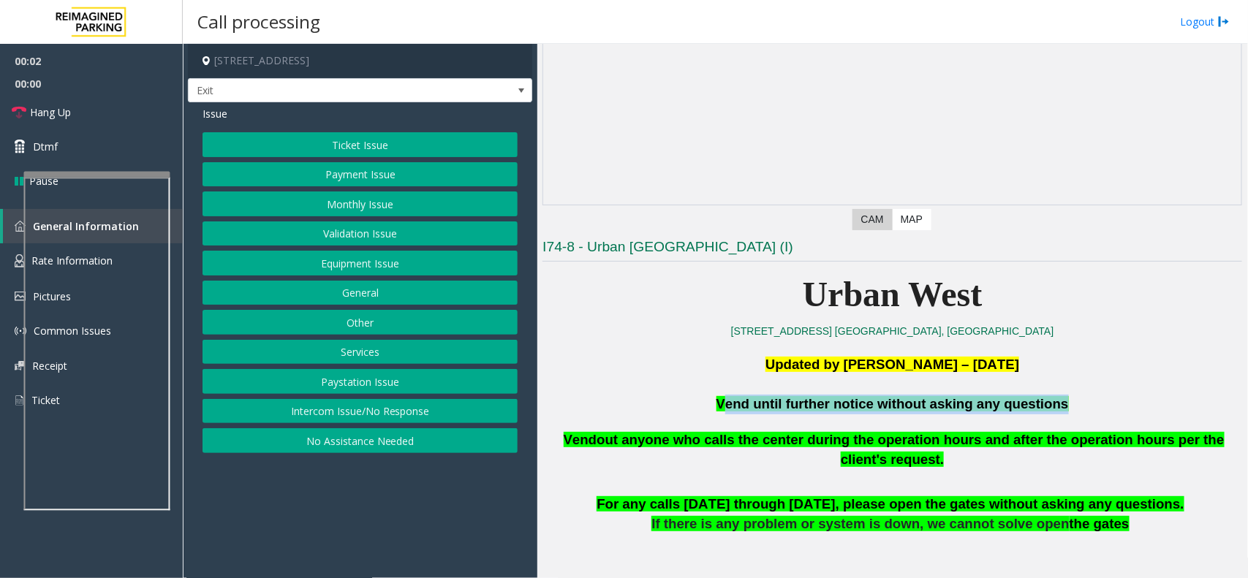
click at [875, 396] on span "Vend until further notice without asking any questions" at bounding box center [893, 403] width 352 height 15
click at [377, 271] on button "Equipment Issue" at bounding box center [360, 263] width 315 height 25
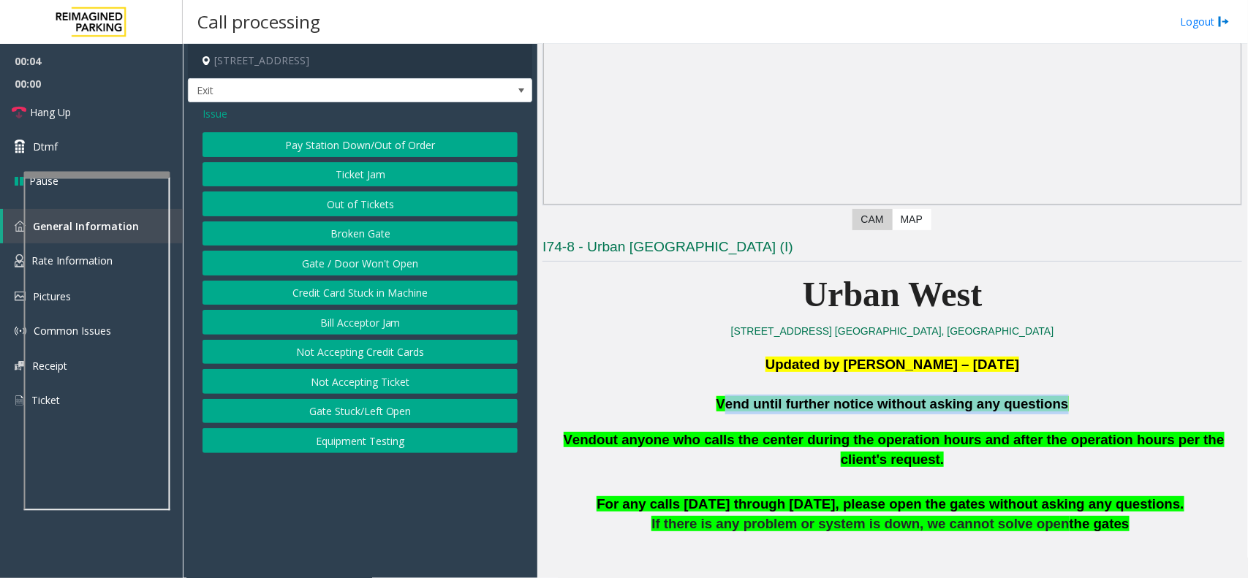
click at [377, 271] on button "Gate / Door Won't Open" at bounding box center [360, 263] width 315 height 25
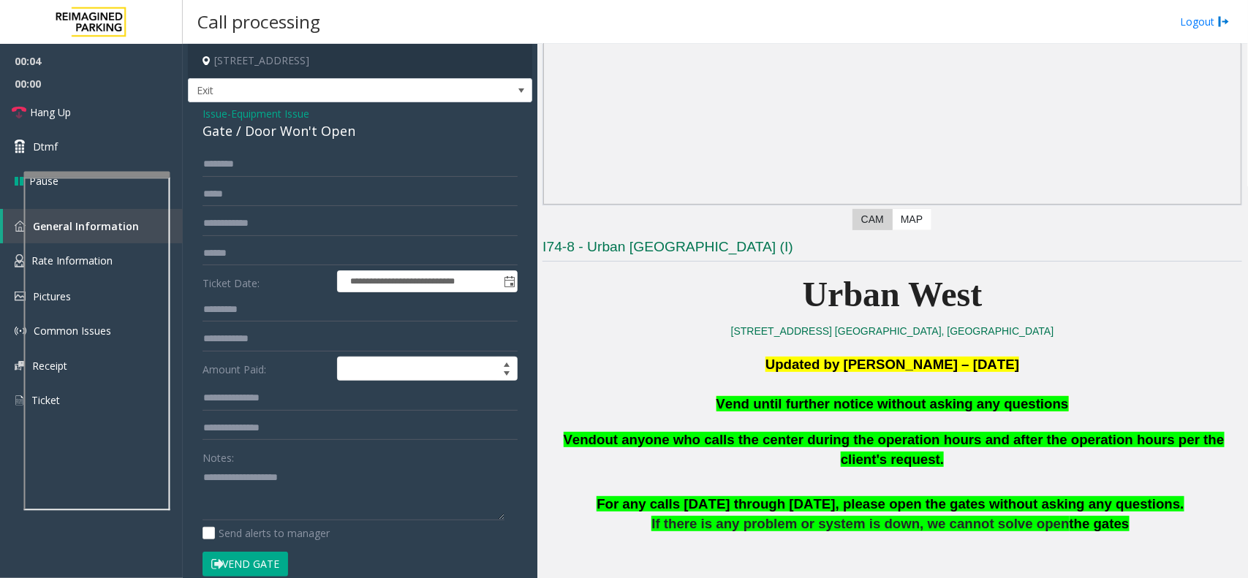
click at [290, 553] on div "Vend Gate" at bounding box center [280, 564] width 162 height 25
click at [269, 561] on button "Vend Gate" at bounding box center [246, 564] width 86 height 25
click at [289, 509] on textarea at bounding box center [354, 493] width 302 height 55
paste textarea "**********"
type textarea "**********"
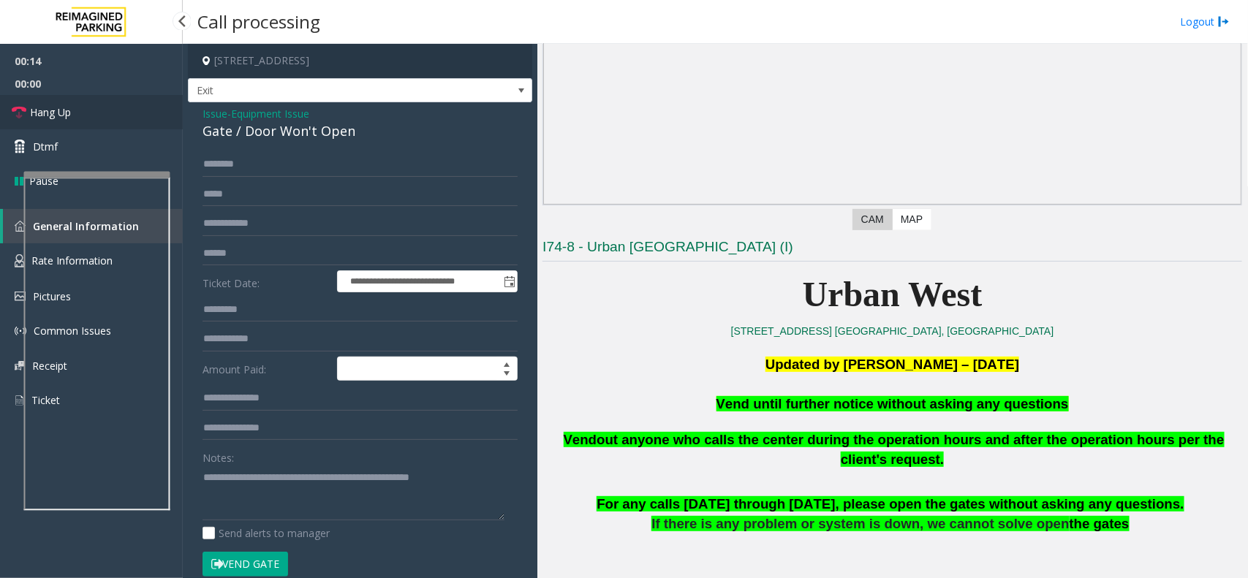
click at [96, 107] on link "Hang Up" at bounding box center [91, 112] width 183 height 34
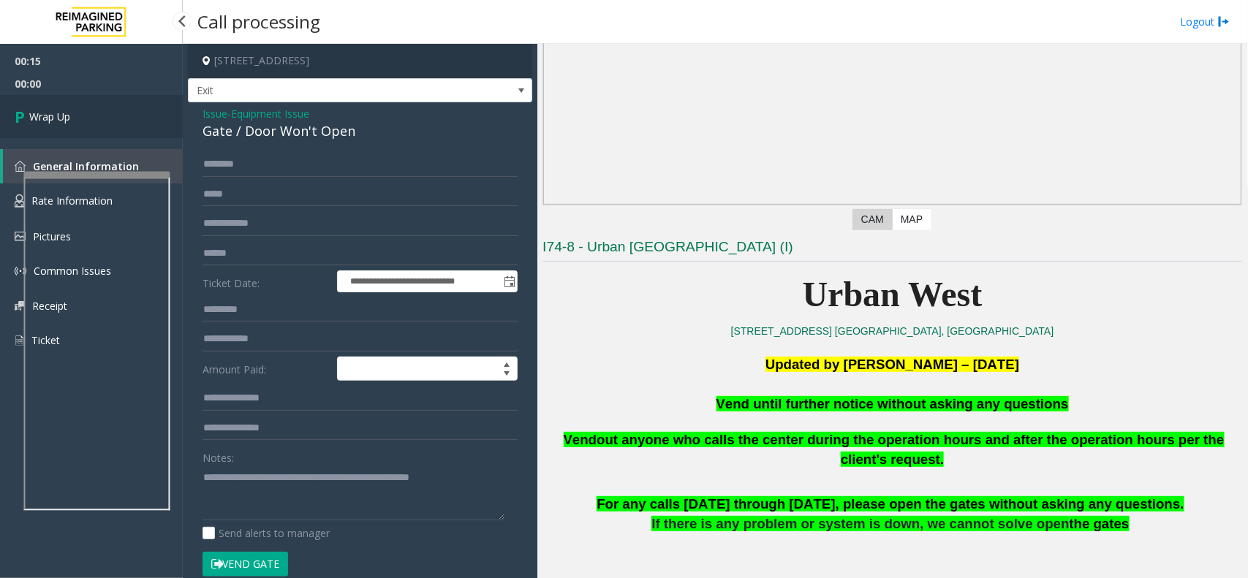
click at [96, 107] on link "Wrap Up" at bounding box center [91, 116] width 183 height 43
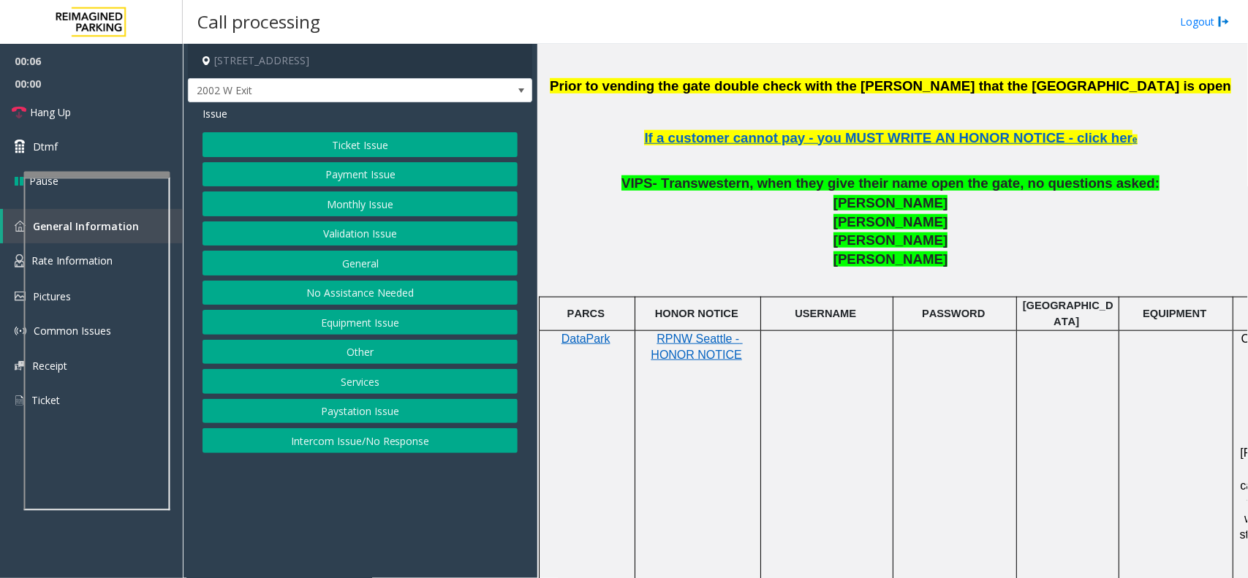
scroll to position [548, 0]
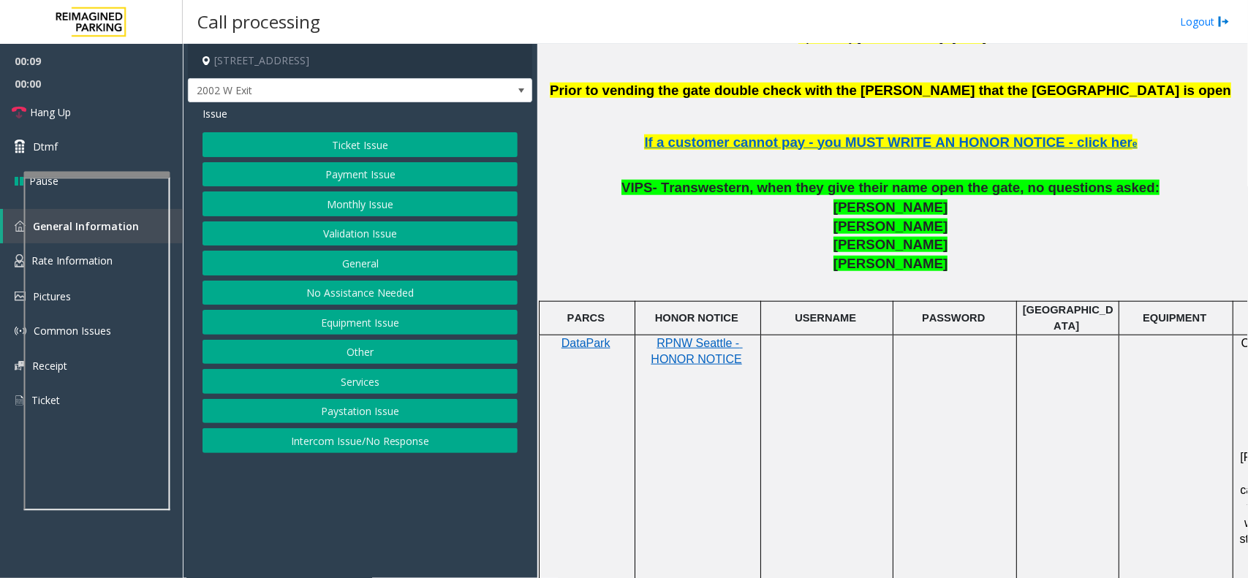
click at [370, 324] on button "Equipment Issue" at bounding box center [360, 322] width 315 height 25
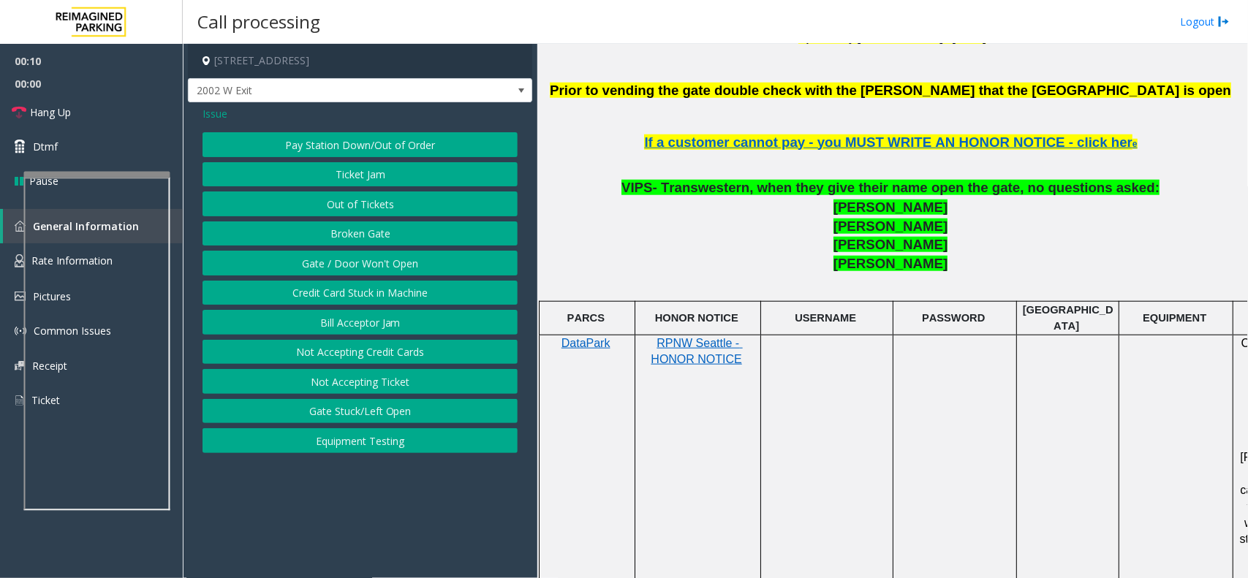
click at [363, 439] on button "Equipment Testing" at bounding box center [360, 440] width 315 height 25
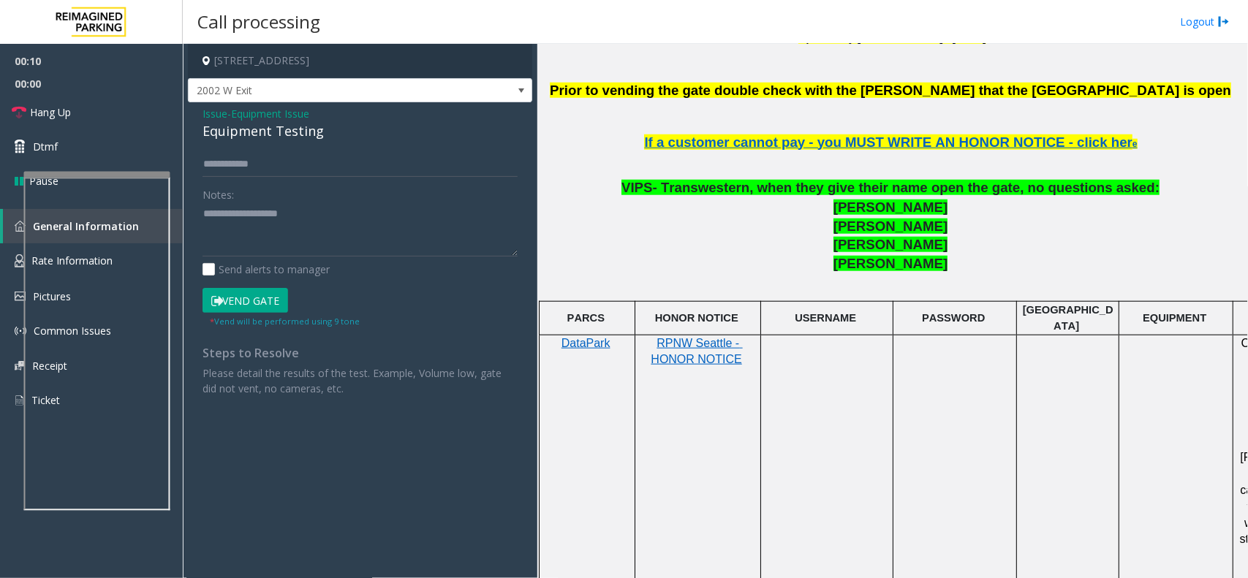
click at [292, 134] on div "Equipment Testing" at bounding box center [360, 131] width 315 height 20
click at [90, 122] on link "Hang Up" at bounding box center [91, 112] width 183 height 34
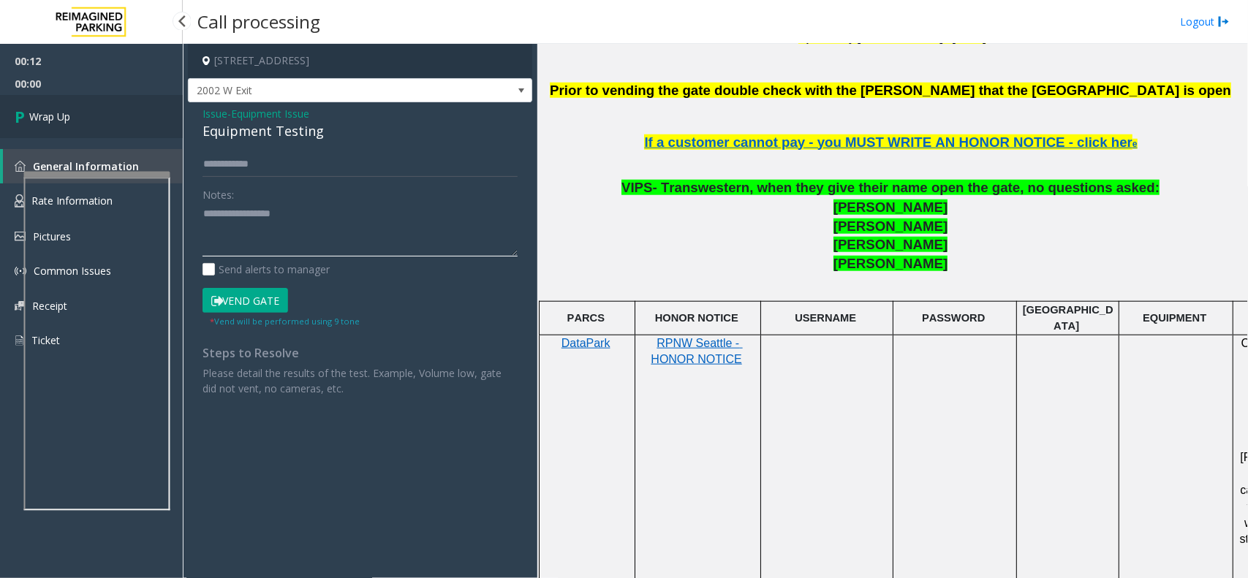
type textarea "**********"
click at [79, 121] on link "Wrap Up" at bounding box center [91, 116] width 183 height 43
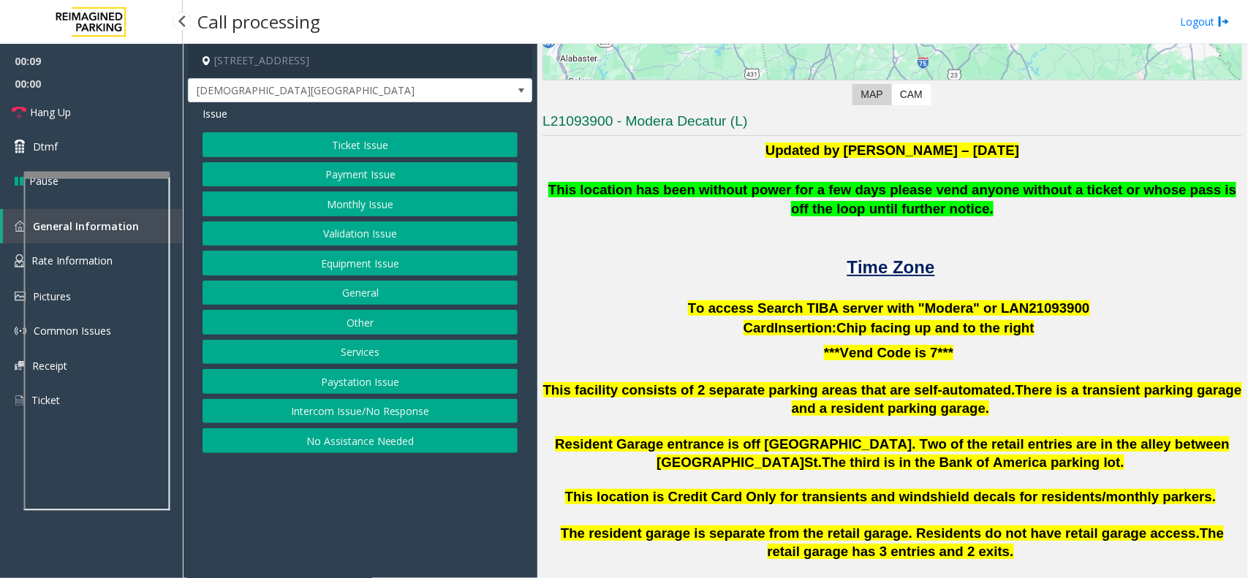
scroll to position [274, 0]
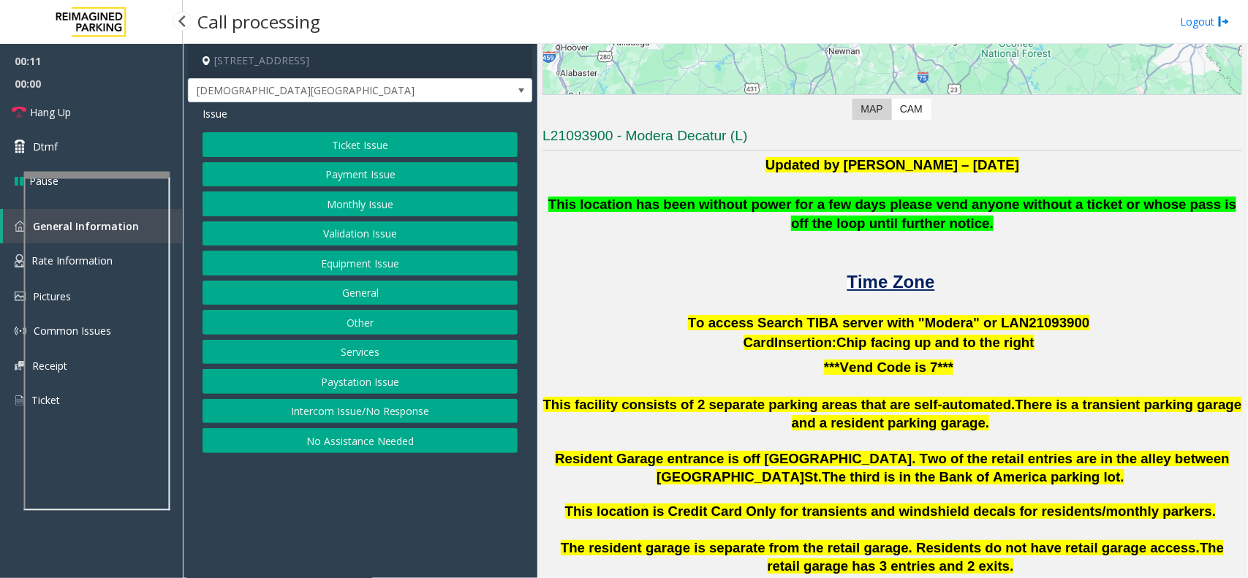
click at [477, 413] on button "Intercom Issue/No Response" at bounding box center [360, 411] width 315 height 25
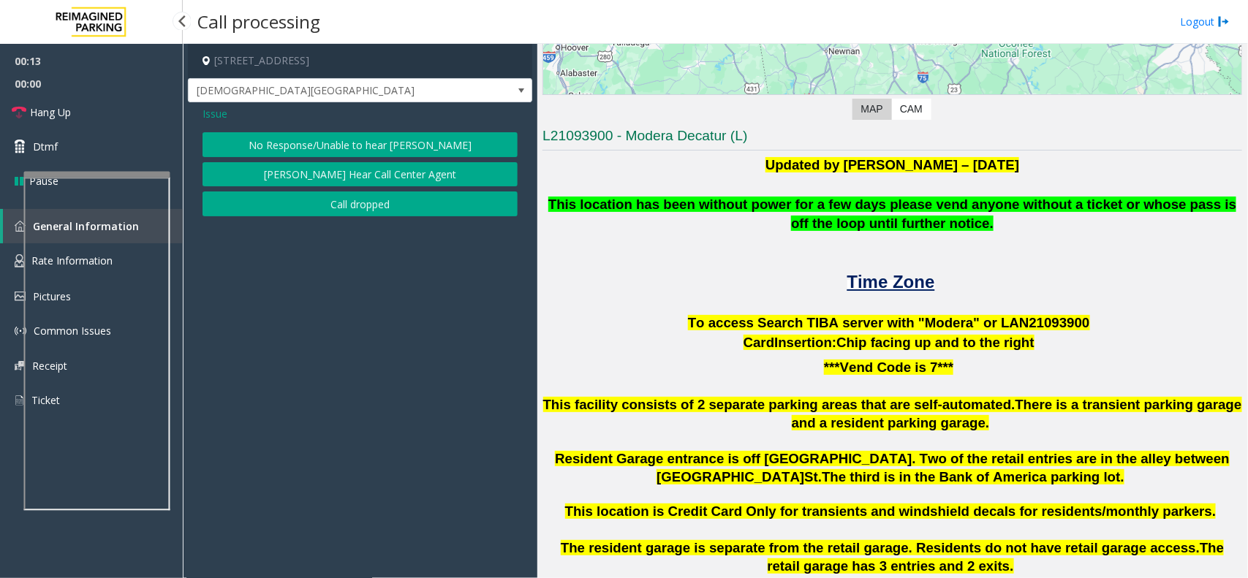
click at [399, 145] on button "No Response/Unable to hear parker" at bounding box center [360, 144] width 315 height 25
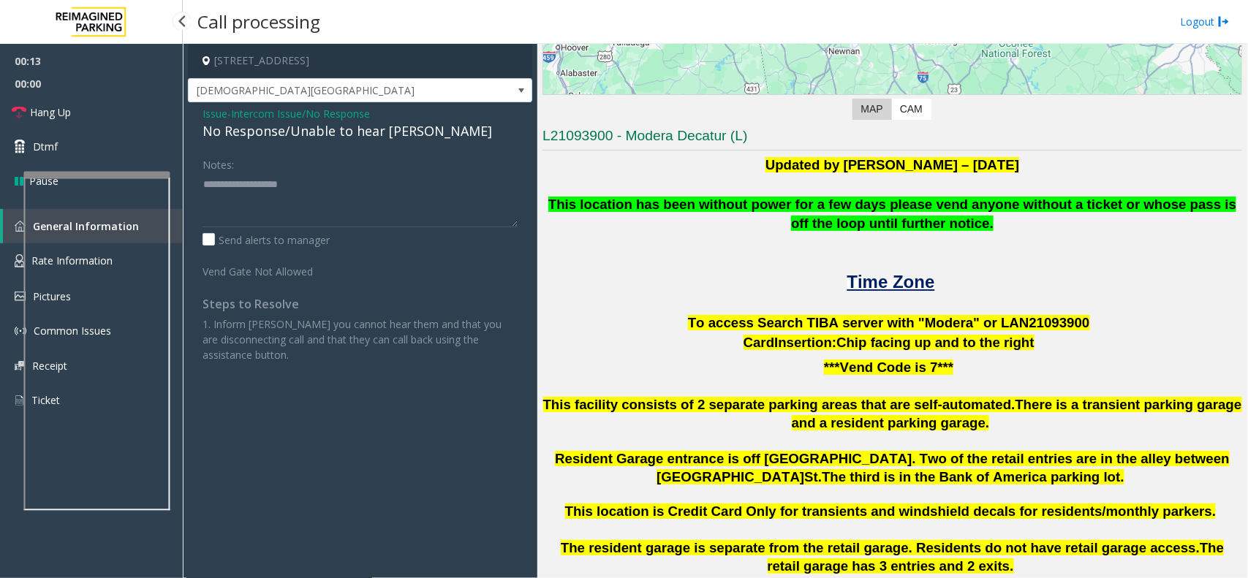
click at [397, 132] on div "No Response/Unable to hear parker" at bounding box center [360, 131] width 315 height 20
click at [440, 183] on textarea at bounding box center [360, 200] width 315 height 55
type textarea "**********"
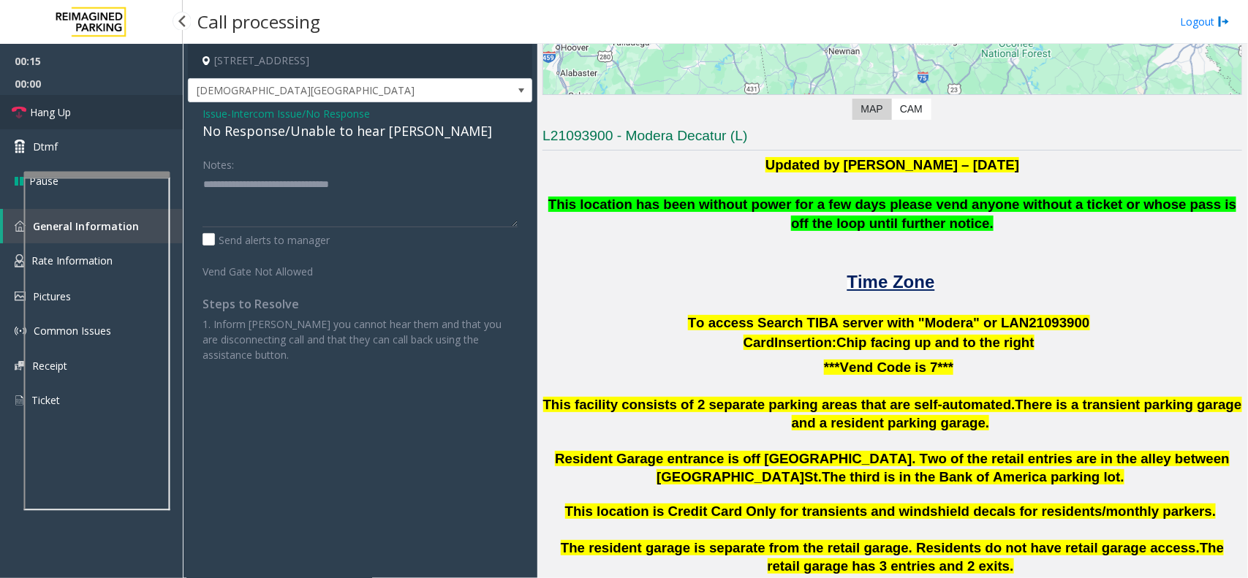
click at [154, 101] on link "Hang Up" at bounding box center [91, 112] width 183 height 34
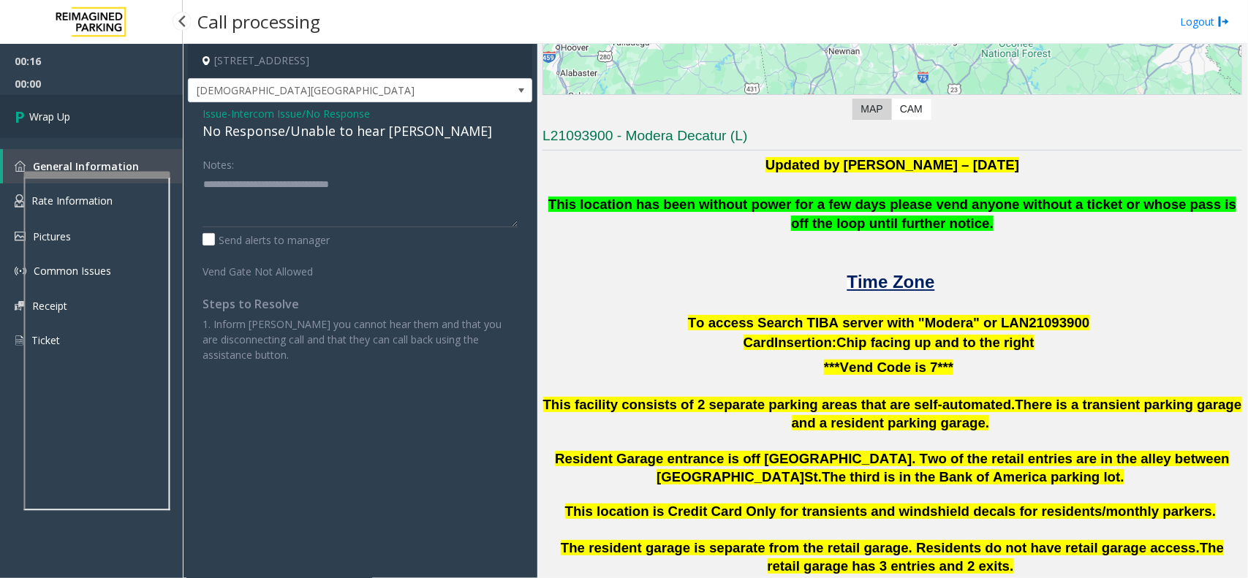
click at [154, 101] on link "Wrap Up" at bounding box center [91, 116] width 183 height 43
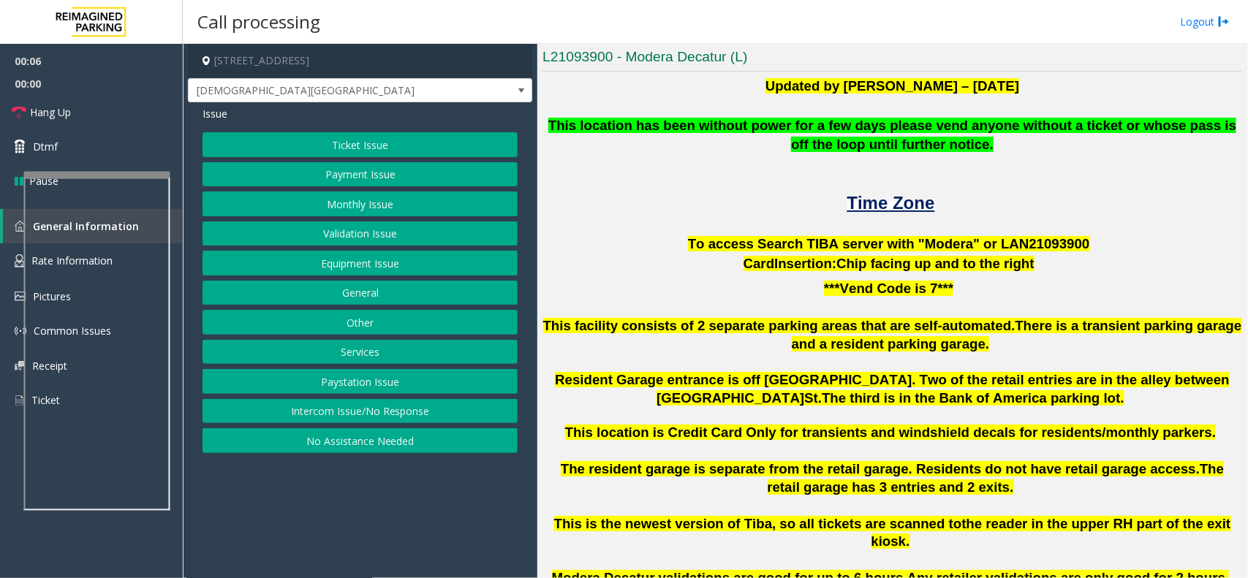
scroll to position [274, 0]
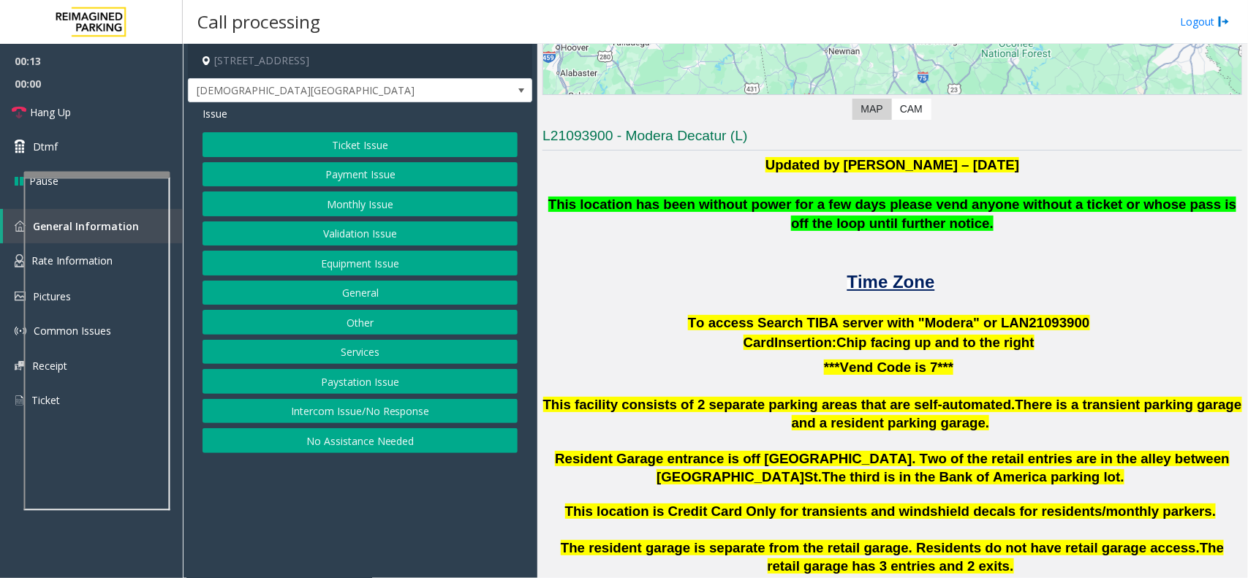
click at [426, 417] on button "Intercom Issue/No Response" at bounding box center [360, 411] width 315 height 25
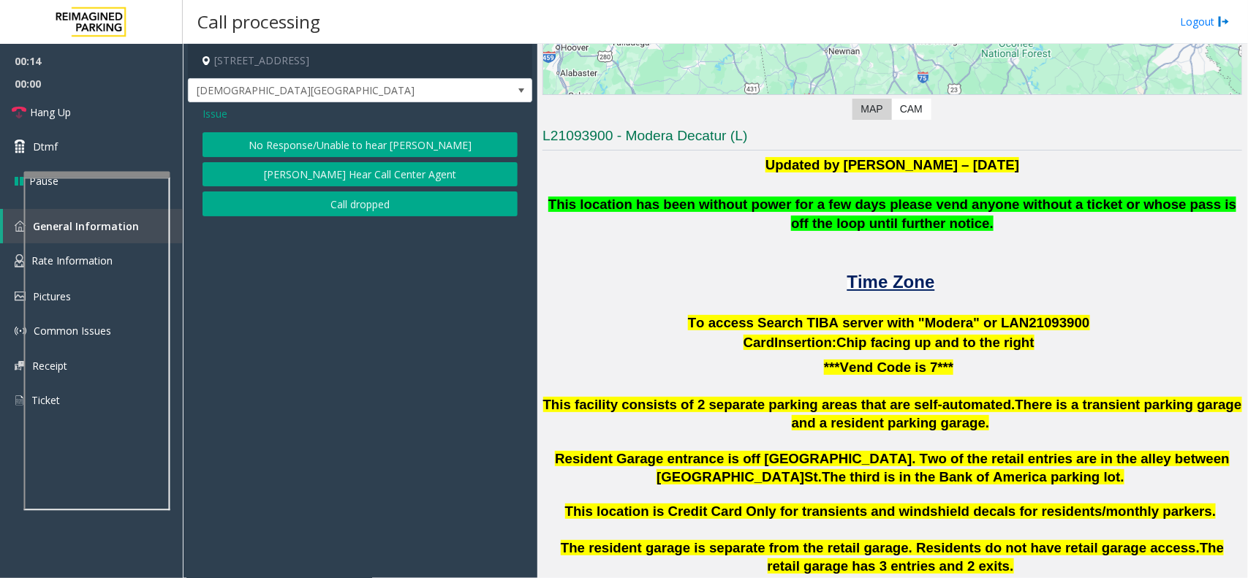
click at [396, 137] on button "No Response/Unable to hear parker" at bounding box center [360, 144] width 315 height 25
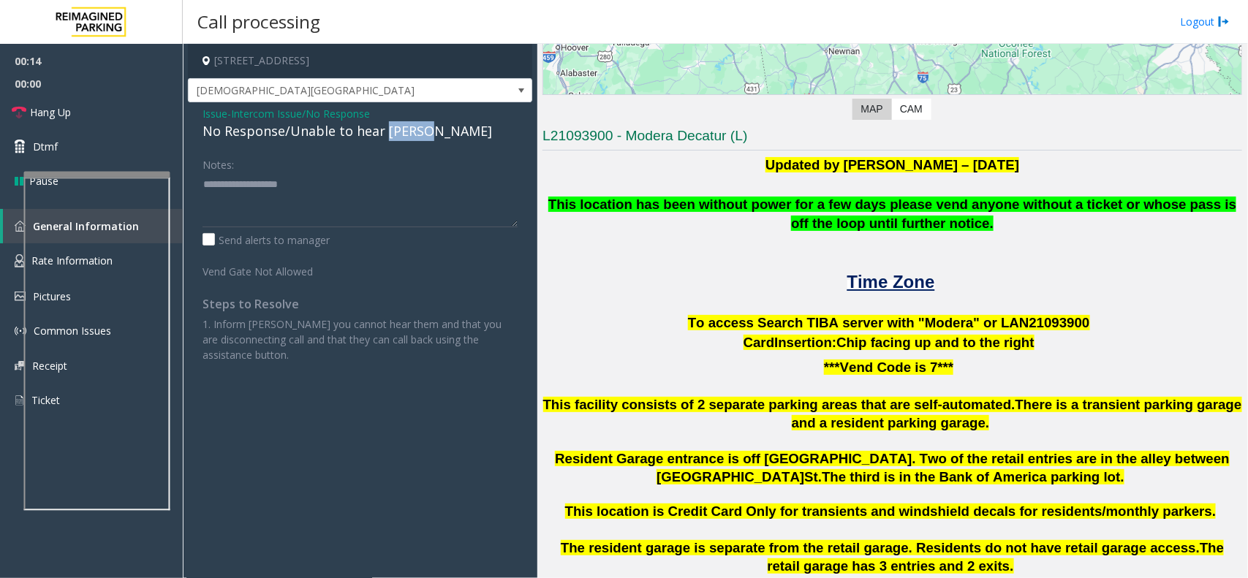
click at [396, 137] on div "No Response/Unable to hear parker" at bounding box center [360, 131] width 315 height 20
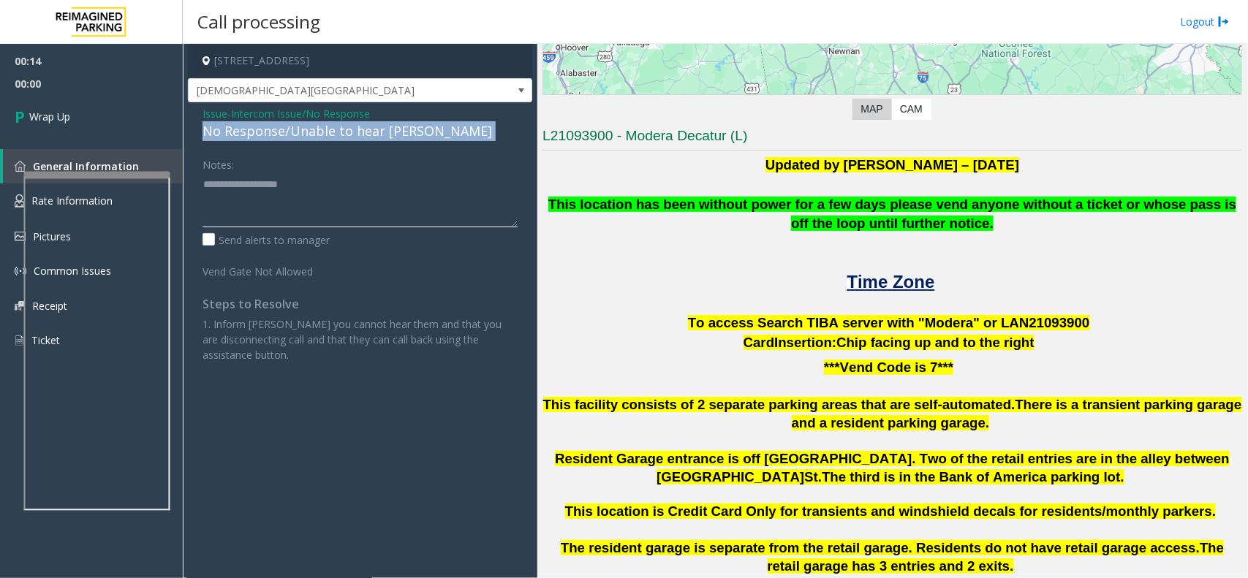
type textarea "**********"
click at [214, 105] on div "Issue - Intercom Issue/No Response No Response/Unable to hear parker Notes: Sen…" at bounding box center [360, 239] width 344 height 275
click at [224, 117] on span "Issue" at bounding box center [215, 113] width 25 height 15
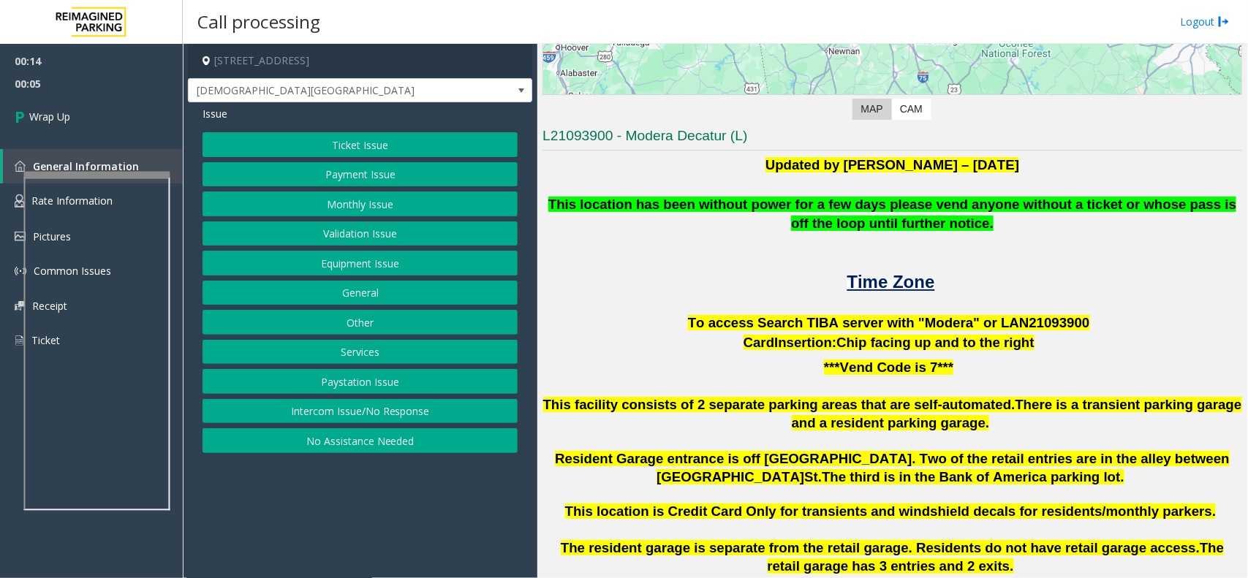
click at [369, 404] on button "Intercom Issue/No Response" at bounding box center [360, 411] width 315 height 25
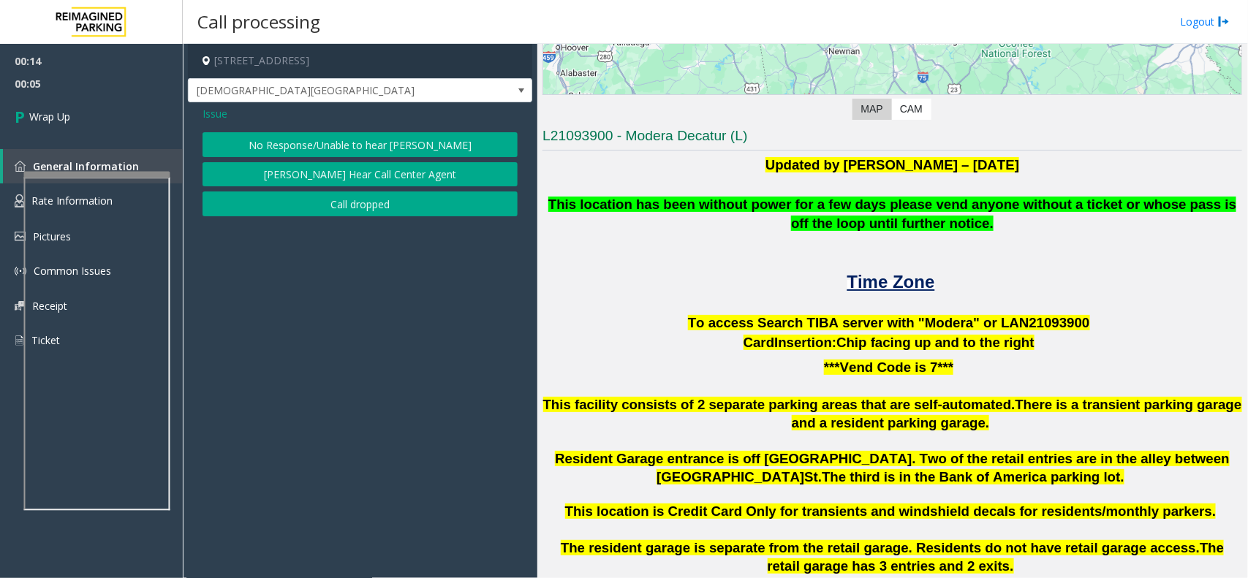
click at [342, 213] on button "Call dropped" at bounding box center [360, 204] width 315 height 25
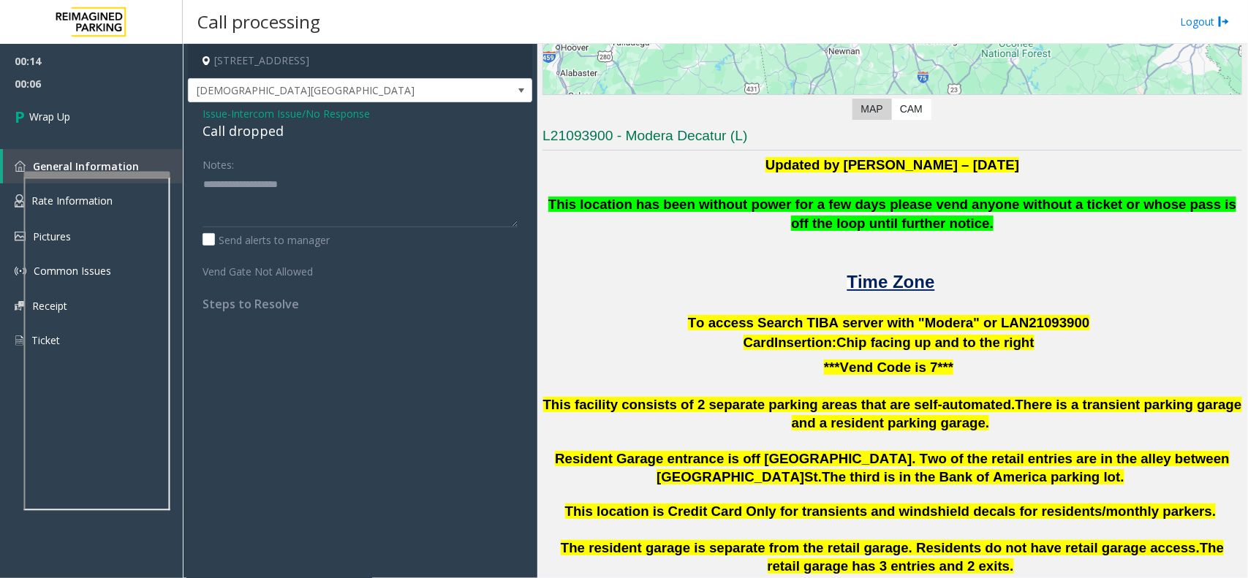
click at [235, 139] on div "Call dropped" at bounding box center [360, 131] width 315 height 20
type textarea "**********"
click at [60, 109] on span "Wrap Up" at bounding box center [49, 116] width 41 height 15
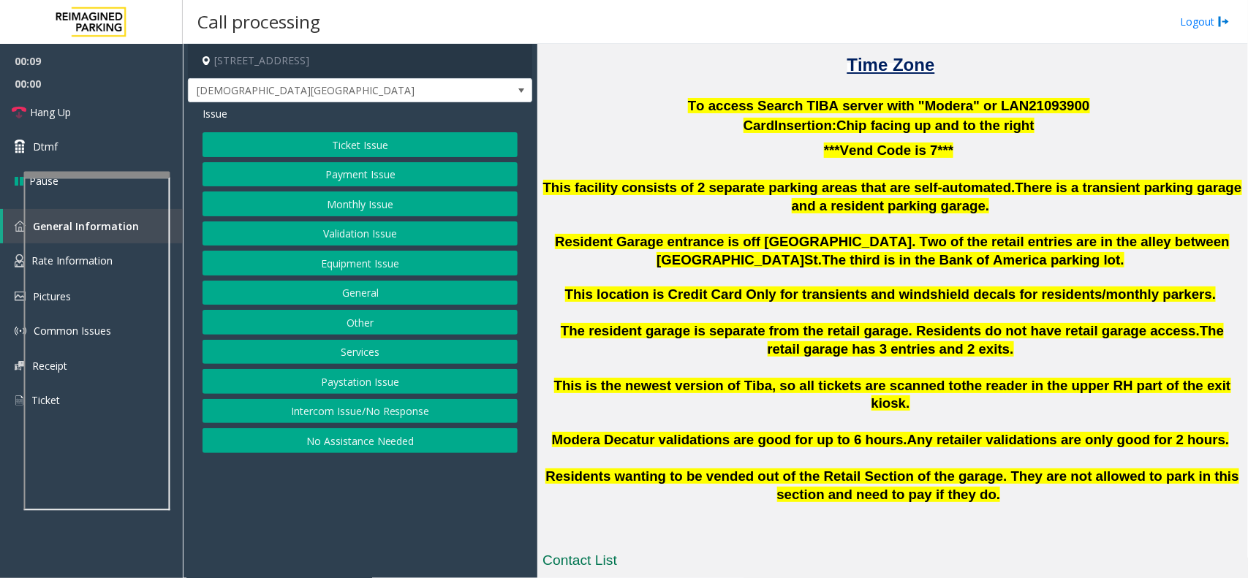
scroll to position [474, 0]
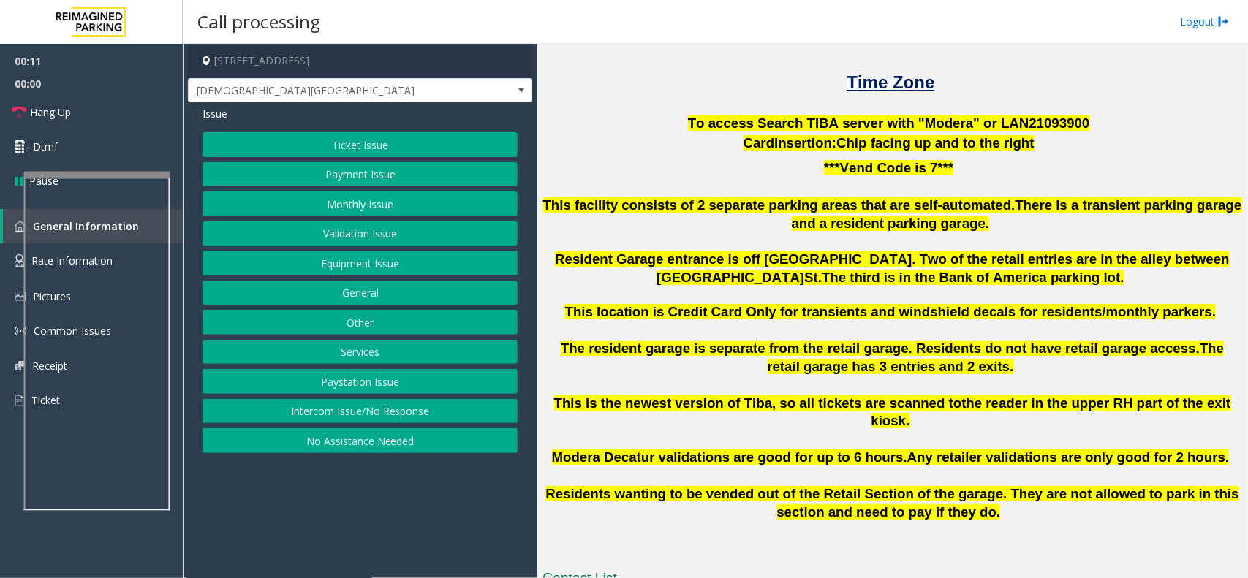
drag, startPoint x: 335, startPoint y: 415, endPoint x: 339, endPoint y: 396, distance: 19.4
click at [335, 415] on button "Intercom Issue/No Response" at bounding box center [360, 411] width 315 height 25
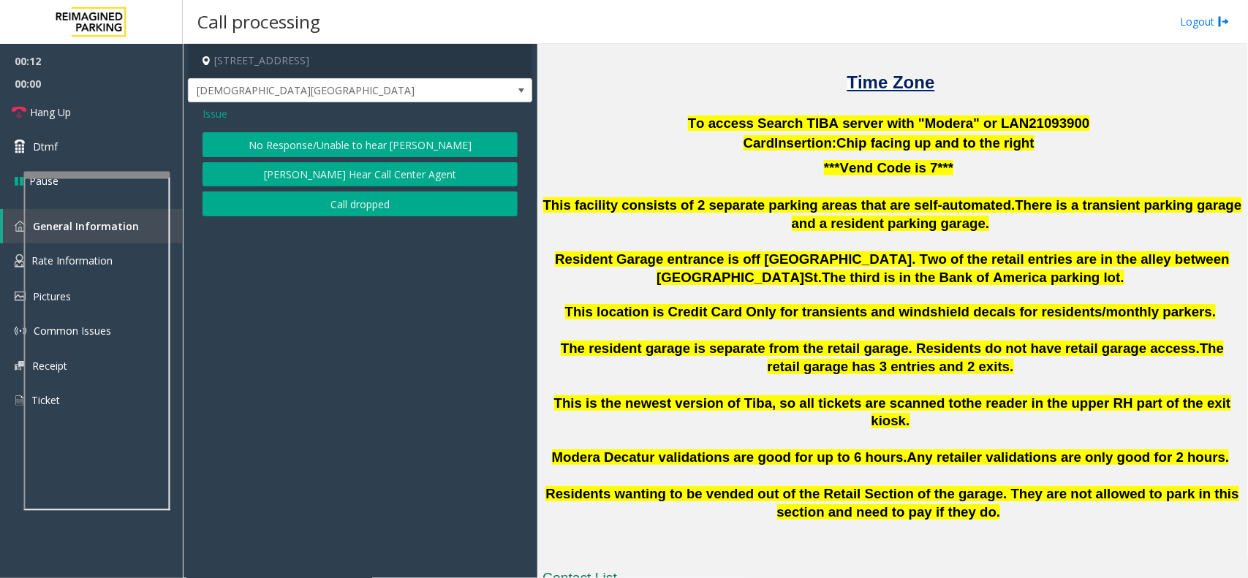
click at [377, 143] on button "No Response/Unable to hear parker" at bounding box center [360, 144] width 315 height 25
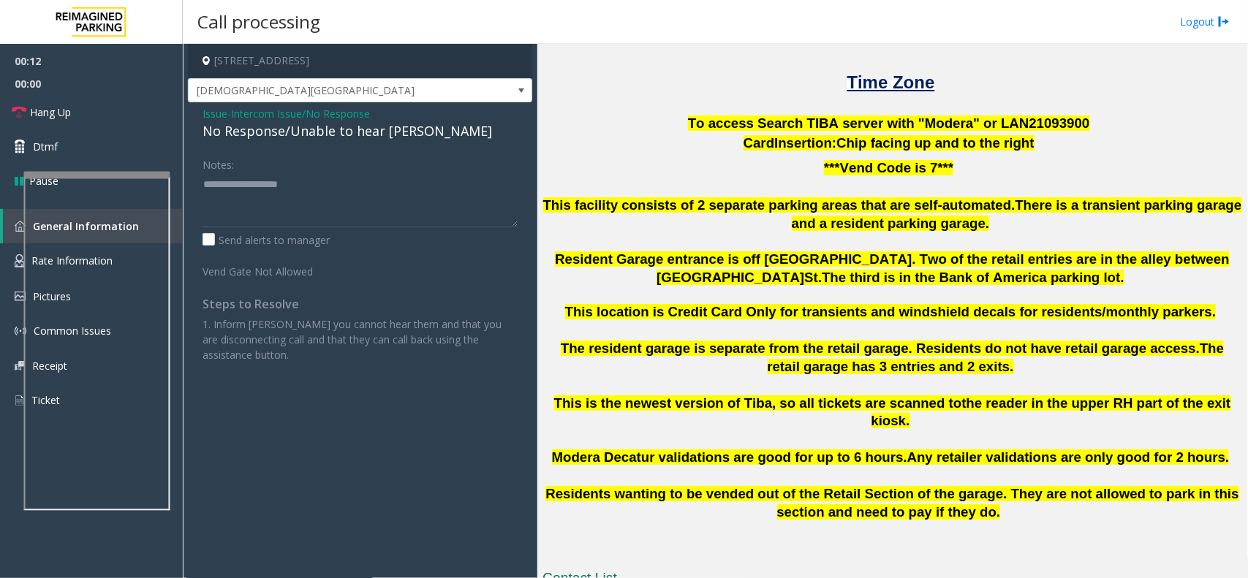
click at [377, 140] on div "No Response/Unable to hear parker" at bounding box center [360, 131] width 315 height 20
drag, startPoint x: 393, startPoint y: 129, endPoint x: 395, endPoint y: 140, distance: 11.1
click at [393, 139] on div "No Response/Unable to hear parker" at bounding box center [360, 131] width 315 height 20
click at [395, 137] on div "No Response/Unable to hear parker" at bounding box center [360, 131] width 315 height 20
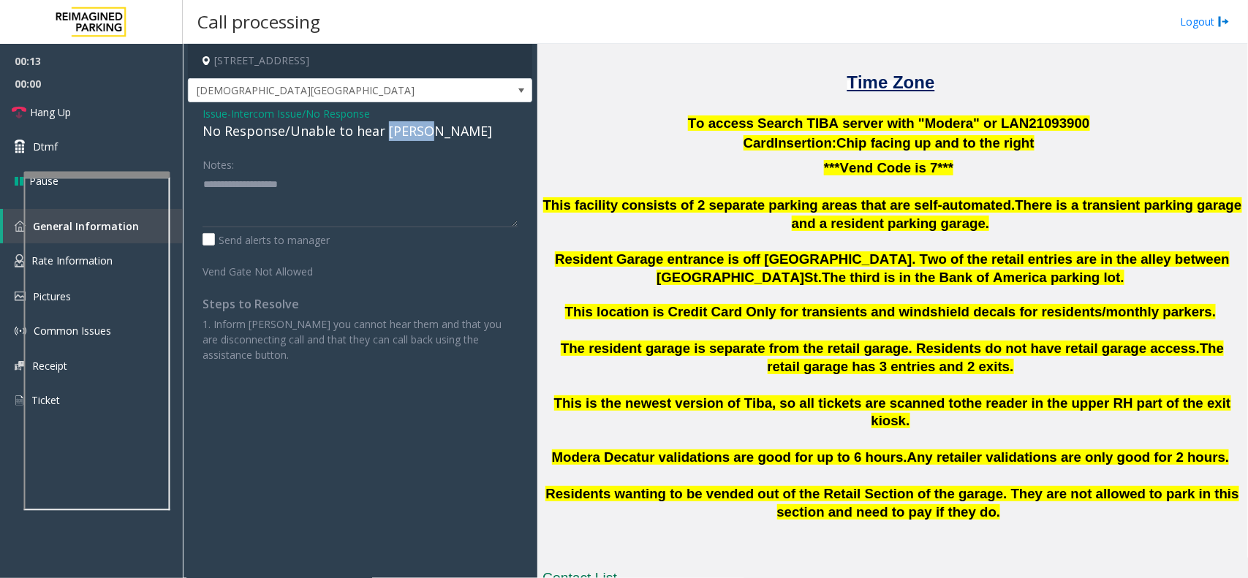
click at [395, 137] on div "No Response/Unable to hear parker" at bounding box center [360, 131] width 315 height 20
type textarea "**********"
click at [86, 113] on link "Hang Up" at bounding box center [91, 112] width 183 height 34
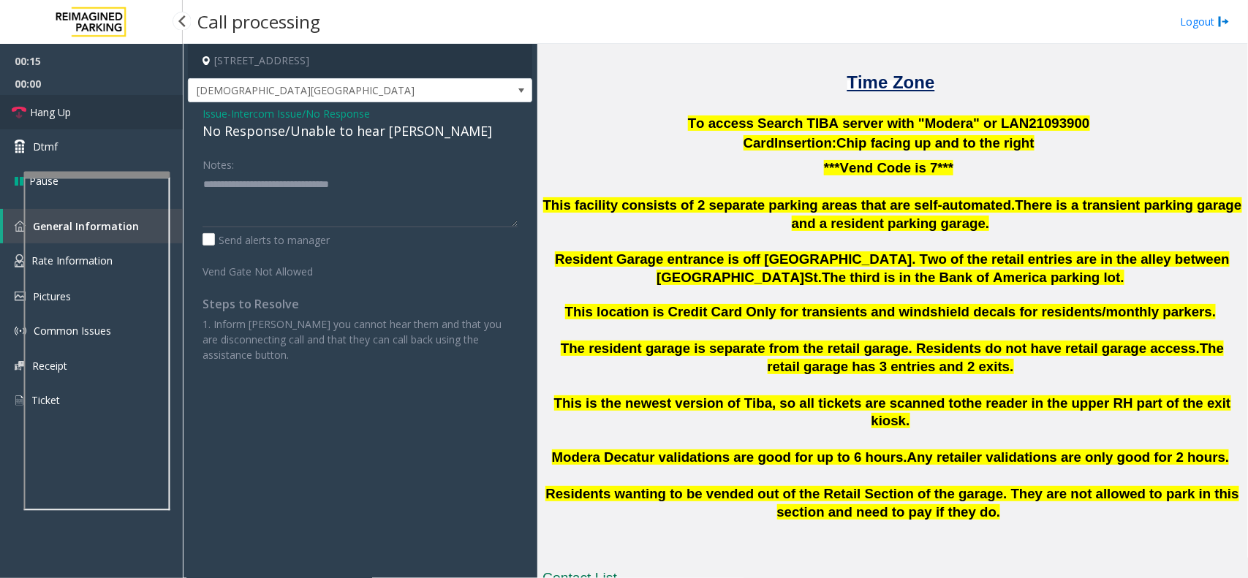
click at [86, 113] on link "Hang Up" at bounding box center [91, 112] width 183 height 34
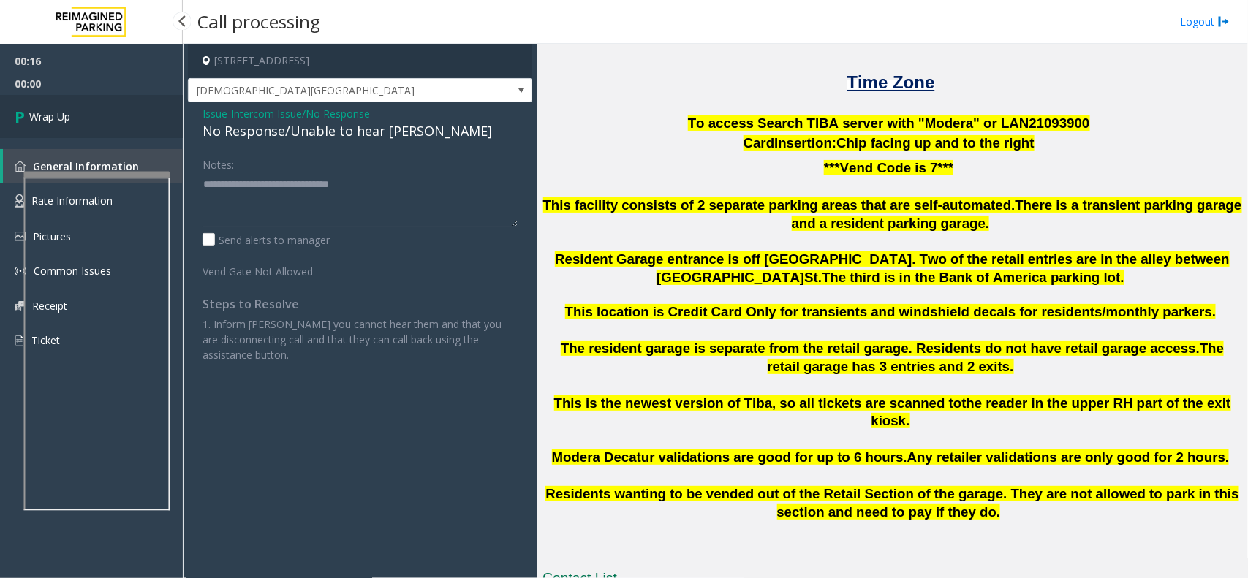
click at [86, 113] on link "Wrap Up" at bounding box center [91, 116] width 183 height 43
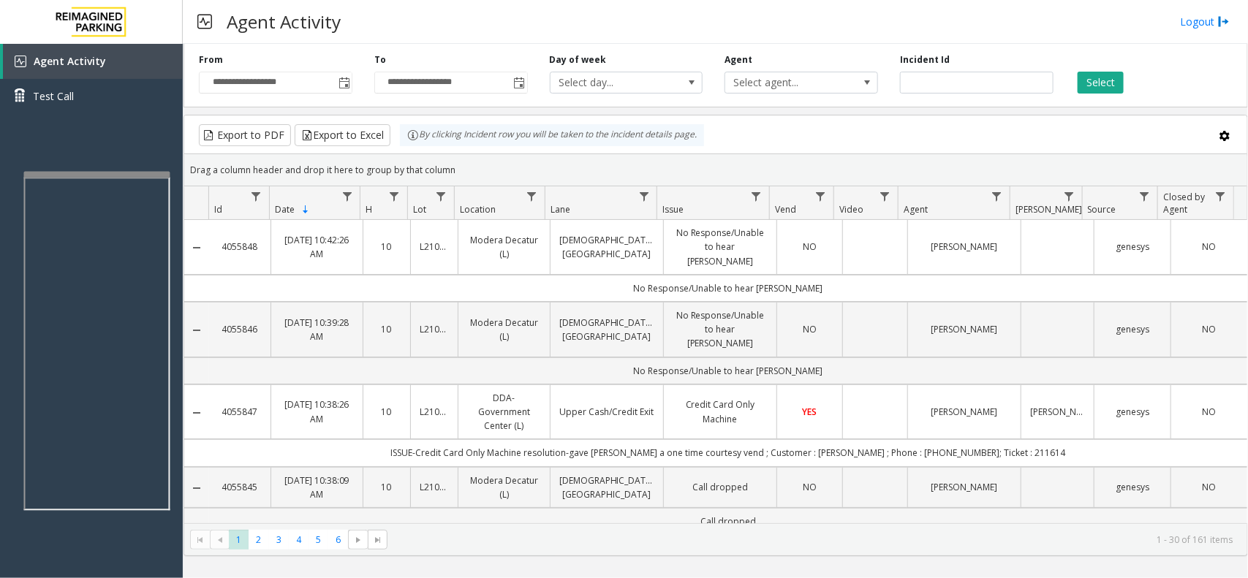
click at [867, 246] on td "Data table" at bounding box center [874, 247] width 65 height 55
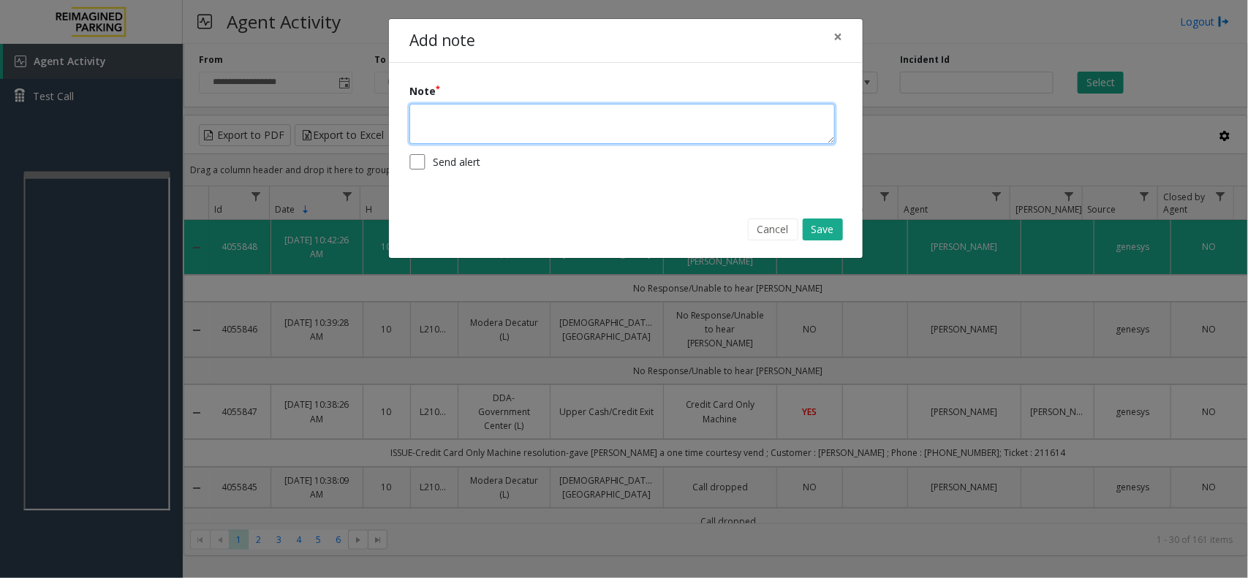
click at [627, 129] on textarea at bounding box center [622, 124] width 426 height 40
click at [513, 108] on textarea "**********" at bounding box center [622, 124] width 426 height 40
type textarea "**********"
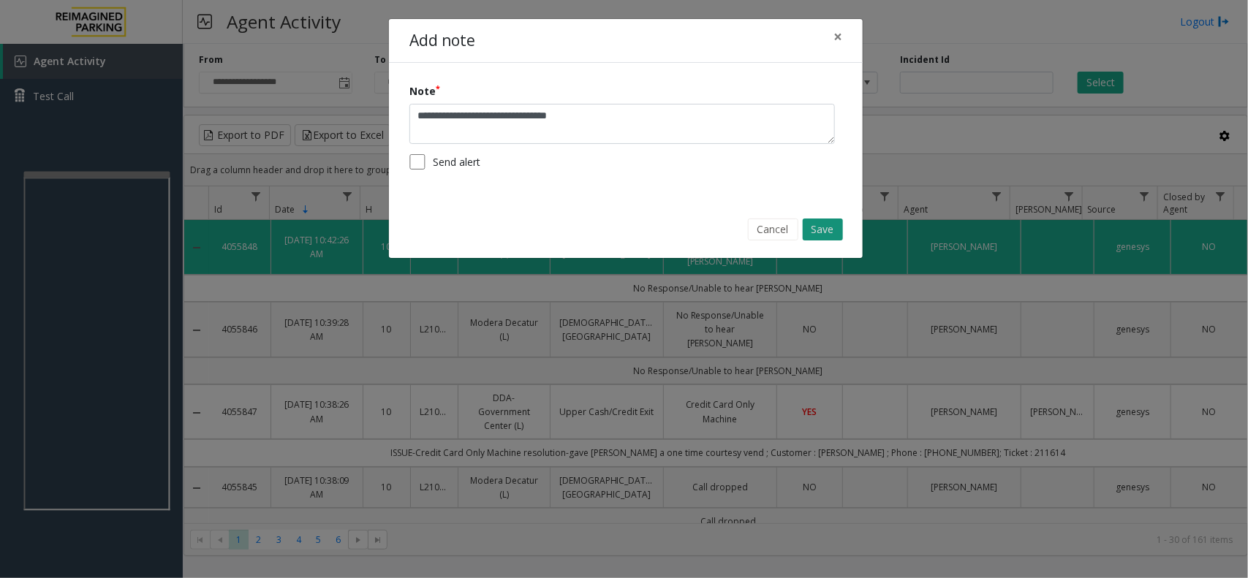
click at [826, 223] on button "Save" at bounding box center [823, 230] width 40 height 22
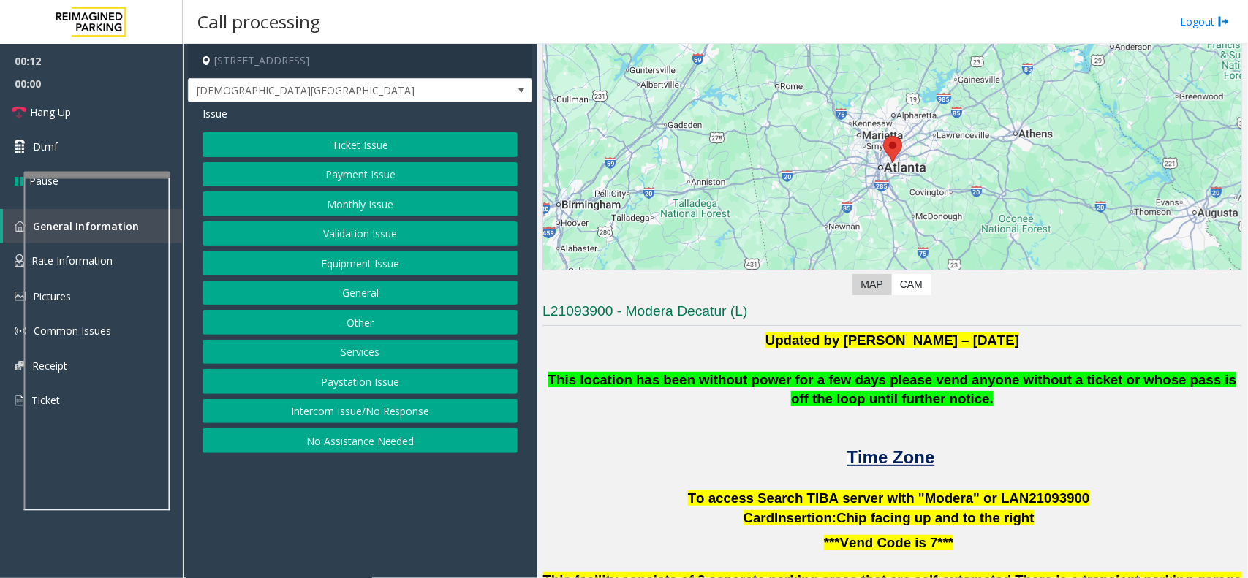
scroll to position [91, 0]
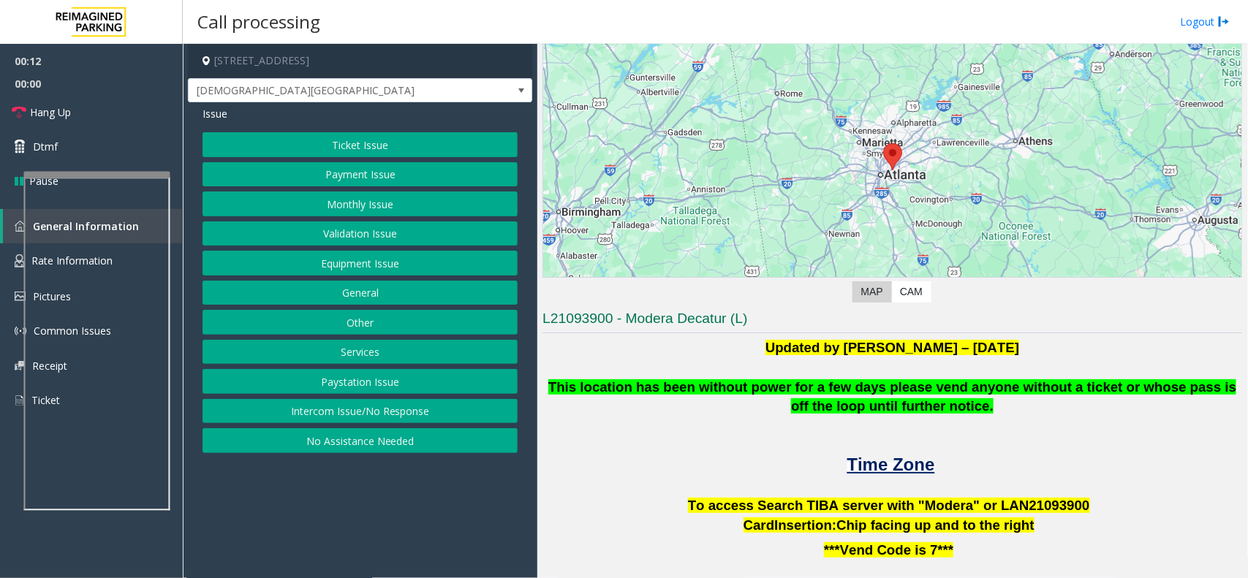
click at [400, 415] on button "Intercom Issue/No Response" at bounding box center [360, 411] width 315 height 25
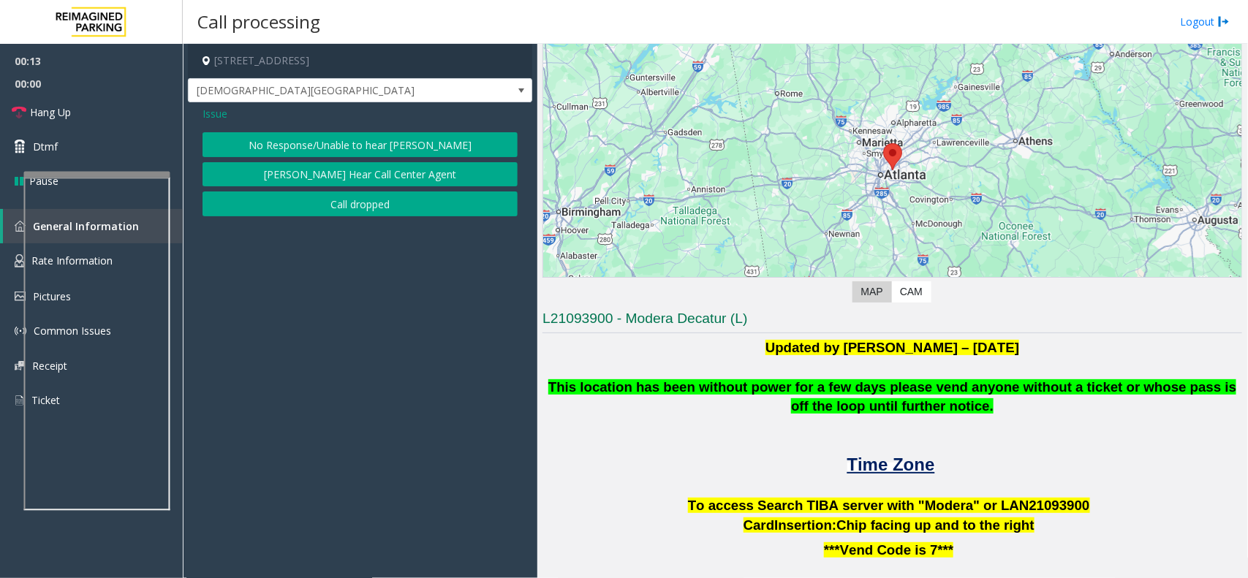
click at [370, 145] on button "No Response/Unable to hear [PERSON_NAME]" at bounding box center [360, 144] width 315 height 25
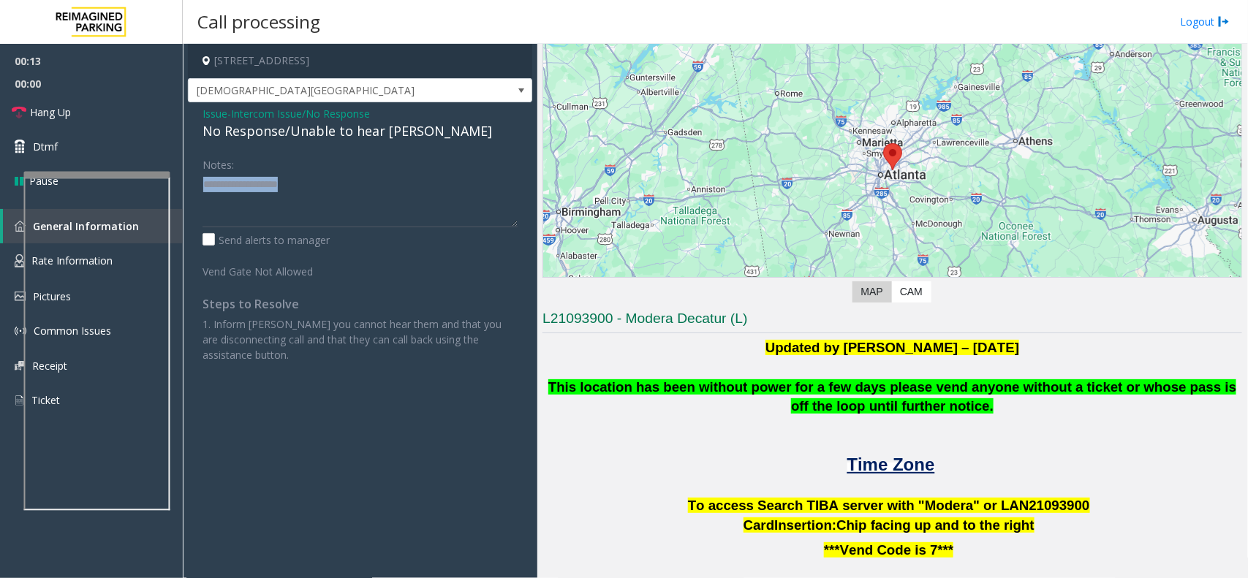
click at [370, 143] on div "Issue - Intercom Issue/No Response No Response/Unable to hear [PERSON_NAME] Not…" at bounding box center [360, 239] width 344 height 275
click at [382, 126] on div "No Response/Unable to hear [PERSON_NAME]" at bounding box center [360, 131] width 315 height 20
click at [432, 178] on textarea at bounding box center [360, 200] width 315 height 55
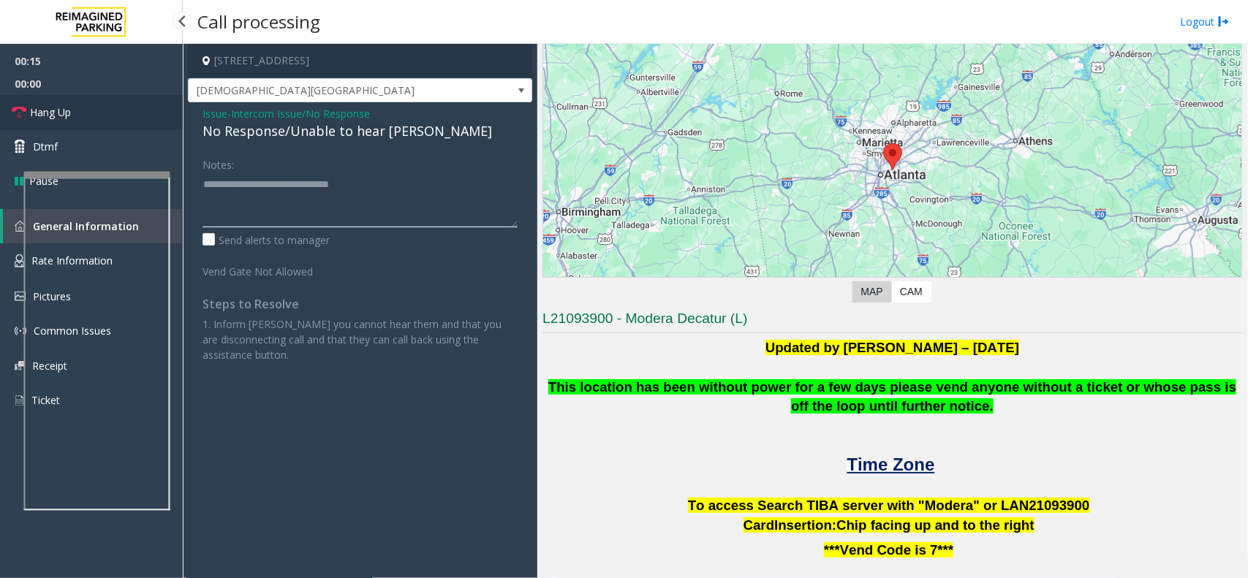
type textarea "**********"
click at [113, 114] on link "Hang Up" at bounding box center [91, 112] width 183 height 34
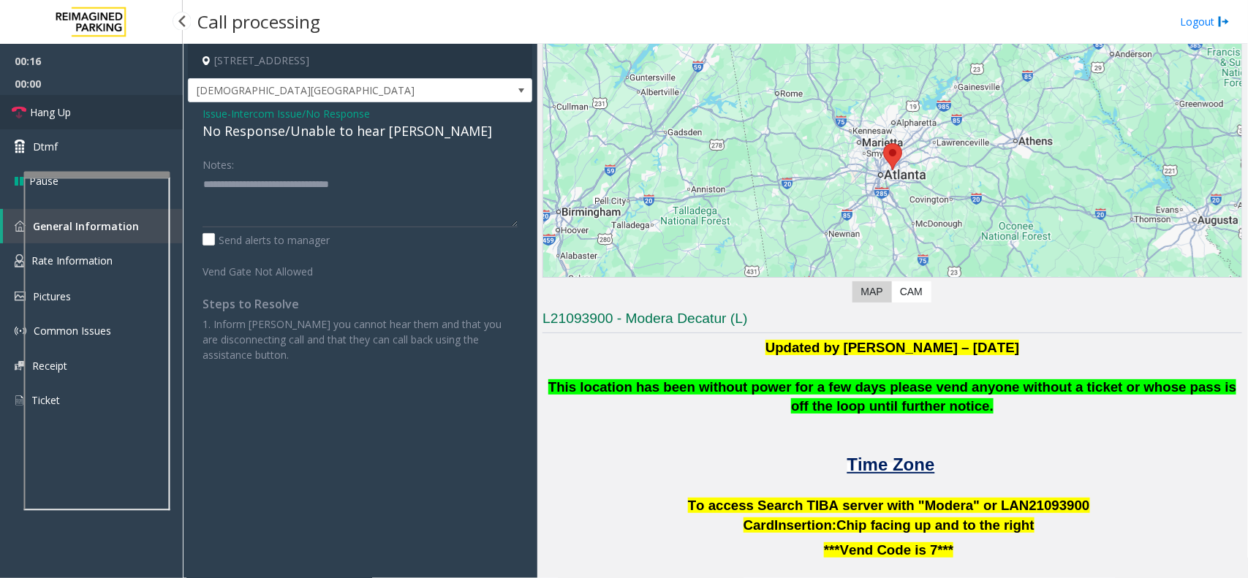
click at [113, 114] on link "Hang Up" at bounding box center [91, 112] width 183 height 34
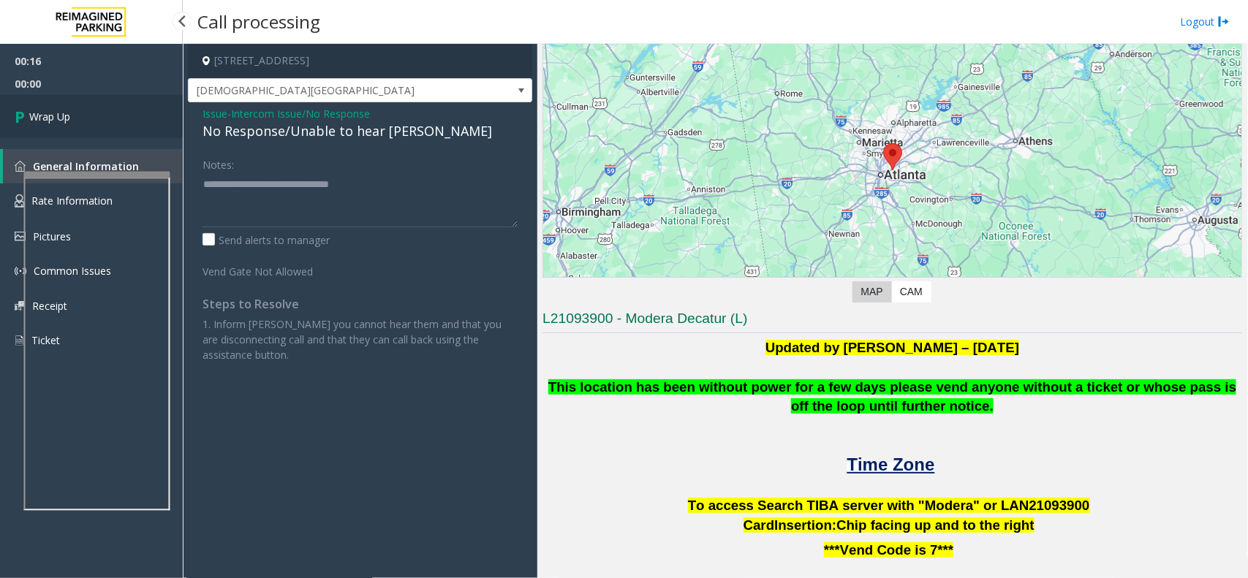
click at [113, 114] on link "Wrap Up" at bounding box center [91, 116] width 183 height 43
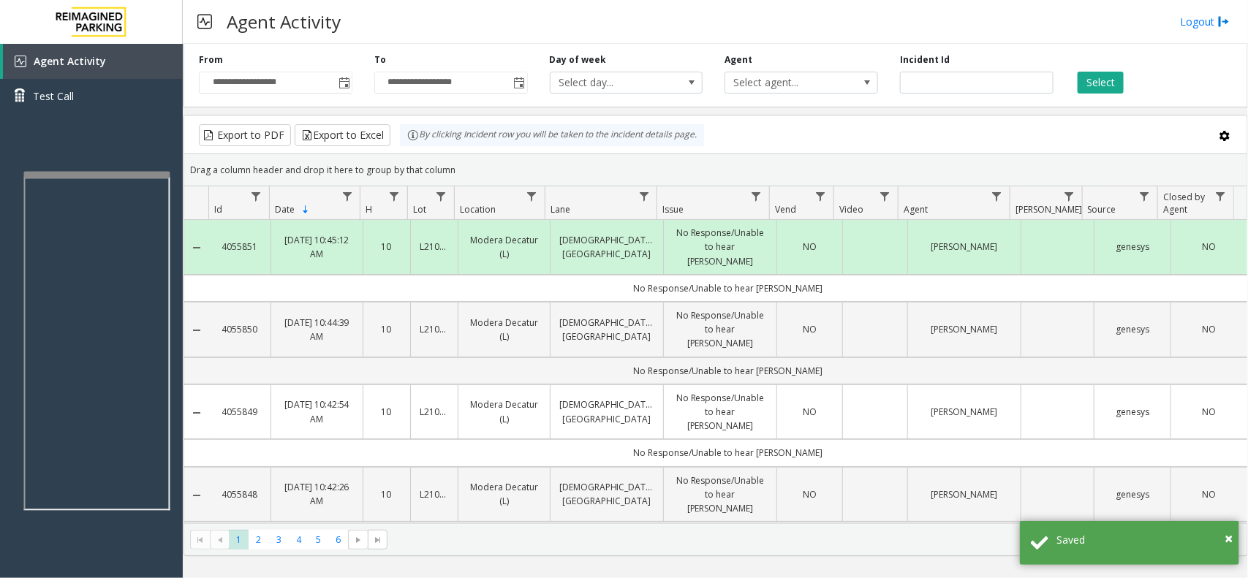
drag, startPoint x: 459, startPoint y: 173, endPoint x: 404, endPoint y: 147, distance: 60.8
click at [404, 147] on kendo-grid "Export to PDF Export to Excel By clicking Incident row you will be taken to the…" at bounding box center [716, 336] width 1065 height 442
click at [461, 168] on div "Drag a column header and drop it here to group by that column" at bounding box center [715, 170] width 1063 height 26
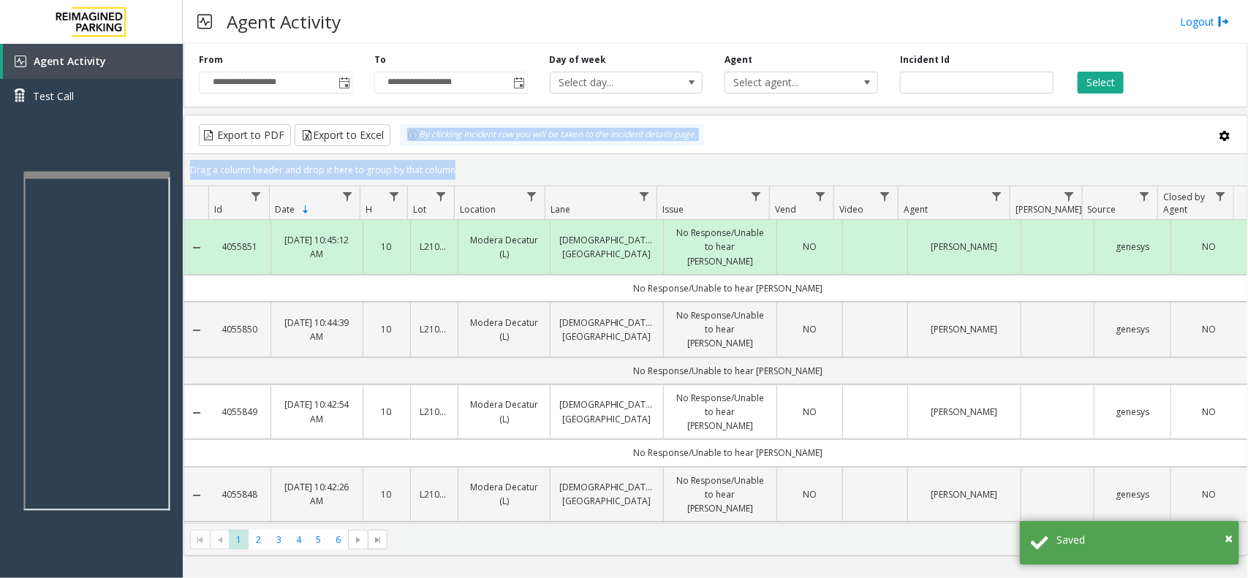
drag, startPoint x: 461, startPoint y: 168, endPoint x: 404, endPoint y: 150, distance: 60.6
click at [404, 150] on kendo-grid "Export to PDF Export to Excel By clicking Incident row you will be taken to the…" at bounding box center [716, 336] width 1065 height 442
click at [462, 181] on div "Drag a column header and drop it here to group by that column" at bounding box center [715, 170] width 1063 height 26
drag, startPoint x: 463, startPoint y: 173, endPoint x: 396, endPoint y: 148, distance: 71.5
click at [396, 148] on kendo-grid "Export to PDF Export to Excel By clicking Incident row you will be taken to the…" at bounding box center [716, 336] width 1065 height 442
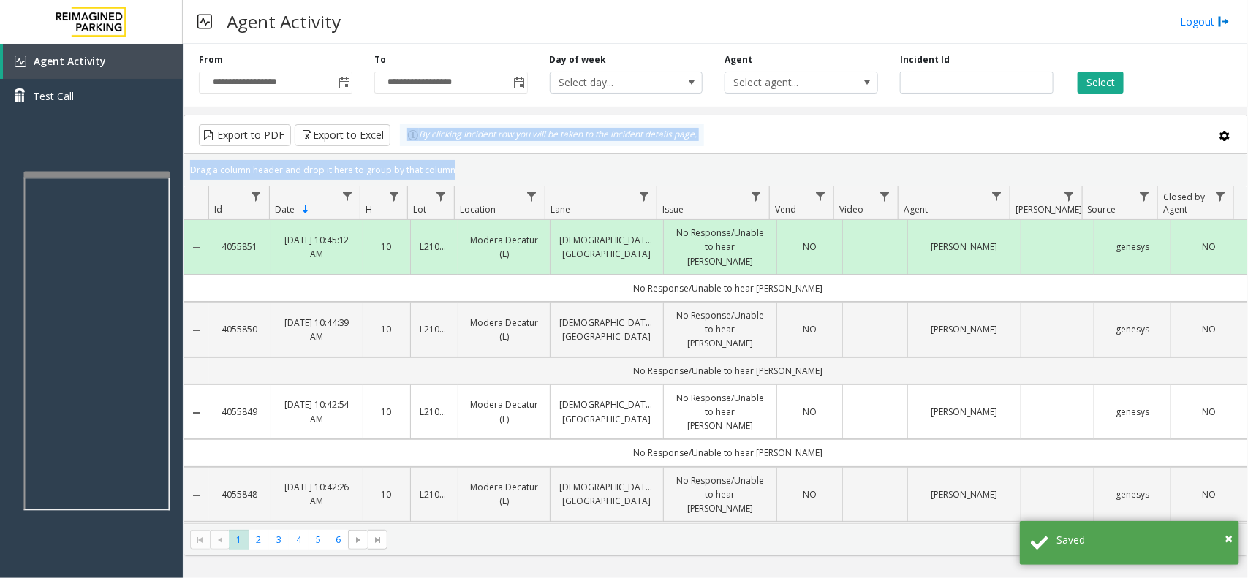
click at [451, 166] on div "Drag a column header and drop it here to group by that column" at bounding box center [715, 170] width 1063 height 26
drag, startPoint x: 451, startPoint y: 166, endPoint x: 410, endPoint y: 152, distance: 43.2
click at [410, 152] on kendo-grid "Export to PDF Export to Excel By clicking Incident row you will be taken to the…" at bounding box center [716, 336] width 1065 height 442
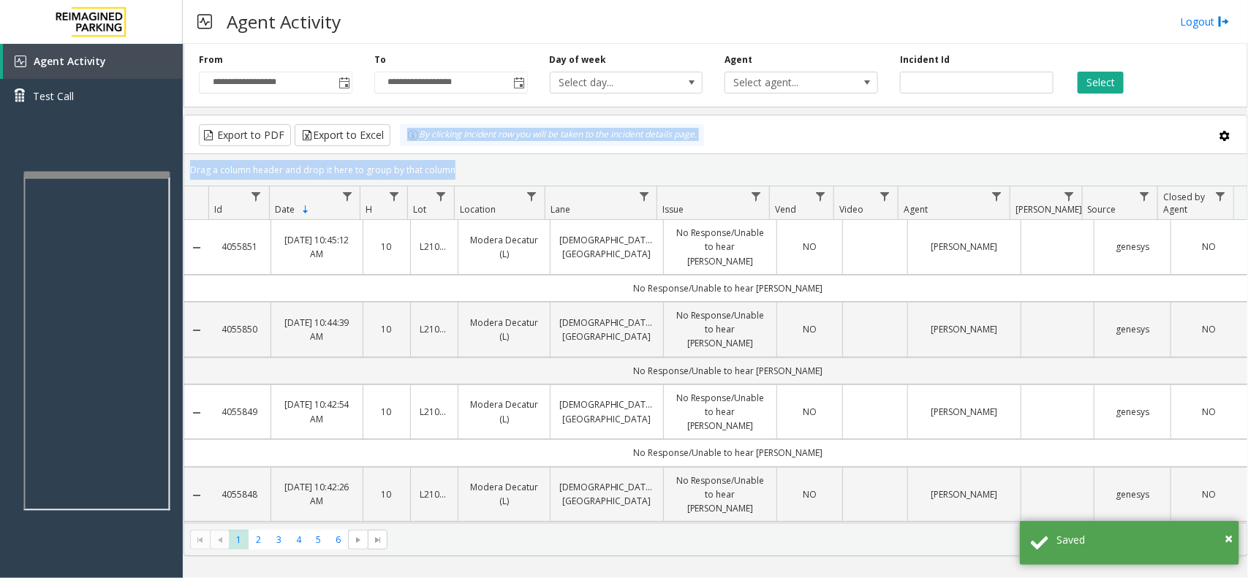
click at [458, 170] on div "Drag a column header and drop it here to group by that column" at bounding box center [715, 170] width 1063 height 26
drag, startPoint x: 458, startPoint y: 170, endPoint x: 403, endPoint y: 150, distance: 58.5
click at [403, 150] on kendo-grid "Export to PDF Export to Excel By clicking Incident row you will be taken to the…" at bounding box center [716, 336] width 1065 height 442
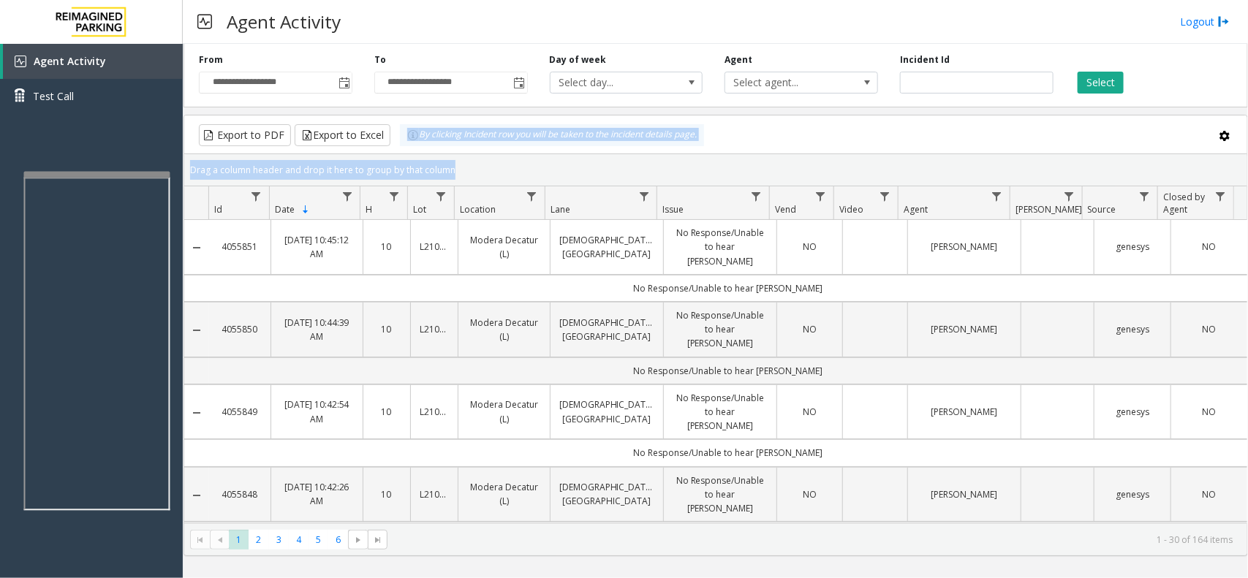
click at [466, 166] on div "Drag a column header and drop it here to group by that column" at bounding box center [715, 170] width 1063 height 26
drag, startPoint x: 463, startPoint y: 165, endPoint x: 410, endPoint y: 143, distance: 57.3
click at [410, 143] on kendo-grid "Export to PDF Export to Excel By clicking Incident row you will be taken to the…" at bounding box center [716, 336] width 1065 height 442
click at [461, 170] on div "Drag a column header and drop it here to group by that column" at bounding box center [715, 170] width 1063 height 26
drag, startPoint x: 458, startPoint y: 163, endPoint x: 379, endPoint y: 134, distance: 84.2
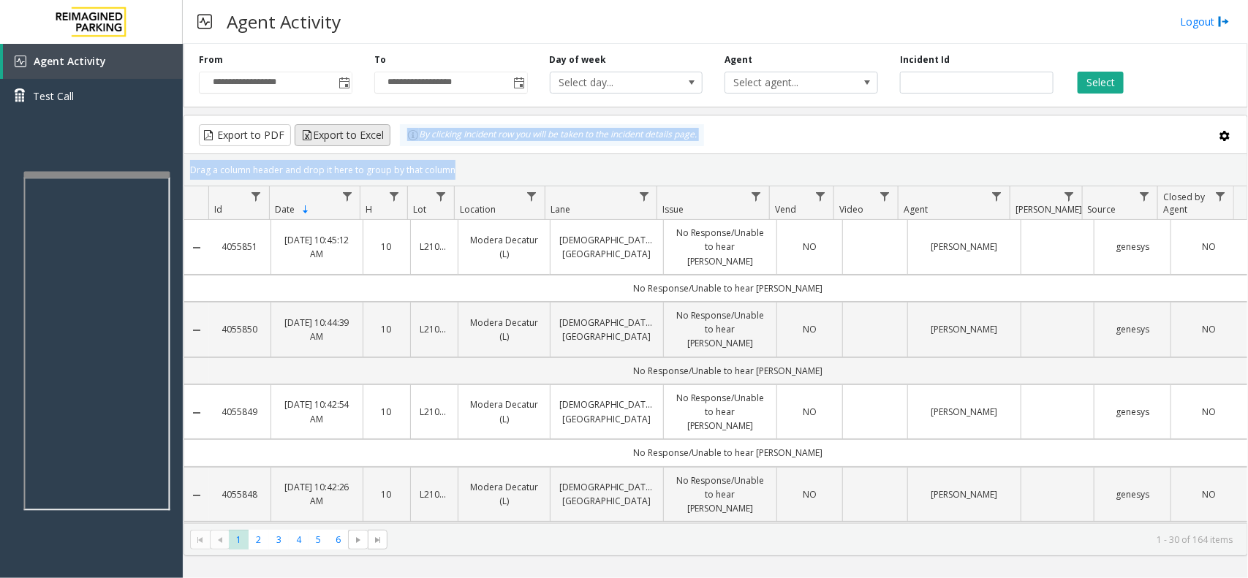
click at [379, 134] on kendo-grid "Export to PDF Export to Excel By clicking Incident row you will be taken to the…" at bounding box center [716, 336] width 1065 height 442
click at [454, 169] on div "Drag a column header and drop it here to group by that column" at bounding box center [715, 170] width 1063 height 26
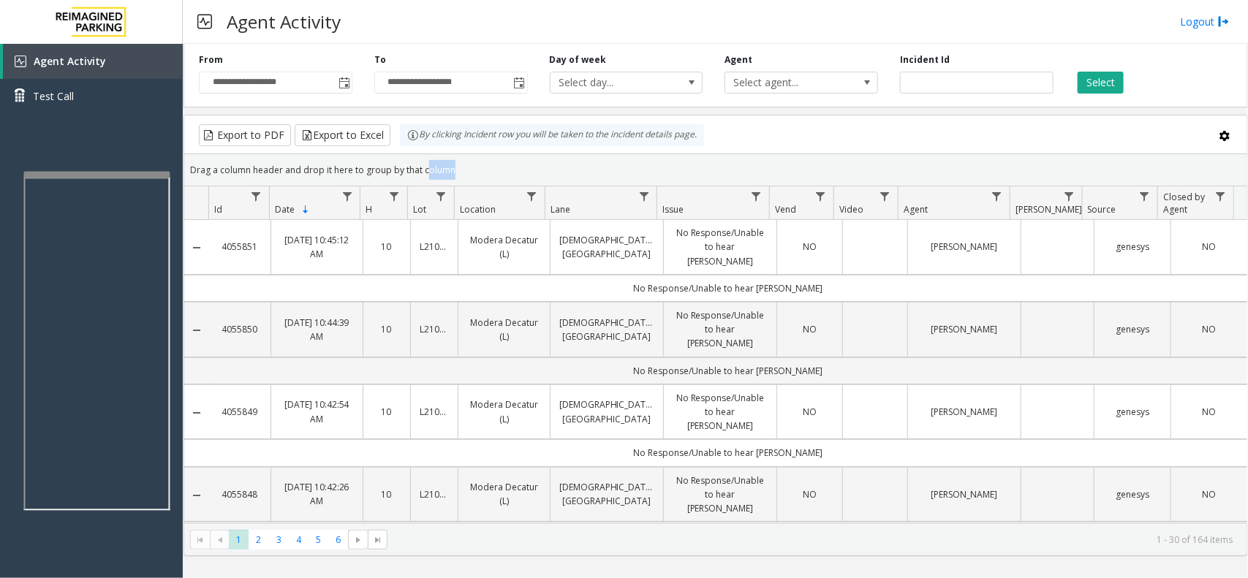
drag, startPoint x: 454, startPoint y: 169, endPoint x: 406, endPoint y: 143, distance: 55.0
click at [411, 143] on kendo-grid "Export to PDF Export to Excel By clicking Incident row you will be taken to the…" at bounding box center [716, 336] width 1065 height 442
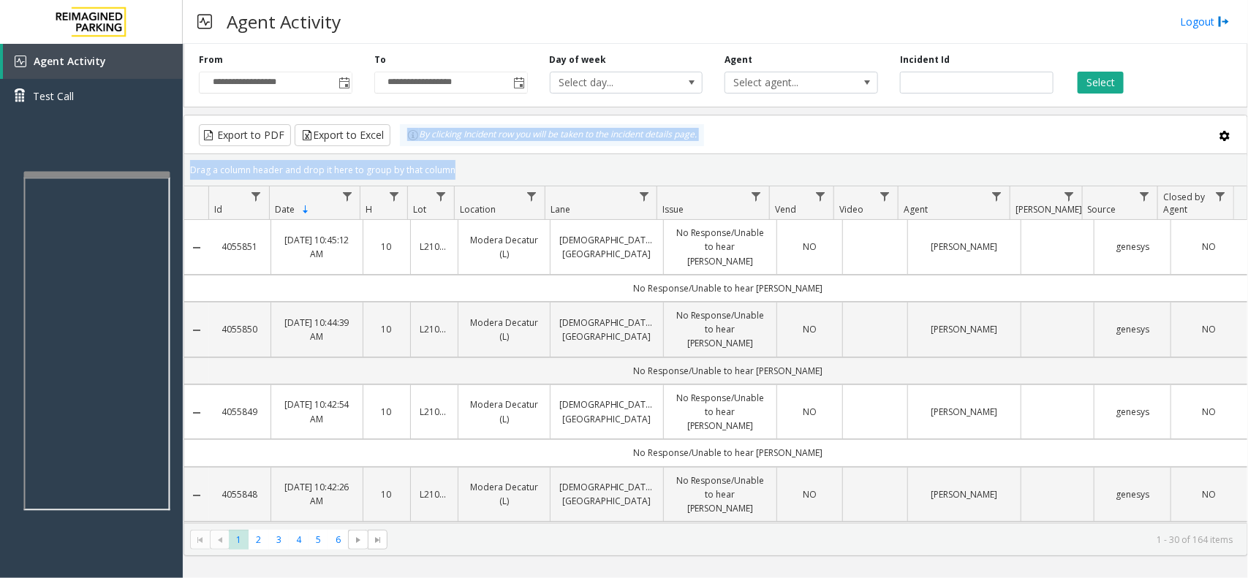
click at [450, 165] on div "Drag a column header and drop it here to group by that column" at bounding box center [715, 170] width 1063 height 26
drag, startPoint x: 454, startPoint y: 167, endPoint x: 385, endPoint y: 134, distance: 76.9
click at [385, 134] on kendo-grid "Export to PDF Export to Excel By clicking Incident row you will be taken to the…" at bounding box center [716, 336] width 1065 height 442
click at [448, 157] on div "Drag a column header and drop it here to group by that column" at bounding box center [715, 170] width 1063 height 26
drag, startPoint x: 455, startPoint y: 161, endPoint x: 366, endPoint y: 129, distance: 94.6
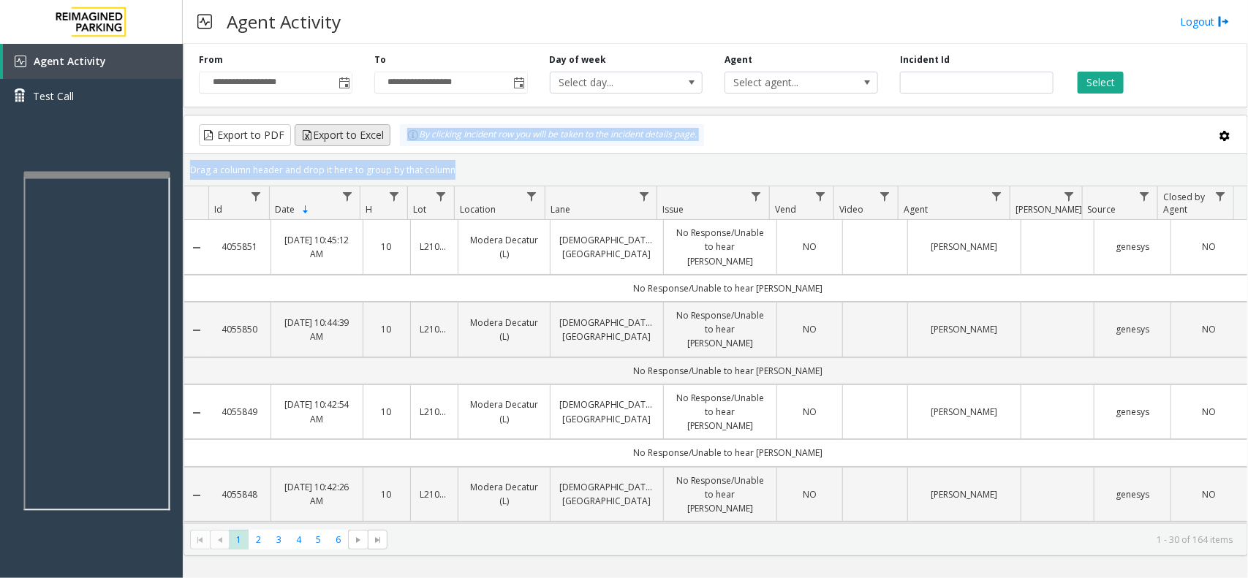
click at [366, 129] on kendo-grid "Export to PDF Export to Excel By clicking Incident row you will be taken to the…" at bounding box center [716, 336] width 1065 height 442
click at [458, 162] on div "Drag a column header and drop it here to group by that column" at bounding box center [715, 170] width 1063 height 26
drag, startPoint x: 452, startPoint y: 163, endPoint x: 396, endPoint y: 137, distance: 61.2
click at [396, 137] on kendo-grid "Export to PDF Export to Excel By clicking Incident row you will be taken to the…" at bounding box center [716, 336] width 1065 height 442
click at [458, 163] on div "Drag a column header and drop it here to group by that column" at bounding box center [715, 170] width 1063 height 26
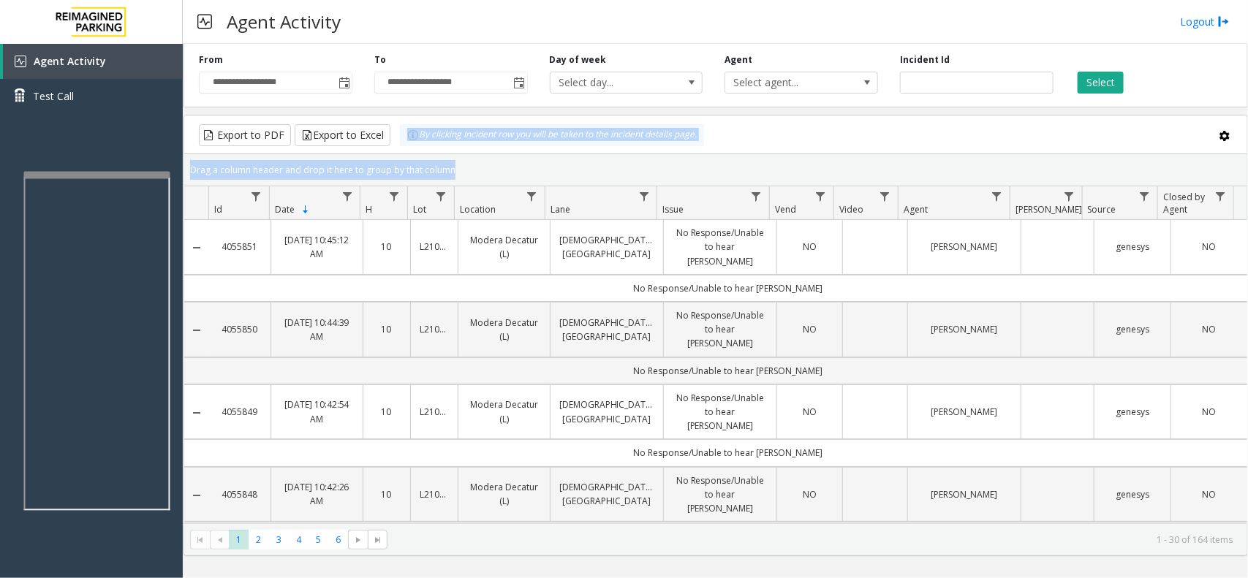
drag, startPoint x: 458, startPoint y: 163, endPoint x: 412, endPoint y: 147, distance: 48.8
click at [412, 147] on kendo-grid "Export to PDF Export to Excel By clicking Incident row you will be taken to the…" at bounding box center [716, 336] width 1065 height 442
click at [448, 167] on div "Drag a column header and drop it here to group by that column" at bounding box center [715, 170] width 1063 height 26
drag, startPoint x: 453, startPoint y: 167, endPoint x: 396, endPoint y: 145, distance: 61.1
click at [396, 145] on kendo-grid "Export to PDF Export to Excel By clicking Incident row you will be taken to the…" at bounding box center [716, 336] width 1065 height 442
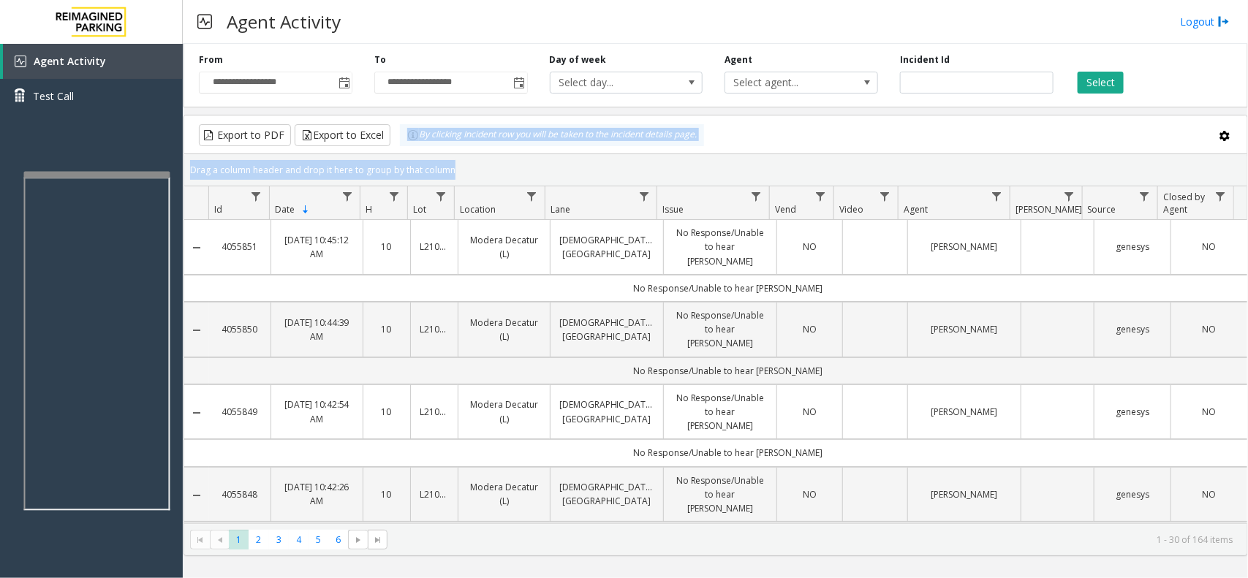
click at [453, 162] on div "Drag a column header and drop it here to group by that column" at bounding box center [715, 170] width 1063 height 26
drag, startPoint x: 454, startPoint y: 169, endPoint x: 389, endPoint y: 141, distance: 70.8
click at [389, 141] on kendo-grid "Export to PDF Export to Excel By clicking Incident row you will be taken to the…" at bounding box center [716, 336] width 1065 height 442
click at [461, 166] on div "Drag a column header and drop it here to group by that column" at bounding box center [715, 170] width 1063 height 26
drag, startPoint x: 457, startPoint y: 166, endPoint x: 367, endPoint y: 130, distance: 96.8
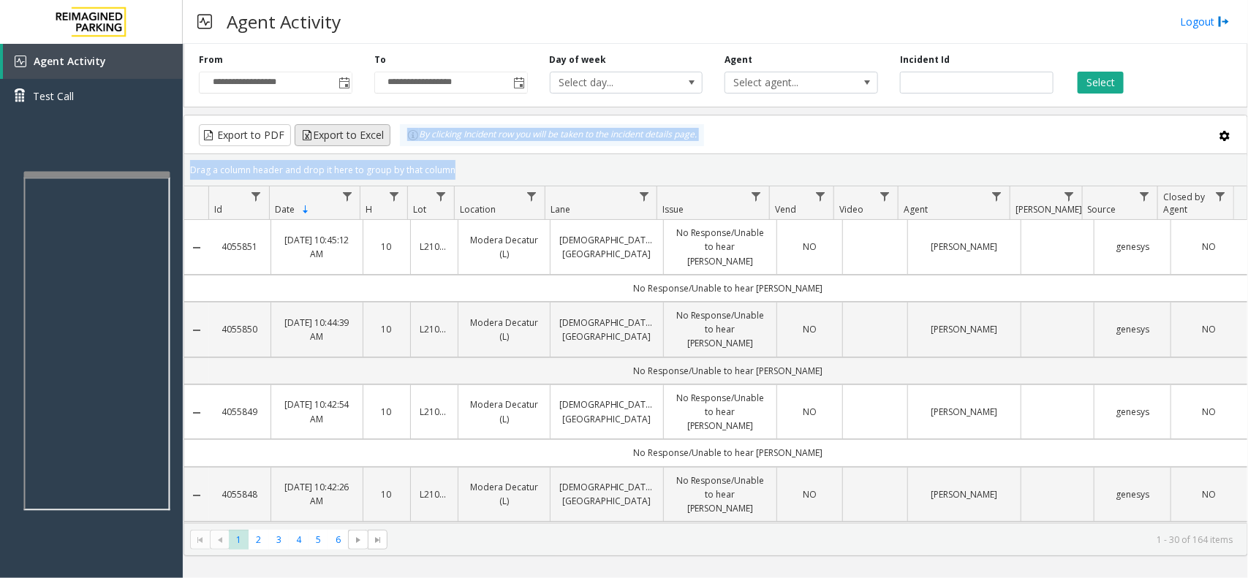
click at [367, 130] on kendo-grid "Export to PDF Export to Excel By clicking Incident row you will be taken to the…" at bounding box center [716, 336] width 1065 height 442
click at [452, 162] on div "Drag a column header and drop it here to group by that column" at bounding box center [715, 170] width 1063 height 26
drag, startPoint x: 453, startPoint y: 170, endPoint x: 379, endPoint y: 136, distance: 81.8
click at [379, 136] on kendo-grid "Export to PDF Export to Excel By clicking Incident row you will be taken to the…" at bounding box center [716, 336] width 1065 height 442
click at [455, 167] on div "Drag a column header and drop it here to group by that column" at bounding box center [715, 170] width 1063 height 26
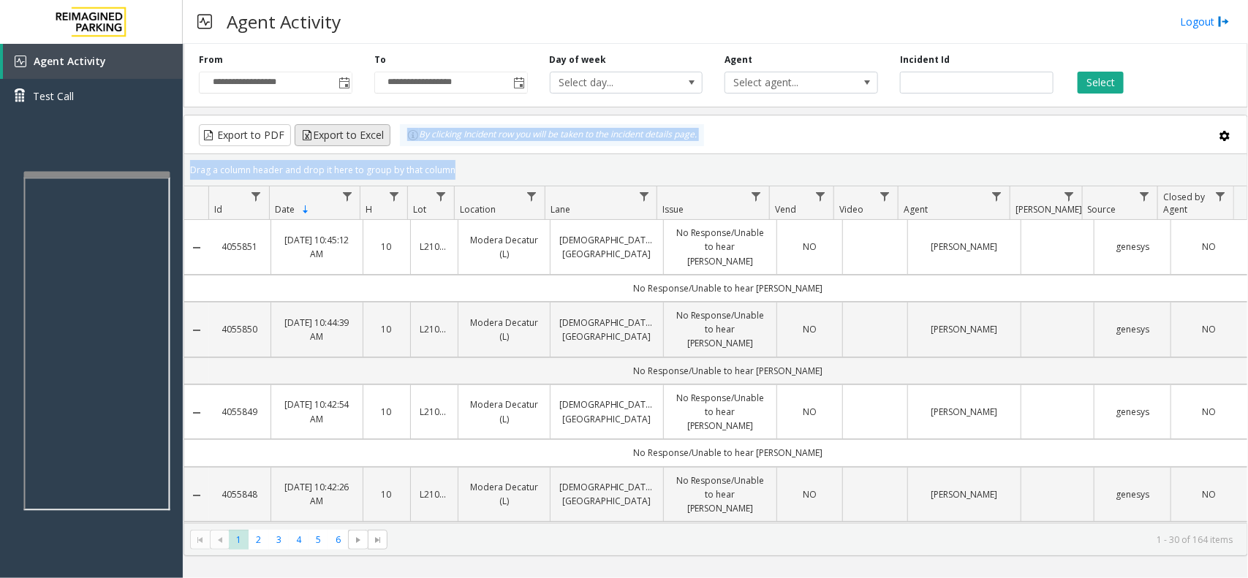
drag, startPoint x: 455, startPoint y: 167, endPoint x: 388, endPoint y: 137, distance: 72.7
click at [388, 137] on kendo-grid "Export to PDF Export to Excel By clicking Incident row you will be taken to the…" at bounding box center [716, 336] width 1065 height 442
click at [442, 159] on div "Drag a column header and drop it here to group by that column" at bounding box center [715, 170] width 1063 height 26
drag, startPoint x: 452, startPoint y: 174, endPoint x: 393, endPoint y: 139, distance: 68.8
click at [393, 139] on kendo-grid "Export to PDF Export to Excel By clicking Incident row you will be taken to the…" at bounding box center [716, 336] width 1065 height 442
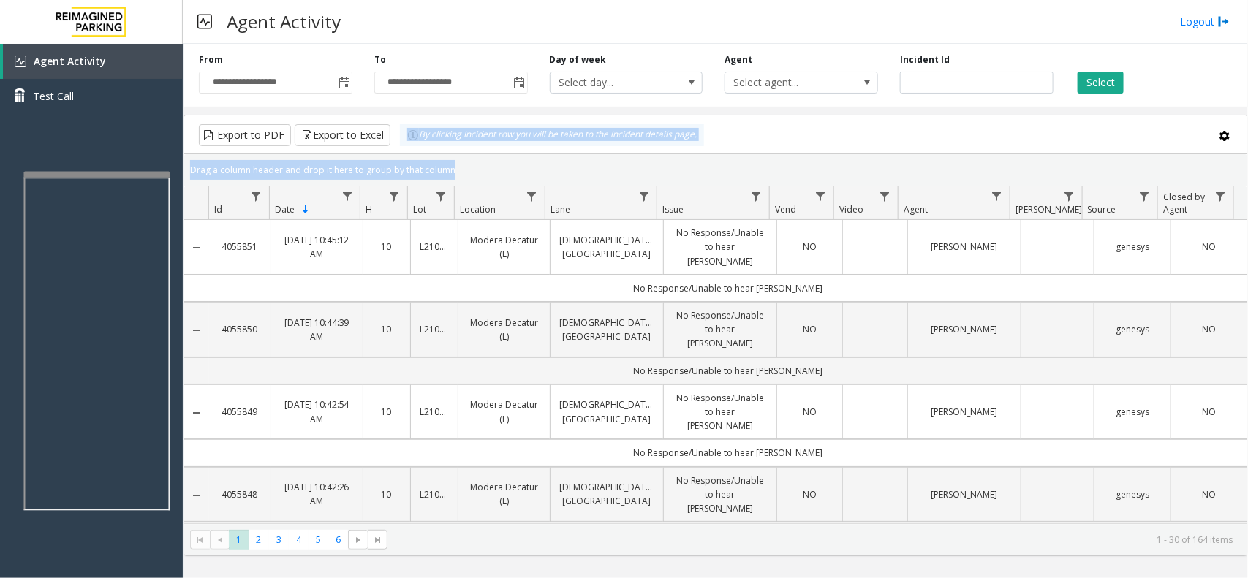
click at [446, 162] on div "Drag a column header and drop it here to group by that column" at bounding box center [715, 170] width 1063 height 26
drag, startPoint x: 458, startPoint y: 169, endPoint x: 404, endPoint y: 146, distance: 58.7
click at [404, 146] on kendo-grid "Export to PDF Export to Excel By clicking Incident row you will be taken to the…" at bounding box center [716, 336] width 1065 height 442
click at [450, 163] on div "Drag a column header and drop it here to group by that column" at bounding box center [715, 170] width 1063 height 26
drag, startPoint x: 452, startPoint y: 166, endPoint x: 393, endPoint y: 132, distance: 68.1
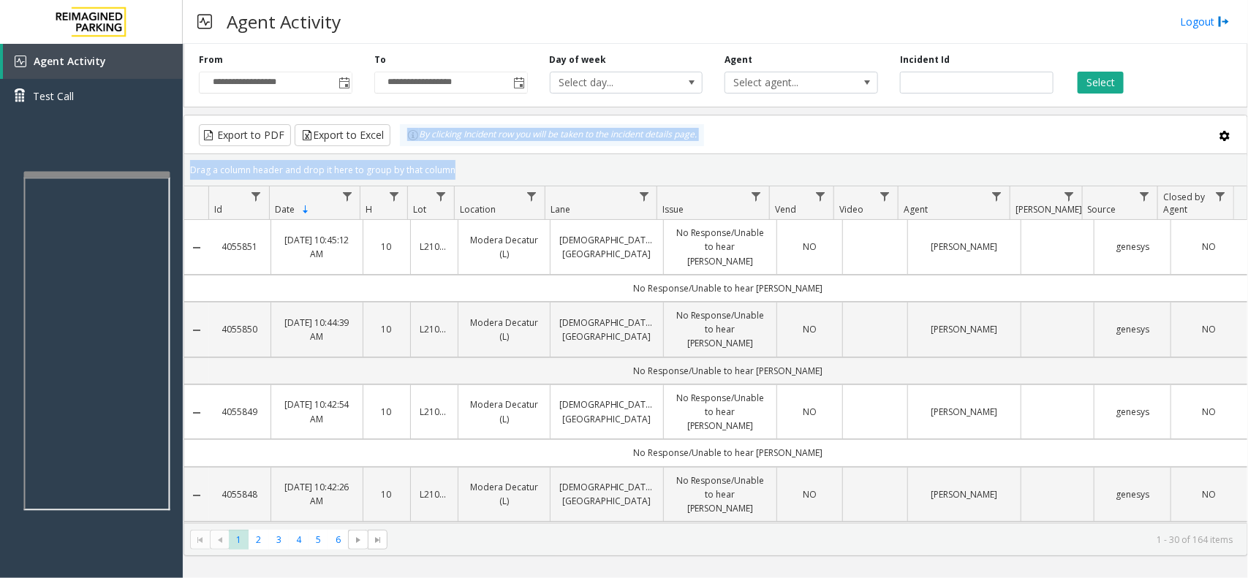
click at [393, 132] on kendo-grid "Export to PDF Export to Excel By clicking Incident row you will be taken to the…" at bounding box center [716, 336] width 1065 height 442
click at [446, 162] on div "Drag a column header and drop it here to group by that column" at bounding box center [715, 170] width 1063 height 26
drag, startPoint x: 458, startPoint y: 170, endPoint x: 400, endPoint y: 145, distance: 62.9
click at [400, 145] on kendo-grid "Export to PDF Export to Excel By clicking Incident row you will be taken to the…" at bounding box center [716, 336] width 1065 height 442
click at [454, 163] on div "Drag a column header and drop it here to group by that column" at bounding box center [715, 170] width 1063 height 26
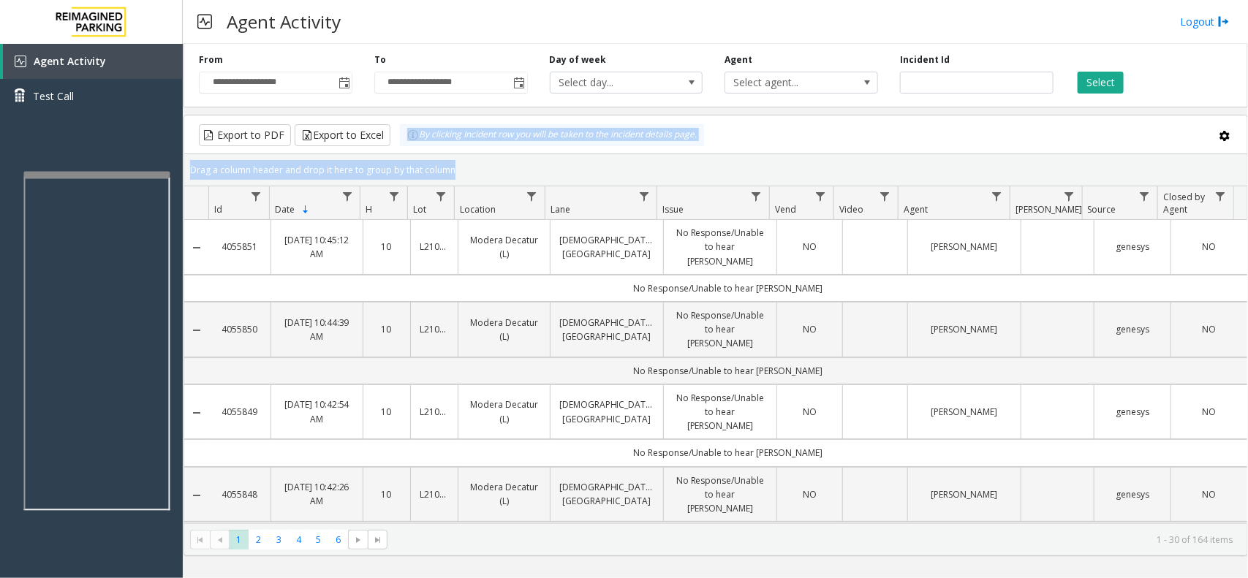
drag, startPoint x: 454, startPoint y: 163, endPoint x: 404, endPoint y: 144, distance: 53.9
click at [404, 144] on kendo-grid "Export to PDF Export to Excel By clicking Incident row you will be taken to the…" at bounding box center [716, 336] width 1065 height 442
click at [458, 162] on div "Drag a column header and drop it here to group by that column" at bounding box center [715, 170] width 1063 height 26
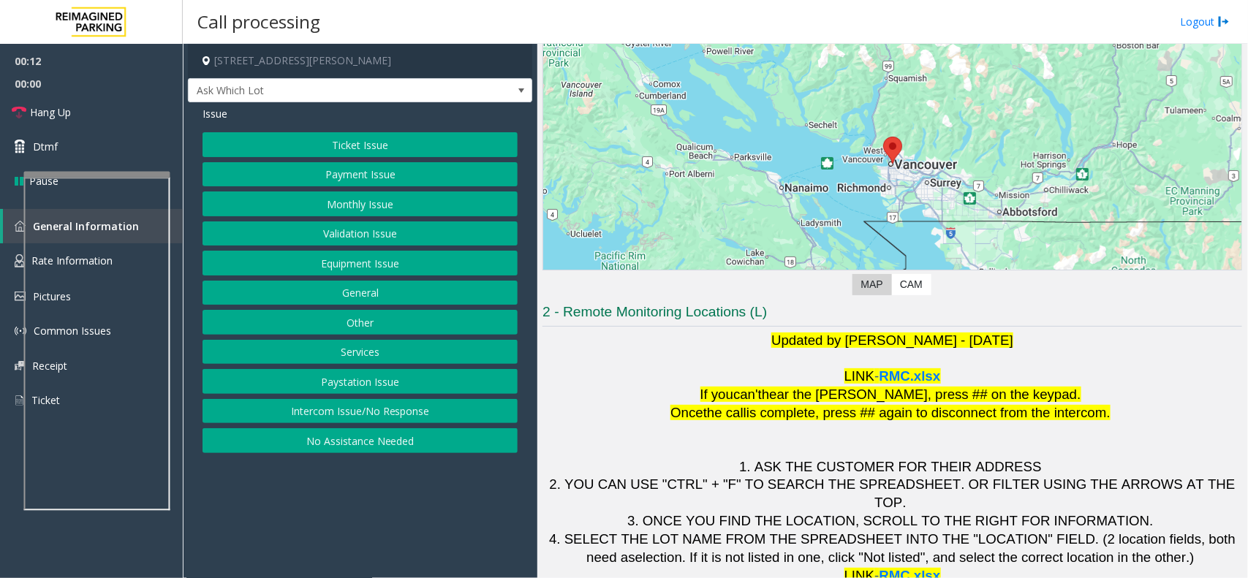
scroll to position [121, 0]
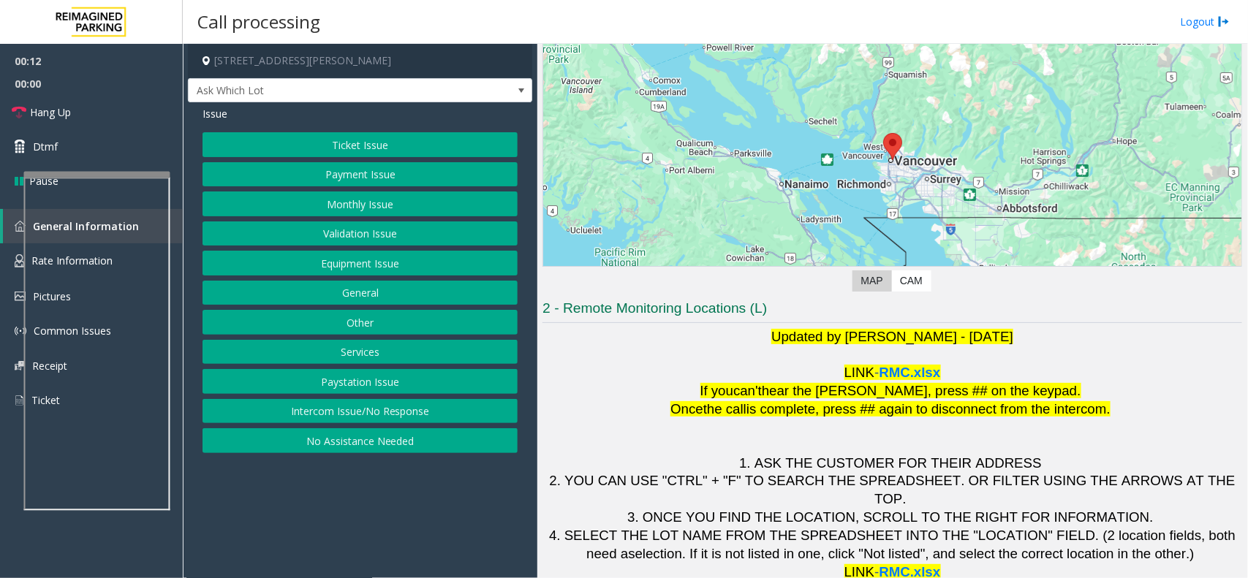
click at [371, 407] on button "Intercom Issue/No Response" at bounding box center [360, 411] width 315 height 25
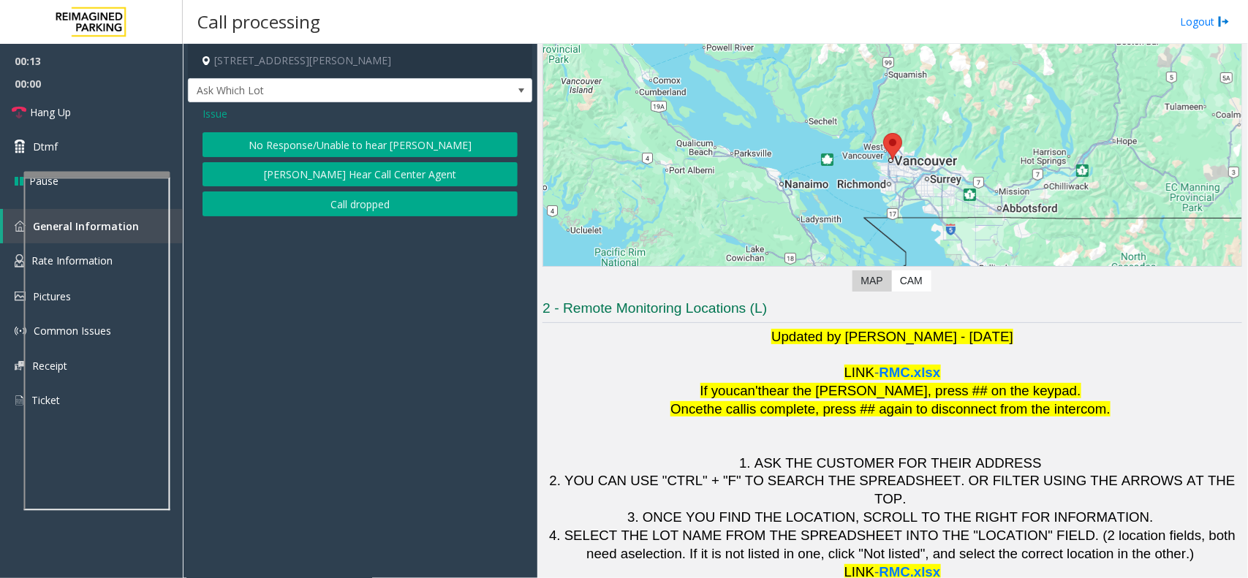
click at [355, 137] on button "No Response/Unable to hear [PERSON_NAME]" at bounding box center [360, 144] width 315 height 25
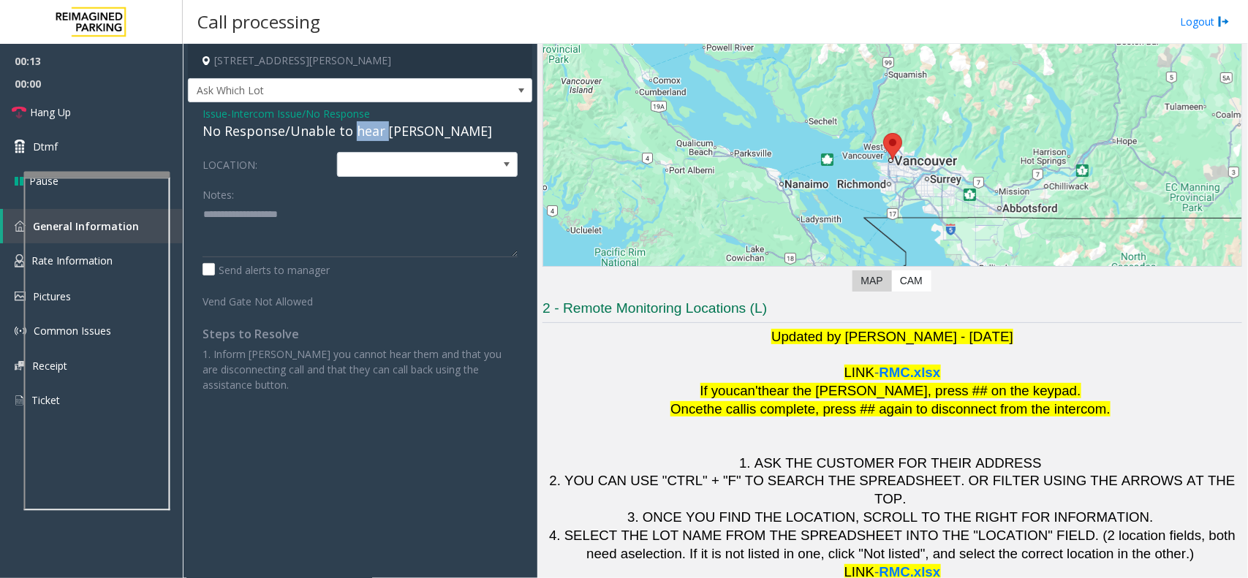
click at [355, 137] on div "No Response/Unable to hear [PERSON_NAME]" at bounding box center [360, 131] width 315 height 20
click at [426, 216] on textarea at bounding box center [360, 230] width 315 height 55
type textarea "**********"
click at [52, 103] on link "Hang Up" at bounding box center [91, 112] width 183 height 34
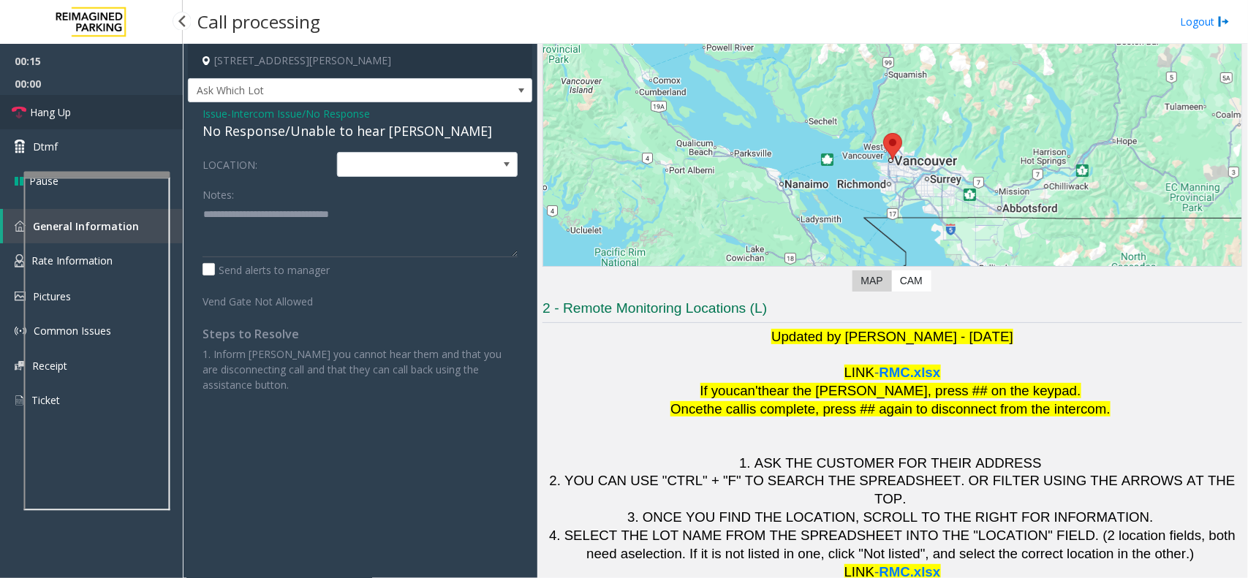
click at [52, 103] on link "Hang Up" at bounding box center [91, 112] width 183 height 34
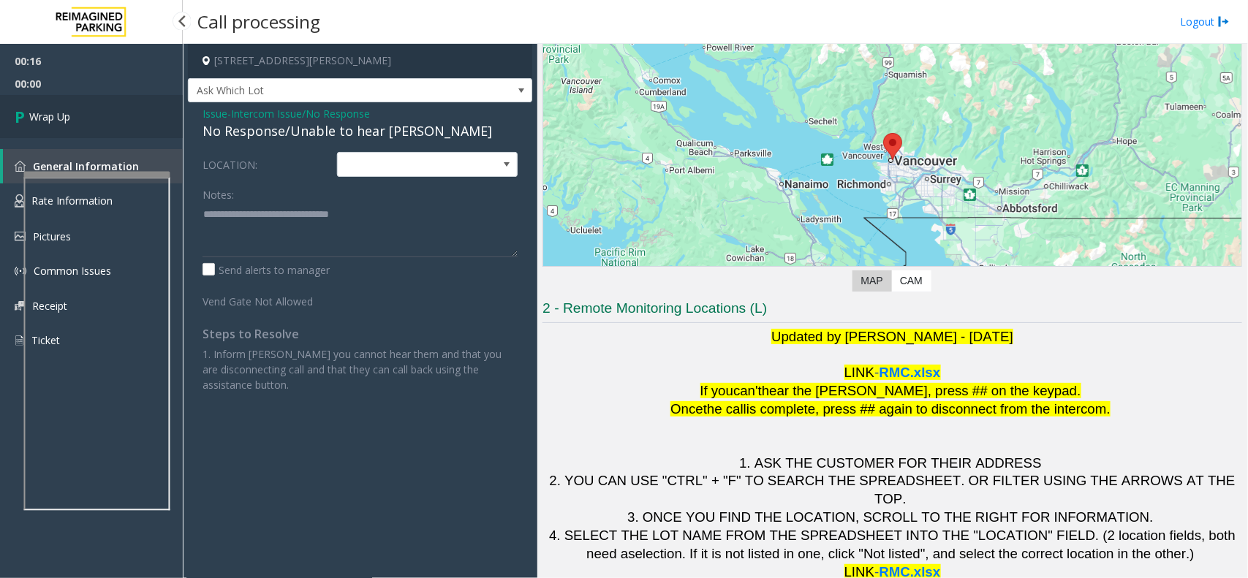
click at [52, 103] on link "Wrap Up" at bounding box center [91, 116] width 183 height 43
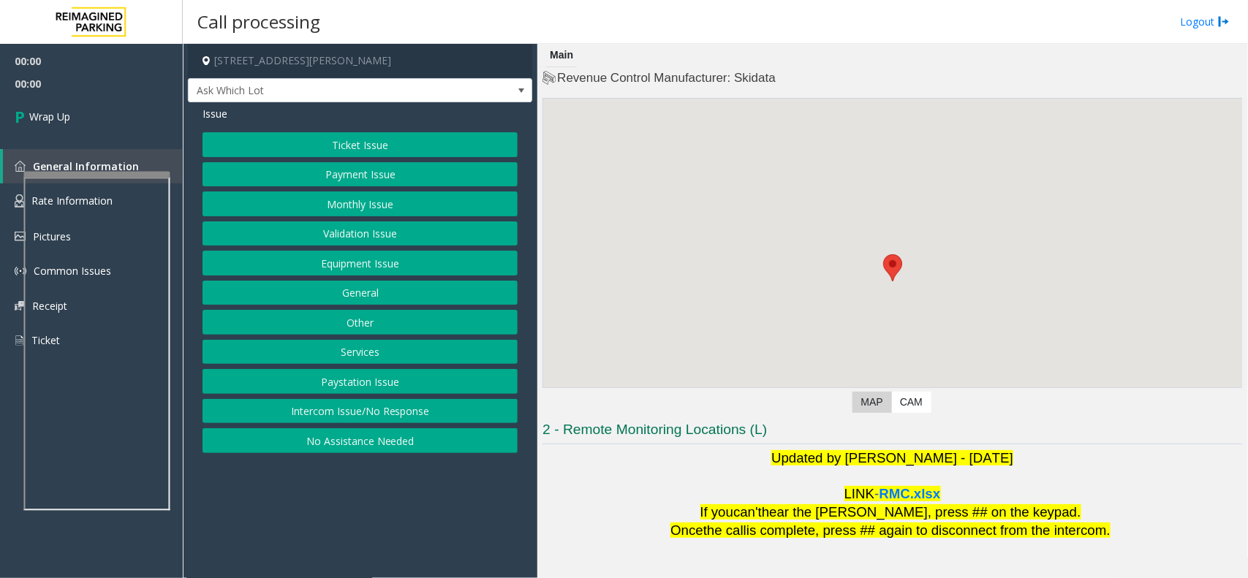
scroll to position [30, 0]
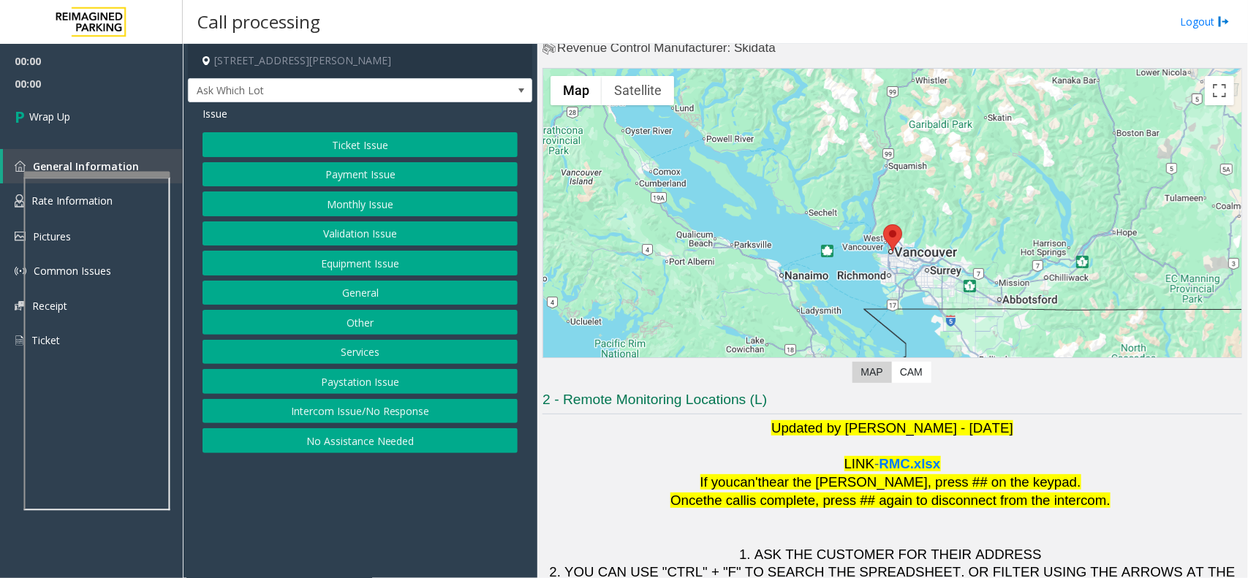
click at [412, 418] on button "Intercom Issue/No Response" at bounding box center [360, 411] width 315 height 25
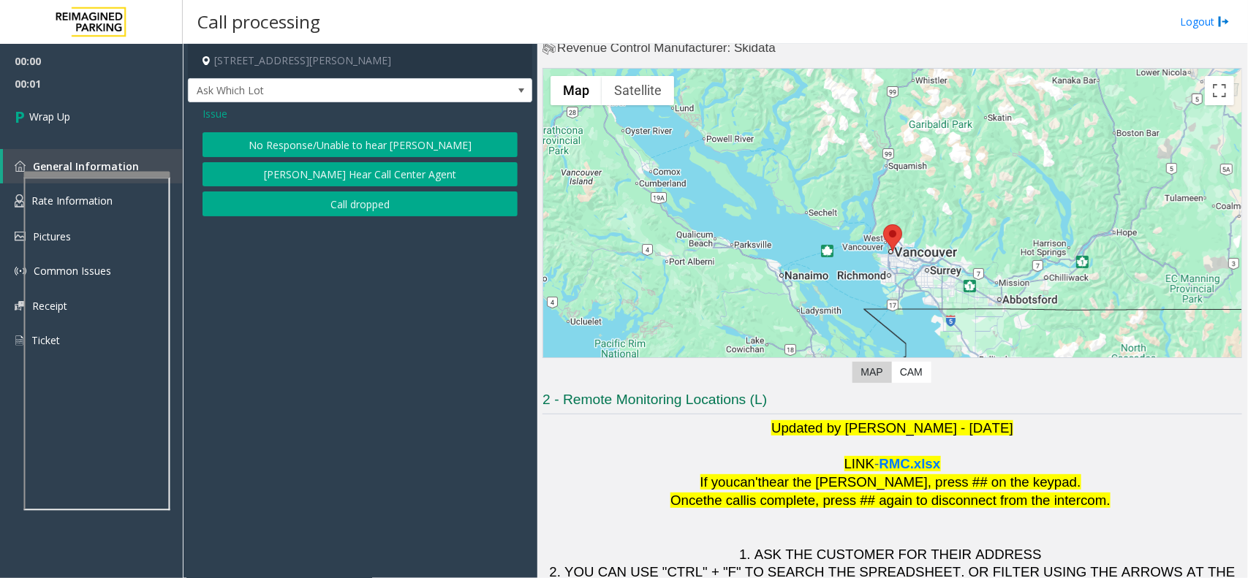
click at [364, 203] on button "Call dropped" at bounding box center [360, 204] width 315 height 25
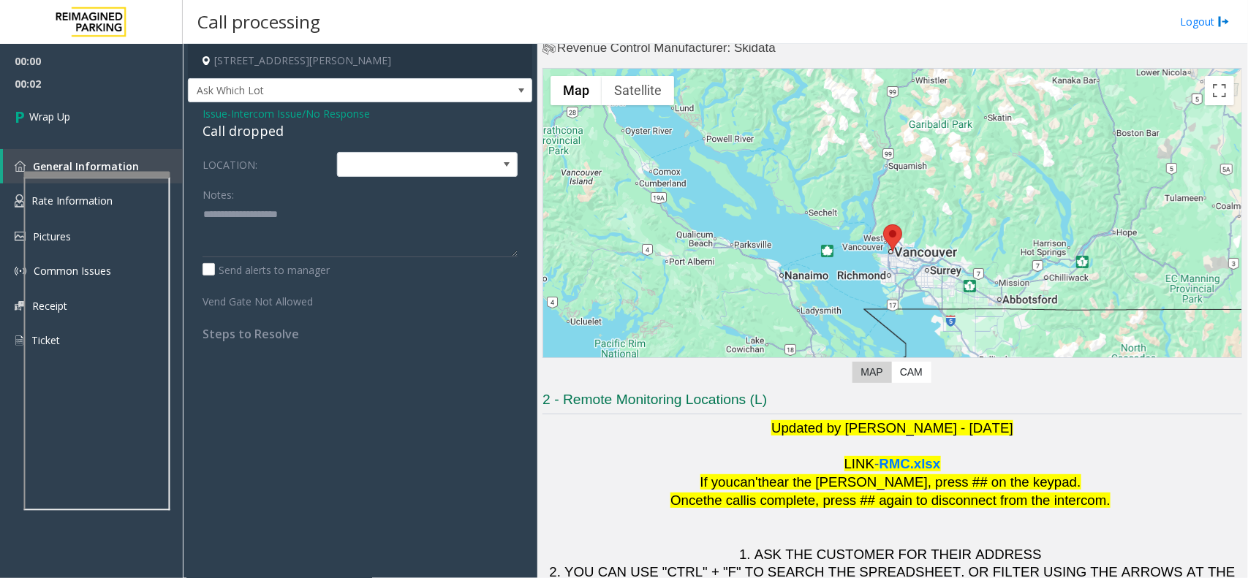
click at [260, 135] on div "Call dropped" at bounding box center [360, 131] width 315 height 20
type textarea "**********"
click at [75, 110] on link "Wrap Up" at bounding box center [91, 116] width 183 height 43
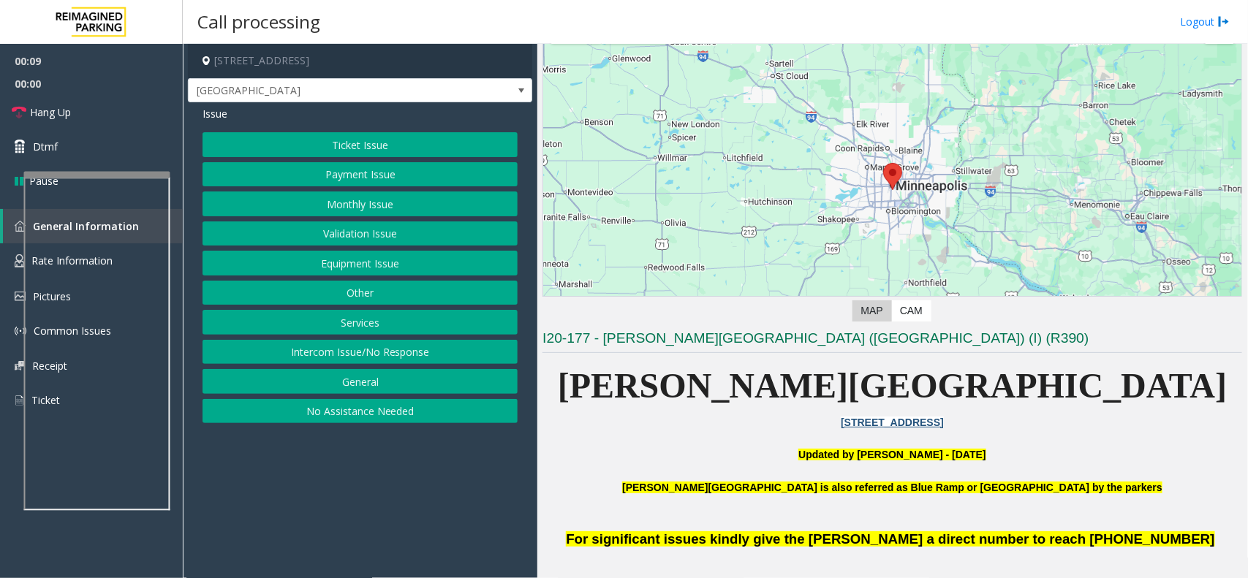
scroll to position [274, 0]
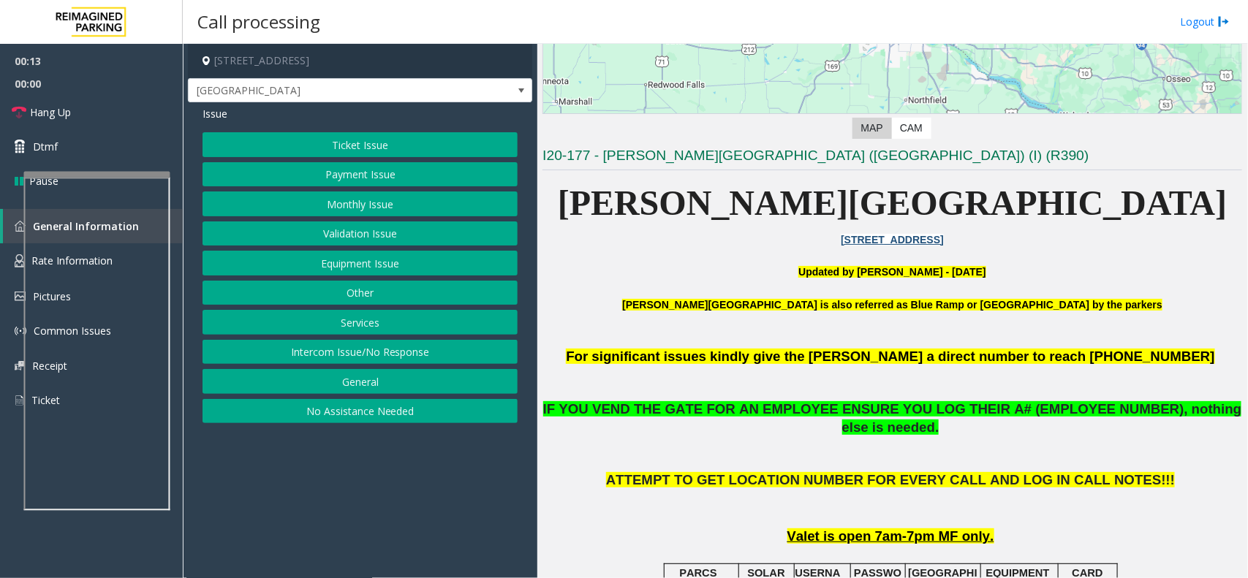
click at [373, 348] on button "Intercom Issue/No Response" at bounding box center [360, 352] width 315 height 25
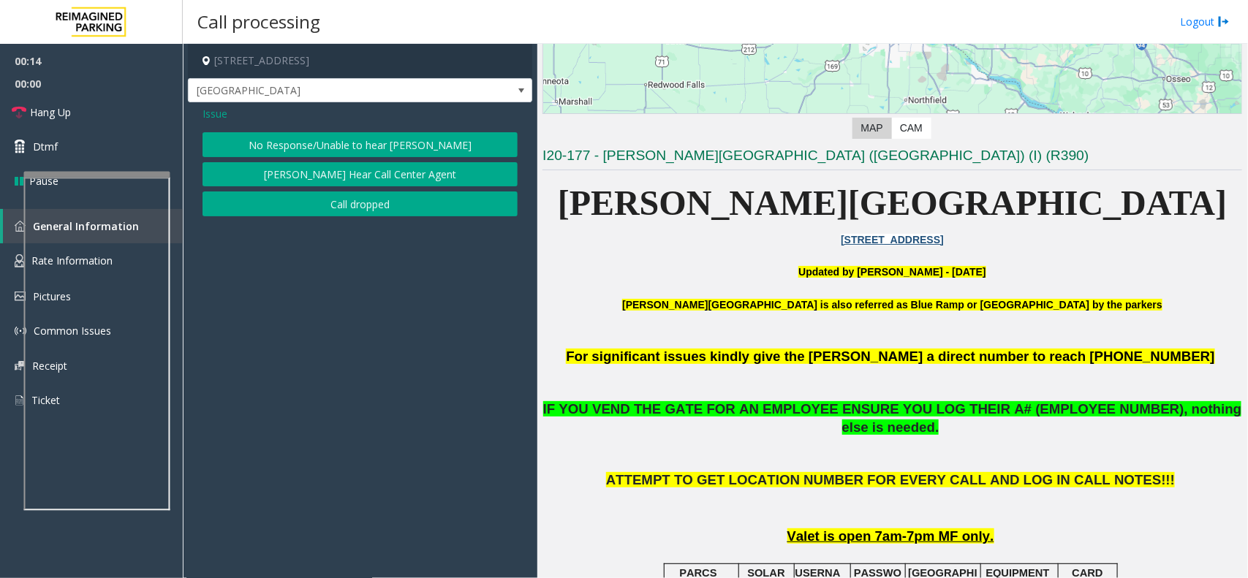
click at [355, 136] on button "No Response/Unable to hear [PERSON_NAME]" at bounding box center [360, 144] width 315 height 25
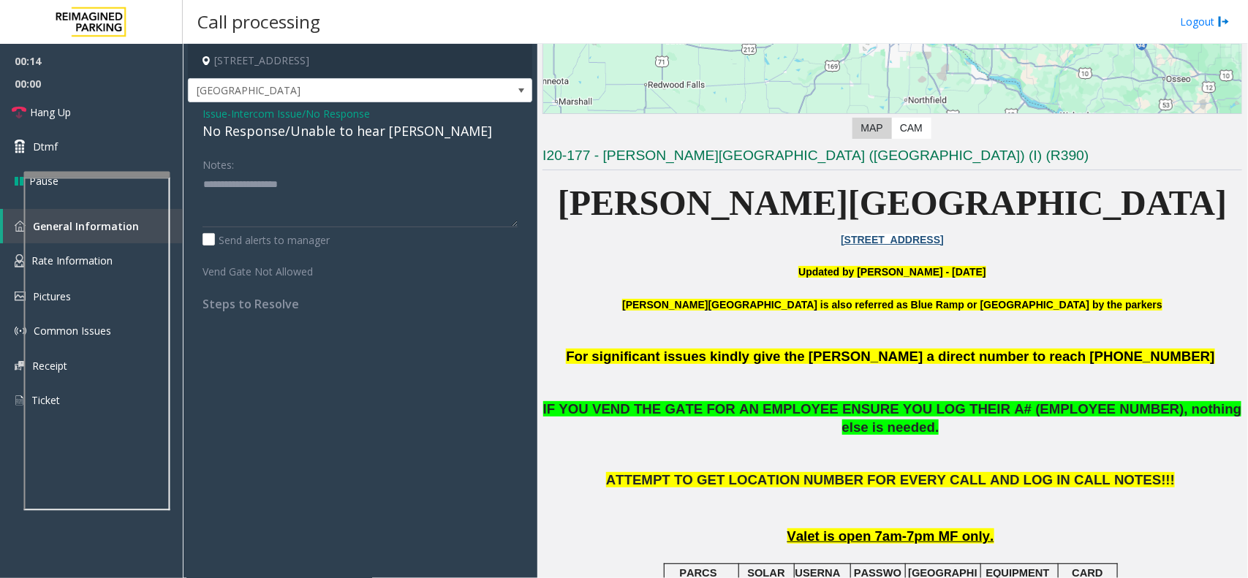
click at [355, 136] on div "No Response/Unable to hear [PERSON_NAME]" at bounding box center [360, 131] width 315 height 20
click at [431, 188] on textarea at bounding box center [360, 200] width 315 height 55
type textarea "**********"
click at [83, 117] on link "Hang Up" at bounding box center [91, 112] width 183 height 34
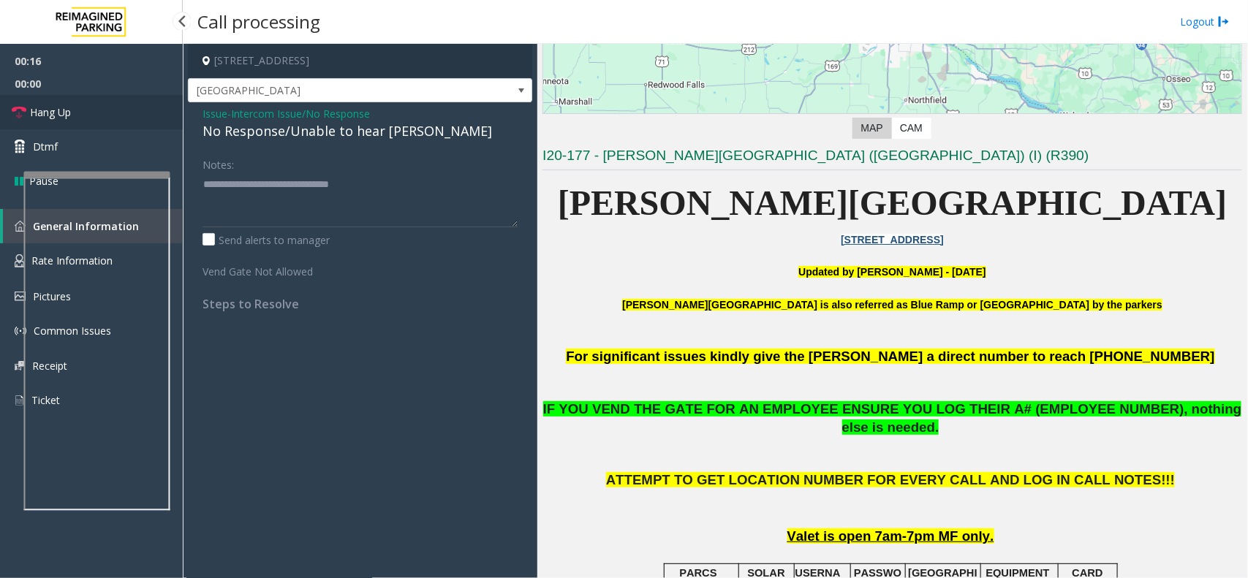
click at [83, 117] on link "Hang Up" at bounding box center [91, 112] width 183 height 34
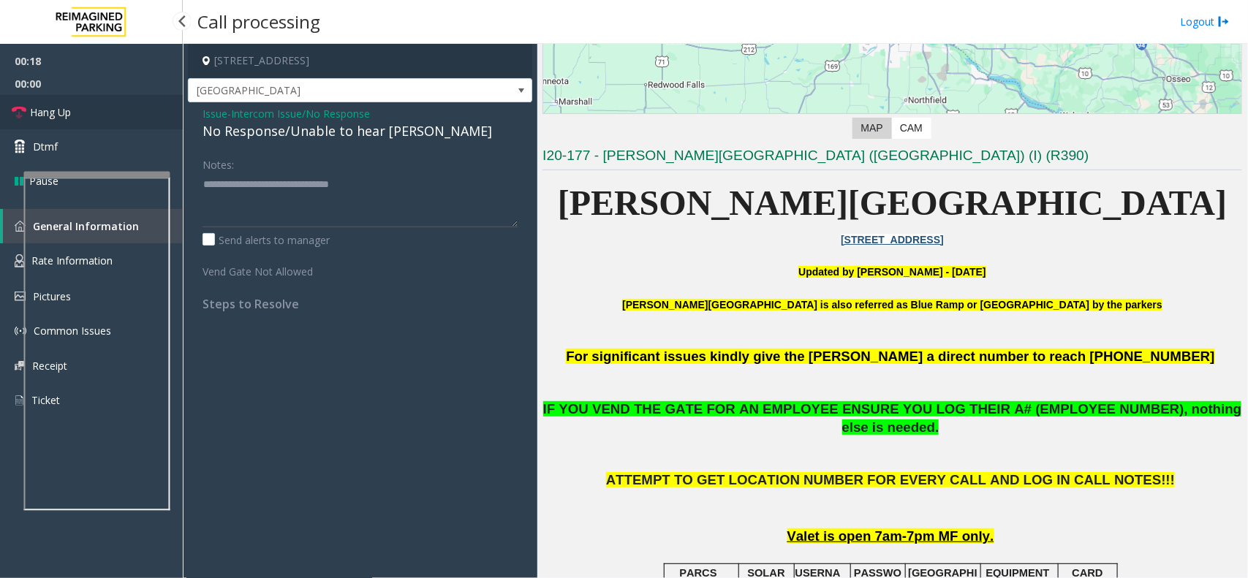
click at [83, 117] on link "Hang Up" at bounding box center [91, 112] width 183 height 34
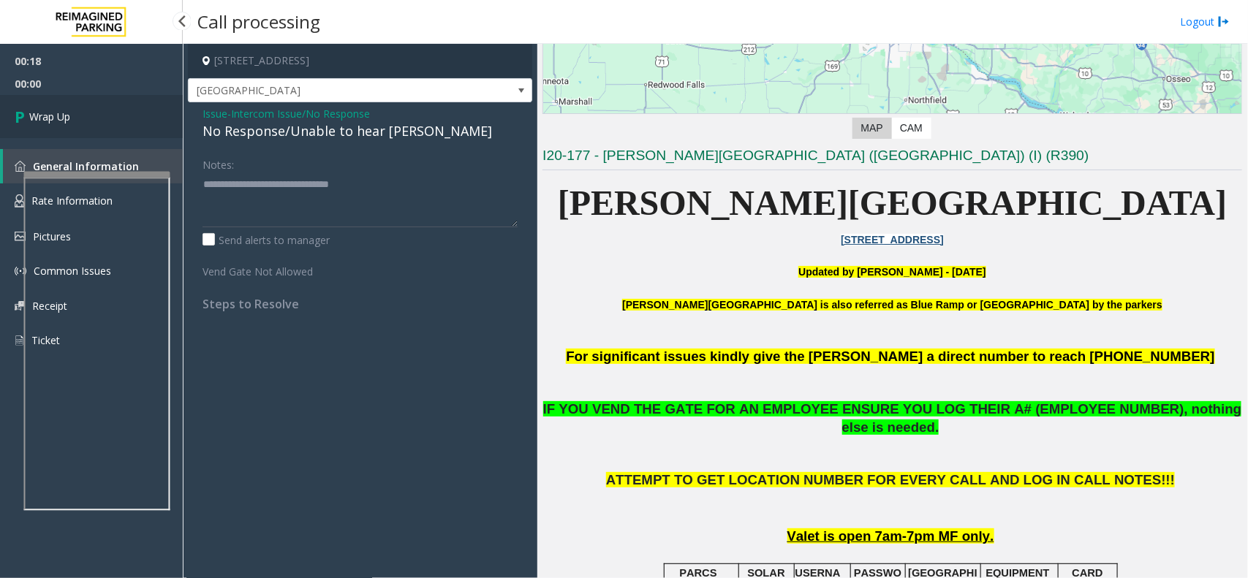
click at [83, 117] on link "Wrap Up" at bounding box center [91, 116] width 183 height 43
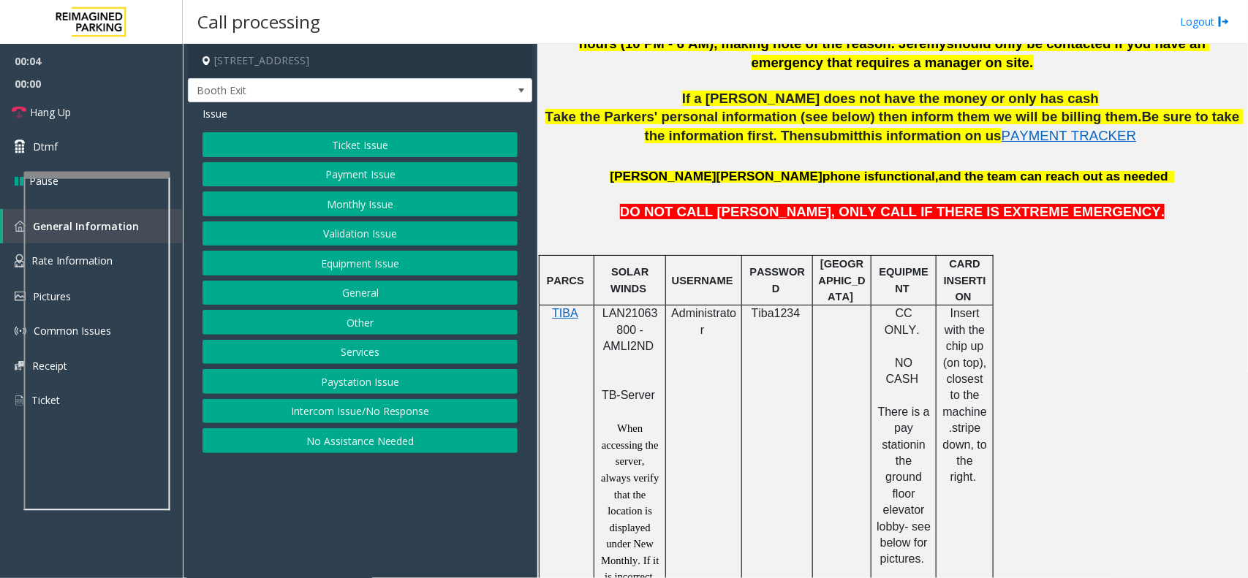
scroll to position [731, 0]
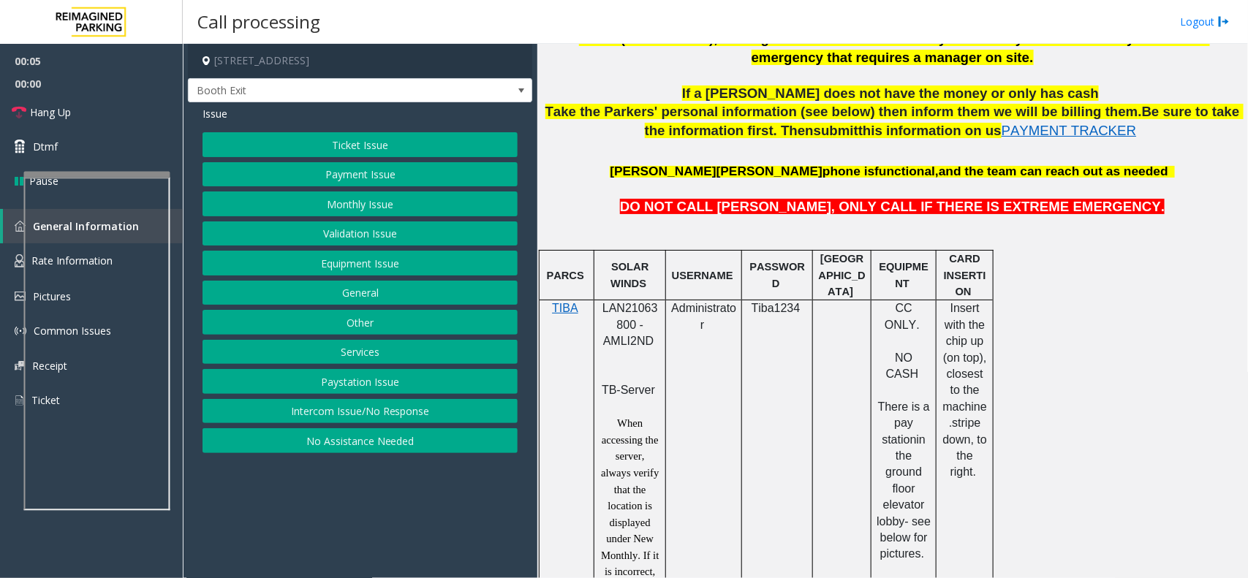
click at [647, 311] on span "LAN21063800 - AMLI2ND" at bounding box center [630, 324] width 56 height 45
copy span "LAN21063800"
click at [320, 206] on button "Monthly Issue" at bounding box center [360, 204] width 315 height 25
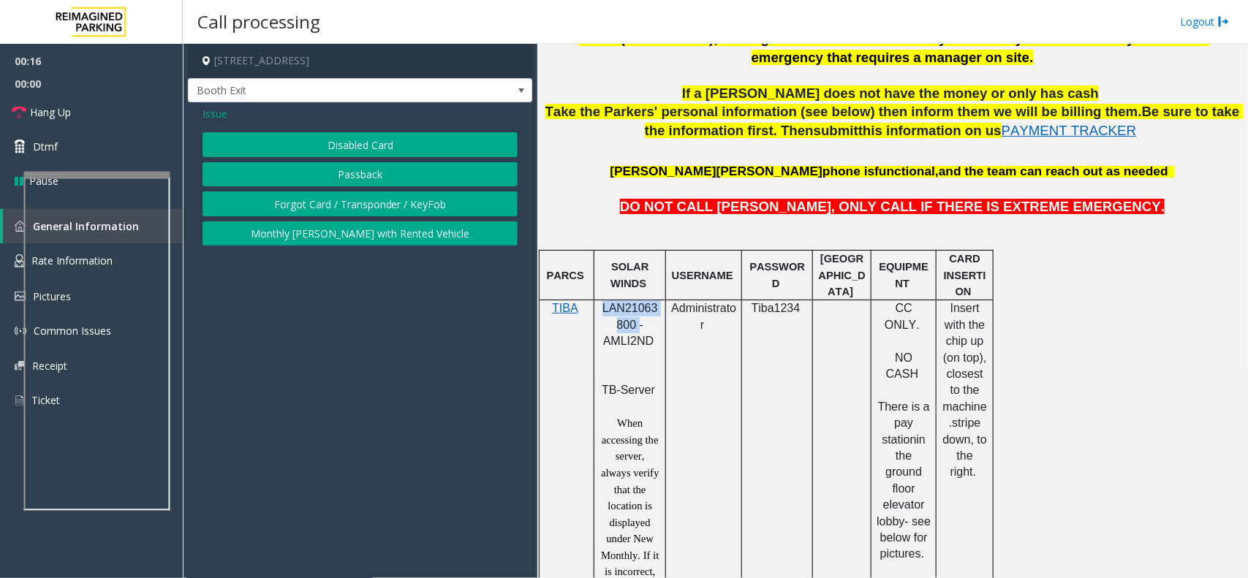
click at [348, 145] on button "Disabled Card" at bounding box center [360, 144] width 315 height 25
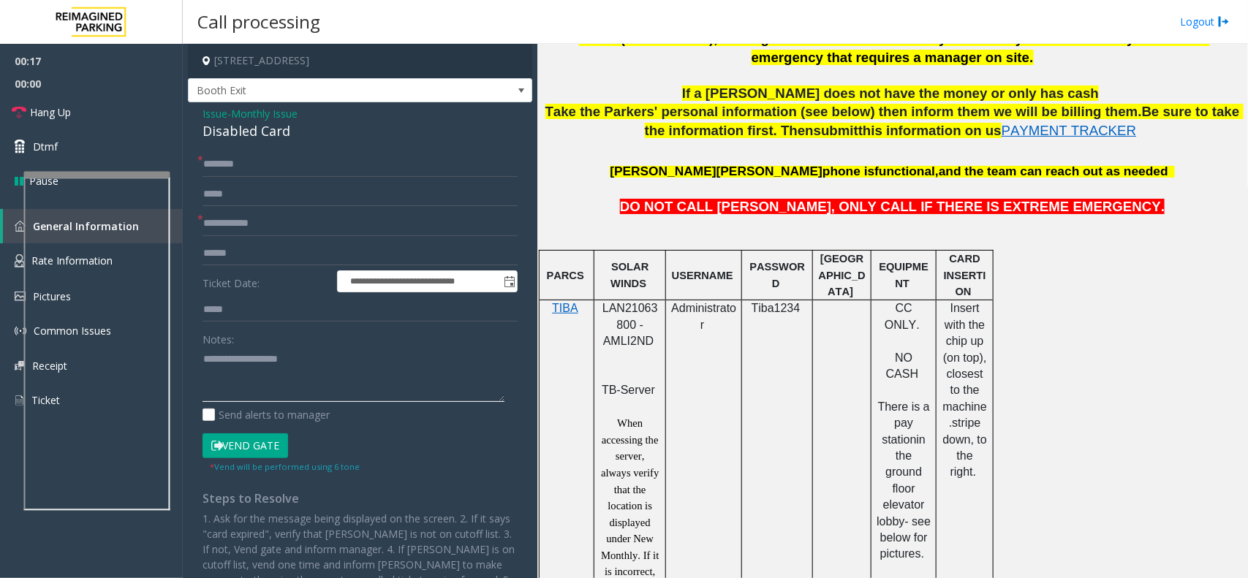
click at [268, 366] on textarea at bounding box center [354, 374] width 302 height 55
click at [265, 364] on textarea at bounding box center [354, 374] width 302 height 55
click at [246, 143] on div "**********" at bounding box center [360, 398] width 344 height 592
click at [257, 134] on div "Disabled Card" at bounding box center [360, 131] width 315 height 20
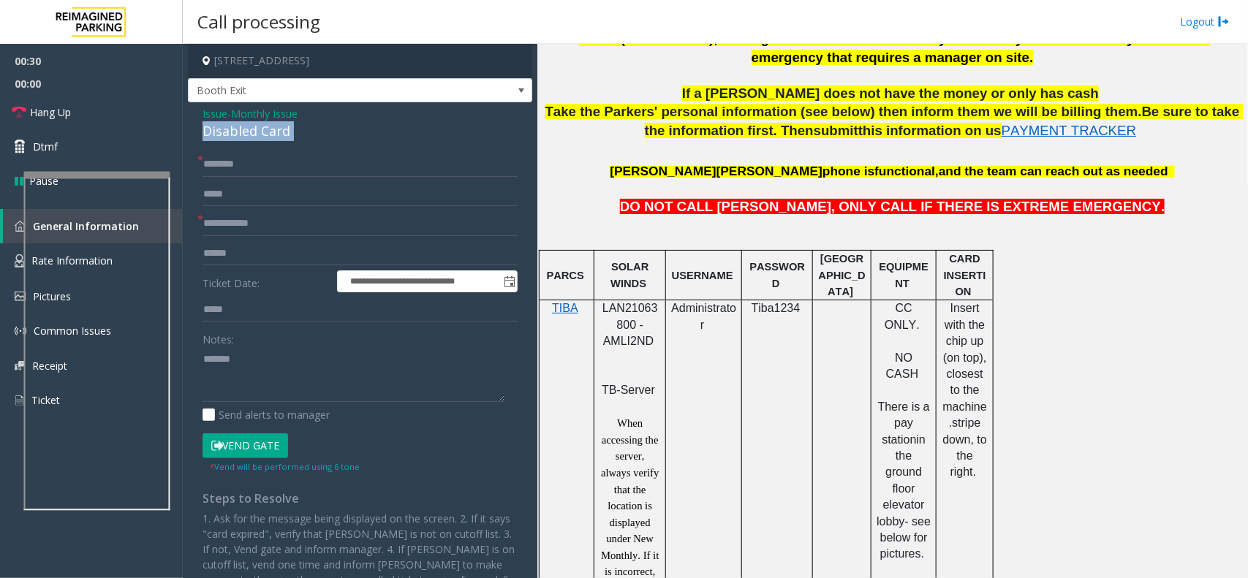
click at [257, 134] on div "Disabled Card" at bounding box center [360, 131] width 315 height 20
copy div "Disabled Card"
paste textarea "**********"
click at [279, 371] on textarea at bounding box center [354, 374] width 302 height 55
click at [210, 368] on textarea at bounding box center [354, 374] width 302 height 55
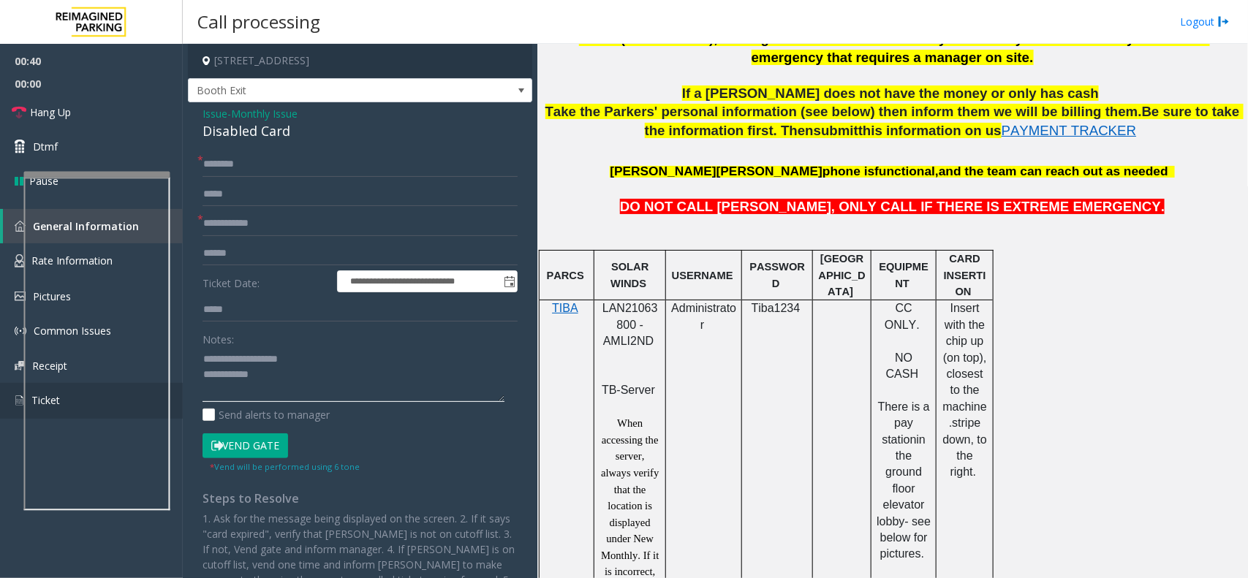
type textarea "**********"
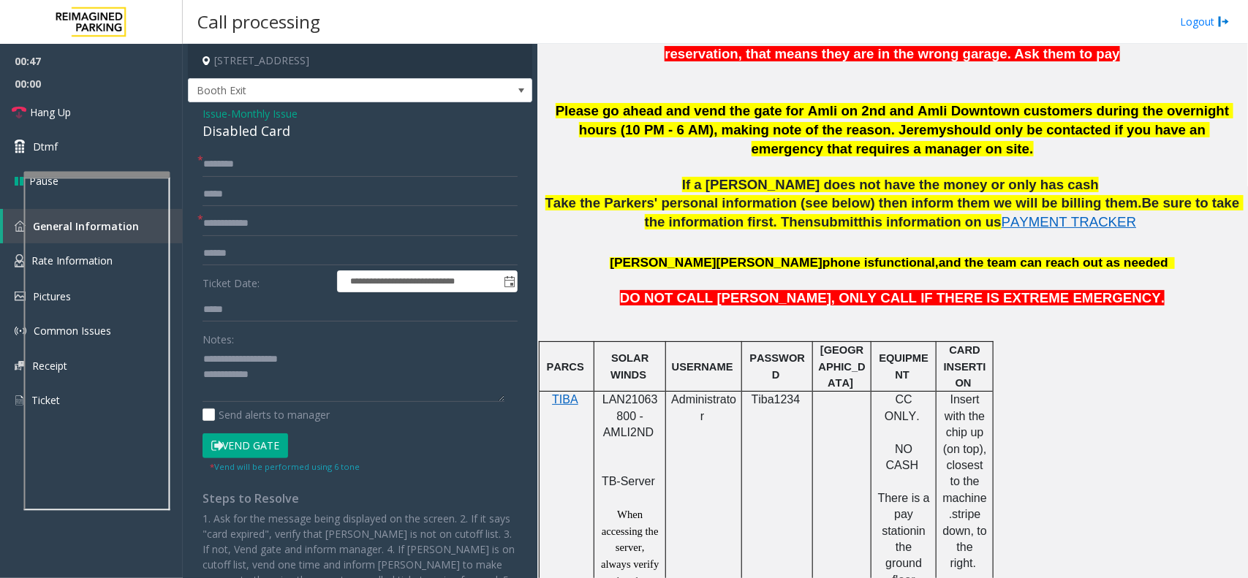
scroll to position [274, 0]
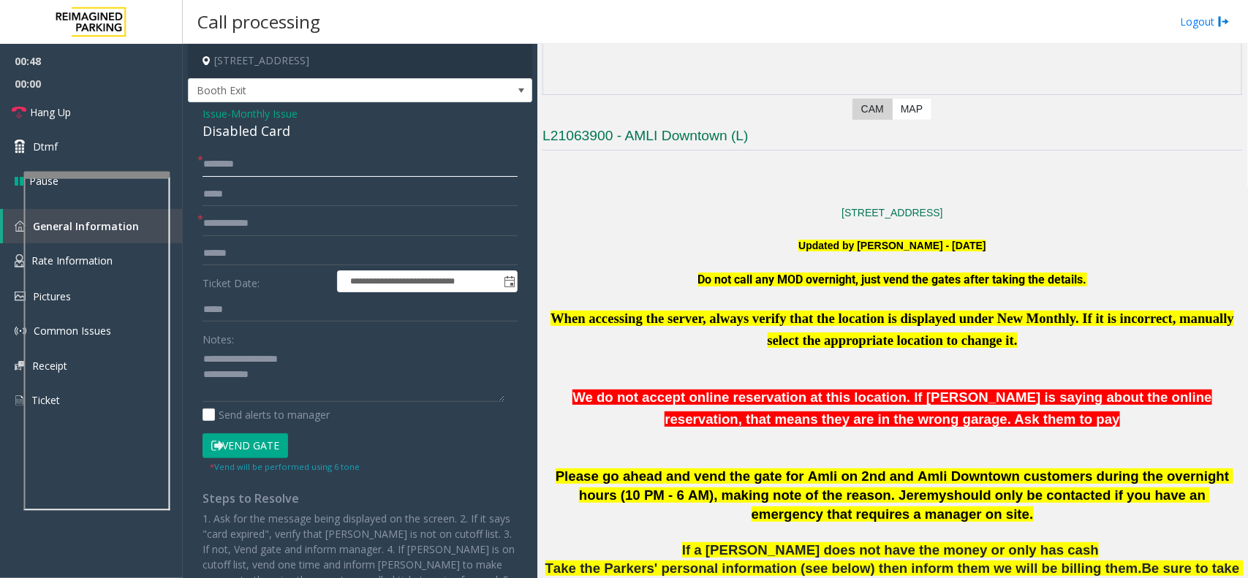
click at [249, 173] on input "text" at bounding box center [360, 164] width 315 height 25
click at [230, 170] on input "text" at bounding box center [360, 164] width 315 height 25
click at [320, 159] on input "*****" at bounding box center [360, 164] width 315 height 25
click at [294, 167] on input "**********" at bounding box center [360, 164] width 315 height 25
type input "**********"
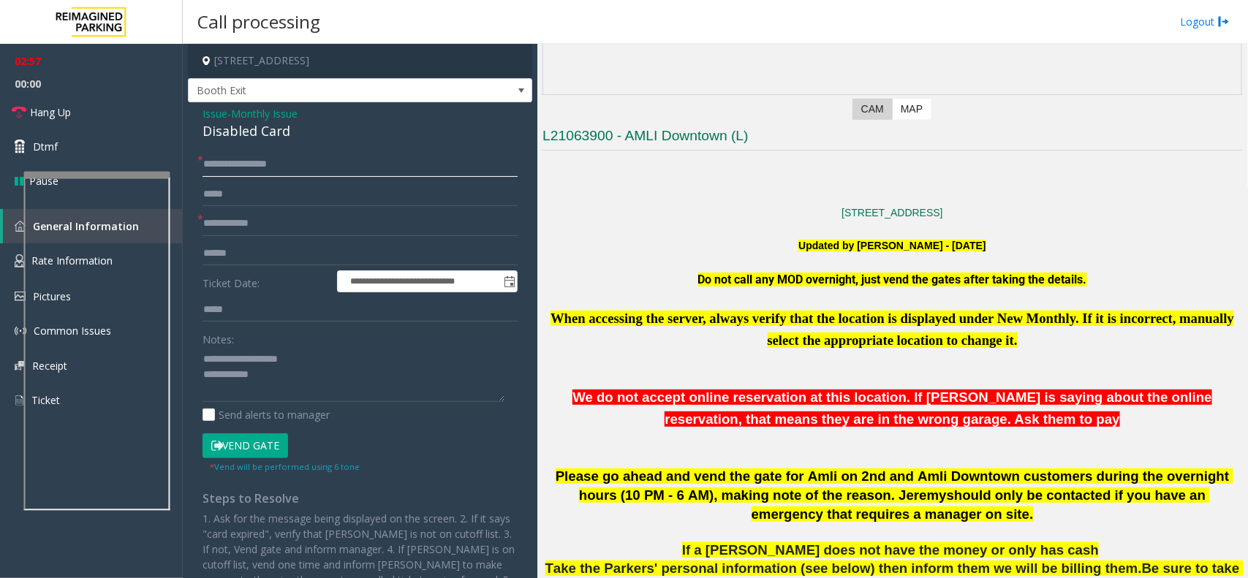
drag, startPoint x: 284, startPoint y: 162, endPoint x: 227, endPoint y: 163, distance: 56.3
click at [227, 163] on input "**********" at bounding box center [360, 164] width 315 height 25
click at [301, 158] on input "**********" at bounding box center [360, 164] width 315 height 25
drag, startPoint x: 298, startPoint y: 159, endPoint x: 257, endPoint y: 157, distance: 41.0
click at [257, 157] on input "**********" at bounding box center [360, 164] width 315 height 25
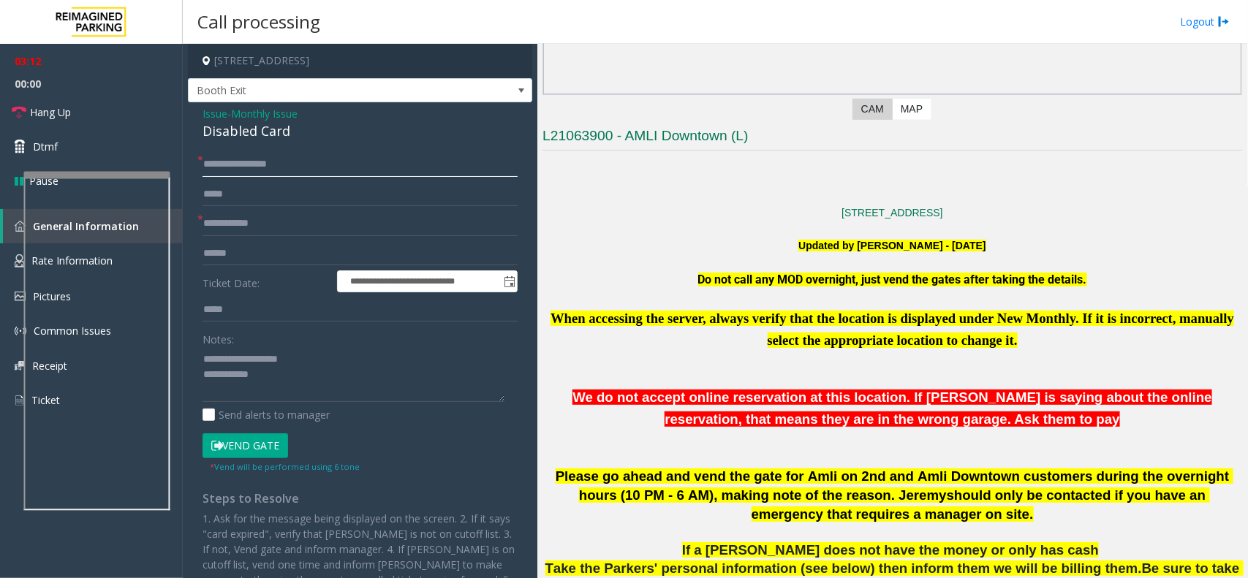
click at [389, 152] on input "**********" at bounding box center [360, 164] width 315 height 25
click at [282, 228] on input "text" at bounding box center [360, 223] width 315 height 25
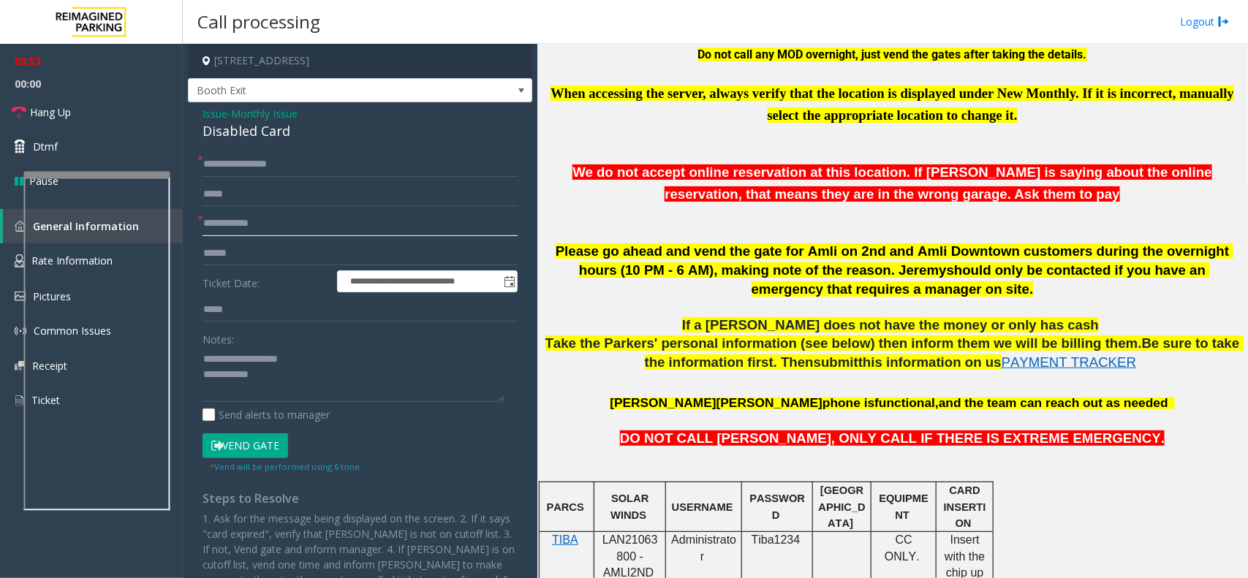
scroll to position [548, 0]
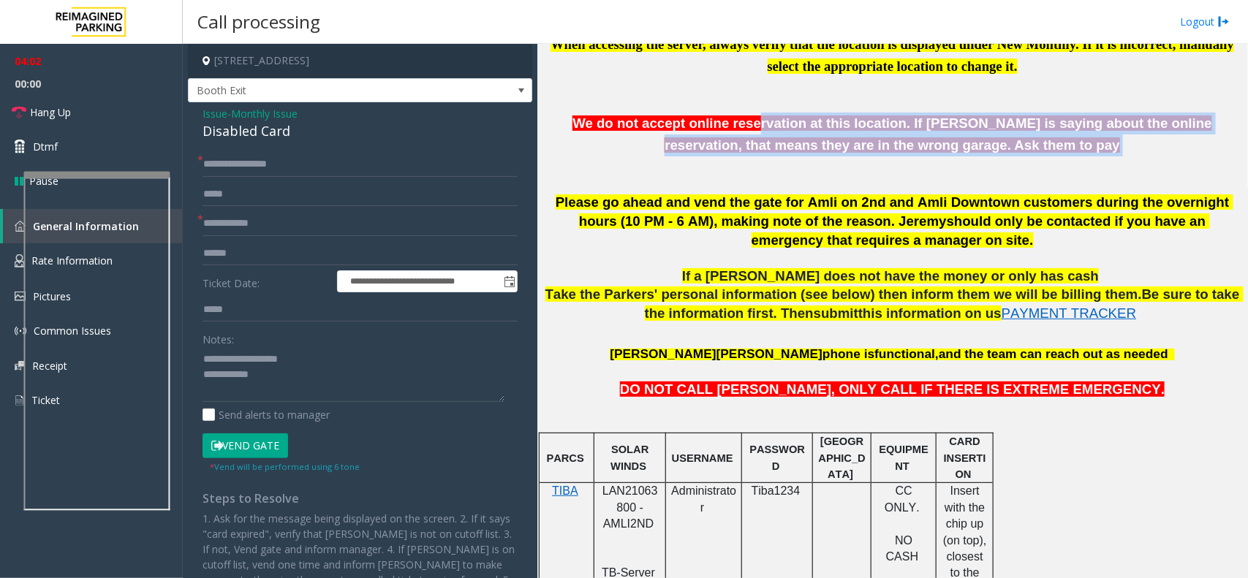
drag, startPoint x: 997, startPoint y: 162, endPoint x: 662, endPoint y: 112, distance: 338.7
click at [589, 100] on p at bounding box center [893, 103] width 700 height 19
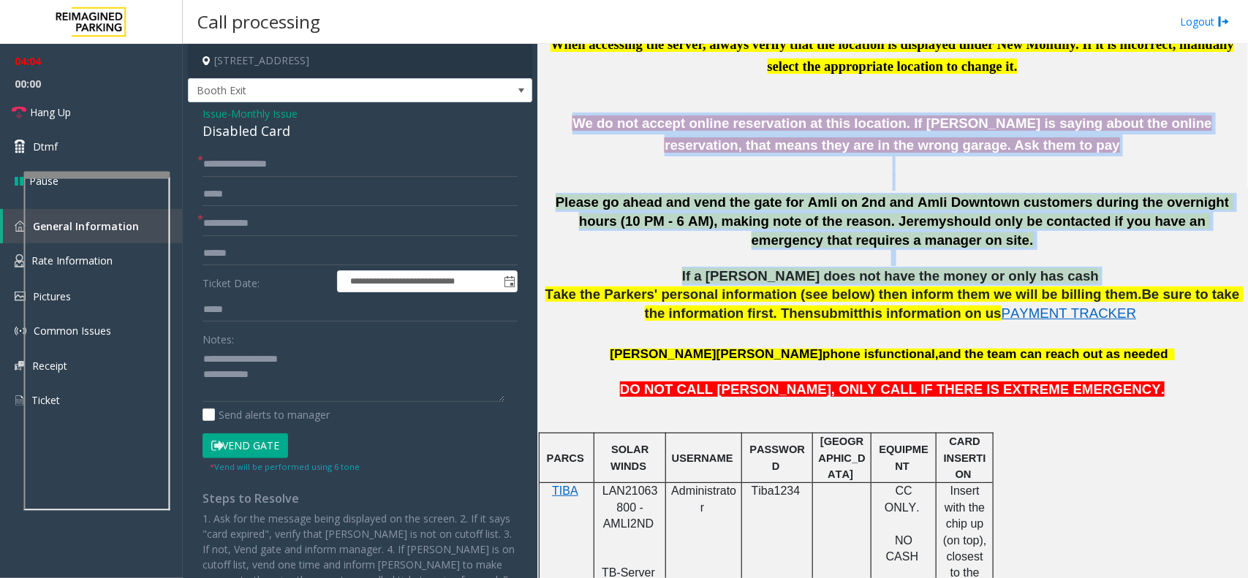
drag, startPoint x: 542, startPoint y: 116, endPoint x: 1082, endPoint y: 269, distance: 561.7
click at [1082, 269] on div "Main Previous Next CAM Map L21063900 - AMLI Downtown (L) 201Lavaca St. Austin, …" at bounding box center [892, 311] width 710 height 534
click at [1061, 282] on p "If a parker does not have the money or only has cash" at bounding box center [893, 276] width 700 height 19
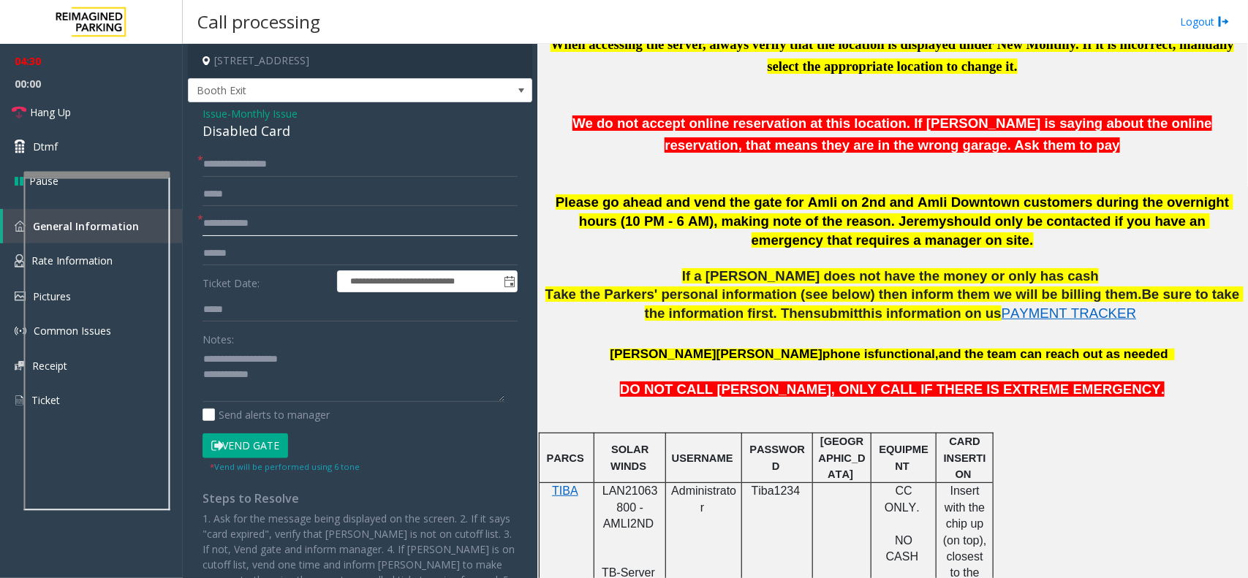
click at [268, 224] on input "text" at bounding box center [360, 223] width 315 height 25
type input "**"
click at [286, 382] on textarea at bounding box center [354, 374] width 302 height 55
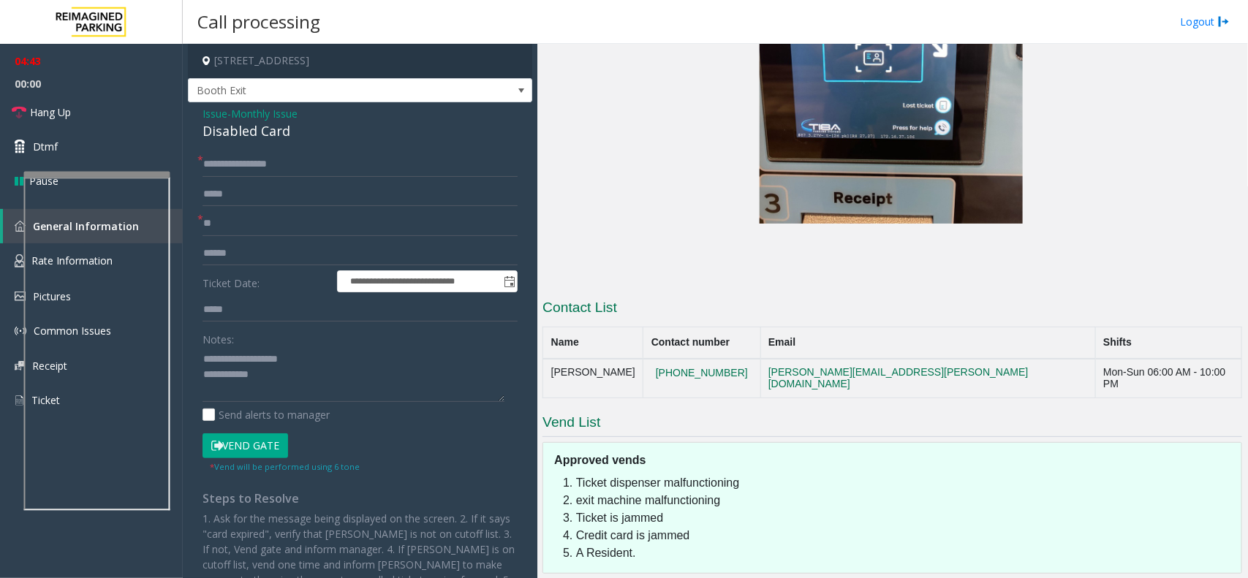
scroll to position [2773, 0]
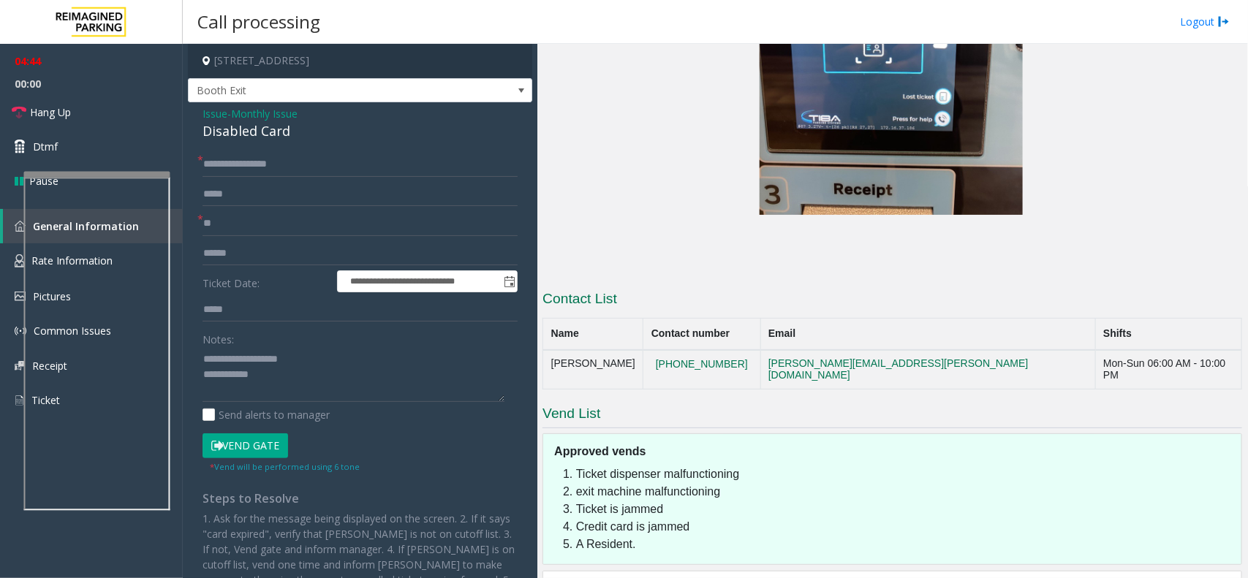
drag, startPoint x: 758, startPoint y: 290, endPoint x: 664, endPoint y: 290, distance: 94.3
click at [664, 350] on tr "Jeremy Gritzenbach (512)201-7419 jeremy.gritzenbach@reimaginedparking.com Mon-S…" at bounding box center [892, 369] width 699 height 39
copy tr "(512)201-7419"
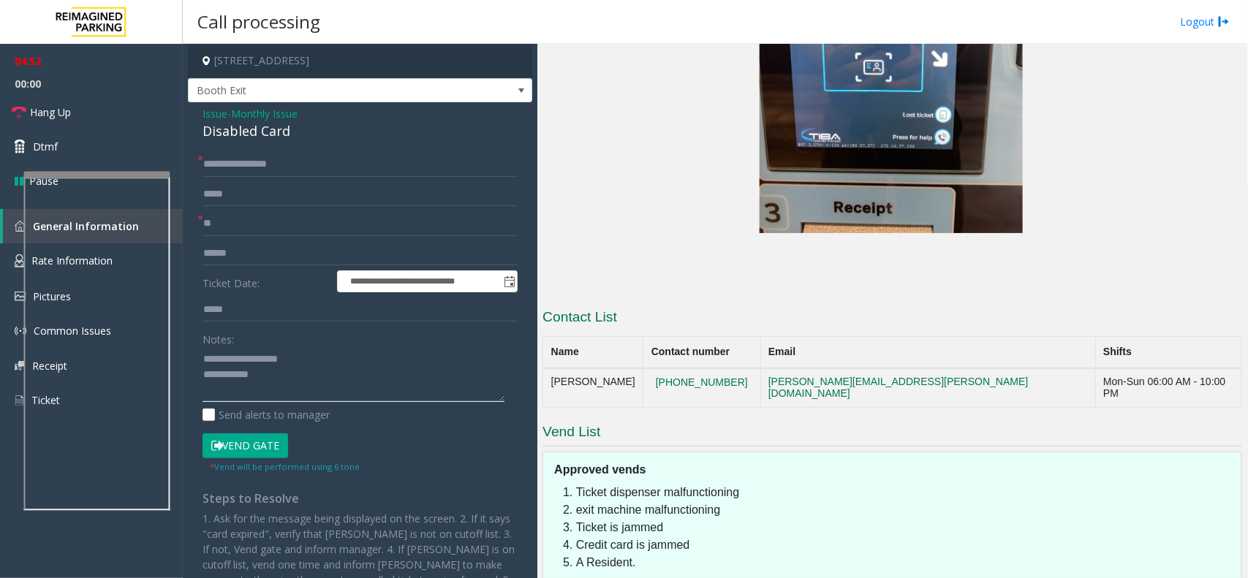
click at [362, 375] on textarea at bounding box center [354, 374] width 302 height 55
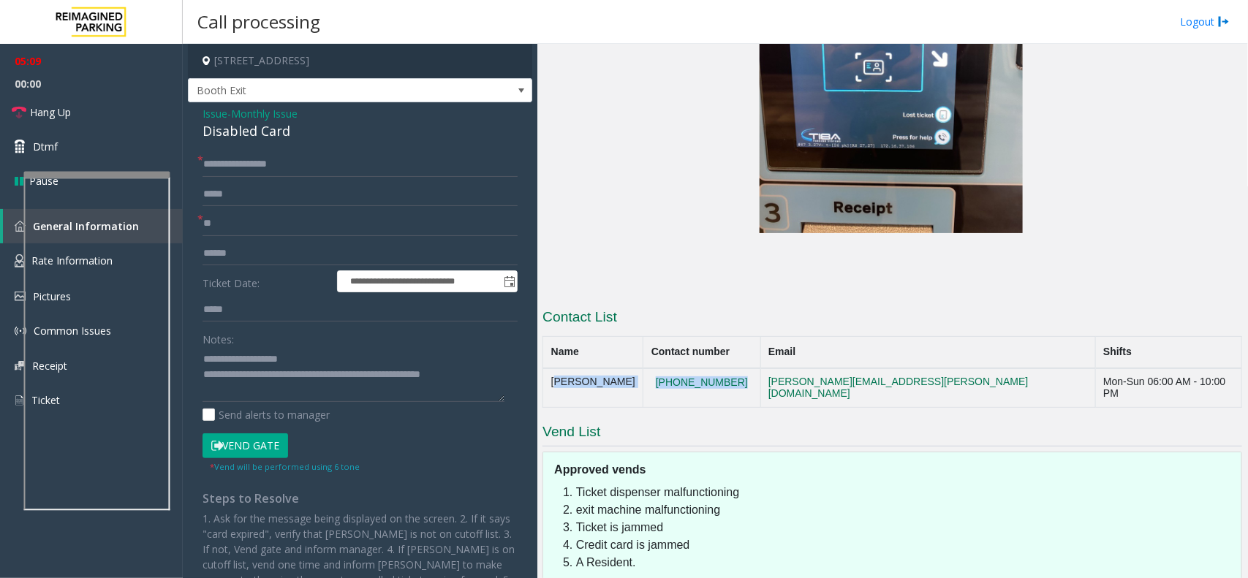
copy tr "Jeremy Gritzenbach (512)201-7419"
drag, startPoint x: 551, startPoint y: 305, endPoint x: 764, endPoint y: 303, distance: 213.5
click at [764, 369] on tr "Jeremy Gritzenbach (512)201-7419 jeremy.gritzenbach@reimaginedparking.com Mon-S…" at bounding box center [892, 388] width 699 height 39
click at [494, 379] on textarea at bounding box center [354, 374] width 302 height 55
paste textarea "**********"
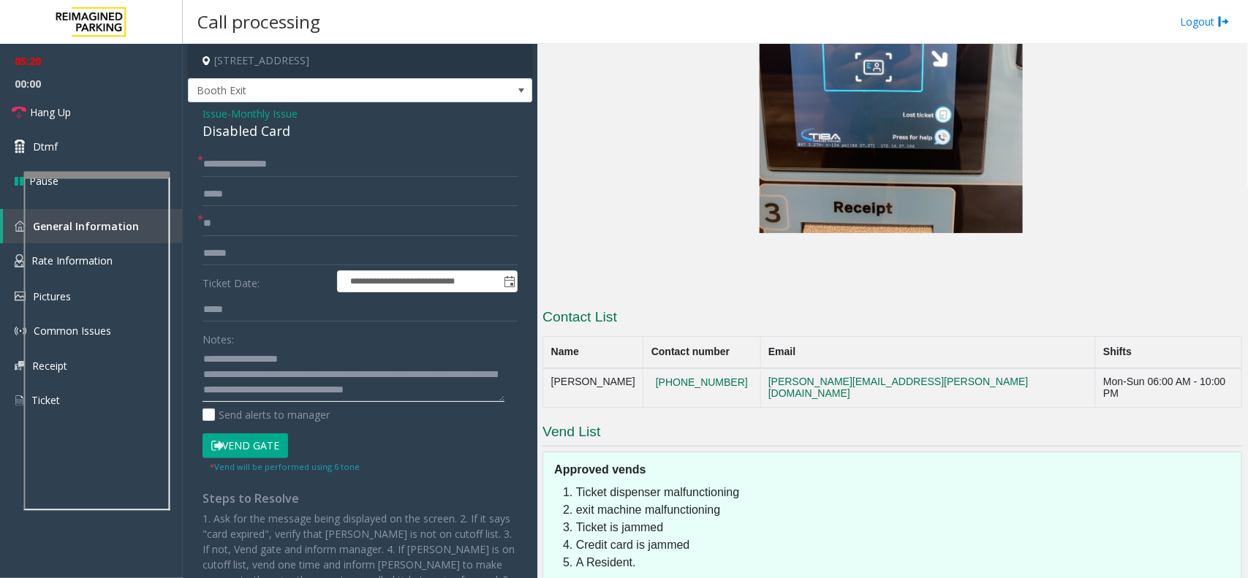
scroll to position [10, 0]
click at [301, 395] on textarea at bounding box center [354, 374] width 302 height 55
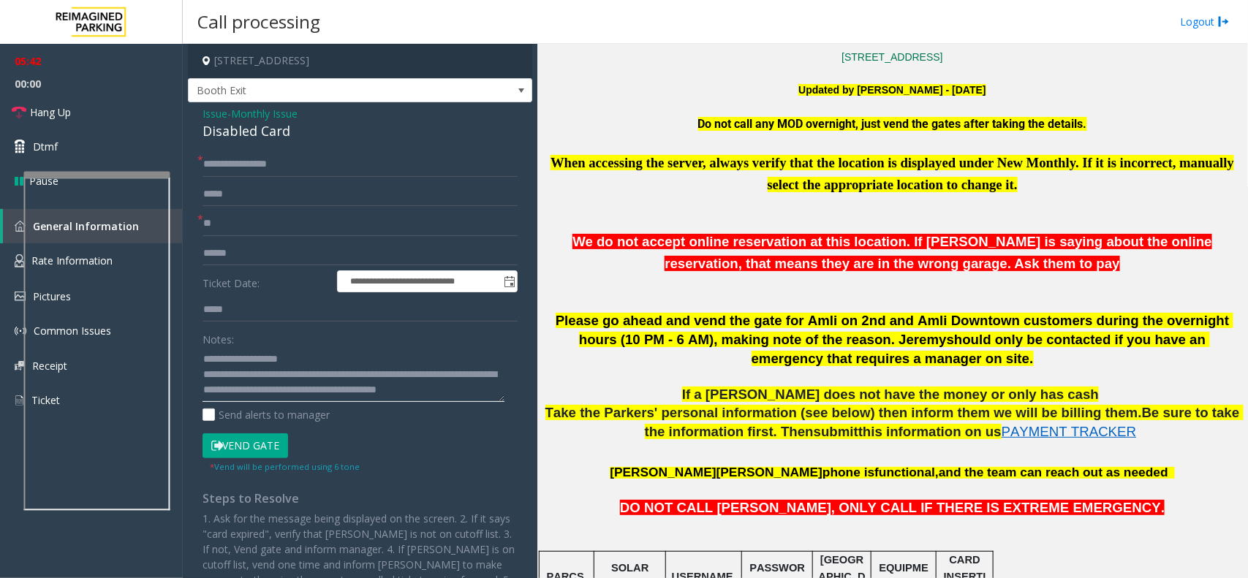
scroll to position [418, 0]
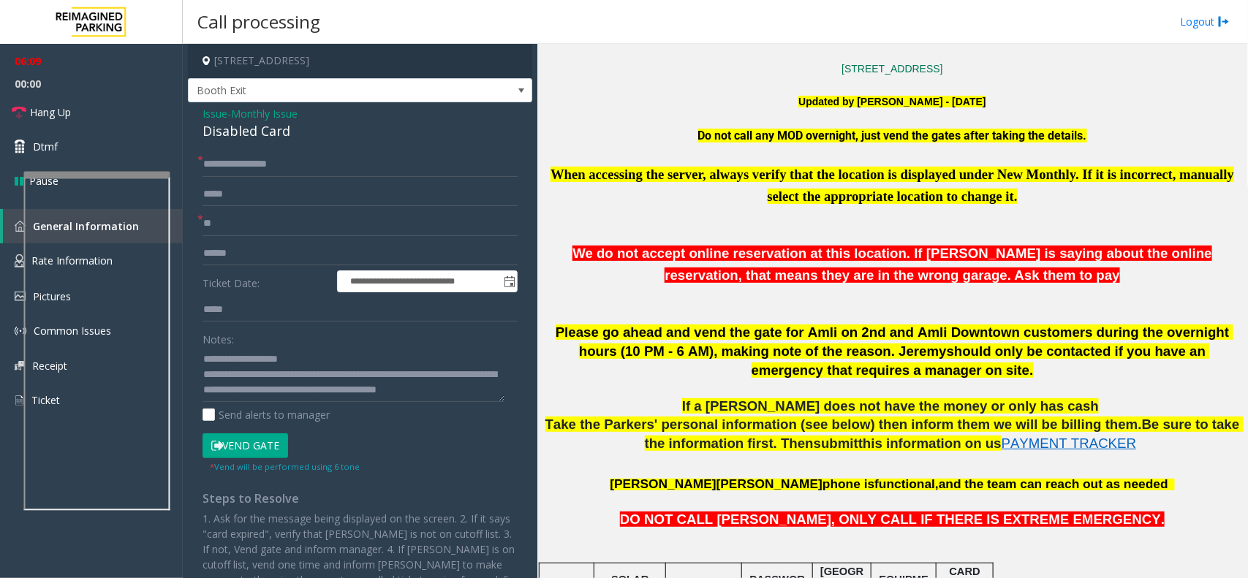
click at [245, 454] on button "Vend Gate" at bounding box center [246, 446] width 86 height 25
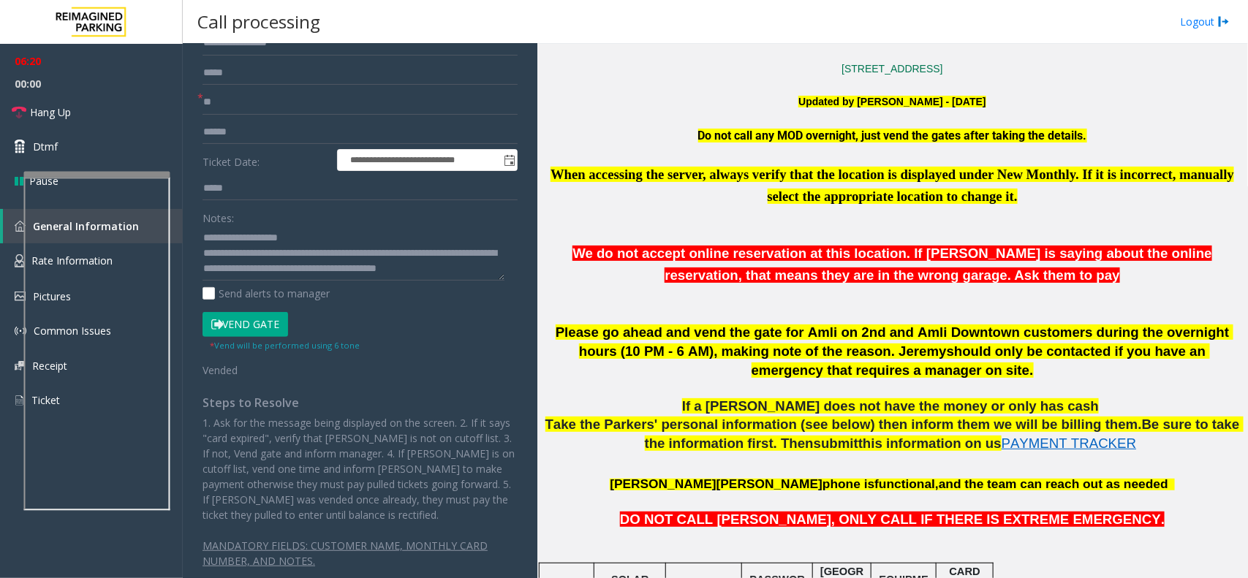
scroll to position [0, 0]
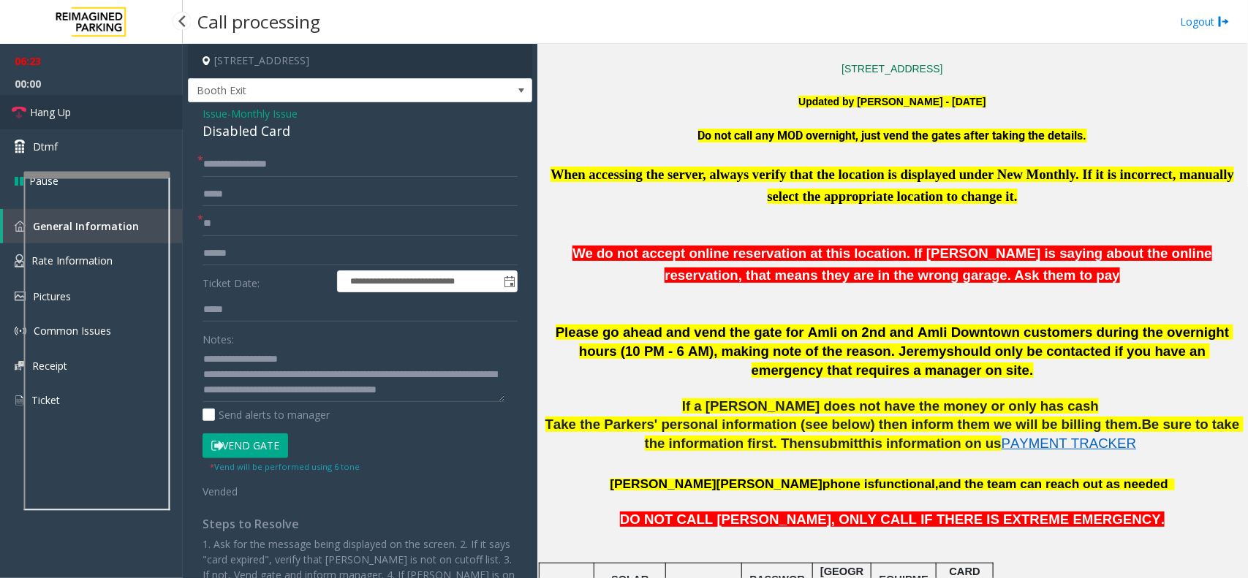
click at [105, 111] on link "Hang Up" at bounding box center [91, 112] width 183 height 34
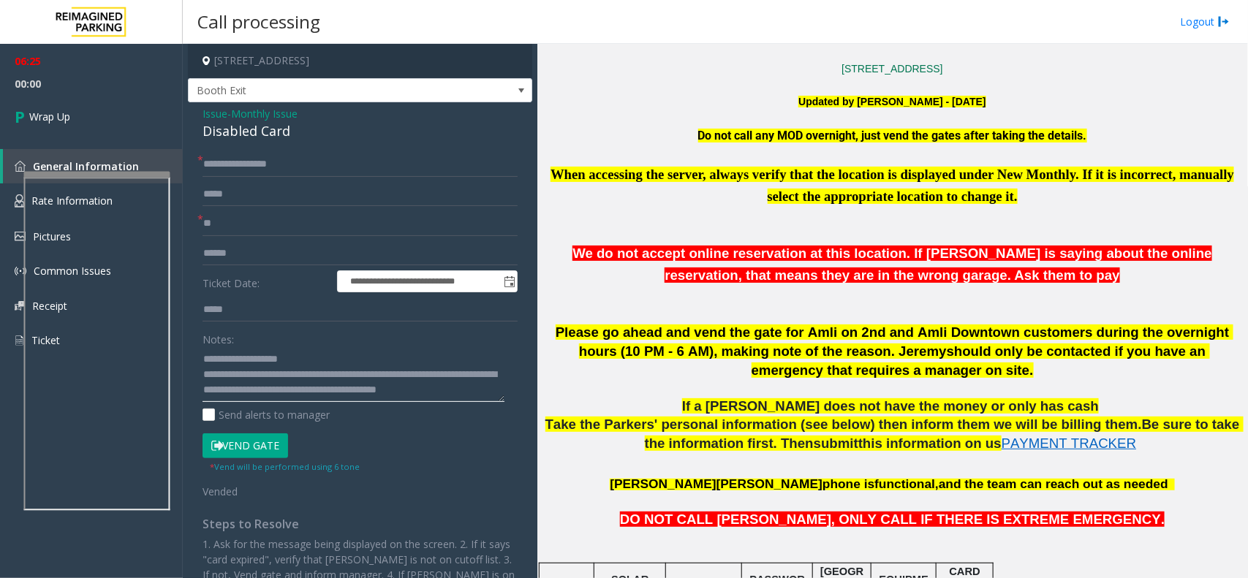
click at [289, 393] on textarea at bounding box center [354, 374] width 302 height 55
click at [302, 400] on textarea at bounding box center [354, 374] width 302 height 55
type textarea "**********"
click at [130, 119] on link "Wrap Up" at bounding box center [91, 116] width 183 height 43
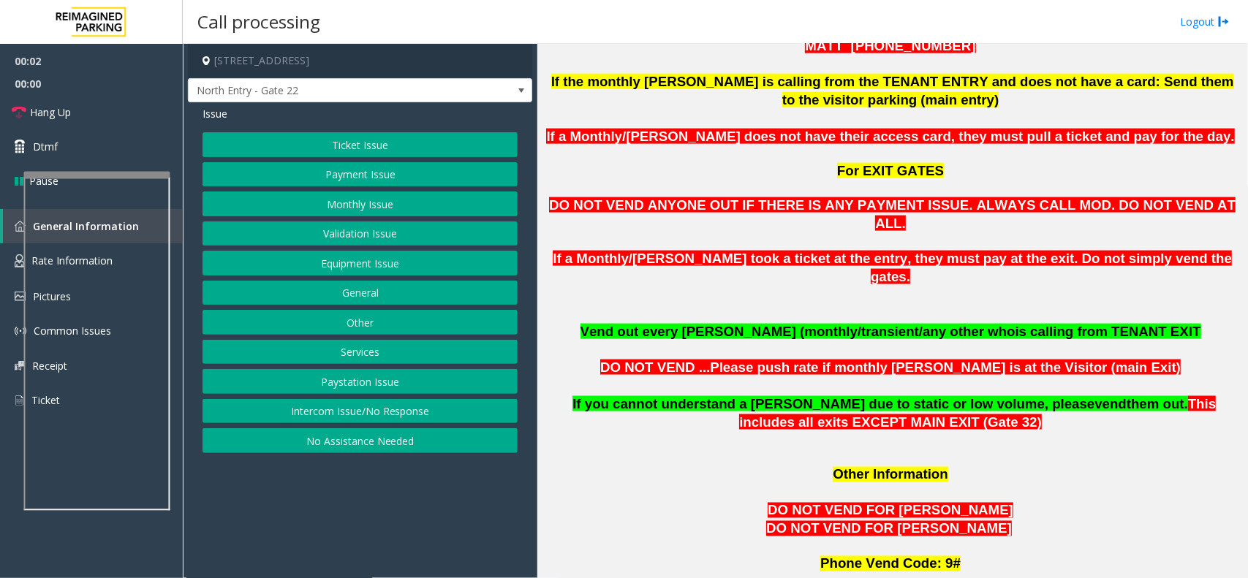
scroll to position [1005, 0]
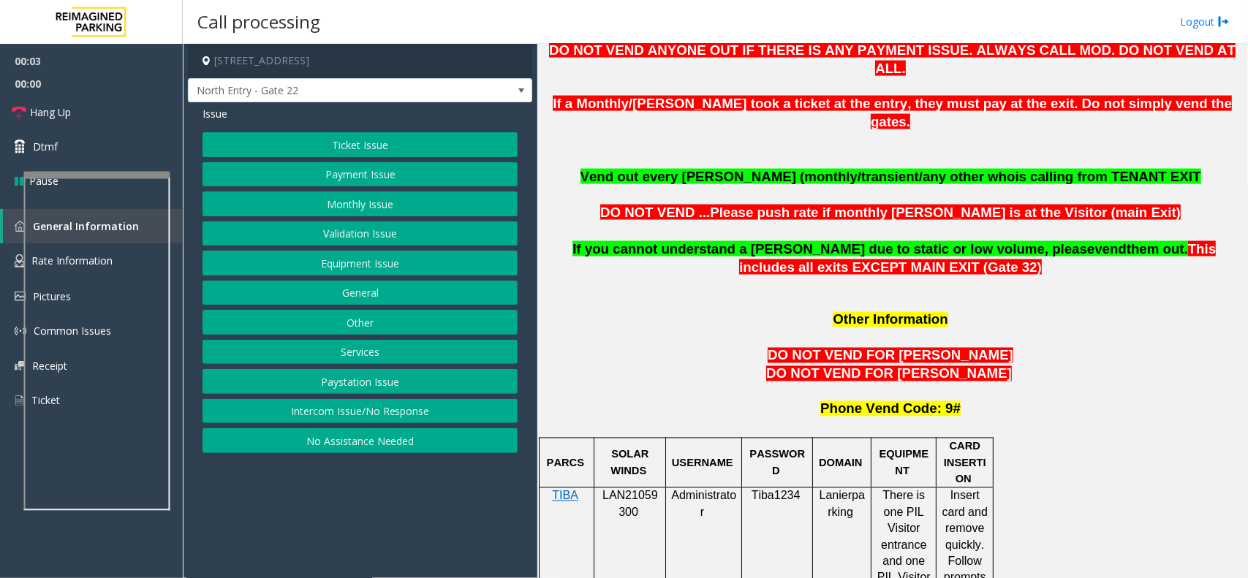
click at [632, 490] on span "LAN21059300" at bounding box center [630, 504] width 56 height 29
copy p "LAN21059300"
click at [389, 262] on button "Equipment Issue" at bounding box center [360, 263] width 315 height 25
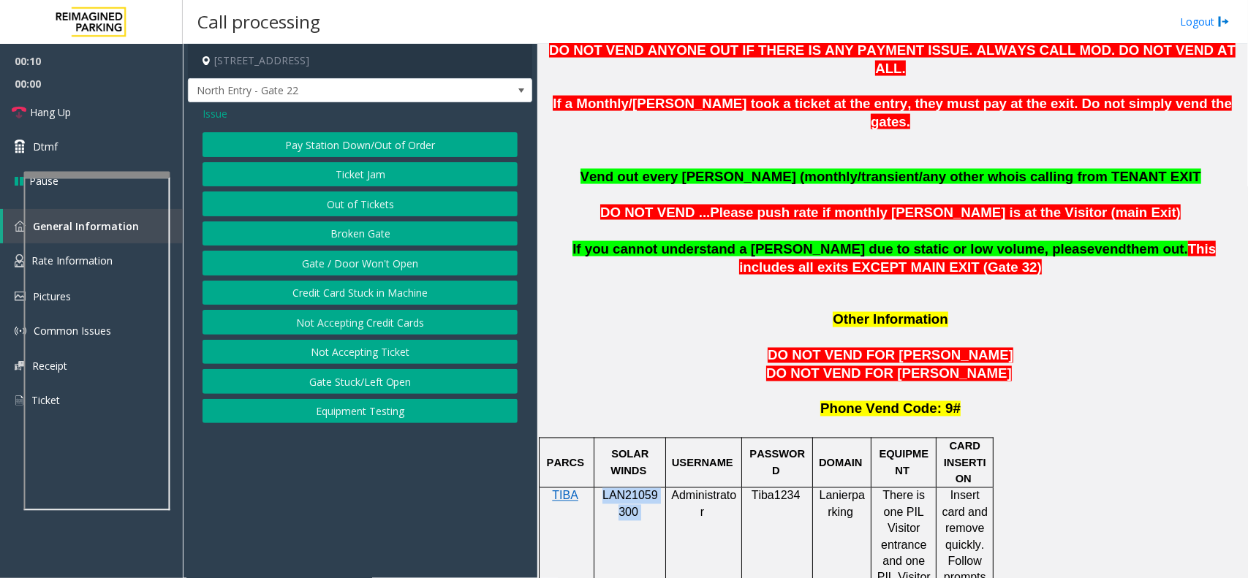
click at [341, 410] on button "Equipment Testing" at bounding box center [360, 411] width 315 height 25
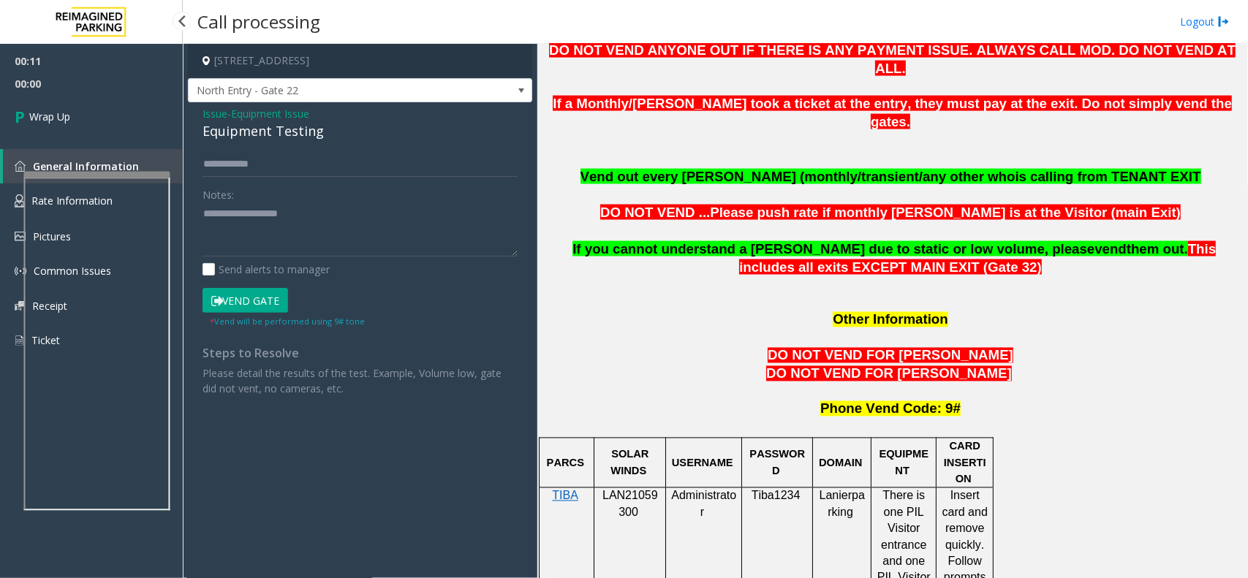
click at [56, 90] on span "00:00" at bounding box center [91, 83] width 183 height 23
click at [285, 129] on div "Equipment Testing" at bounding box center [360, 131] width 315 height 20
type textarea "**********"
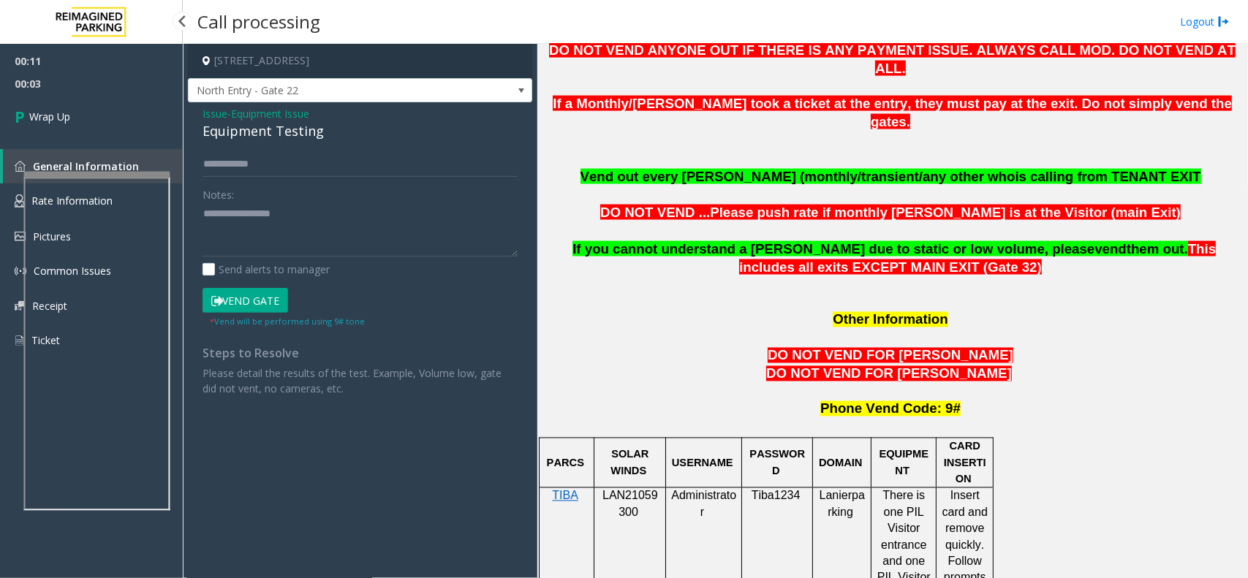
click at [141, 143] on div "00:11 00:03 Wrap Up General Information Rate Information Pictures Common Issues…" at bounding box center [91, 207] width 183 height 326
click at [99, 117] on link "Wrap Up" at bounding box center [91, 116] width 183 height 43
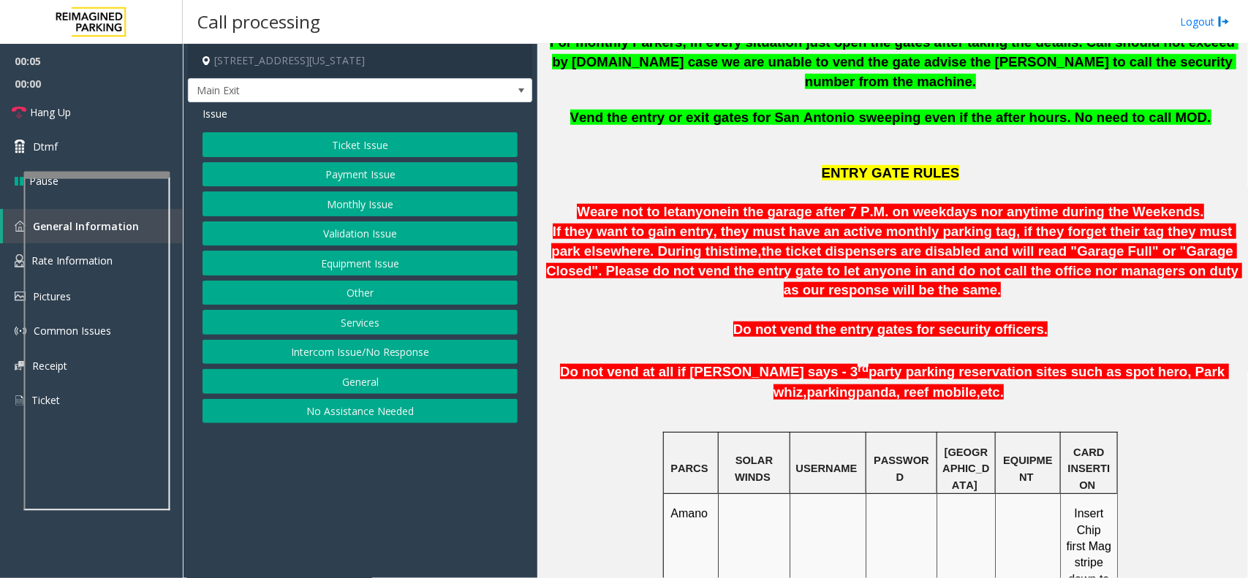
scroll to position [823, 0]
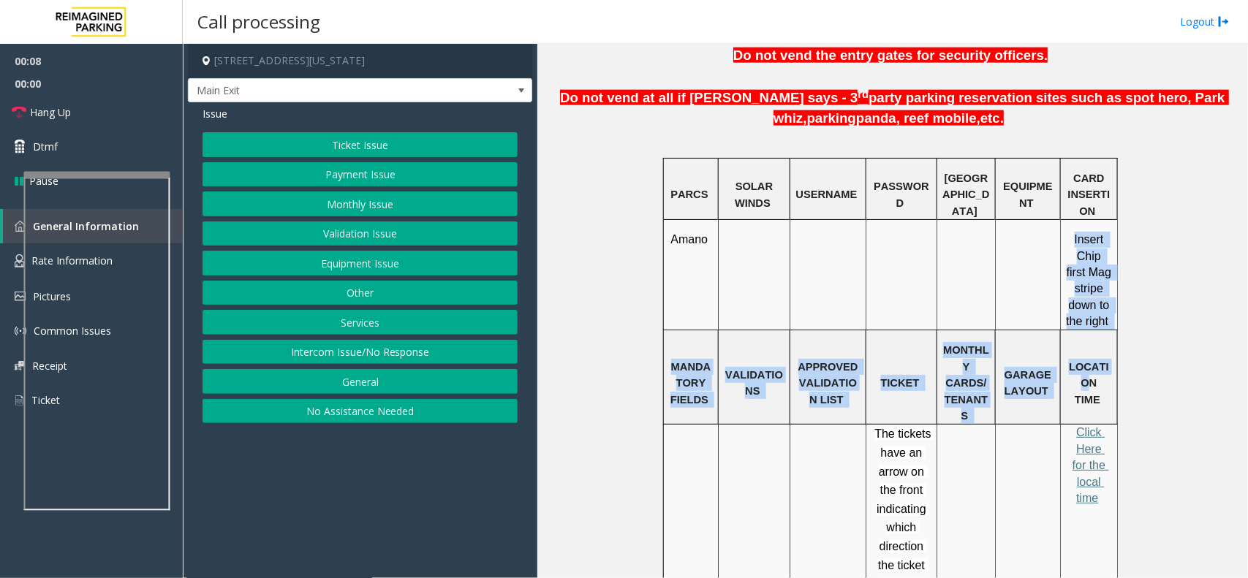
drag, startPoint x: 1065, startPoint y: 200, endPoint x: 1110, endPoint y: 300, distance: 109.7
click at [1110, 300] on tbody "PARCS SOLAR WINDS USERNAME PASSWORD PARIS EQUIPMENT CARD INSERTION Amano Insert…" at bounding box center [891, 552] width 454 height 788
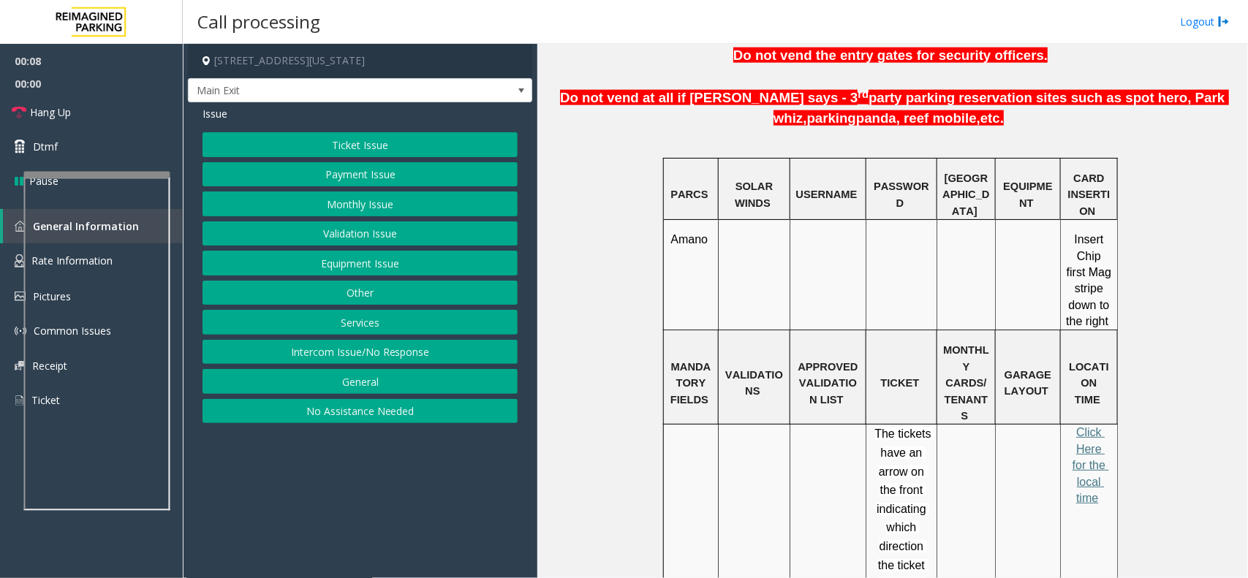
click at [1121, 278] on div "PARCS SOLAR WINDS USERNAME PASSWORD PARIS EQUIPMENT CARD INSERTION Amano Insert…" at bounding box center [890, 552] width 703 height 789
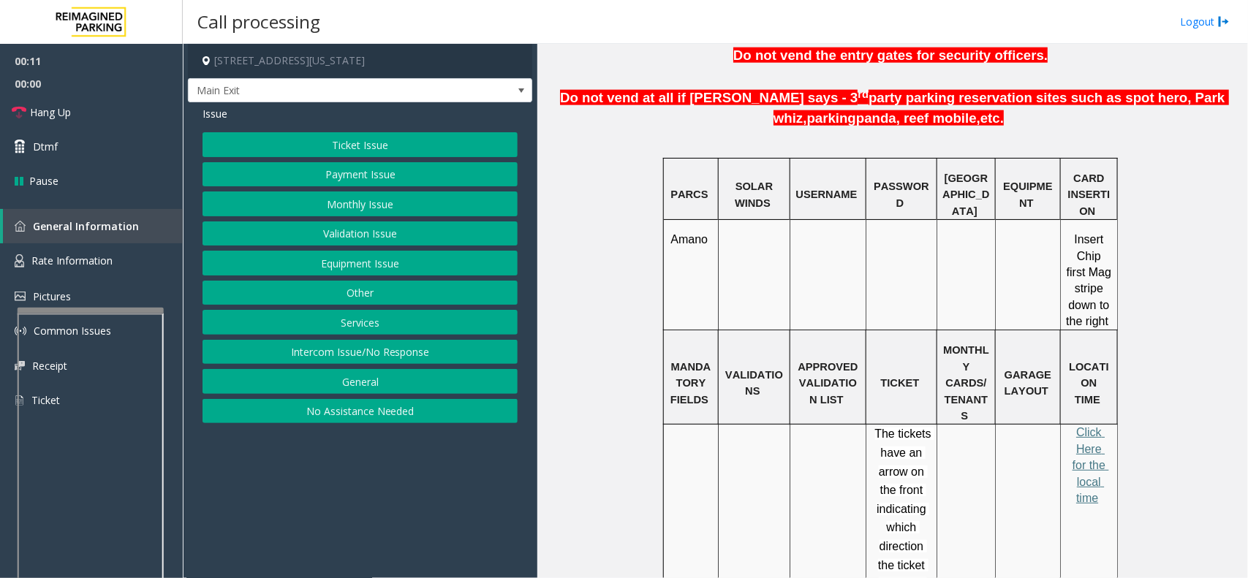
click at [125, 311] on div at bounding box center [91, 311] width 146 height 6
click at [115, 265] on link "Rate Information" at bounding box center [91, 261] width 183 height 36
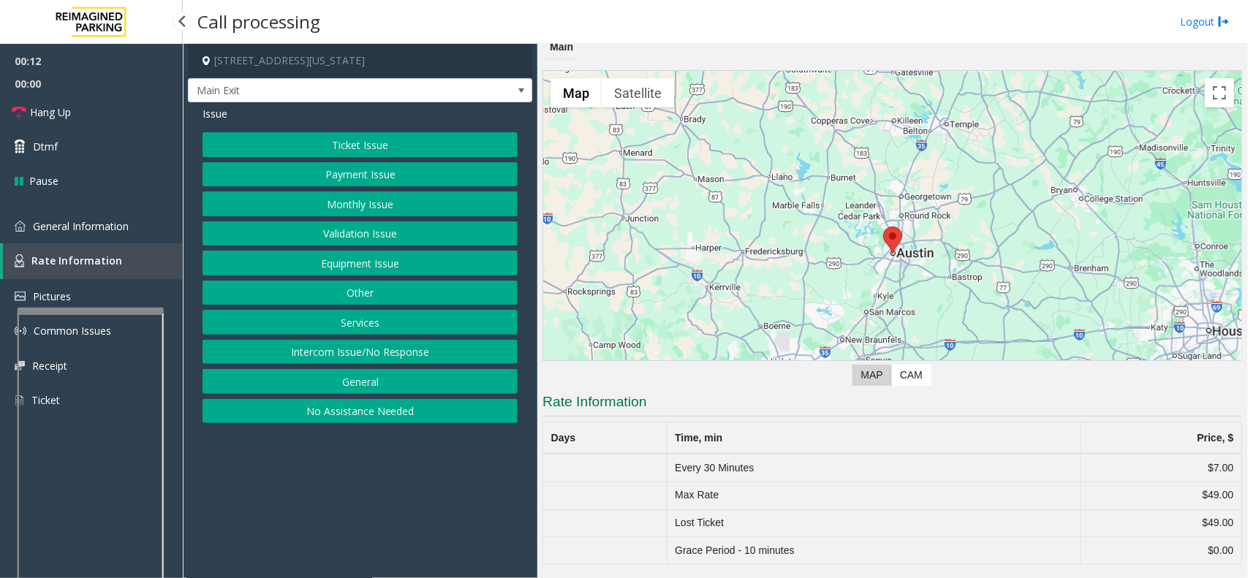
scroll to position [9, 0]
click at [114, 236] on link "General Information" at bounding box center [91, 226] width 183 height 34
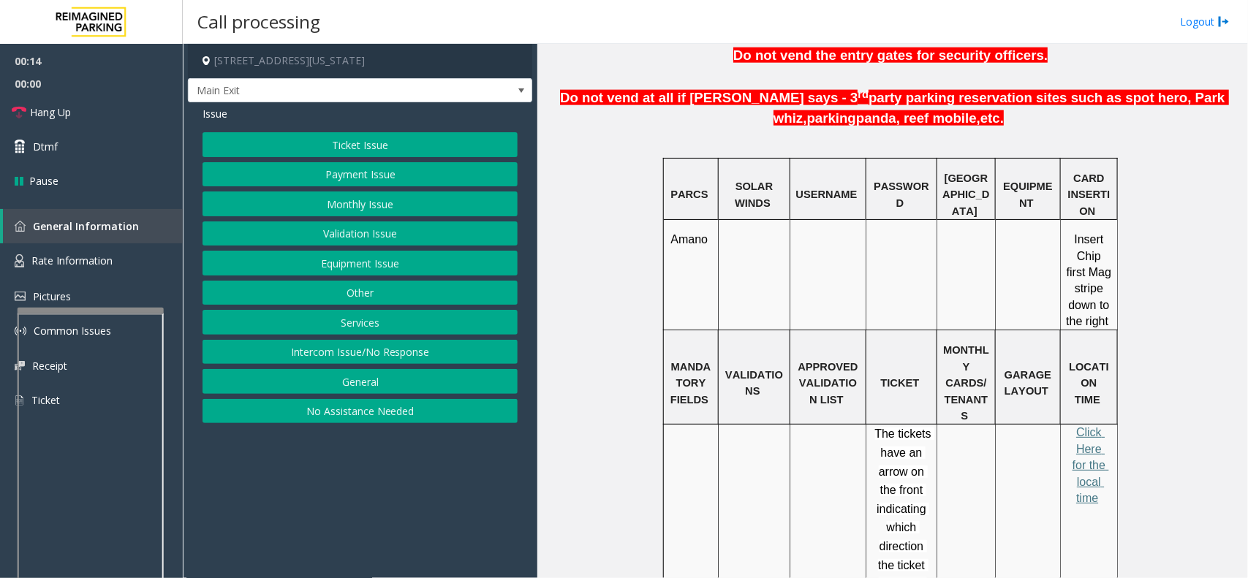
click at [324, 177] on button "Payment Issue" at bounding box center [360, 174] width 315 height 25
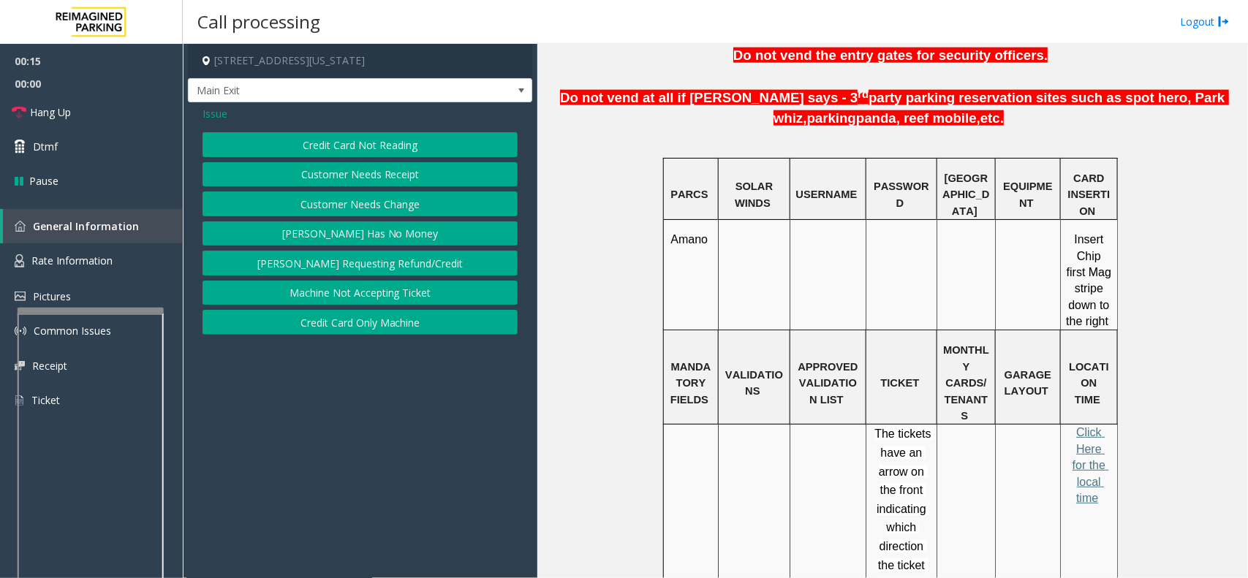
click at [381, 146] on button "Credit Card Not Reading" at bounding box center [360, 144] width 315 height 25
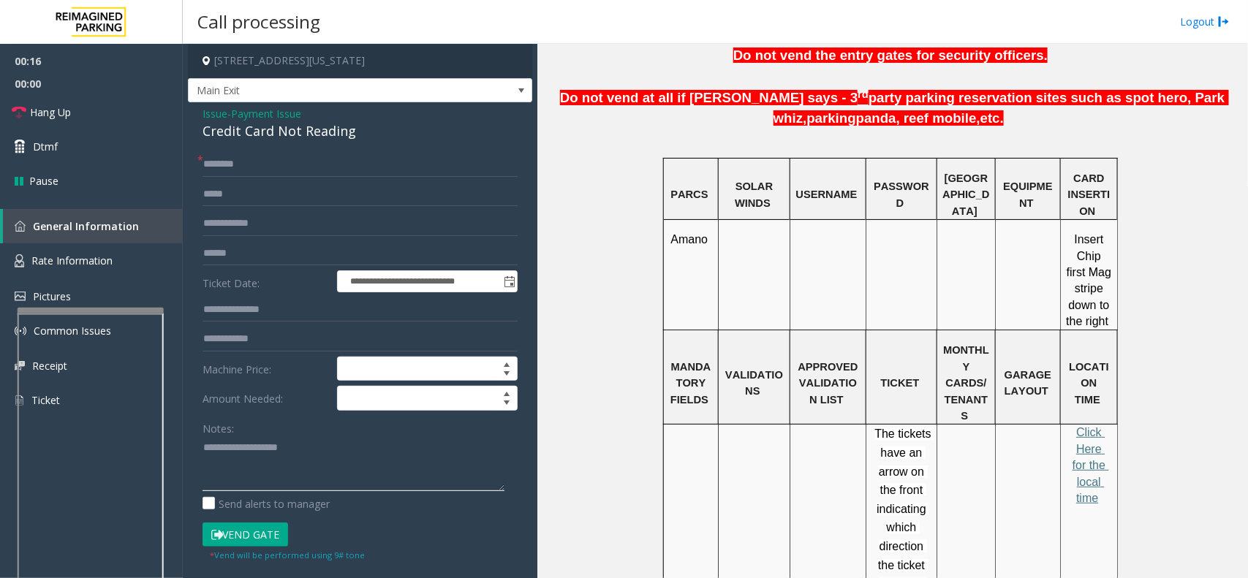
click at [289, 457] on textarea at bounding box center [354, 464] width 302 height 55
click at [338, 129] on div "Credit Card Not Reading" at bounding box center [360, 131] width 315 height 20
copy div "Credit Card Not Reading"
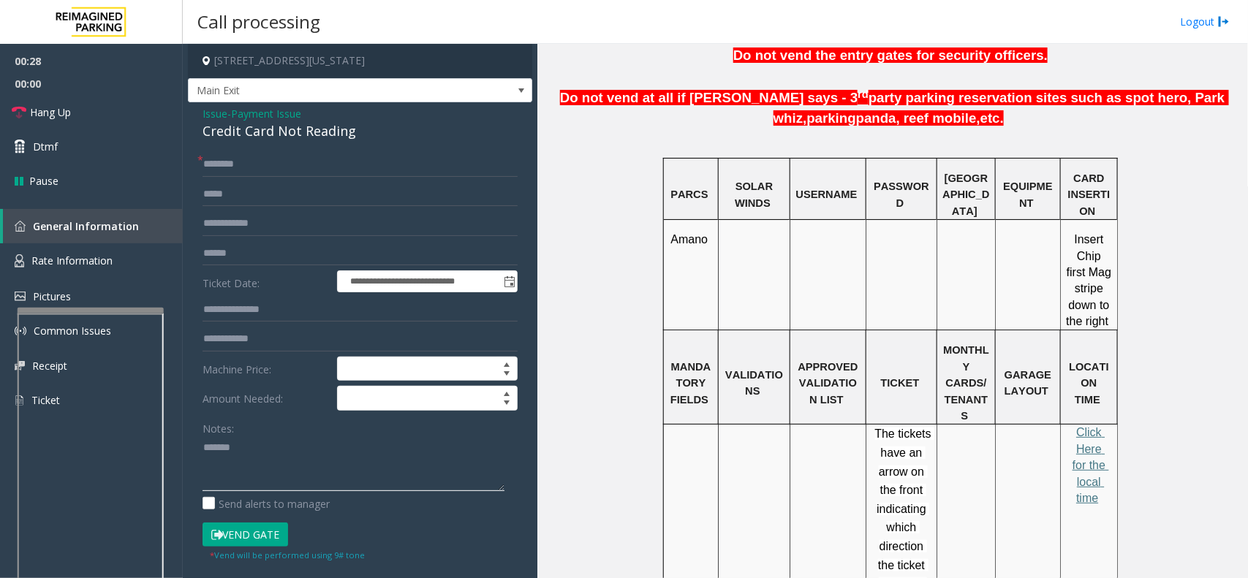
click at [298, 466] on textarea at bounding box center [354, 464] width 302 height 55
paste textarea "**********"
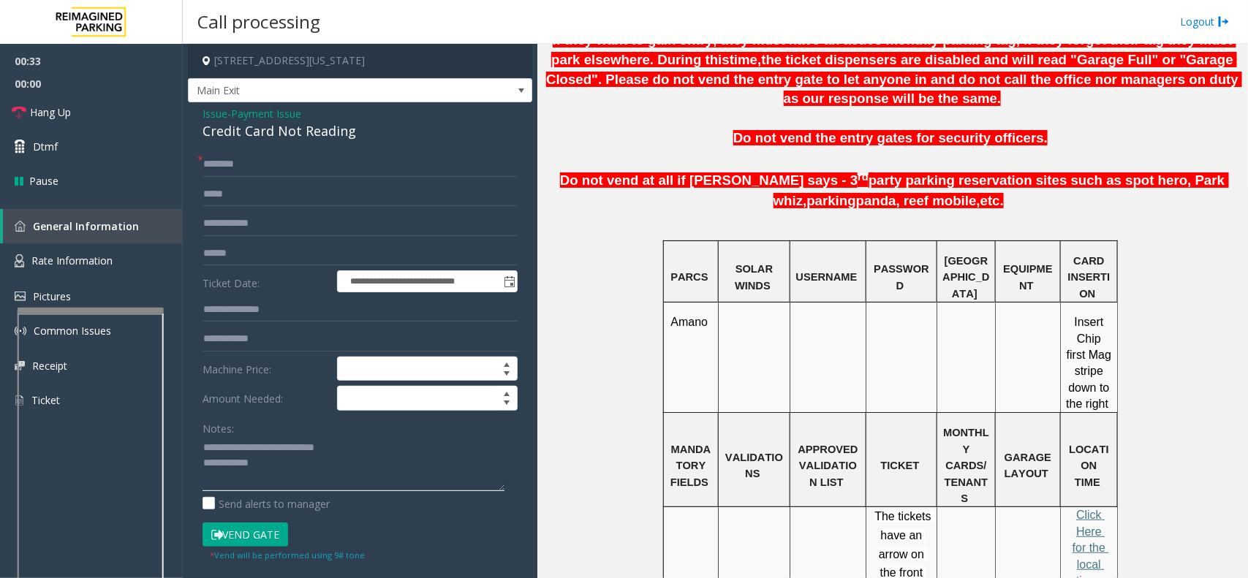
scroll to position [640, 0]
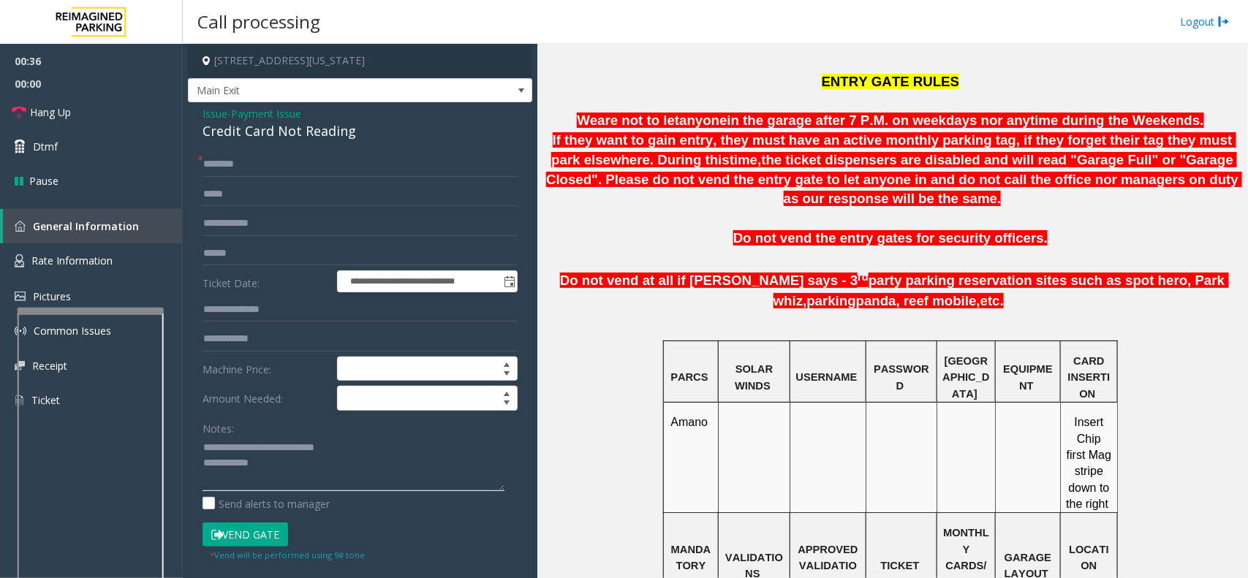
type textarea "**********"
click at [227, 253] on input "text" at bounding box center [360, 253] width 315 height 25
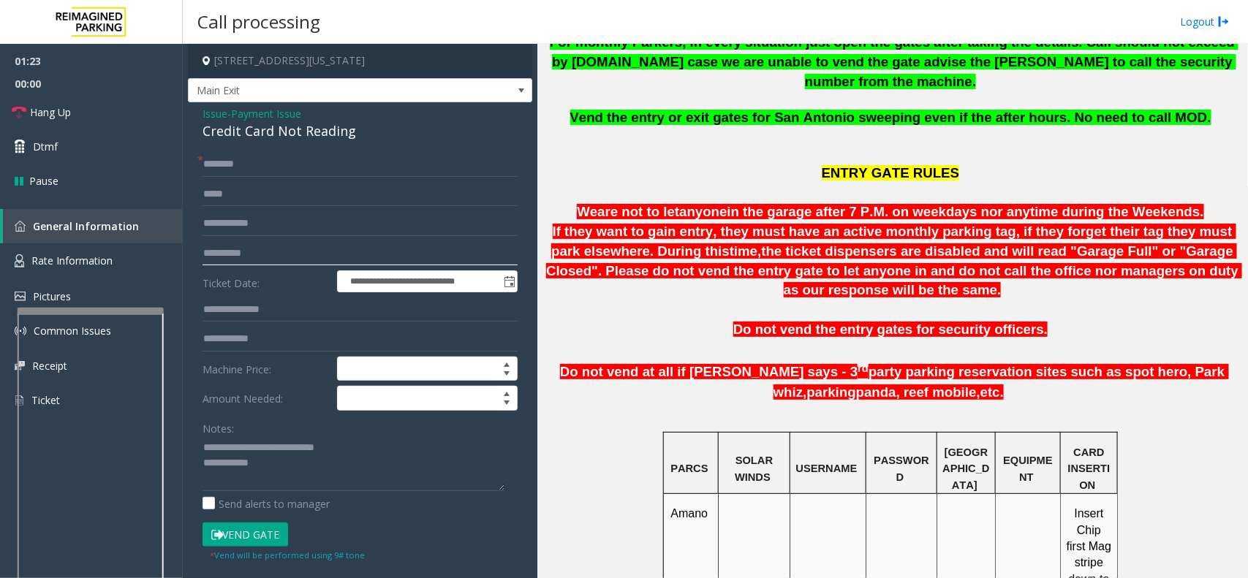
type input "**********"
click at [216, 169] on input "text" at bounding box center [360, 164] width 315 height 25
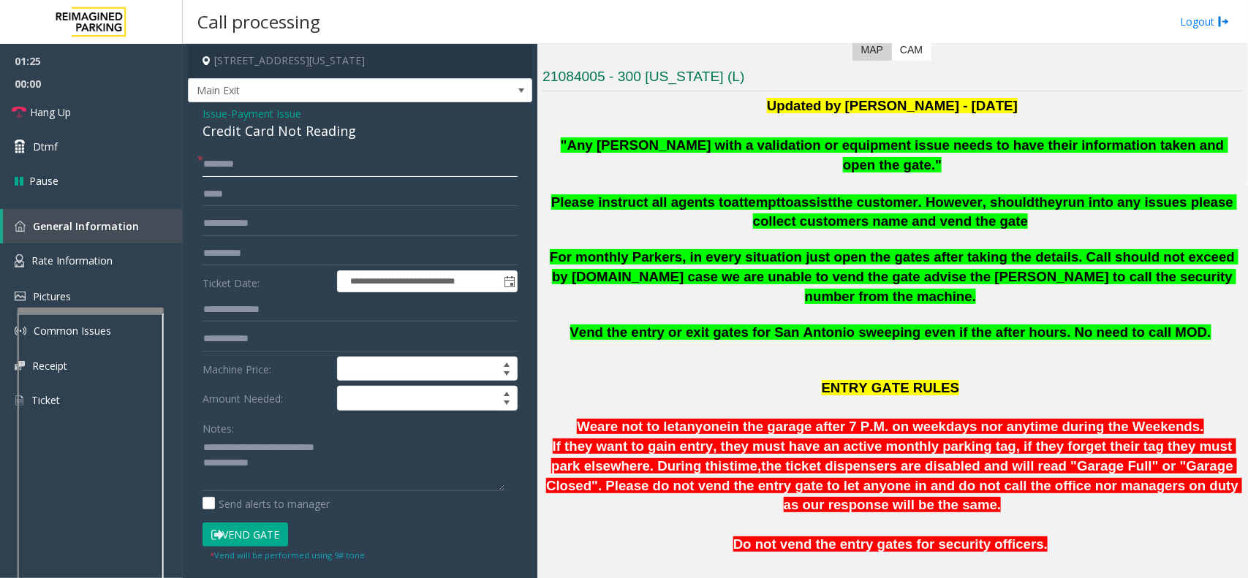
scroll to position [274, 0]
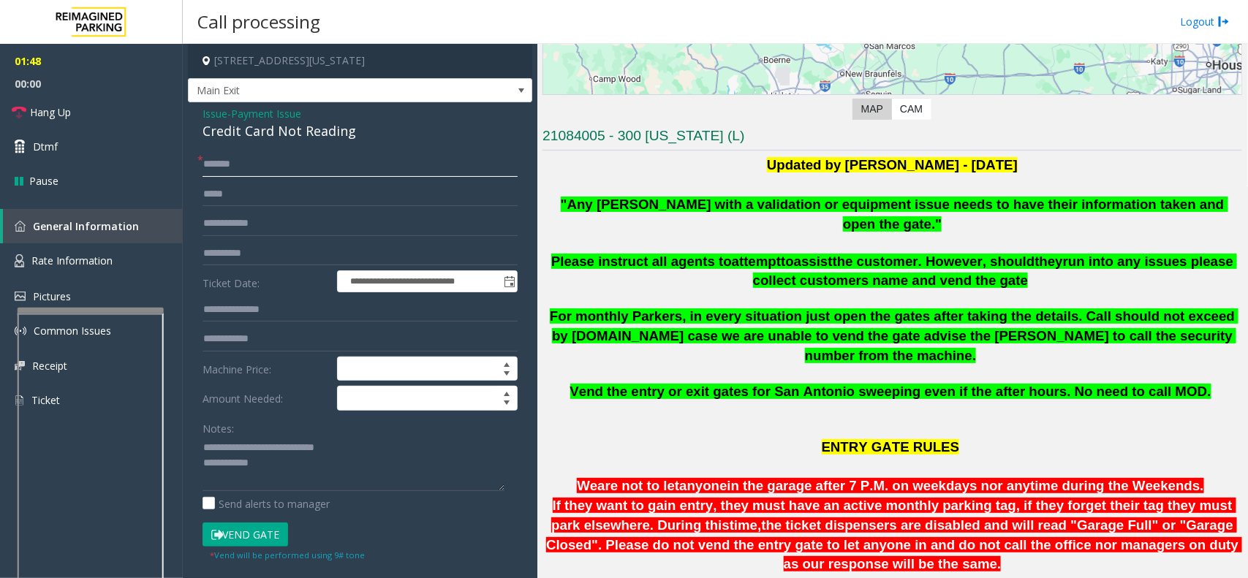
type input "*******"
click at [290, 466] on textarea at bounding box center [354, 464] width 302 height 55
click at [242, 536] on button "Vend Gate" at bounding box center [246, 535] width 86 height 25
click at [301, 488] on textarea at bounding box center [354, 464] width 302 height 55
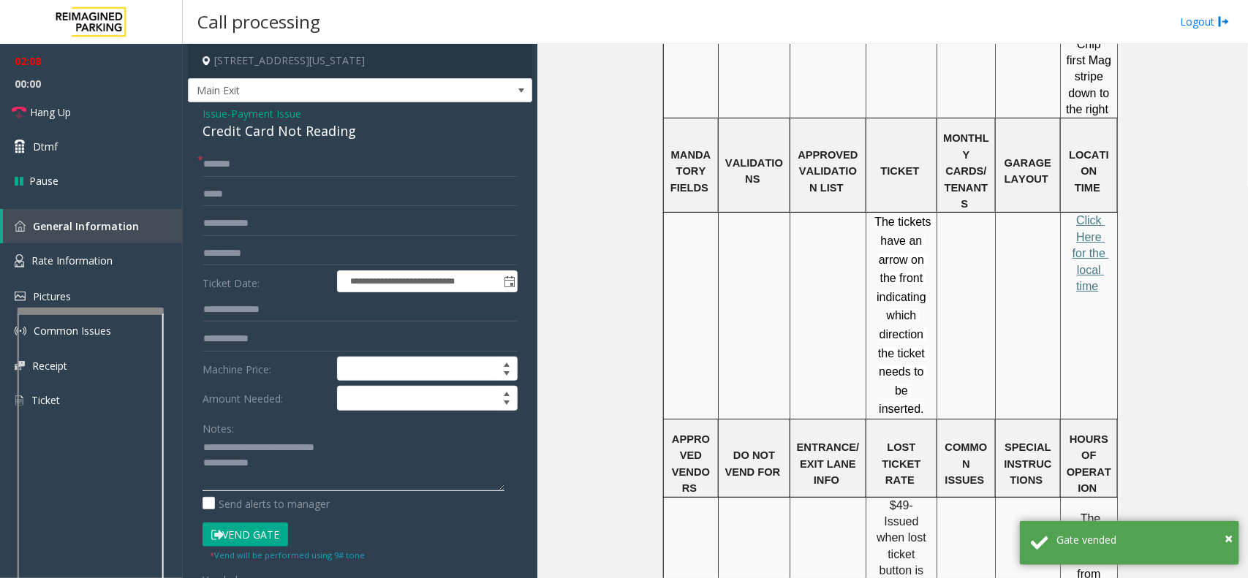
scroll to position [926, 0]
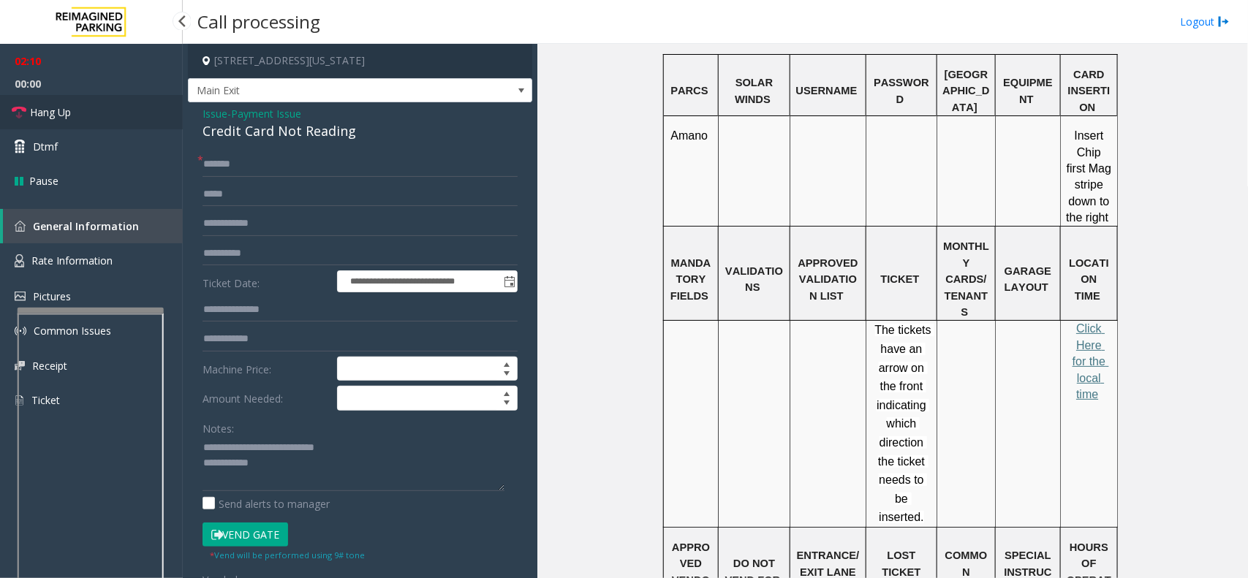
click at [104, 112] on link "Hang Up" at bounding box center [91, 112] width 183 height 34
click at [340, 488] on textarea at bounding box center [354, 464] width 302 height 55
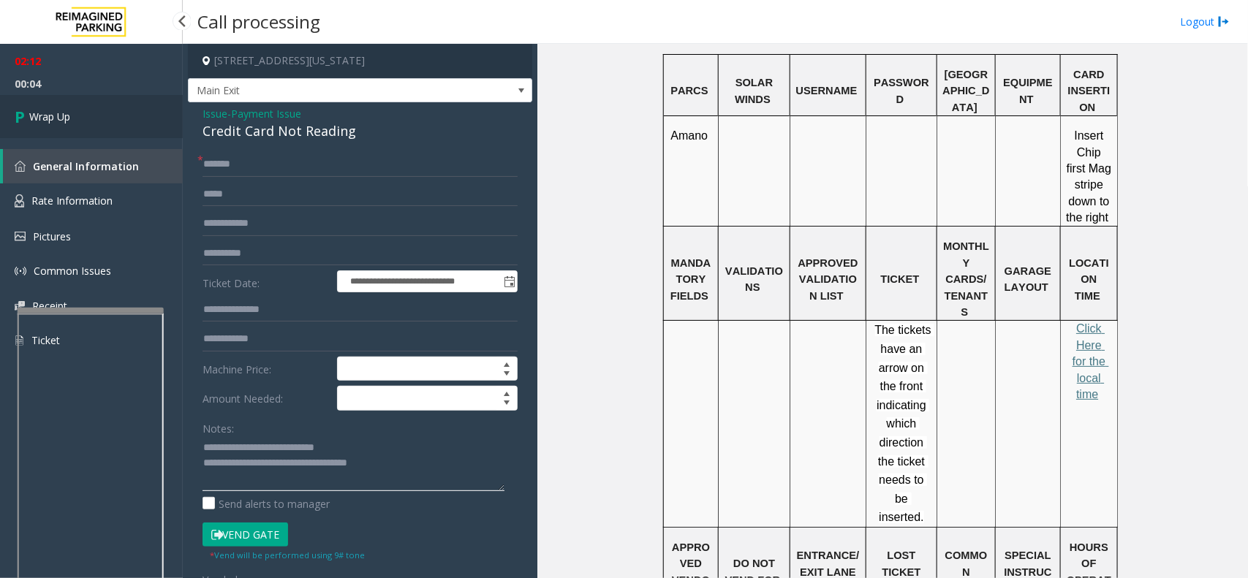
type textarea "**********"
click at [83, 124] on link "Wrap Up" at bounding box center [91, 116] width 183 height 43
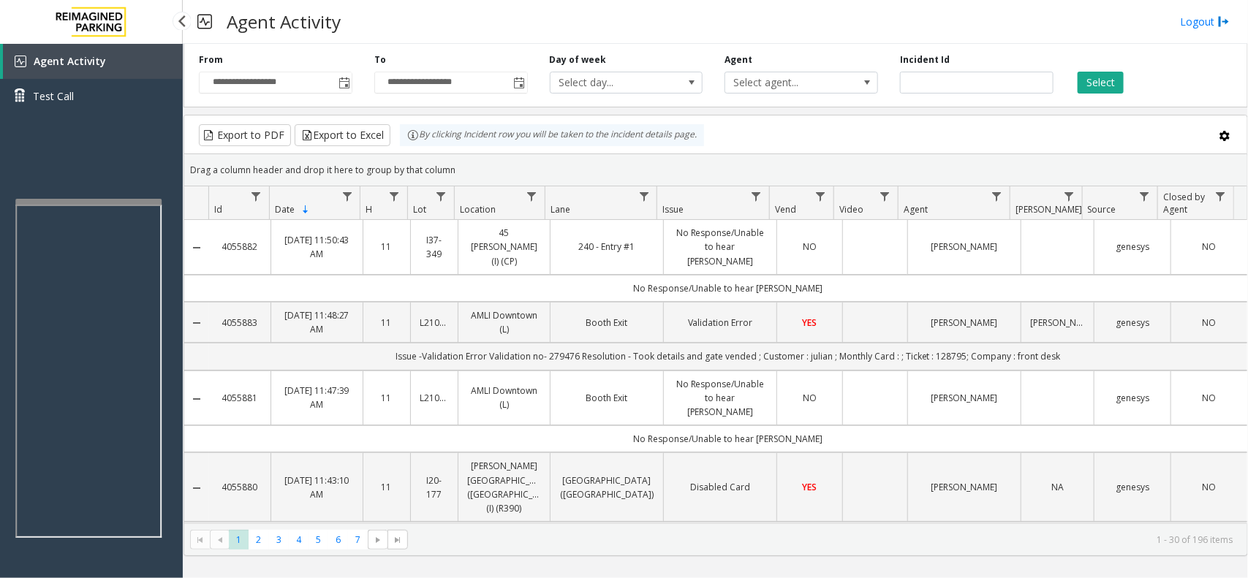
click at [140, 199] on div at bounding box center [88, 202] width 146 height 6
